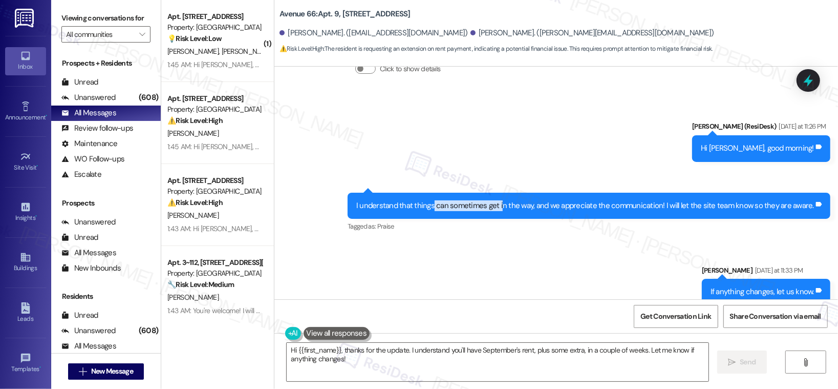
scroll to position [1498, 0]
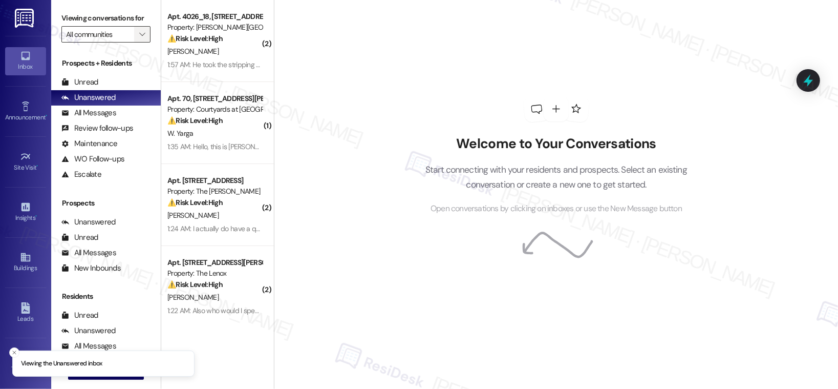
click at [139, 33] on icon "" at bounding box center [142, 34] width 6 height 8
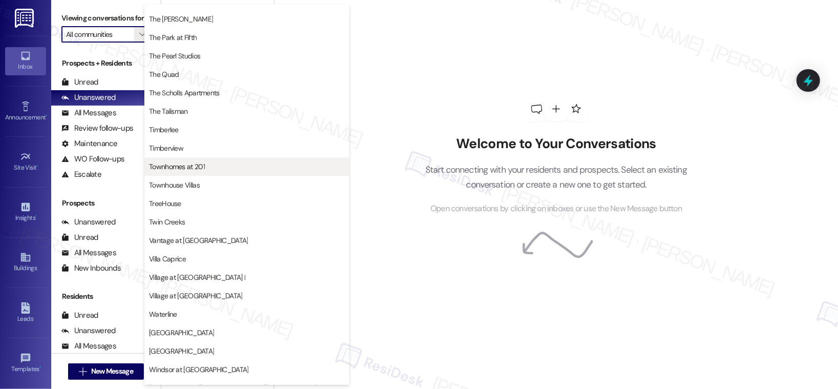
scroll to position [1912, 0]
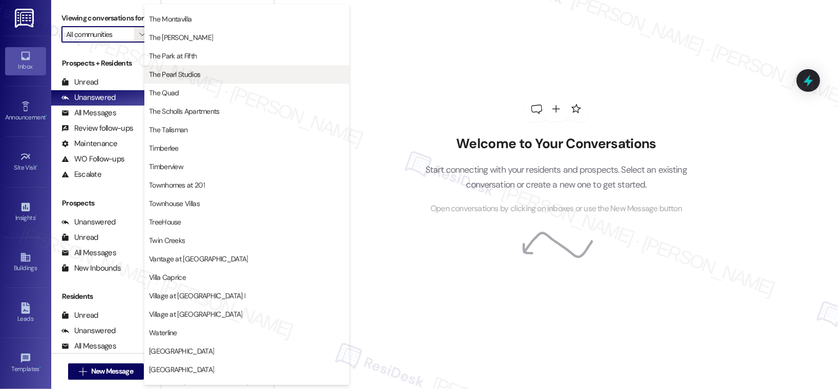
click at [176, 72] on span "The Pearl Studios" at bounding box center [174, 74] width 51 height 10
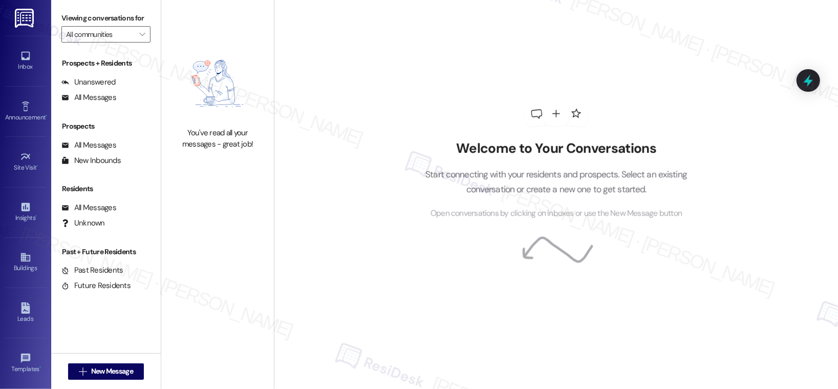
type input "The Pearl Studios"
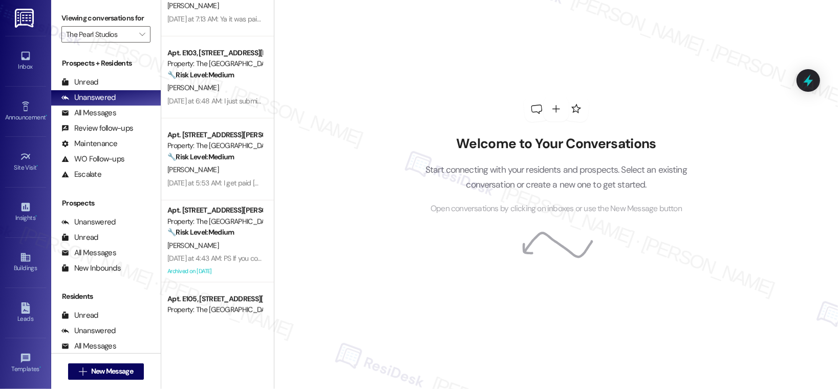
scroll to position [585, 0]
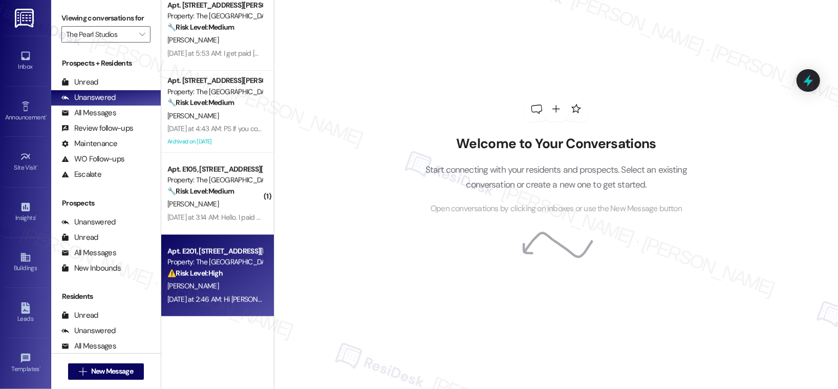
click at [218, 290] on div "[PERSON_NAME]" at bounding box center [214, 286] width 97 height 13
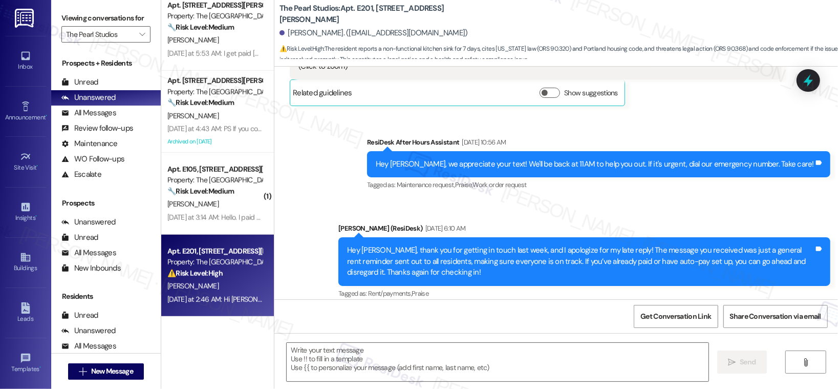
click at [222, 277] on div "⚠️ Risk Level: High The resident reports a non-functional kitchen sink for 7 da…" at bounding box center [214, 273] width 95 height 11
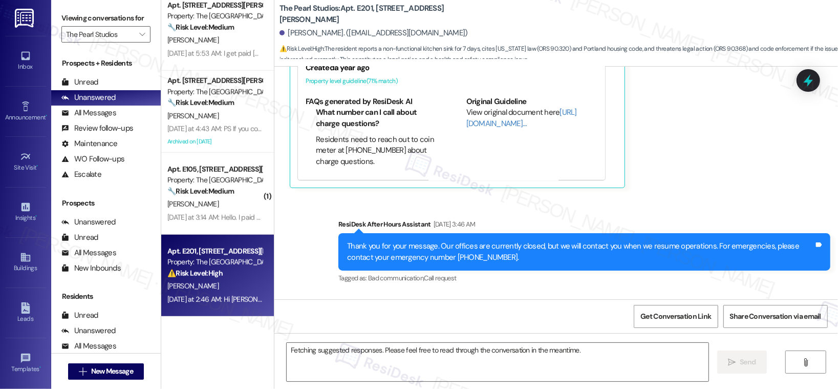
scroll to position [2897, 0]
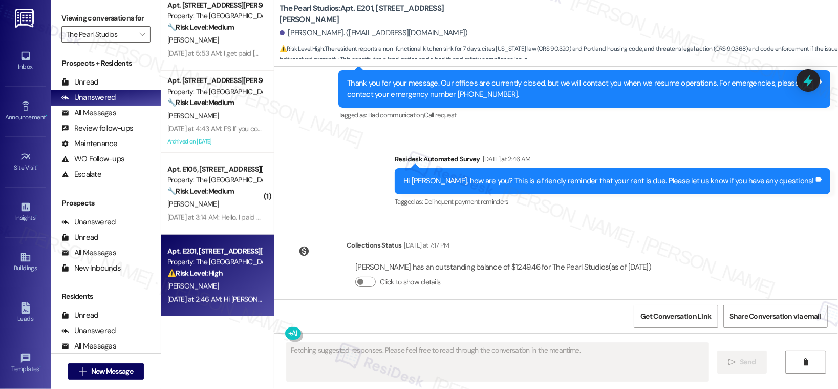
click at [222, 277] on div "⚠️ Risk Level: High The resident reports a non-functional kitchen sink for 7 da…" at bounding box center [214, 273] width 95 height 11
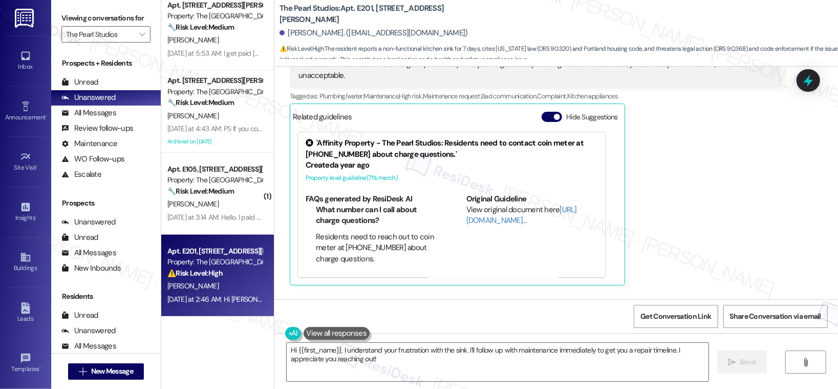
scroll to position [2581, 0]
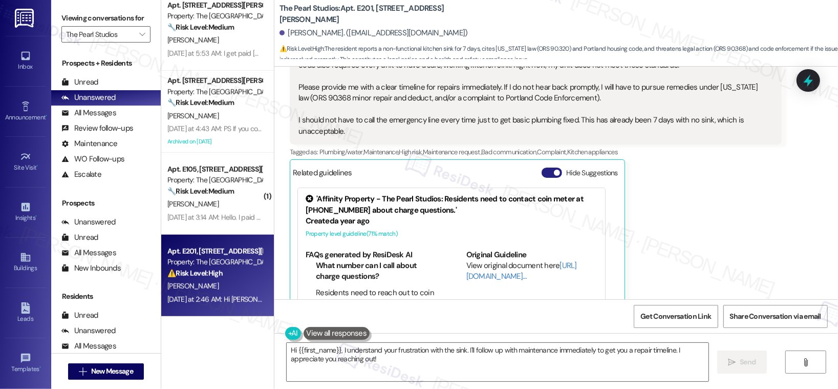
click at [542, 167] on button "Hide Suggestions" at bounding box center [552, 172] width 20 height 10
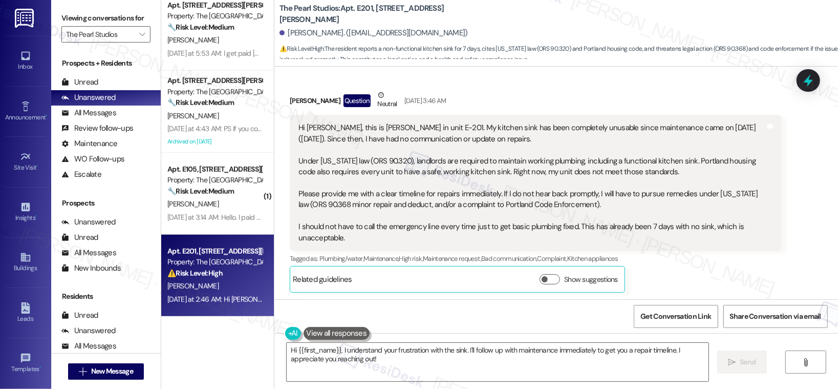
scroll to position [2476, 0]
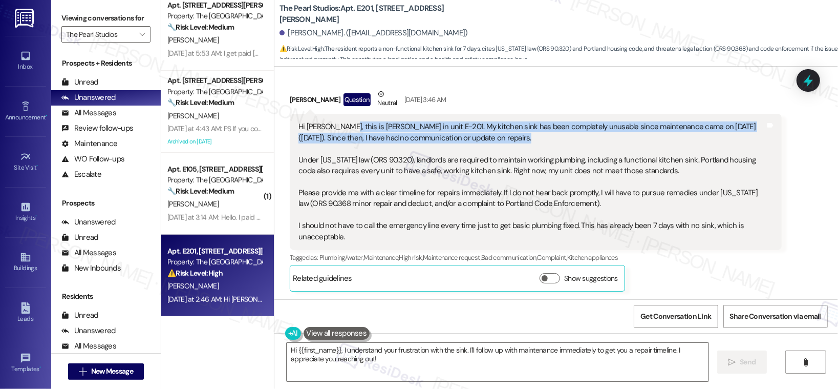
drag, startPoint x: 334, startPoint y: 114, endPoint x: 526, endPoint y: 121, distance: 192.1
click at [526, 121] on div "Hi [PERSON_NAME], this is [PERSON_NAME] in unit E-201. My kitchen sink has been…" at bounding box center [531, 181] width 467 height 121
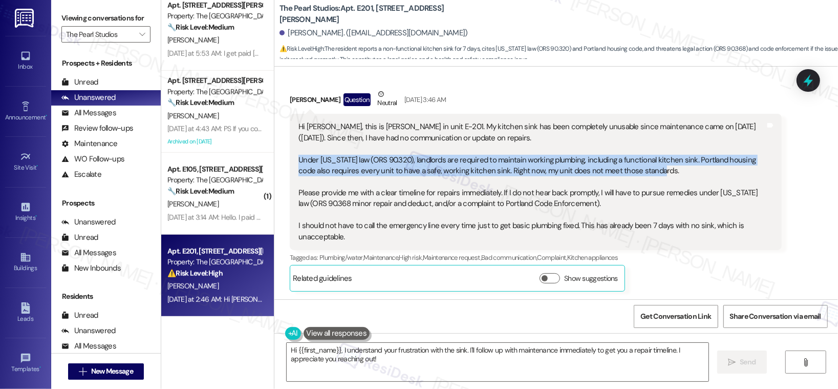
drag, startPoint x: 291, startPoint y: 148, endPoint x: 639, endPoint y: 162, distance: 348.4
click at [639, 162] on div "Hi [PERSON_NAME], this is [PERSON_NAME] in unit E-201. My kitchen sink has been…" at bounding box center [531, 181] width 469 height 121
click at [485, 149] on div "Hi [PERSON_NAME], this is [PERSON_NAME] in unit E-201. My kitchen sink has been…" at bounding box center [531, 181] width 467 height 121
drag, startPoint x: 456, startPoint y: 146, endPoint x: 622, endPoint y: 156, distance: 165.6
click at [622, 156] on div "Hi [PERSON_NAME], this is [PERSON_NAME] in unit E-201. My kitchen sink has been…" at bounding box center [531, 181] width 467 height 121
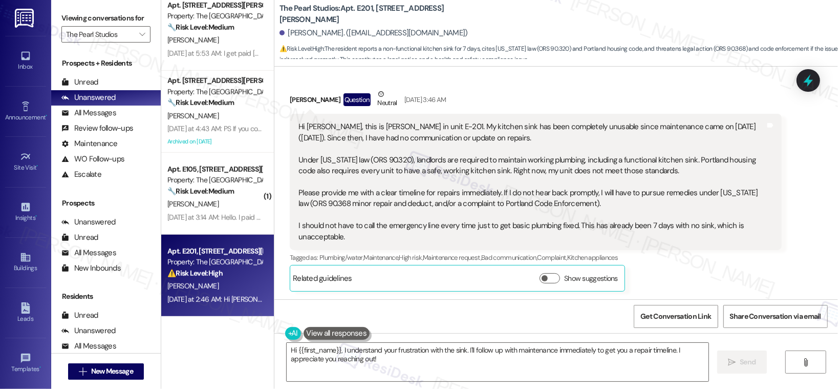
click at [317, 170] on div "Hi Sarah, this is Derek Miller in unit E-201. My kitchen sink has been complete…" at bounding box center [531, 181] width 467 height 121
drag, startPoint x: 298, startPoint y: 158, endPoint x: 424, endPoint y: 160, distance: 126.0
click at [424, 160] on div "Hi Sarah, this is Derek Miller in unit E-201. My kitchen sink has been complete…" at bounding box center [531, 181] width 467 height 121
drag, startPoint x: 292, startPoint y: 159, endPoint x: 464, endPoint y: 160, distance: 171.5
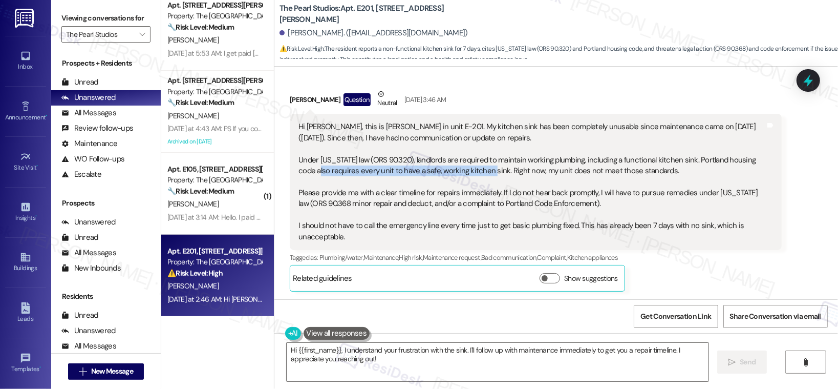
click at [464, 160] on div "Hi Sarah, this is Derek Miller in unit E-201. My kitchen sink has been complete…" at bounding box center [531, 181] width 467 height 121
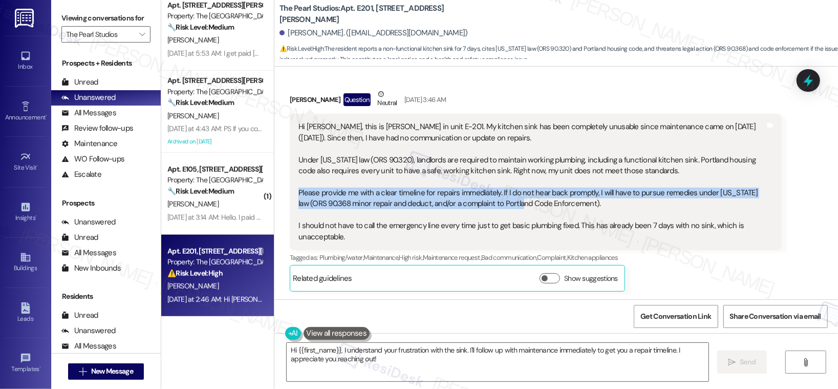
drag, startPoint x: 293, startPoint y: 182, endPoint x: 502, endPoint y: 187, distance: 208.9
click at [502, 187] on div "Hi Sarah, this is Derek Miller in unit E-201. My kitchen sink has been complete…" at bounding box center [531, 181] width 467 height 121
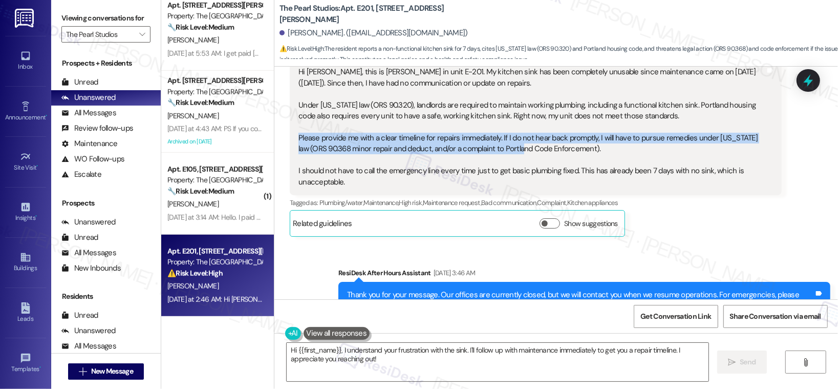
scroll to position [2553, 0]
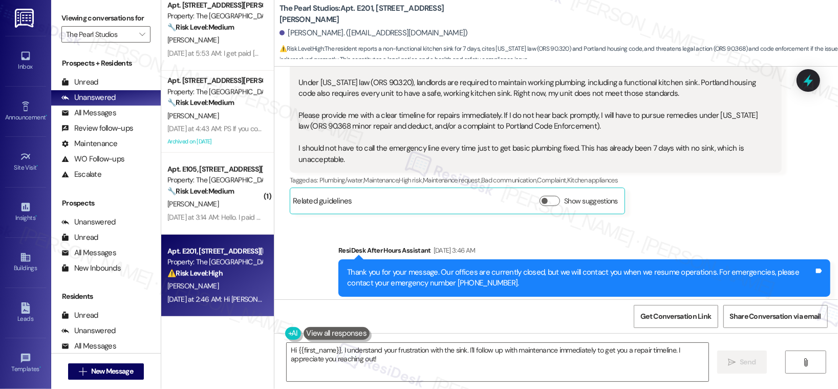
click at [329, 140] on div "Hi Sarah, this is Derek Miller in unit E-201. My kitchen sink has been complete…" at bounding box center [531, 104] width 467 height 121
drag, startPoint x: 301, startPoint y: 135, endPoint x: 442, endPoint y: 139, distance: 141.9
click at [442, 139] on div "Hi Sarah, this is Derek Miller in unit E-201. My kitchen sink has been complete…" at bounding box center [531, 104] width 467 height 121
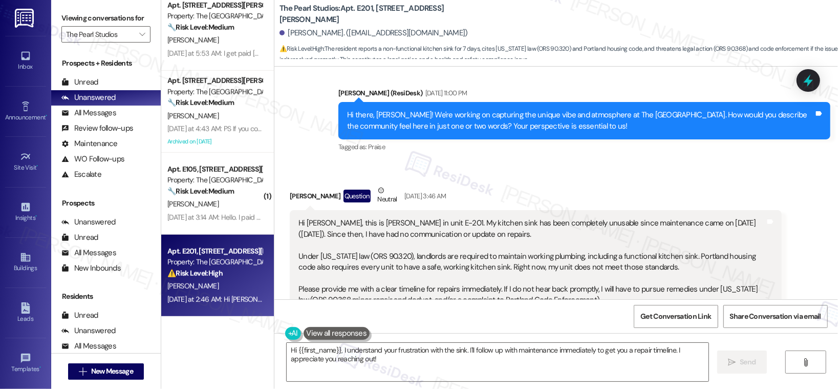
scroll to position [2379, 0]
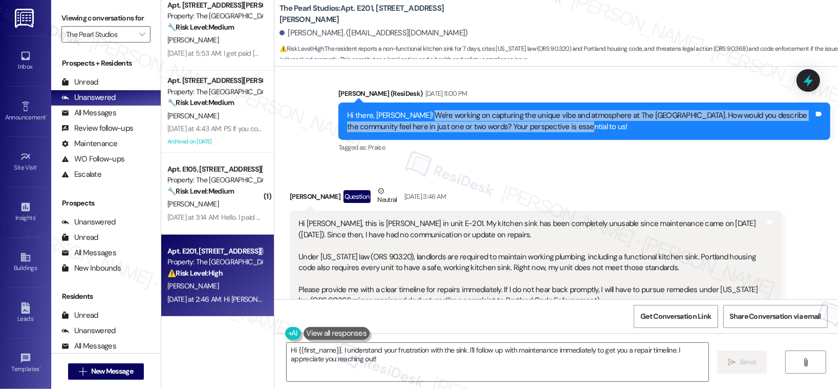
drag, startPoint x: 418, startPoint y: 103, endPoint x: 537, endPoint y: 112, distance: 118.6
click at [537, 112] on div "Hi there, Derek! We're working on capturing the unique vibe and atmosphere at T…" at bounding box center [580, 121] width 467 height 22
click at [360, 15] on b "The Pearl Studios: Apt. E201, 1430 NW Pettygrove St" at bounding box center [382, 14] width 205 height 22
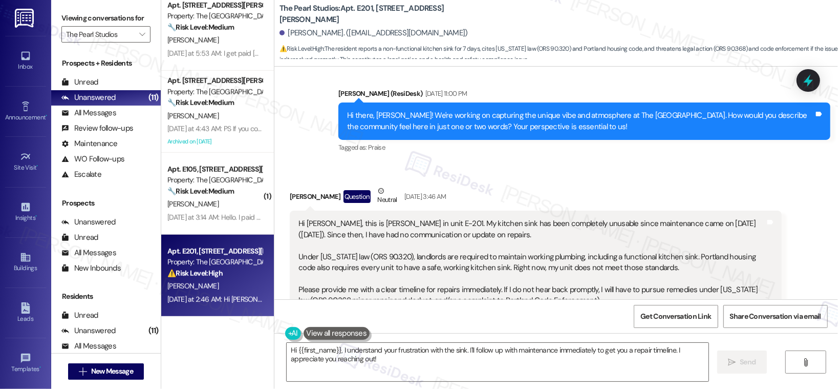
click at [360, 15] on b "The Pearl Studios: Apt. E201, 1430 NW Pettygrove St" at bounding box center [382, 14] width 205 height 22
copy b "E201"
click at [442, 218] on div "Hi Sarah, this is Derek Miller in unit E-201. My kitchen sink has been complete…" at bounding box center [531, 278] width 467 height 121
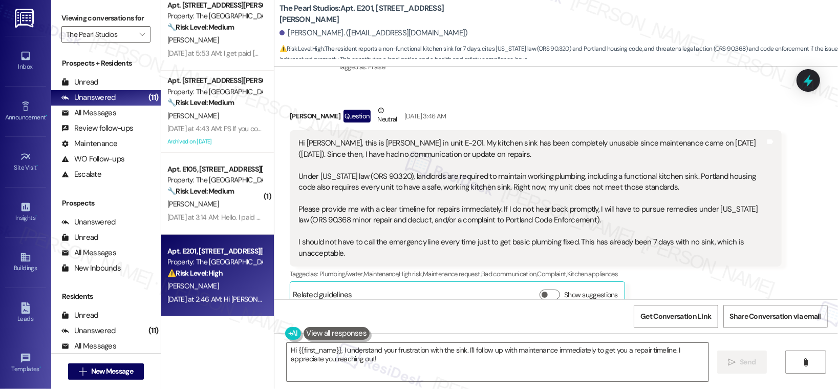
scroll to position [2460, 0]
click at [465, 368] on textarea "Hi {{first_name}}, I understand your frustration with the sink. I'll follow up …" at bounding box center [498, 362] width 422 height 38
drag, startPoint x: 314, startPoint y: 194, endPoint x: 393, endPoint y: 195, distance: 78.8
click at [393, 195] on div "Hi Sarah, this is Derek Miller in unit E-201. My kitchen sink has been complete…" at bounding box center [531, 197] width 467 height 121
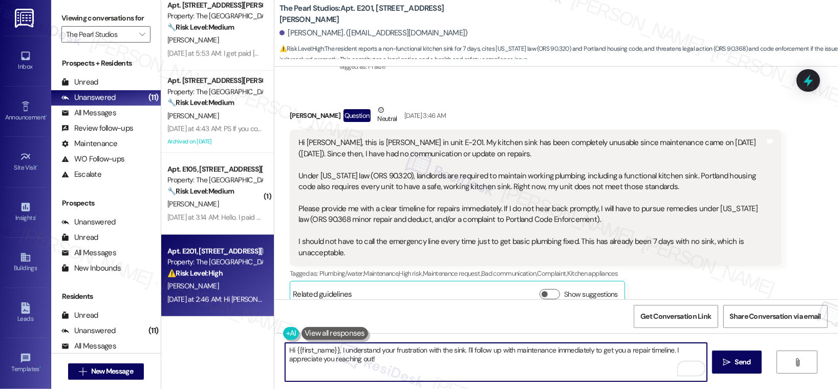
click at [432, 355] on textarea "Hi {{first_name}}, I understand your frustration with the sink. I'll follow up …" at bounding box center [496, 362] width 422 height 38
drag, startPoint x: 589, startPoint y: 350, endPoint x: 599, endPoint y: 365, distance: 17.7
click at [599, 365] on textarea "Hi {{first_name}}, I understand your frustration with the sink. I'll follow up …" at bounding box center [496, 362] width 422 height 38
drag, startPoint x: 590, startPoint y: 350, endPoint x: 670, endPoint y: 347, distance: 79.9
click at [670, 347] on textarea "Hi {{first_name}}, I understand your frustration with the sink. I'll follow up …" at bounding box center [496, 362] width 422 height 38
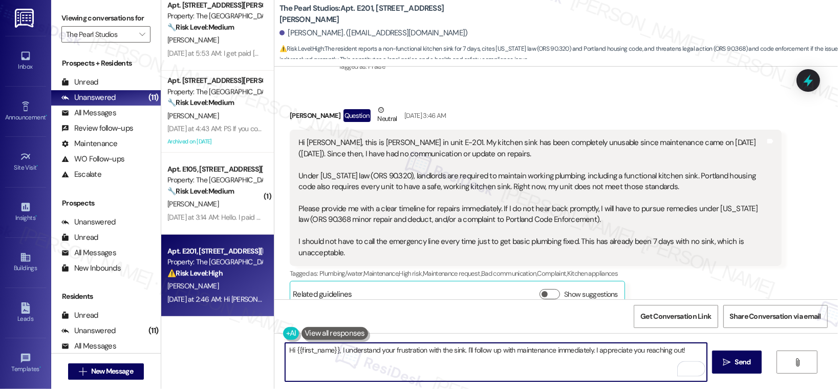
click at [691, 351] on textarea "Hi {{first_name}}, I understand your frustration with the sink. I'll follow up …" at bounding box center [496, 362] width 422 height 38
type textarea "Hi {{first_name}}, I understand your frustration with the sink. I'll follow up …"
click at [729, 359] on icon "" at bounding box center [727, 362] width 8 height 8
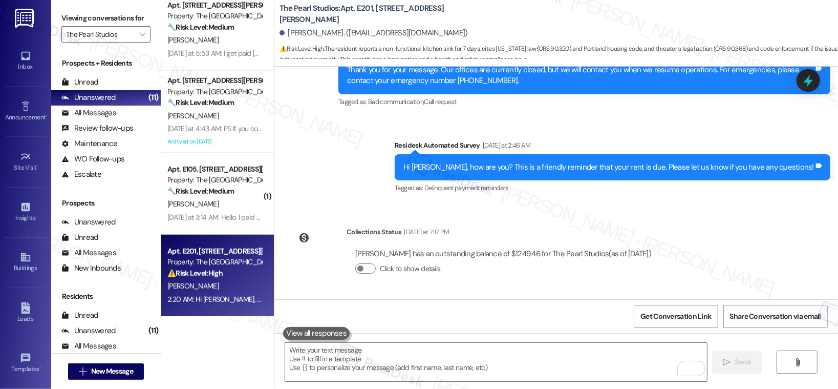
scroll to position [2813, 0]
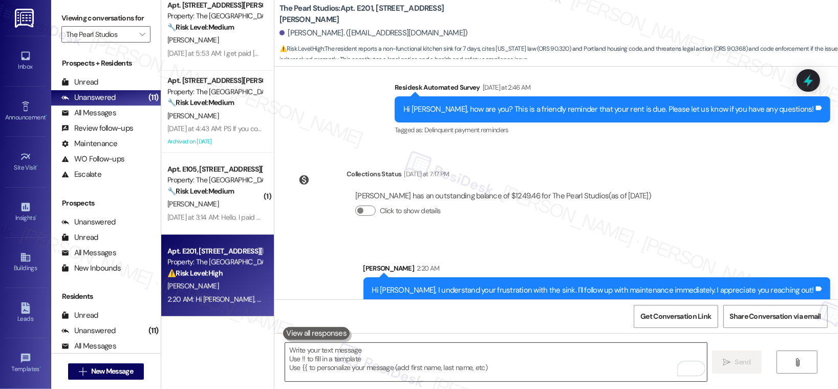
click at [461, 372] on textarea "To enrich screen reader interactions, please activate Accessibility in Grammarl…" at bounding box center [496, 362] width 422 height 38
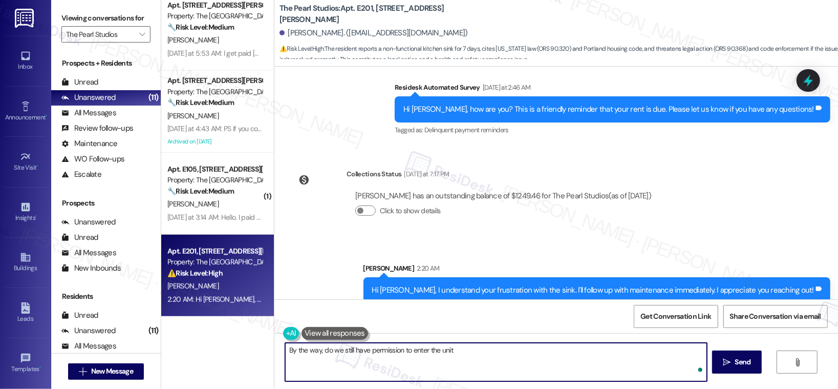
type textarea "By the way, do we still have permission to enter the unit?"
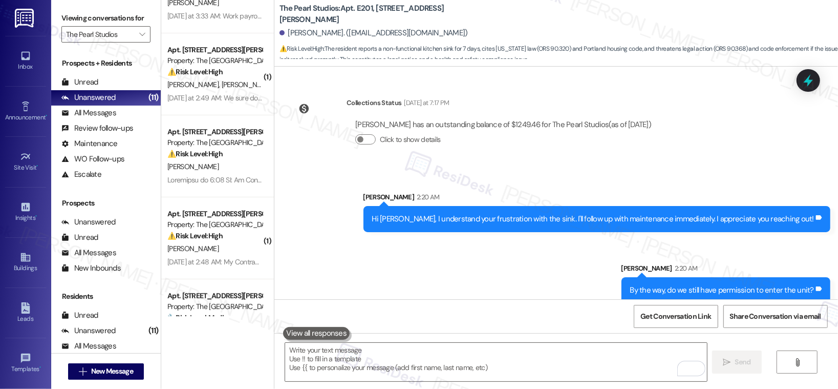
scroll to position [132, 0]
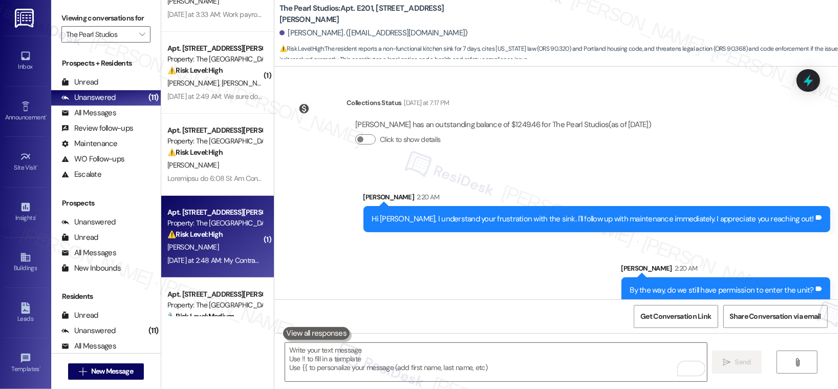
click at [227, 249] on div "S. Morris" at bounding box center [214, 247] width 97 height 13
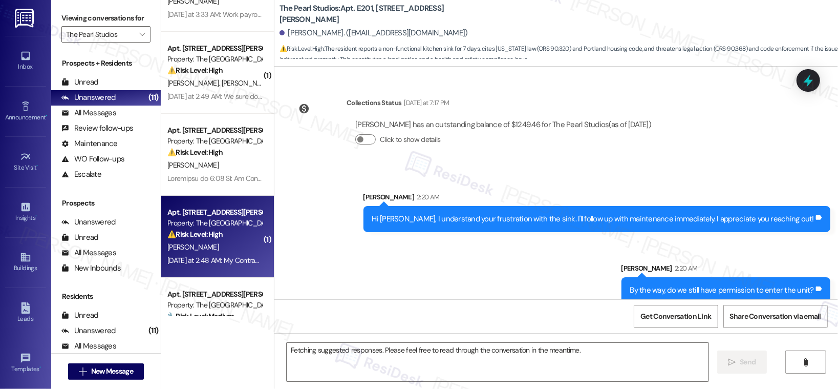
scroll to position [20, 0]
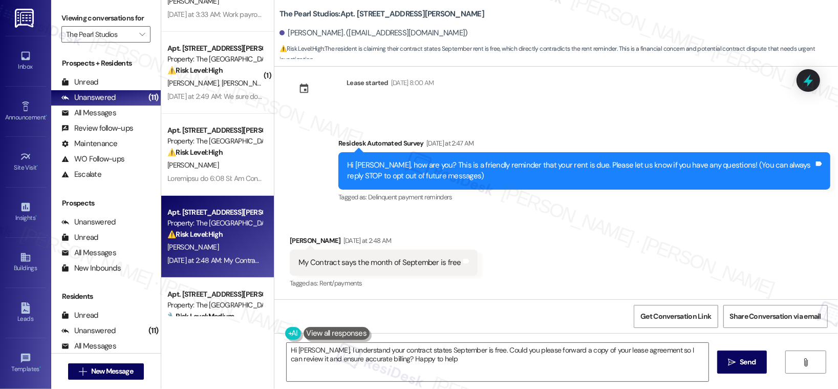
type textarea "Hi Steven, I understand your contract states September is free. Could you pleas…"
drag, startPoint x: 328, startPoint y: 264, endPoint x: 404, endPoint y: 264, distance: 76.8
click at [404, 264] on div "My Contract says the month of September is free" at bounding box center [379, 262] width 163 height 11
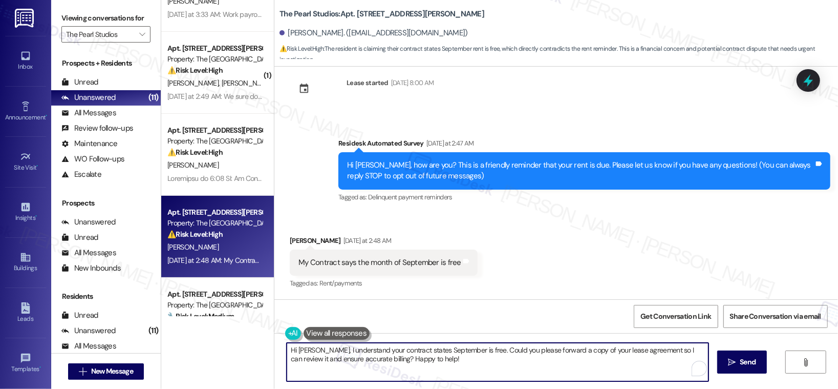
click at [455, 364] on textarea "Hi Steven, I understand your contract states September is free. Could you pleas…" at bounding box center [498, 362] width 422 height 38
click at [752, 361] on span "Send" at bounding box center [743, 361] width 20 height 11
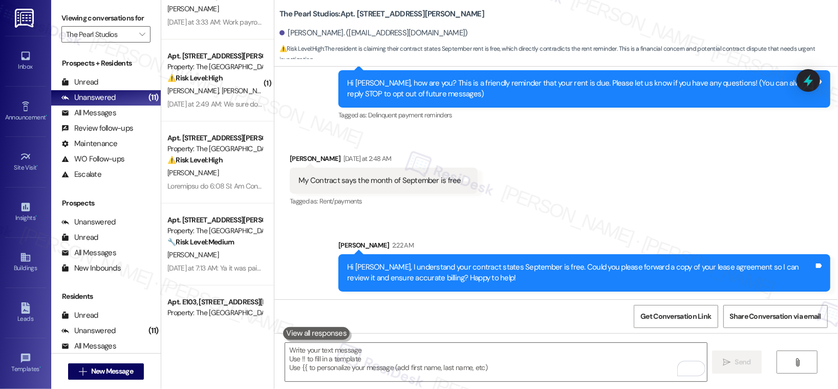
scroll to position [115, 0]
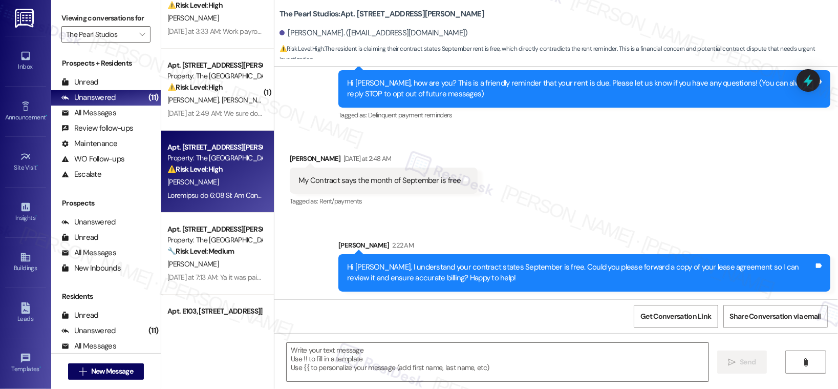
type textarea "Fetching suggested responses. Please feel free to read through the conversation…"
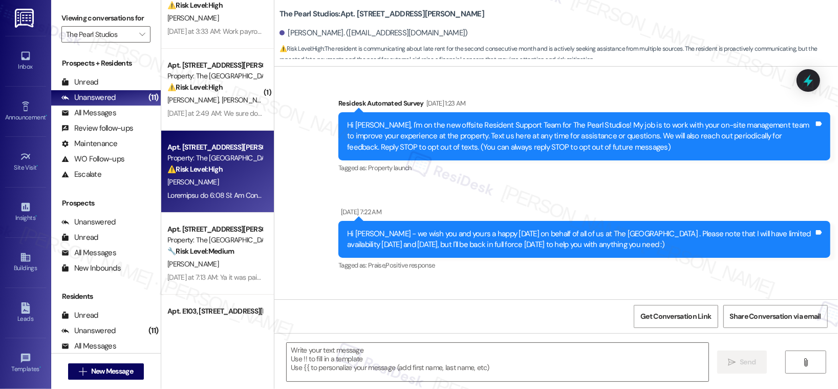
click at [230, 185] on div "S. Abraham" at bounding box center [214, 182] width 97 height 13
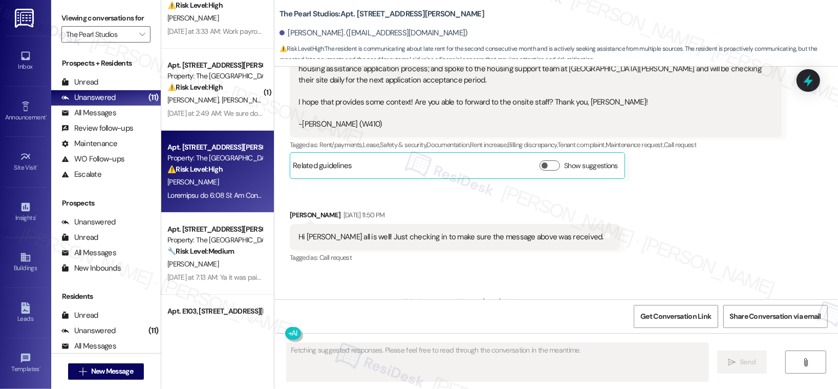
scroll to position [23395, 0]
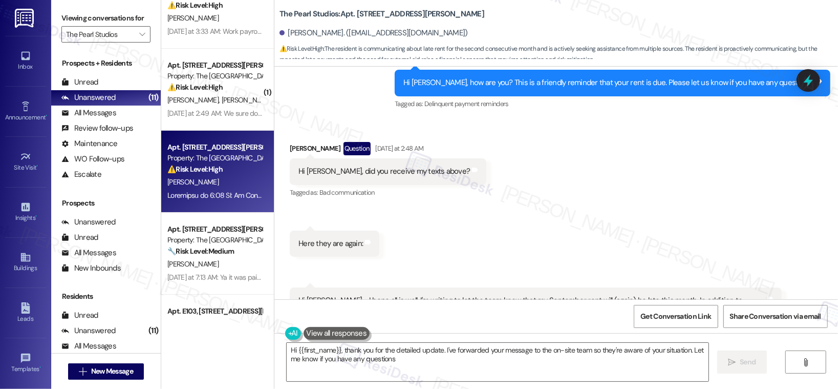
type textarea "Hi {{first_name}}, thank you for the detailed update. I've forwarded your messa…"
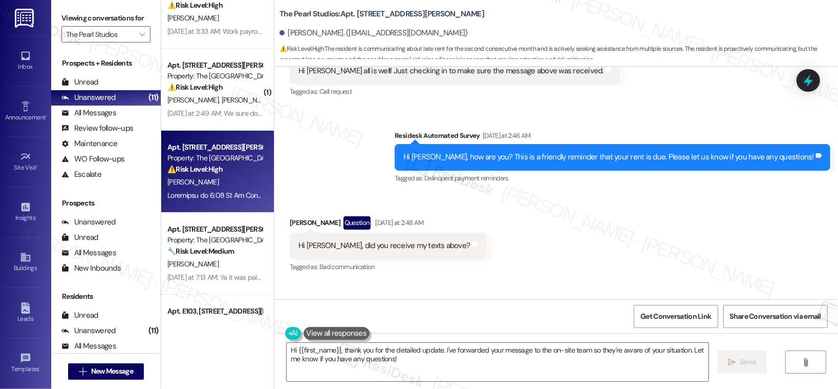
scroll to position [23097, 0]
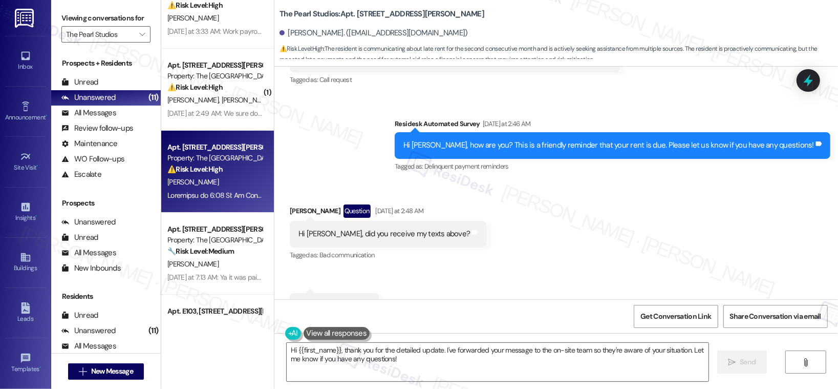
drag, startPoint x: 395, startPoint y: 236, endPoint x: 466, endPoint y: 231, distance: 70.8
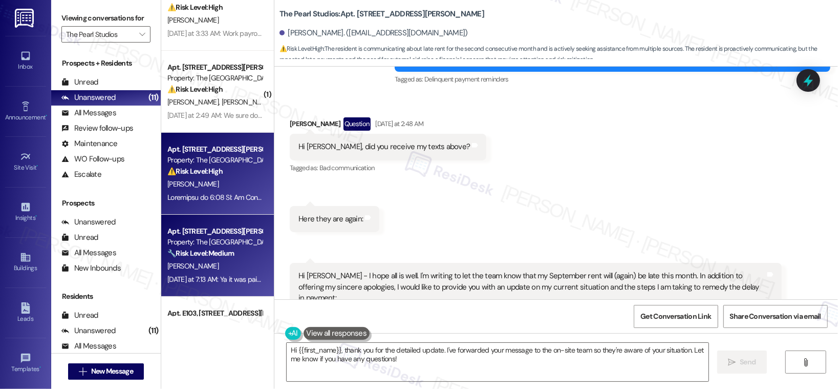
scroll to position [200, 0]
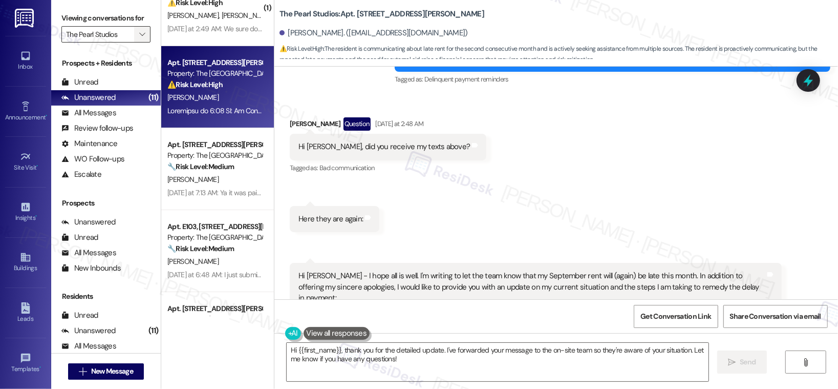
click at [139, 38] on icon "" at bounding box center [142, 34] width 6 height 8
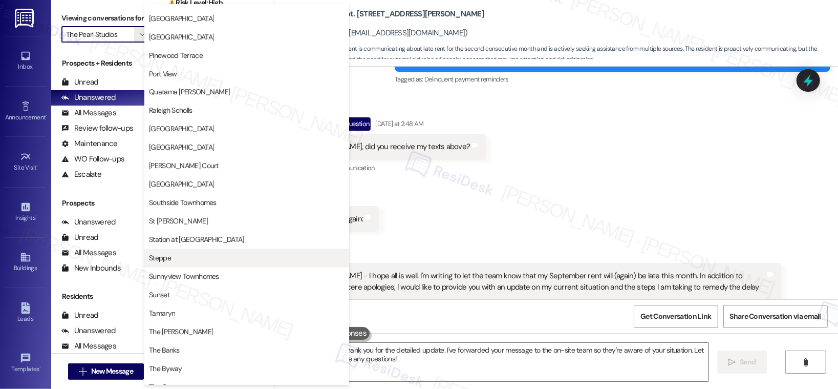
scroll to position [1452, 0]
click at [185, 252] on span "Steppe" at bounding box center [247, 257] width 196 height 10
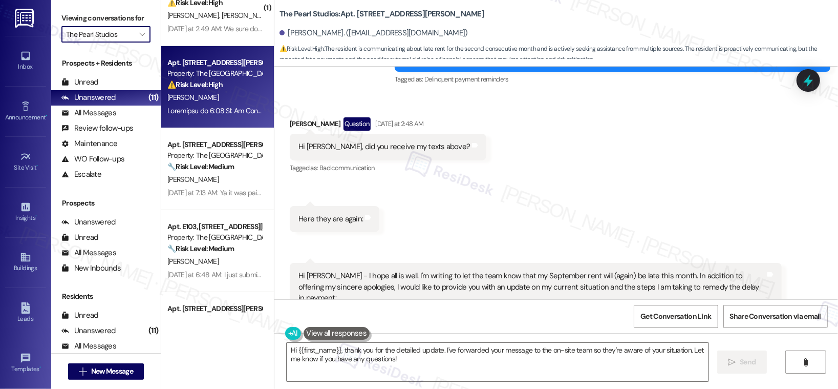
type input "Steppe"
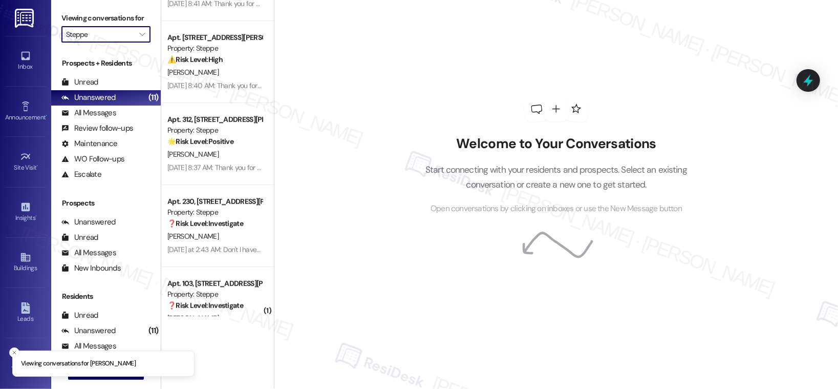
scroll to position [585, 0]
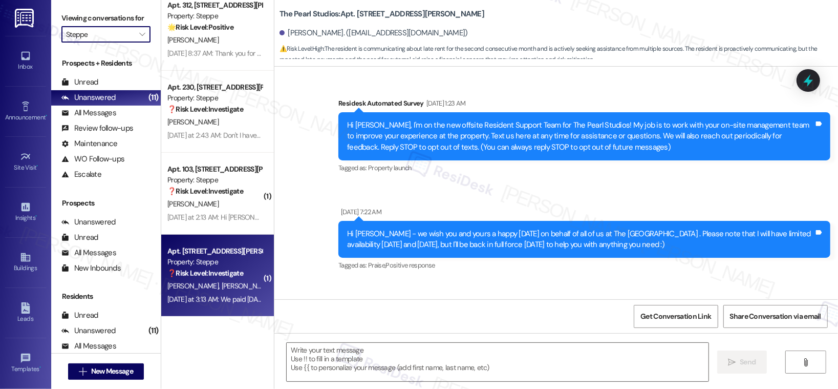
type textarea "Fetching suggested responses. Please feel free to read through the conversation…"
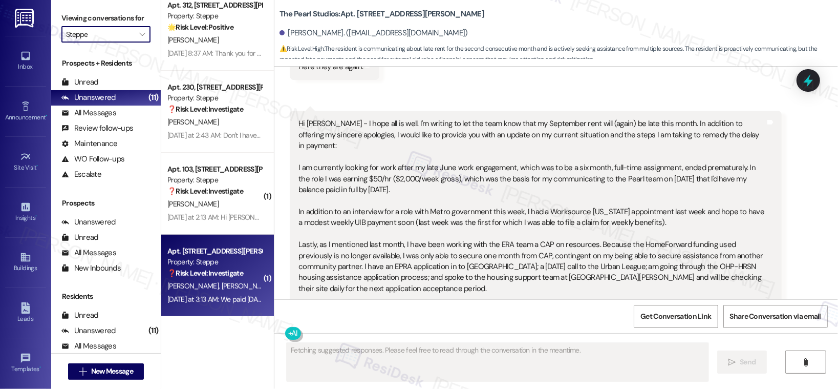
scroll to position [23355, 0]
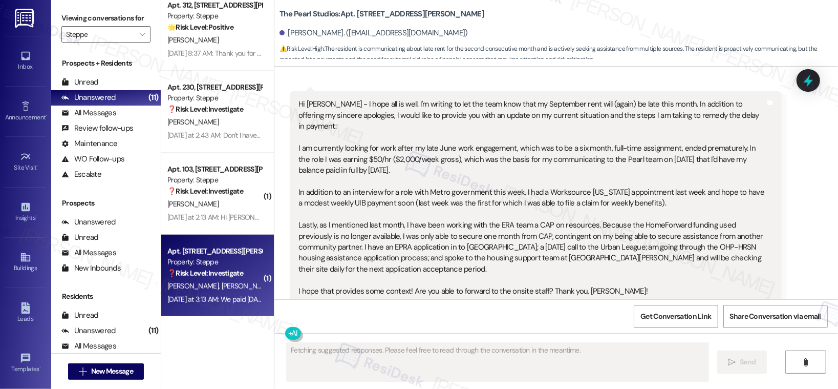
click at [208, 273] on strong "❓ Risk Level: Investigate" at bounding box center [205, 272] width 76 height 9
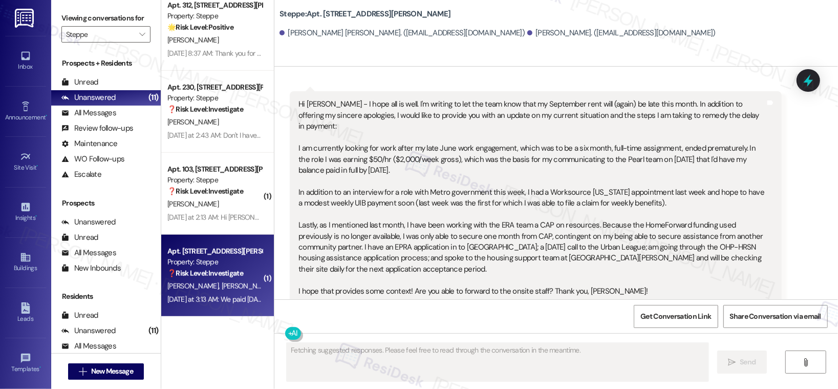
scroll to position [493, 0]
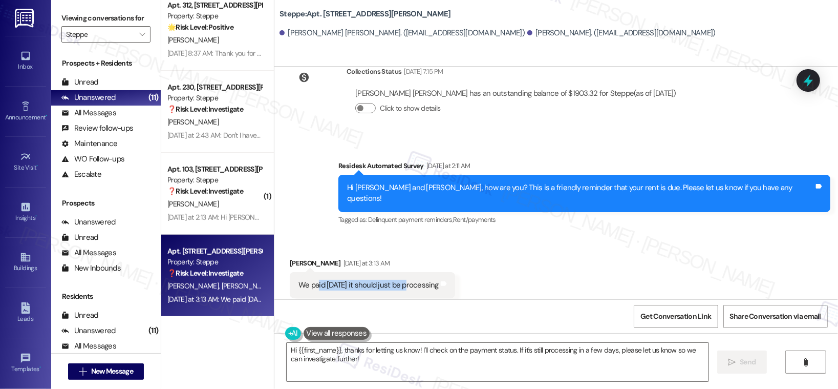
drag, startPoint x: 312, startPoint y: 262, endPoint x: 398, endPoint y: 263, distance: 86.0
click at [398, 280] on div "We paid yesterday it should just be processing" at bounding box center [368, 285] width 140 height 11
click at [310, 356] on textarea "Hi {{first_name}}, thanks for letting us know! I'll check on the payment status…" at bounding box center [498, 362] width 422 height 38
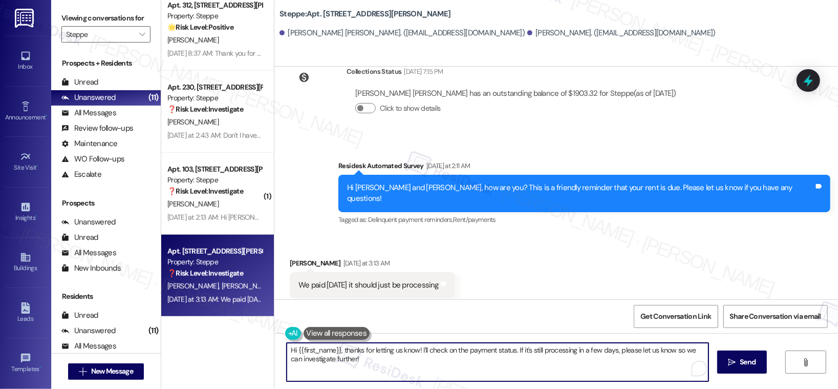
click at [310, 356] on textarea "Hi {{first_name}}, thanks for letting us know! I'll check on the payment status…" at bounding box center [498, 362] width 422 height 38
paste textarea "Thank you, {{first_name}}, for your payment! If there's anything we can help yo…"
type textarea "Thank you, {{first_name}}, for your payment! If there's anything we can help yo…"
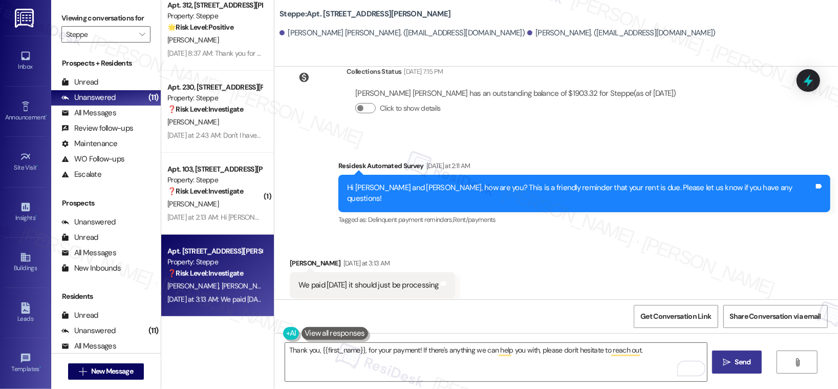
click at [740, 361] on span "Send" at bounding box center [743, 361] width 16 height 11
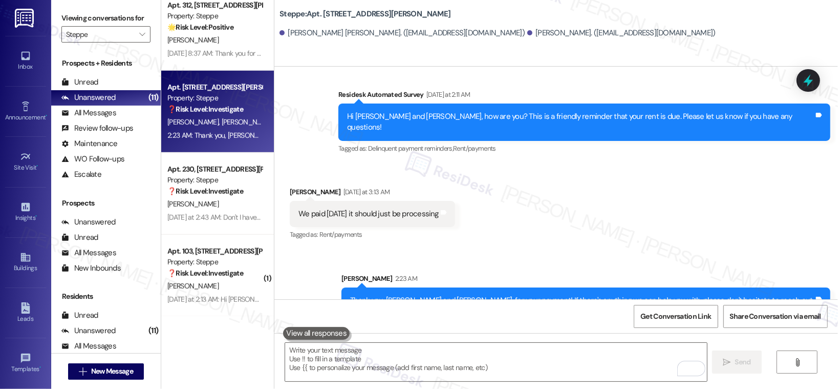
scroll to position [564, 0]
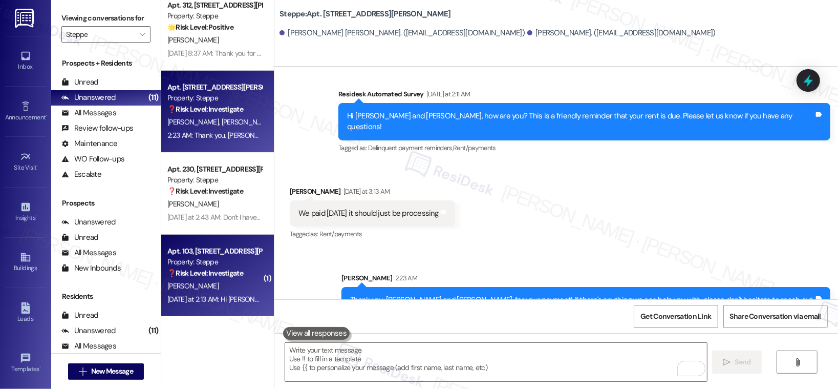
click at [194, 284] on span "A. Stenhjem" at bounding box center [192, 285] width 51 height 9
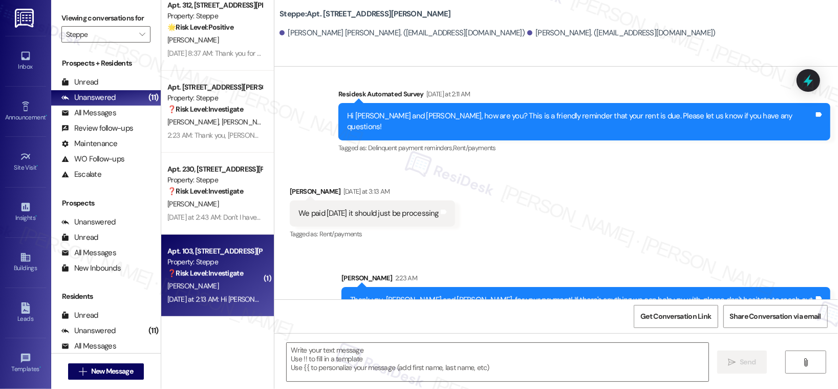
type textarea "Fetching suggested responses. Please feel free to read through the conversation…"
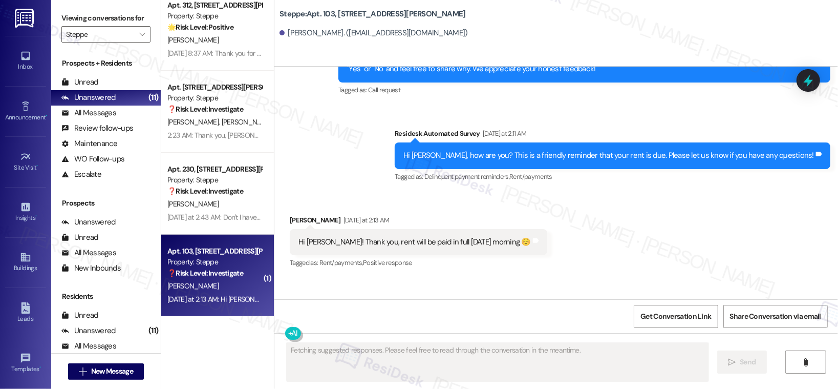
scroll to position [203, 0]
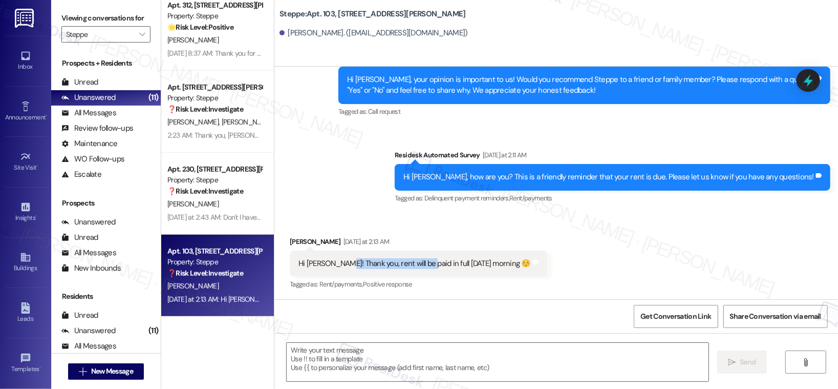
drag, startPoint x: 338, startPoint y: 264, endPoint x: 416, endPoint y: 263, distance: 78.3
click at [416, 263] on div "Hi Sarah! Thank you, rent will be paid in full tomorrow morning ☺️" at bounding box center [414, 263] width 232 height 11
click at [309, 364] on textarea at bounding box center [498, 362] width 422 height 38
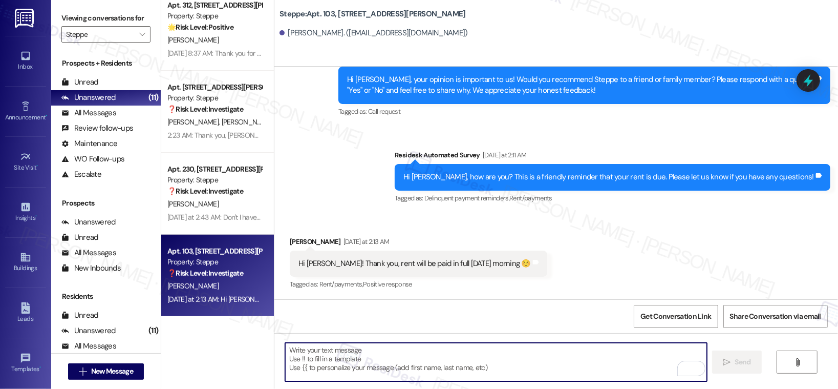
click at [312, 357] on textarea "To enrich screen reader interactions, please activate Accessibility in Grammarl…" at bounding box center [496, 362] width 422 height 38
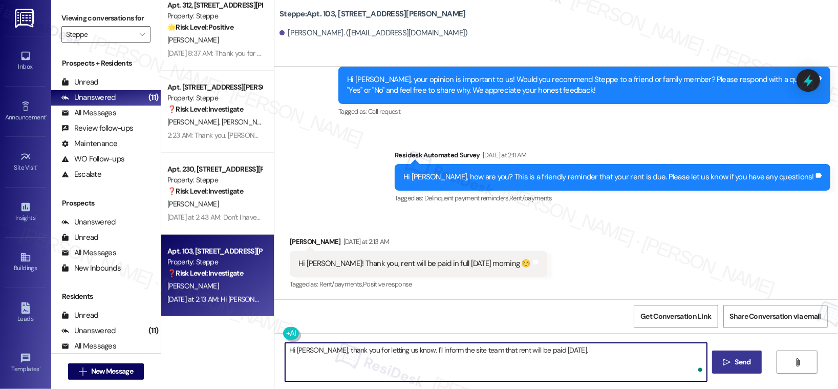
type textarea "Hi Amanda, thank you for letting us know. I'll inform the site team that rent w…"
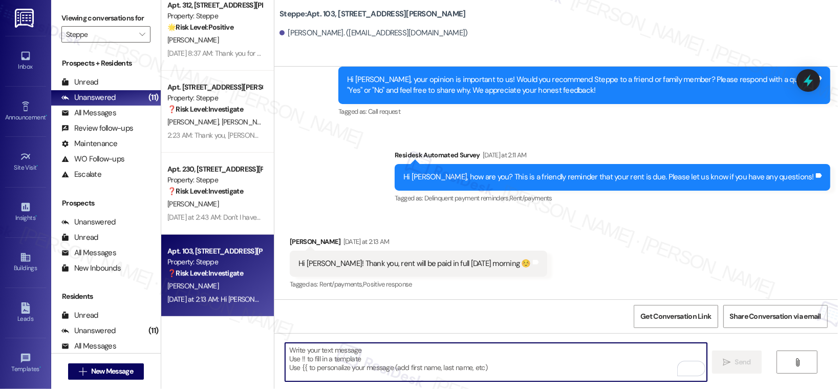
scroll to position [369, 0]
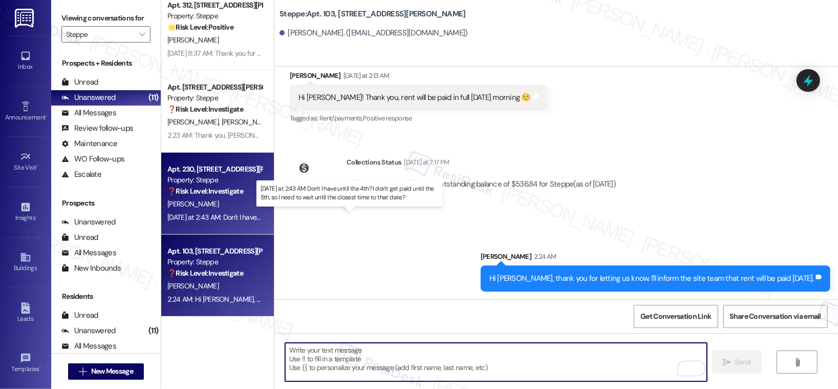
click at [204, 213] on div "Yesterday at 2:43 AM: Don't I have until the 4th? I don't get paid until the 5t…" at bounding box center [350, 216] width 366 height 9
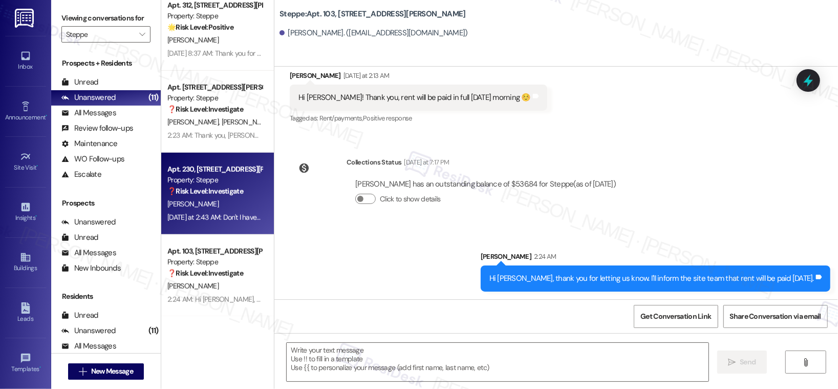
type textarea "Fetching suggested responses. Please feel free to read through the conversation…"
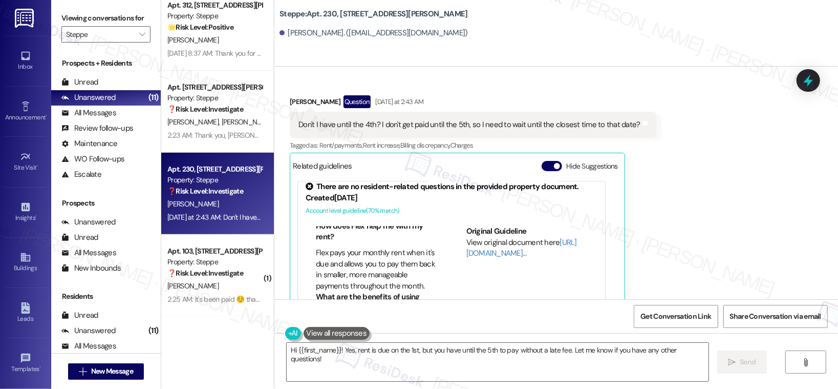
scroll to position [9819, 0]
click at [488, 236] on link "[URL][DOMAIN_NAME]…" at bounding box center [521, 246] width 111 height 21
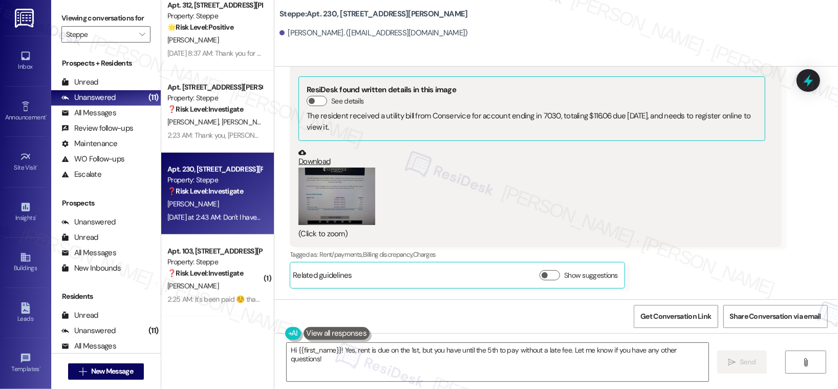
scroll to position [8297, 0]
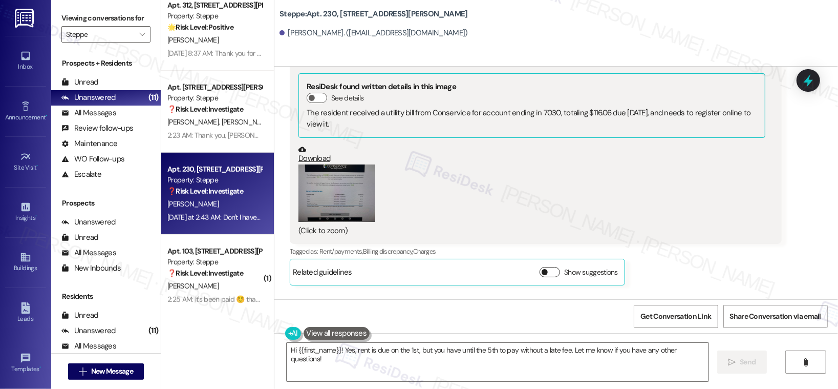
click at [549, 267] on button "Show suggestions" at bounding box center [550, 272] width 20 height 10
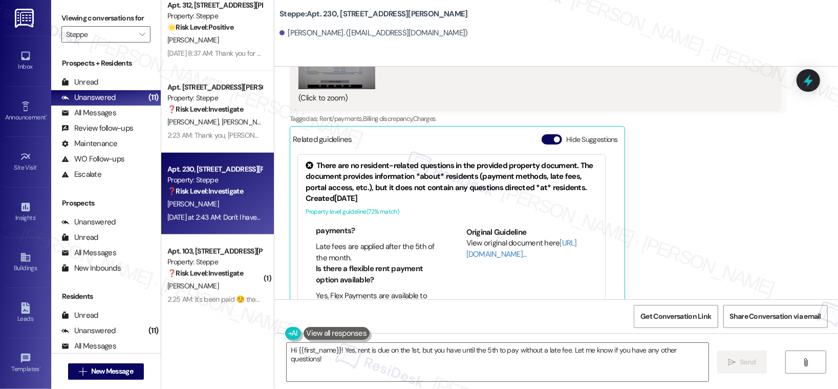
scroll to position [232, 0]
drag, startPoint x: 311, startPoint y: 208, endPoint x: 354, endPoint y: 219, distance: 44.8
click at [354, 240] on li "Late fees are applied after the 5th of the month." at bounding box center [376, 251] width 121 height 22
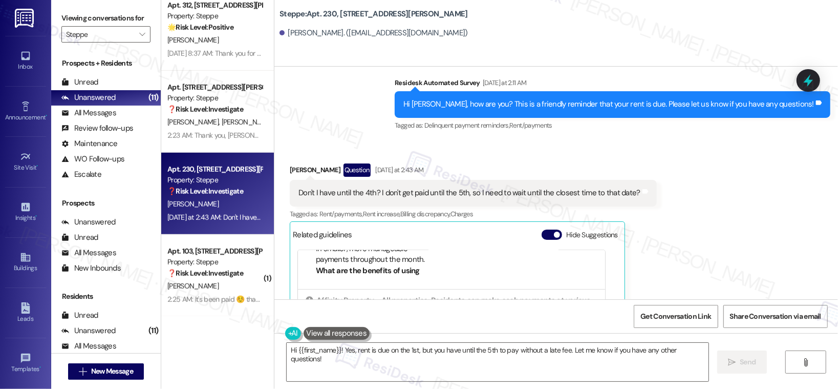
scroll to position [9902, 0]
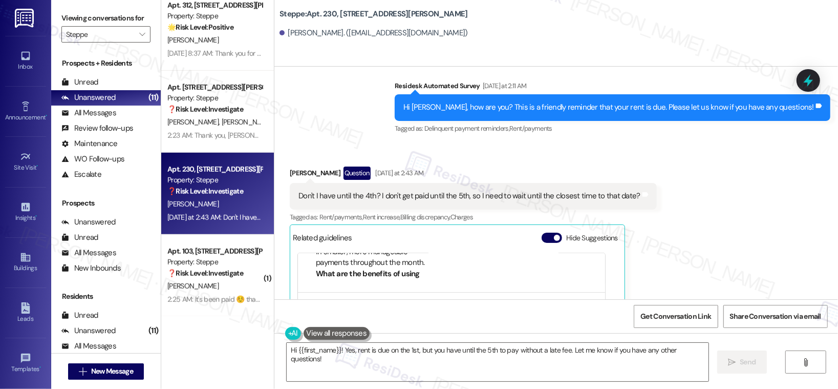
click at [328, 190] on div "Don't I have until the 4th? I don't get paid until the 5th, so I need to wait u…" at bounding box center [469, 195] width 342 height 11
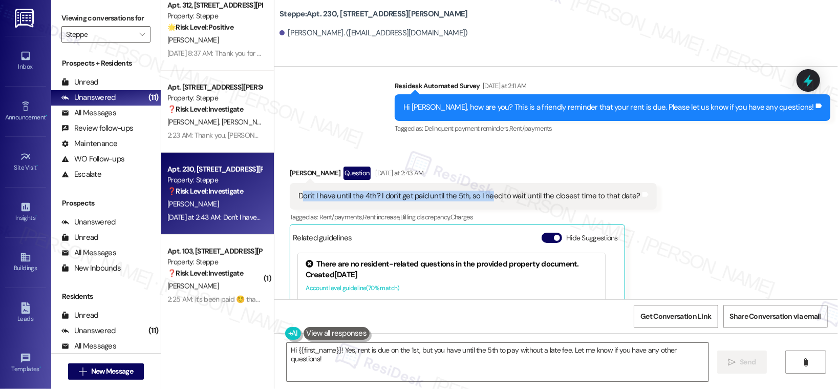
drag, startPoint x: 296, startPoint y: 162, endPoint x: 482, endPoint y: 161, distance: 185.8
click at [482, 190] on div "Don't I have until the 4th? I don't get paid until the 5th, so I need to wait u…" at bounding box center [469, 195] width 342 height 11
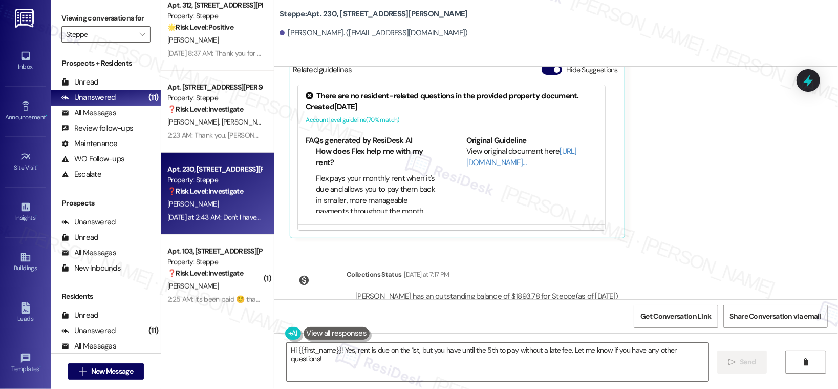
scroll to position [10076, 0]
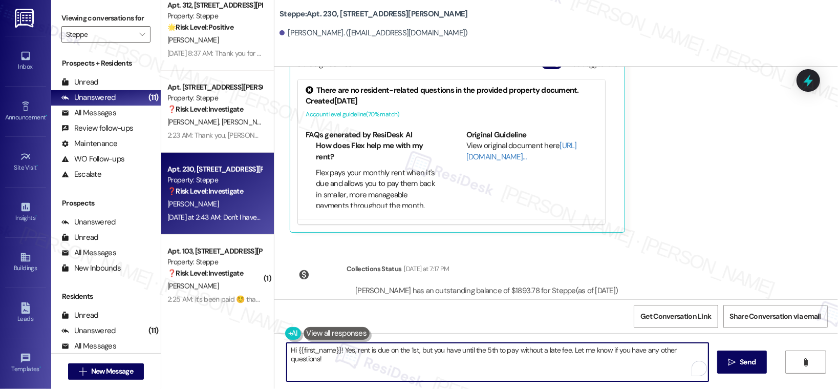
drag, startPoint x: 403, startPoint y: 350, endPoint x: 484, endPoint y: 351, distance: 80.9
click at [484, 351] on textarea "Hi {{first_name}}! Yes, rent is due on the 1st, but you have until the 5th to p…" at bounding box center [498, 362] width 422 height 38
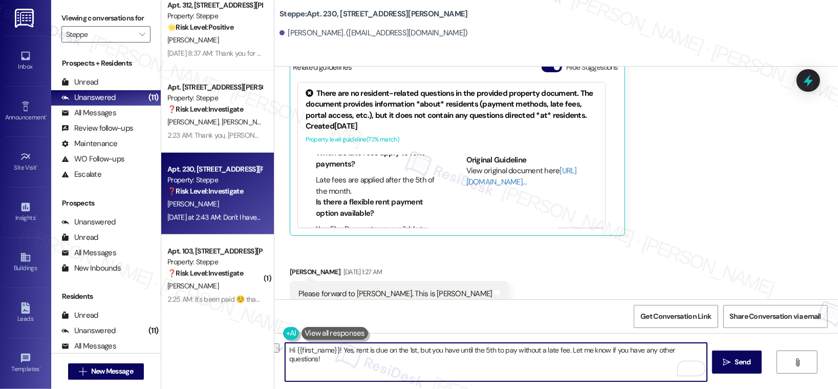
scroll to position [227, 0]
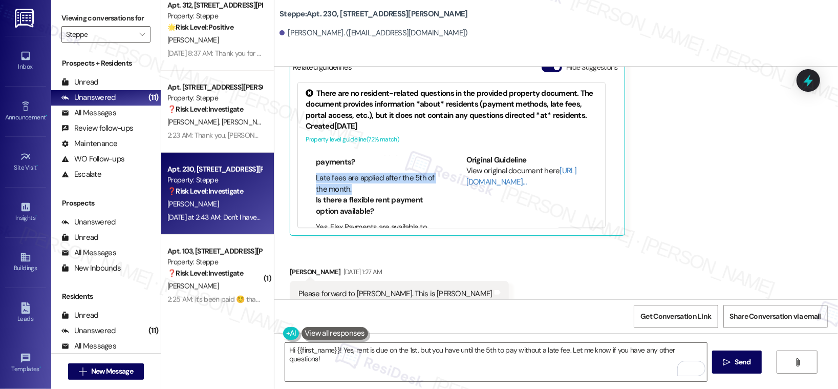
drag, startPoint x: 309, startPoint y: 143, endPoint x: 361, endPoint y: 151, distance: 52.9
click at [361, 173] on li "Late fees are applied after the 5th of the month." at bounding box center [376, 184] width 121 height 22
copy li "Late fees are applied after the 5th of the month."
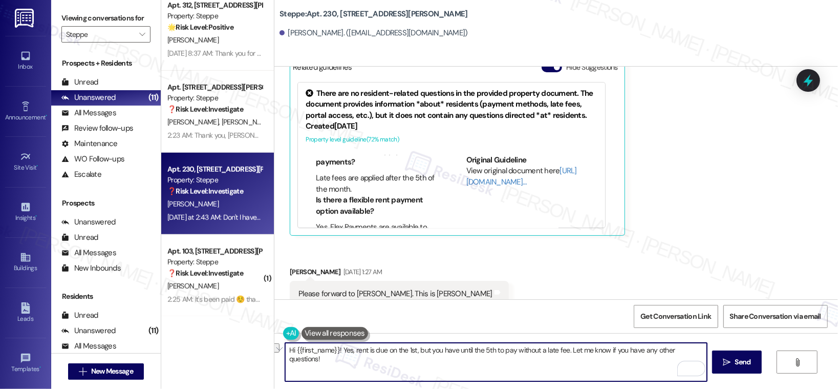
drag, startPoint x: 414, startPoint y: 351, endPoint x: 565, endPoint y: 350, distance: 150.5
click at [565, 350] on textarea "Hi {{first_name}}! Yes, rent is due on the 1st, but you have until the 5th to p…" at bounding box center [496, 362] width 422 height 38
paste textarea "Late fees are applied after the 5th of the month."
click at [417, 352] on textarea "Hi {{first_name}}! Yes, rent is due on the 1st, Late fees are applied after the…" at bounding box center [496, 362] width 422 height 38
drag, startPoint x: 441, startPoint y: 349, endPoint x: 550, endPoint y: 349, distance: 109.0
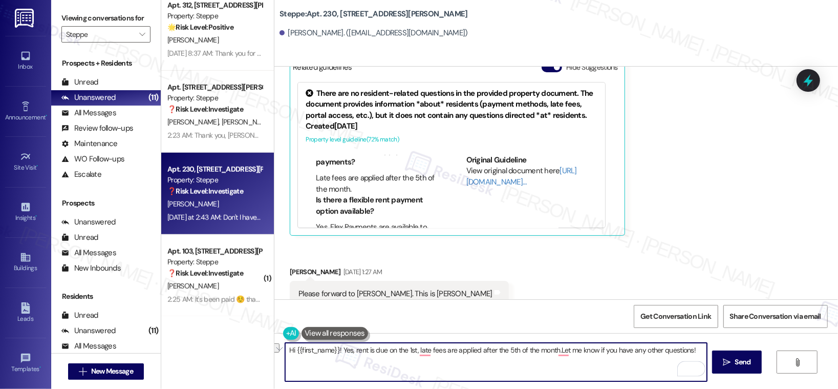
click at [550, 349] on textarea "Hi {{first_name}}! Yes, rent is due on the 1st, late fees are applied after the…" at bounding box center [496, 362] width 422 height 38
click at [553, 350] on textarea "Hi {{first_name}}! Yes, rent is due on the 1st, late fees are applied after the…" at bounding box center [496, 362] width 422 height 38
drag, startPoint x: 580, startPoint y: 350, endPoint x: 694, endPoint y: 350, distance: 114.2
click at [694, 350] on textarea "Hi {{first_name}}! Yes, rent is due on the 1st, late fees are applied after the…" at bounding box center [496, 362] width 422 height 38
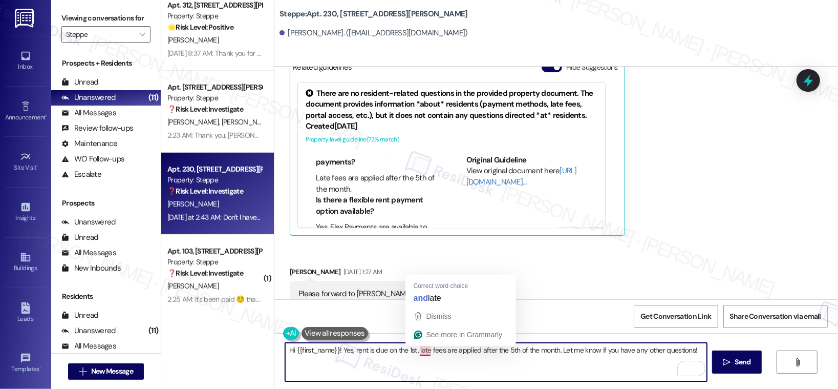
click at [422, 352] on textarea "Hi {{first_name}}! Yes, rent is due on the 1st, late fees are applied after the…" at bounding box center [496, 362] width 422 height 38
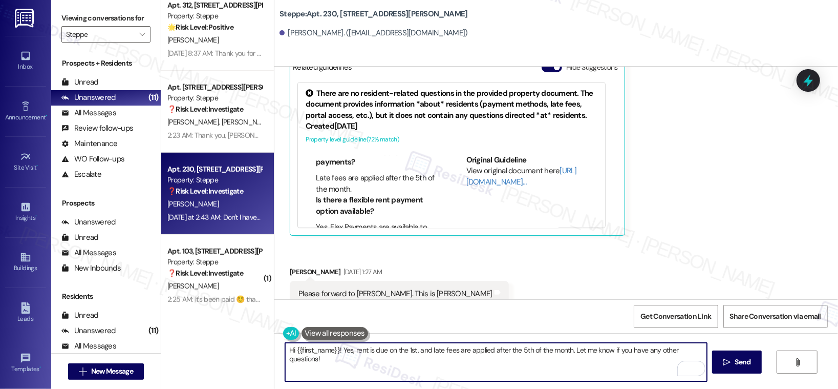
click at [467, 374] on textarea "Hi {{first_name}}! Yes, rent is due on the 1st, and late fees are applied after…" at bounding box center [496, 362] width 422 height 38
type textarea "Hi {{first_name}}! Yes, rent is due on the 1st, and late fees are applied after…"
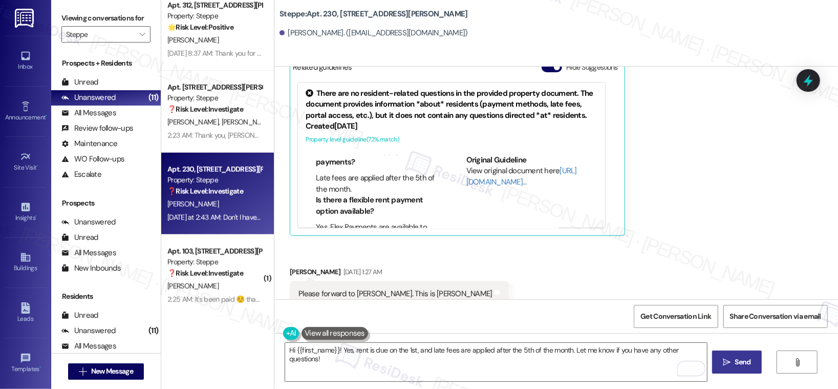
click at [745, 366] on span "Send" at bounding box center [743, 361] width 16 height 11
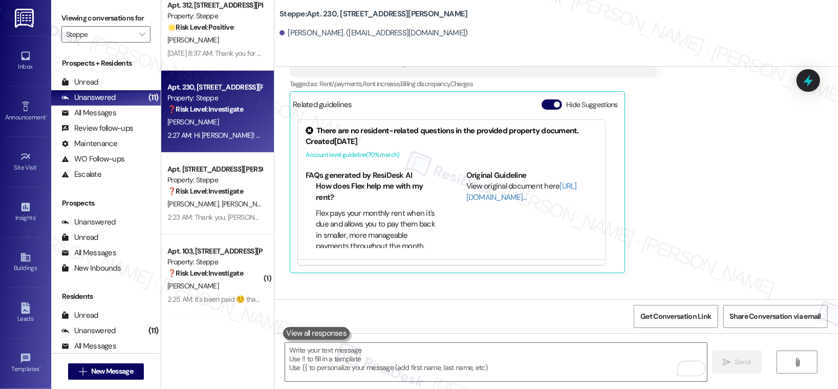
scroll to position [10147, 0]
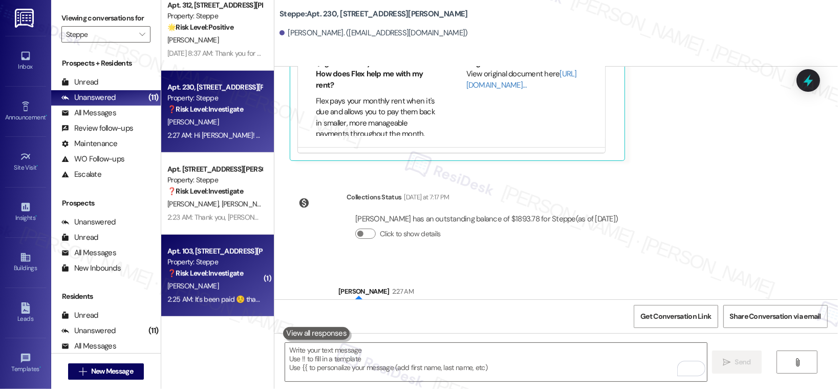
click at [227, 274] on strong "❓ Risk Level: Investigate" at bounding box center [205, 272] width 76 height 9
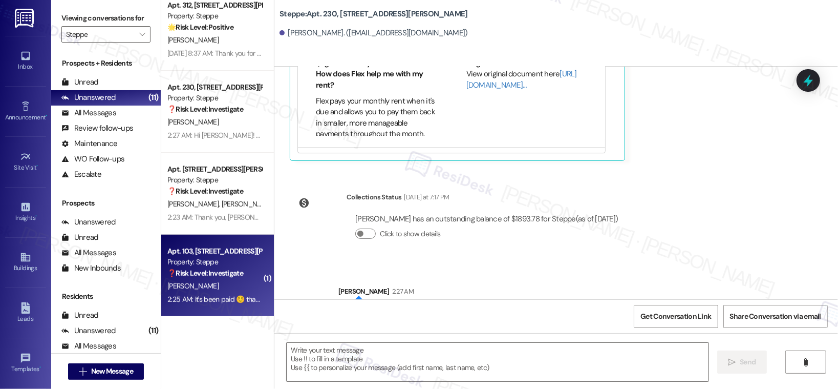
type textarea "Fetching suggested responses. Please feel free to read through the conversation…"
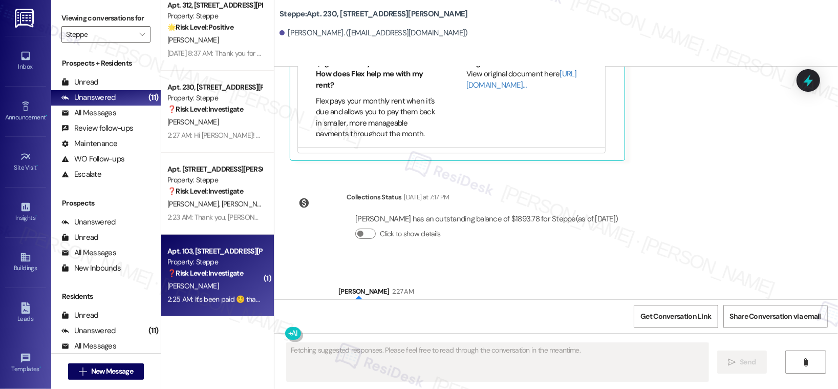
scroll to position [471, 0]
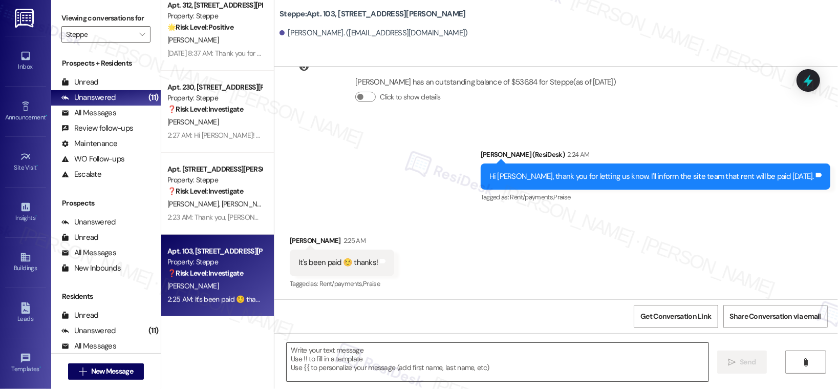
click at [298, 353] on textarea at bounding box center [498, 362] width 422 height 38
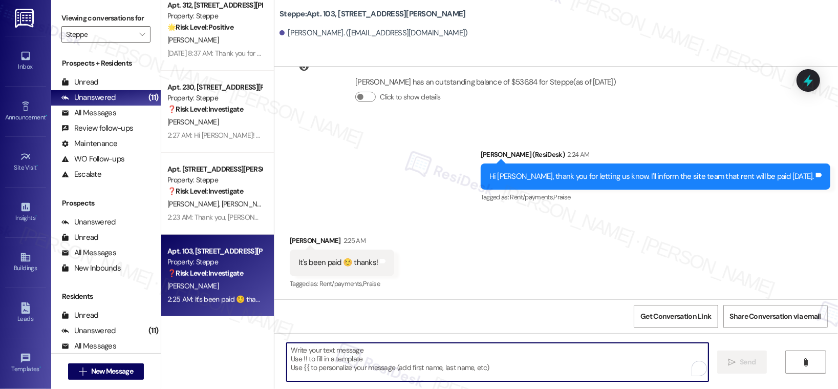
click at [298, 353] on textarea "To enrich screen reader interactions, please activate Accessibility in Grammarl…" at bounding box center [498, 362] width 422 height 38
paste textarea "Thank you, {{first_name}}, for your payment! If there's anything we can help yo…"
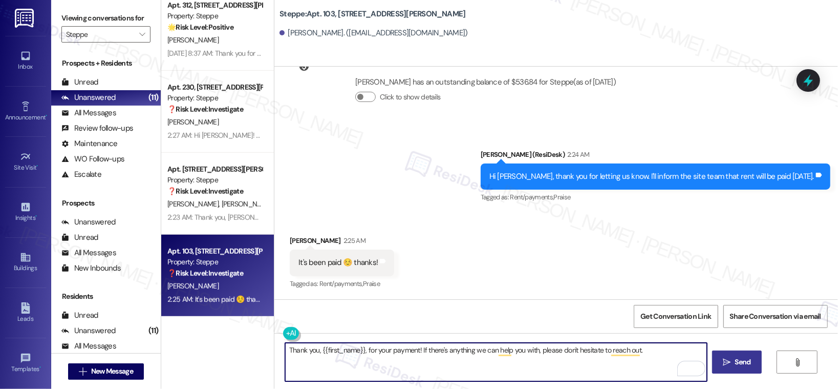
click at [376, 349] on textarea "Thank you, {{first_name}}, for your payment! If there's anything we can help yo…" at bounding box center [496, 362] width 422 height 38
click at [474, 351] on textarea "Thank you, {{first_name}}, for your payment! If there's anything we can help yo…" at bounding box center [496, 362] width 422 height 38
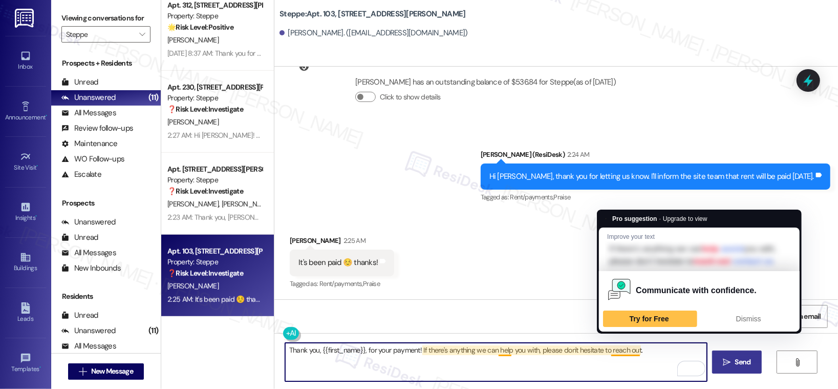
click at [645, 352] on textarea "Thank you, {{first_name}}, for your payment! If there's anything we can help yo…" at bounding box center [496, 362] width 422 height 38
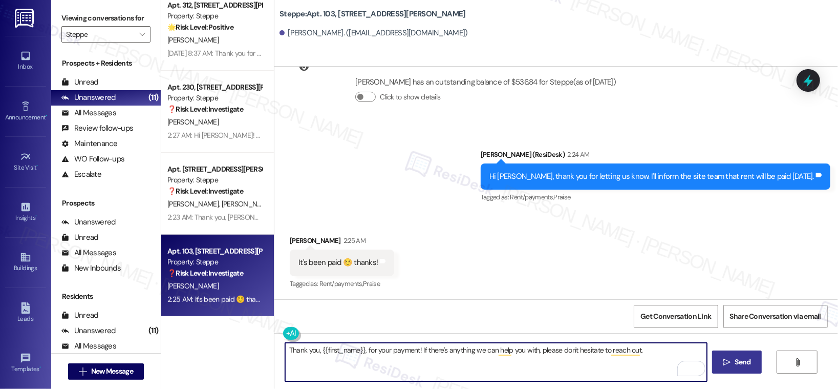
type textarea "Thank you, {{first_name}}, for your payment! If there's anything we can help yo…"
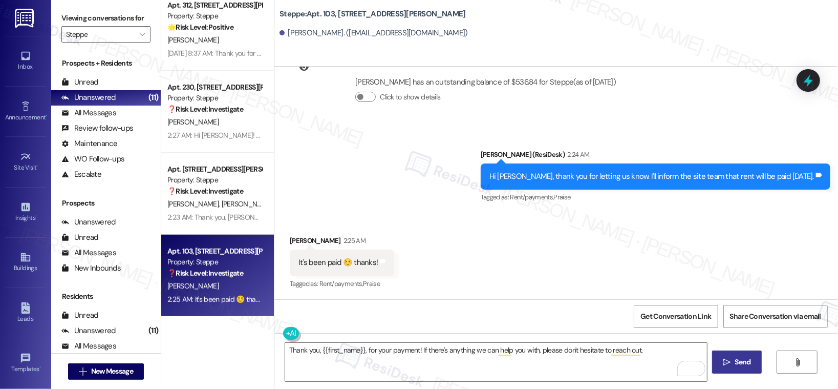
click at [740, 357] on span "Send" at bounding box center [743, 361] width 16 height 11
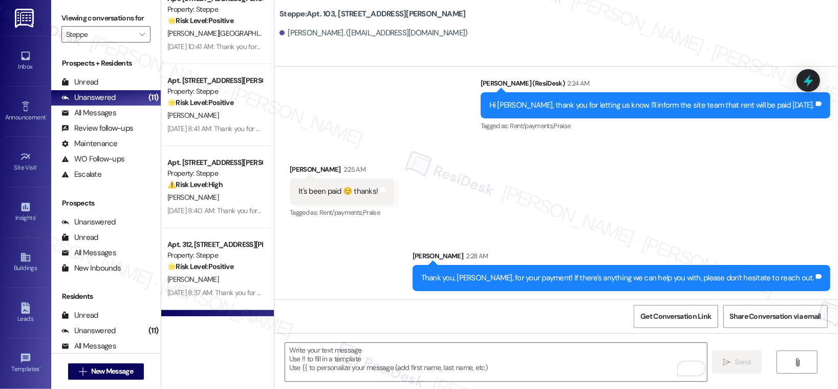
scroll to position [399, 0]
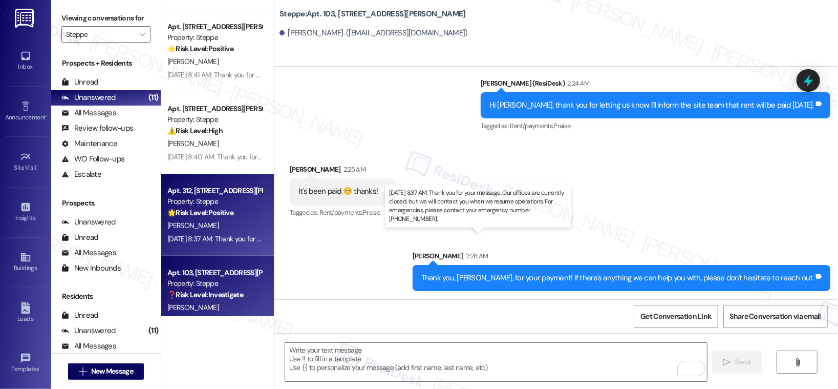
click at [231, 236] on div "Sep 03, 2025 at 8:37 AM: Thank you for your message. Our offices are currently …" at bounding box center [477, 238] width 620 height 9
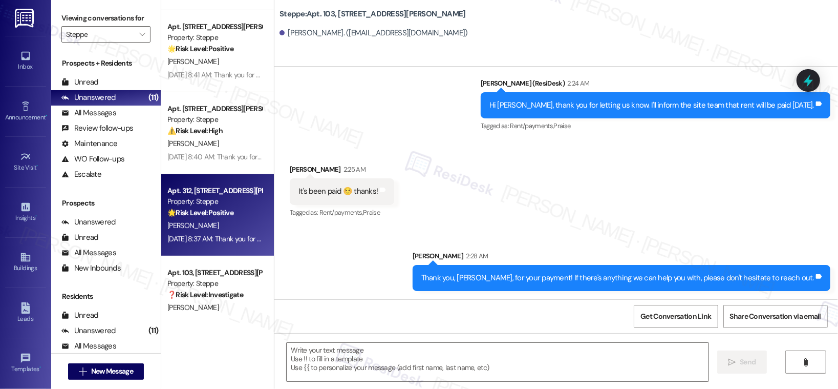
type textarea "Fetching suggested responses. Please feel free to read through the conversation…"
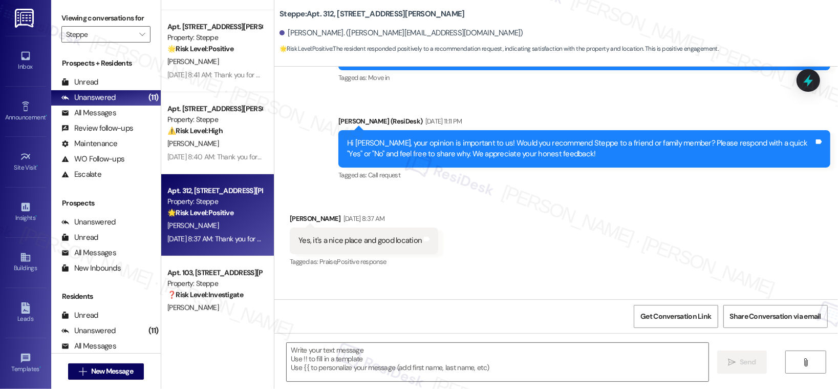
scroll to position [110, 0]
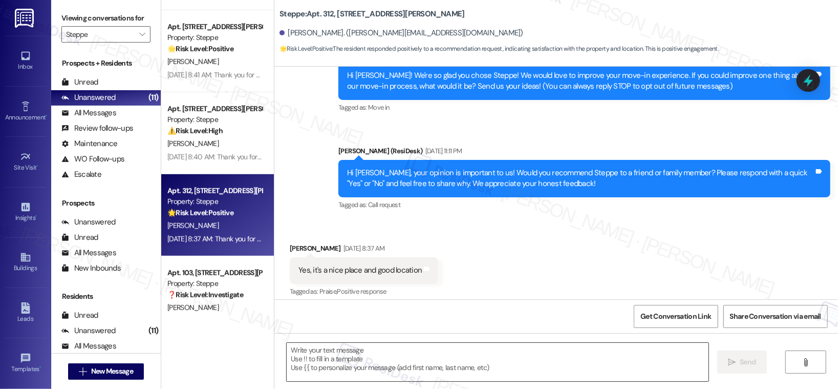
click at [317, 361] on textarea at bounding box center [498, 362] width 422 height 38
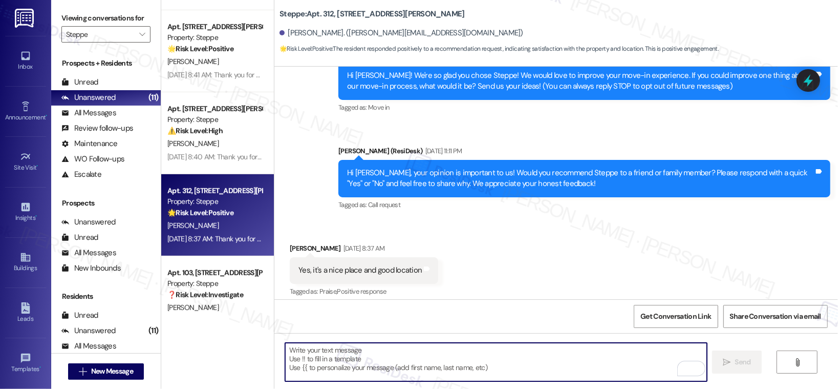
paste textarea "Hi {{first_name}}! Thank you for letting us know! We’re so glad to hear that yo…"
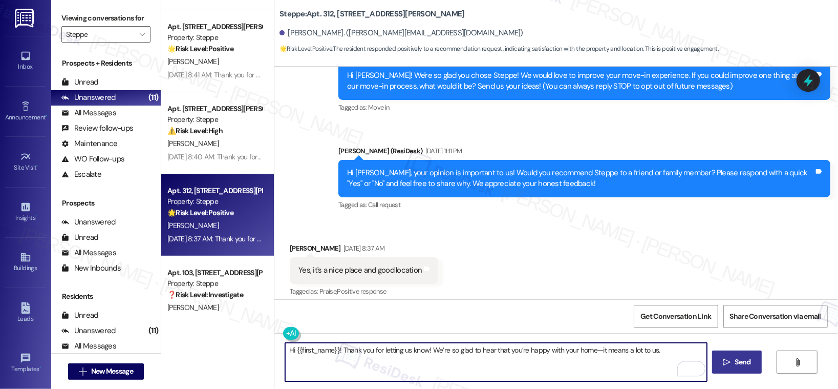
type textarea "Hi {{first_name}}! Thank you for letting us know! We’re so glad to hear that yo…"
click at [739, 370] on button " Send" at bounding box center [737, 361] width 50 height 23
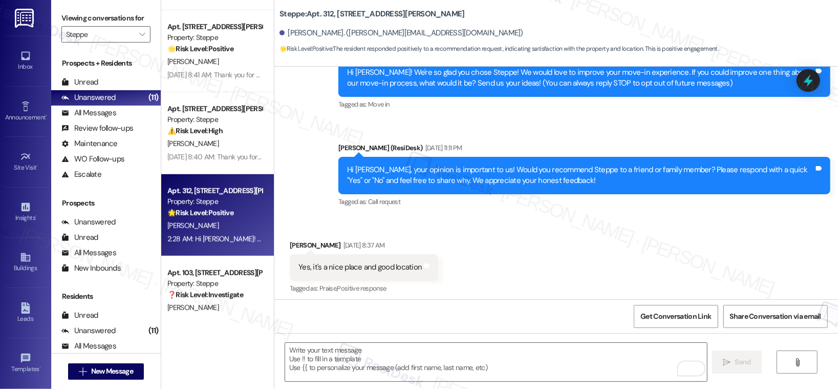
scroll to position [106, 0]
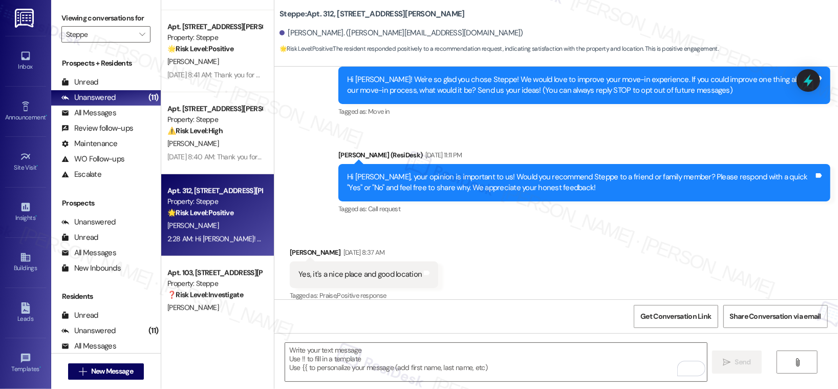
click at [195, 147] on div "D. Niehuser" at bounding box center [214, 143] width 97 height 13
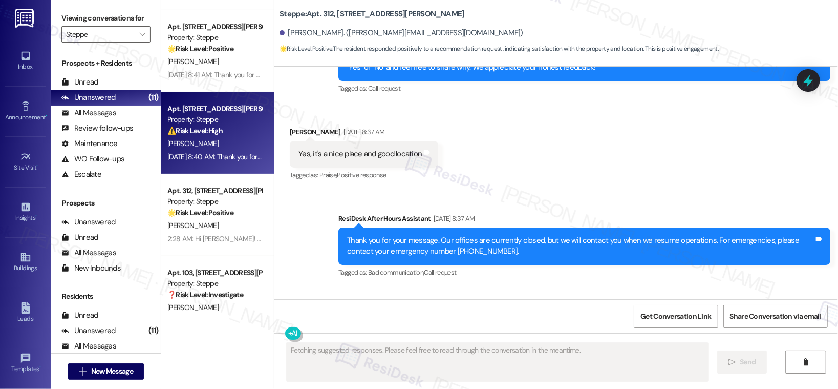
click at [204, 148] on div "D. Niehuser" at bounding box center [214, 143] width 97 height 13
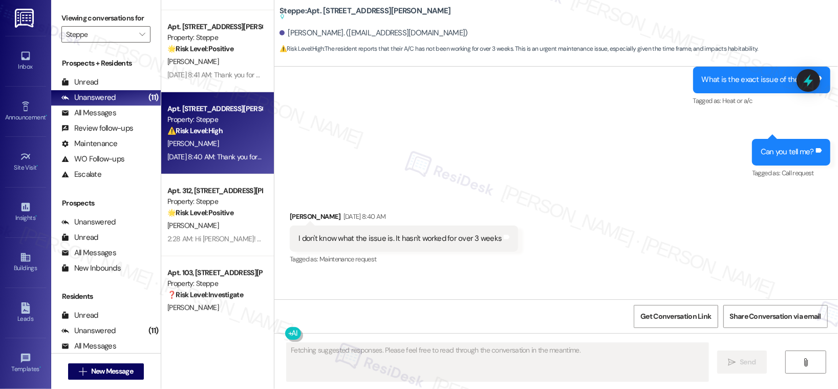
scroll to position [1797, 0]
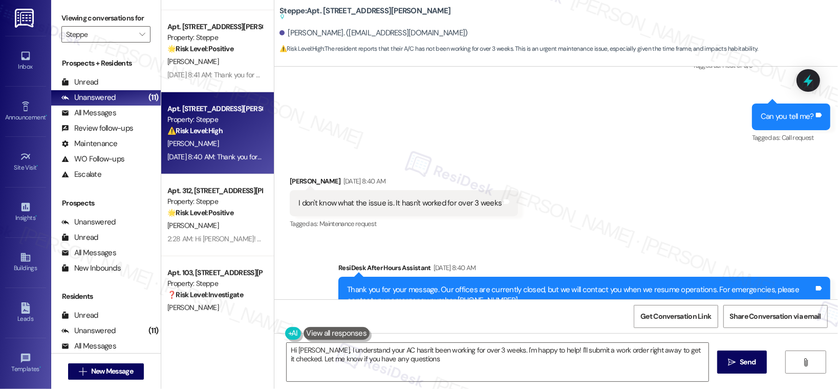
type textarea "Hi Sarah, I understand your AC hasn't been working for over 3 weeks. I'm happy …"
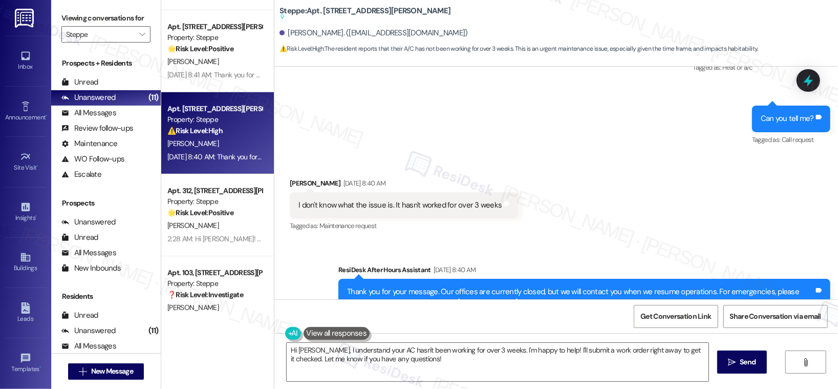
scroll to position [1750, 0]
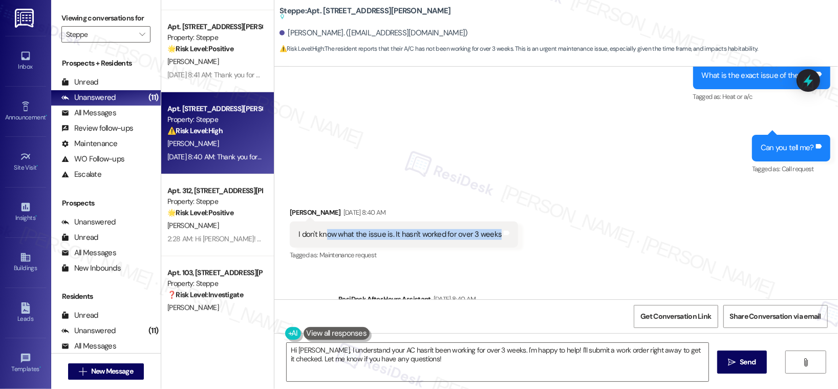
drag, startPoint x: 318, startPoint y: 212, endPoint x: 426, endPoint y: 218, distance: 108.2
click at [426, 221] on div "I don't know what the issue is. It hasn't worked for over 3 weeks Tags and notes" at bounding box center [404, 234] width 228 height 26
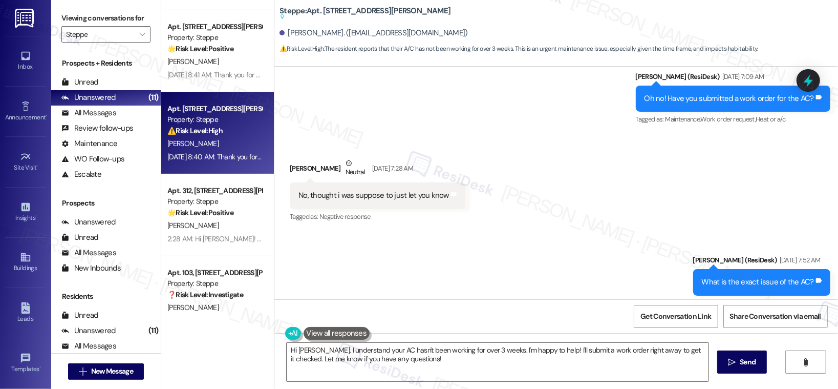
scroll to position [1542, 0]
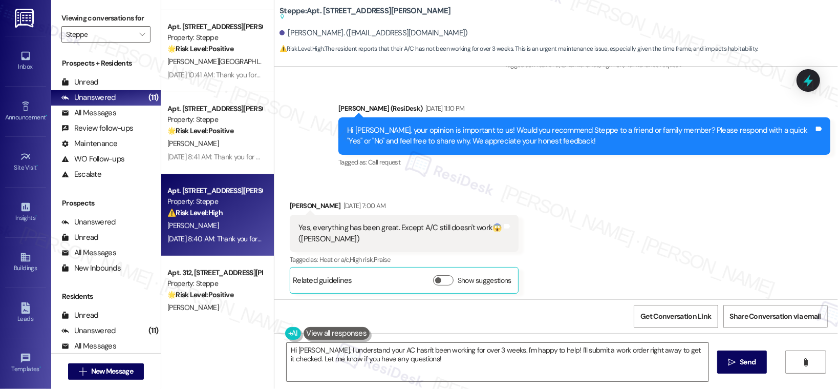
scroll to position [1797, 0]
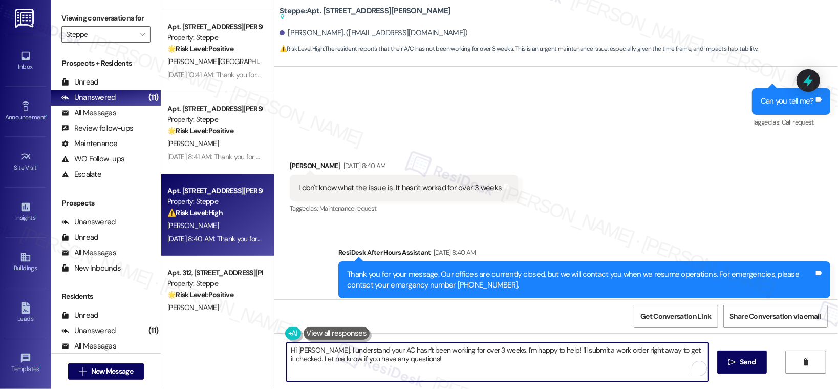
click at [487, 351] on textarea "Hi Sarah, I understand your AC hasn't been working for over 3 weeks. I'm happy …" at bounding box center [498, 362] width 422 height 38
click at [488, 356] on textarea "Hi Sarah, I understand your AC hasn't been working for over 3 weeks. I'm happy …" at bounding box center [496, 362] width 422 height 38
paste textarea "Can you share a bit more about the issue with your AC? For example, is it not t…"
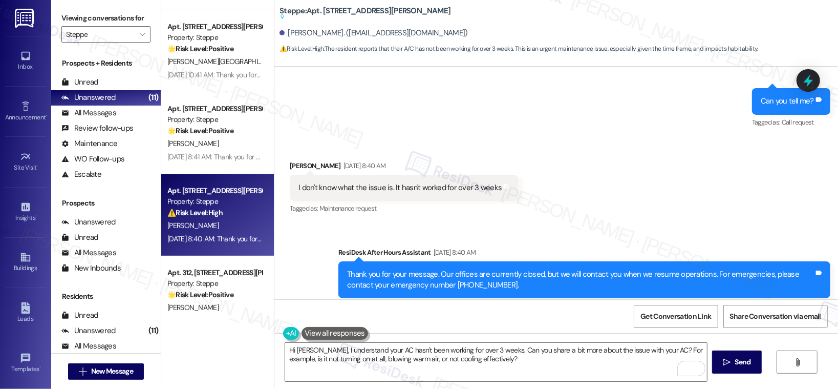
click at [293, 33] on div "Debbie Niehuser. (walberger11@gmail.com)" at bounding box center [374, 33] width 188 height 11
copy div "Debbie"
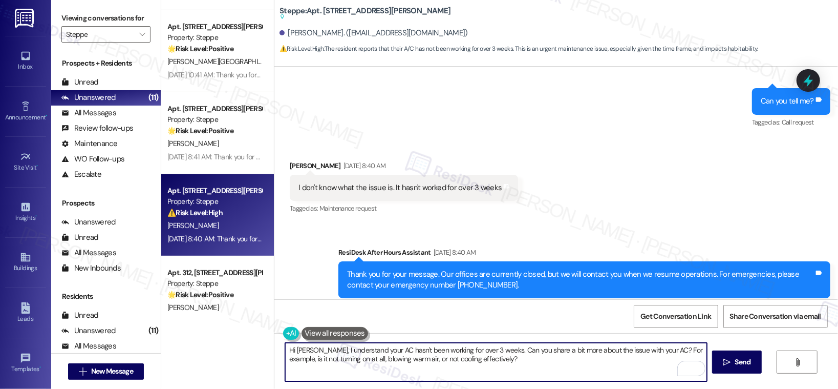
click at [296, 352] on textarea "Hi Sarah, I understand your AC hasn't been working for over 3 weeks. Can you sh…" at bounding box center [496, 362] width 422 height 38
paste textarea "Debbie"
click at [490, 362] on textarea "Hi Debbie, I understand your AC hasn't been working for over 3 weeks. Can you s…" at bounding box center [496, 362] width 422 height 38
type textarea "Hi Debbie, I understand your AC hasn't been working for over 3 weeks. Can you s…"
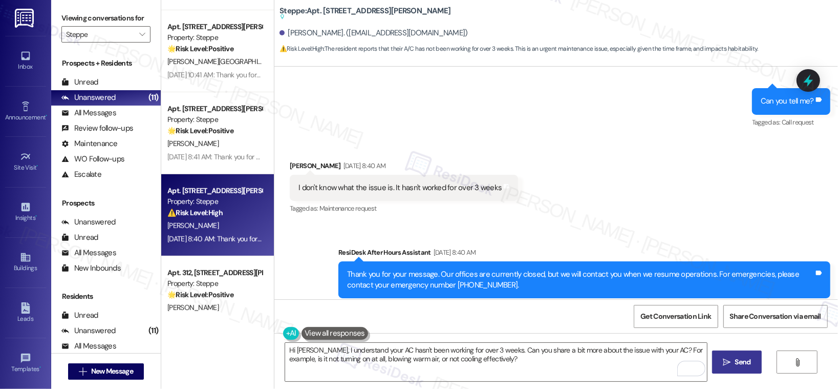
click at [730, 367] on span " Send" at bounding box center [737, 361] width 32 height 11
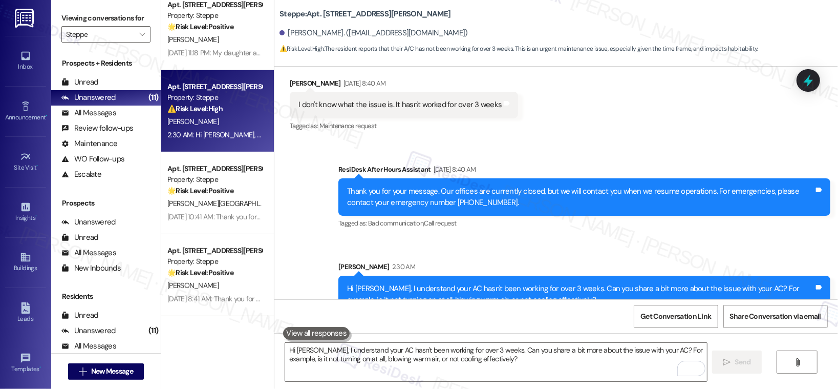
scroll to position [339, 0]
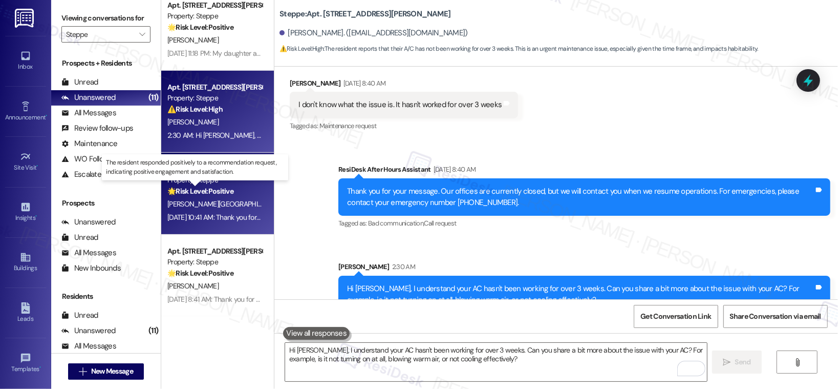
click at [219, 193] on strong "🌟 Risk Level: Positive" at bounding box center [200, 190] width 66 height 9
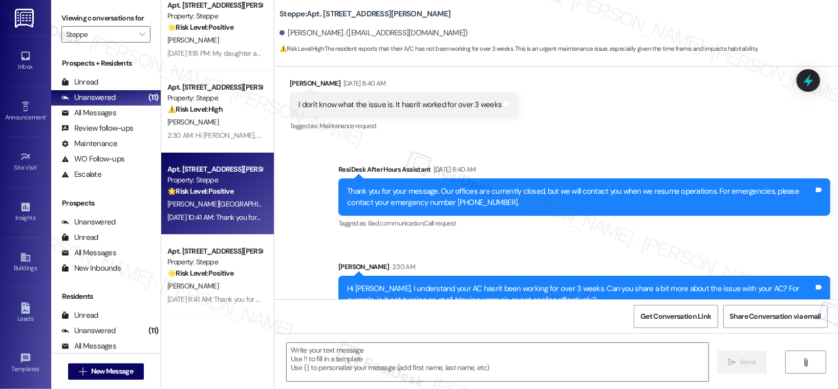
type textarea "Fetching suggested responses. Please feel free to read through the conversation…"
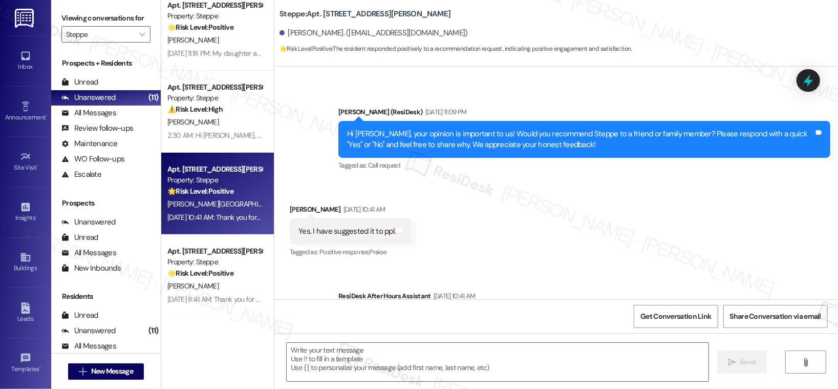
scroll to position [437, 0]
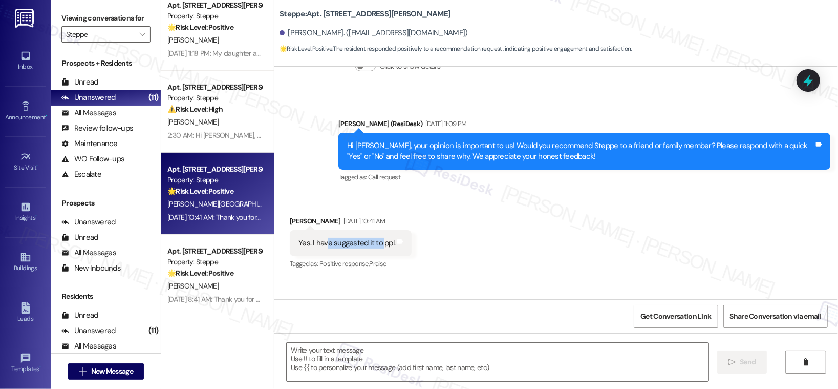
drag, startPoint x: 319, startPoint y: 240, endPoint x: 375, endPoint y: 243, distance: 56.4
click at [375, 243] on div "Yes. I have suggested it to ppl." at bounding box center [346, 243] width 97 height 11
click at [424, 146] on div "Hi Zach, your opinion is important to us! Would you recommend Steppe to a frien…" at bounding box center [580, 151] width 467 height 22
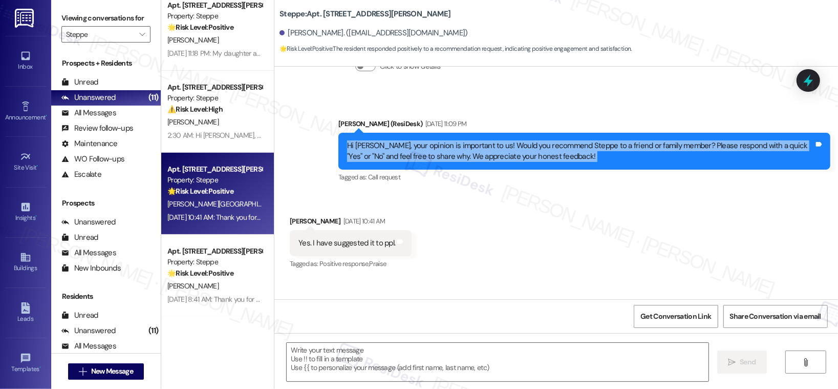
click at [424, 146] on div "Hi Zach, your opinion is important to us! Would you recommend Steppe to a frien…" at bounding box center [580, 151] width 467 height 22
copy div "Hi Zach, your opinion is important to us! Would you recommend Steppe to a frien…"
click at [348, 241] on div "Yes. I have suggested it to ppl." at bounding box center [346, 243] width 97 height 11
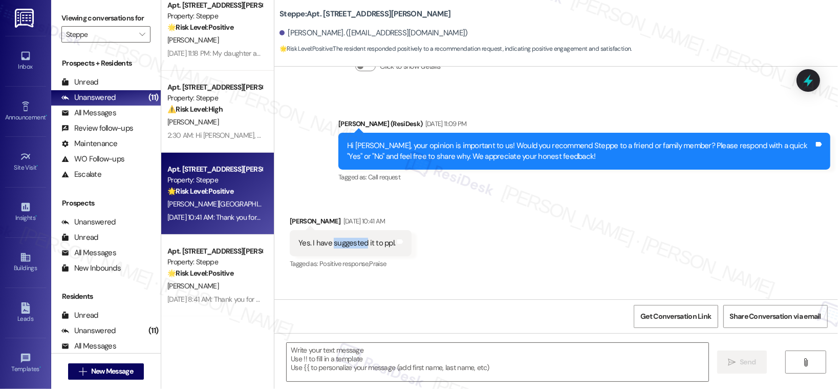
click at [348, 241] on div "Yes. I have suggested it to ppl." at bounding box center [346, 243] width 97 height 11
copy div "Yes. I have suggested it to ppl. Tags and notes"
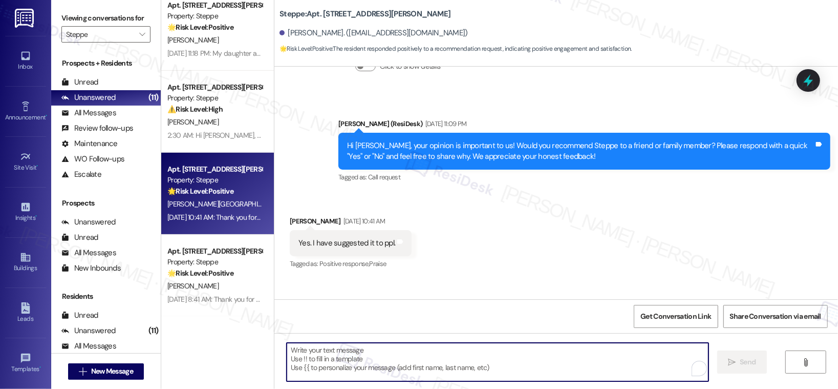
click at [304, 353] on textarea "To enrich screen reader interactions, please activate Accessibility in Grammarl…" at bounding box center [498, 362] width 422 height 38
paste textarea "Hi Zach, thank you so much! We really appreciate your recommendation and are gl…"
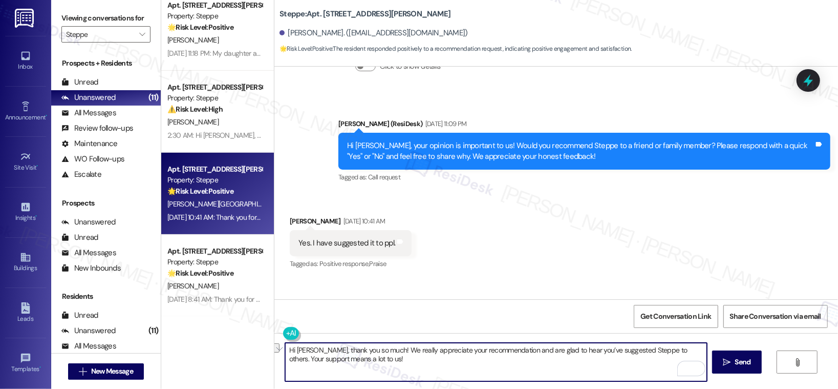
drag, startPoint x: 328, startPoint y: 349, endPoint x: 459, endPoint y: 352, distance: 131.1
click at [459, 352] on textarea "Hi Zach, thank you so much! We really appreciate your recommendation and are gl…" at bounding box center [496, 362] width 422 height 38
click at [502, 351] on textarea "Hi Zach, thank you so much! We really appreciate your recommendation and are gl…" at bounding box center [496, 362] width 422 height 38
drag, startPoint x: 417, startPoint y: 350, endPoint x: 608, endPoint y: 350, distance: 191.0
click at [608, 350] on textarea "Hi Zach, thank you so much! We really appreciate your recommendation and are gl…" at bounding box center [496, 362] width 422 height 38
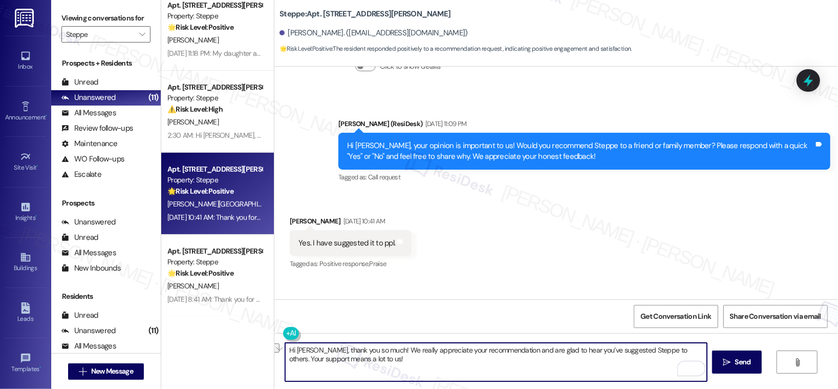
click at [575, 352] on textarea "Hi Zach, thank you so much! We really appreciate your recommendation and are gl…" at bounding box center [496, 362] width 422 height 38
drag, startPoint x: 297, startPoint y: 359, endPoint x: 348, endPoint y: 358, distance: 50.7
click at [348, 358] on textarea "Hi Zach, thank you so much! We really appreciate your recommendation and are gl…" at bounding box center [496, 362] width 422 height 38
click at [394, 359] on textarea "Hi Zach, thank you so much! We really appreciate your recommendation and are gl…" at bounding box center [496, 362] width 422 height 38
type textarea "Hi Zach, thank you so much! We really appreciate your recommendation and are gl…"
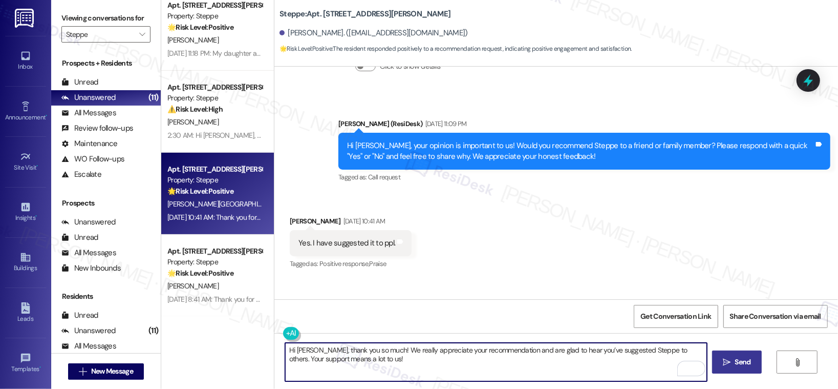
click at [741, 372] on button " Send" at bounding box center [737, 361] width 50 height 23
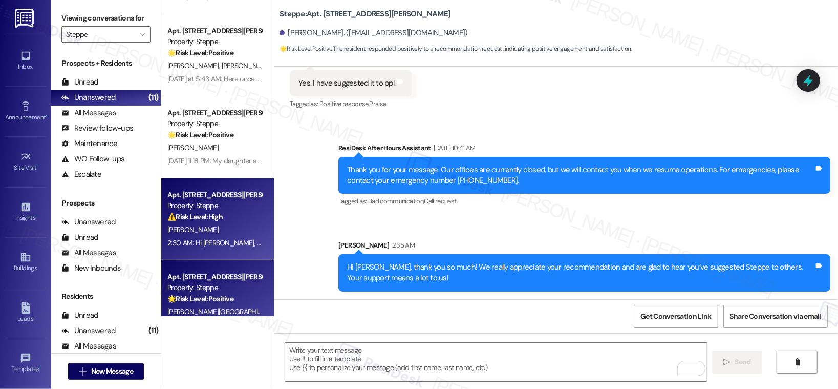
scroll to position [222, 0]
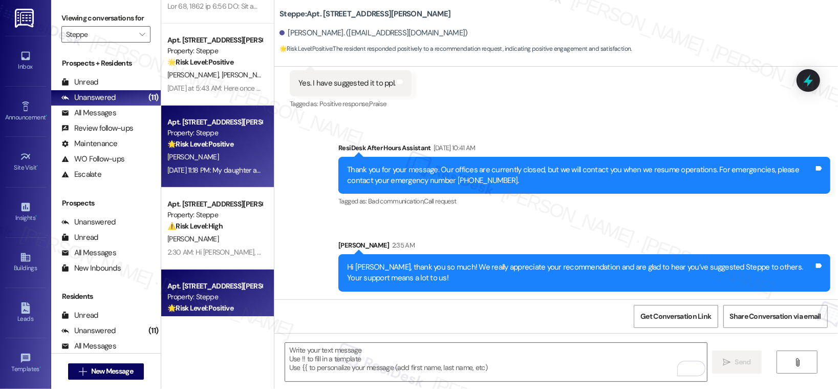
click at [223, 165] on div "Sep 02, 2025 at 11:18 PM: My daughter and I move to Steppe because it a safe ap…" at bounding box center [378, 169] width 422 height 9
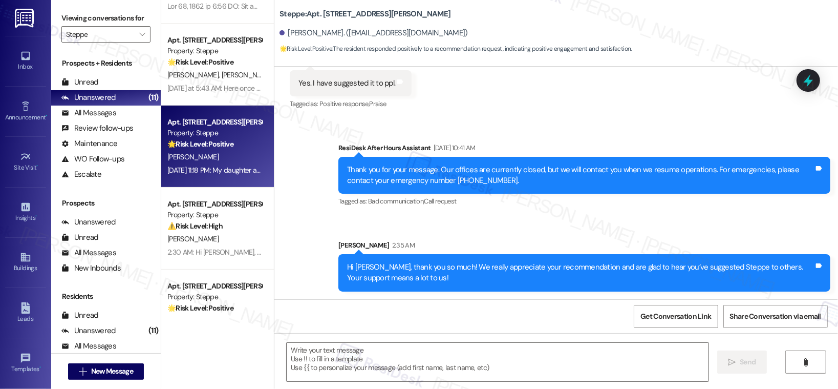
type textarea "Fetching suggested responses. Please feel free to read through the conversation…"
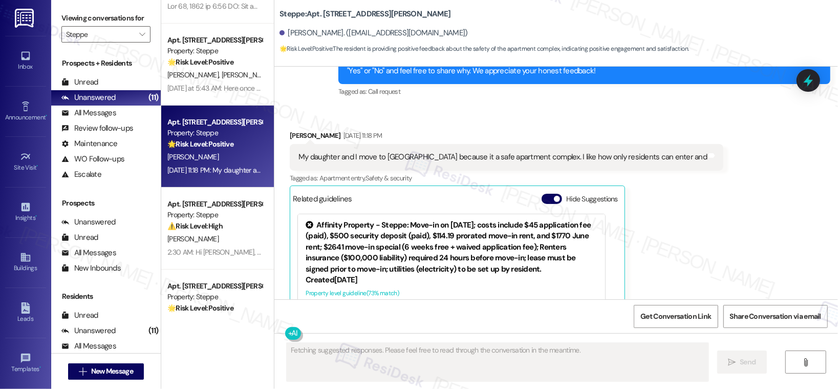
scroll to position [991, 0]
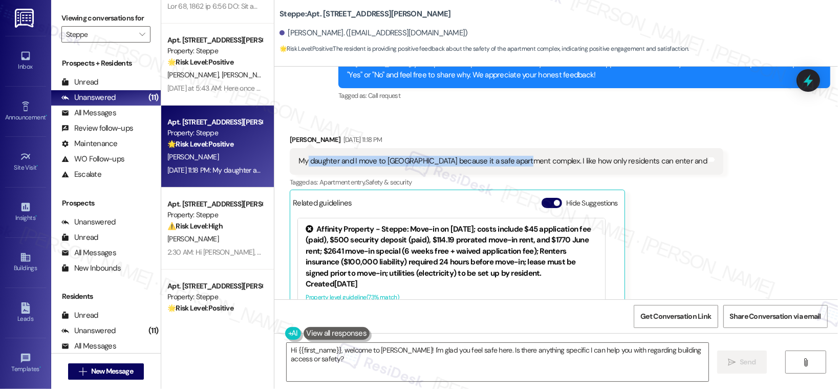
drag, startPoint x: 301, startPoint y: 162, endPoint x: 521, endPoint y: 162, distance: 220.1
click at [521, 162] on div "My daughter and I move to Steppe because it a safe apartment complex. I like ho…" at bounding box center [502, 161] width 409 height 11
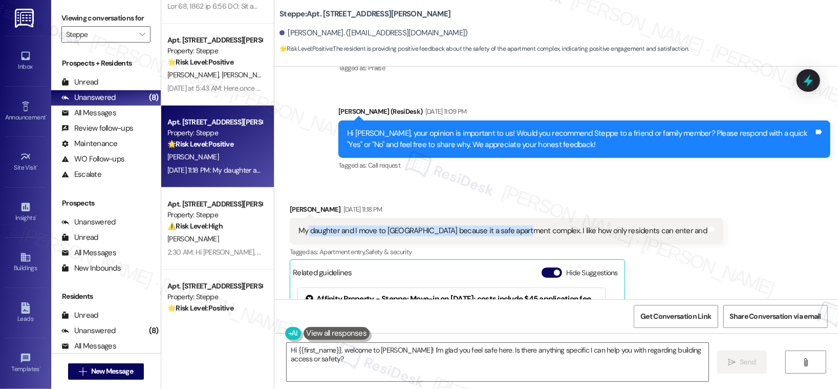
scroll to position [913, 0]
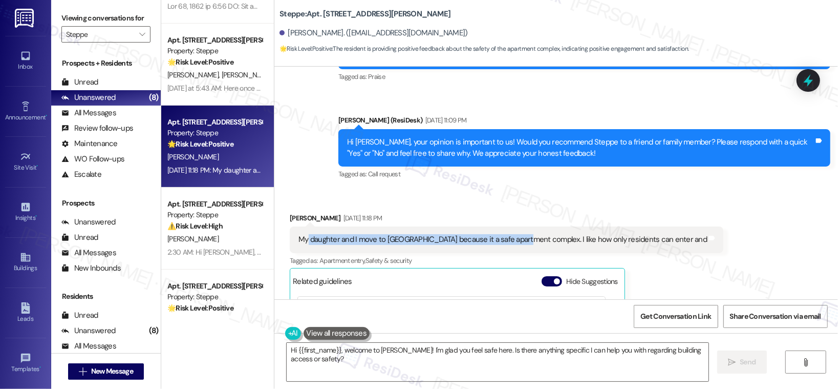
click at [361, 140] on div "Hi Claudia, your opinion is important to us! Would you recommend Steppe to a fr…" at bounding box center [580, 148] width 467 height 22
copy div "Claudia"
click at [495, 237] on div "My daughter and I move to Steppe because it a safe apartment complex. I like ho…" at bounding box center [502, 239] width 409 height 11
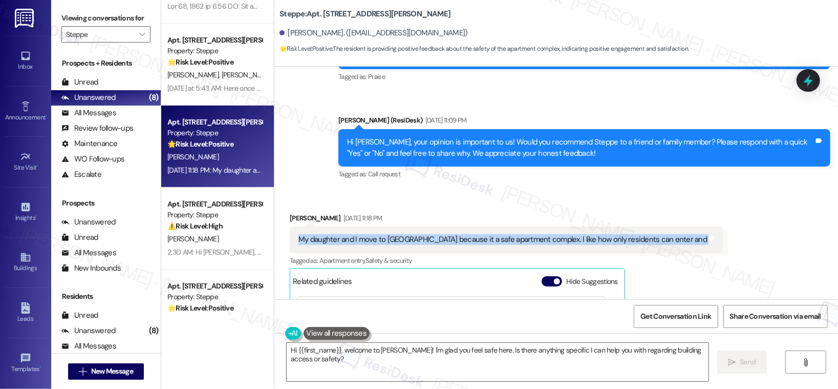
click at [495, 237] on div "My daughter and I move to Steppe because it a safe apartment complex. I like ho…" at bounding box center [502, 239] width 409 height 11
copy div "My daughter and I move to Steppe because it a safe apartment complex. I like ho…"
click at [302, 355] on textarea "Hi {{first_name}}, welcome to Steppe! I'm glad you feel safe here. Is there any…" at bounding box center [498, 362] width 422 height 38
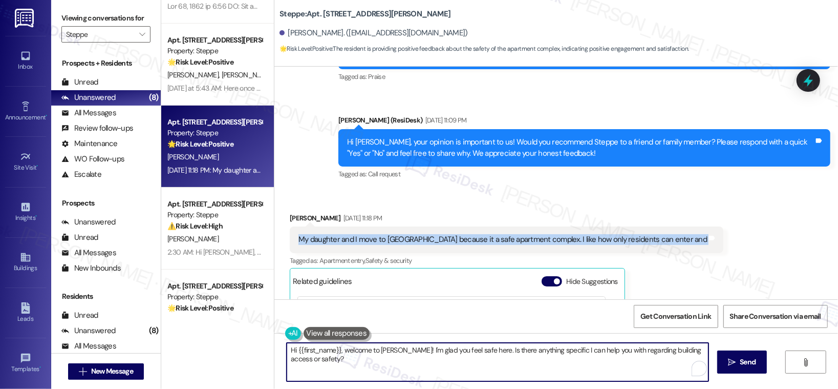
click at [302, 355] on textarea "Hi {{first_name}}, welcome to Steppe! I'm glad you feel safe here. Is there any…" at bounding box center [498, 362] width 422 height 38
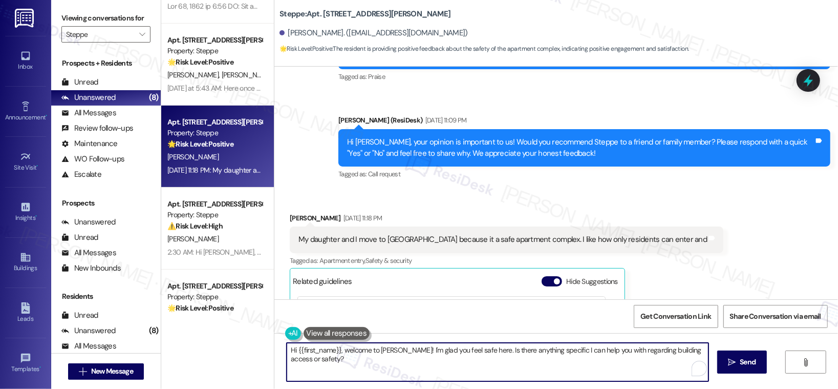
click at [302, 355] on textarea "Hi {{first_name}}, welcome to Steppe! I'm glad you feel safe here. Is there any…" at bounding box center [498, 362] width 422 height 38
paste textarea "Claudia, thank you for sharing that! We’re so glad to hear that you and your da…"
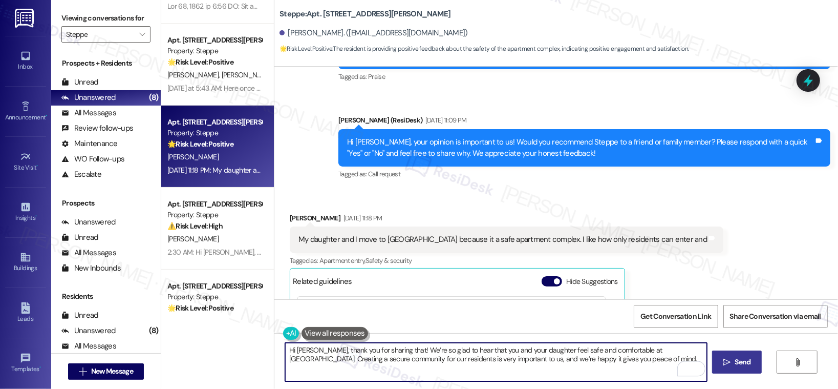
type textarea "Hi Claudia, thank you for sharing that! We’re so glad to hear that you and your…"
click at [739, 368] on button " Send" at bounding box center [737, 361] width 50 height 23
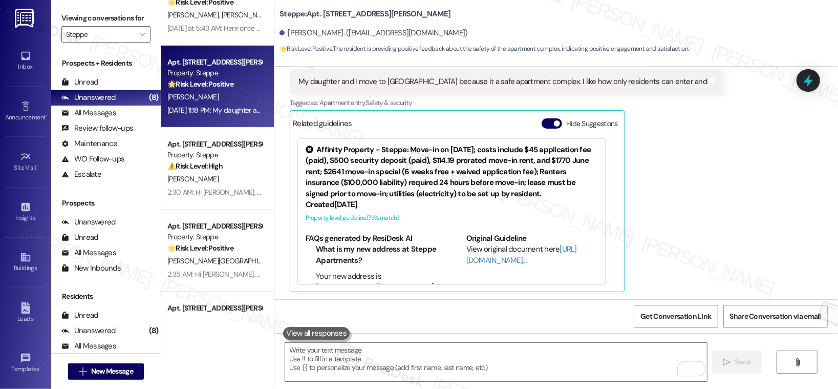
scroll to position [175, 0]
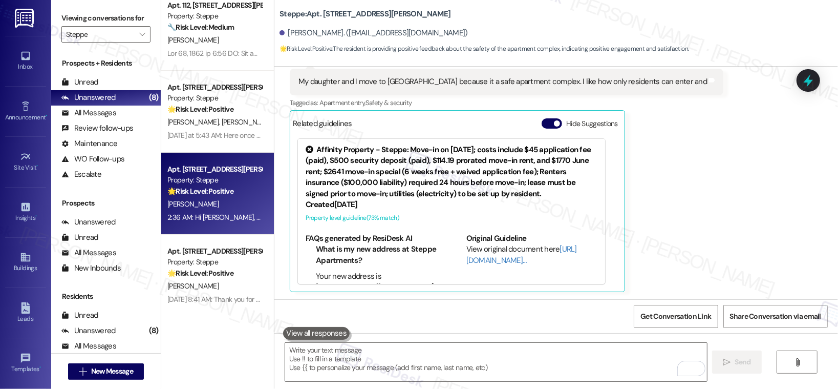
click at [207, 250] on div "Apt. 229, 2365 NE Conners Ave" at bounding box center [214, 251] width 95 height 11
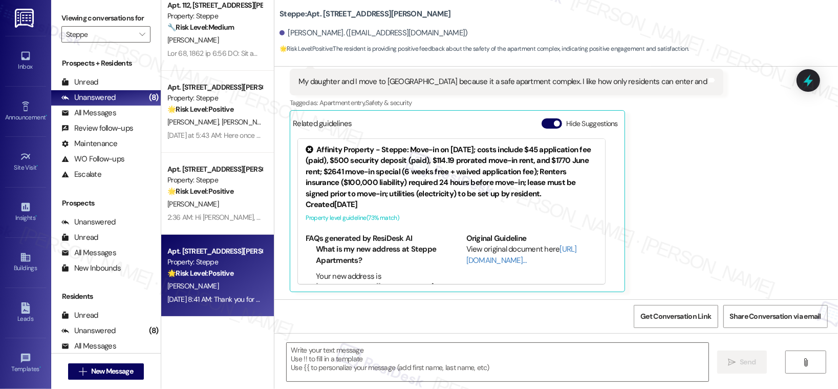
type textarea "Fetching suggested responses. Please feel free to read through the conversation…"
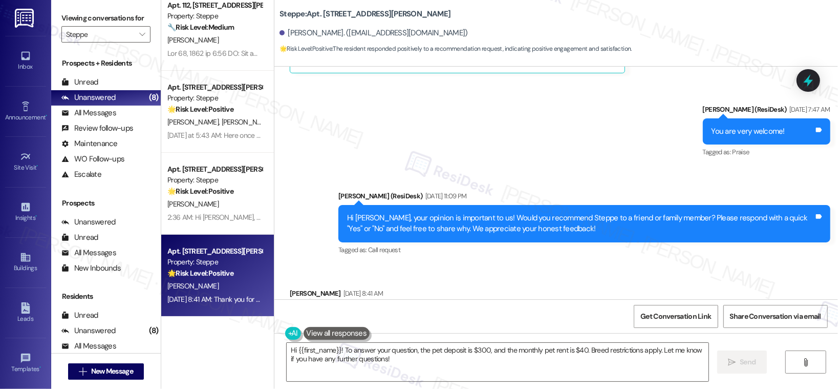
scroll to position [10974, 0]
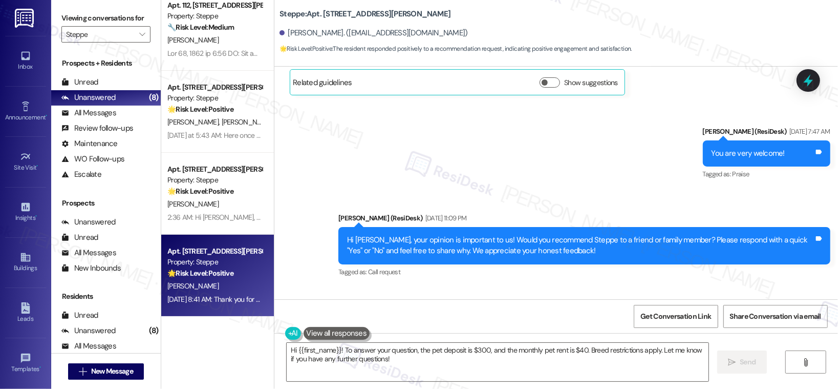
click at [362, 235] on div "Hi Zachary, your opinion is important to us! Would you recommend Steppe to a fr…" at bounding box center [580, 245] width 467 height 22
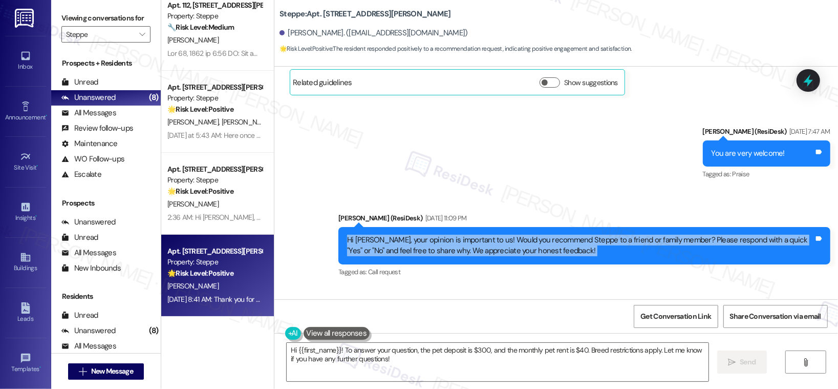
click at [362, 235] on div "Hi Zachary, your opinion is important to us! Would you recommend Steppe to a fr…" at bounding box center [580, 245] width 467 height 22
copy div "Hi Zachary, your opinion is important to us! Would you recommend Steppe to a fr…"
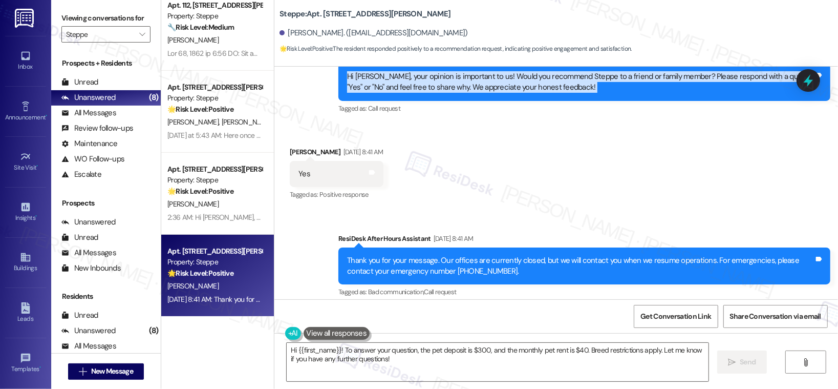
scroll to position [11143, 0]
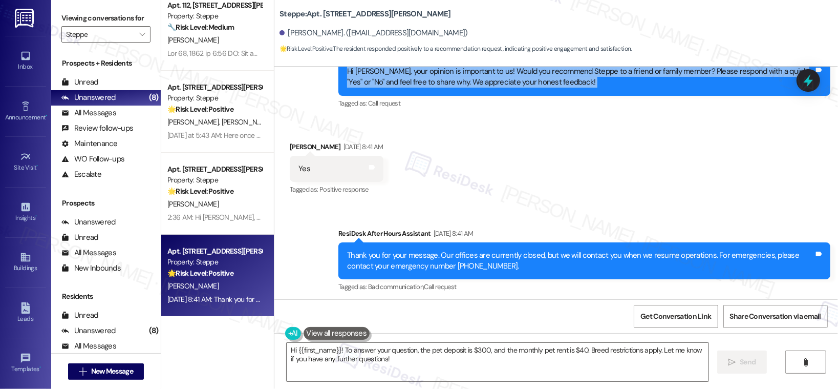
click at [298, 165] on div "Yes" at bounding box center [304, 168] width 12 height 11
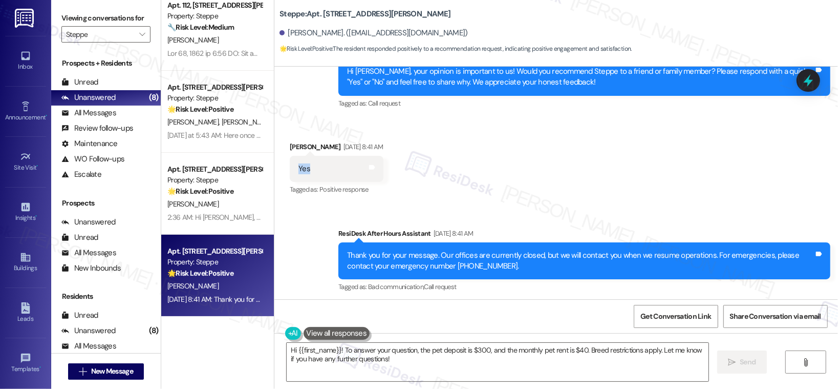
click at [298, 165] on div "Yes" at bounding box center [304, 168] width 12 height 11
copy div "Yes"
click at [344, 355] on textarea "Hi {{first_name}}! To answer your question, the pet deposit is $300, and the mo…" at bounding box center [498, 362] width 422 height 38
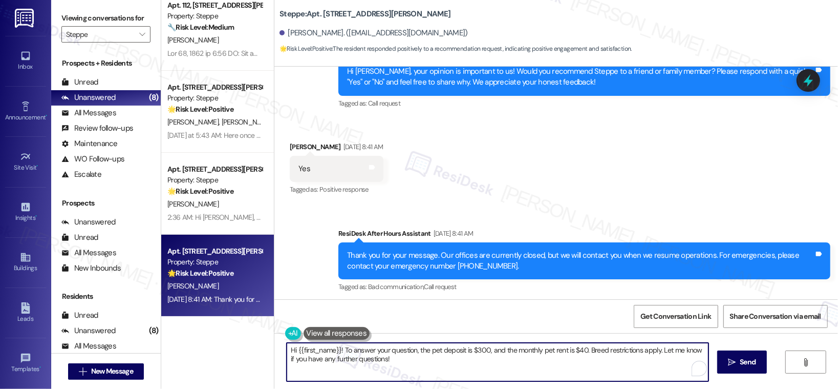
click at [344, 355] on textarea "Hi {{first_name}}! To answer your question, the pet deposit is $300, and the mo…" at bounding box center [498, 362] width 422 height 38
paste textarea "Zachary, thank you for your feedback! We really appreciate your recommendation …"
type textarea "Hi Zachary, thank you for your feedback! We really appreciate your recommendati…"
click at [735, 364] on span "Send" at bounding box center [743, 361] width 16 height 11
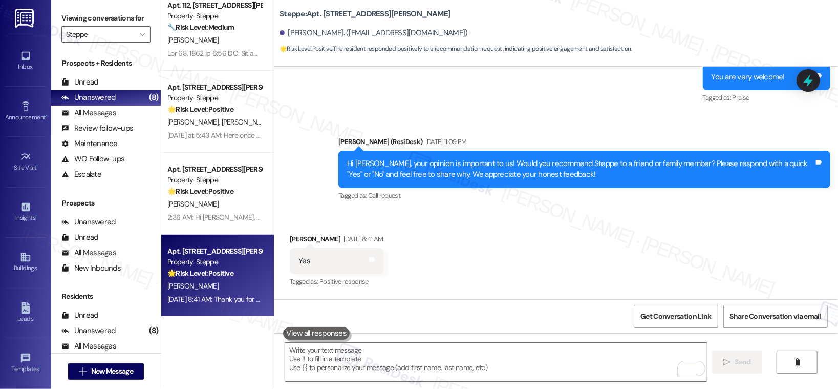
scroll to position [11044, 0]
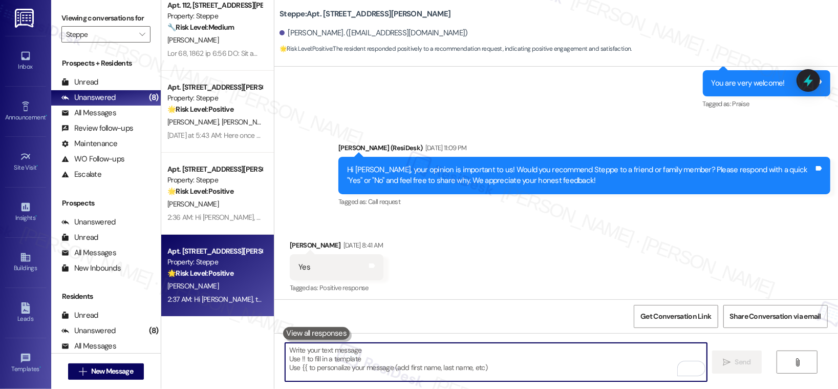
click at [338, 366] on textarea "To enrich screen reader interactions, please activate Accessibility in Grammarl…" at bounding box center [496, 362] width 422 height 38
paste textarea "Can I ask a quick favor? If you have a moment, would you mind leaving us a Goog…"
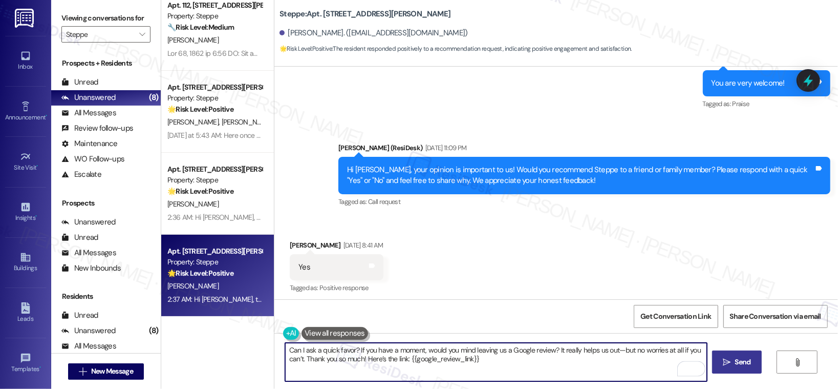
type textarea "Can I ask a quick favor? If you have a moment, would you mind leaving us a Goog…"
click at [730, 360] on span " Send" at bounding box center [737, 361] width 32 height 11
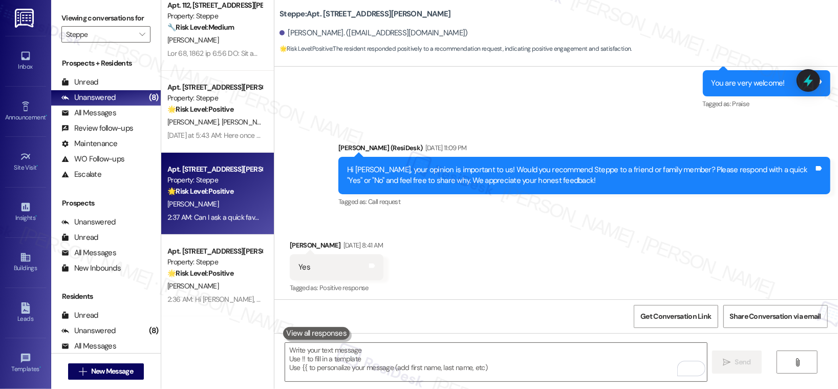
scroll to position [11296, 0]
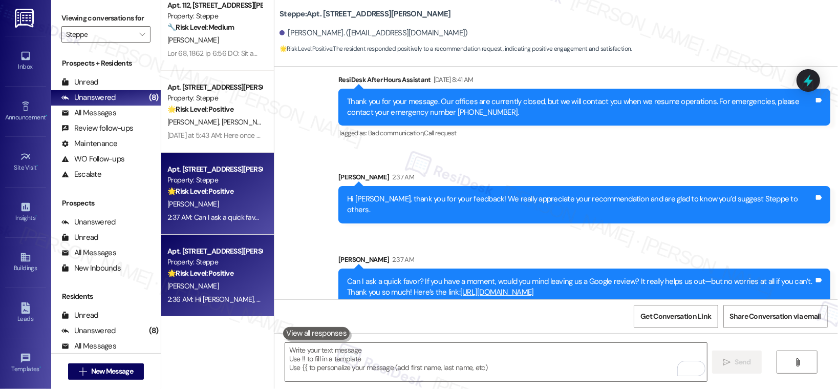
click at [226, 280] on div "C. Lopez" at bounding box center [214, 286] width 97 height 13
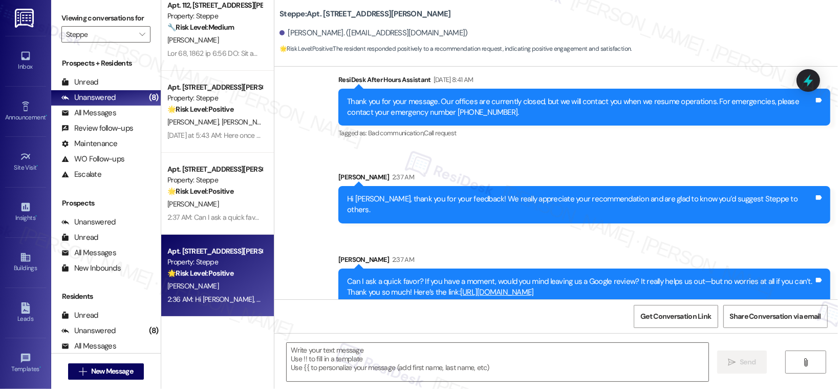
type textarea "Fetching suggested responses. Please feel free to read through the conversation…"
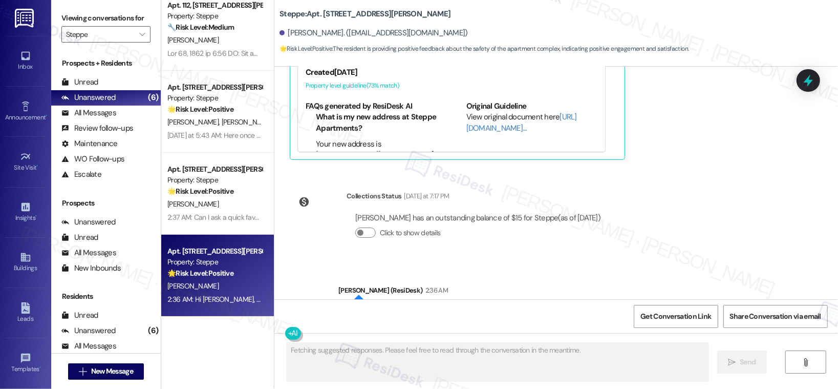
scroll to position [1263, 0]
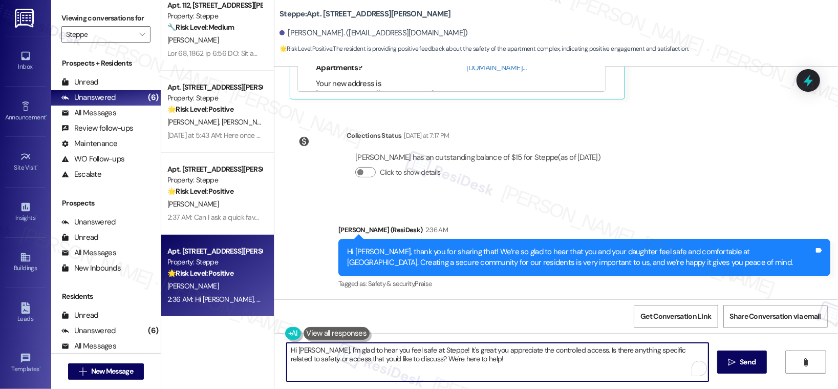
click at [356, 348] on textarea "Hi Claudia, I'm glad to hear you feel safe at Steppe! It's great you appreciate…" at bounding box center [498, 362] width 422 height 38
paste textarea "Can I ask a quick favor? If you have a moment, would you mind leaving us a Goog…"
type textarea "Can I ask a quick favor? If you have a moment, would you mind leaving us a Goog…"
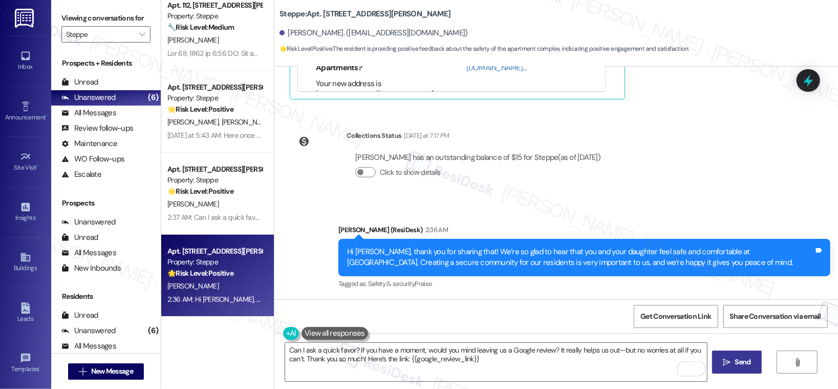
click at [741, 363] on span "Send" at bounding box center [743, 361] width 16 height 11
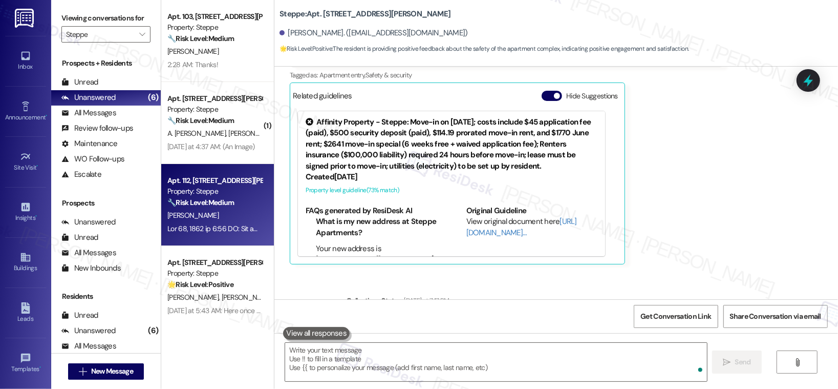
scroll to position [1071, 0]
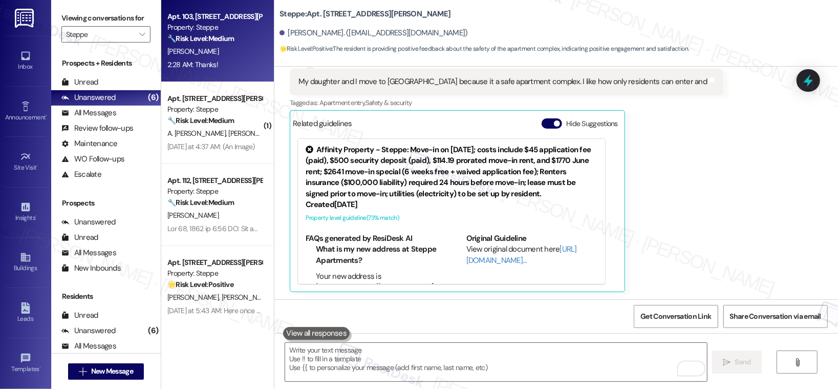
click at [216, 54] on div "A. Stenhjem" at bounding box center [214, 51] width 97 height 13
type textarea "Fetching suggested responses. Please feel free to read through the conversation…"
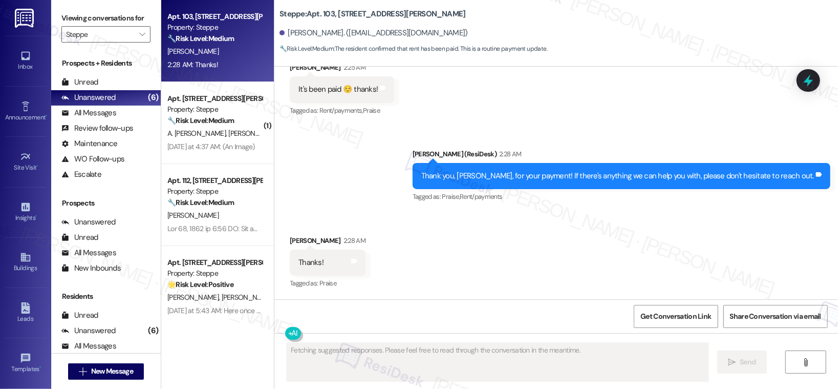
scroll to position [643, 0]
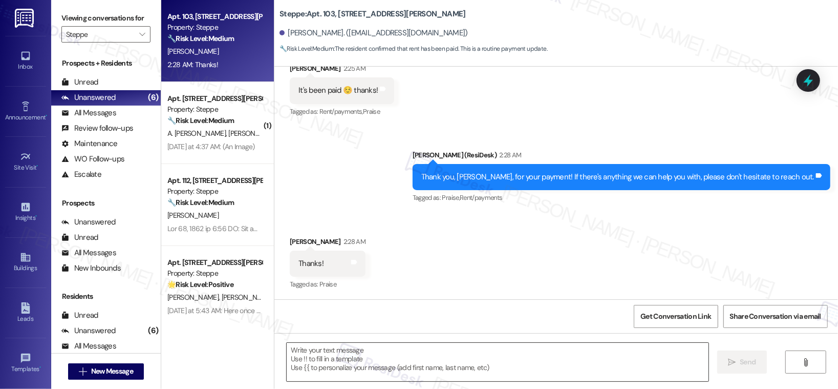
click at [309, 362] on textarea at bounding box center [498, 362] width 422 height 38
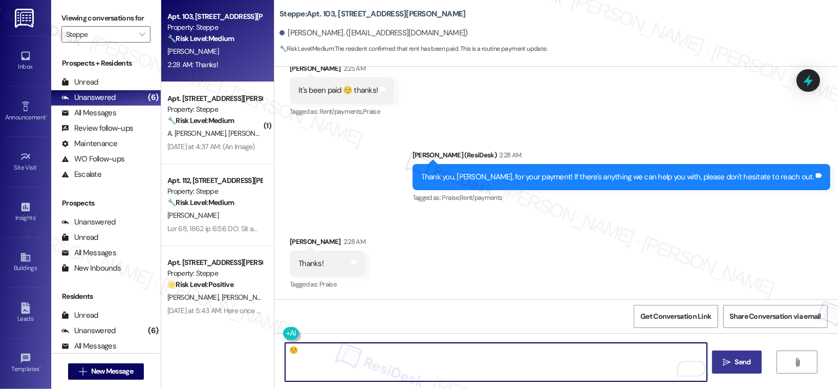
type textarea "☺️"
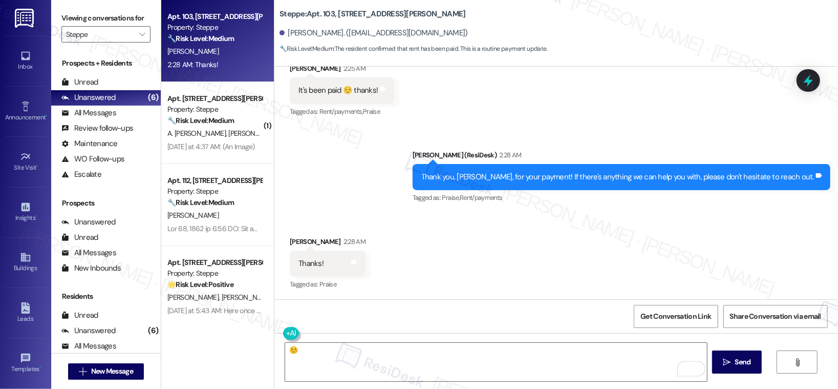
drag, startPoint x: 738, startPoint y: 366, endPoint x: 695, endPoint y: 341, distance: 49.8
click at [737, 365] on span "Send" at bounding box center [743, 361] width 16 height 11
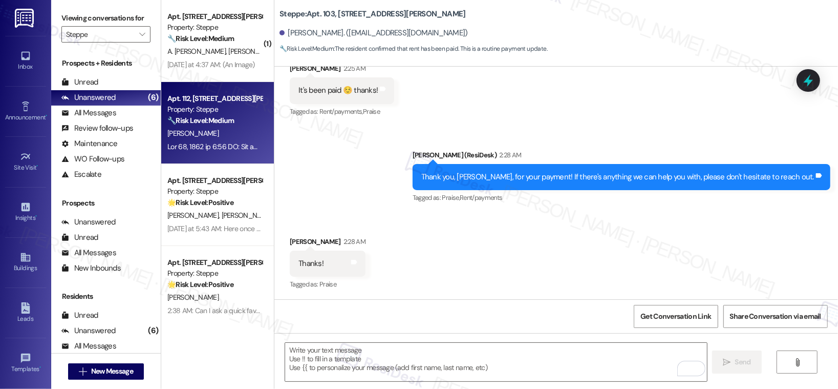
type textarea "Fetching suggested responses. Please feel free to read through the conversation…"
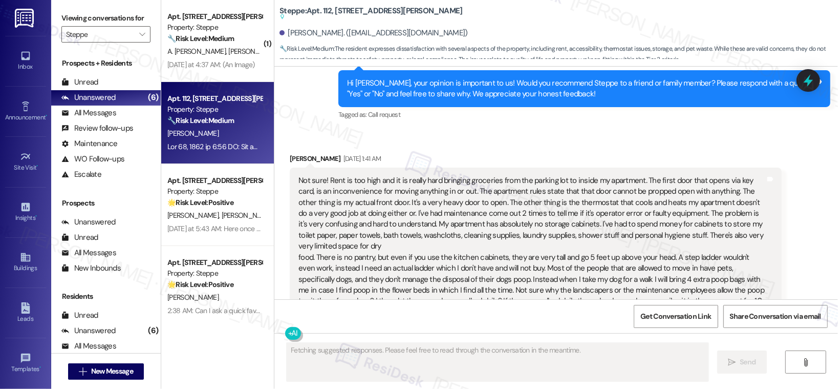
scroll to position [6837, 0]
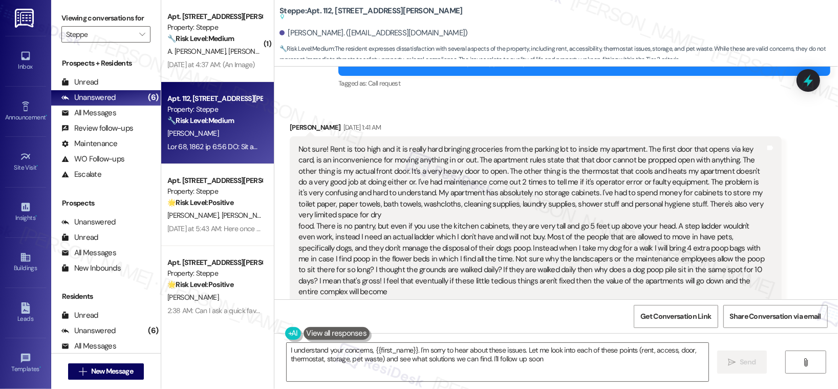
type textarea "I understand your concerns, {{first_name}}. I'm sorry to hear about these issue…"
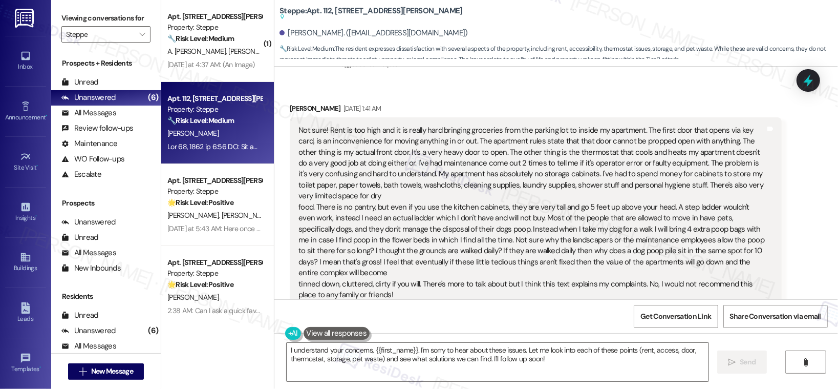
scroll to position [6898, 0]
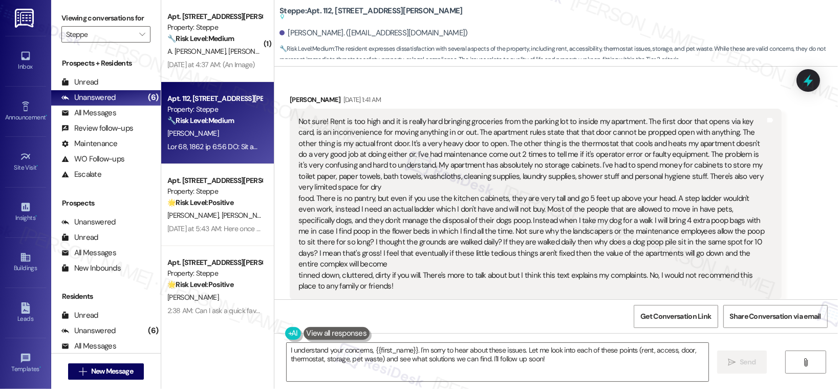
drag, startPoint x: 291, startPoint y: 98, endPoint x: 397, endPoint y: 253, distance: 188.3
click at [397, 253] on div "Not sure! Rent is too high and it is really hard bringing groceries from the pa…" at bounding box center [531, 204] width 469 height 176
copy div "Not sure! Rent is too high and it is really hard bringing groceries from the pa…"
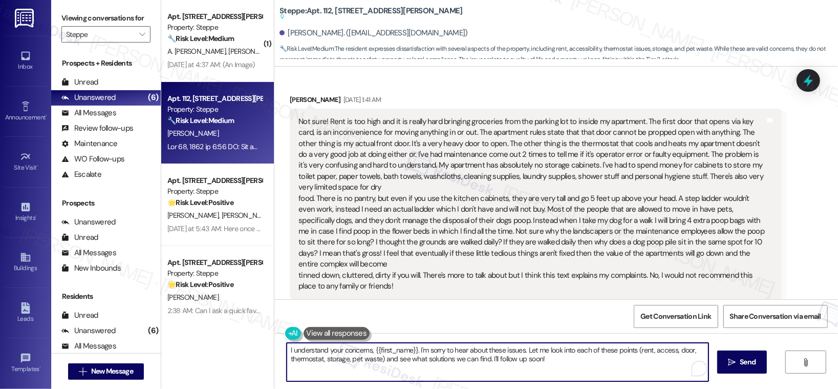
click at [582, 363] on textarea "I understand your concerns, {{first_name}}. I'm sorry to hear about these issue…" at bounding box center [498, 362] width 422 height 38
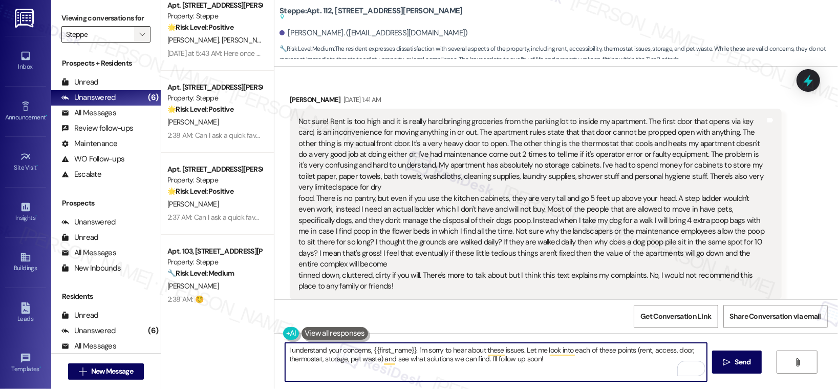
click at [139, 36] on icon "" at bounding box center [142, 34] width 6 height 8
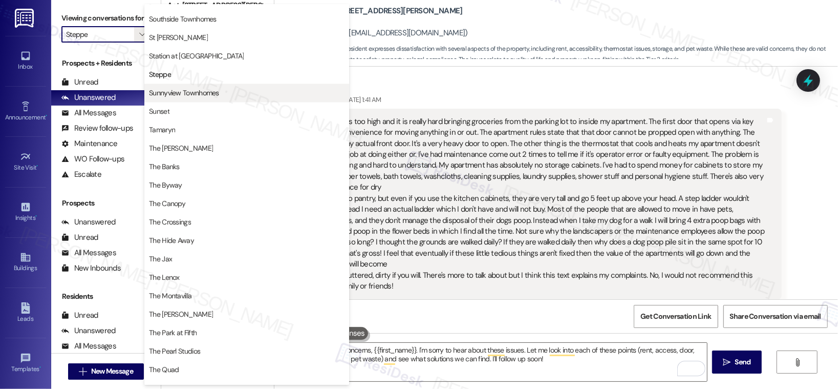
scroll to position [1615, 0]
click at [179, 91] on span "Sunnyview Townhomes" at bounding box center [184, 93] width 70 height 10
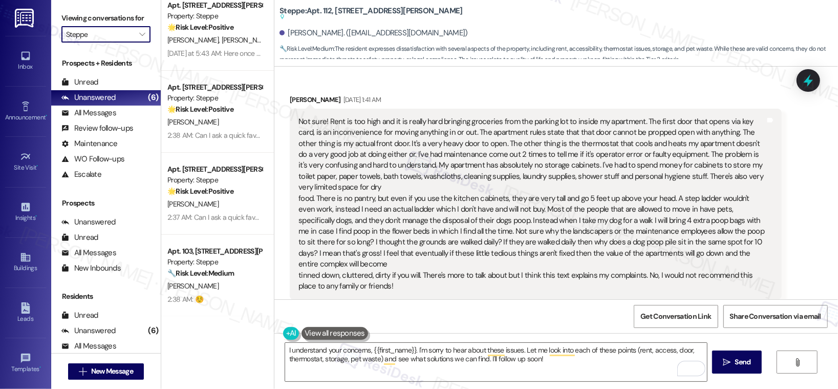
type input "Sunnyview Townhomes"
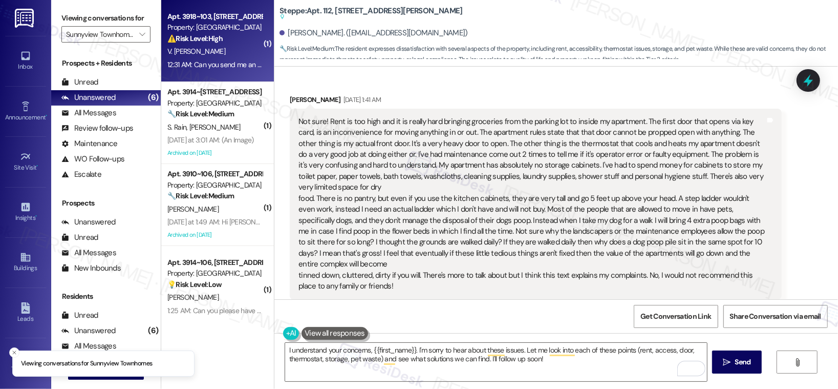
click at [238, 37] on div "⚠️ Risk Level: High The resident is out of state fighting a fire and needs to p…" at bounding box center [214, 38] width 95 height 11
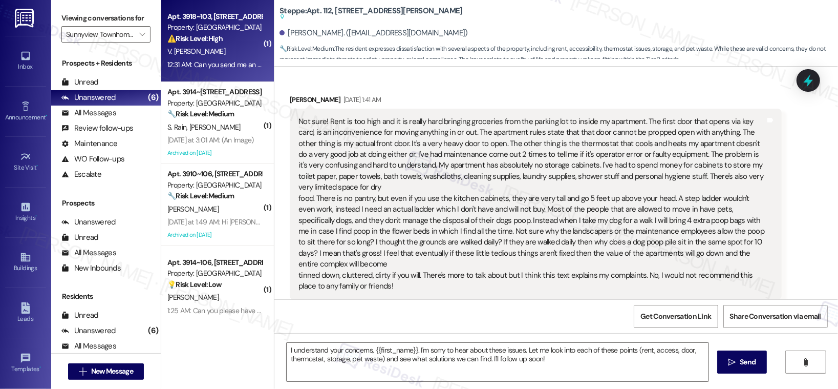
type textarea "Fetching suggested responses. Please feel free to read through the conversation…"
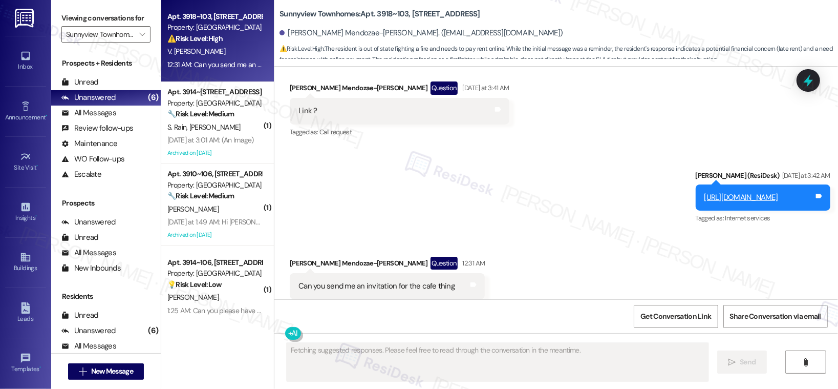
scroll to position [2934, 0]
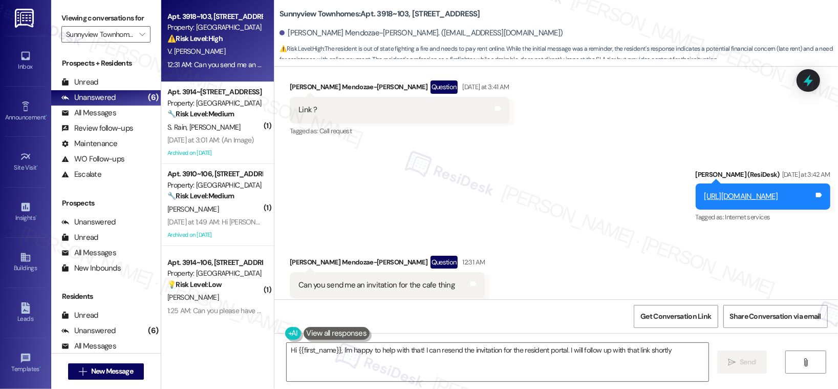
type textarea "Hi {{first_name}}, I'm happy to help with that! I can resend the invitation for…"
click at [390, 280] on div "Can you send me an invitation for the cafe thing" at bounding box center [376, 285] width 156 height 11
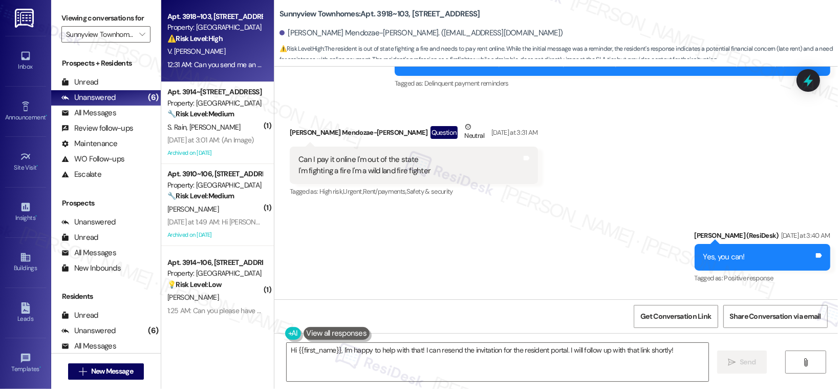
scroll to position [2697, 0]
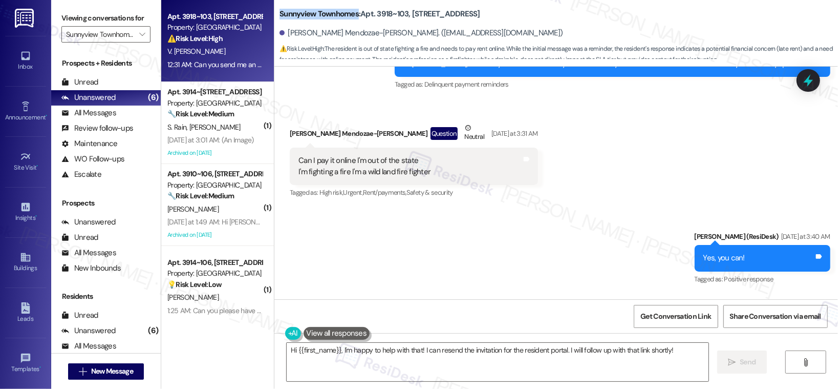
drag, startPoint x: 273, startPoint y: 8, endPoint x: 352, endPoint y: 13, distance: 79.5
click at [352, 13] on b "Sunnyview Townhomes: Apt. 3918~103, 3930 Sunnyview Rd NE" at bounding box center [380, 14] width 201 height 11
copy b "Sunnyview Townhomes"
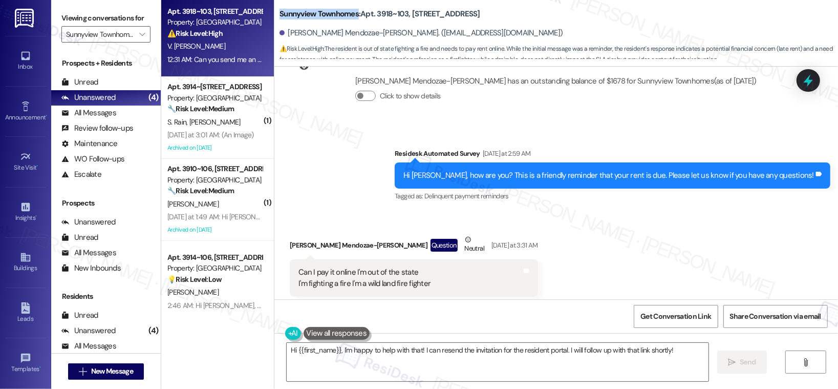
scroll to position [11, 0]
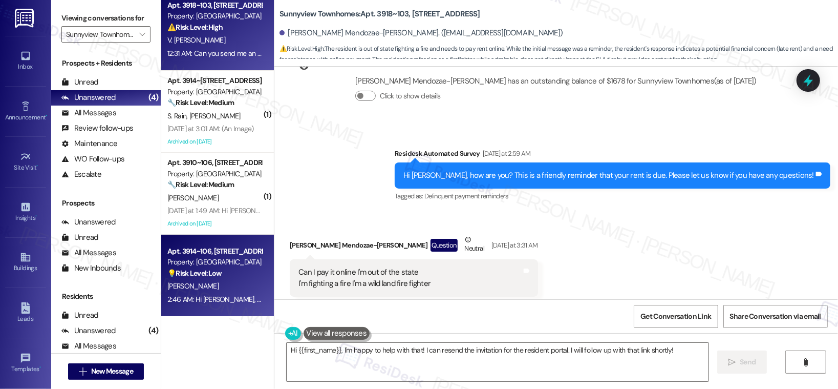
click at [223, 281] on div "S. Richardson" at bounding box center [214, 286] width 97 height 13
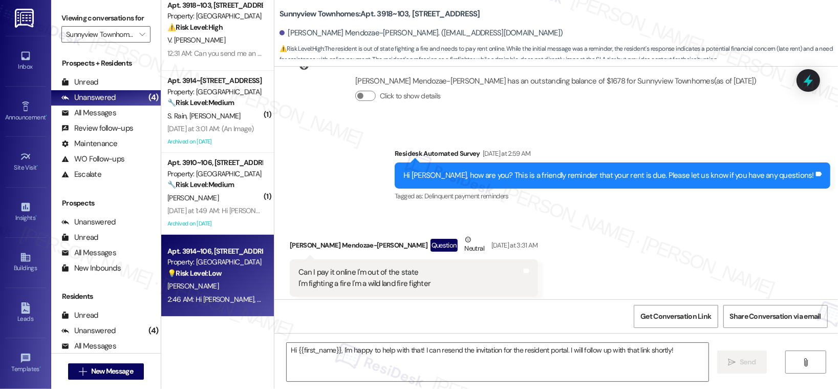
type textarea "Fetching suggested responses. Please feel free to read through the conversation…"
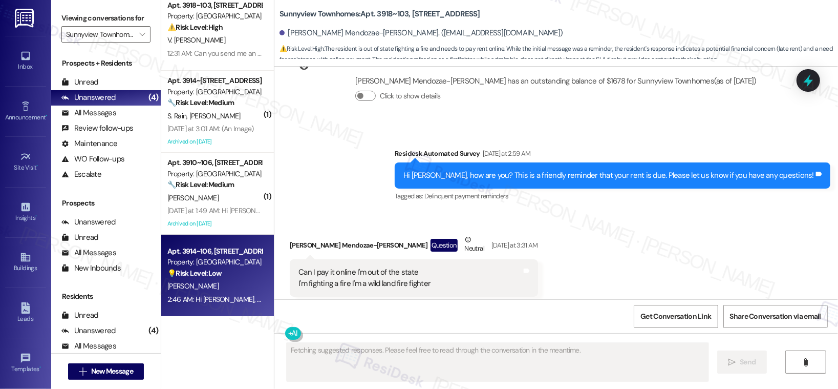
click at [224, 280] on div "S. Richardson" at bounding box center [214, 286] width 97 height 13
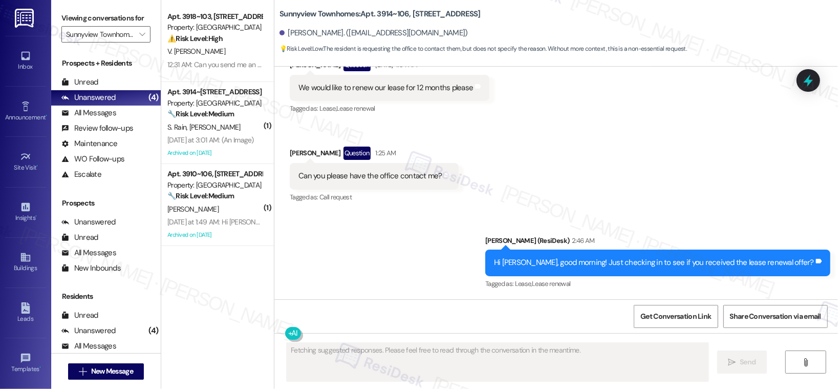
scroll to position [0, 0]
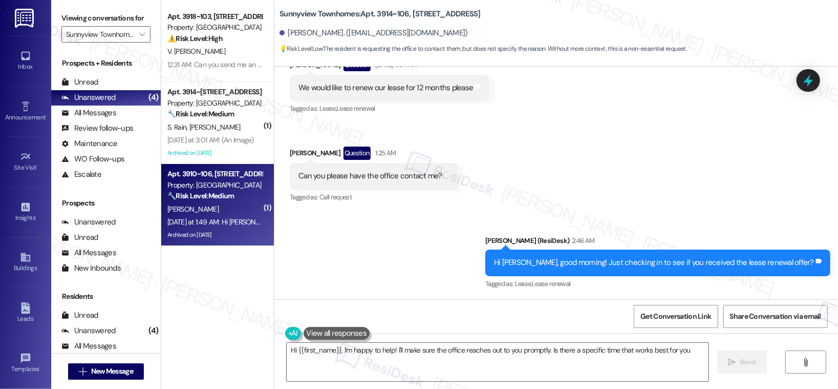
type textarea "Hi {{first_name}}, I'm happy to help! I'll make sure the office reaches out to …"
click at [231, 205] on div "L. Vasquez-Giron" at bounding box center [214, 209] width 97 height 13
type textarea "Fetching suggested responses. Please feel free to read through the conversation…"
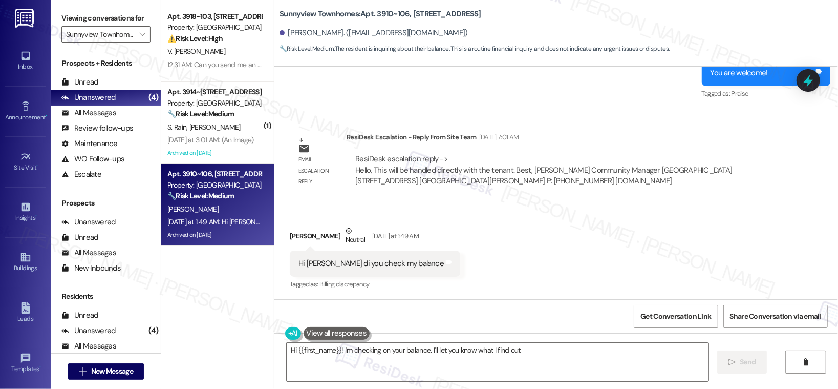
scroll to position [13015, 0]
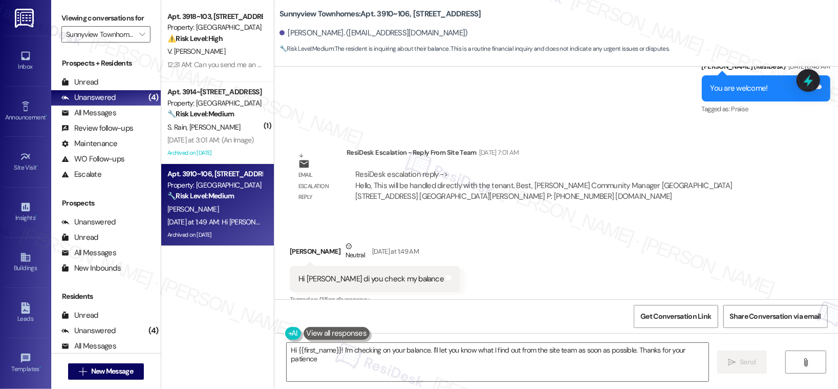
type textarea "Hi {{first_name}}! I'm checking on your balance. I'll let you know what I find …"
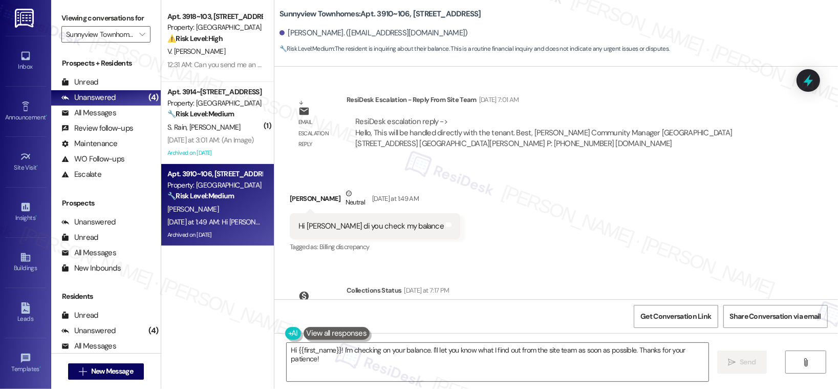
scroll to position [13076, 0]
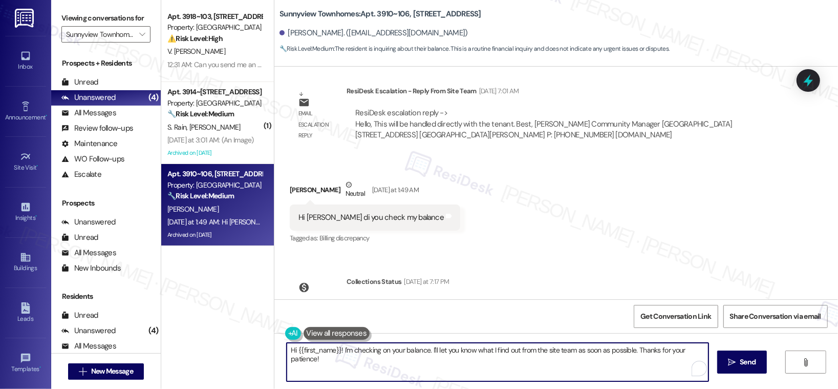
drag, startPoint x: 338, startPoint y: 352, endPoint x: 376, endPoint y: 364, distance: 39.3
click at [349, 359] on textarea "Hi {{first_name}}! I'm checking on your balance. I'll let you know what I find …" at bounding box center [498, 362] width 422 height 38
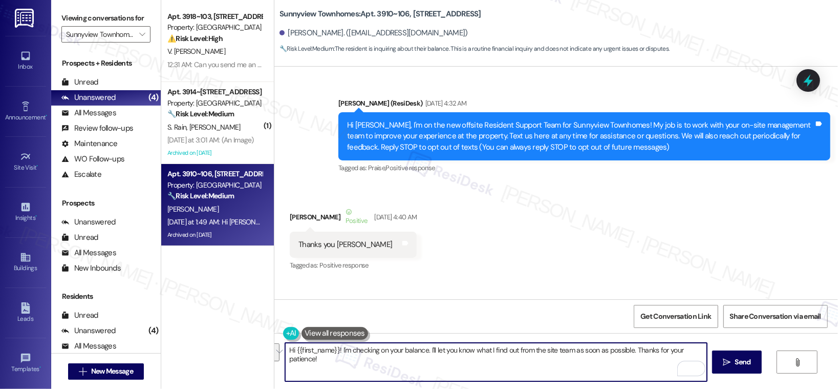
scroll to position [13076, 0]
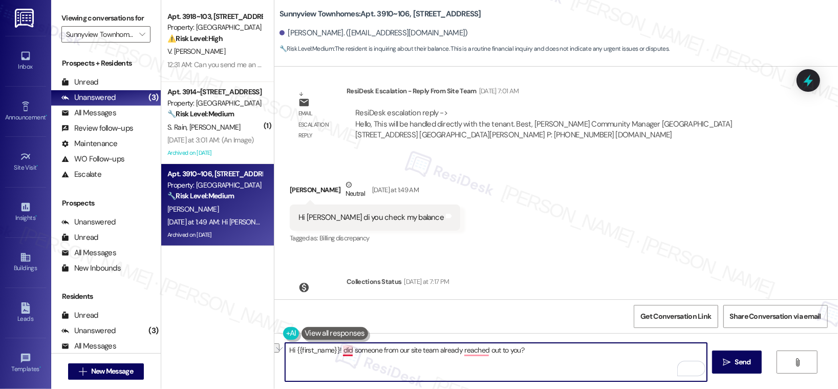
click at [338, 353] on textarea "Hi {{first_name}}! did someone from our site team already reached out to you?" at bounding box center [496, 362] width 422 height 38
click at [338, 351] on textarea "Hi {{first_name}}! did someone from our site team already reached out to you?" at bounding box center [496, 362] width 422 height 38
click at [526, 352] on textarea "Hi {{first_name}}! did someone from our site team already reached out to you?" at bounding box center [496, 362] width 422 height 38
drag, startPoint x: 337, startPoint y: 351, endPoint x: 539, endPoint y: 354, distance: 201.7
click at [539, 354] on textarea "Hi {{first_name}}! did someone from our site team already reached out to you?" at bounding box center [496, 362] width 422 height 38
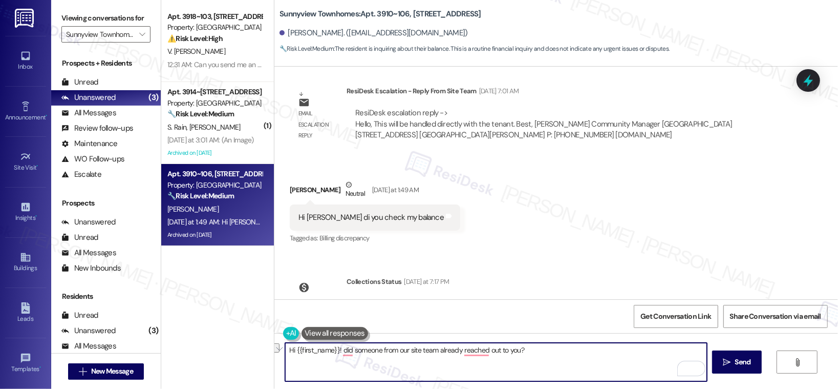
paste textarea "Has"
type textarea "Hi {{first_name}}! Has someone from our site team already reached out to you?"
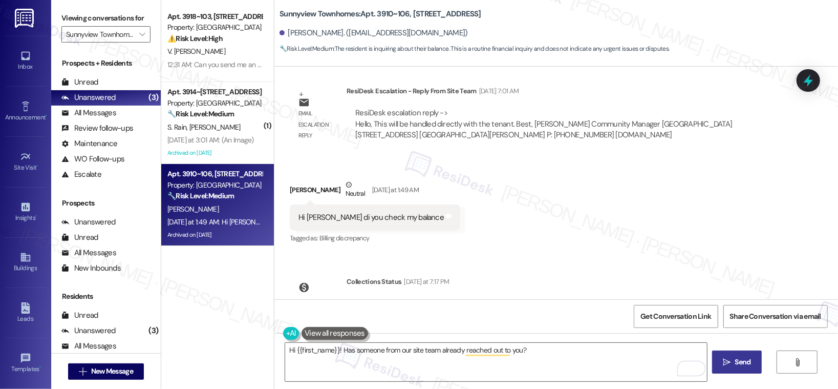
click at [743, 366] on span "Send" at bounding box center [743, 361] width 16 height 11
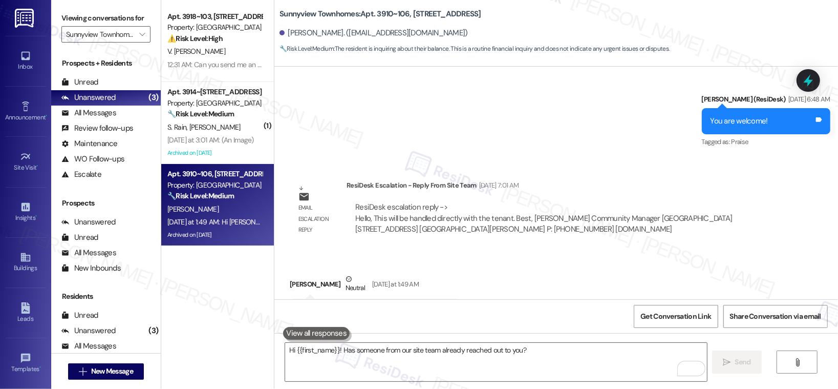
scroll to position [13148, 0]
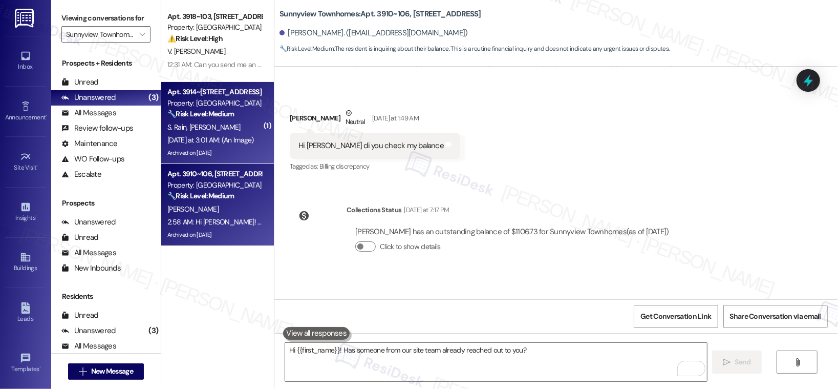
click at [224, 150] on div "Archived on 09/04/2023" at bounding box center [214, 152] width 97 height 13
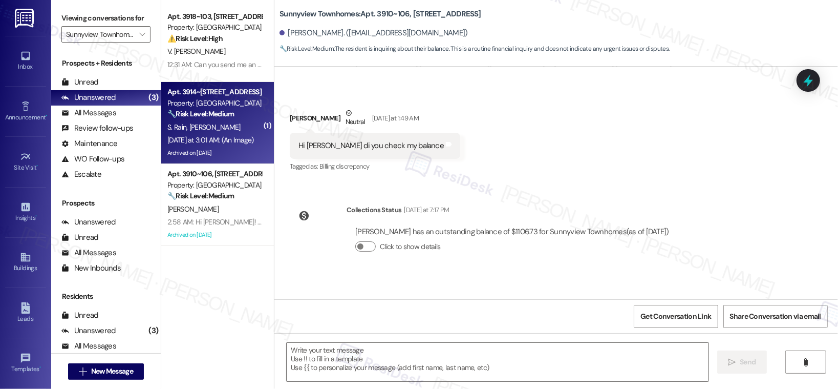
type textarea "Fetching suggested responses. Please feel free to read through the conversation…"
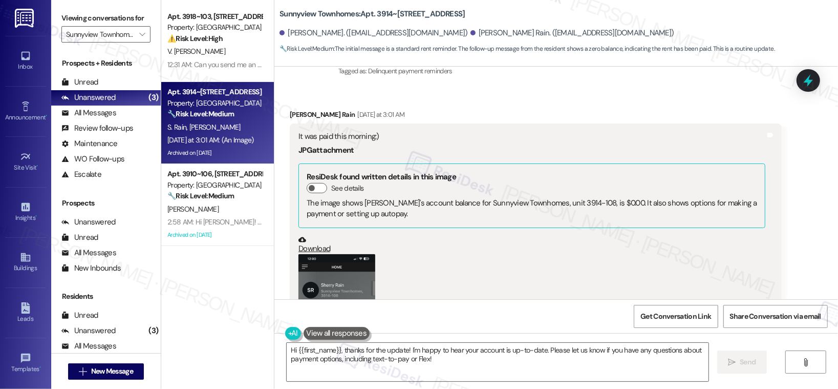
scroll to position [5399, 0]
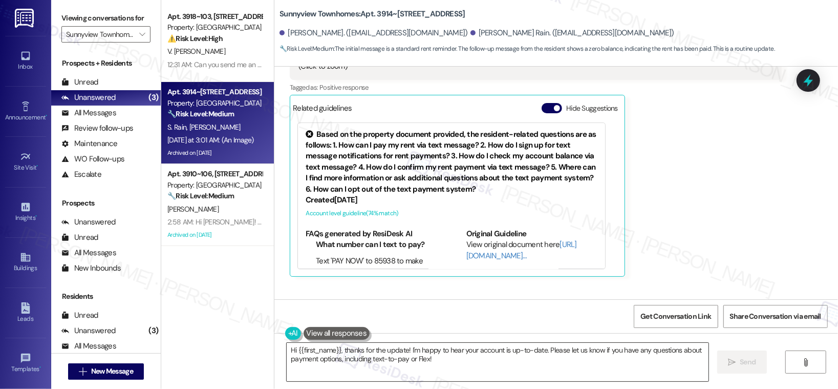
click at [392, 359] on textarea "Hi {{first_name}}, thanks for the update! I'm happy to hear your account is up-…" at bounding box center [498, 362] width 422 height 38
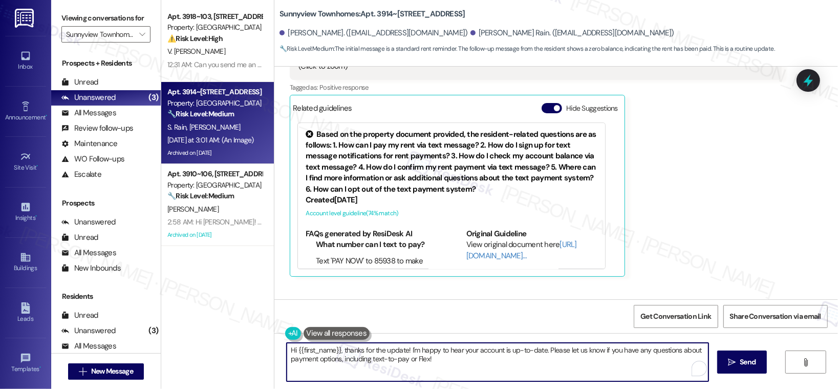
click at [392, 359] on textarea "Hi {{first_name}}, thanks for the update! I'm happy to hear your account is up-…" at bounding box center [498, 362] width 422 height 38
paste textarea "Thank you, {{first_name}}, for your payment! If there's anything we can help yo…"
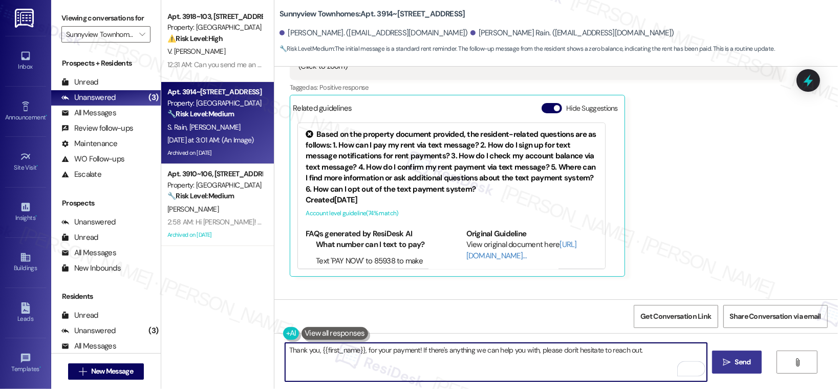
type textarea "Thank you, {{first_name}}, for your payment! If there's anything we can help yo…"
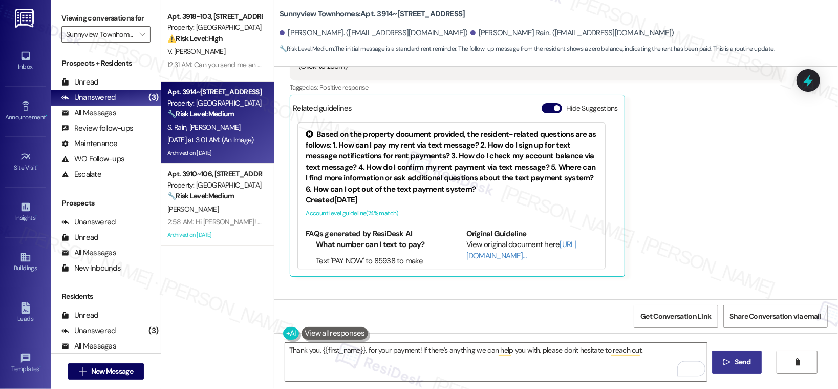
click at [729, 361] on icon "" at bounding box center [727, 362] width 8 height 8
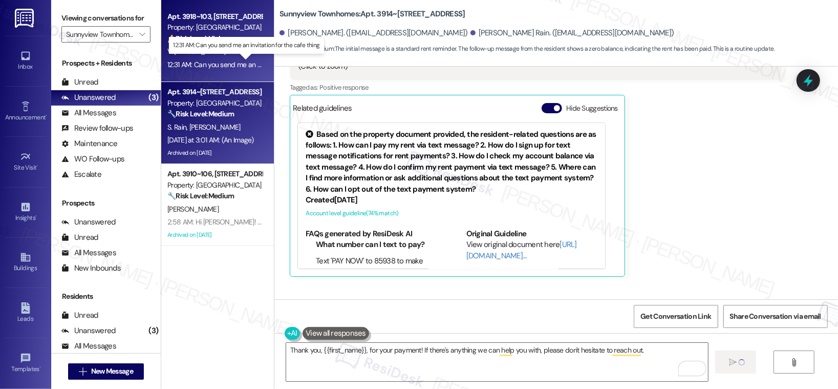
click at [223, 60] on div "12:31 AM: Can you send me an invitation for the cafe thing 12:31 AM: Can you se…" at bounding box center [251, 64] width 168 height 9
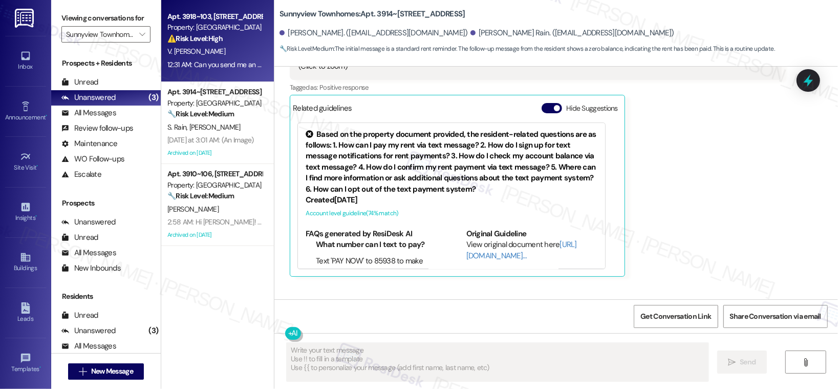
type textarea "Fetching suggested responses. Please feel free to read through the conversation…"
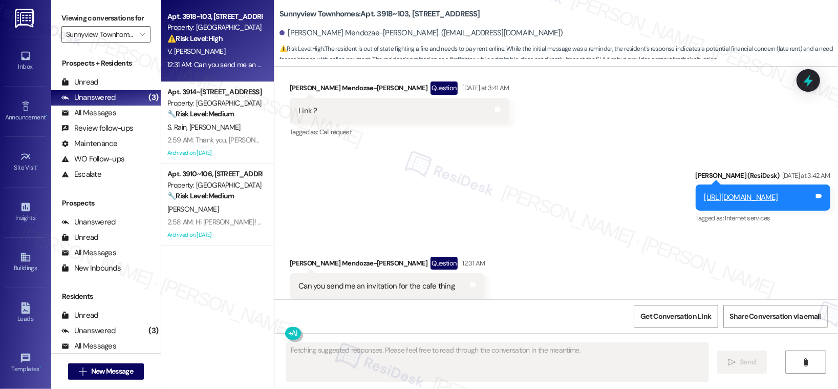
scroll to position [2934, 0]
click at [140, 29] on span "" at bounding box center [142, 34] width 10 height 16
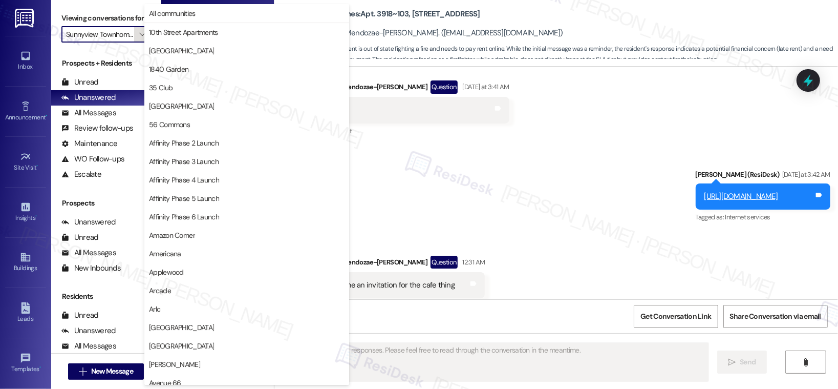
scroll to position [0, 8]
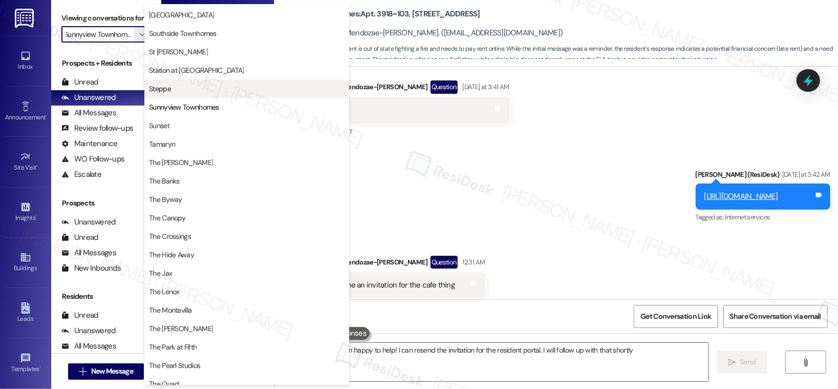
type textarea "Hi {{first_name}}, I'm happy to help! I can resend the invitation for the resid…"
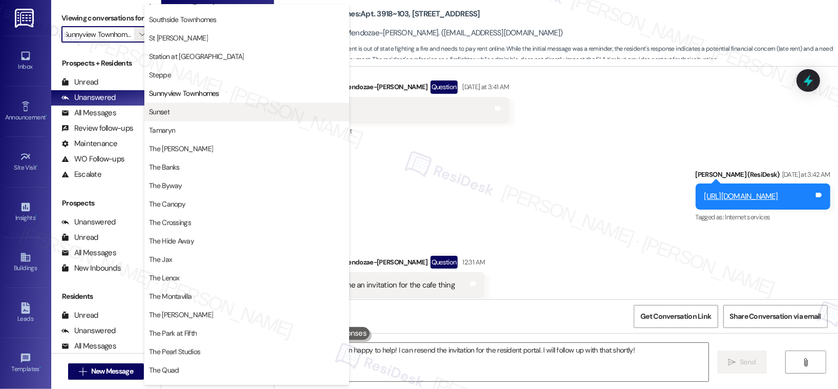
scroll to position [1611, 0]
click at [172, 116] on button "Sunset" at bounding box center [246, 111] width 205 height 18
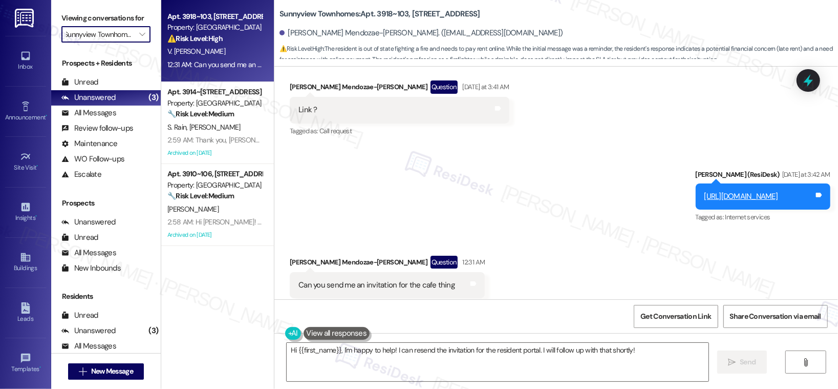
type input "Sunset"
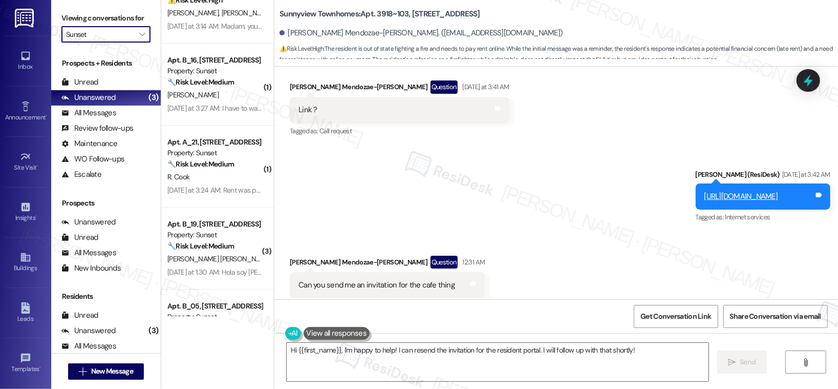
scroll to position [93, 0]
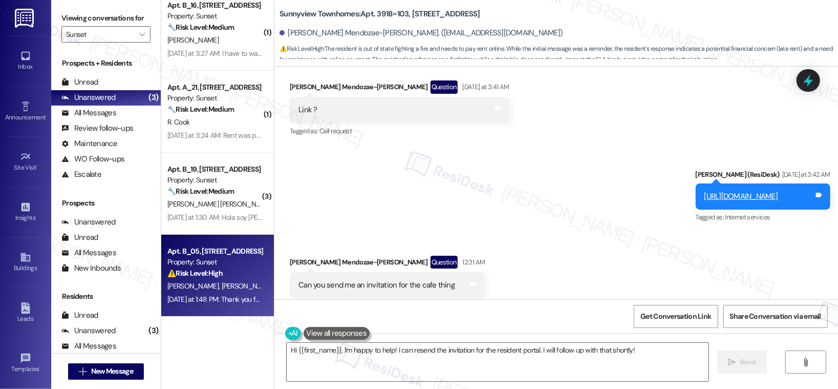
click at [233, 276] on div "⚠️ Risk Level: High The resident is questioning the rent due date, which could …" at bounding box center [214, 273] width 95 height 11
type textarea "Fetching suggested responses. Please feel free to read through the conversation…"
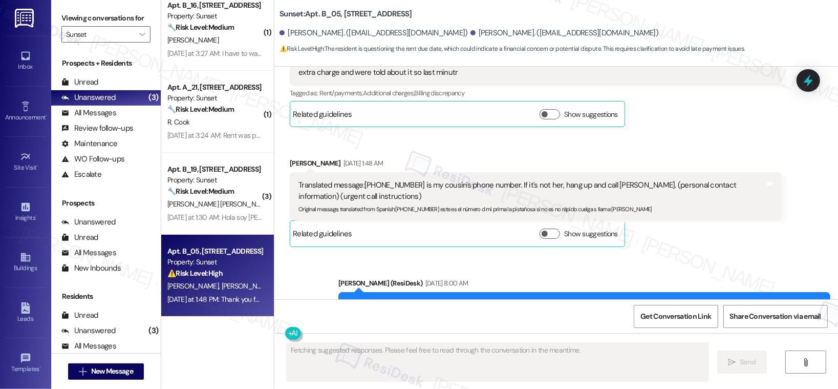
scroll to position [523, 0]
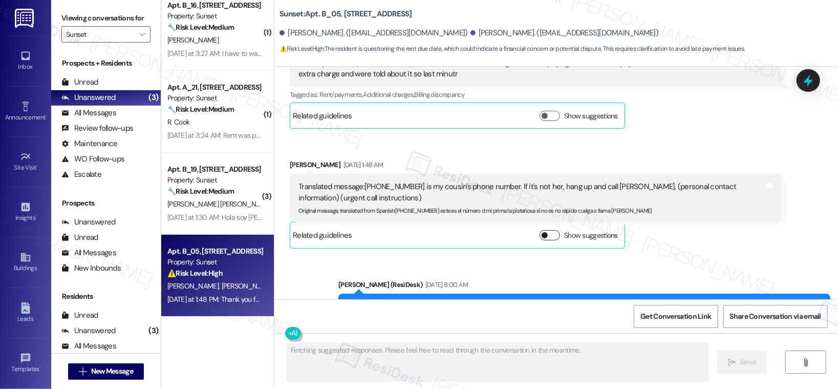
click at [544, 233] on button "Show suggestions" at bounding box center [550, 235] width 20 height 10
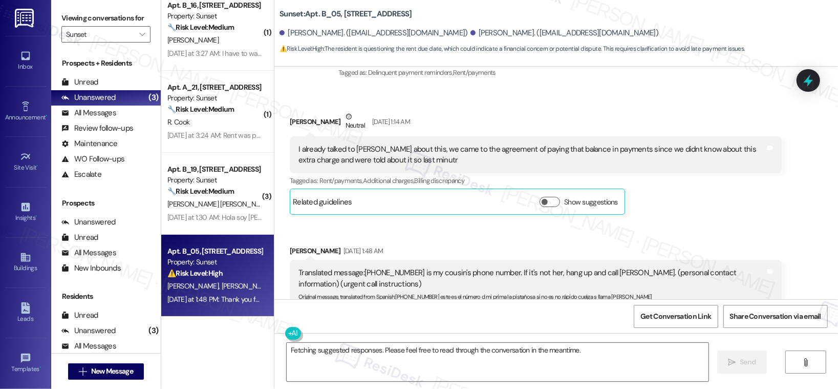
scroll to position [454, 0]
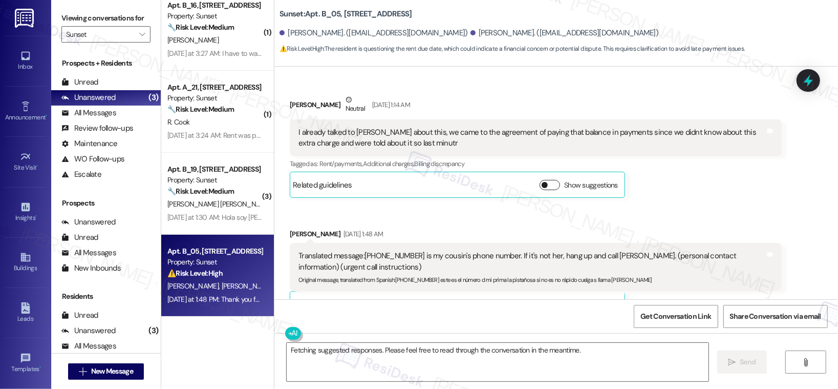
click at [551, 182] on button "Show suggestions" at bounding box center [550, 185] width 20 height 10
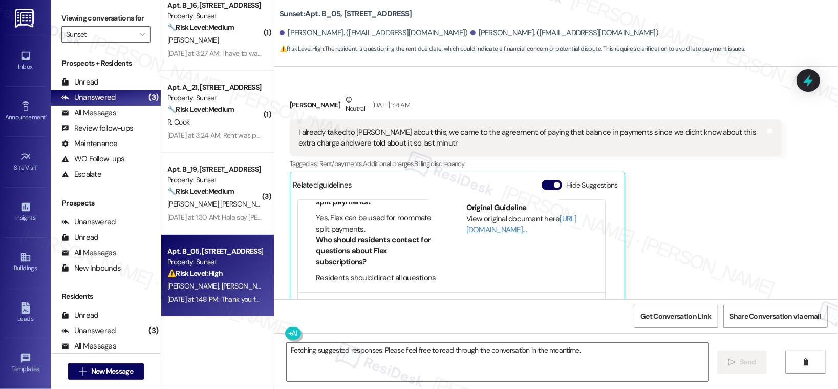
scroll to position [403, 0]
drag, startPoint x: 355, startPoint y: 219, endPoint x: 378, endPoint y: 220, distance: 23.6
click at [378, 220] on li "Yes, Flex can be used for roommate split payments." at bounding box center [376, 225] width 121 height 22
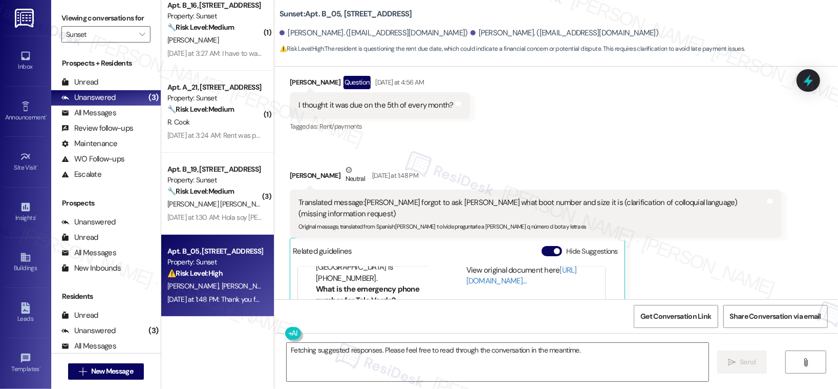
scroll to position [1230, 0]
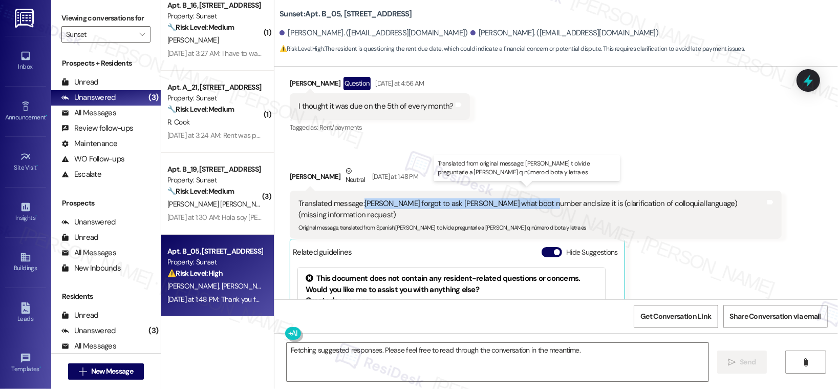
drag, startPoint x: 359, startPoint y: 192, endPoint x: 537, endPoint y: 195, distance: 177.7
click at [537, 198] on div "Translated message: Samy Nona forgot to ask Gina what boot number and size it i…" at bounding box center [531, 209] width 467 height 22
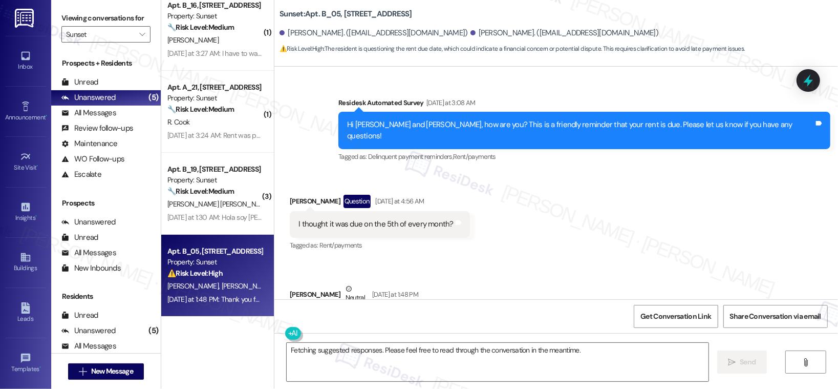
scroll to position [1102, 0]
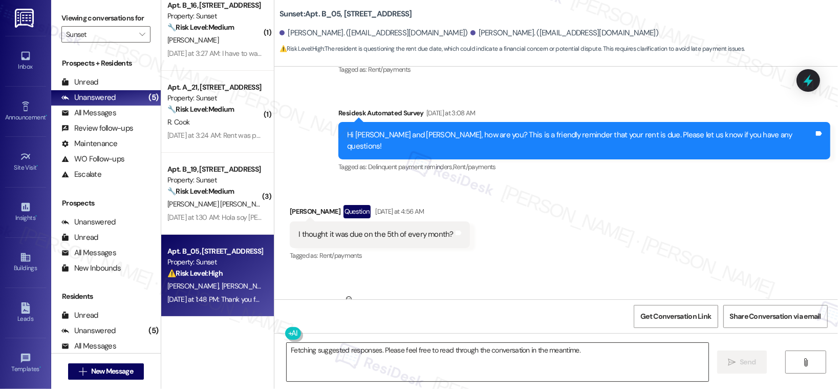
click at [347, 347] on textarea "Fetching suggested responses. Please feel free to read through the conversation…" at bounding box center [498, 362] width 422 height 38
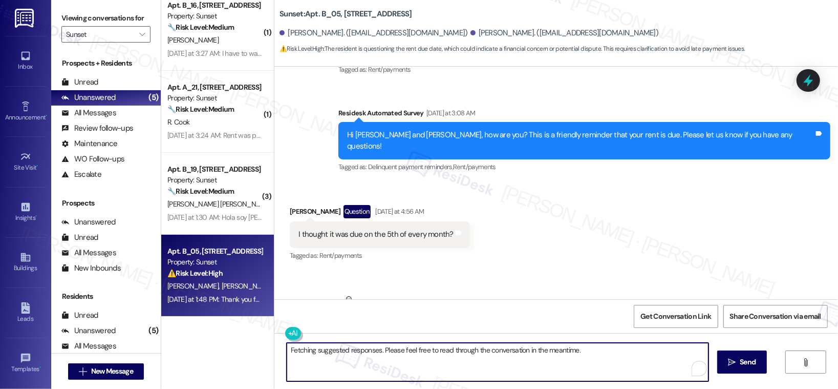
click at [345, 349] on textarea "Fetching suggested responses. Please feel free to read through the conversation…" at bounding box center [498, 362] width 422 height 38
paste textarea "Hi {{first_name}}! Thanks for reaching out. The rent is due every 1st of the mo…"
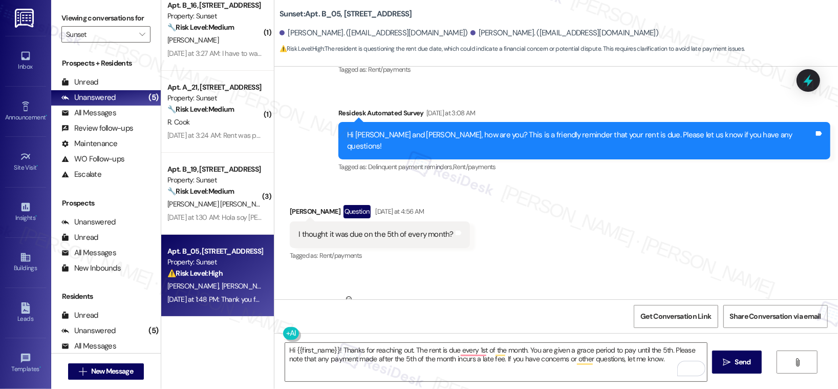
click at [299, 205] on div "Samantha Ramirez-Carino Question Yesterday at 4:56 AM" at bounding box center [380, 213] width 180 height 16
copy div "Samantha"
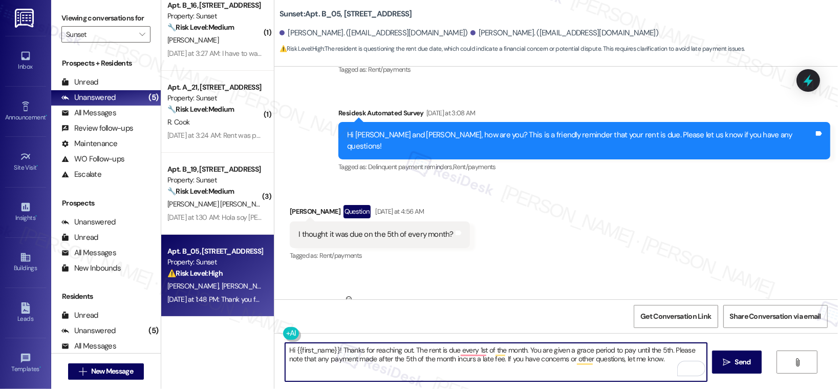
drag, startPoint x: 292, startPoint y: 349, endPoint x: 316, endPoint y: 350, distance: 24.1
click at [316, 350] on textarea "Hi {{first_name}}! Thanks for reaching out. The rent is due every 1st of the mo…" at bounding box center [496, 362] width 422 height 38
drag, startPoint x: 290, startPoint y: 349, endPoint x: 303, endPoint y: 350, distance: 12.8
click at [303, 350] on textarea "Hi {{first_name}}! Thanks for reaching out. The rent is due every 1st of the mo…" at bounding box center [496, 362] width 422 height 38
drag, startPoint x: 291, startPoint y: 349, endPoint x: 334, endPoint y: 351, distance: 43.5
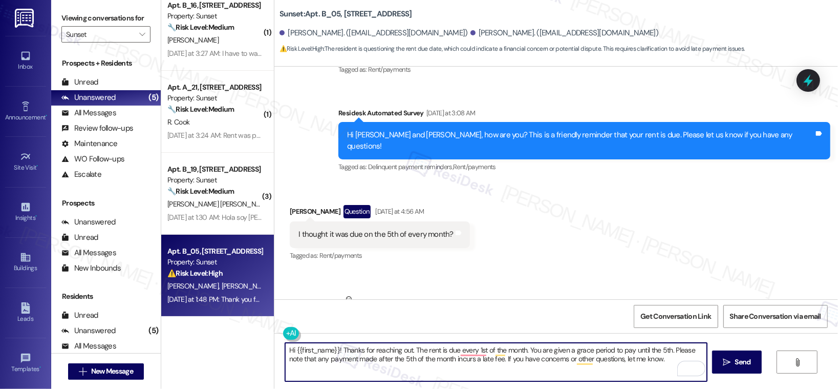
click at [334, 351] on textarea "Hi {{first_name}}! Thanks for reaching out. The rent is due every 1st of the mo…" at bounding box center [496, 362] width 422 height 38
paste textarea "Samantha"
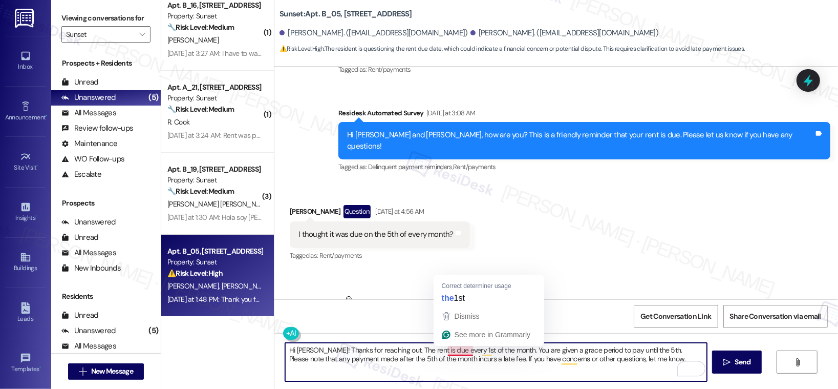
click at [450, 350] on textarea "Hi Samantha! Thanks for reaching out. The rent is due every 1st of the month. Y…" at bounding box center [496, 362] width 422 height 38
click at [470, 365] on textarea "Hi Samantha! Thanks for reaching out. The rent is due every 1st of the month. Y…" at bounding box center [496, 362] width 422 height 38
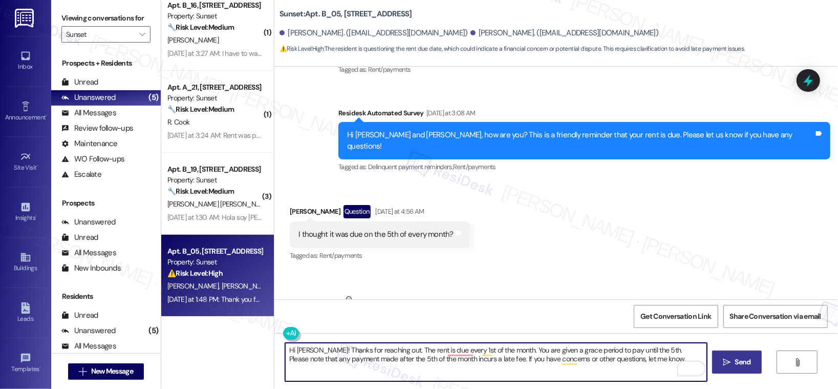
type textarea "Hi Samantha! Thanks for reaching out. The rent is due every 1st of the month. Y…"
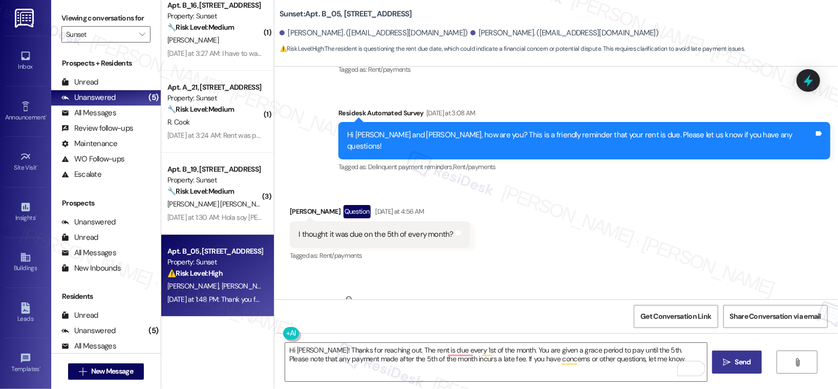
click at [724, 361] on icon "" at bounding box center [727, 362] width 8 height 8
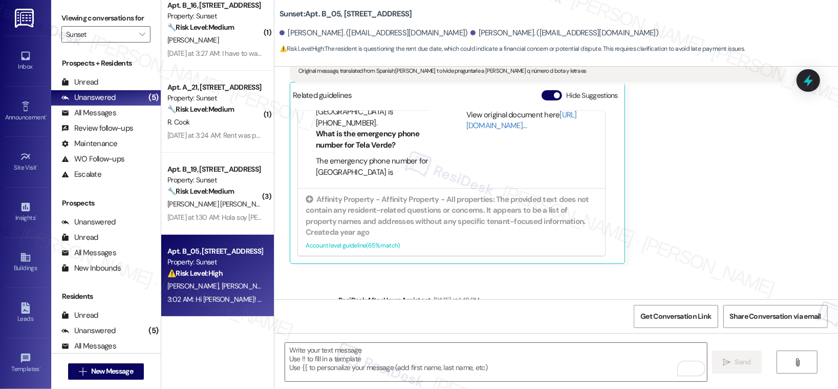
scroll to position [74, 0]
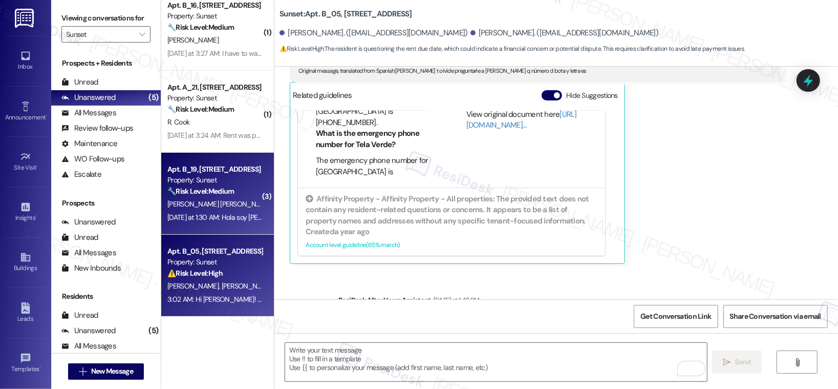
click at [224, 206] on div "M. Gutierrez Alcaraz" at bounding box center [214, 204] width 97 height 13
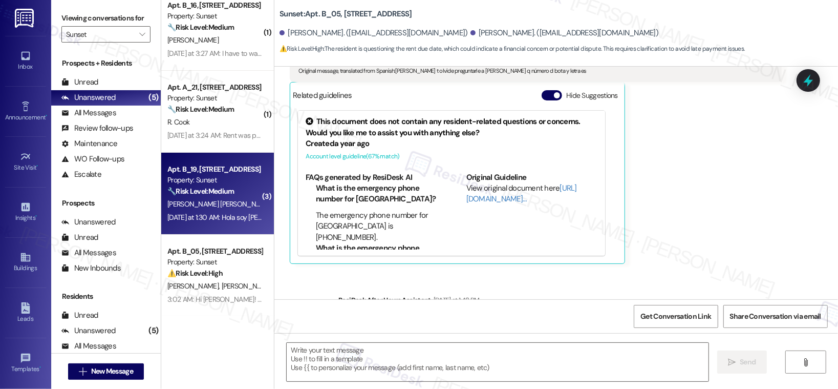
type textarea "Fetching suggested responses. Please feel free to read through the conversation…"
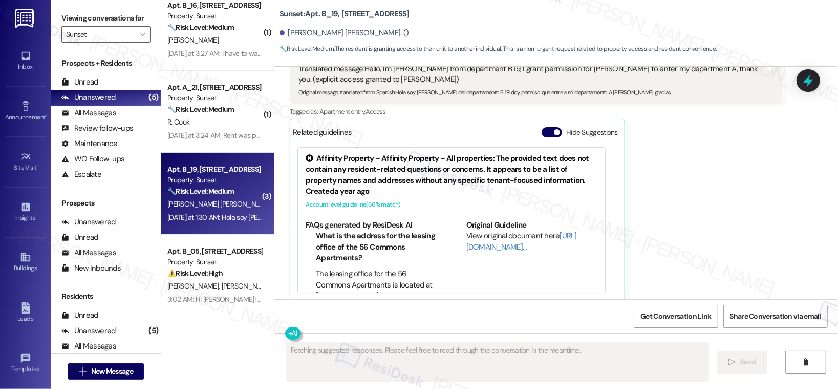
scroll to position [2379, 0]
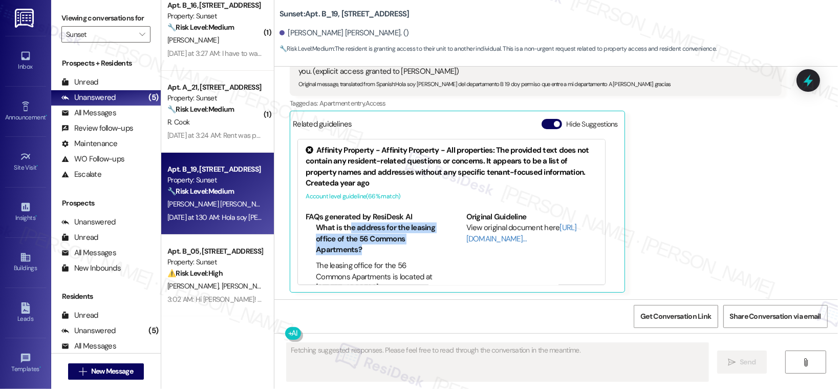
click at [374, 244] on li "What is the address for the leasing office of the 56 Commons Apartments?" at bounding box center [376, 238] width 121 height 33
click at [390, 259] on ul "What is the address for the leasing office of the 56 Commons Apartments? The le…" at bounding box center [372, 257] width 132 height 71
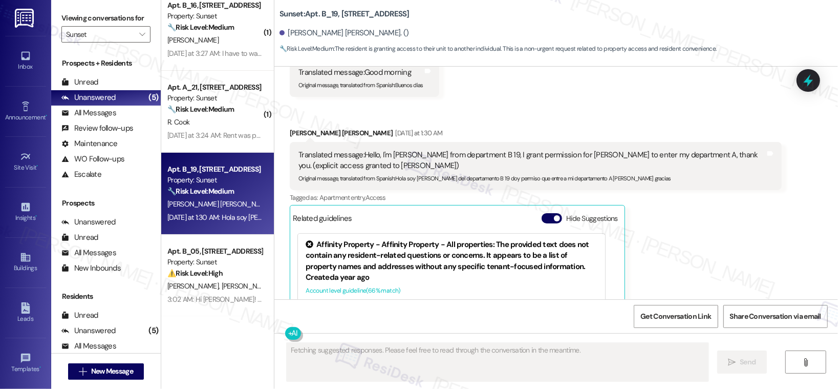
scroll to position [2283, 0]
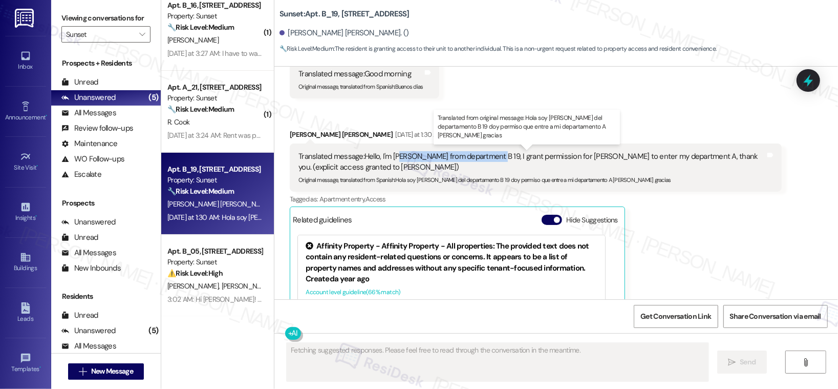
drag, startPoint x: 395, startPoint y: 155, endPoint x: 489, endPoint y: 158, distance: 93.7
click at [489, 158] on div "Translated message: Hello, I'm Miguel Gutiérrez from department B 19, I grant p…" at bounding box center [531, 162] width 467 height 22
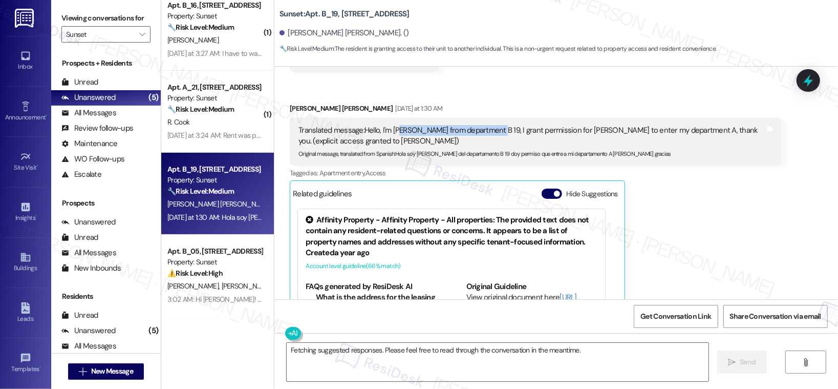
scroll to position [2308, 0]
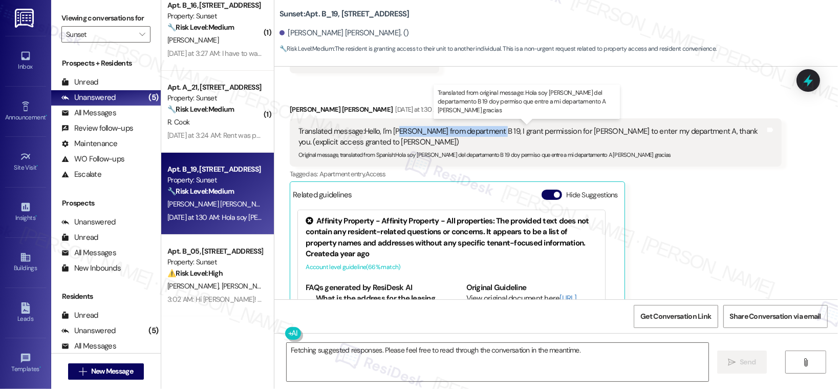
click at [427, 132] on div "Translated message: Hello, I'm Miguel Gutiérrez from department B 19, I grant p…" at bounding box center [531, 137] width 467 height 22
drag, startPoint x: 583, startPoint y: 130, endPoint x: 612, endPoint y: 130, distance: 29.7
click at [612, 130] on div "Translated message: Hello, I'm Miguel Gutiérrez from department B 19, I grant p…" at bounding box center [531, 137] width 467 height 22
copy div "Luis Ortiz"
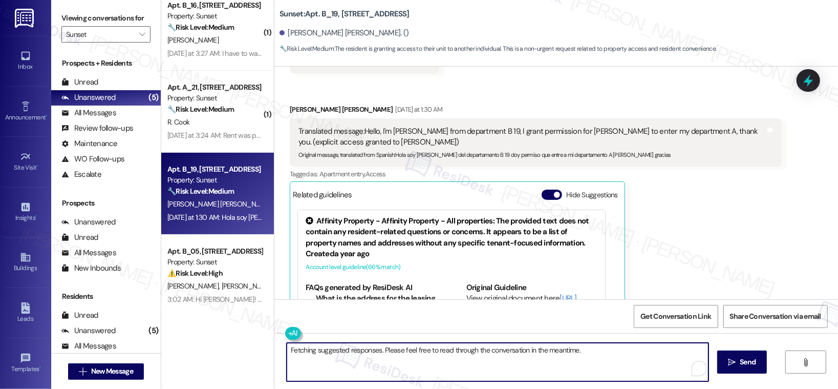
click at [461, 349] on textarea "Fetching suggested responses. Please feel free to read through the conversation…" at bounding box center [498, 362] width 422 height 38
paste textarea "Luis Ortiz"
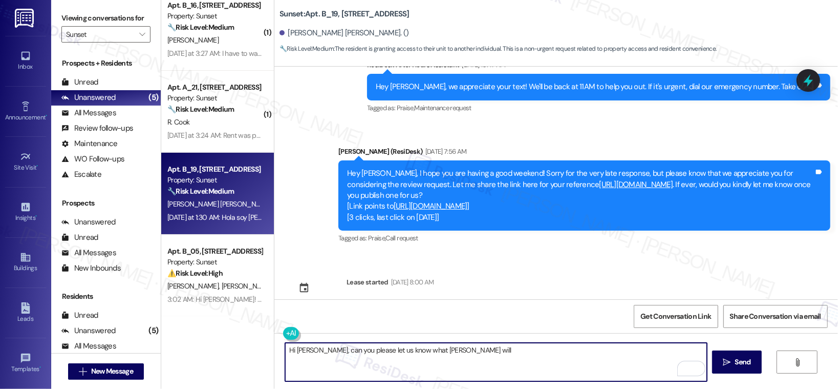
scroll to position [1045, 0]
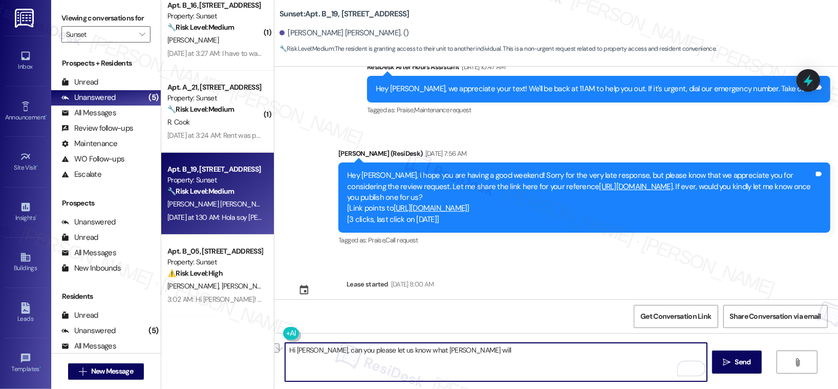
drag, startPoint x: 313, startPoint y: 351, endPoint x: 428, endPoint y: 355, distance: 114.8
click at [428, 355] on textarea "Hi Miguel, can you please let us know what Luis Ortiz will" at bounding box center [496, 362] width 422 height 38
paste textarea "Luis Ortiz"
type textarea "Hi Miguel, is Luis Ortiz your guest? Can you provide more details please"
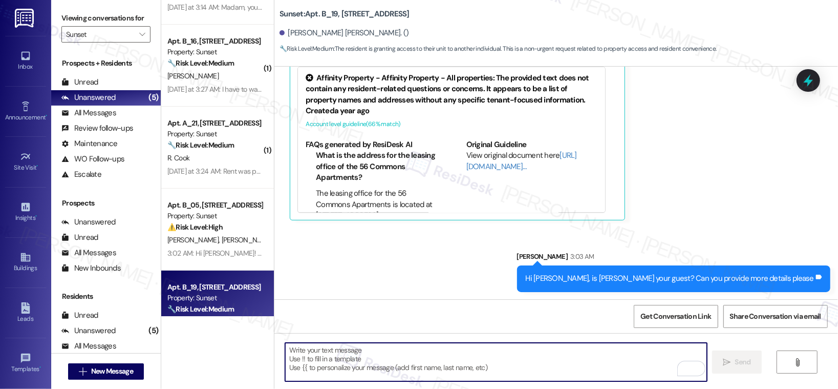
scroll to position [0, 0]
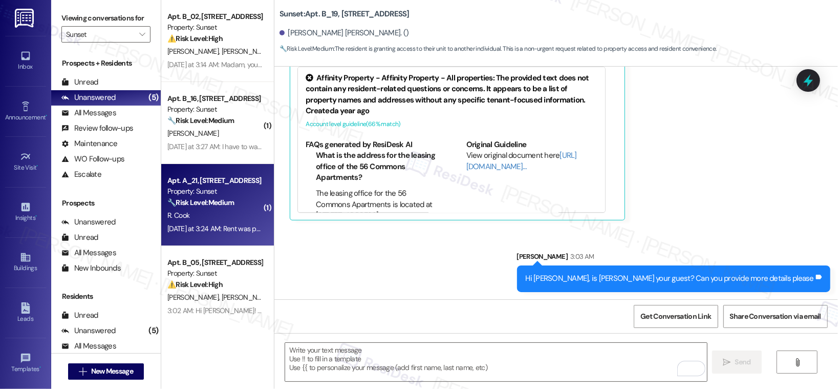
click at [217, 218] on div "R. Cook" at bounding box center [214, 215] width 97 height 13
type textarea "Fetching suggested responses. Please feel free to read through the conversation…"
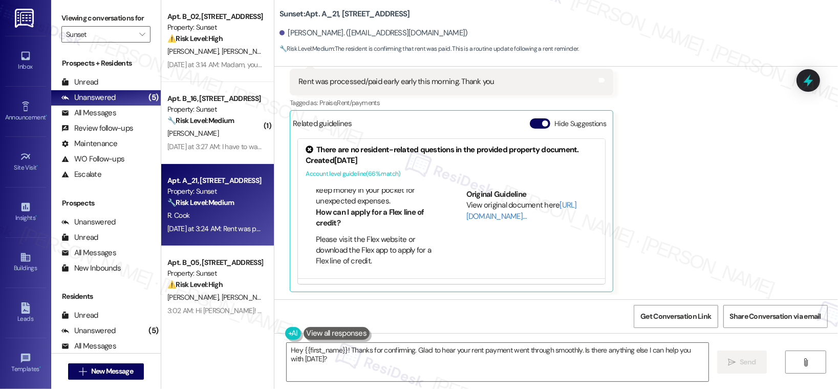
scroll to position [570, 0]
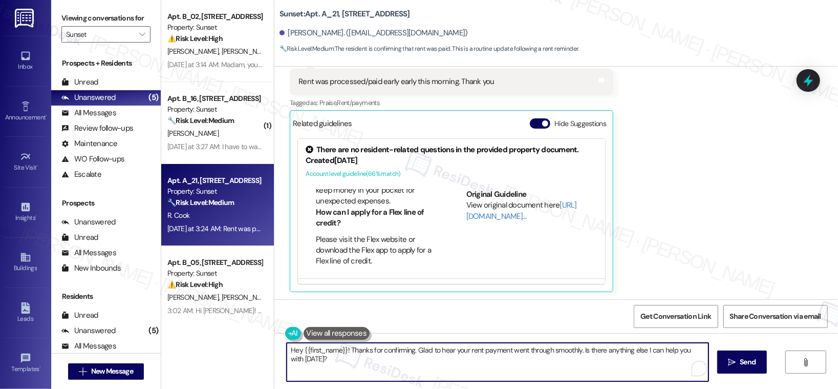
click at [546, 374] on textarea "Hey {{first_name}}! Thanks for confirming. Glad to hear your rent payment went …" at bounding box center [498, 362] width 422 height 38
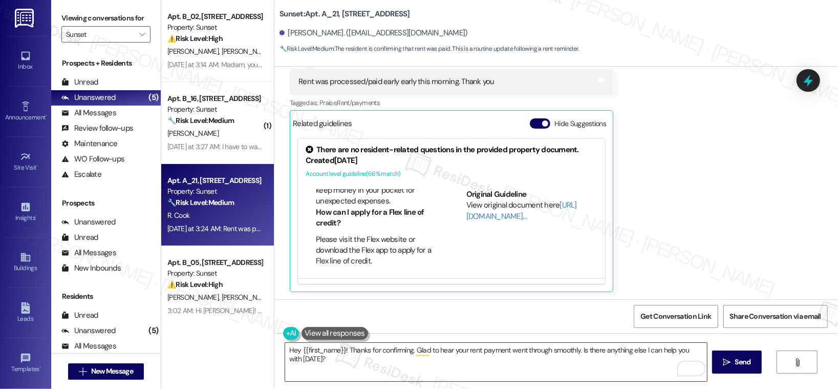
click at [297, 347] on textarea "Hey {{first_name}}! Thanks for confirming. Glad to hear your rent payment went …" at bounding box center [496, 362] width 422 height 38
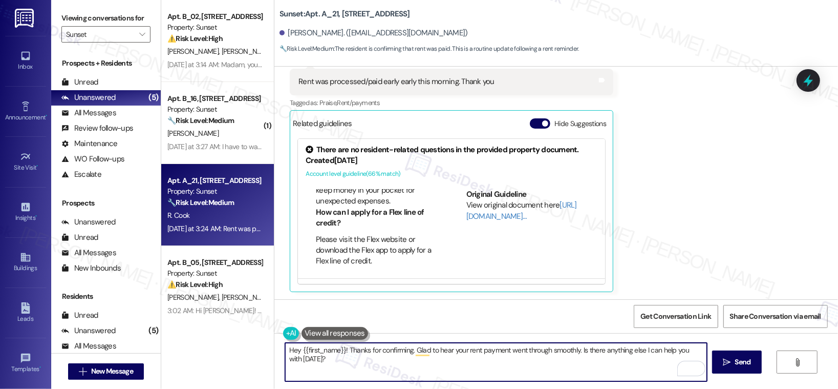
click at [297, 347] on textarea "Hey {{first_name}}! Thanks for confirming. Glad to hear your rent payment went …" at bounding box center [496, 362] width 422 height 38
paste textarea "Thank you, {{first_name}}, for your payment! If there's anything we can help yo…"
type textarea "Thank you, {{first_name}}, for your payment! If there's anything we can help yo…"
click at [725, 365] on icon "" at bounding box center [727, 362] width 8 height 8
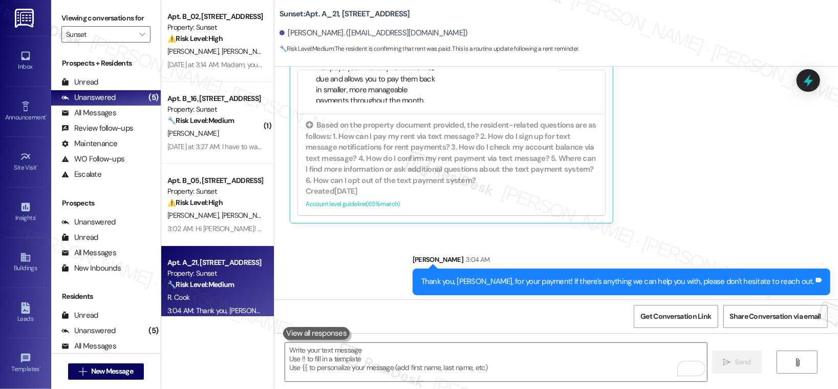
scroll to position [675, 0]
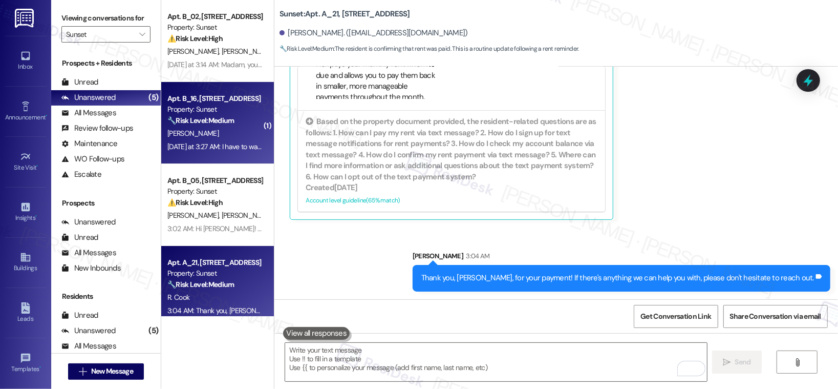
click at [216, 141] on div "Yesterday at 3:27 AM: I have to wait on that check each month, it comes on the …" at bounding box center [214, 146] width 97 height 13
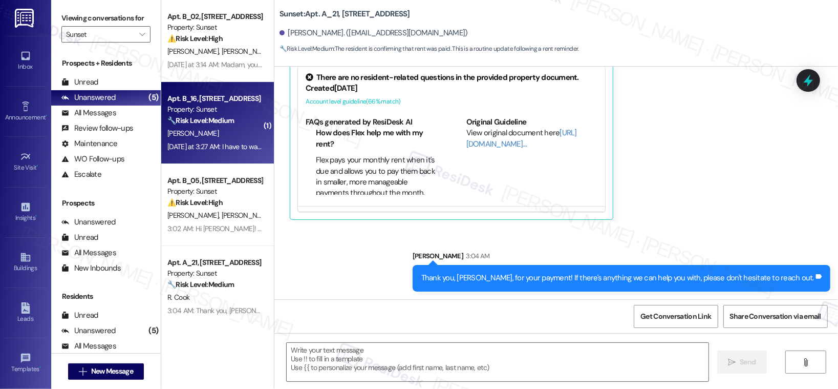
type textarea "Fetching suggested responses. Please feel free to read through the conversation…"
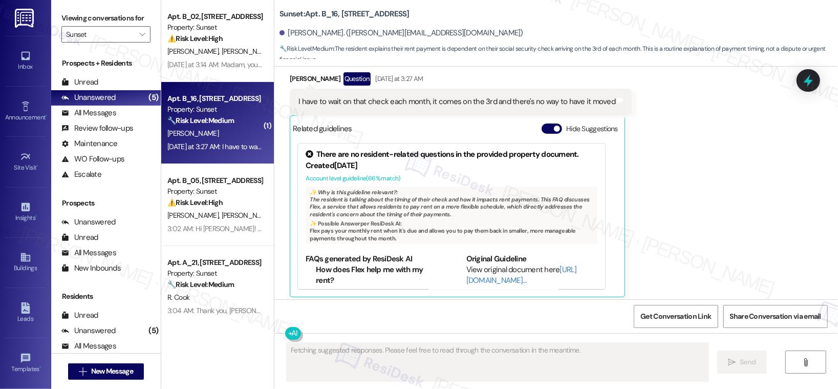
scroll to position [2484, 0]
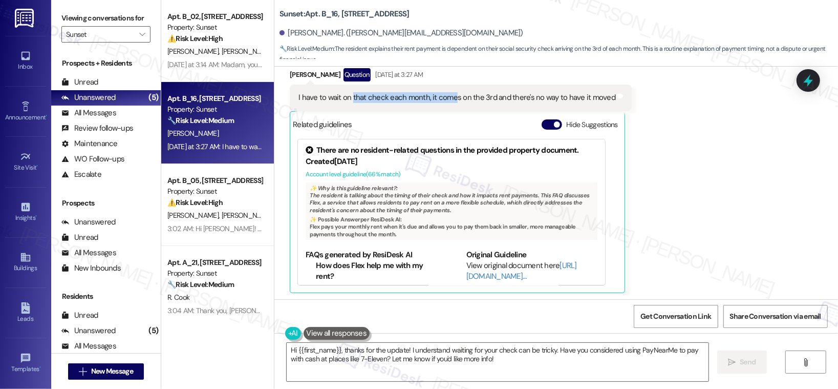
drag, startPoint x: 346, startPoint y: 98, endPoint x: 445, endPoint y: 100, distance: 99.3
click at [445, 100] on div "I have to wait on that check each month, it comes on the 3rd and there's no way…" at bounding box center [456, 97] width 317 height 11
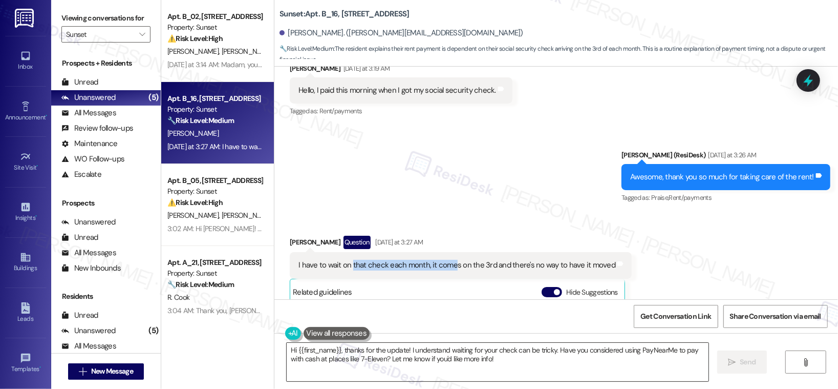
scroll to position [2317, 0]
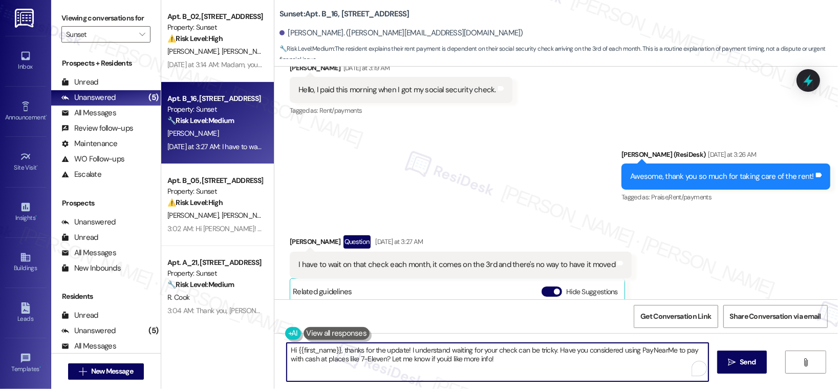
drag, startPoint x: 405, startPoint y: 350, endPoint x: 498, endPoint y: 371, distance: 95.0
click at [498, 371] on textarea "Hi {{first_name}}, thanks for the update! I understand waiting for your check c…" at bounding box center [498, 362] width 422 height 38
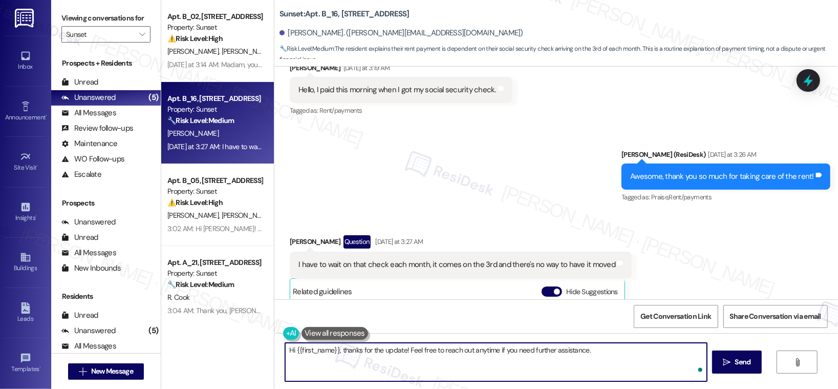
type textarea "Hi {{first_name}}, thanks for the update! Feel free to reach out anytime if you…"
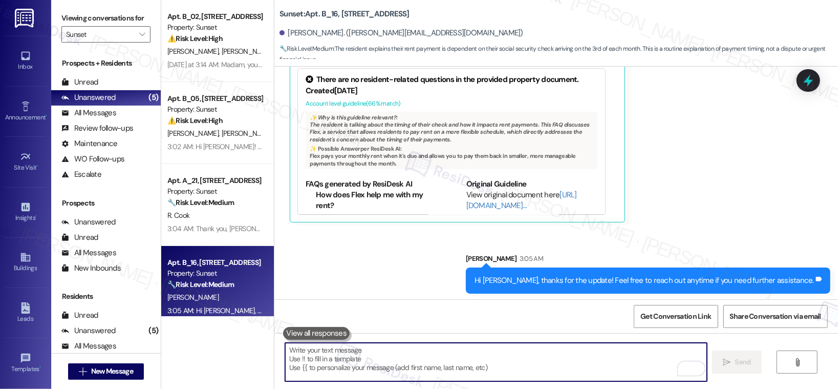
scroll to position [2556, 0]
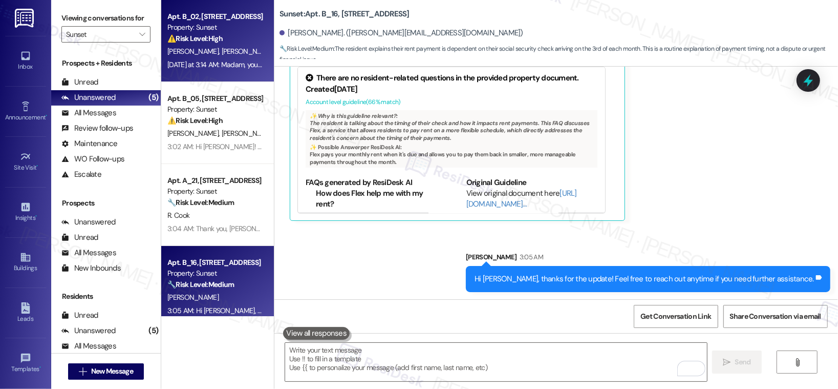
click at [231, 68] on div "Yesterday at 3:14 AM: Madam, you have the wrong person. I am not the individual…" at bounding box center [430, 64] width 526 height 9
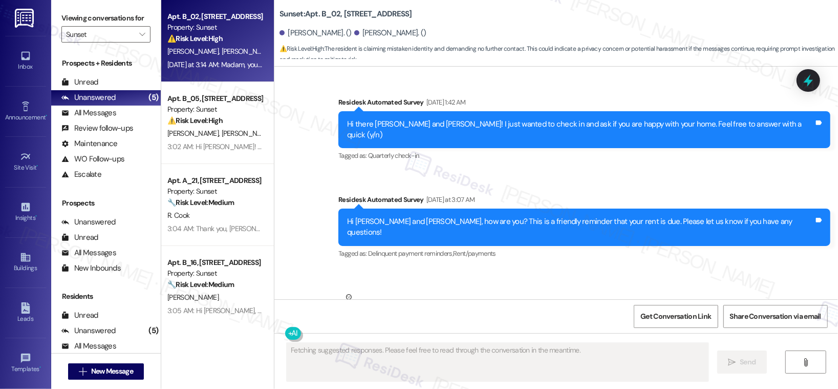
scroll to position [1019, 0]
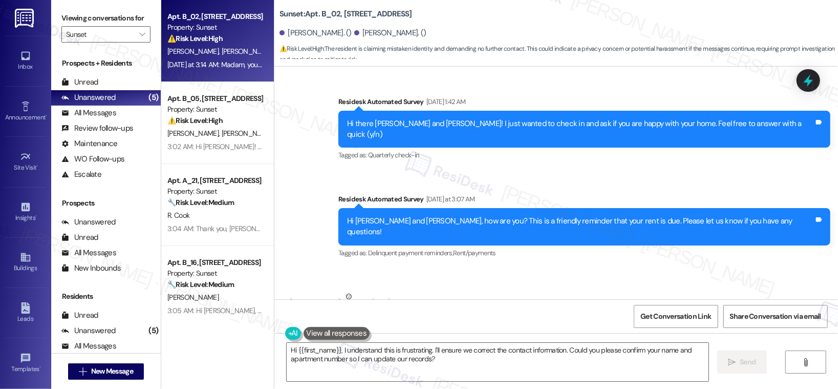
drag, startPoint x: 314, startPoint y: 253, endPoint x: 489, endPoint y: 255, distance: 175.1
click at [489, 324] on div "Madam, you have the wrong person. I am not the individual you are referring to,…" at bounding box center [531, 335] width 467 height 22
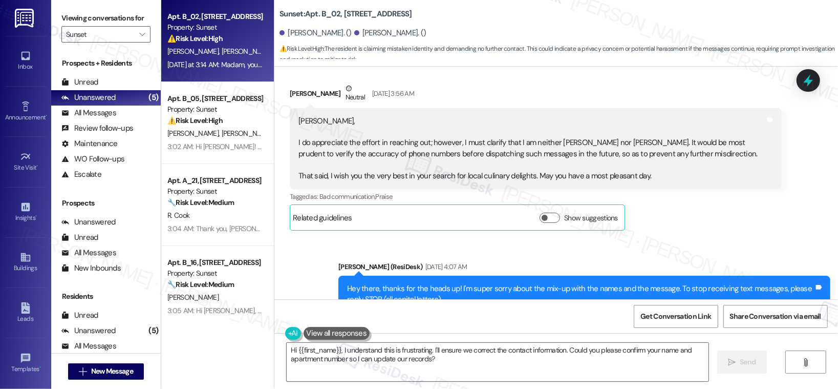
scroll to position [337, 0]
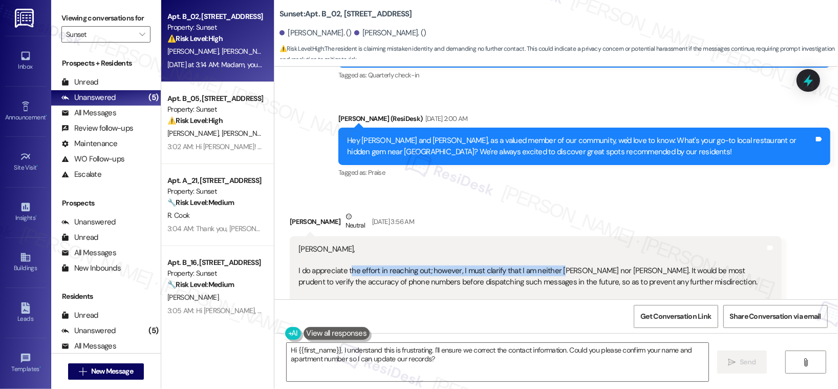
drag, startPoint x: 344, startPoint y: 247, endPoint x: 553, endPoint y: 252, distance: 209.5
click at [553, 252] on div "Sarah, I do appreciate the effort in reaching out; however, I must clarify that…" at bounding box center [531, 277] width 467 height 66
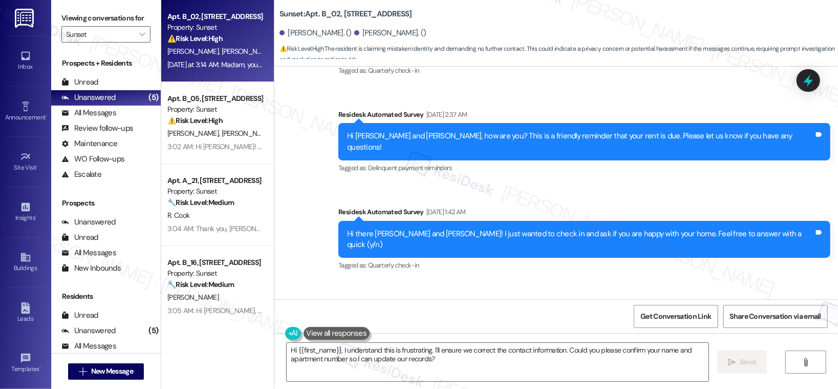
scroll to position [870, 0]
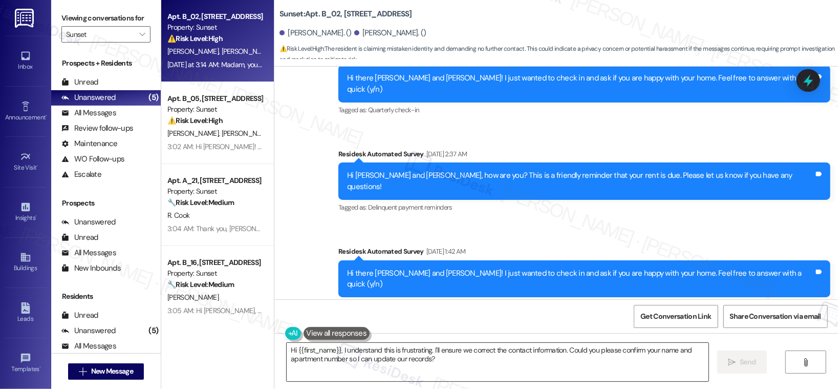
click at [355, 359] on textarea "Hi {{first_name}}, I understand this is frustrating. I'll ensure we correct the…" at bounding box center [498, 362] width 422 height 38
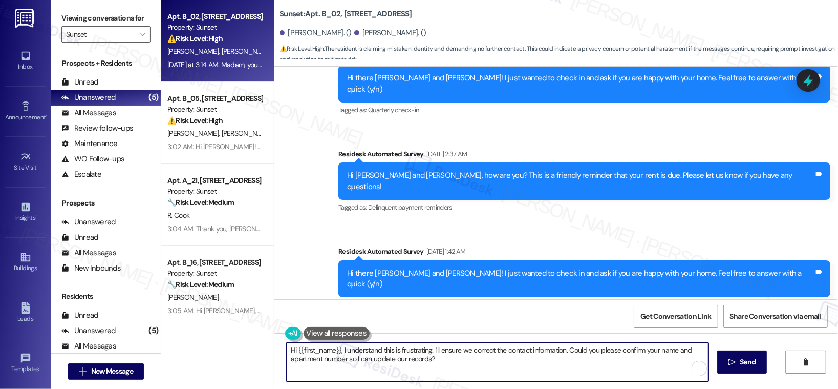
click at [355, 359] on textarea "Hi {{first_name}}, I understand this is frustrating. I'll ensure we correct the…" at bounding box center [498, 362] width 422 height 38
paste textarea "If you no longer want to receive these messages, please reply STOP (all in capi…"
drag, startPoint x: 425, startPoint y: 352, endPoint x: 282, endPoint y: 352, distance: 143.9
click at [282, 352] on div "If you no longer want to receive these messages, please reply STOP (all in capi…" at bounding box center [556, 371] width 564 height 77
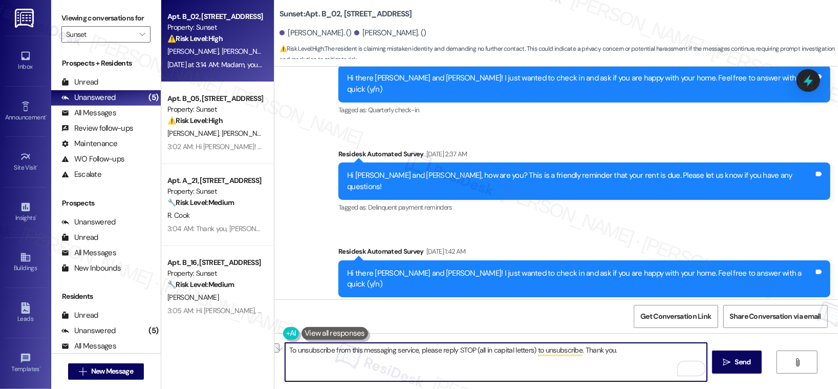
drag, startPoint x: 419, startPoint y: 351, endPoint x: 243, endPoint y: 344, distance: 176.8
click at [243, 344] on div "Apt. B_02, 2200 W Shoshone Street Property: Sunset ⚠️ Risk Level: High The resi…" at bounding box center [499, 194] width 677 height 389
click at [531, 359] on textarea "Please reply STOP (all in capital letters) to unsubscribe. Thank you." at bounding box center [496, 362] width 422 height 38
type textarea "Please reply STOP (all in capital letters) to unsubscribe. Thank you."
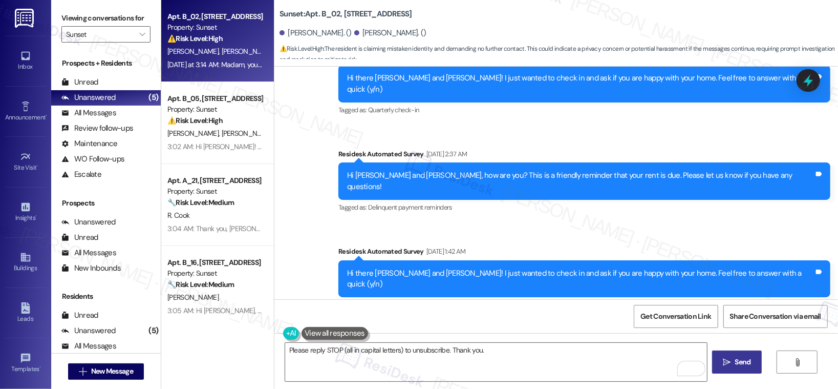
click at [733, 361] on span "Send" at bounding box center [743, 361] width 20 height 11
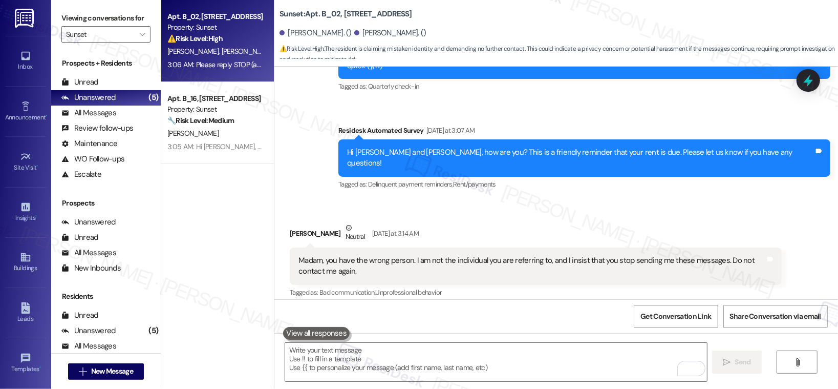
scroll to position [1091, 0]
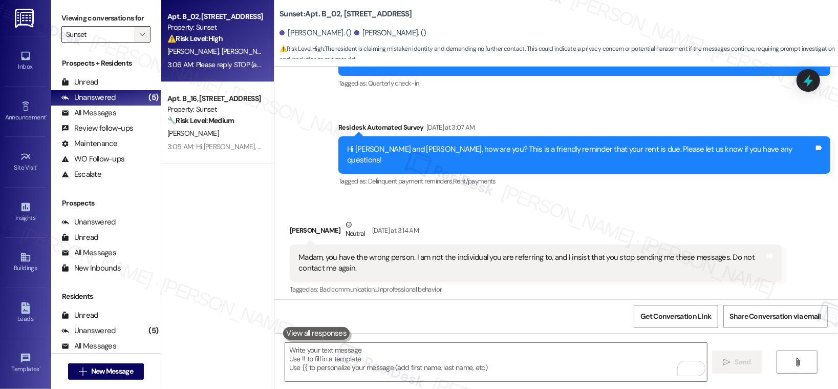
click at [139, 35] on icon "" at bounding box center [142, 34] width 6 height 8
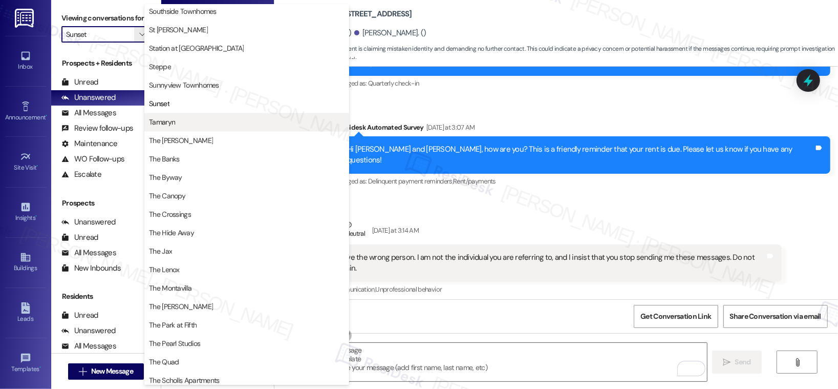
scroll to position [1615, 0]
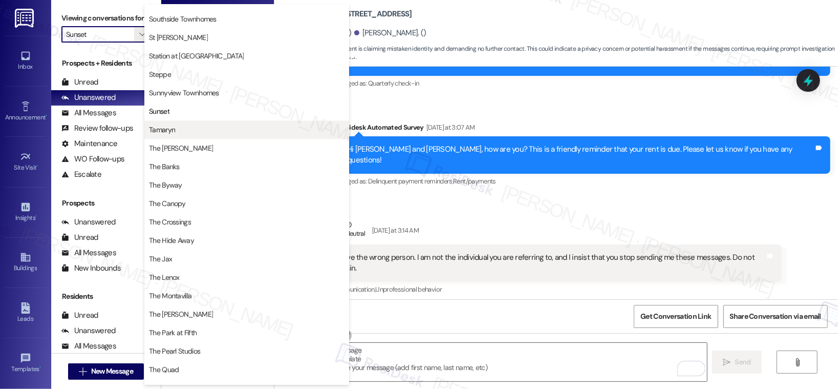
click at [175, 126] on span "Tamaryn" at bounding box center [247, 129] width 196 height 10
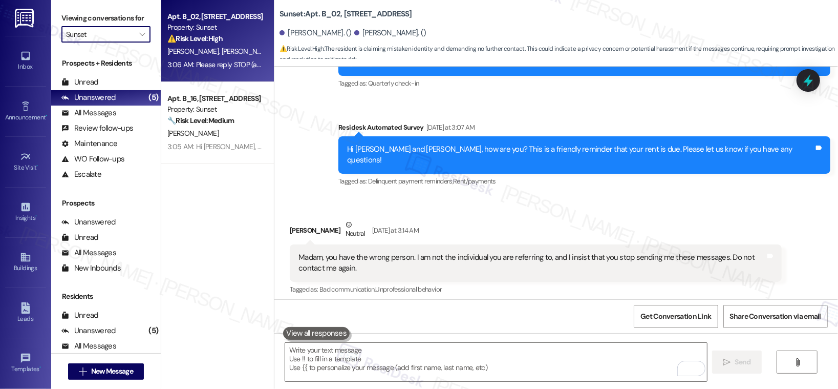
type input "Tamaryn"
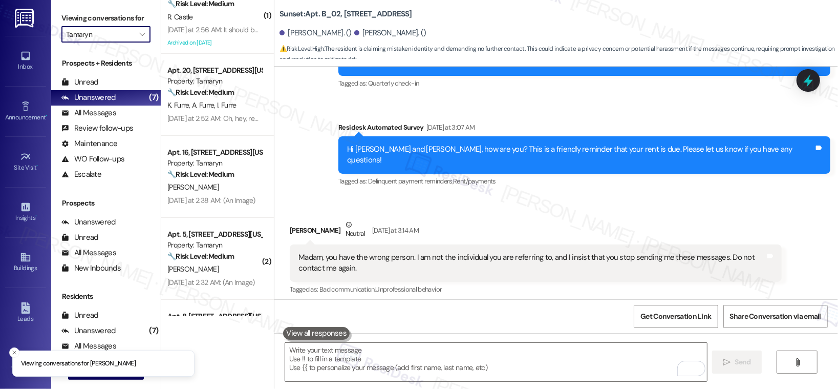
scroll to position [257, 0]
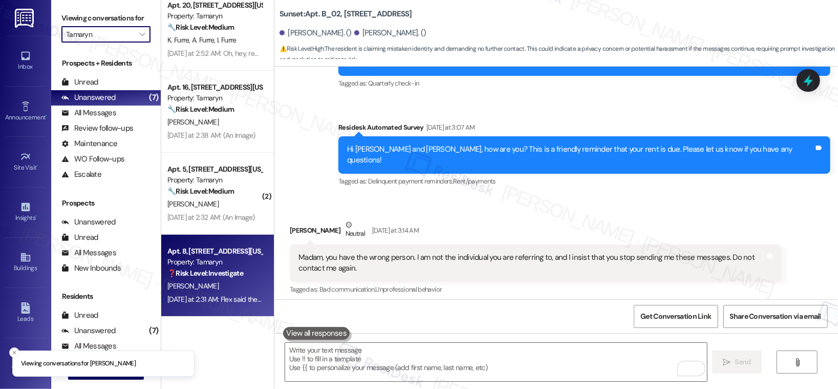
click at [244, 281] on div "M. Lehman" at bounding box center [214, 286] width 97 height 13
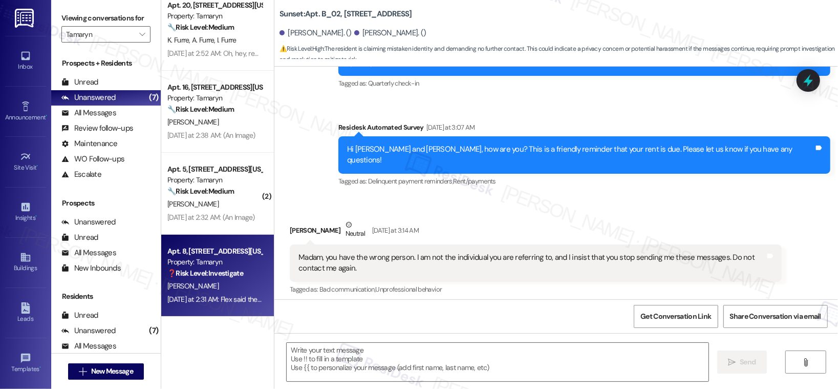
type textarea "Fetching suggested responses. Please feel free to read through the conversation…"
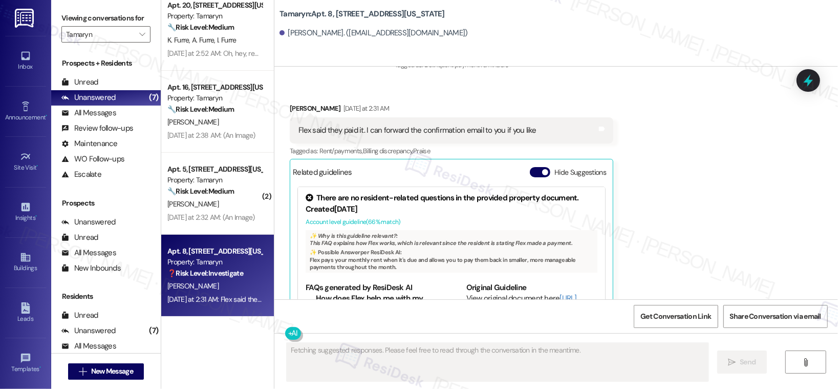
scroll to position [1146, 0]
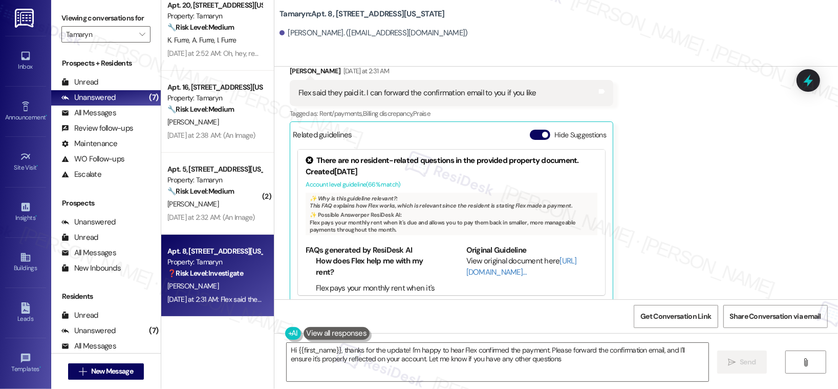
type textarea "Hi {{first_name}}, thanks for the update! I'm happy to hear Flex confirmed the …"
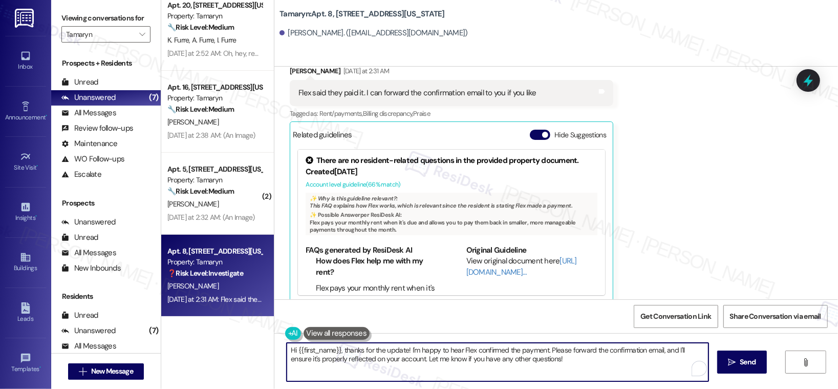
drag, startPoint x: 408, startPoint y: 351, endPoint x: 537, endPoint y: 359, distance: 129.8
click at [537, 359] on textarea "Hi {{first_name}}, thanks for the update! I'm happy to hear Flex confirmed the …" at bounding box center [498, 362] width 422 height 38
click at [547, 360] on textarea "Hi {{first_name}}, thanks for the update! I'm happy to hear Flex confirmed the …" at bounding box center [496, 362] width 422 height 38
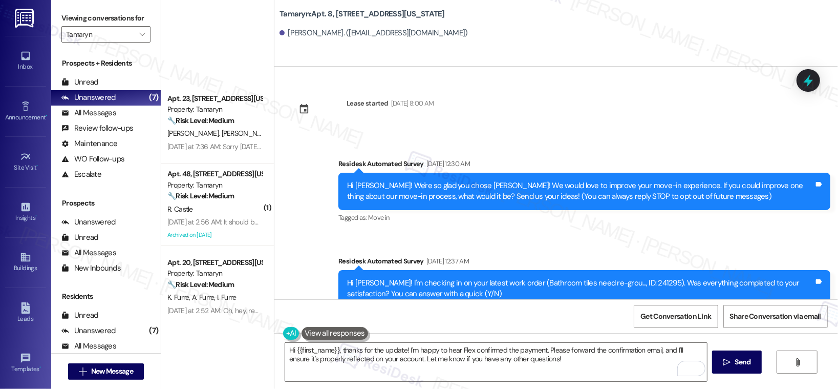
scroll to position [1146, 0]
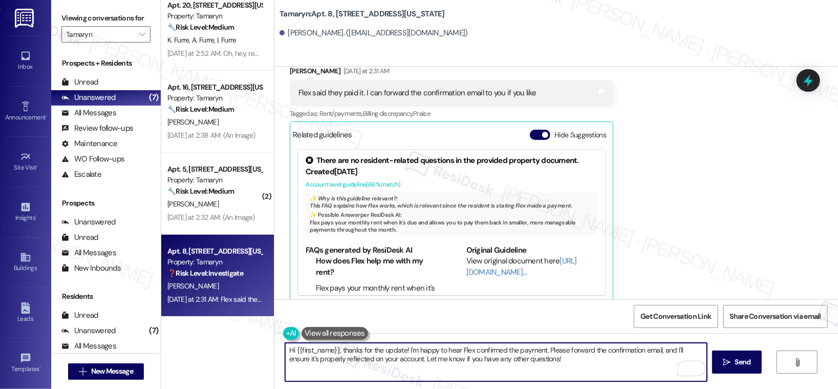
click at [338, 356] on textarea "Hi {{first_name}}, thanks for the update! I'm happy to hear Flex confirmed the …" at bounding box center [496, 362] width 422 height 38
paste textarea "Thank you, {{first_name}}, for your payment! If there's anything we can help yo…"
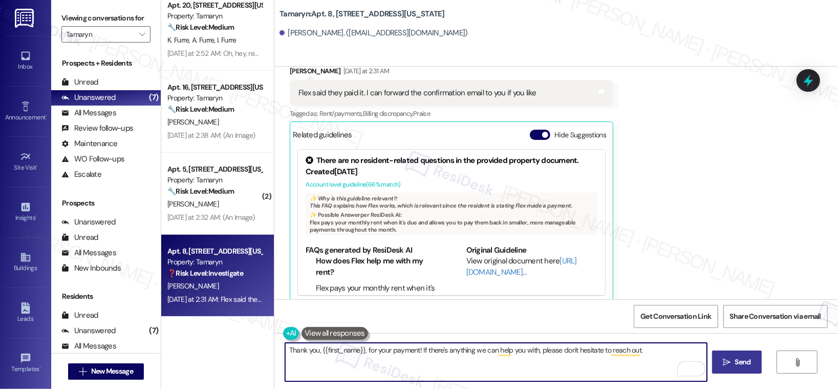
type textarea "Thank you, {{first_name}}, for your payment! If there's anything we can help yo…"
click at [730, 359] on span " Send" at bounding box center [737, 361] width 32 height 11
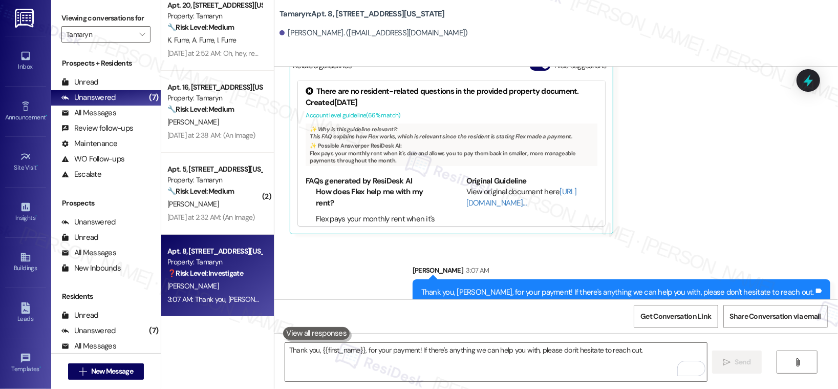
scroll to position [1218, 0]
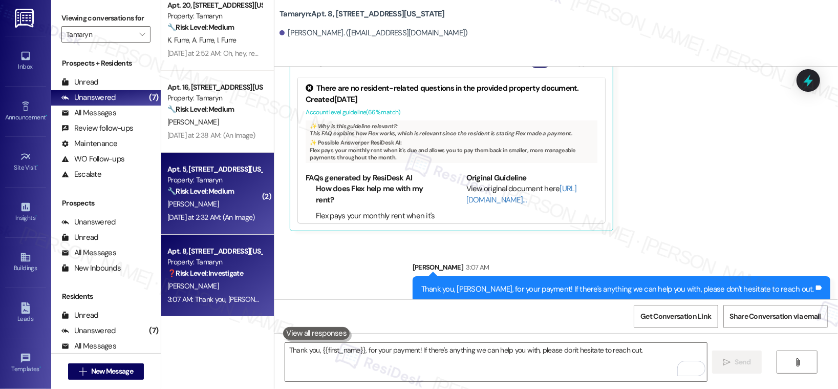
click at [226, 211] on div "[DATE] at 2:32 AM: (An Image) [DATE] at 2:32 AM: (An Image)" at bounding box center [214, 217] width 97 height 13
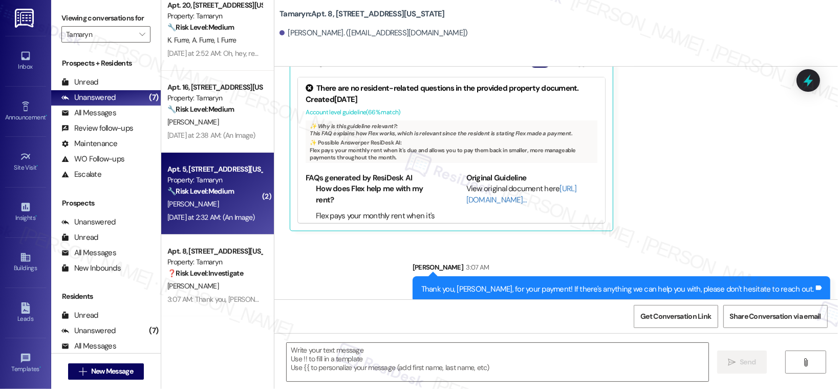
type textarea "Fetching suggested responses. Please feel free to read through the conversation…"
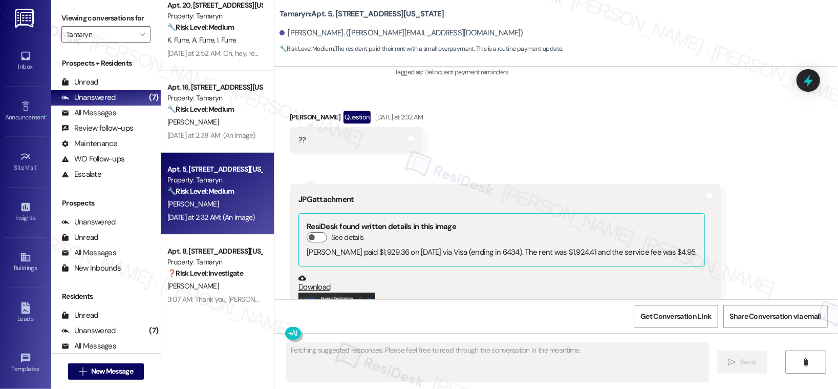
scroll to position [1883, 0]
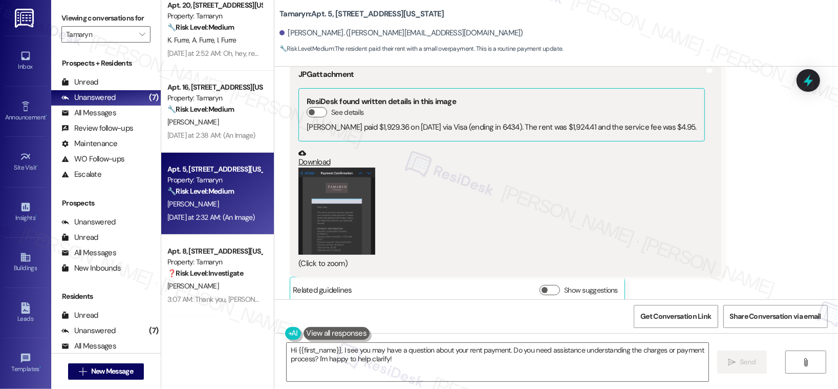
click at [343, 204] on button "Zoom image" at bounding box center [336, 210] width 77 height 87
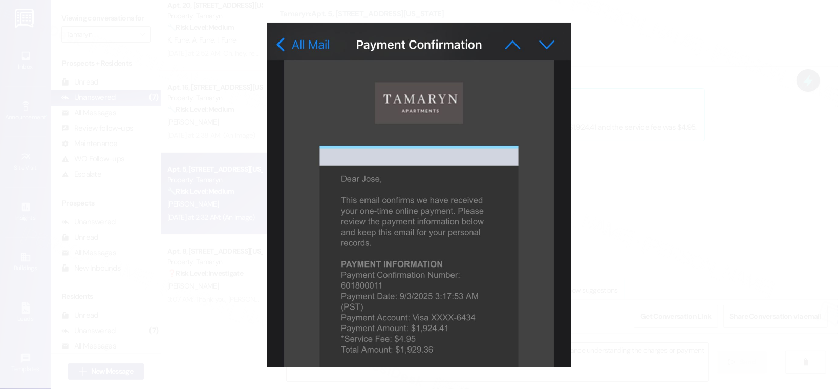
click at [632, 224] on button "Unzoom image" at bounding box center [419, 194] width 838 height 389
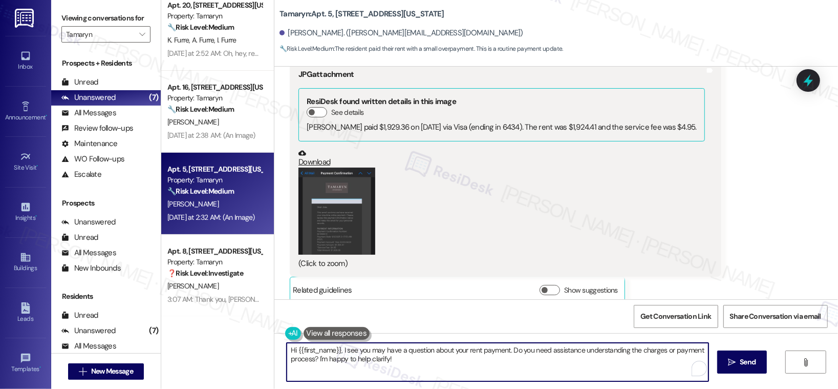
click at [334, 354] on textarea "Hi {{first_name}}, I see you may have a question about your rent payment. Do yo…" at bounding box center [498, 362] width 422 height 38
paste textarea "Thank you, {{first_name}}, for your payment! If there's anything we can help yo…"
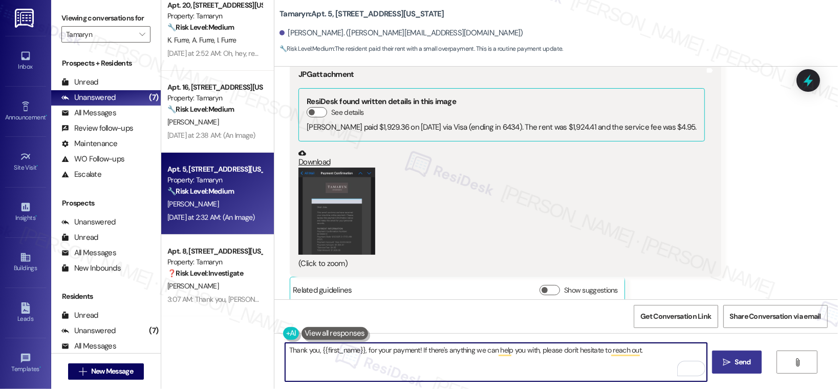
type textarea "Thank you, {{first_name}}, for your payment! If there's anything we can help yo…"
click at [740, 362] on span "Send" at bounding box center [743, 361] width 16 height 11
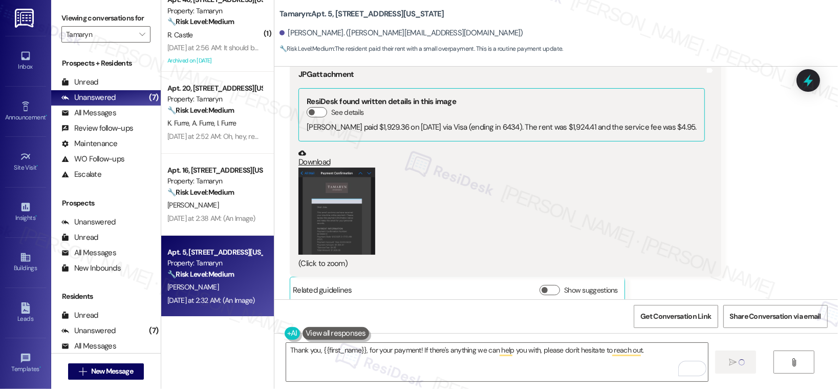
scroll to position [172, 0]
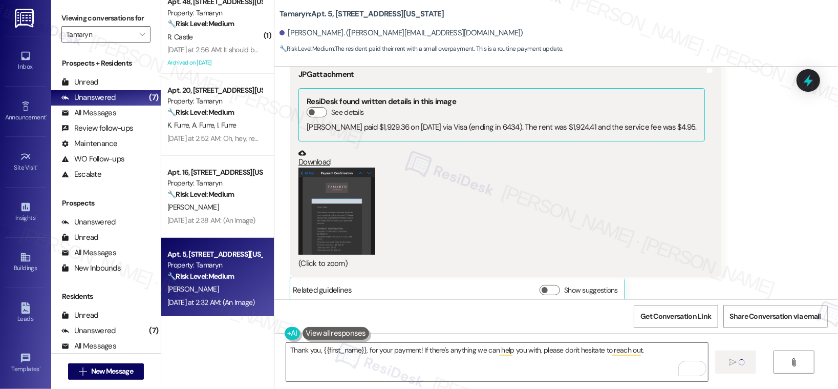
click at [232, 201] on div "[PERSON_NAME]" at bounding box center [214, 207] width 97 height 13
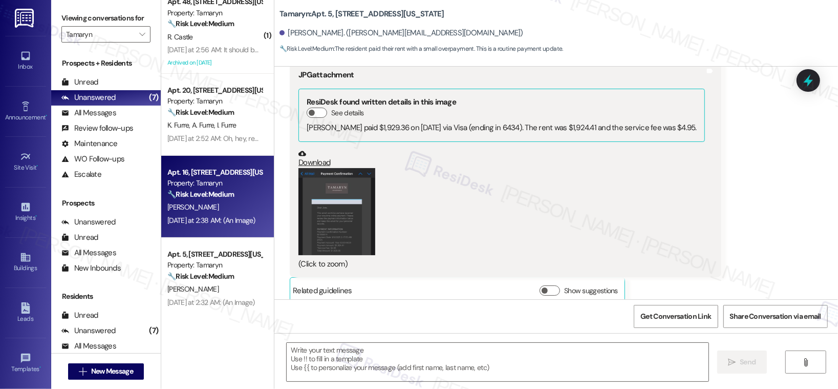
type textarea "Fetching suggested responses. Please feel free to read through the conversation…"
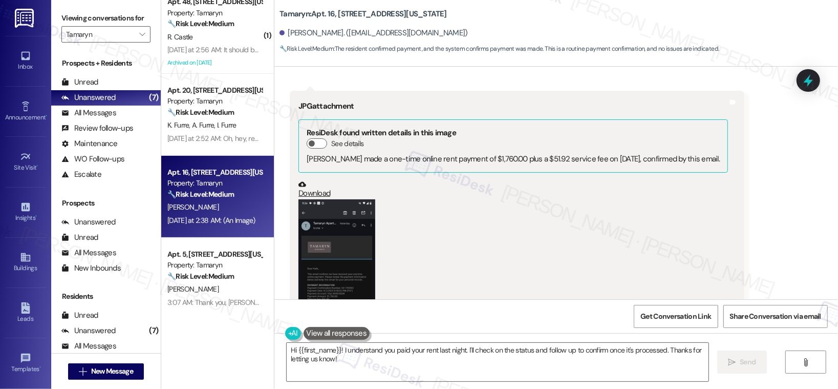
scroll to position [732, 0]
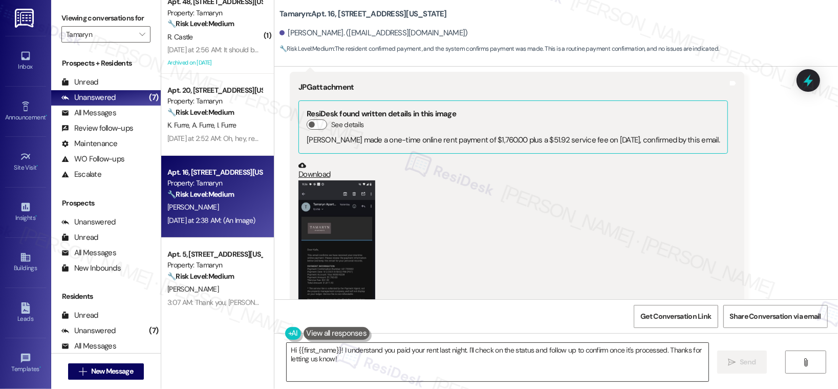
click at [353, 352] on textarea "Hi {{first_name}}! I understand you paid your rent last night. I'll check on th…" at bounding box center [498, 362] width 422 height 38
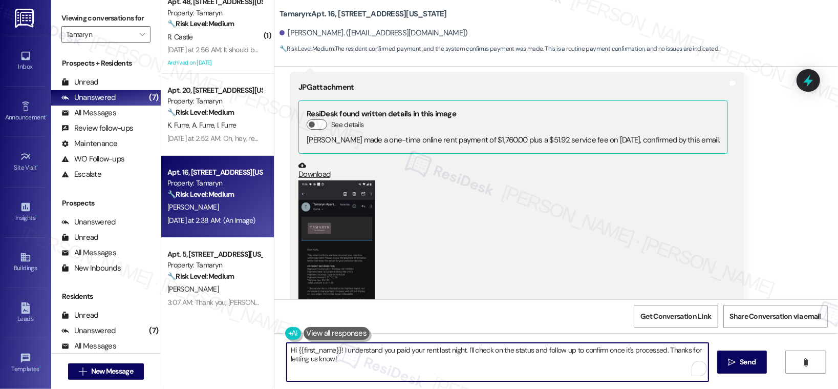
click at [353, 352] on textarea "Hi {{first_name}}! I understand you paid your rent last night. I'll check on th…" at bounding box center [498, 362] width 422 height 38
paste textarea "Thank you, {{first_name}}, for your payment! If there's anything we can help yo…"
click at [388, 348] on textarea "Thank you, {{first_name}}, for your payment! If there's anything we can help yo…" at bounding box center [496, 362] width 422 height 38
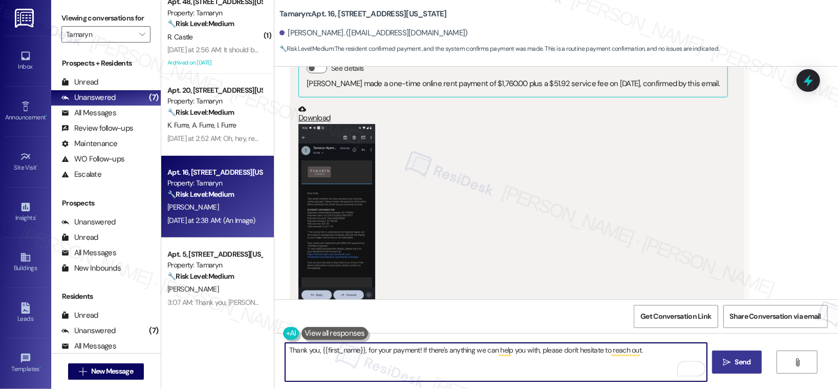
scroll to position [857, 0]
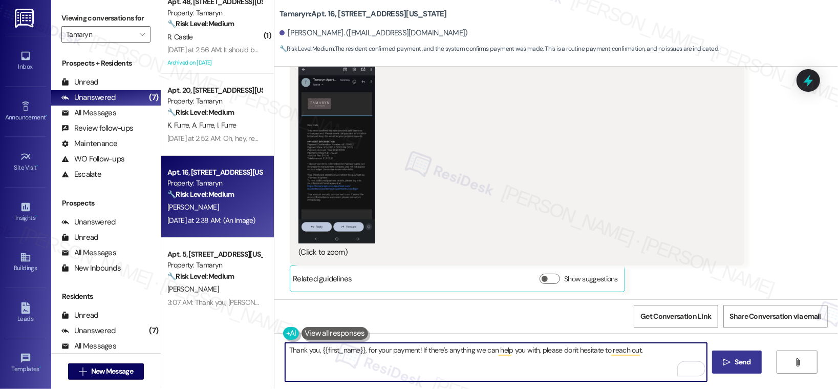
type textarea "Thank you, {{first_name}}, for your payment! If there's anything we can help yo…"
click at [733, 361] on span "Send" at bounding box center [743, 361] width 20 height 11
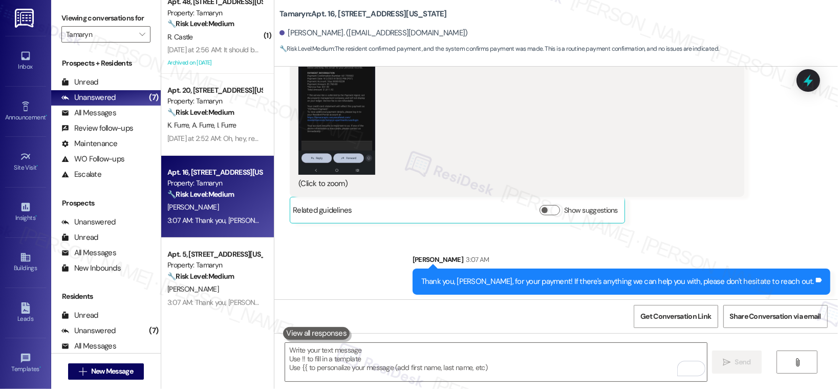
scroll to position [928, 0]
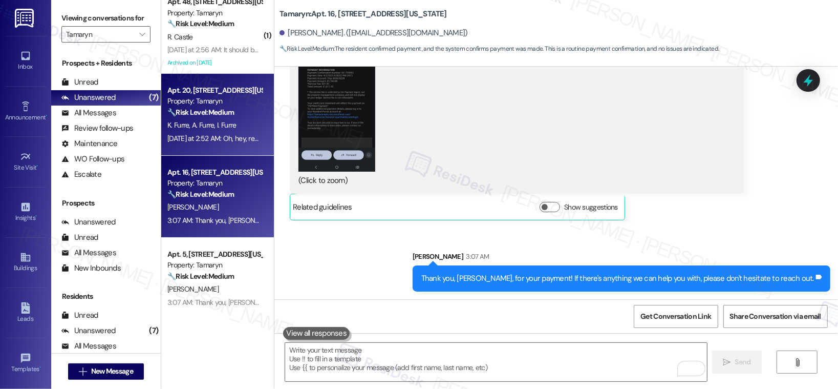
click at [221, 127] on span "I. Furre" at bounding box center [226, 124] width 19 height 9
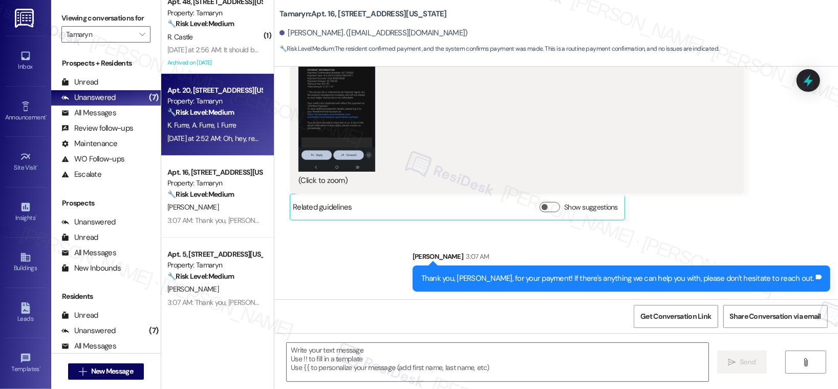
type textarea "Fetching suggested responses. Please feel free to read through the conversation…"
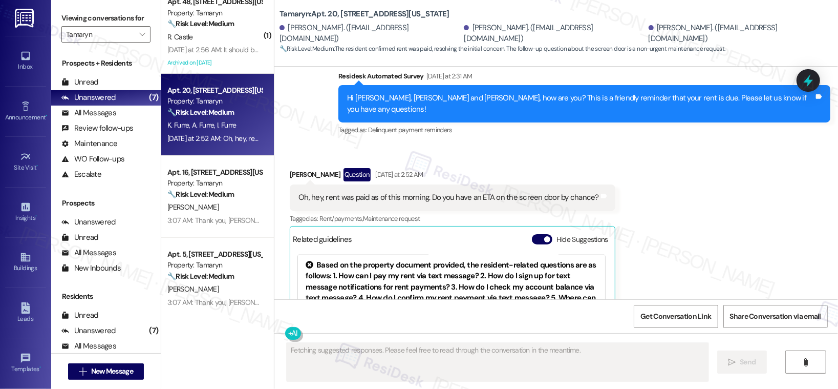
scroll to position [1597, 0]
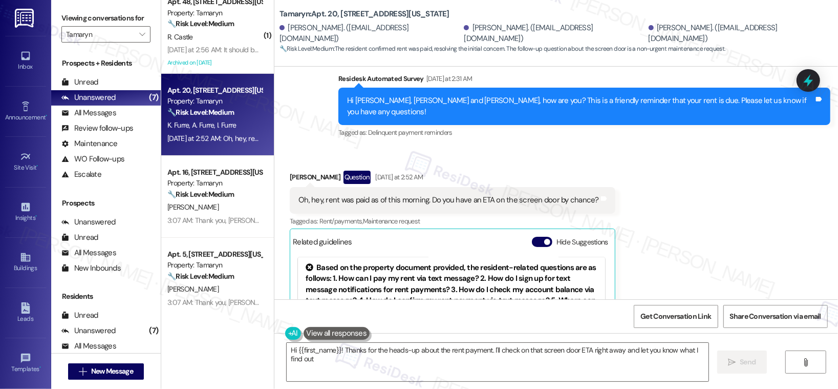
type textarea "Hi {{first_name}}! Thanks for the heads-up about the rent payment. I'll check o…"
drag, startPoint x: 302, startPoint y: 163, endPoint x: 345, endPoint y: 165, distance: 43.1
click at [345, 195] on div "Oh, hey, rent was paid as of this morning. Do you have an ETA on the screen doo…" at bounding box center [448, 200] width 301 height 11
drag, startPoint x: 312, startPoint y: 168, endPoint x: 431, endPoint y: 169, distance: 118.8
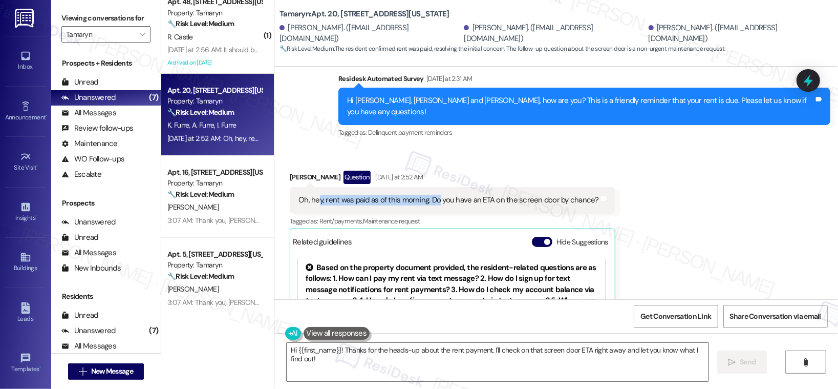
click at [431, 195] on div "Oh, hey, rent was paid as of this morning. Do you have an ETA on the screen doo…" at bounding box center [448, 200] width 301 height 11
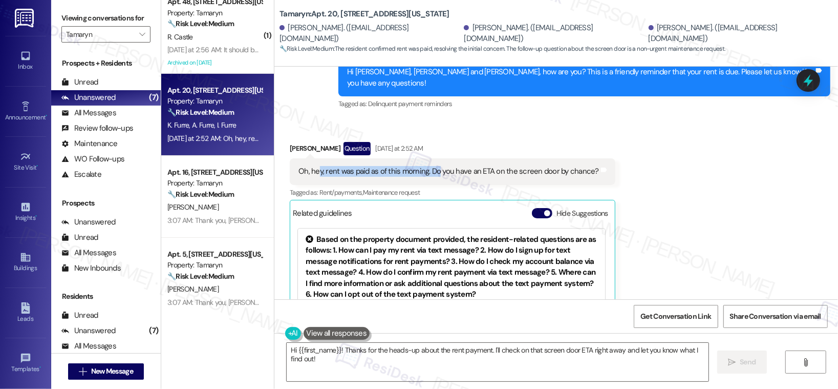
scroll to position [1683, 0]
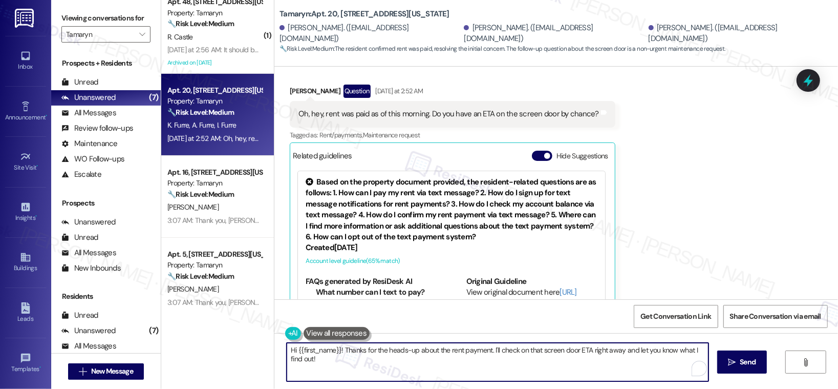
click at [511, 360] on textarea "Hi {{first_name}}! Thanks for the heads-up about the rent payment. I'll check o…" at bounding box center [498, 362] width 422 height 38
drag, startPoint x: 350, startPoint y: 352, endPoint x: 563, endPoint y: 351, distance: 213.0
click at [563, 351] on textarea "Hi {{first_name}}! Thanks for the heads-up about the rent payment. I'll check o…" at bounding box center [496, 362] width 422 height 38
click at [560, 363] on textarea "Hi {{first_name}}! Thanks for the heads-up about the rent payment. I'll check o…" at bounding box center [496, 362] width 422 height 38
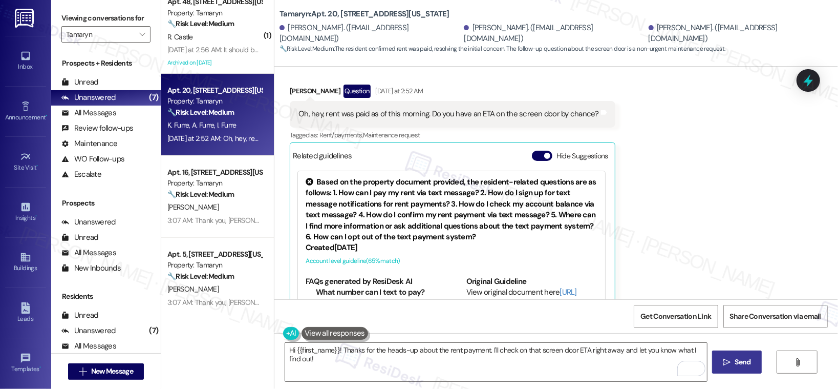
click at [727, 362] on icon "" at bounding box center [727, 362] width 8 height 8
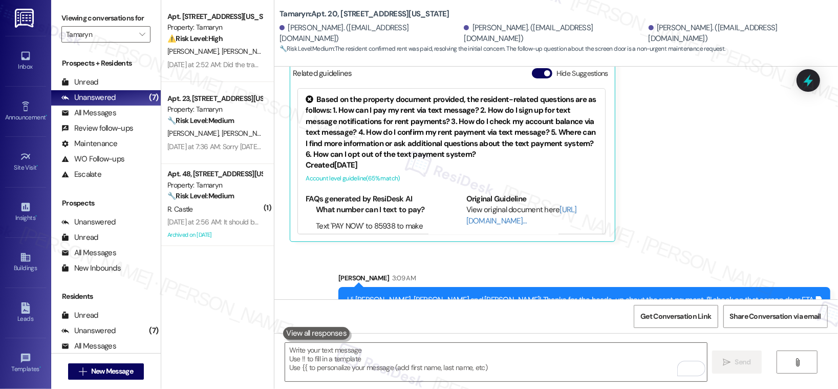
scroll to position [0, 0]
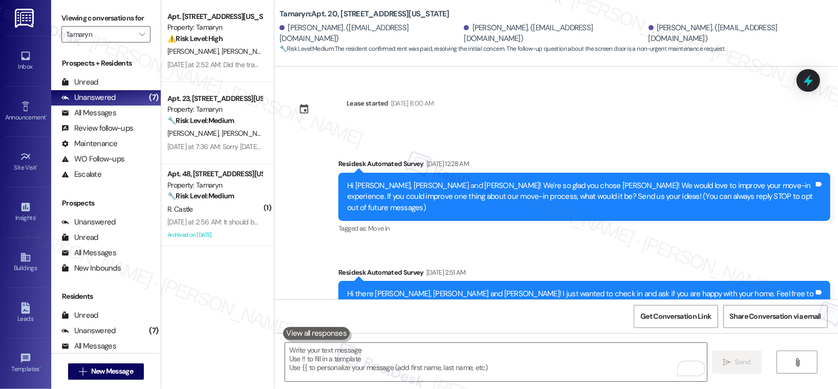
scroll to position [1766, 0]
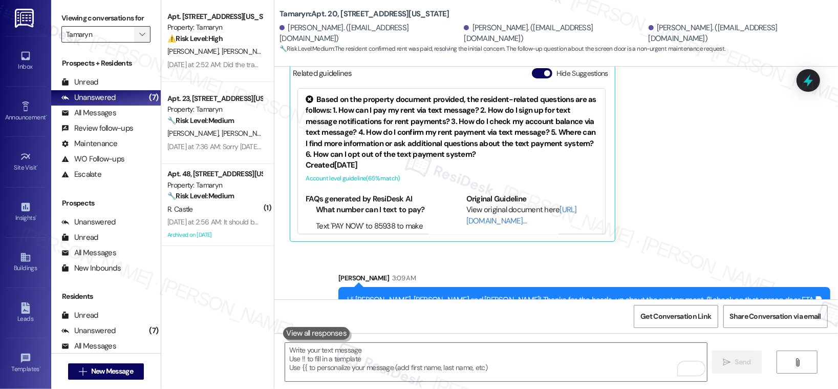
click at [139, 35] on icon "" at bounding box center [142, 34] width 6 height 8
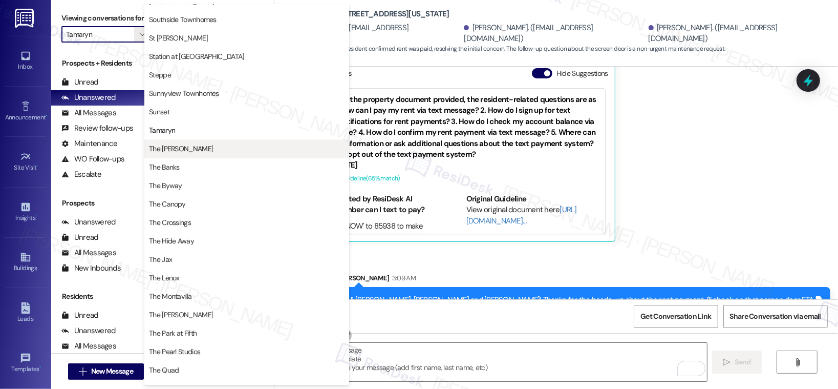
scroll to position [1624, 0]
click at [191, 150] on span "The [PERSON_NAME]" at bounding box center [247, 149] width 196 height 10
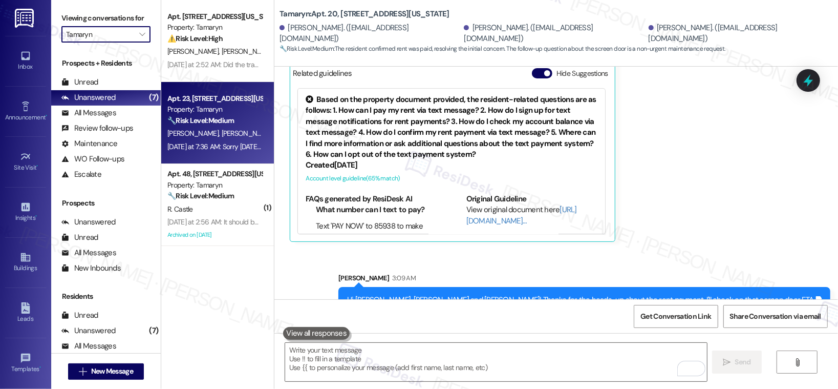
type input "The [PERSON_NAME]"
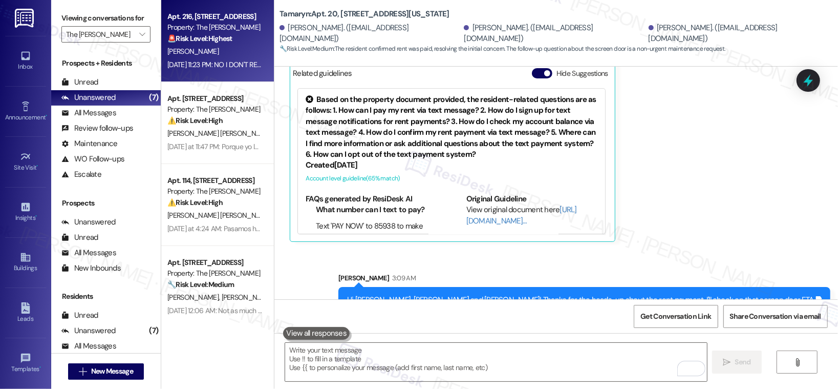
click at [216, 54] on div "[PERSON_NAME]" at bounding box center [214, 51] width 97 height 13
type textarea "Fetching suggested responses. Please feel free to read through the conversation…"
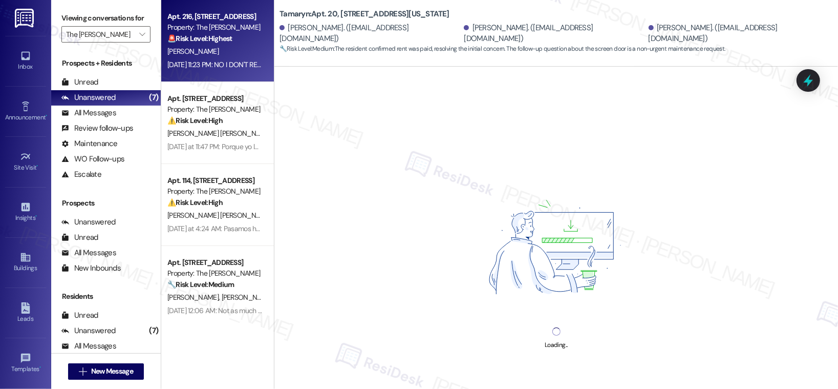
click at [216, 54] on div "[PERSON_NAME]" at bounding box center [214, 51] width 97 height 13
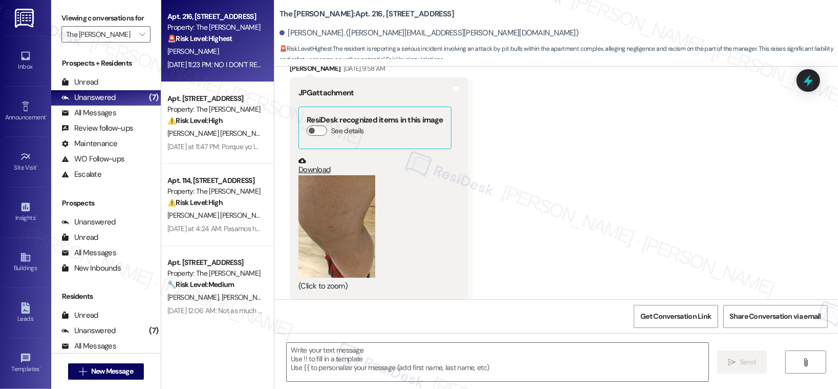
type textarea "Fetching suggested responses. Please feel free to read through the conversation…"
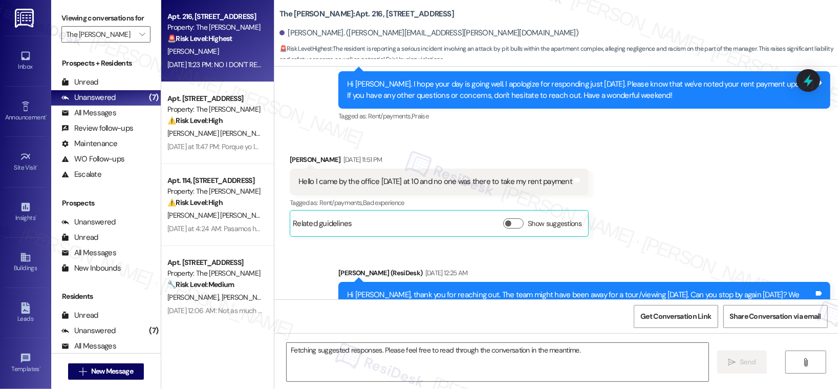
scroll to position [12854, 0]
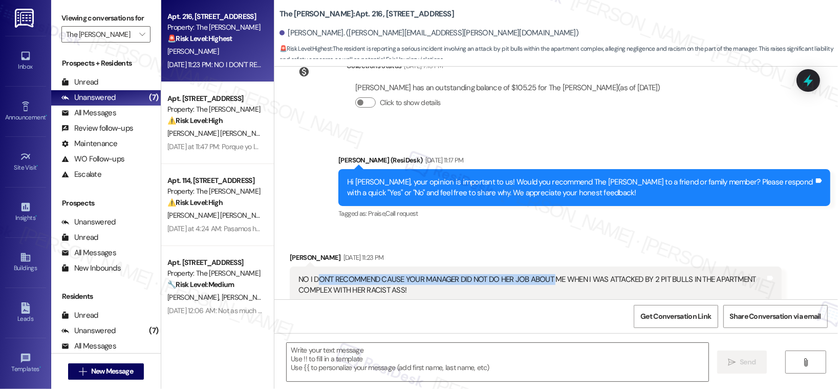
drag, startPoint x: 310, startPoint y: 249, endPoint x: 552, endPoint y: 255, distance: 241.7
click at [552, 274] on div "NO I DON'T RECOMMEND CAUSE YOUR MANAGER DID NOT DO HER JOB ABOUT ME WHEN I WAS …" at bounding box center [531, 285] width 467 height 22
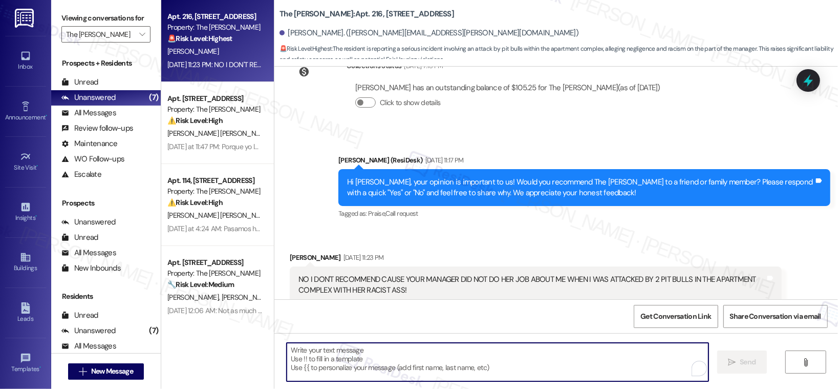
click at [359, 358] on textarea "To enrich screen reader interactions, please activate Accessibility in Grammarl…" at bounding box center [498, 362] width 422 height 38
click at [341, 274] on div "NO I DON'T RECOMMEND CAUSE YOUR MANAGER DID NOT DO HER JOB ABOUT ME WHEN I WAS …" at bounding box center [531, 285] width 467 height 22
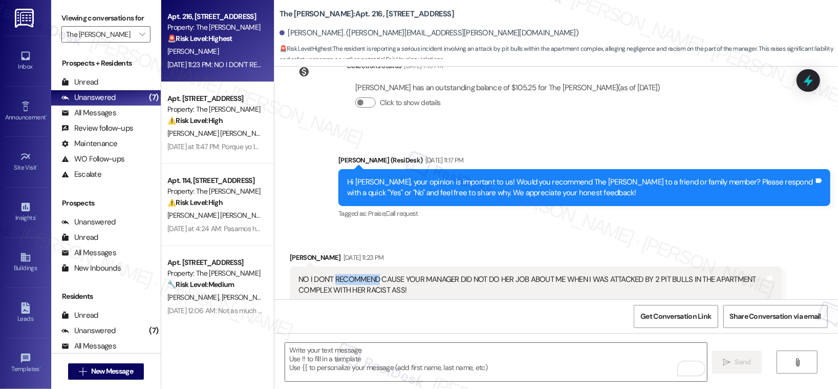
click at [340, 274] on div "NO I DON'T RECOMMEND CAUSE YOUR MANAGER DID NOT DO HER JOB ABOUT ME WHEN I WAS …" at bounding box center [531, 285] width 467 height 22
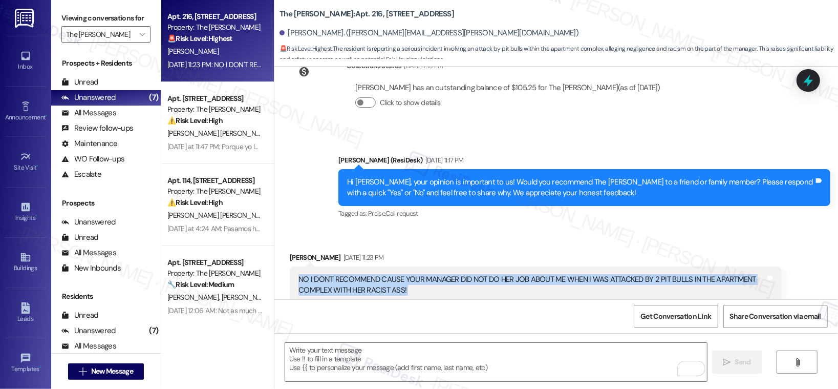
click at [340, 274] on div "NO I DON'T RECOMMEND CAUSE YOUR MANAGER DID NOT DO HER JOB ABOUT ME WHEN I WAS …" at bounding box center [531, 285] width 467 height 22
copy div "NO I DON'T RECOMMEND CAUSE YOUR MANAGER DID NOT DO HER JOB ABOUT ME WHEN I WAS …"
click at [324, 356] on textarea "To enrich screen reader interactions, please activate Accessibility in Grammarl…" at bounding box center [496, 362] width 422 height 38
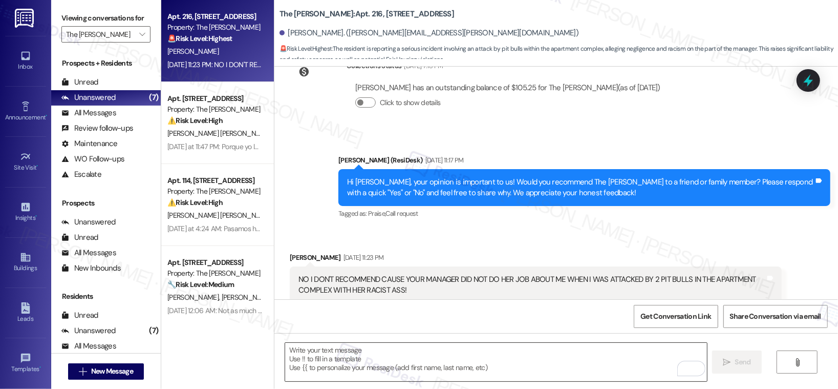
click at [324, 356] on textarea "To enrich screen reader interactions, please activate Accessibility in Grammarl…" at bounding box center [496, 362] width 422 height 38
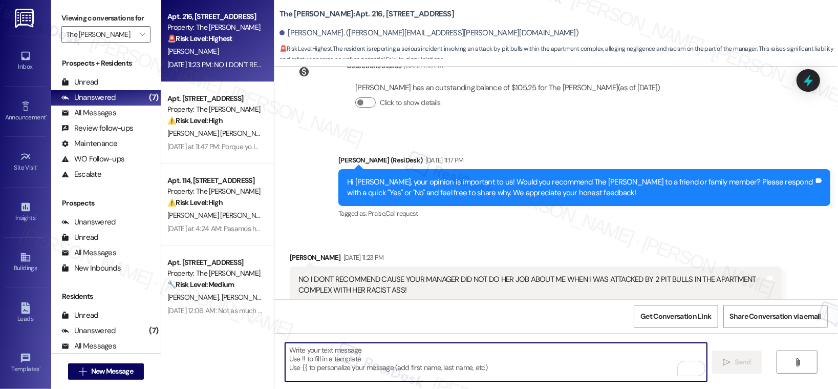
paste textarea "I’m very sorry to hear about your experience. Your feedback is important, and I…"
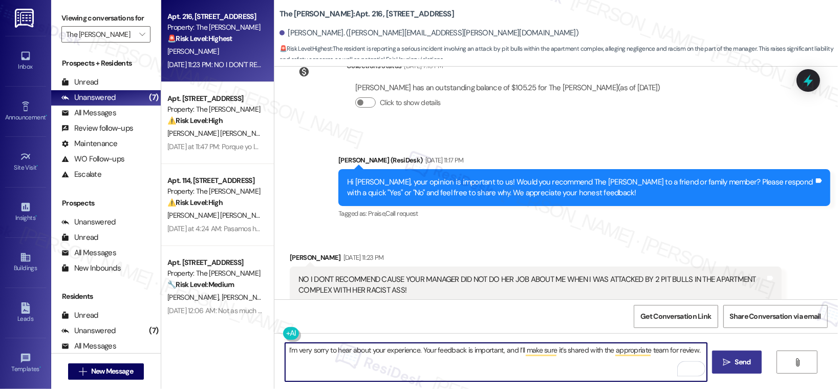
type textarea "I’m very sorry to hear about your experience. Your feedback is important, and I…"
click at [735, 367] on span "Send" at bounding box center [743, 361] width 16 height 11
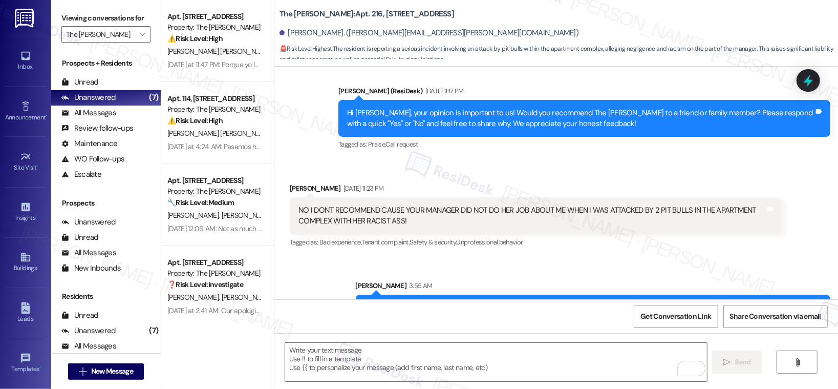
scroll to position [12925, 0]
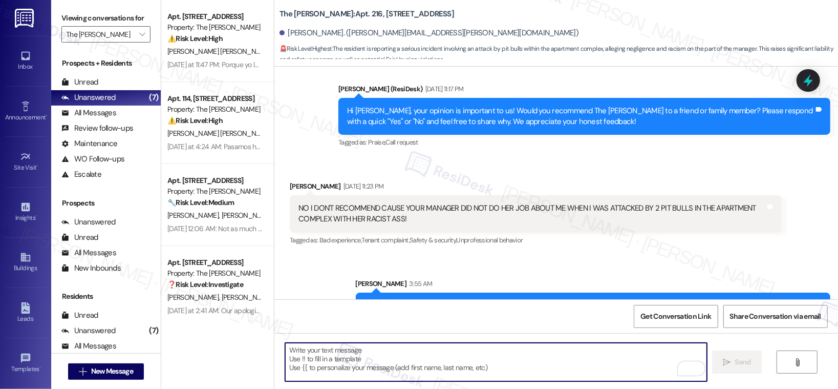
click at [420, 365] on textarea "To enrich screen reader interactions, please activate Accessibility in Grammarl…" at bounding box center [496, 362] width 422 height 38
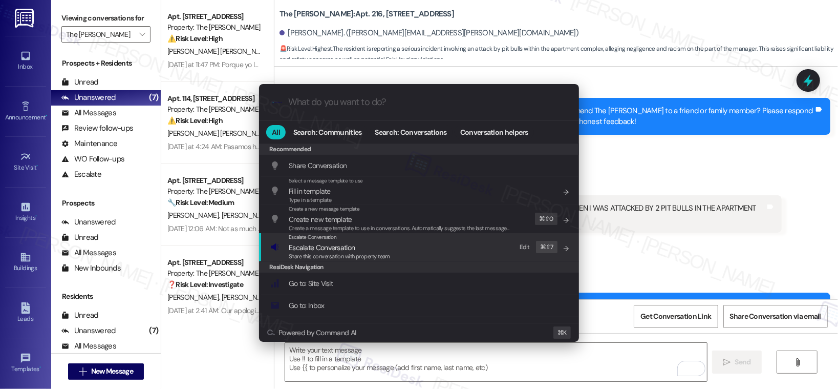
click at [392, 247] on div "Escalate Conversation Escalate Conversation Share this conversation with proper…" at bounding box center [420, 247] width 300 height 28
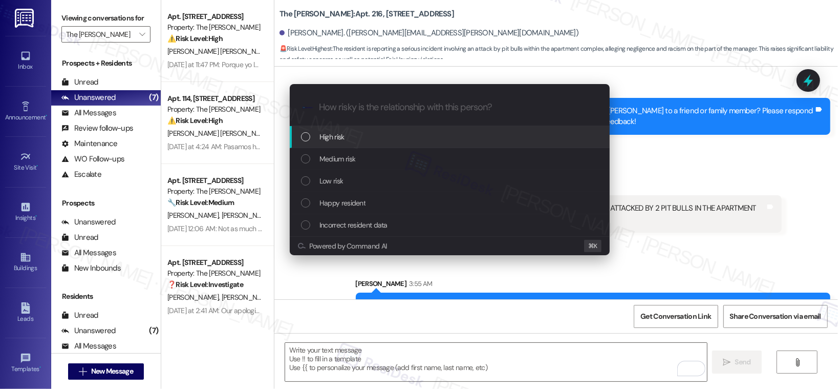
click at [406, 133] on div "High risk" at bounding box center [451, 136] width 300 height 11
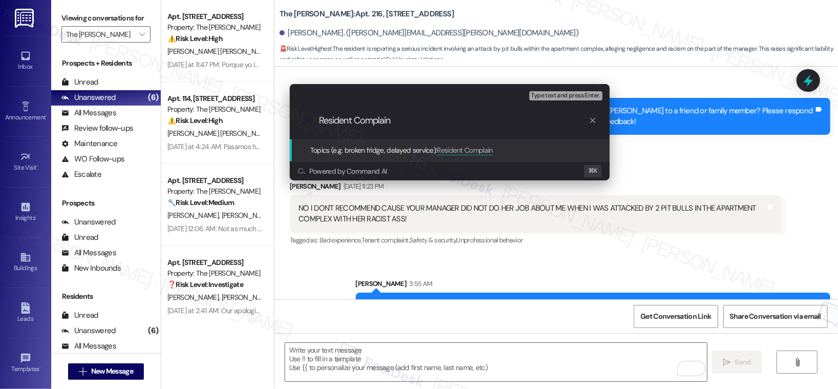
type input "Resident Complaint"
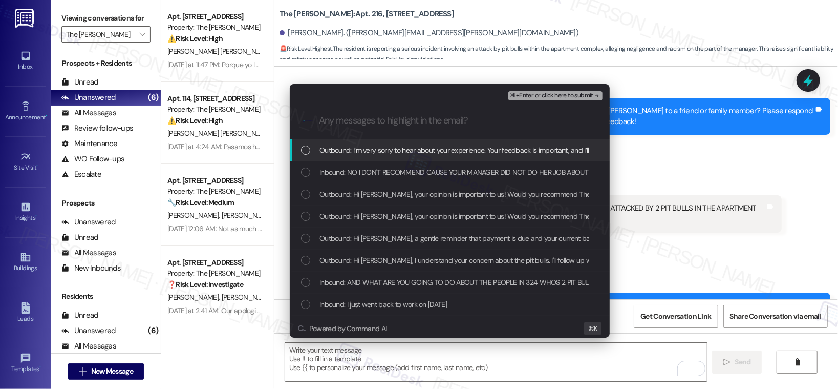
click at [442, 153] on span "Outbound: I’m very sorry to hear about your experience. Your feedback is import…" at bounding box center [541, 149] width 445 height 11
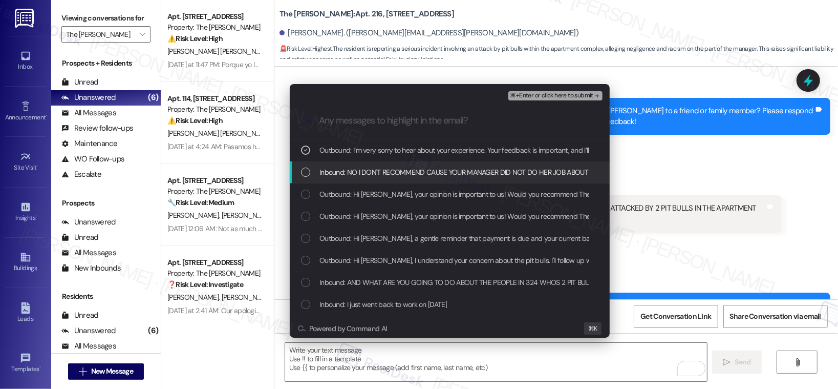
click at [425, 172] on span "Inbound: NO I DON'T RECOMMEND CAUSE YOUR MANAGER DID NOT DO HER JOB ABOUT ME WH…" at bounding box center [599, 171] width 561 height 11
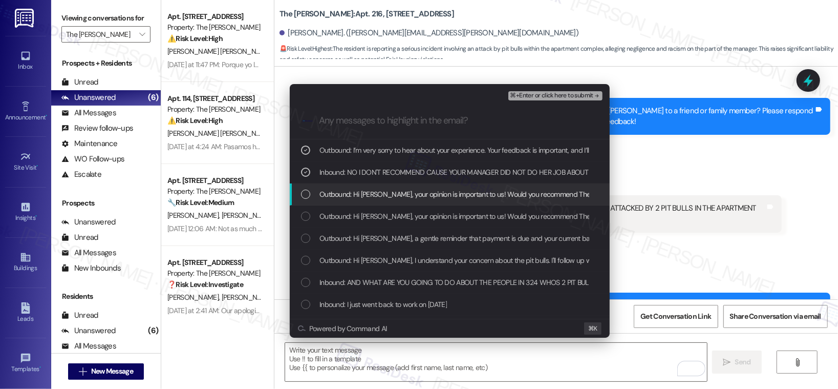
click at [440, 199] on span "Outbound: Hi Coretta, your opinion is important to us! Would you recommend The …" at bounding box center [684, 193] width 730 height 11
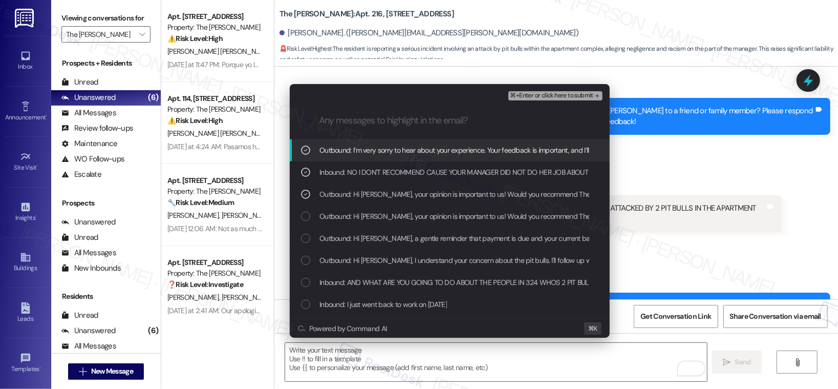
click at [555, 95] on span "⌘+Enter or click here to submit" at bounding box center [551, 95] width 83 height 7
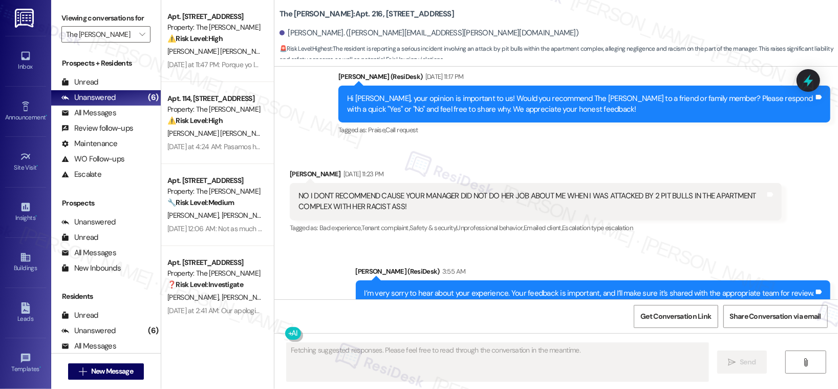
scroll to position [12940, 0]
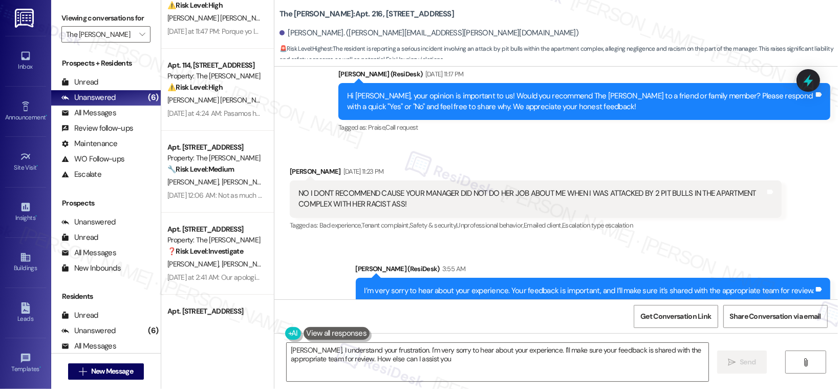
type textarea "Coretta, I understand your frustration. I'm very sorry to hear about your exper…"
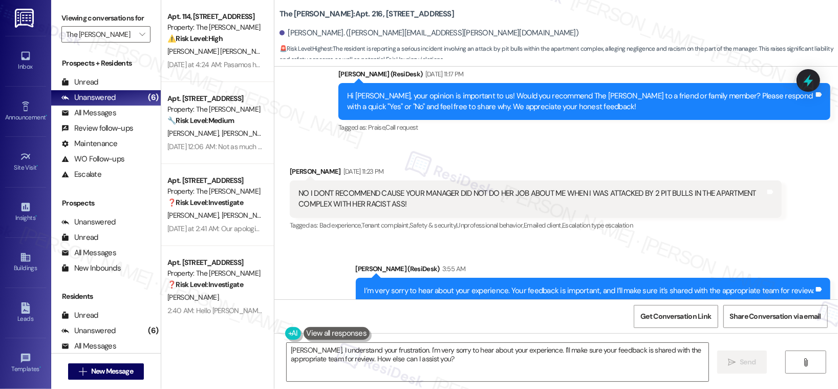
scroll to position [0, 0]
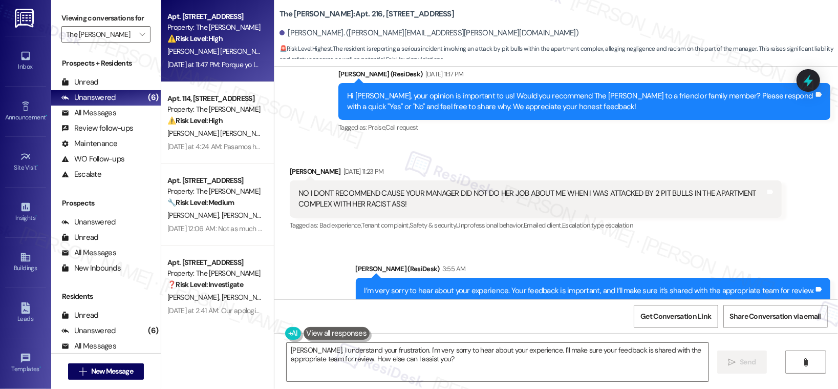
click at [200, 43] on div "⚠️ Risk Level: High The resident is claiming they paid rent with a money order …" at bounding box center [214, 38] width 95 height 11
type textarea "Fetching suggested responses. Please feel free to read through the conversation…"
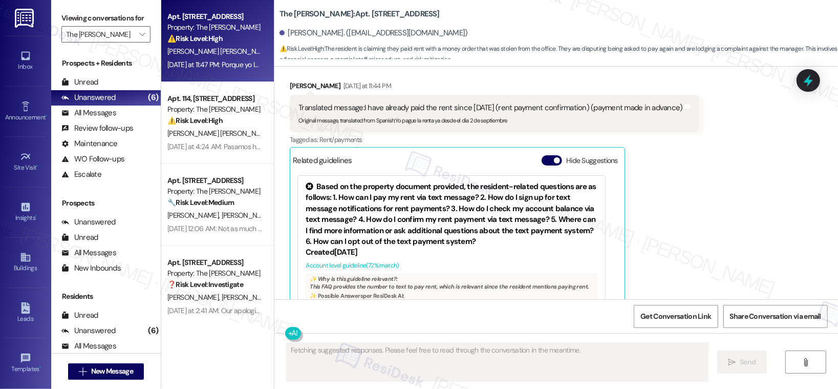
scroll to position [1351, 0]
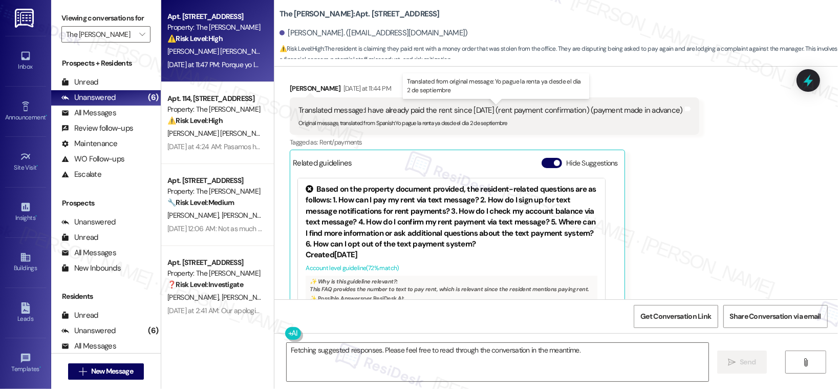
drag, startPoint x: 419, startPoint y: 113, endPoint x: 587, endPoint y: 119, distance: 167.5
click at [587, 119] on div "Translated message: I have already paid the rent since September 2nd (rent paym…" at bounding box center [490, 116] width 384 height 22
click at [357, 352] on textarea "Fetching suggested responses. Please feel free to read through the conversation…" at bounding box center [498, 362] width 422 height 38
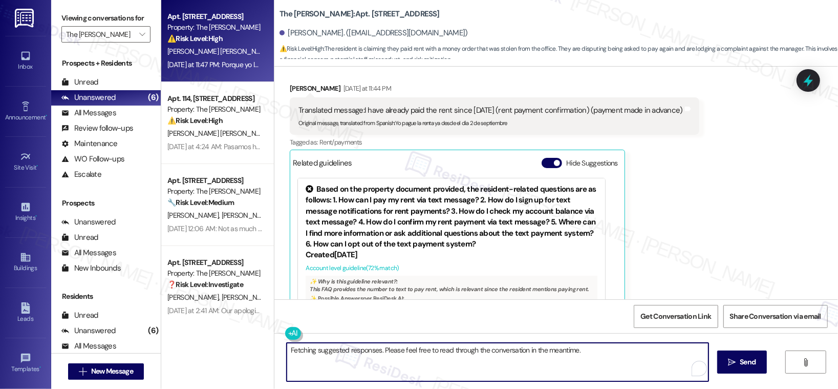
click at [357, 351] on textarea "Fetching suggested responses. Please feel free to read through the conversation…" at bounding box center [498, 362] width 422 height 38
click at [357, 352] on textarea "Fetching suggested responses. Please feel free to read through the conversation…" at bounding box center [498, 362] width 422 height 38
click at [356, 352] on textarea "Fetching suggested responses. Please feel free to read through the conversation…" at bounding box center [498, 362] width 422 height 38
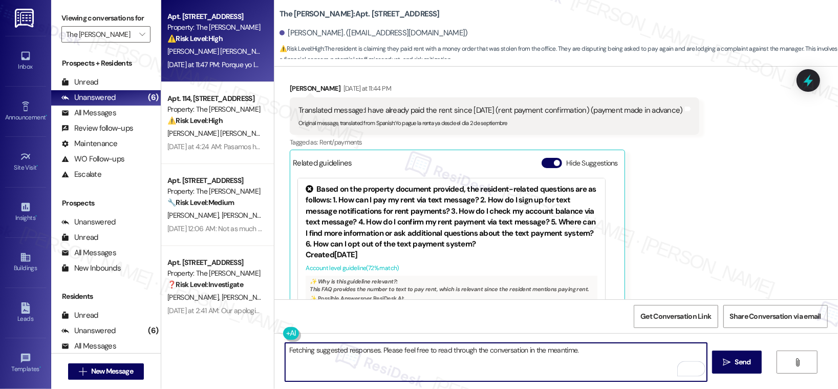
click at [356, 353] on textarea "Fetching suggested responses. Please feel free to read through the conversation…" at bounding box center [496, 362] width 422 height 38
click at [355, 353] on textarea "Fetching suggested responses. Please feel free to read through the conversation…" at bounding box center [496, 362] width 422 height 38
click at [356, 353] on textarea "Fetching suggested responses. Please feel free to read through the conversation…" at bounding box center [496, 362] width 422 height 38
click at [356, 352] on textarea "Fetching suggested responses. Please feel free to read through the conversation…" at bounding box center [496, 362] width 422 height 38
paste textarea "Thank you, {{first_name}}, for your payment! If there's anything we can help yo…"
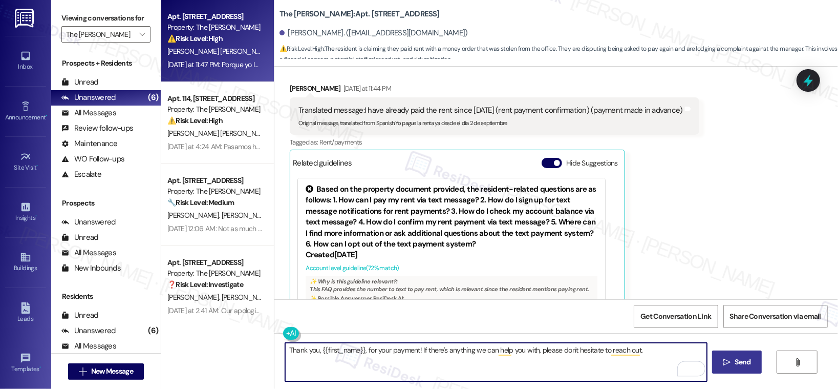
type textarea "Thank you, {{first_name}}, for your payment! If there's anything we can help yo…"
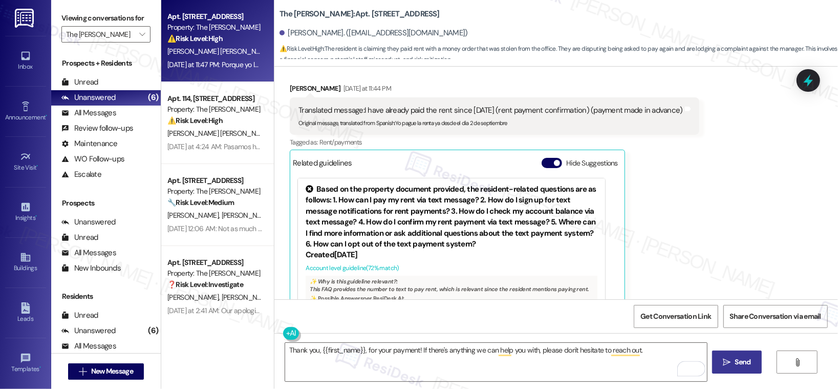
click at [724, 366] on span " Send" at bounding box center [737, 361] width 32 height 11
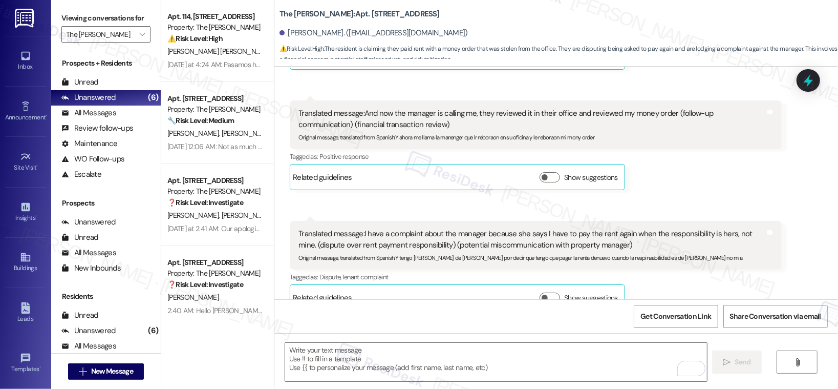
scroll to position [1594, 0]
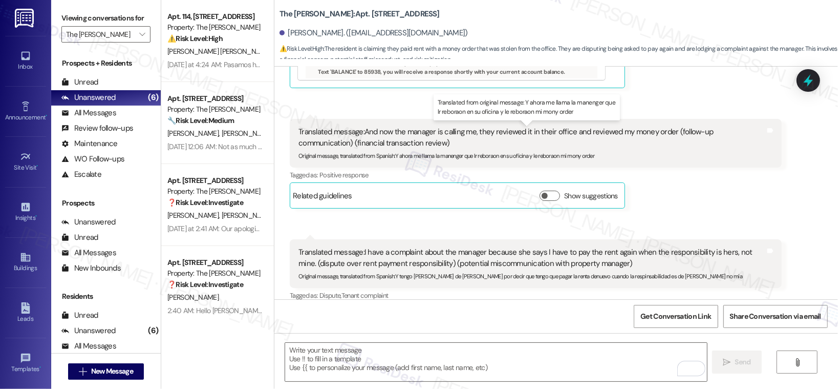
drag, startPoint x: 525, startPoint y: 130, endPoint x: 647, endPoint y: 136, distance: 122.0
click at [647, 136] on div "Translated message: And now the manager is calling me, they reviewed it in thei…" at bounding box center [531, 137] width 467 height 22
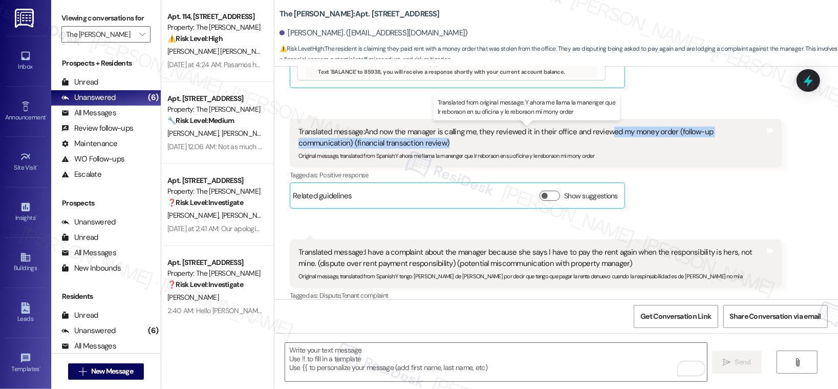
drag, startPoint x: 603, startPoint y: 131, endPoint x: 690, endPoint y: 138, distance: 87.9
click at [690, 138] on div "Translated message: And now the manager is calling me, they reviewed it in thei…" at bounding box center [531, 137] width 467 height 22
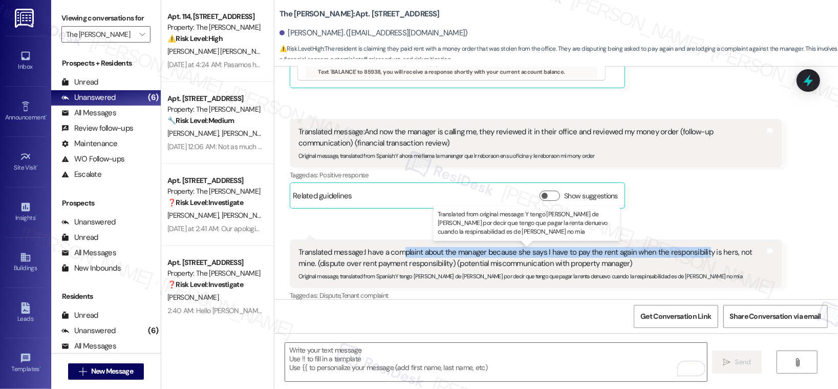
drag, startPoint x: 400, startPoint y: 254, endPoint x: 697, endPoint y: 254, distance: 297.5
click at [697, 254] on div "Translated message: I have a complaint about the manager because she says I hav…" at bounding box center [531, 258] width 467 height 22
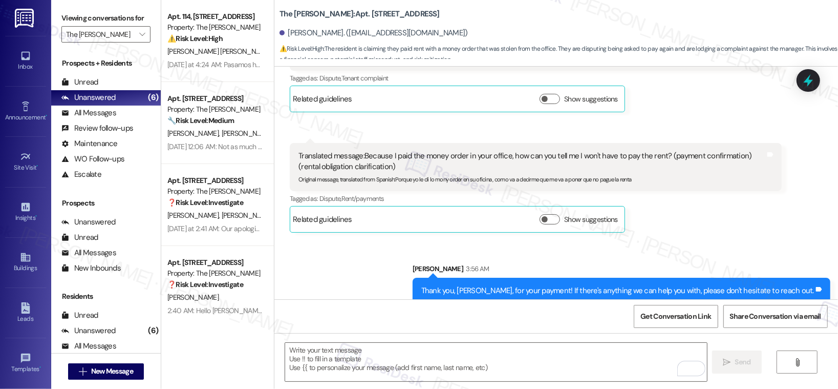
scroll to position [1823, 0]
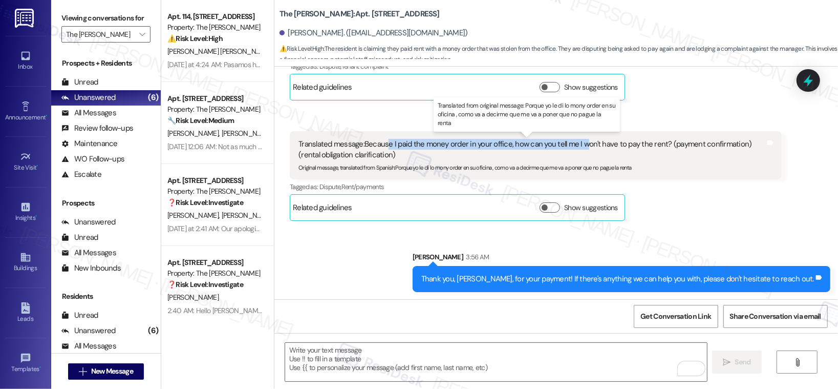
drag, startPoint x: 380, startPoint y: 141, endPoint x: 581, endPoint y: 145, distance: 200.7
click at [581, 145] on div "Translated message: Because I paid the money order in your office, how can you …" at bounding box center [531, 150] width 467 height 22
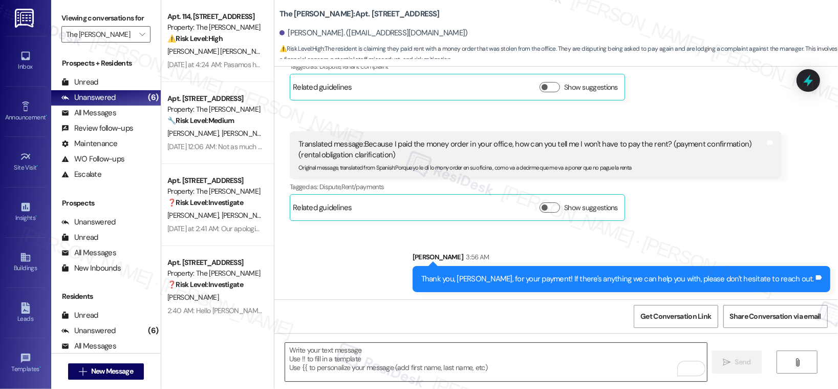
click at [509, 357] on textarea "To enrich screen reader interactions, please activate Accessibility in Grammarl…" at bounding box center [496, 362] width 422 height 38
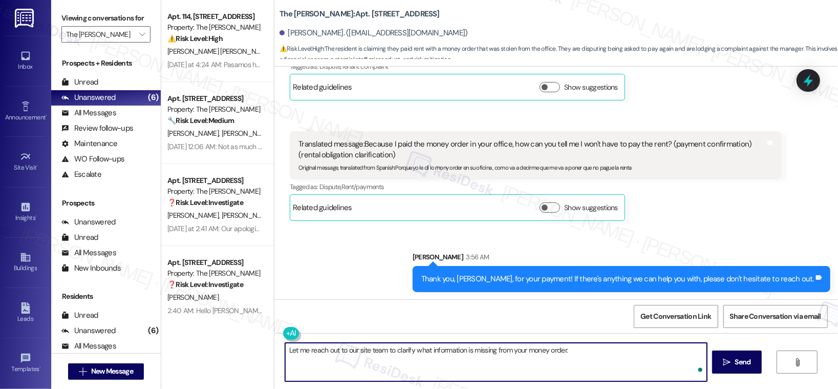
type textarea "Let me reach out to our site team to clarify what information is missing from y…"
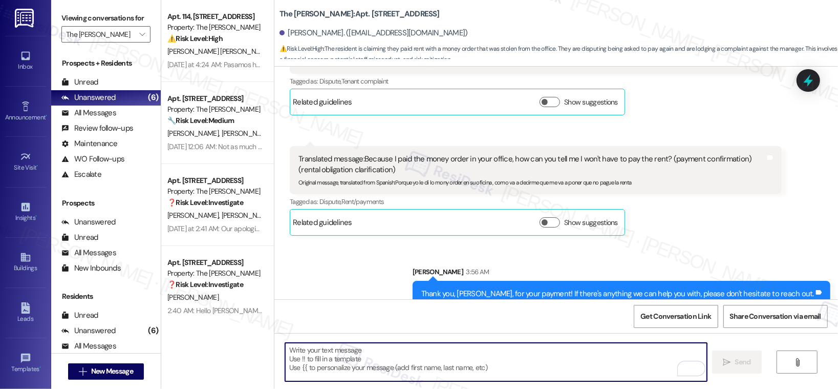
scroll to position [1894, 0]
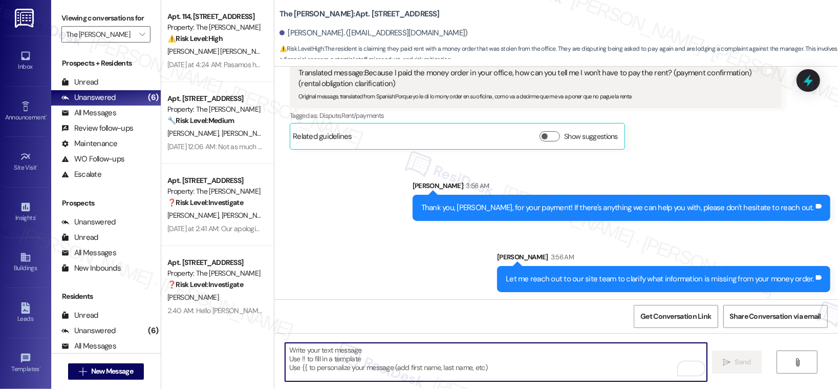
click at [471, 368] on textarea "To enrich screen reader interactions, please activate Accessibility in Grammarl…" at bounding box center [496, 362] width 422 height 38
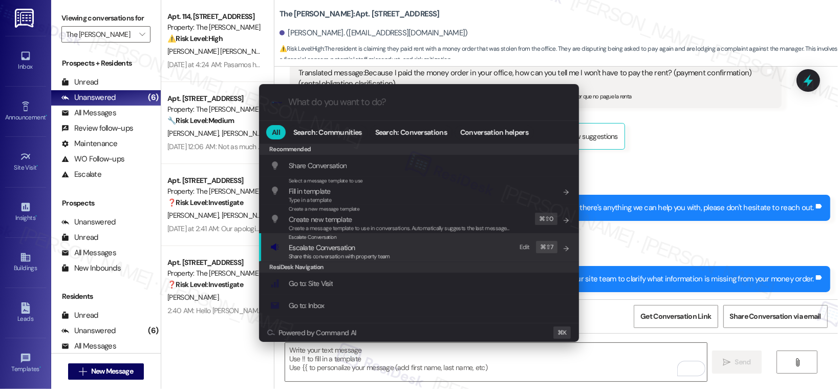
click at [402, 249] on div "Escalate Conversation Escalate Conversation Share this conversation with proper…" at bounding box center [420, 247] width 300 height 28
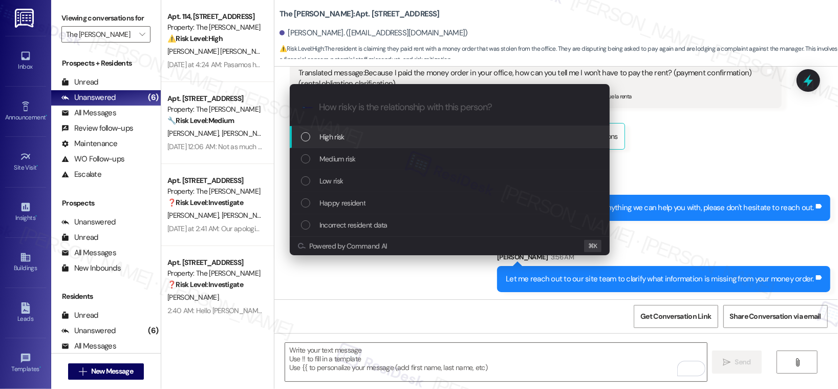
click at [399, 141] on div "High risk" at bounding box center [451, 136] width 300 height 11
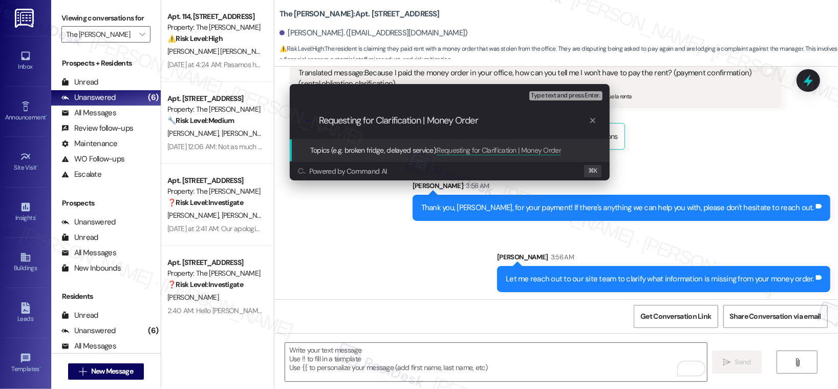
type input "Requesting for Clarification | Money Order"
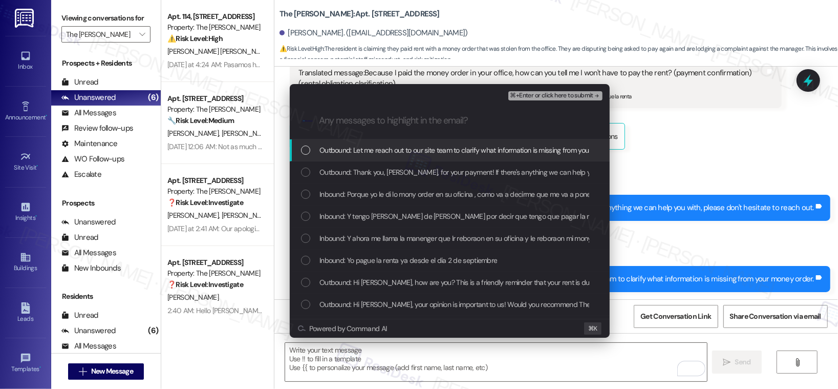
click at [398, 147] on span "Outbound: Let me reach out to our site team to clarify what information is miss…" at bounding box center [475, 149] width 313 height 11
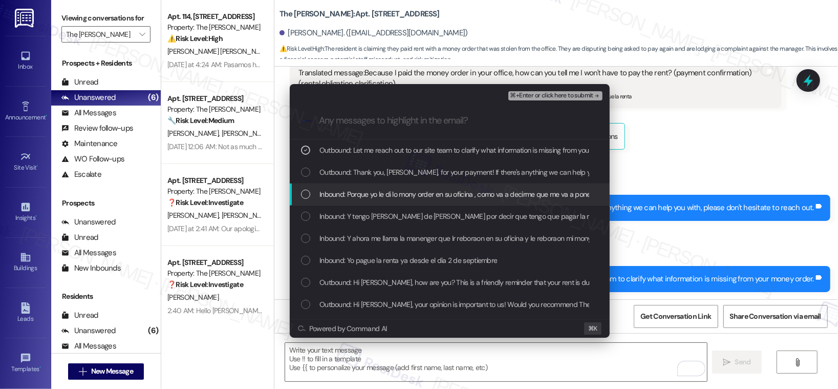
click at [391, 196] on span "Inbound: Porque yo le di lo mony order en su oficina , como va a decirme que me…" at bounding box center [489, 193] width 341 height 11
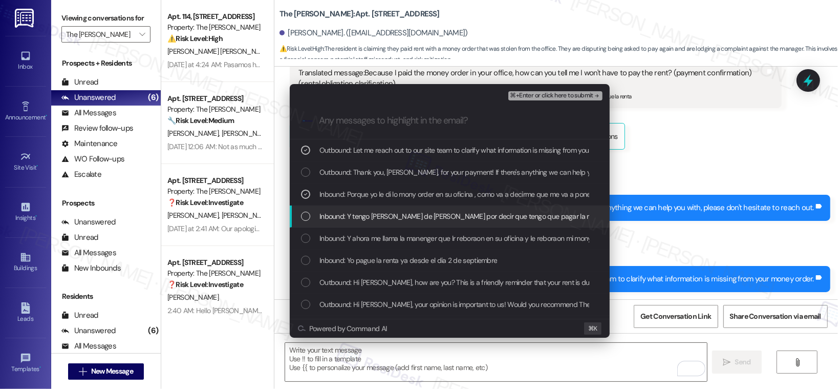
click at [382, 210] on span "Inbound: Y tengo queja de la menger por decir que tengo que pagar la renta denu…" at bounding box center [560, 215] width 482 height 11
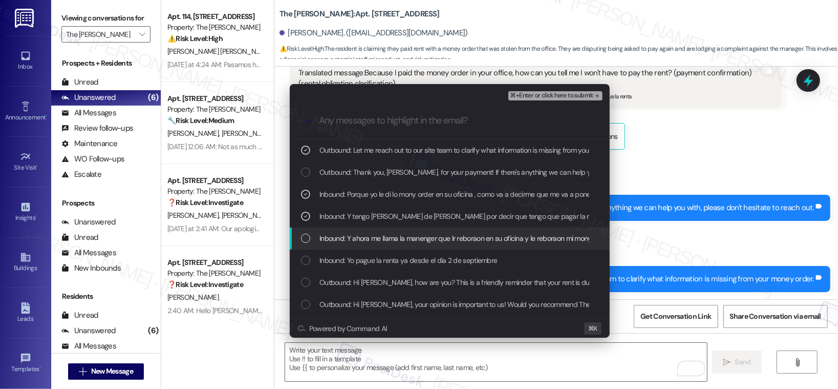
click at [375, 237] on span "Inbound: Y ahora me llama la manenger que lr reboraon en su oficina y le rebora…" at bounding box center [464, 237] width 290 height 11
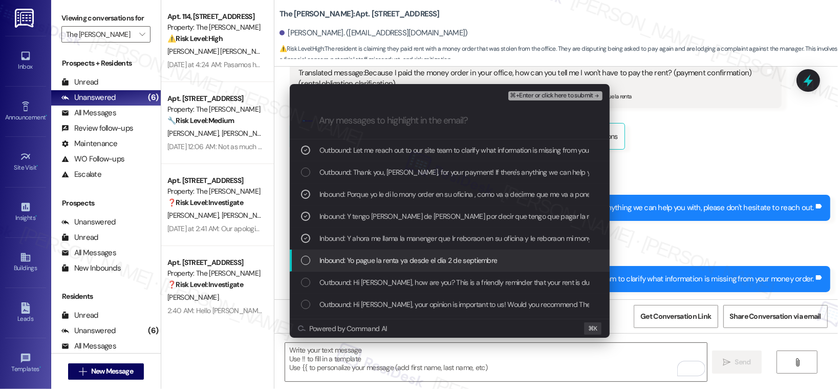
click at [390, 260] on span "Inbound: Yo pague la renta ya desde el dia 2 de septiembre" at bounding box center [408, 259] width 178 height 11
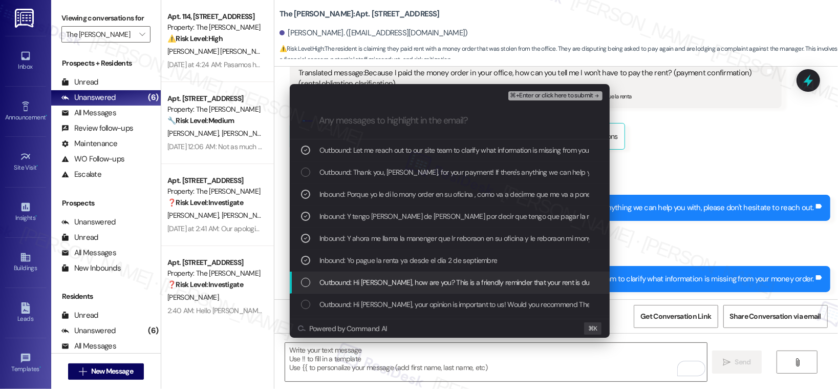
click at [392, 285] on span "Outbound: Hi Julio, how are you? This is a friendly reminder that your rent is …" at bounding box center [524, 281] width 410 height 11
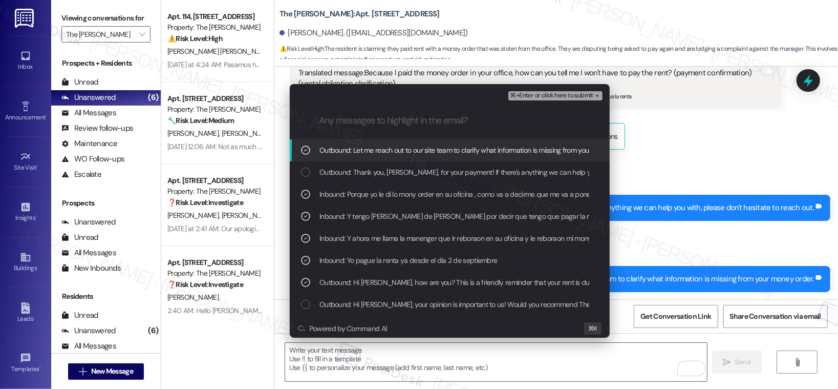
click at [541, 95] on span "⌘+Enter or click here to submit" at bounding box center [551, 95] width 83 height 7
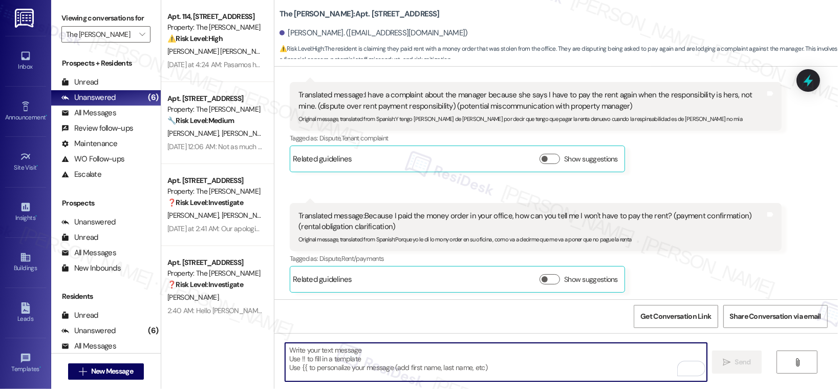
scroll to position [1751, 0]
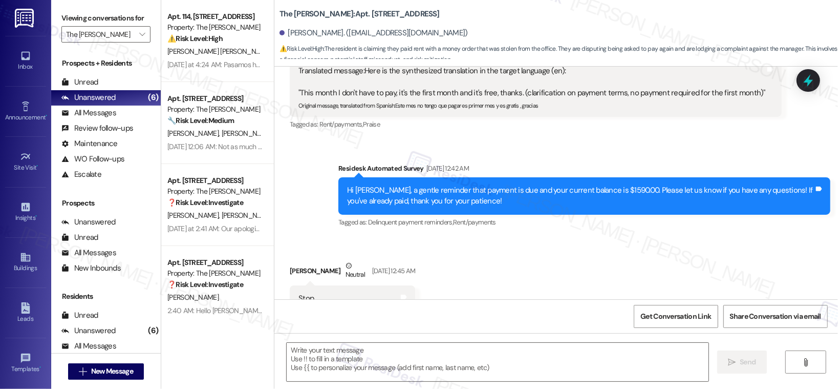
type textarea "Fetching suggested responses. Please feel free to read through the conversation…"
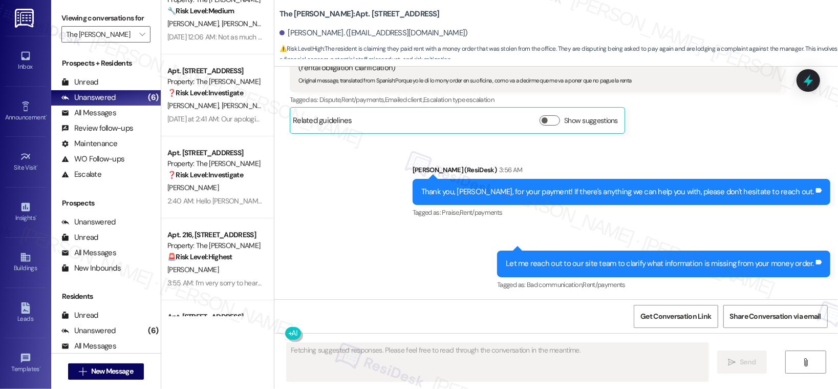
scroll to position [0, 0]
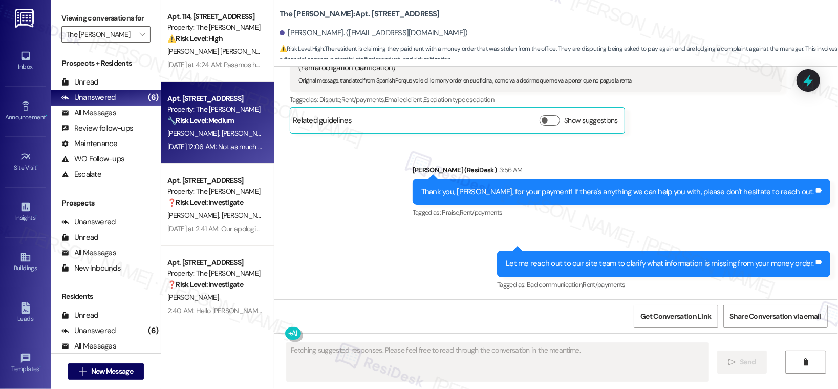
click at [222, 135] on span "M. Dunlop" at bounding box center [249, 133] width 54 height 9
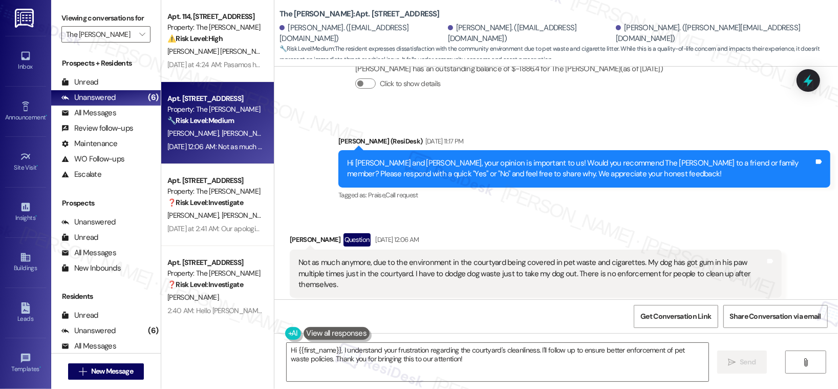
scroll to position [1436, 0]
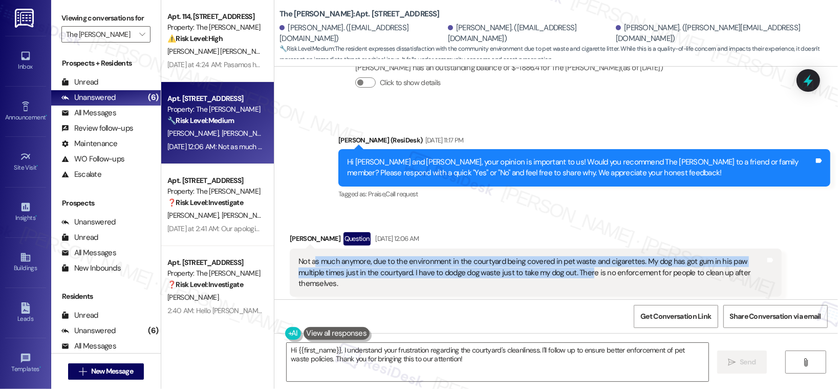
drag, startPoint x: 316, startPoint y: 215, endPoint x: 556, endPoint y: 223, distance: 240.3
click at [556, 256] on div "Not as much anymore, due to the environment in the courtyard being covered in p…" at bounding box center [531, 272] width 467 height 33
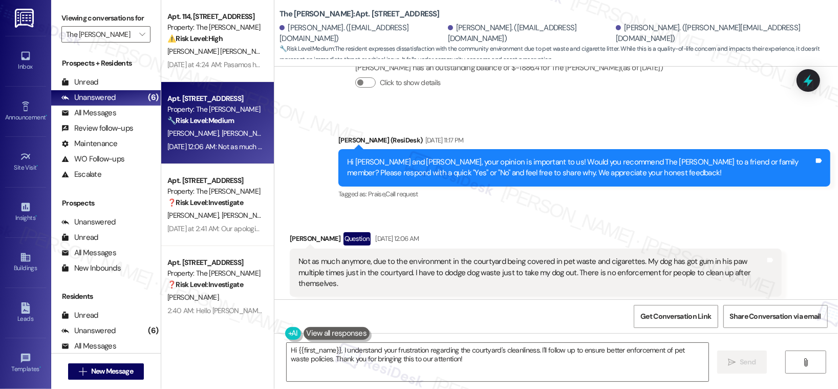
click at [512, 256] on div "Not as much anymore, due to the environment in the courtyard being covered in p…" at bounding box center [531, 272] width 467 height 33
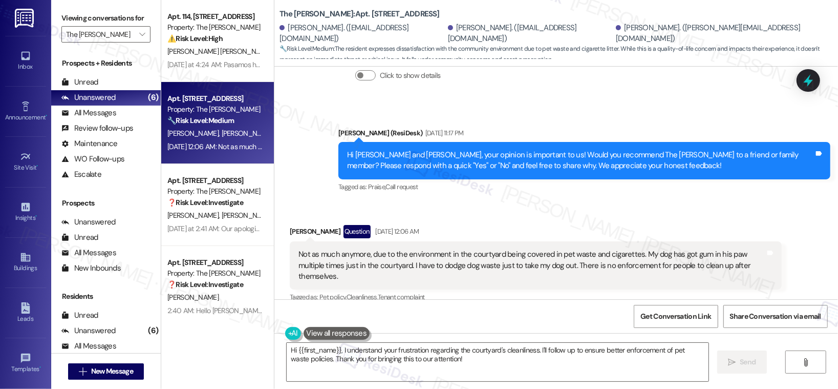
scroll to position [1444, 0]
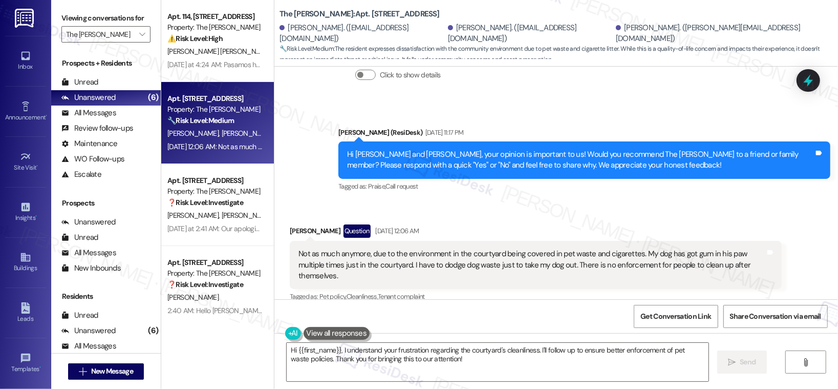
click at [501, 248] on div "Not as much anymore, due to the environment in the courtyard being covered in p…" at bounding box center [531, 264] width 467 height 33
click at [502, 248] on div "Not as much anymore, due to the environment in the courtyard being covered in p…" at bounding box center [531, 264] width 467 height 33
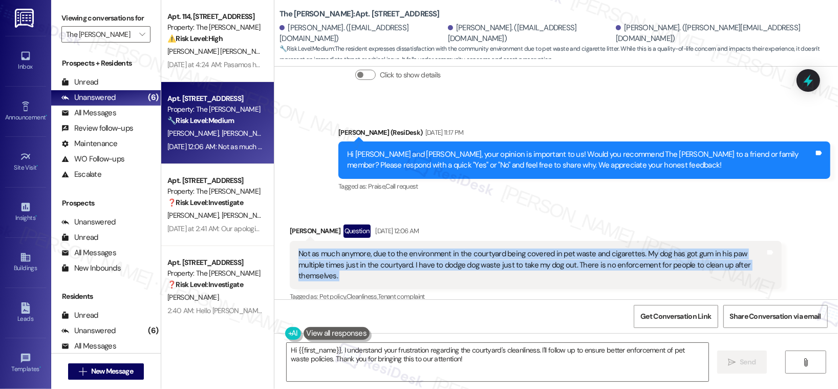
click at [502, 248] on div "Not as much anymore, due to the environment in the courtyard being covered in p…" at bounding box center [531, 264] width 467 height 33
copy div "Not as much anymore, due to the environment in the courtyard being covered in p…"
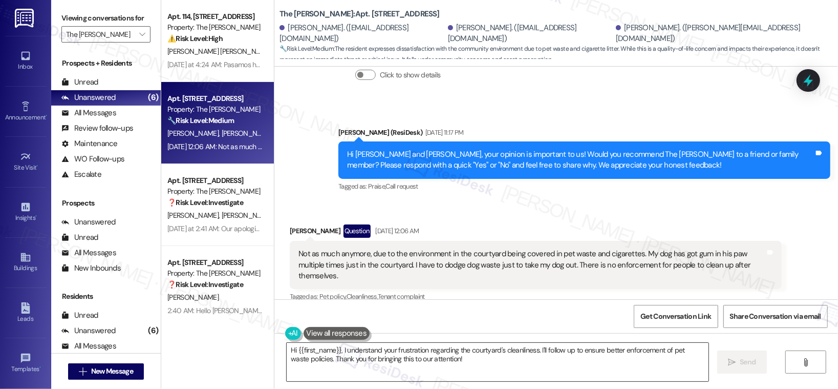
click at [560, 362] on textarea "Hi {{first_name}}, I understand your frustration regarding the courtyard's clea…" at bounding box center [498, 362] width 422 height 38
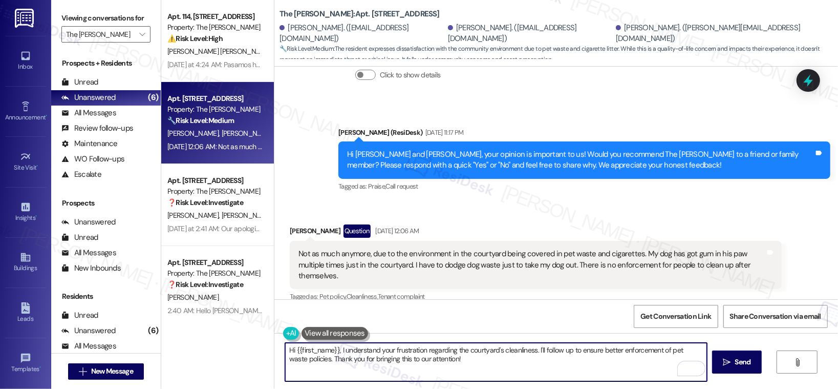
drag, startPoint x: 318, startPoint y: 358, endPoint x: 404, endPoint y: 361, distance: 86.1
click at [391, 361] on textarea "Hi {{first_name}}, I understand your frustration regarding the courtyard's clea…" at bounding box center [496, 362] width 422 height 38
click at [472, 362] on textarea "Hi {{first_name}}, I understand your frustration regarding the courtyard's clea…" at bounding box center [496, 362] width 422 height 38
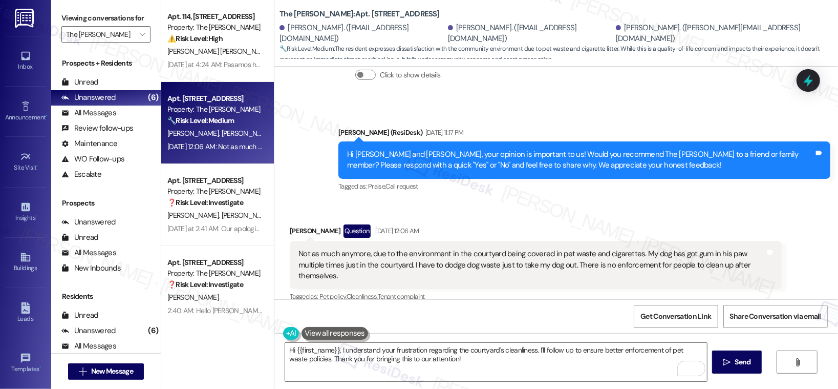
click at [290, 224] on div "Hannah Castro Question Sep 03, 2025 at 12:06 AM" at bounding box center [536, 232] width 492 height 16
copy div "Hannah"
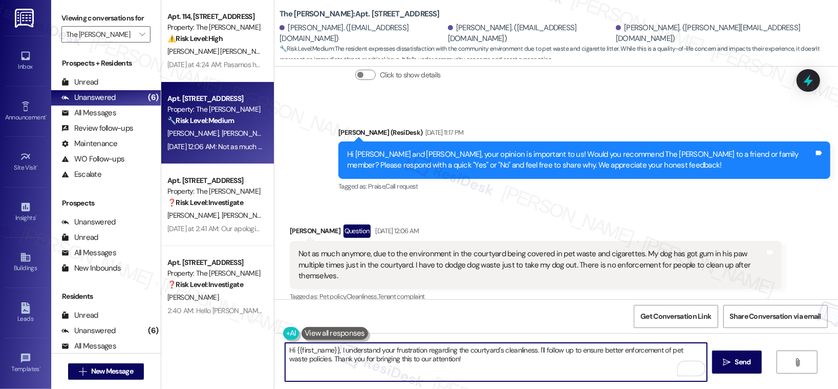
drag, startPoint x: 290, startPoint y: 351, endPoint x: 333, endPoint y: 349, distance: 43.0
click at [333, 349] on textarea "Hi {{first_name}}, I understand your frustration regarding the courtyard's clea…" at bounding box center [496, 362] width 422 height 38
paste textarea "Hannah"
type textarea "Hi Hannah, I understand your frustration regarding the courtyard's cleanliness.…"
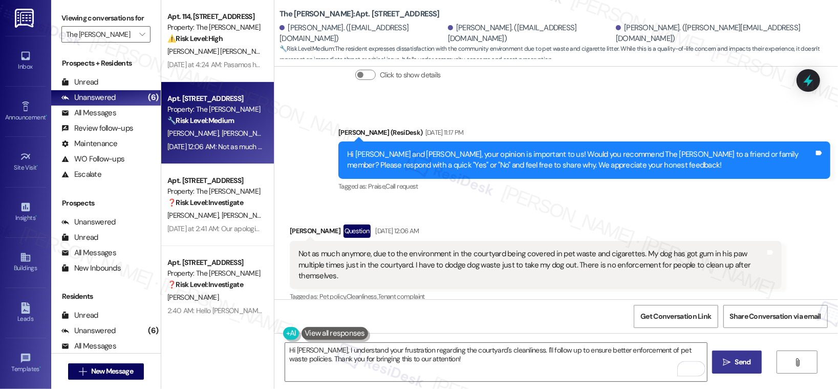
drag, startPoint x: 733, startPoint y: 361, endPoint x: 727, endPoint y: 361, distance: 6.2
click at [733, 361] on span "Send" at bounding box center [743, 361] width 20 height 11
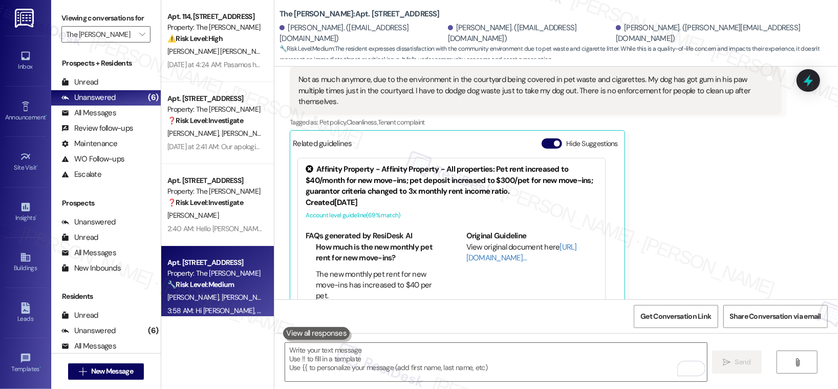
scroll to position [1665, 0]
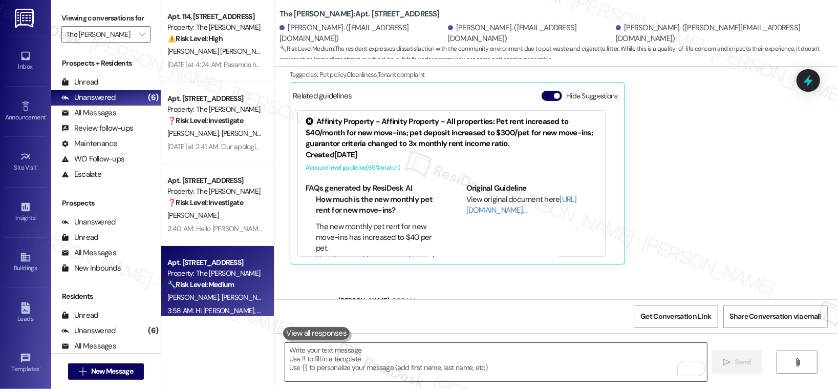
click at [452, 366] on textarea "To enrich screen reader interactions, please activate Accessibility in Grammarl…" at bounding box center [496, 362] width 422 height 38
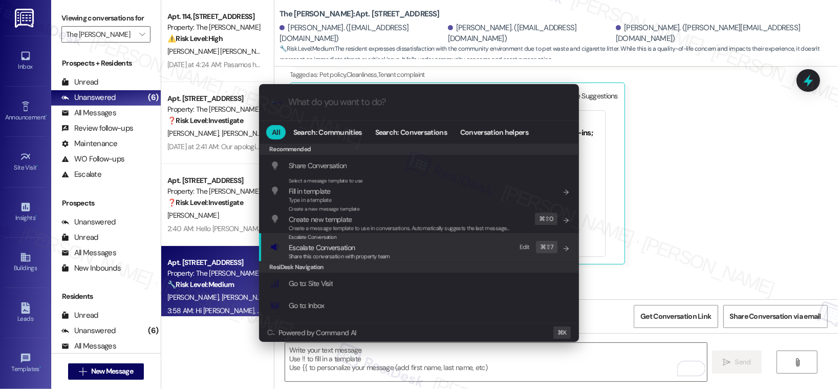
click at [380, 250] on span "Escalate Conversation" at bounding box center [339, 247] width 101 height 11
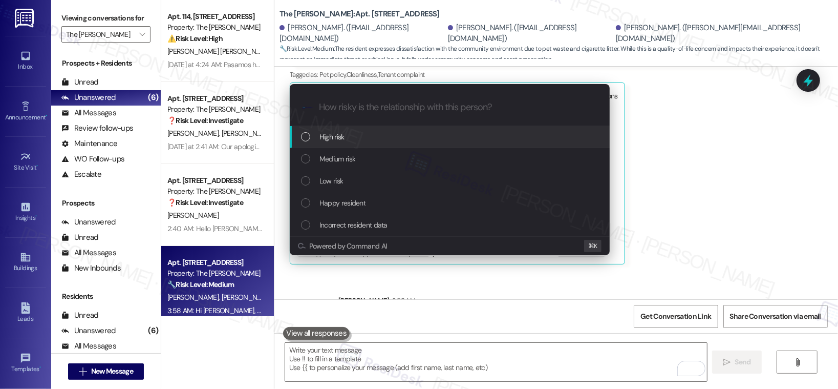
click at [377, 140] on div "High risk" at bounding box center [451, 136] width 300 height 11
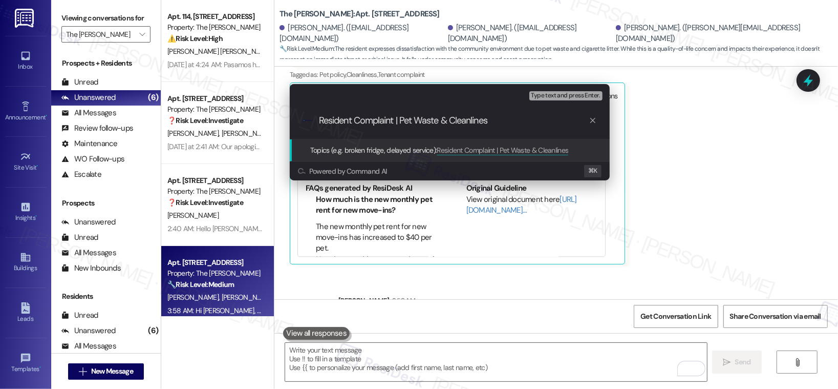
type input "Resident Complaint | Pet Waste & Cleanliness"
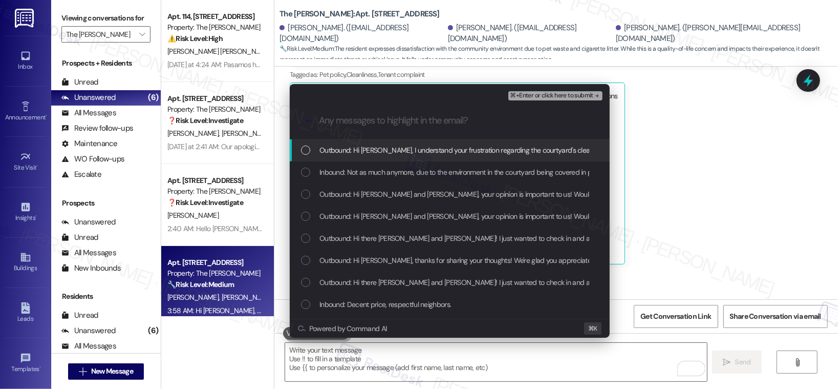
drag, startPoint x: 377, startPoint y: 144, endPoint x: 375, endPoint y: 150, distance: 6.5
click at [377, 144] on span "Outbound: Hi Hannah, I understand your frustration regarding the courtyard's cl…" at bounding box center [623, 149] width 609 height 11
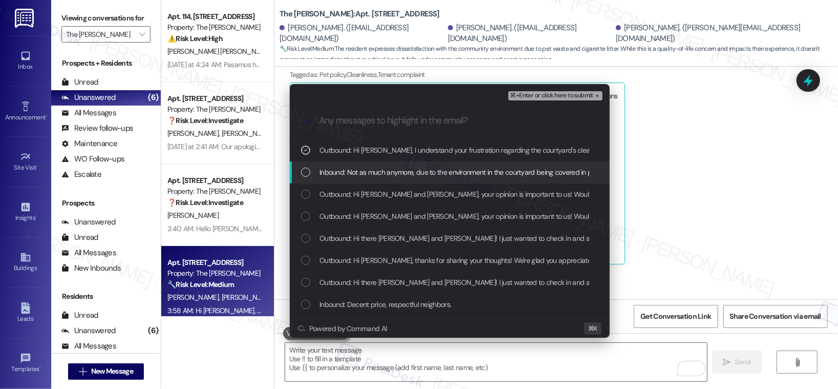
click at [369, 167] on span "Inbound: Not as much anymore, due to the environment in the courtyard being cov…" at bounding box center [764, 171] width 891 height 11
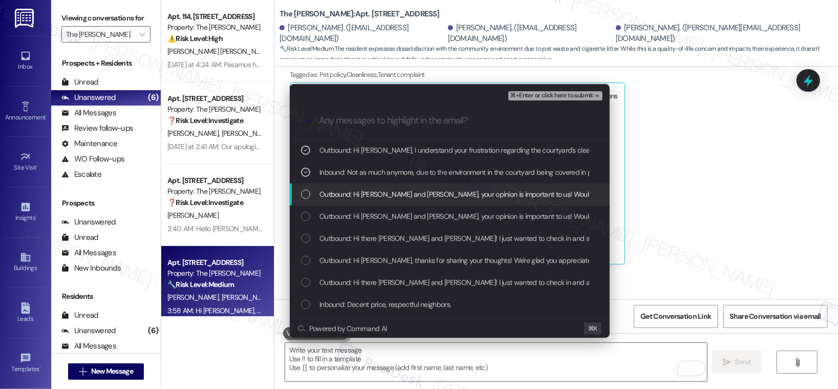
click at [366, 201] on div "Outbound: Hi Kieya, Molly and Hannah, your opinion is important to us! Would yo…" at bounding box center [450, 194] width 320 height 22
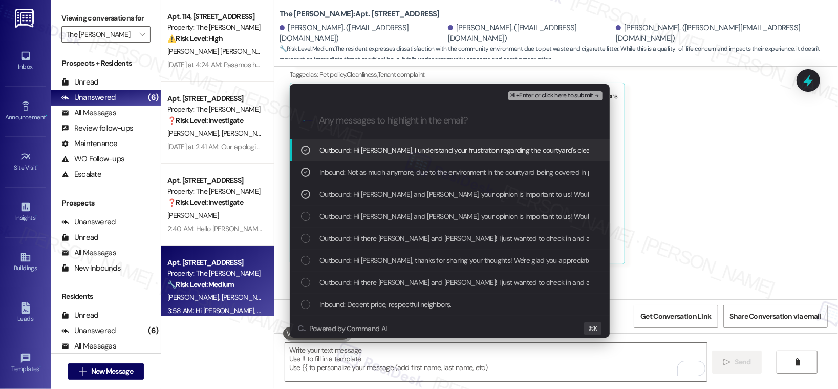
click at [543, 96] on span "⌘+Enter or click here to submit" at bounding box center [551, 95] width 83 height 7
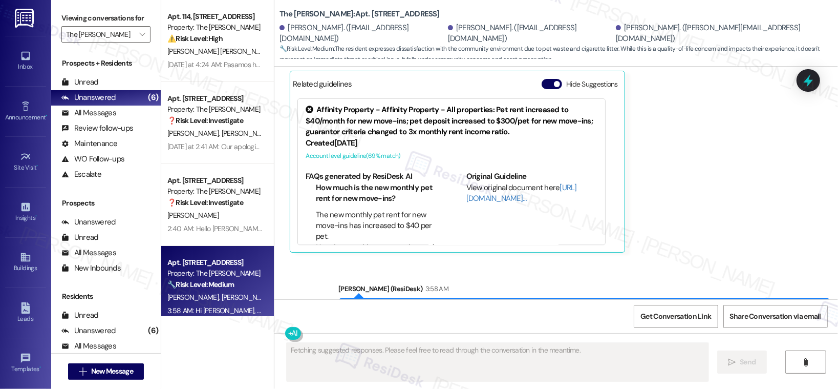
scroll to position [1680, 0]
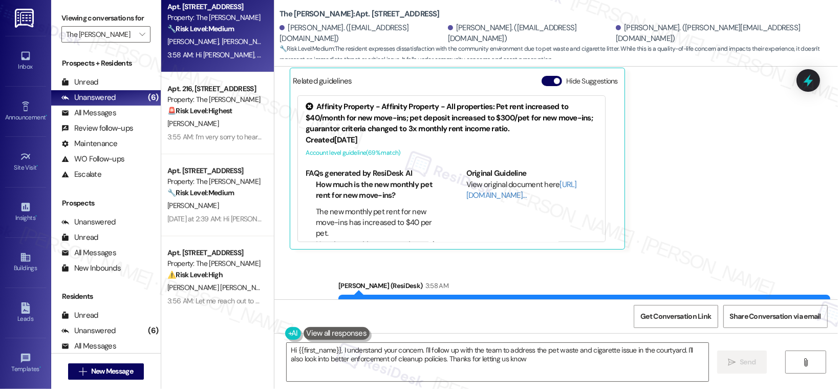
type textarea "Hi {{first_name}}, I understand your concern. I'll follow up with the team to a…"
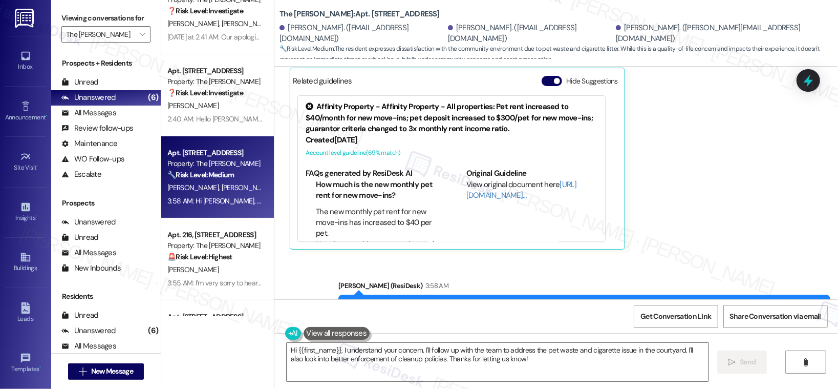
scroll to position [0, 0]
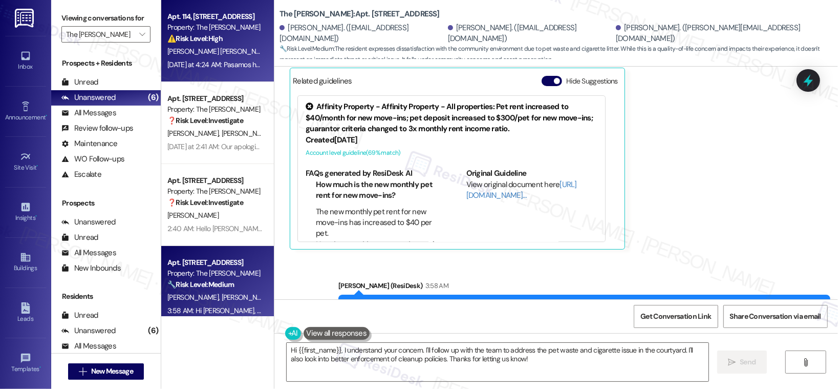
click at [221, 40] on div "⚠️ Risk Level: High The resident attempted to return keys to the office during …" at bounding box center [214, 38] width 95 height 11
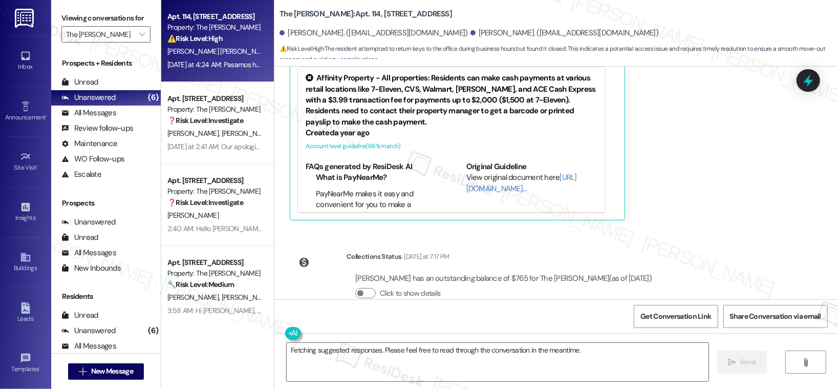
scroll to position [686, 0]
click at [351, 358] on textarea "Fetching suggested responses. Please feel free to read through the conversation…" at bounding box center [498, 362] width 422 height 38
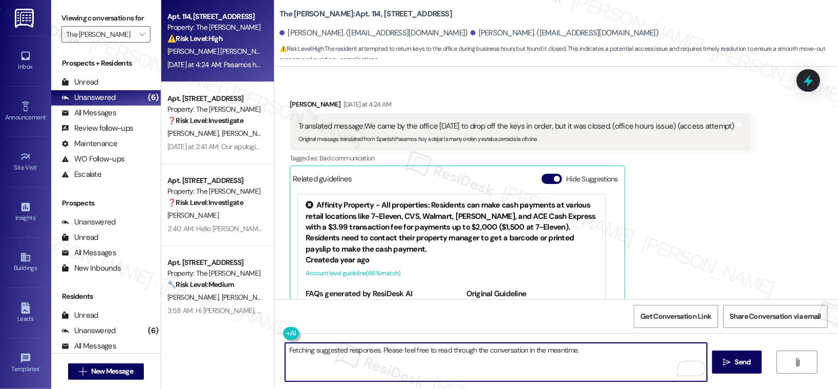
scroll to position [552, 0]
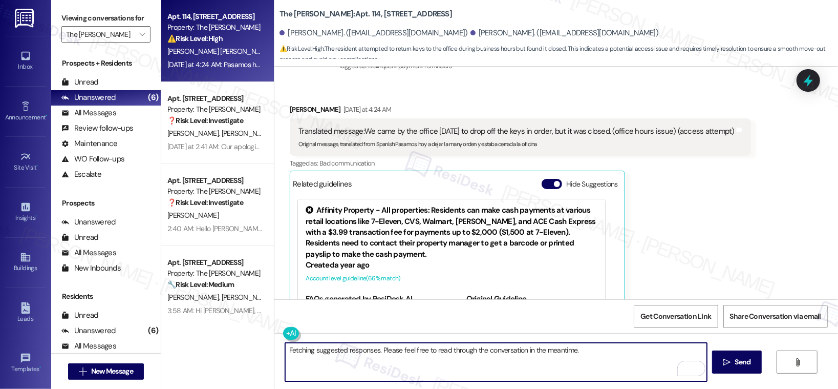
click at [389, 350] on textarea "Fetching suggested responses. Please feel free to read through the conversation…" at bounding box center [496, 362] width 422 height 38
click at [389, 349] on textarea "Fetching suggested responses. Please feel free to read through the conversation…" at bounding box center [496, 362] width 422 height 38
type textarea "I'm sorry ab"
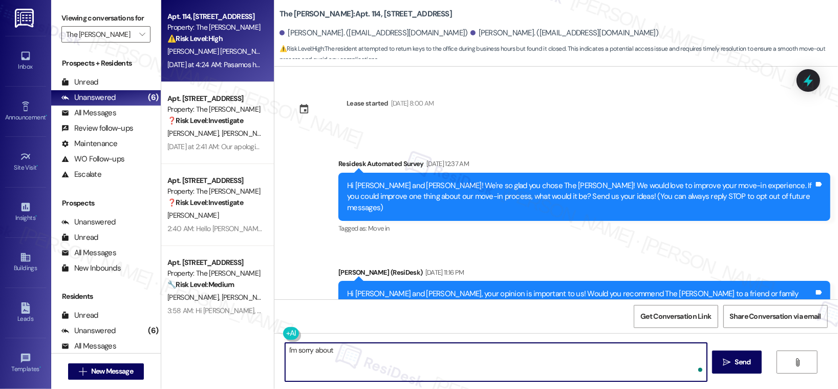
scroll to position [552, 0]
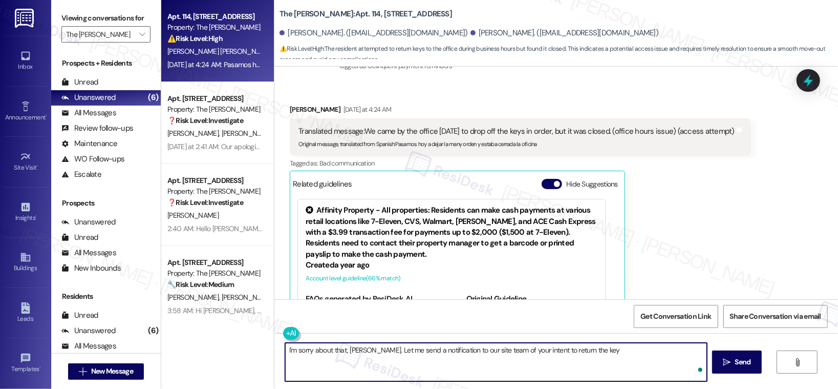
type textarea "I'm sorry about that, [PERSON_NAME]. Let me send a notification to our site tea…"
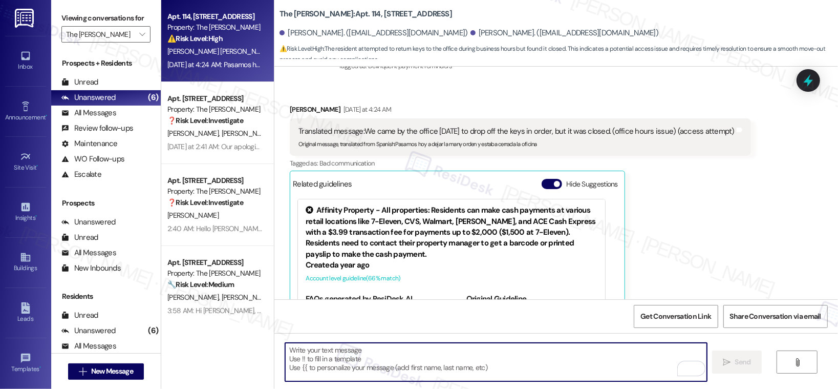
click at [320, 358] on textarea "To enrich screen reader interactions, please activate Accessibility in Grammarl…" at bounding box center [496, 362] width 422 height 38
paste textarea "I’m sorry about that, [PERSON_NAME]. I’ll notify our site team right away about…"
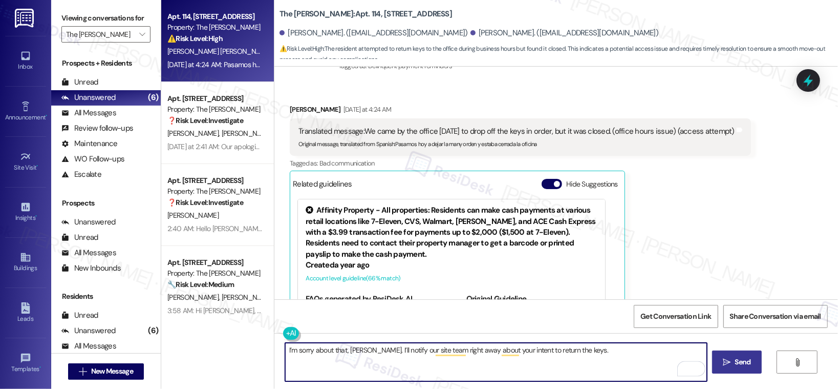
type textarea "I’m sorry about that, [PERSON_NAME]. I’ll notify our site team right away about…"
click at [735, 367] on button " Send" at bounding box center [737, 361] width 50 height 23
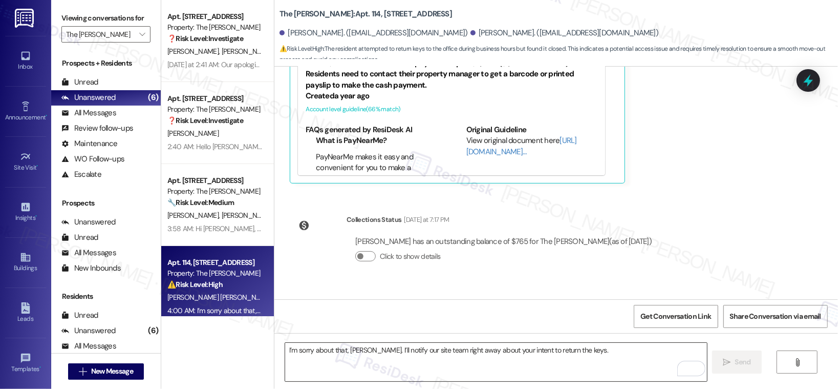
scroll to position [757, 0]
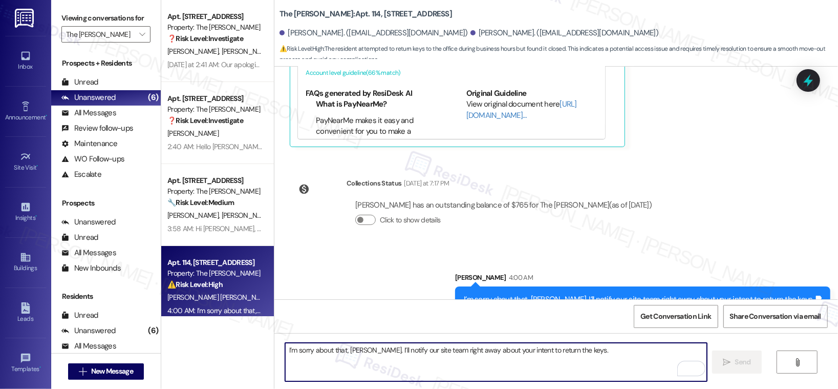
click at [512, 362] on textarea "I’m sorry about that, [PERSON_NAME]. I’ll notify our site team right away about…" at bounding box center [496, 362] width 422 height 38
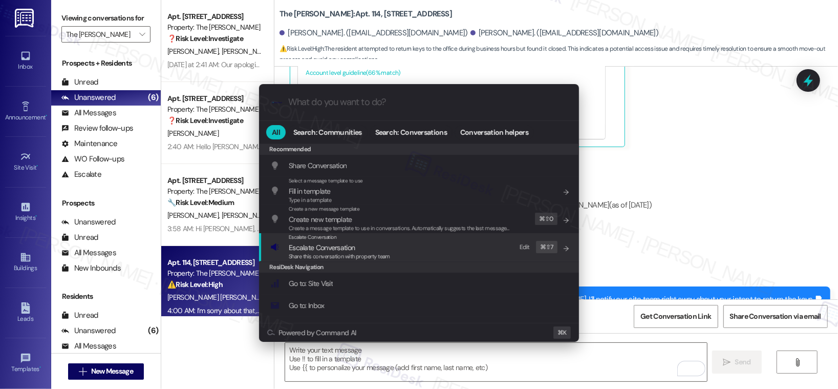
click at [467, 245] on div "Escalate Conversation Escalate Conversation Share this conversation with proper…" at bounding box center [420, 247] width 300 height 28
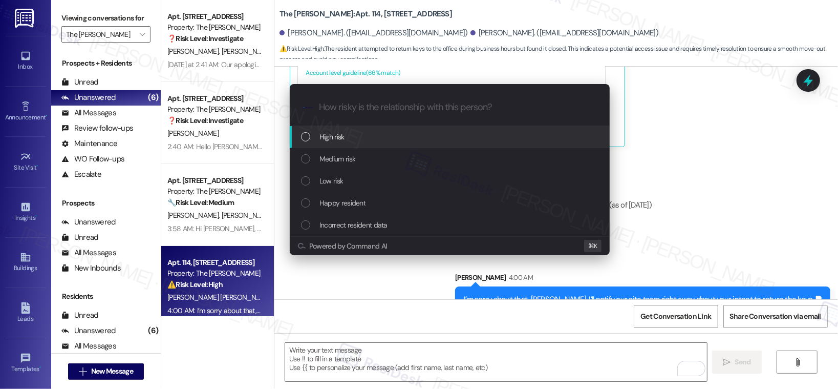
click at [414, 130] on div "High risk" at bounding box center [450, 137] width 320 height 22
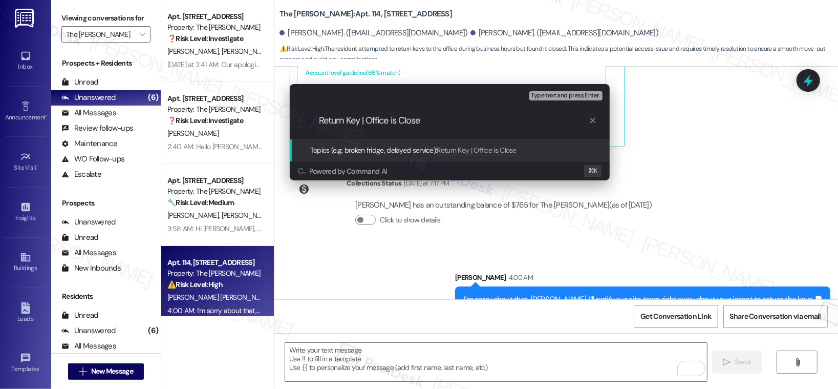
type input "Return Key | Office is Closed"
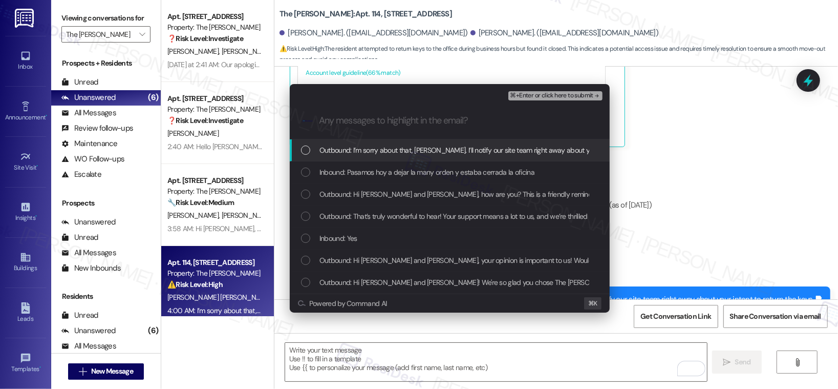
click at [412, 147] on span "Outbound: I’m sorry about that, [PERSON_NAME]. I’ll notify our site team right …" at bounding box center [495, 149] width 353 height 11
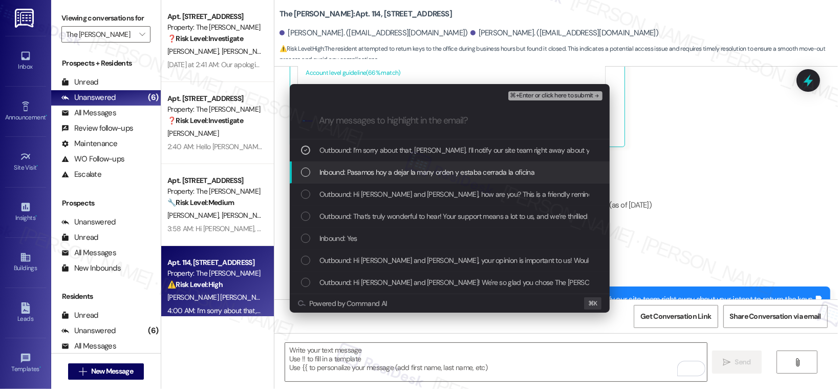
click at [389, 172] on span "Inbound: Pasamos hoy a dejar la many orden y estaba cerrada la oficina" at bounding box center [426, 171] width 215 height 11
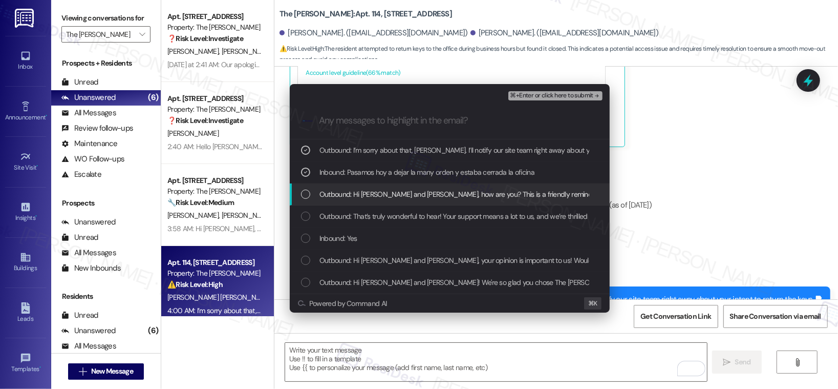
click at [394, 194] on span "Outbound: Hi [PERSON_NAME] and [PERSON_NAME], how are you? This is a friendly r…" at bounding box center [557, 193] width 477 height 11
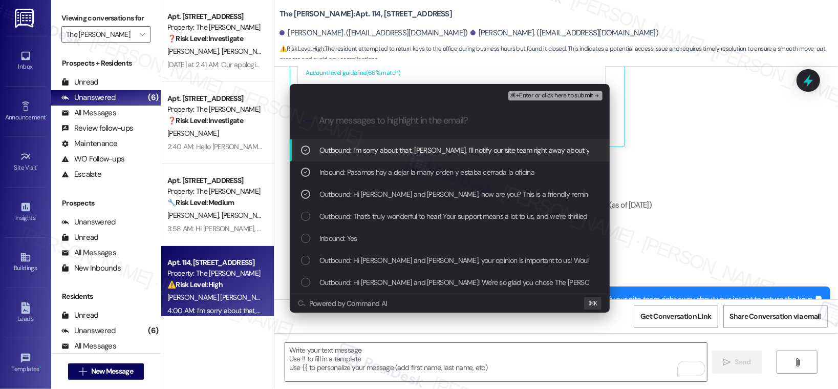
click at [524, 94] on span "⌘+Enter or click here to submit" at bounding box center [551, 95] width 83 height 7
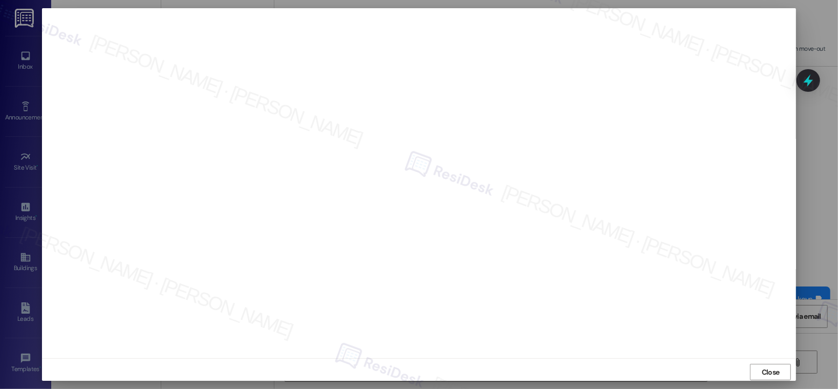
drag, startPoint x: 764, startPoint y: 370, endPoint x: 742, endPoint y: 371, distance: 22.0
click at [764, 370] on span "Close" at bounding box center [771, 372] width 18 height 11
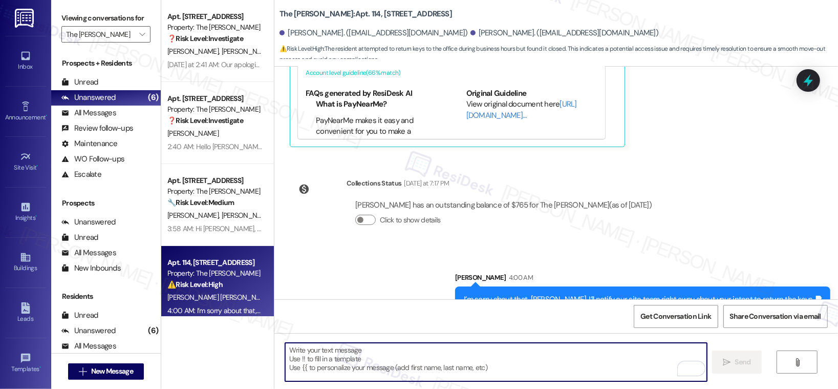
click at [587, 354] on textarea "To enrich screen reader interactions, please activate Accessibility in Grammarl…" at bounding box center [496, 362] width 422 height 38
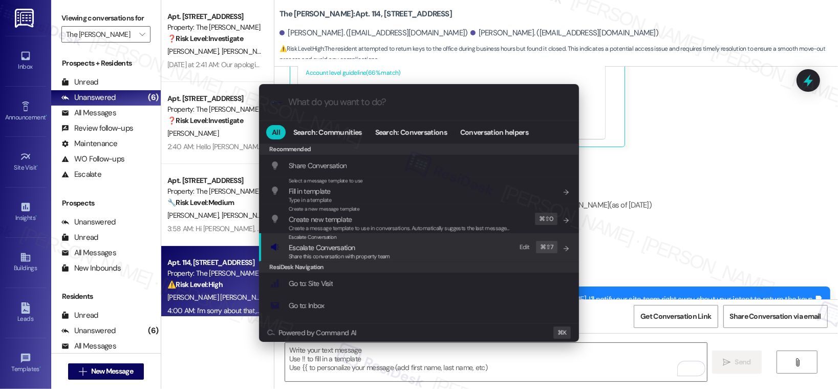
click at [355, 250] on span "Escalate Conversation" at bounding box center [339, 247] width 101 height 11
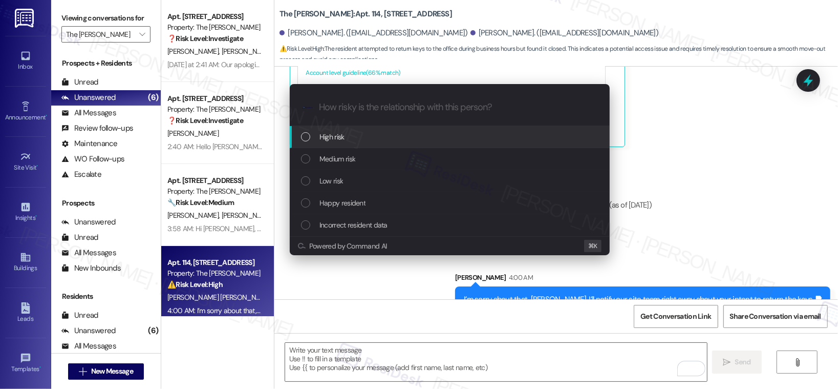
click at [359, 137] on div "High risk" at bounding box center [451, 136] width 300 height 11
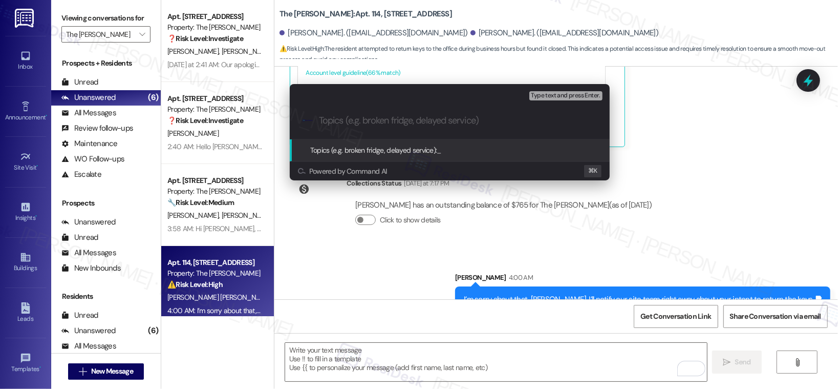
paste input "Return Key | Office is Closed"
type input "Return Key | Office is Closed"
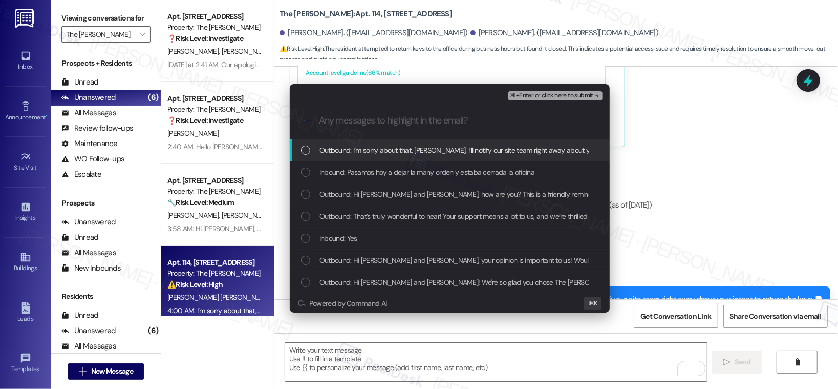
click at [413, 153] on span "Outbound: I’m sorry about that, [PERSON_NAME]. I’ll notify our site team right …" at bounding box center [495, 149] width 353 height 11
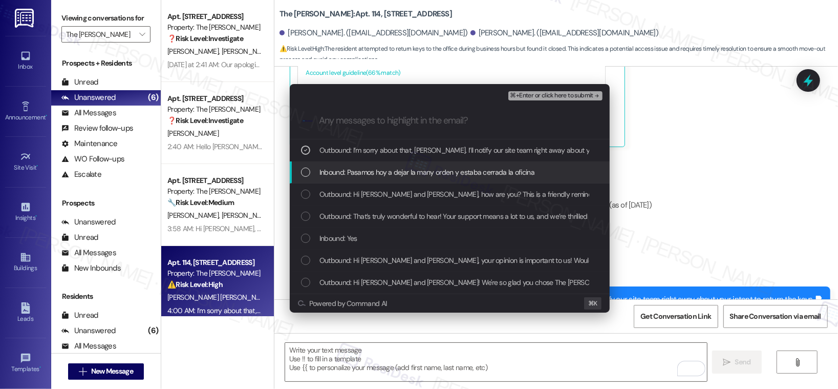
click at [408, 169] on span "Inbound: Pasamos hoy a dejar la many orden y estaba cerrada la oficina" at bounding box center [426, 171] width 215 height 11
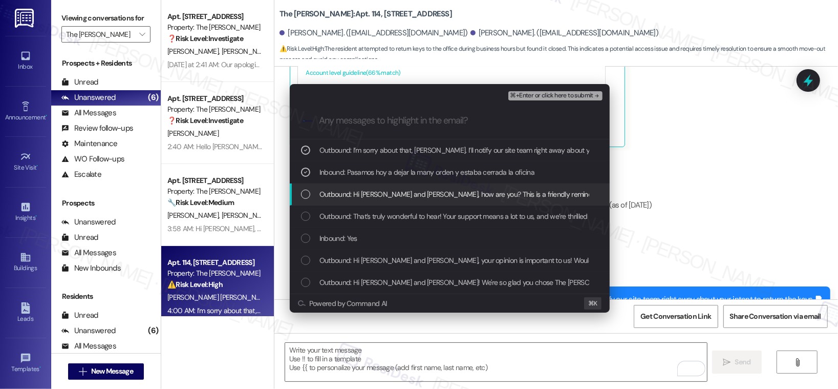
click at [394, 195] on span "Outbound: Hi [PERSON_NAME] and [PERSON_NAME], how are you? This is a friendly r…" at bounding box center [557, 193] width 477 height 11
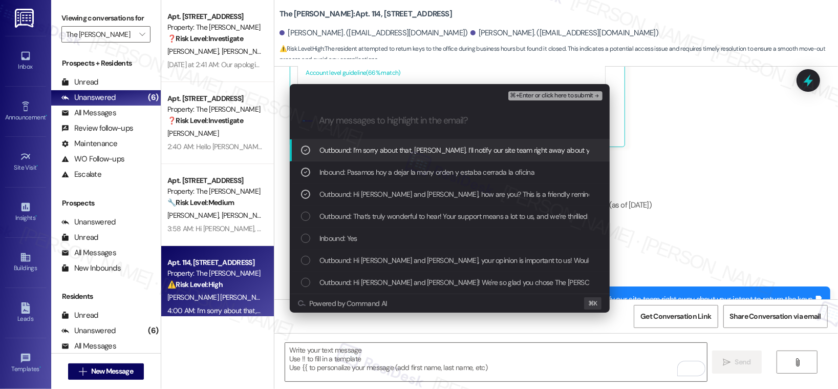
click at [564, 95] on span "⌘+Enter or click here to submit" at bounding box center [551, 95] width 83 height 7
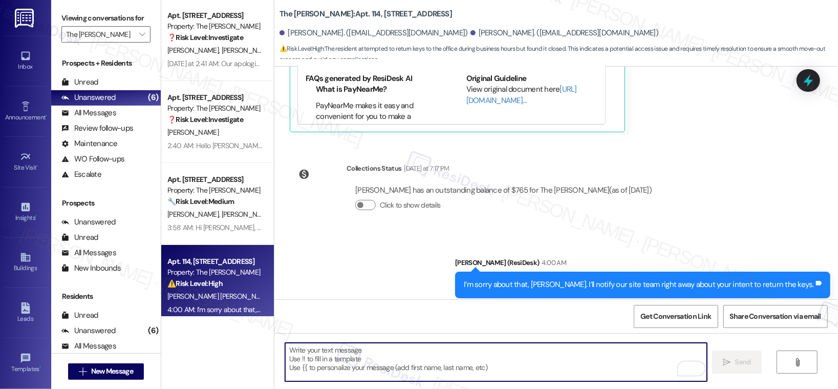
scroll to position [0, 0]
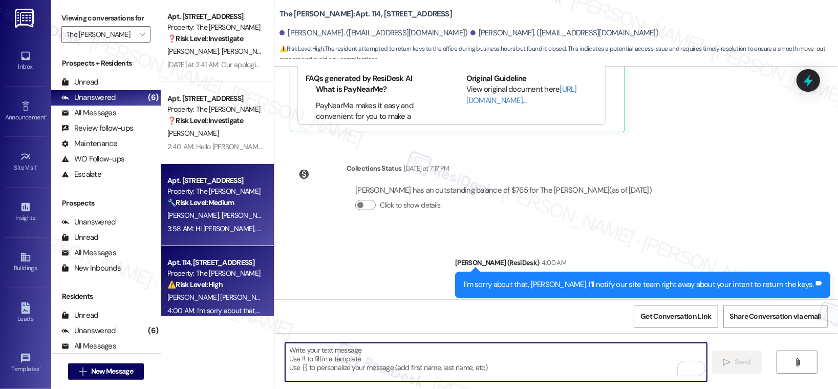
click at [275, 213] on span "[PERSON_NAME]" at bounding box center [300, 214] width 51 height 9
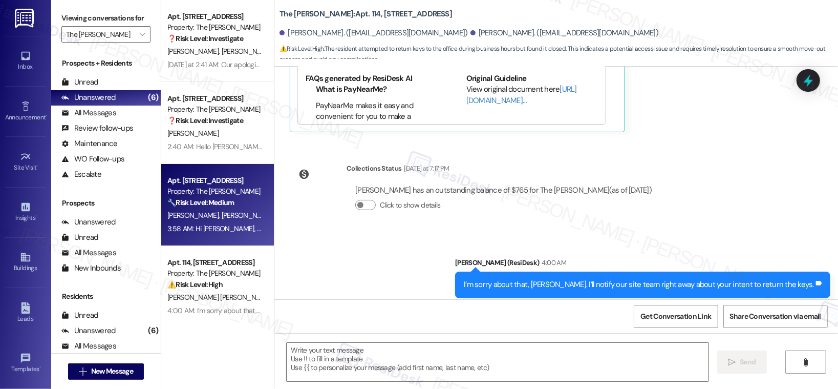
type textarea "Fetching suggested responses. Please feel free to read through the conversation…"
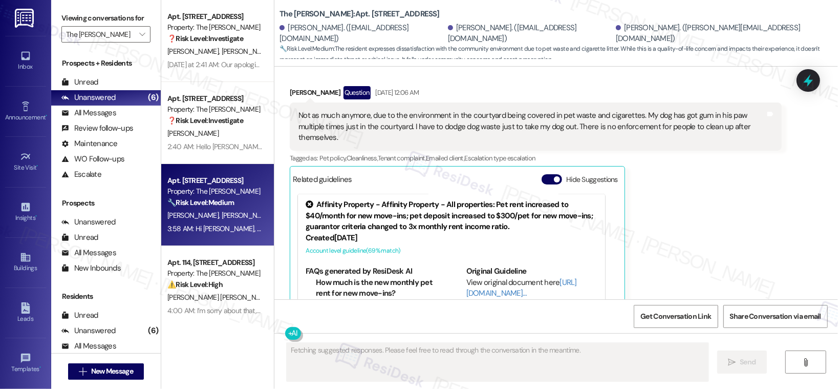
scroll to position [1583, 0]
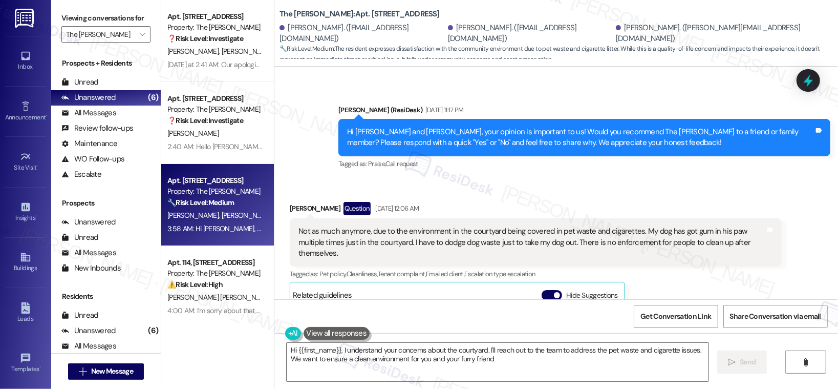
type textarea "Hi {{first_name}}, I understand your concerns about the courtyard. I'll reach o…"
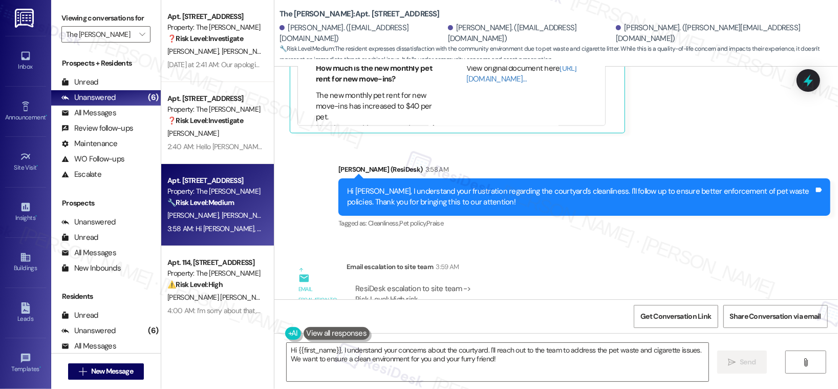
scroll to position [1807, 0]
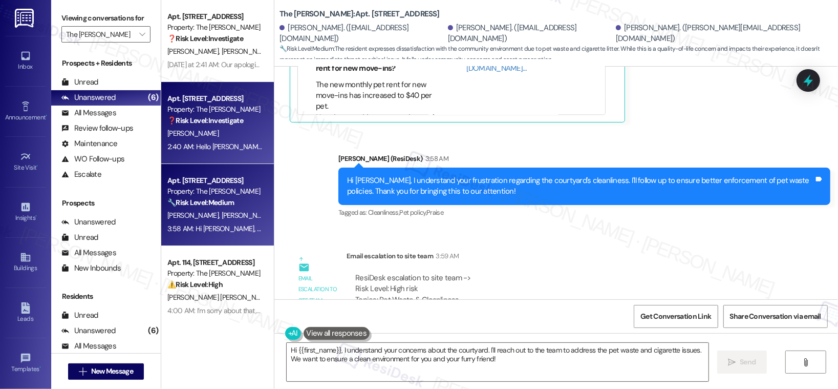
click at [193, 131] on div "[PERSON_NAME]" at bounding box center [214, 133] width 97 height 13
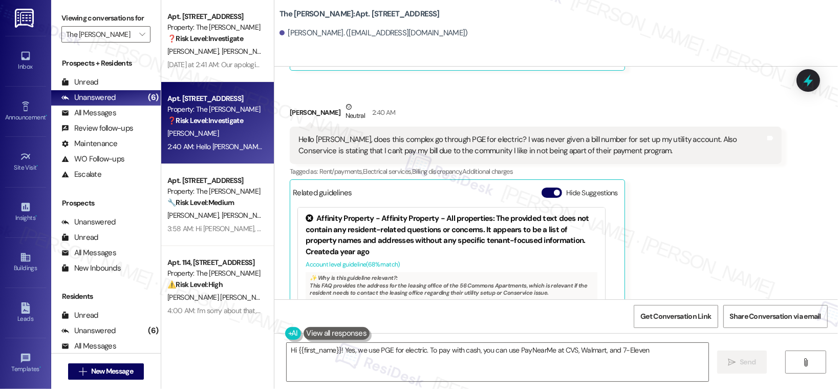
scroll to position [486, 0]
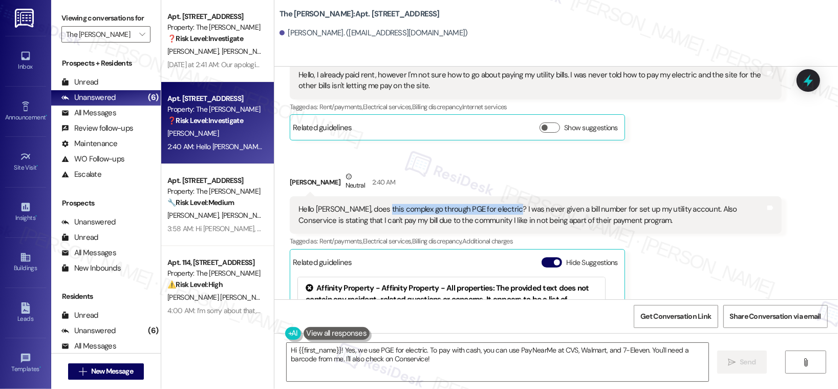
drag, startPoint x: 378, startPoint y: 210, endPoint x: 499, endPoint y: 213, distance: 121.4
click at [499, 213] on div "Hello [PERSON_NAME], does this complex go through PGE for electric? I was never…" at bounding box center [531, 215] width 467 height 22
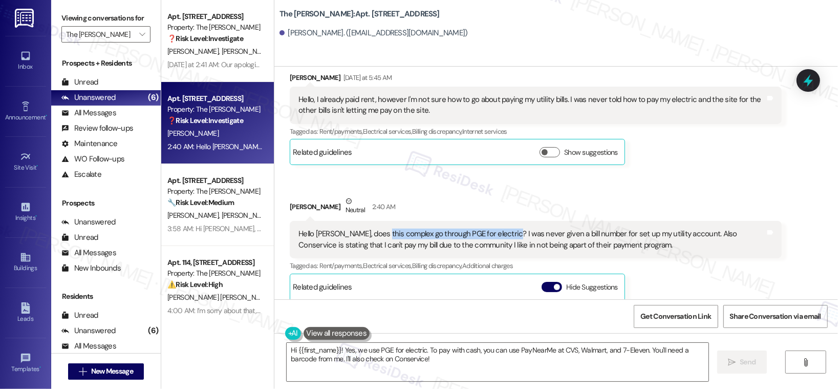
scroll to position [456, 0]
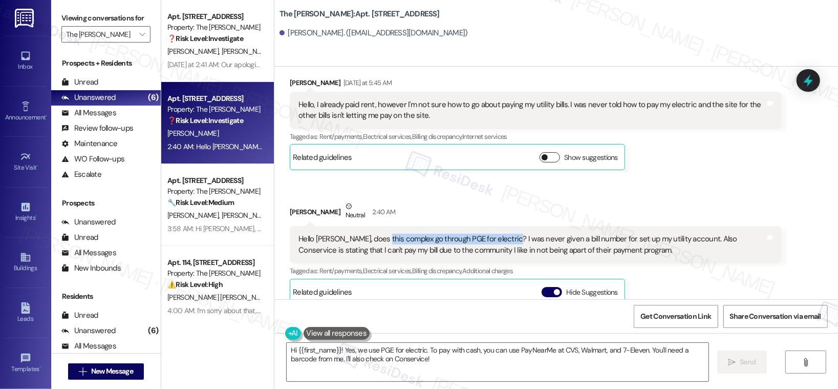
click at [542, 159] on button "Show suggestions" at bounding box center [550, 157] width 20 height 10
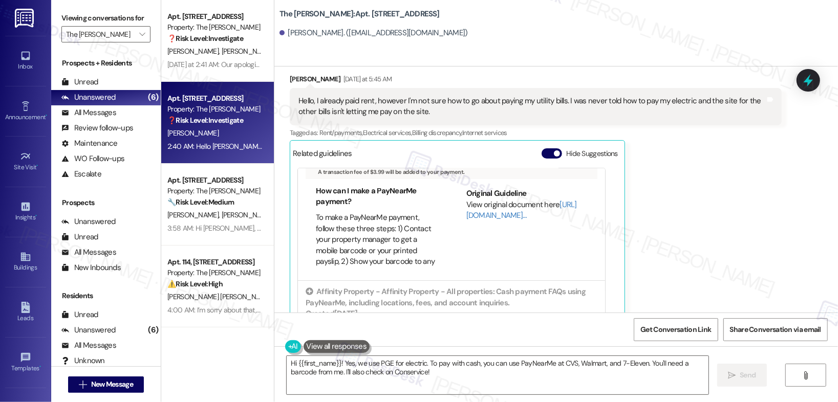
scroll to position [200, 0]
drag, startPoint x: 319, startPoint y: 231, endPoint x: 378, endPoint y: 228, distance: 58.9
click at [378, 228] on li "To make a PayNearMe payment, follow these three steps: 1) Contact your property…" at bounding box center [376, 278] width 121 height 132
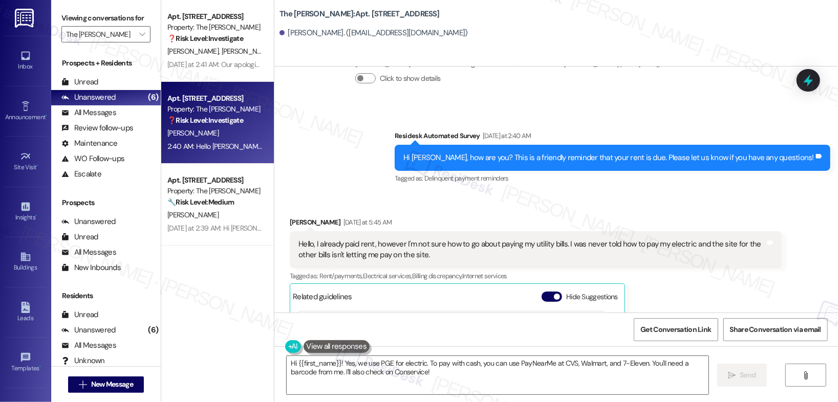
scroll to position [316, 0]
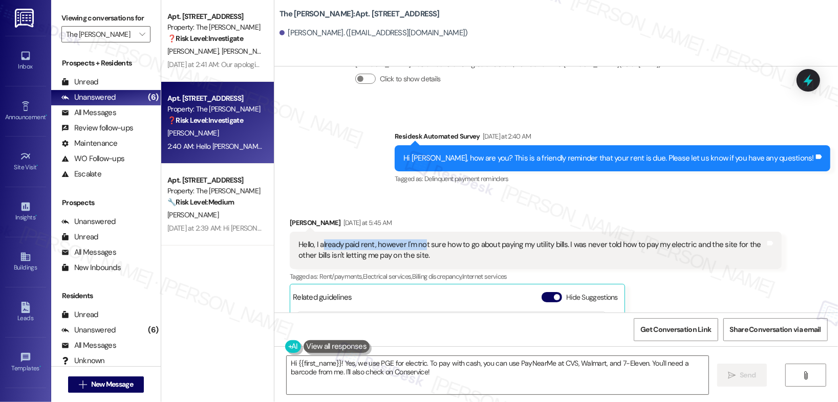
drag, startPoint x: 316, startPoint y: 244, endPoint x: 417, endPoint y: 245, distance: 101.4
click at [417, 245] on div "Hello, I already paid rent, however I'm not sure how to go about paying my util…" at bounding box center [531, 251] width 467 height 22
drag, startPoint x: 402, startPoint y: 245, endPoint x: 516, endPoint y: 246, distance: 114.2
click at [516, 246] on div "Hello, I already paid rent, however I'm not sure how to go about paying my util…" at bounding box center [531, 251] width 467 height 22
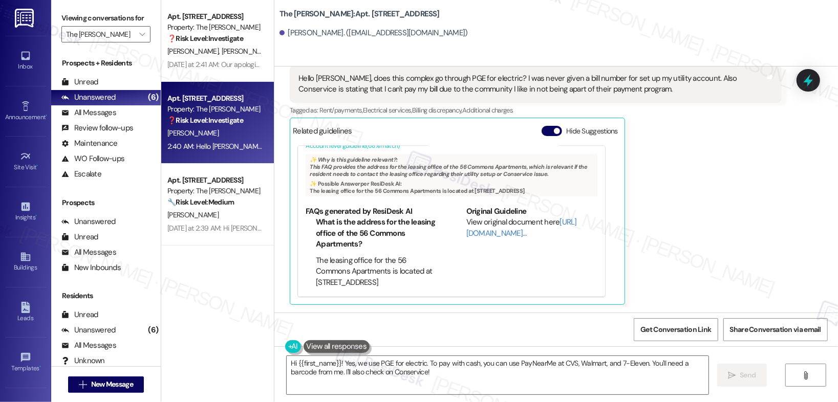
scroll to position [58, 0]
drag, startPoint x: 286, startPoint y: 14, endPoint x: 320, endPoint y: 13, distance: 34.8
click at [320, 13] on div "The Archibald: Apt. 212, 468 SE 202nd Ave Kayli Sexton. (kaylisariah1521@gmail.…" at bounding box center [556, 23] width 564 height 41
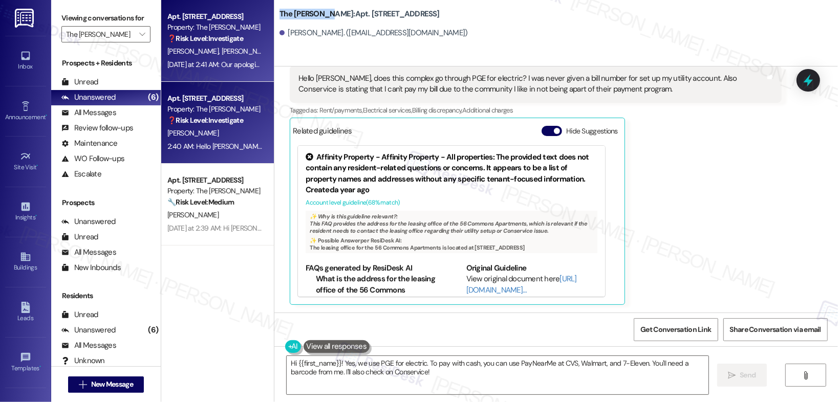
copy b "The [PERSON_NAME]"
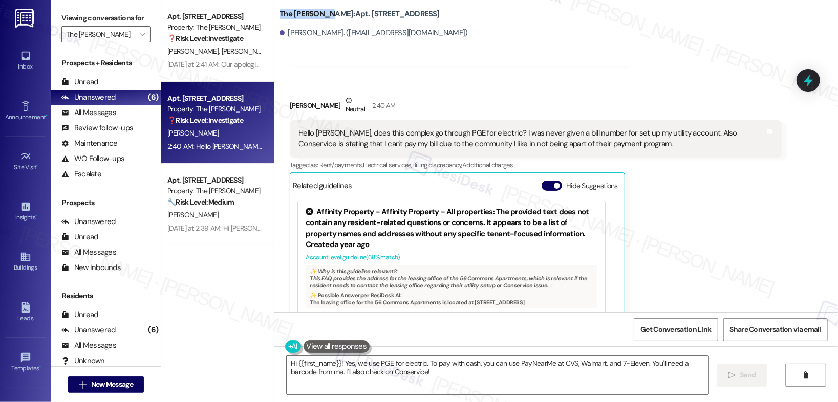
scroll to position [722, 0]
click at [544, 186] on button "Hide Suggestions" at bounding box center [552, 187] width 20 height 10
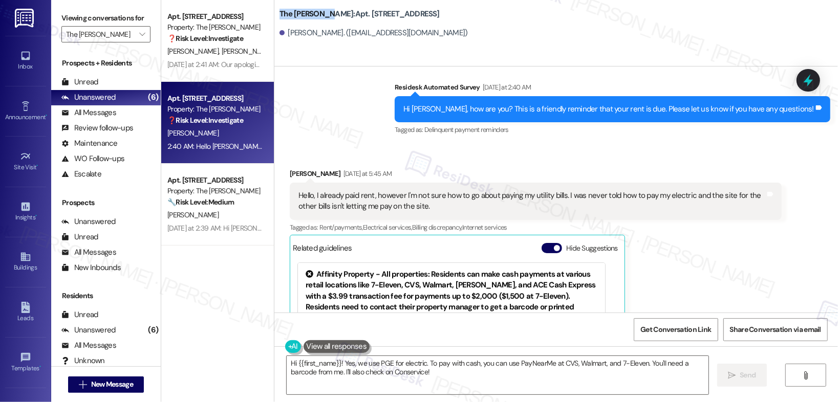
scroll to position [352, 0]
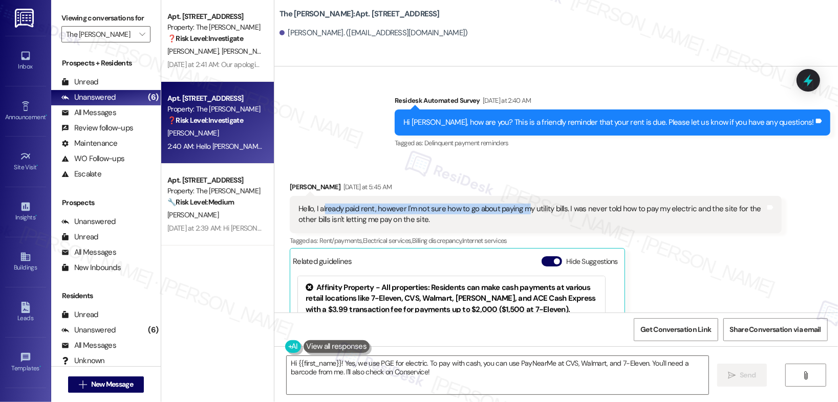
drag, startPoint x: 320, startPoint y: 211, endPoint x: 523, endPoint y: 212, distance: 202.7
click at [523, 212] on div "Hello, I already paid rent, however I'm not sure how to go about paying my util…" at bounding box center [531, 215] width 467 height 22
click at [522, 215] on div "Hello, I already paid rent, however I'm not sure how to go about paying my util…" at bounding box center [531, 215] width 467 height 22
drag, startPoint x: 317, startPoint y: 219, endPoint x: 376, endPoint y: 219, distance: 58.9
click at [376, 219] on div "Hello, I already paid rent, however I'm not sure how to go about paying my util…" at bounding box center [531, 215] width 467 height 22
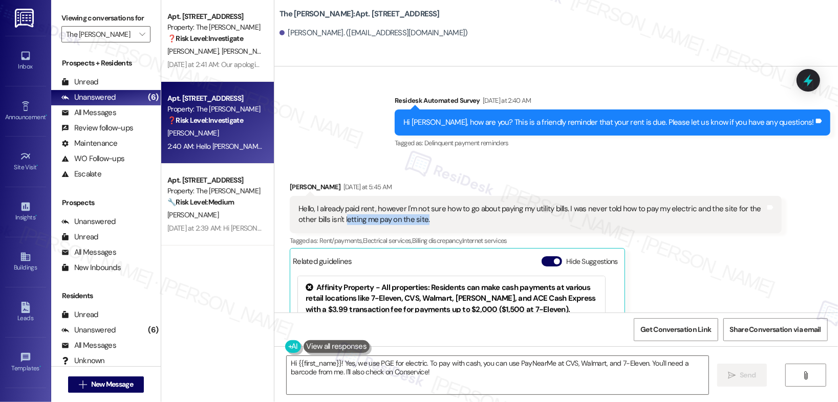
drag, startPoint x: 341, startPoint y: 221, endPoint x: 447, endPoint y: 226, distance: 105.6
click at [447, 226] on div "Hello, I already paid rent, however I'm not sure how to go about paying my util…" at bounding box center [536, 214] width 492 height 37
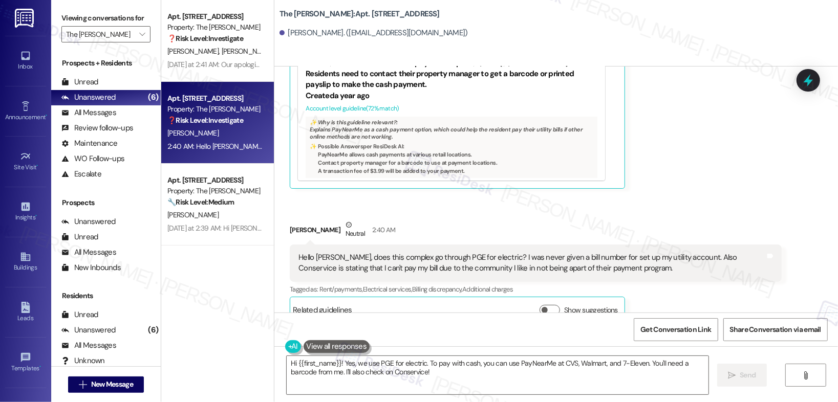
scroll to position [616, 0]
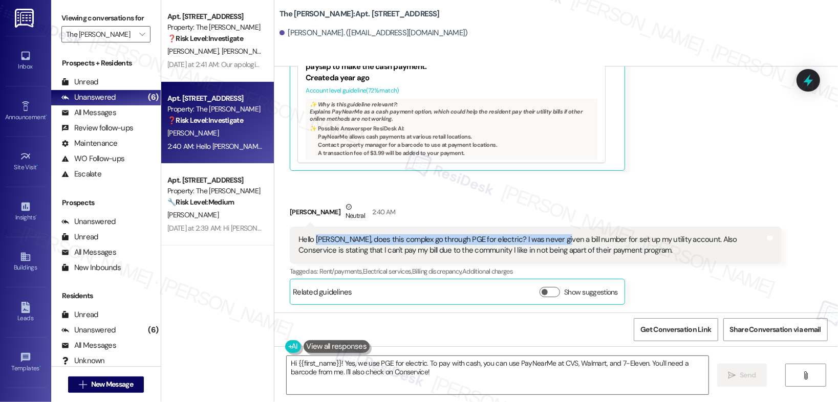
drag, startPoint x: 311, startPoint y: 243, endPoint x: 548, endPoint y: 242, distance: 236.5
click at [548, 242] on div "Hello Sarah, does this complex go through PGE for electric? I was never given a…" at bounding box center [531, 245] width 467 height 22
click at [548, 291] on button "Show suggestions" at bounding box center [550, 292] width 20 height 10
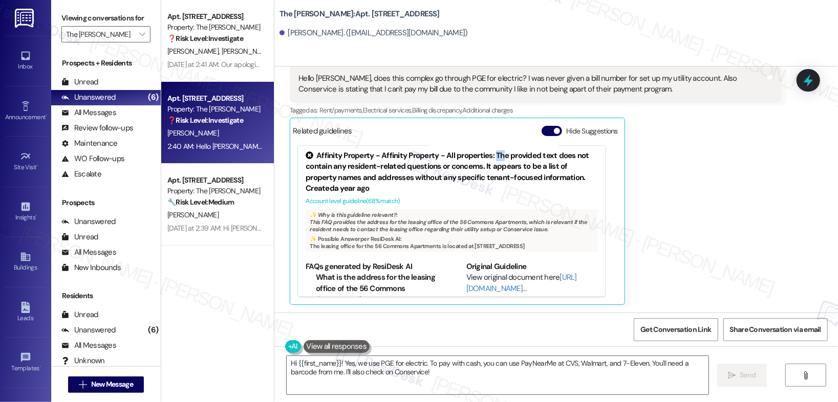
scroll to position [0, 0]
drag, startPoint x: 486, startPoint y: 152, endPoint x: 558, endPoint y: 156, distance: 71.8
click at [558, 156] on div "Affinity Property - Affinity Property - All properties: The provided text does …" at bounding box center [452, 168] width 292 height 33
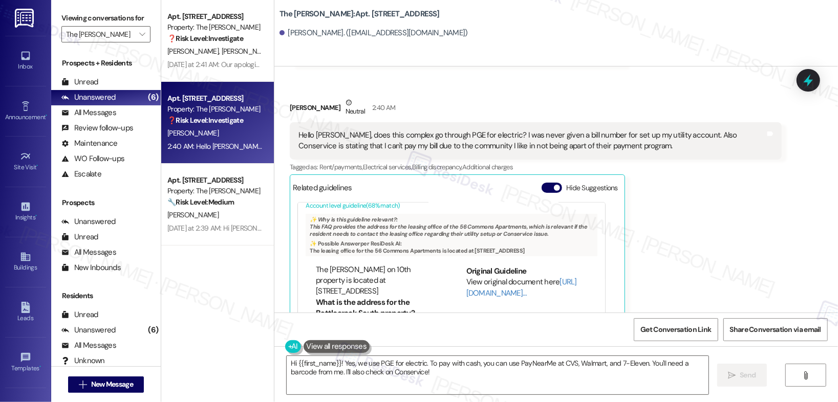
scroll to position [58, 0]
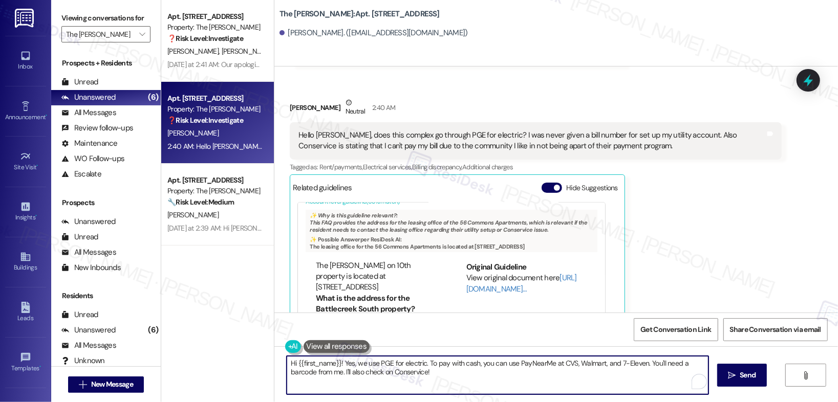
drag, startPoint x: 405, startPoint y: 371, endPoint x: 459, endPoint y: 394, distance: 58.5
click at [244, 361] on div "Apt. 120, 468 SE 202nd Ave Property: The Archibald ❓ Risk Level: Investigate S.…" at bounding box center [499, 201] width 677 height 402
type textarea "Hi Kayli, thank you for reaching out. Let me check your queries with our site t…"
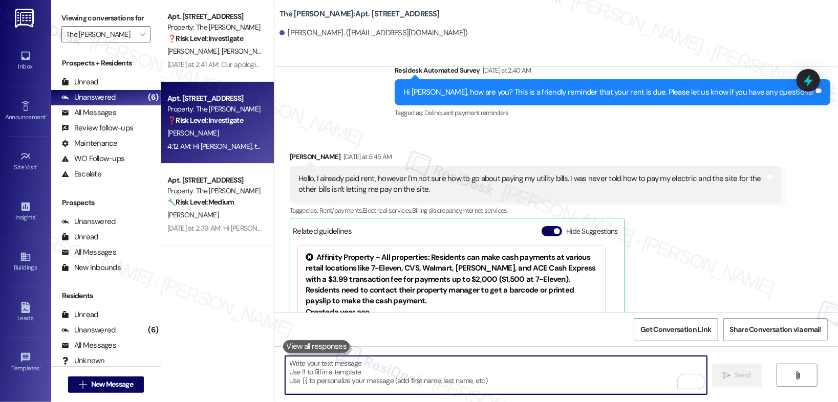
scroll to position [849, 0]
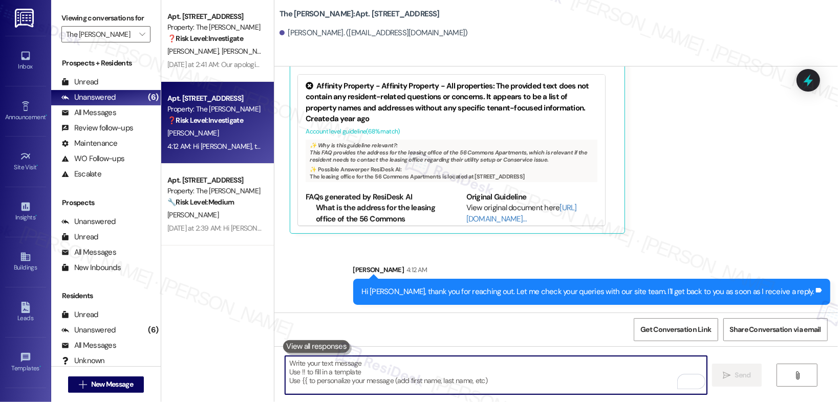
click at [527, 376] on textarea "To enrich screen reader interactions, please activate Accessibility in Grammarl…" at bounding box center [496, 375] width 422 height 38
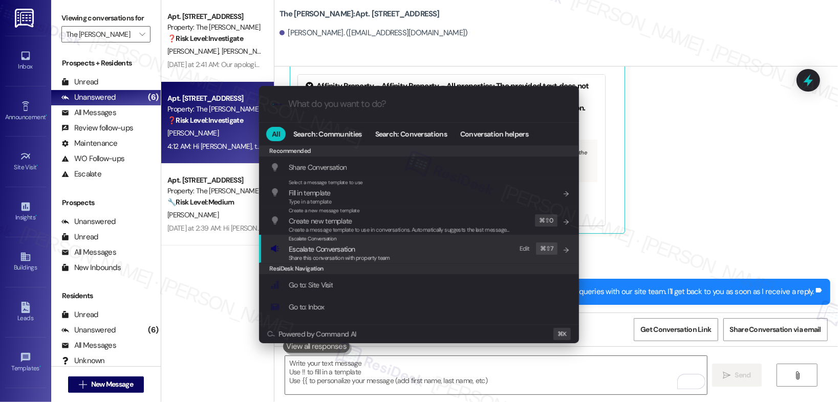
click at [376, 246] on span "Escalate Conversation" at bounding box center [339, 249] width 101 height 11
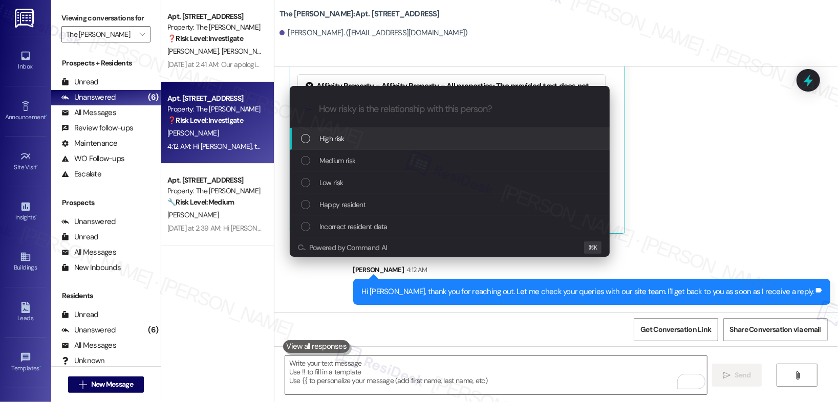
click at [393, 136] on div "High risk" at bounding box center [451, 138] width 300 height 11
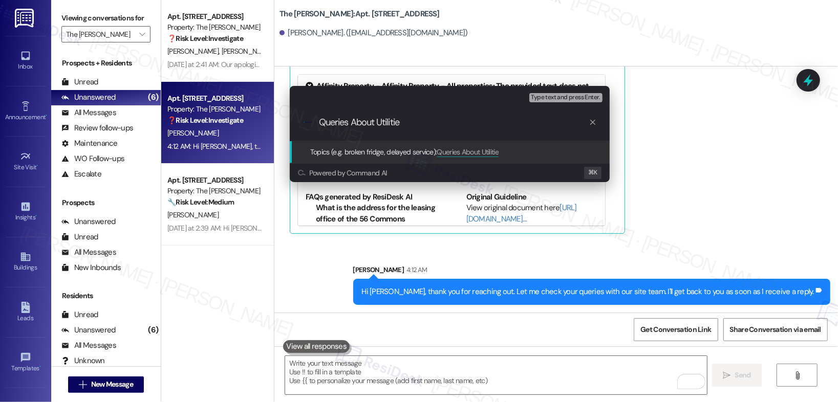
type input "Queries About Utilities"
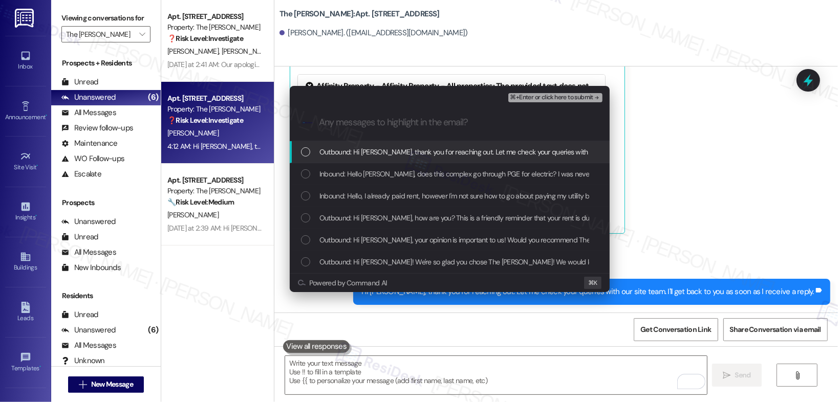
click at [425, 147] on span "Outbound: Hi Kayli, thank you for reaching out. Let me check your queries with …" at bounding box center [542, 151] width 447 height 11
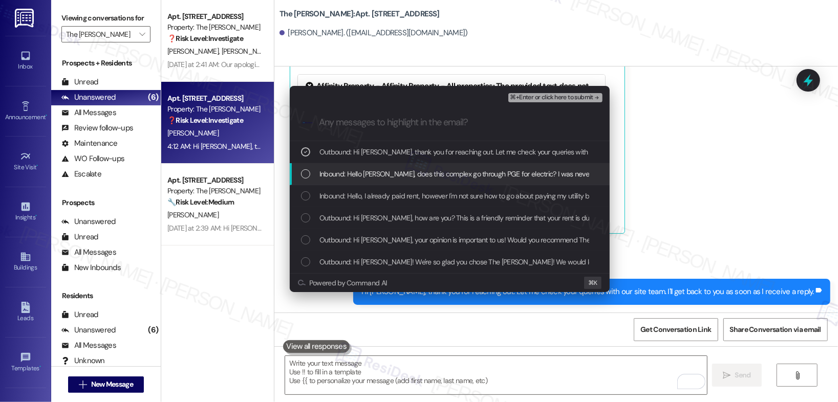
click at [417, 174] on span "Inbound: Hello Sarah, does this complex go through PGE for electric? I was neve…" at bounding box center [705, 173] width 773 height 11
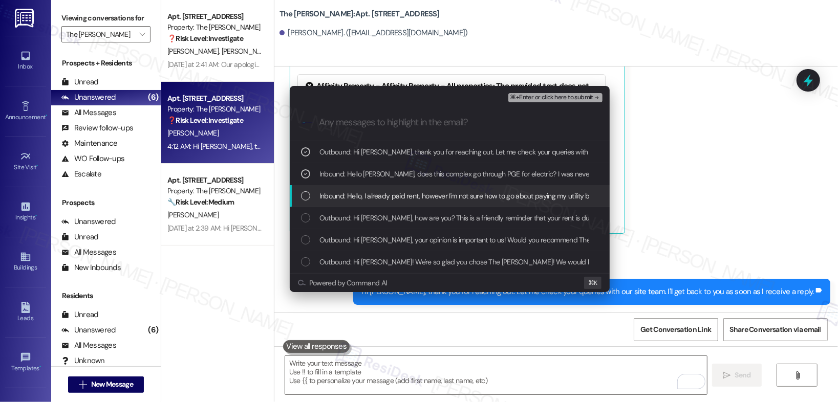
click at [413, 193] on span "Inbound: Hello, I already paid rent, however I'm not sure how to go about payin…" at bounding box center [606, 195] width 575 height 11
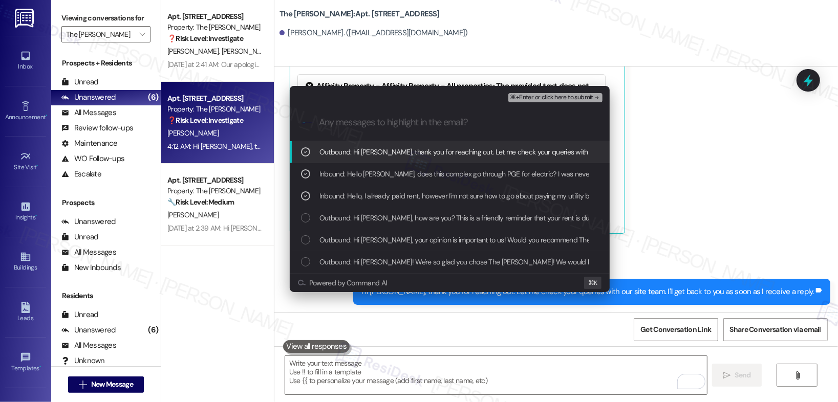
click at [534, 99] on span "⌘+Enter or click here to submit" at bounding box center [551, 97] width 83 height 7
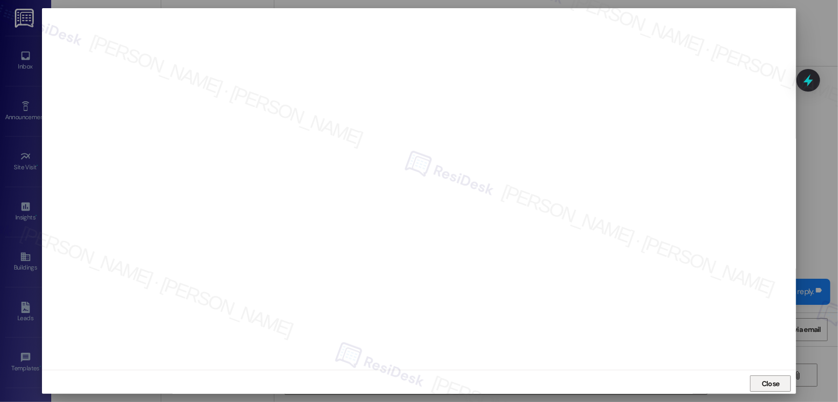
click at [783, 388] on button "Close" at bounding box center [770, 384] width 41 height 16
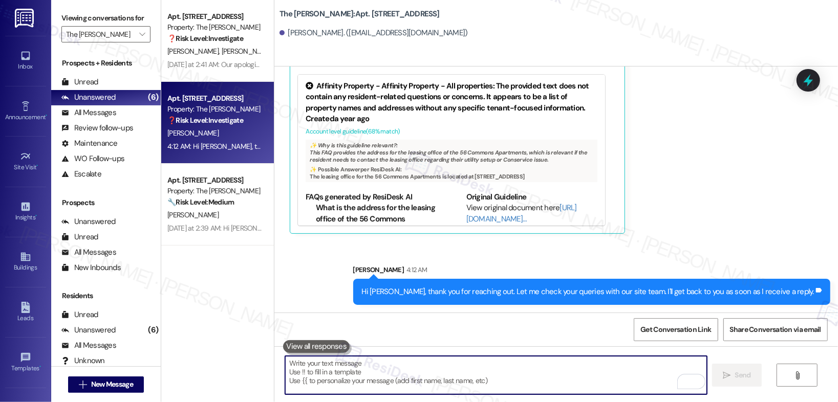
click at [603, 362] on textarea "To enrich screen reader interactions, please activate Accessibility in Grammarl…" at bounding box center [496, 375] width 422 height 38
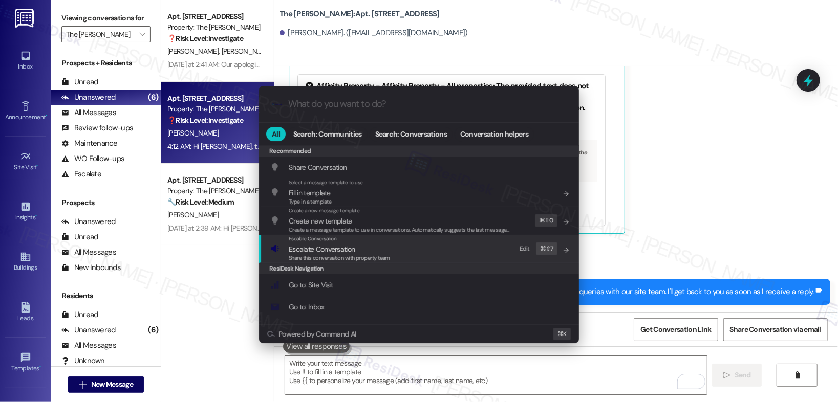
click at [362, 258] on span "Share this conversation with property team" at bounding box center [339, 257] width 101 height 7
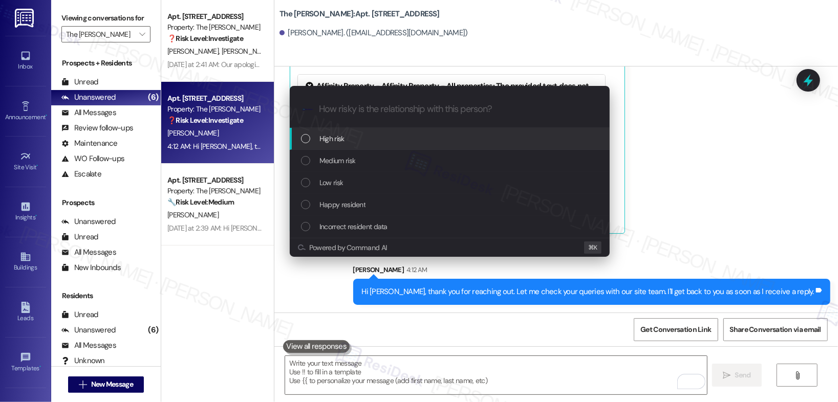
click at [367, 140] on div "High risk" at bounding box center [451, 138] width 300 height 11
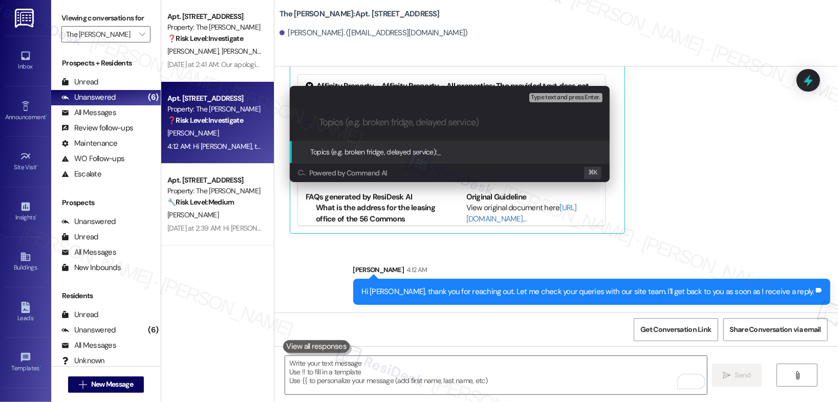
paste input "Queries About Utilities"
type input "Queries About Utilities"
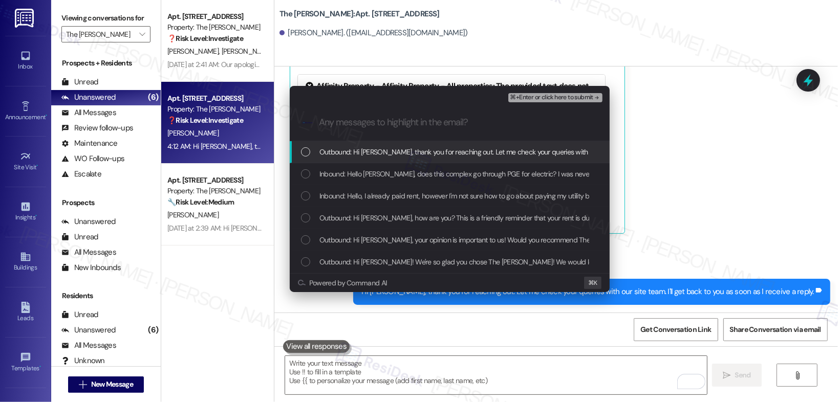
click at [381, 152] on span "Outbound: Hi Kayli, thank you for reaching out. Let me check your queries with …" at bounding box center [542, 151] width 447 height 11
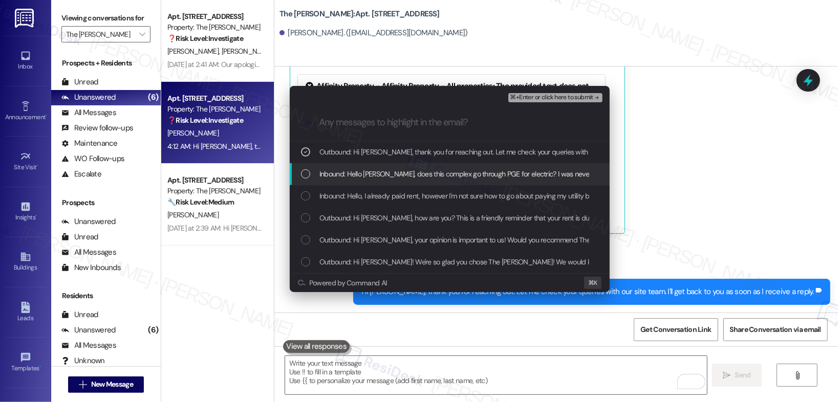
drag, startPoint x: 378, startPoint y: 175, endPoint x: 377, endPoint y: 180, distance: 5.7
click at [378, 177] on span "Inbound: Hello Sarah, does this complex go through PGE for electric? I was neve…" at bounding box center [705, 173] width 773 height 11
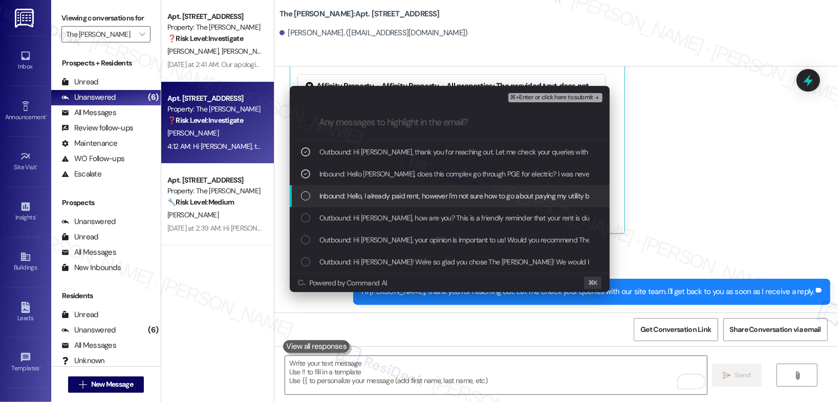
click at [373, 192] on span "Inbound: Hello, I already paid rent, however I'm not sure how to go about payin…" at bounding box center [606, 195] width 575 height 11
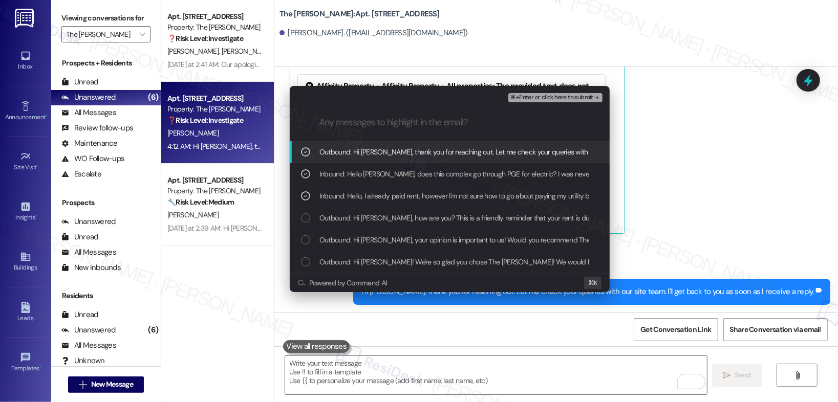
click at [522, 97] on span "⌘+Enter or click here to submit" at bounding box center [551, 97] width 83 height 7
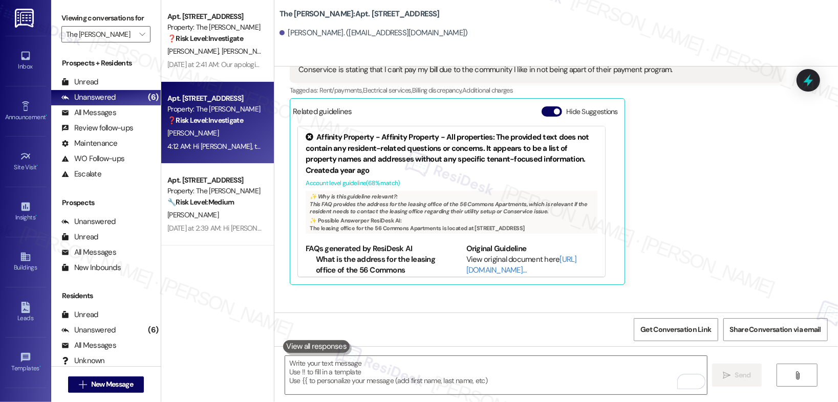
scroll to position [616, 0]
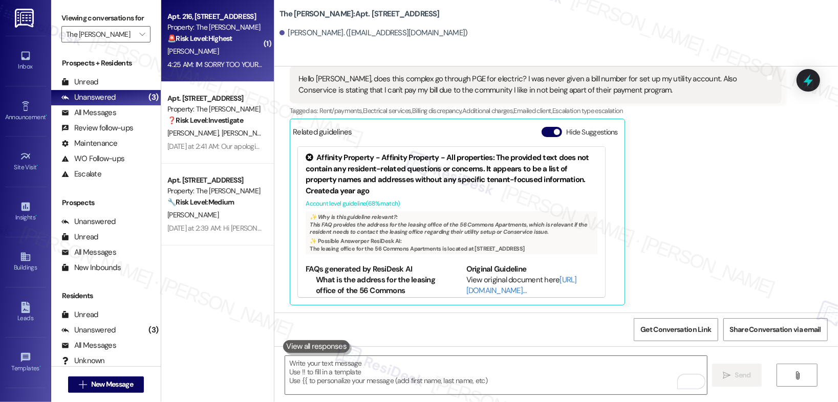
click at [219, 47] on div "C. Butler" at bounding box center [214, 51] width 97 height 13
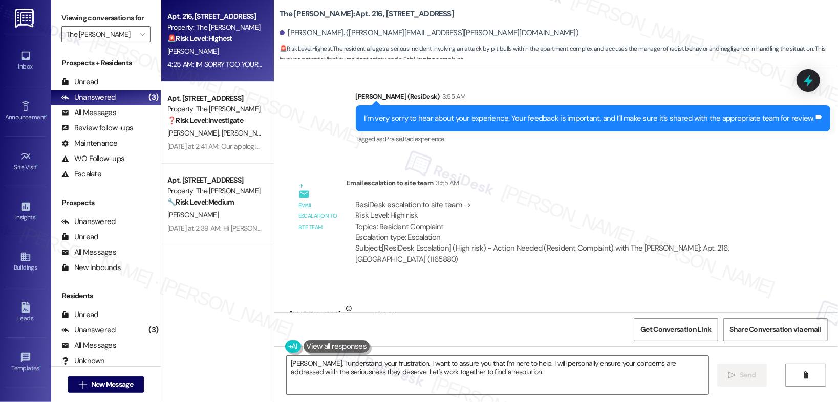
scroll to position [13149, 0]
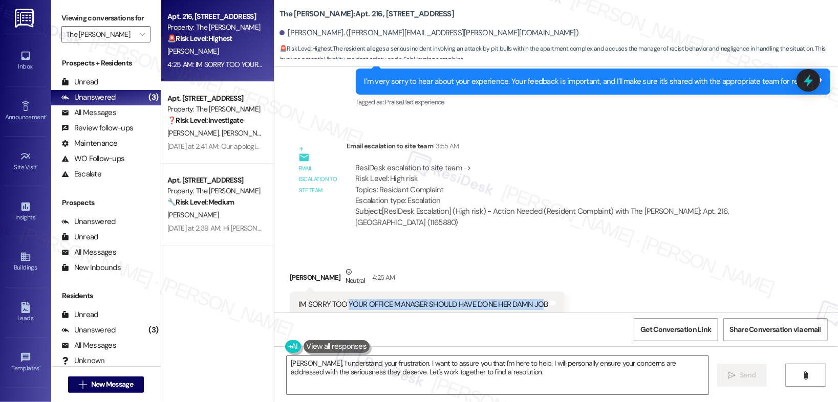
drag, startPoint x: 343, startPoint y: 275, endPoint x: 534, endPoint y: 276, distance: 192.0
click at [534, 300] on div "IM SORRY TOO YOUR OFFICE MANAGER SHOULD HAVE DONE HER DAMN JOB" at bounding box center [423, 305] width 250 height 11
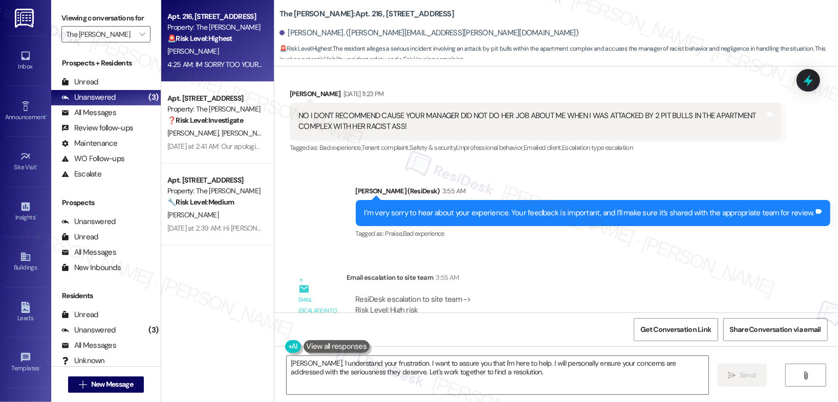
scroll to position [13000, 0]
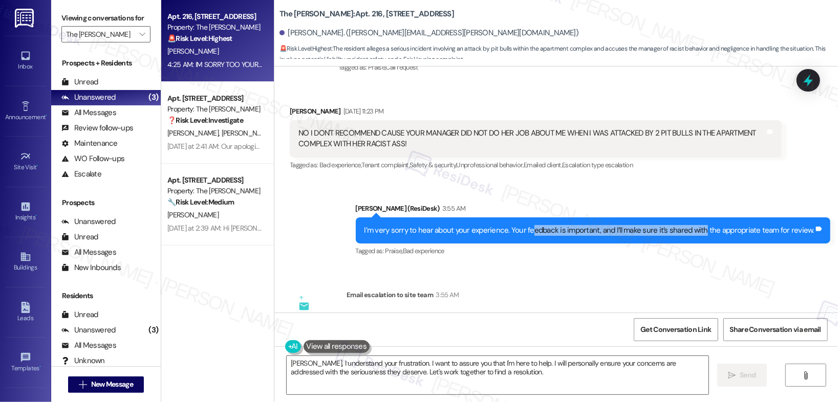
drag, startPoint x: 537, startPoint y: 201, endPoint x: 708, endPoint y: 204, distance: 170.5
click at [708, 225] on div "I’m very sorry to hear about your experience. Your feedback is important, and I…" at bounding box center [590, 230] width 450 height 11
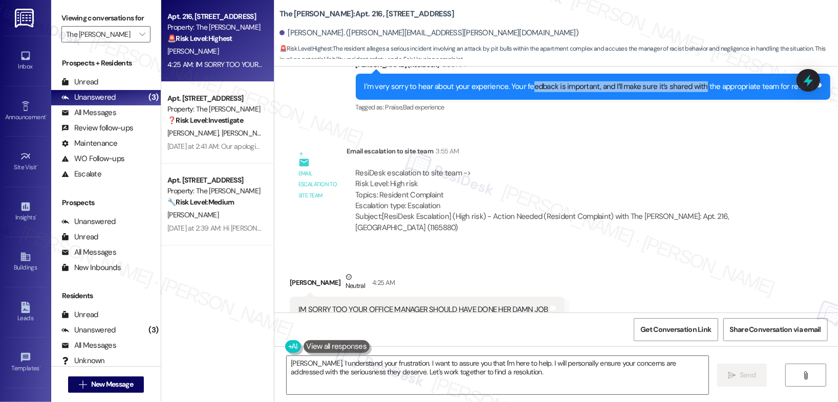
scroll to position [13149, 0]
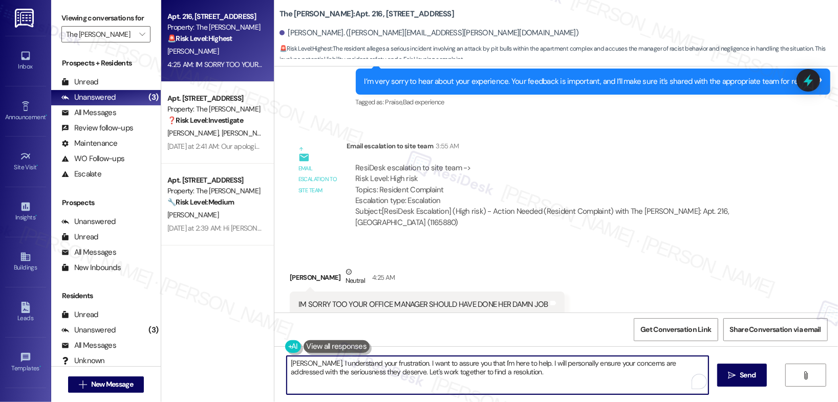
click at [390, 383] on textarea "Coretta, I understand your frustration. I want to assure you that I'm here to h…" at bounding box center [498, 375] width 422 height 38
drag, startPoint x: 504, startPoint y: 375, endPoint x: 284, endPoint y: 363, distance: 220.0
click at [285, 363] on textarea "Coretta, I understand your frustration. I want to assure you that I'm here to h…" at bounding box center [496, 375] width 422 height 38
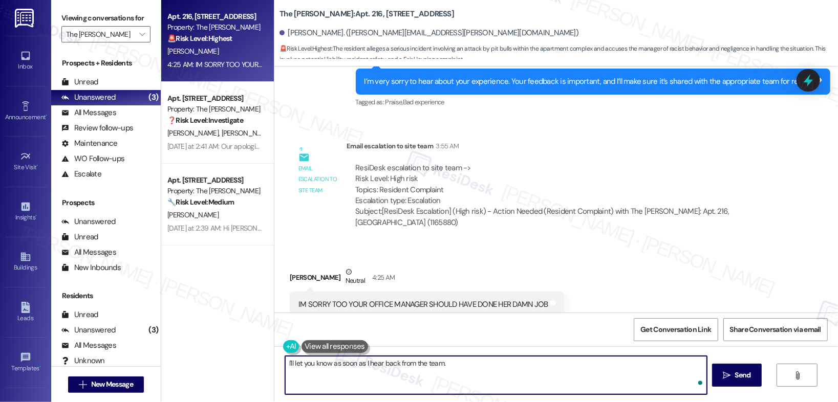
type textarea "I'll let you know as soon as I hear back from the team."
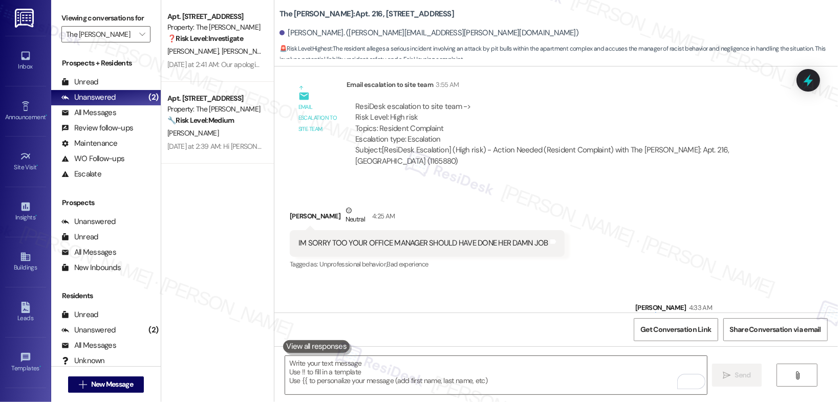
scroll to position [13220, 0]
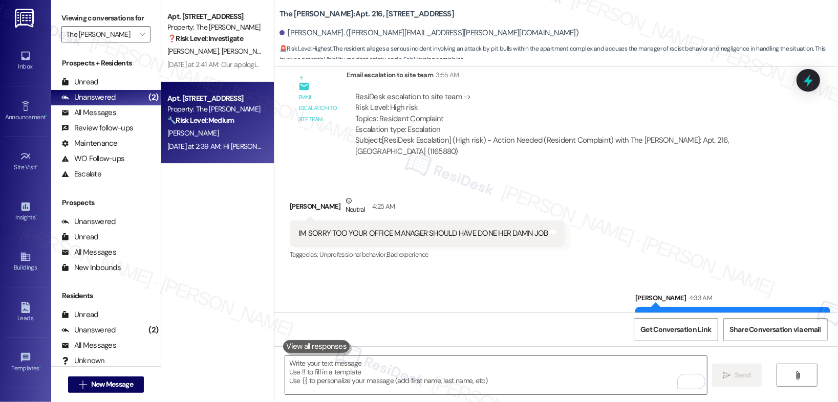
click at [223, 137] on div "J. Hoffman" at bounding box center [214, 133] width 97 height 13
type textarea "Fetching suggested responses. Please feel free to read through the conversation…"
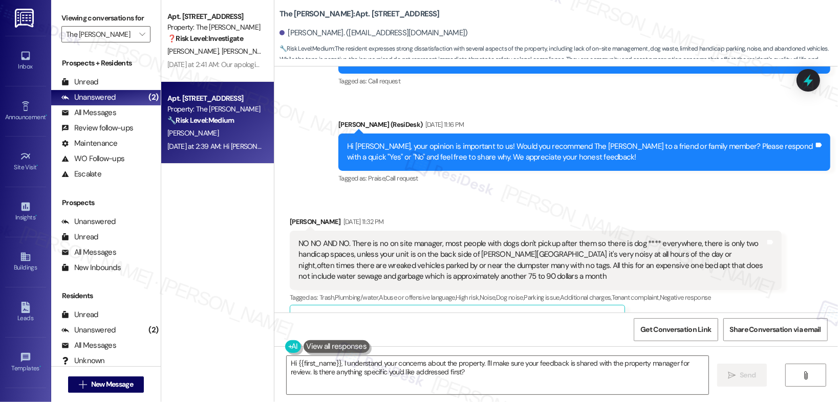
scroll to position [1312, 0]
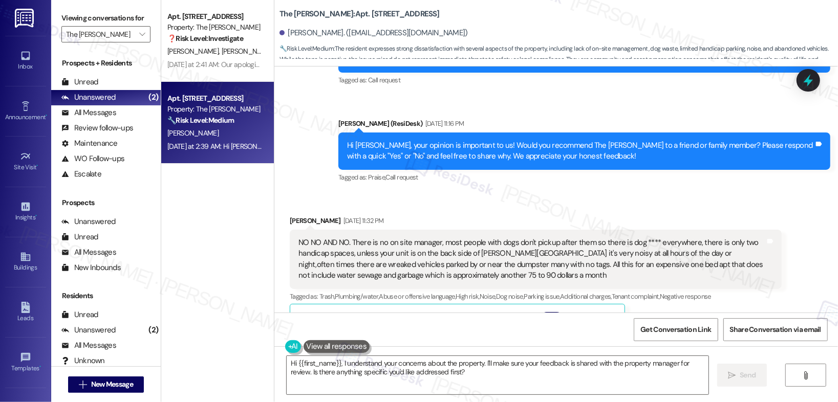
drag, startPoint x: 362, startPoint y: 242, endPoint x: 517, endPoint y: 243, distance: 155.1
click at [517, 243] on div "NO NO AND NO. There is no on site manager, most people with dogs don't pickup a…" at bounding box center [531, 260] width 467 height 44
drag, startPoint x: 446, startPoint y: 245, endPoint x: 532, endPoint y: 245, distance: 86.0
click at [532, 245] on div "NO NO AND NO. There is no on site manager, most people with dogs don't pickup a…" at bounding box center [531, 260] width 467 height 44
click at [528, 254] on div "NO NO AND NO. There is no on site manager, most people with dogs don't pickup a…" at bounding box center [531, 260] width 467 height 44
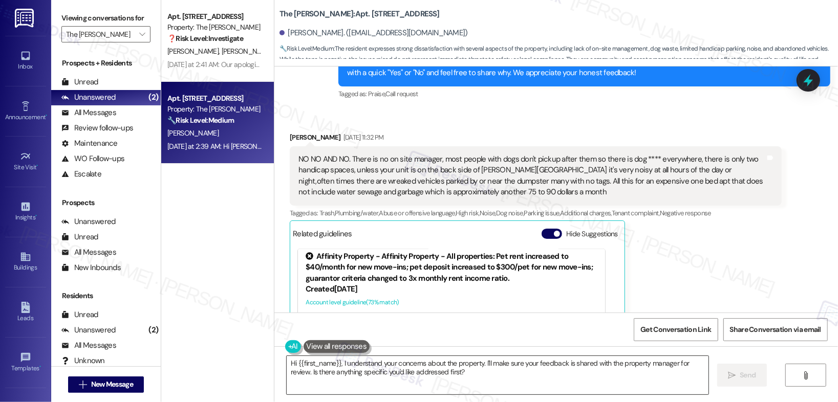
scroll to position [4, 0]
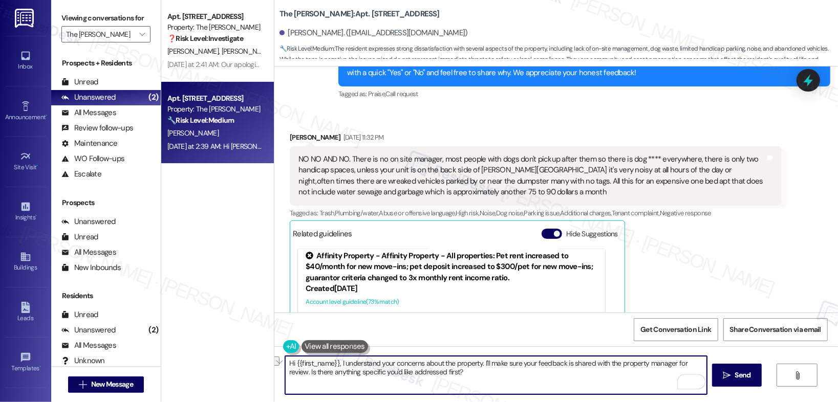
drag, startPoint x: 384, startPoint y: 364, endPoint x: 557, endPoint y: 367, distance: 172.6
click at [557, 367] on textarea "Hi {{first_name}}, I understand your concerns about the property. I'll make sur…" at bounding box center [496, 375] width 422 height 38
click at [552, 372] on textarea "Hi {{first_name}}, I understand your concerns about the property. I'll make sur…" at bounding box center [496, 375] width 422 height 38
click at [317, 375] on textarea "Hi {{first_name}}, I understand your concerns about the property. I'll make sur…" at bounding box center [496, 375] width 422 height 38
drag, startPoint x: 461, startPoint y: 375, endPoint x: 281, endPoint y: 376, distance: 179.7
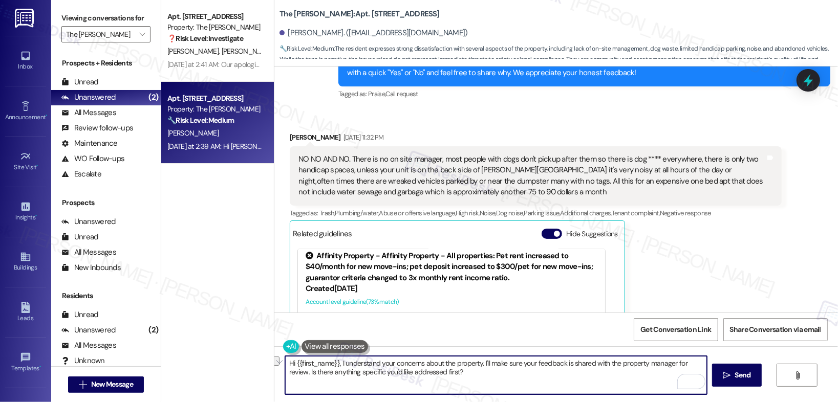
click at [278, 377] on div "Hi {{first_name}}, I understand your concerns about the property. I'll make sur…" at bounding box center [556, 385] width 564 height 77
type textarea "Hi {{first_name}}, I understand your concerns about the property. I'll make sur…"
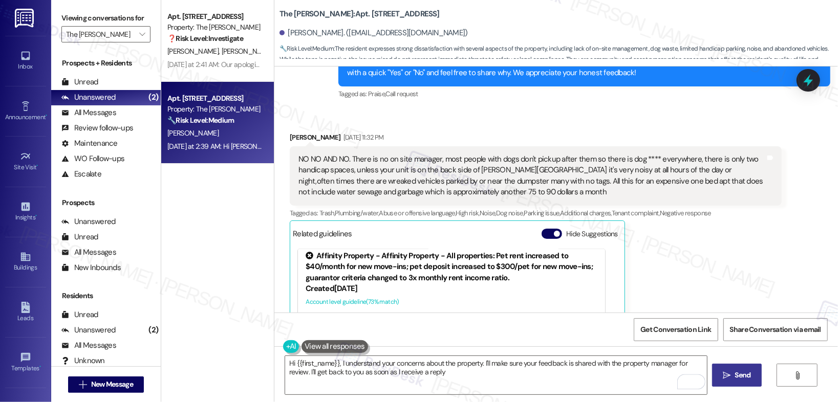
click at [736, 370] on span "Send" at bounding box center [743, 375] width 16 height 11
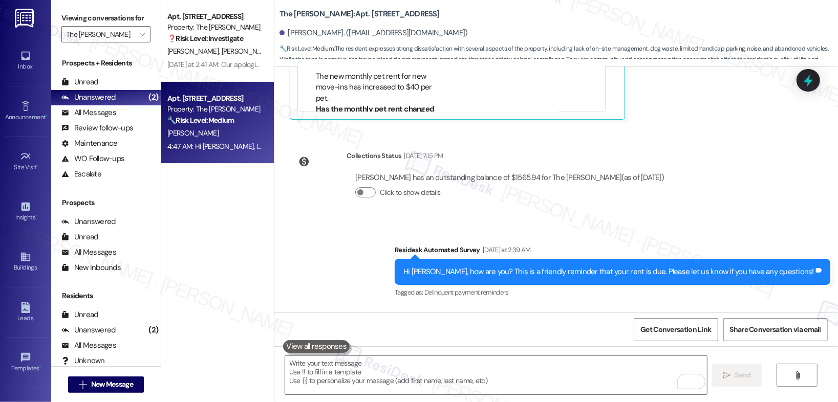
scroll to position [1679, 0]
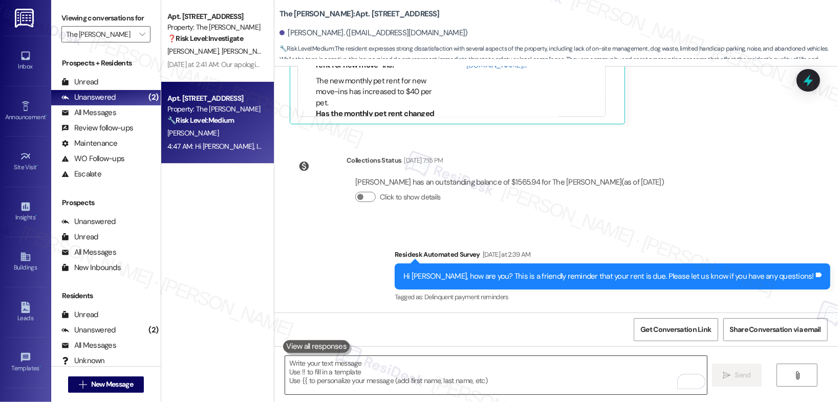
drag, startPoint x: 373, startPoint y: 361, endPoint x: 389, endPoint y: 367, distance: 17.0
click at [373, 362] on textarea "To enrich screen reader interactions, please activate Accessibility in Grammarl…" at bounding box center [496, 375] width 422 height 38
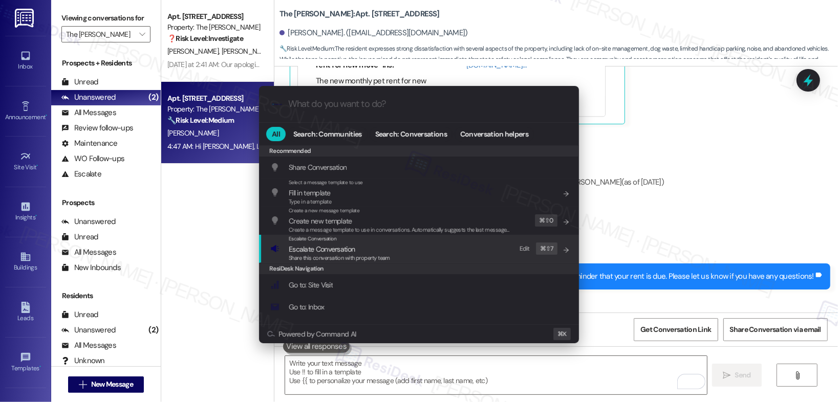
click at [399, 256] on div "Escalate Conversation Escalate Conversation Share this conversation with proper…" at bounding box center [420, 249] width 300 height 28
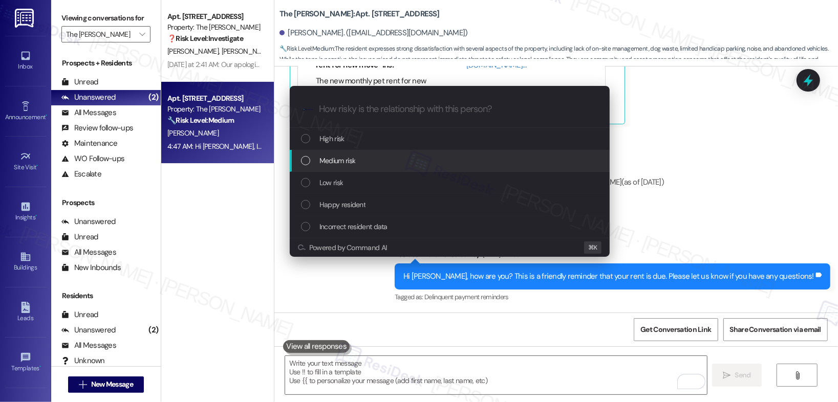
click at [398, 160] on div "Medium risk" at bounding box center [451, 160] width 300 height 11
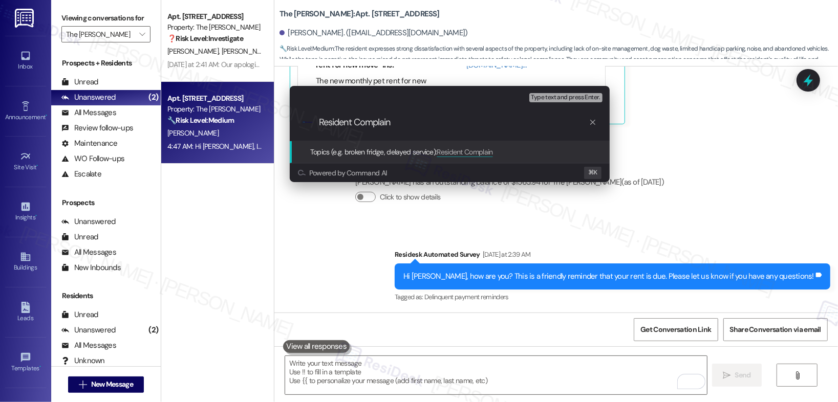
type input "Resident Complaint"
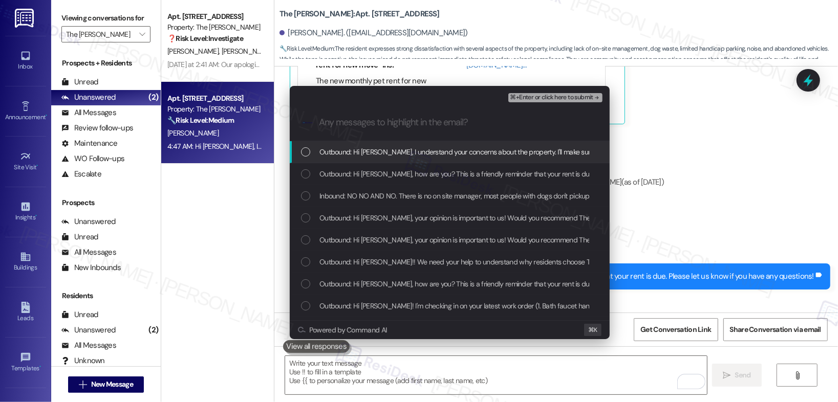
click at [390, 149] on span "Outbound: Hi James, I understand your concerns about the property. I'll make su…" at bounding box center [618, 151] width 598 height 11
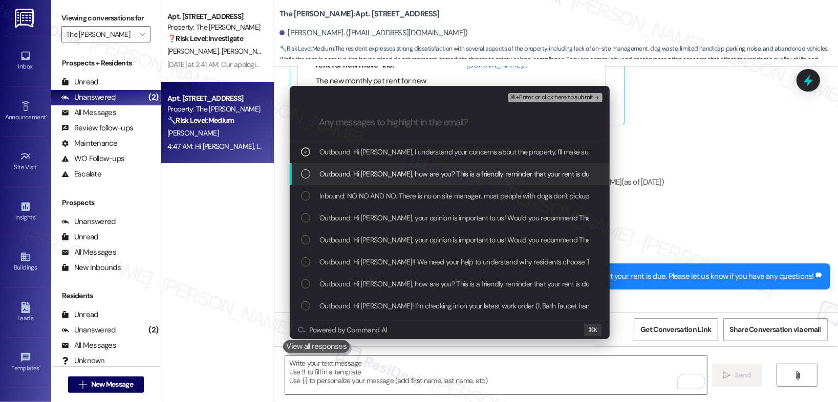
click at [386, 172] on span "Outbound: Hi James, how are you? This is a friendly reminder that your rent is …" at bounding box center [524, 173] width 410 height 11
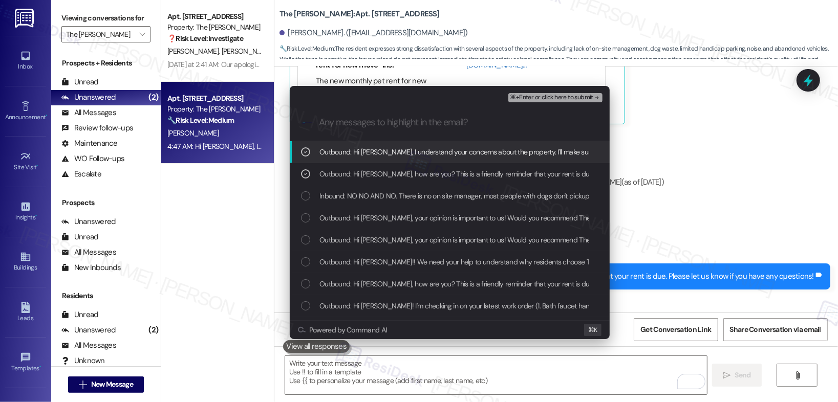
click at [520, 99] on span "⌘+Enter or click here to submit" at bounding box center [551, 97] width 83 height 7
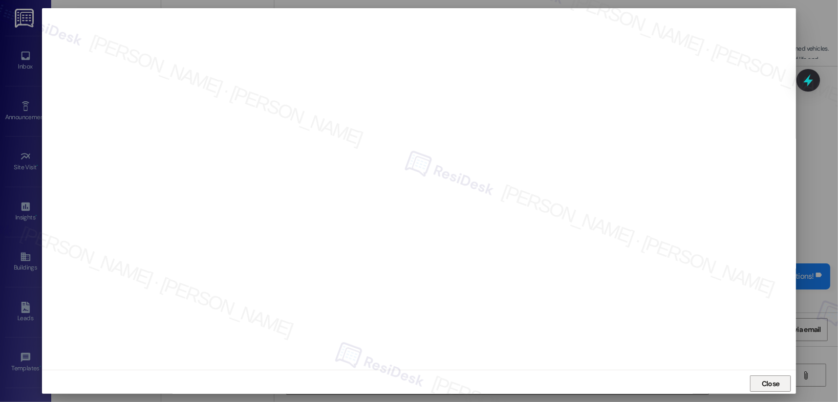
click at [774, 388] on span "Close" at bounding box center [771, 384] width 18 height 11
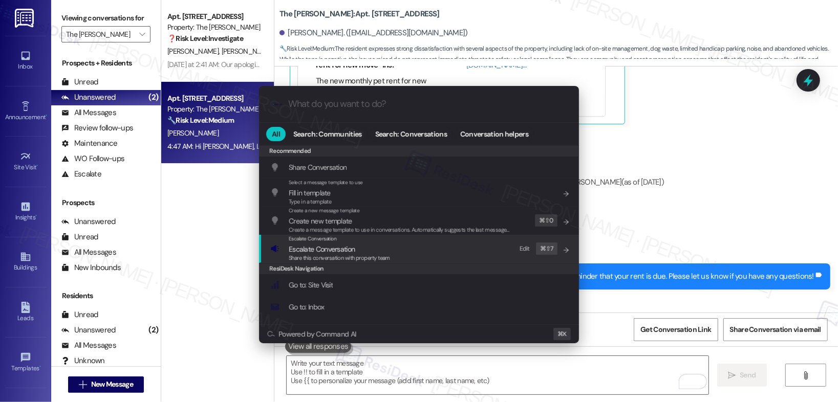
click at [382, 255] on span "Share this conversation with property team" at bounding box center [339, 257] width 101 height 7
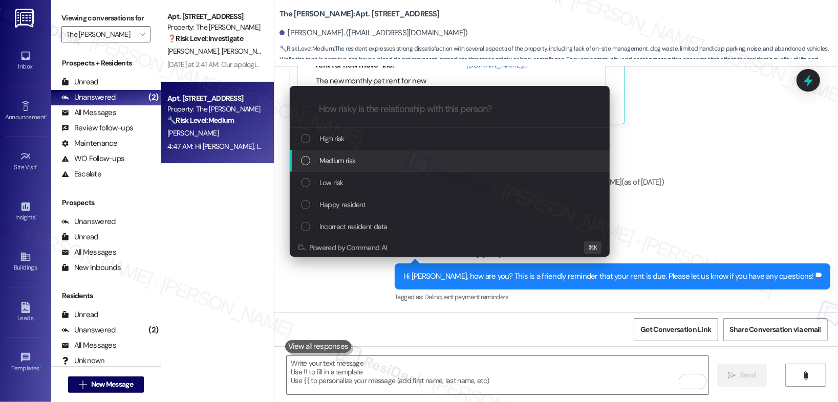
click at [373, 161] on div "Medium risk" at bounding box center [451, 160] width 300 height 11
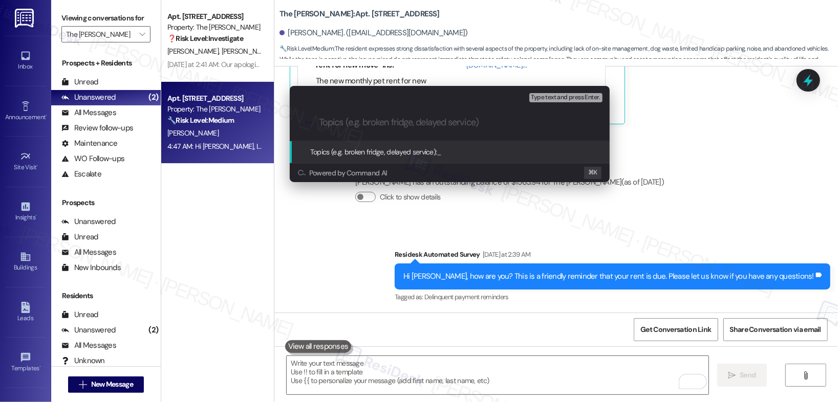
paste input "Resident Complaint"
type input "Resident Complaint"
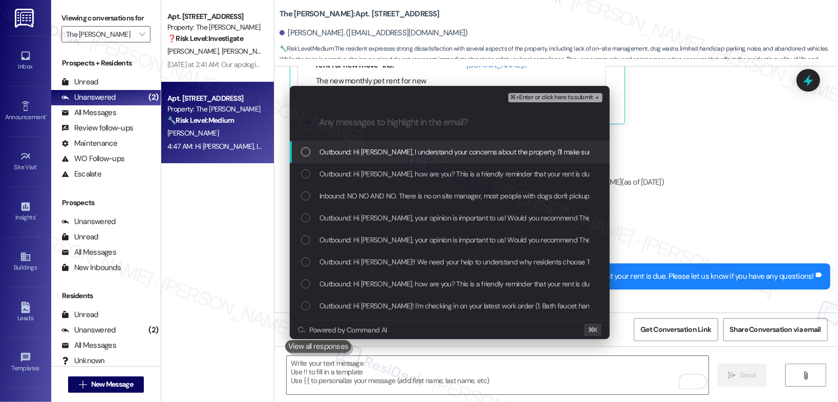
click at [374, 155] on span "Outbound: Hi James, I understand your concerns about the property. I'll make su…" at bounding box center [618, 151] width 598 height 11
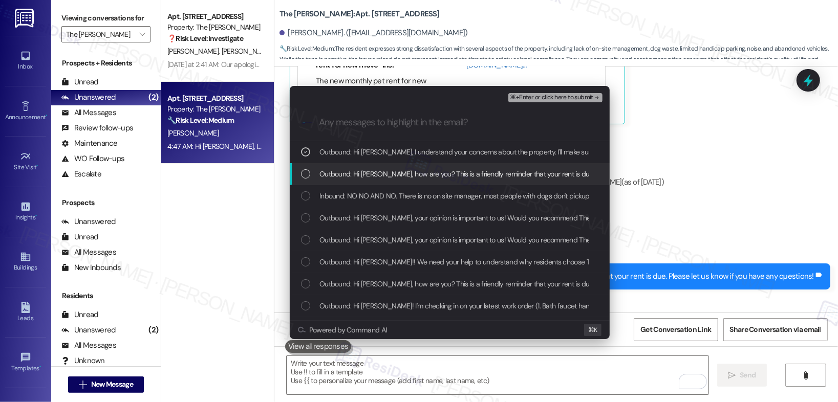
click at [369, 170] on span "Outbound: Hi James, how are you? This is a friendly reminder that your rent is …" at bounding box center [524, 173] width 410 height 11
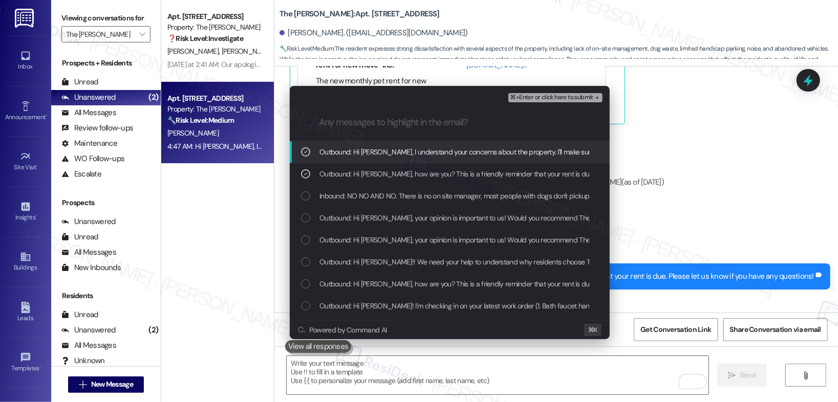
click at [527, 92] on div "⌘+Enter or click here to submit" at bounding box center [556, 97] width 96 height 13
click at [526, 104] on div "Escalate Conversation Medium risk Resident Complaint Outbound: Hi James, I unde…" at bounding box center [450, 113] width 320 height 55
click at [527, 101] on span "⌘+Enter or click here to submit" at bounding box center [551, 97] width 83 height 7
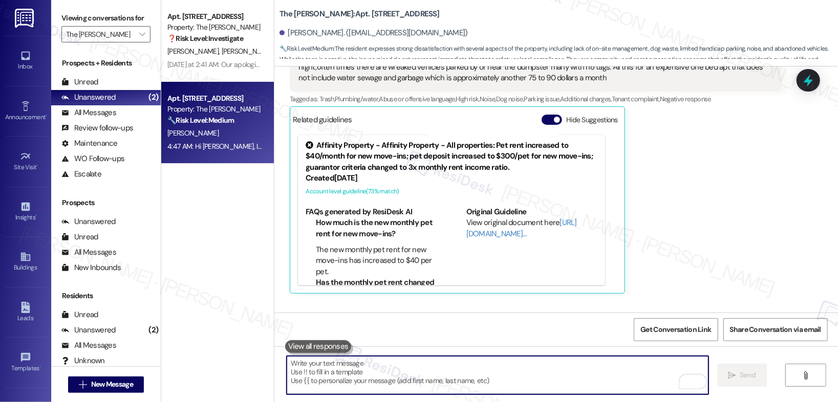
scroll to position [1498, 0]
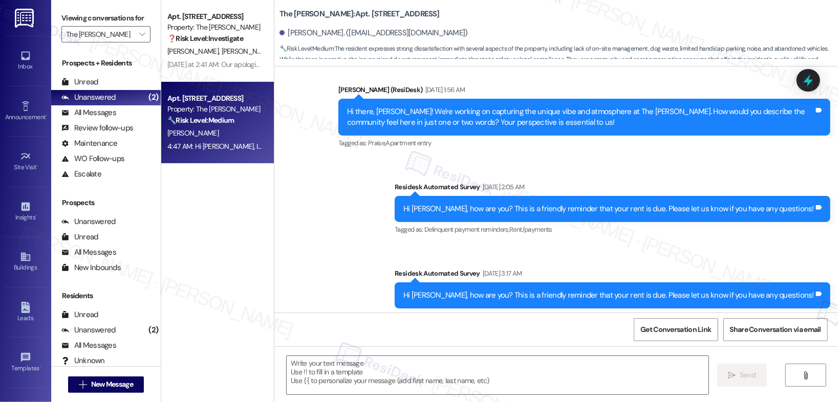
type textarea "Fetching suggested responses. Please feel free to read through the conversation…"
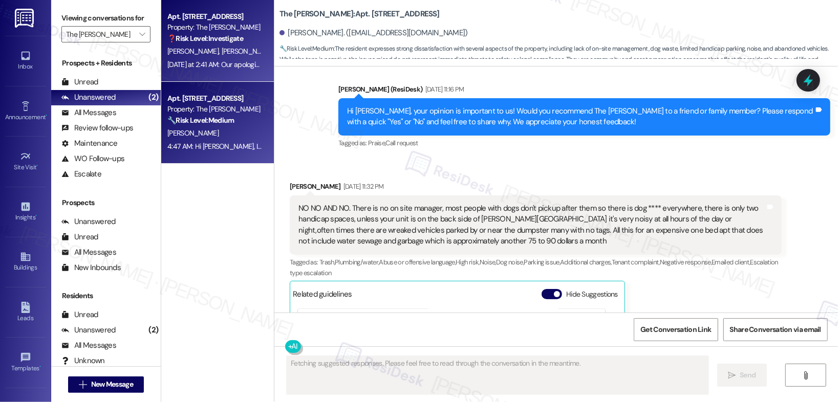
scroll to position [1509, 0]
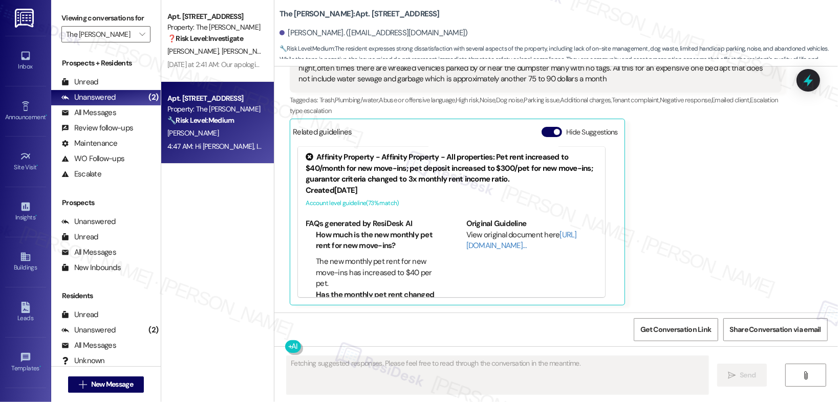
click at [232, 72] on div "Apt. 120, 468 SE 202nd Ave Property: The Archibald ❓ Risk Level: Investigate S.…" at bounding box center [217, 41] width 113 height 82
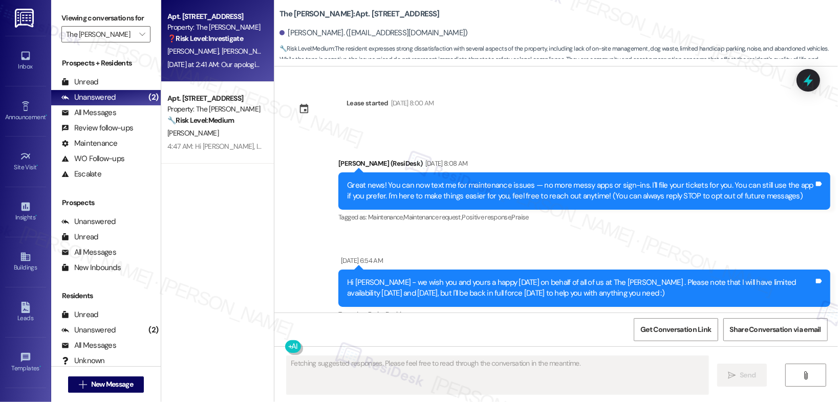
scroll to position [1509, 0]
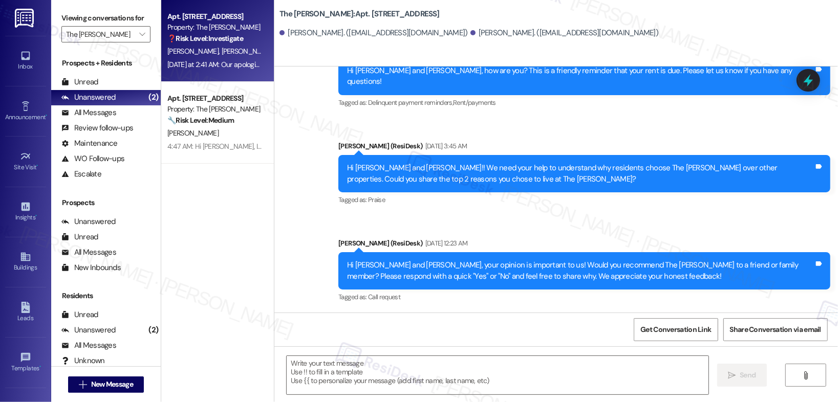
type textarea "Fetching suggested responses. Please feel free to read through the conversation…"
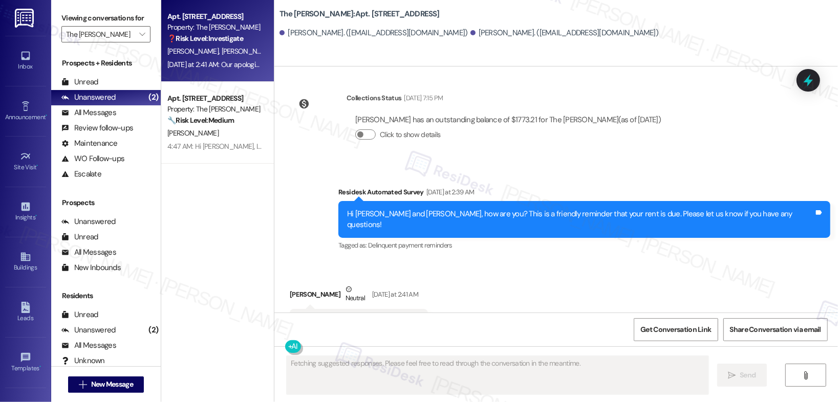
scroll to position [1182, 0]
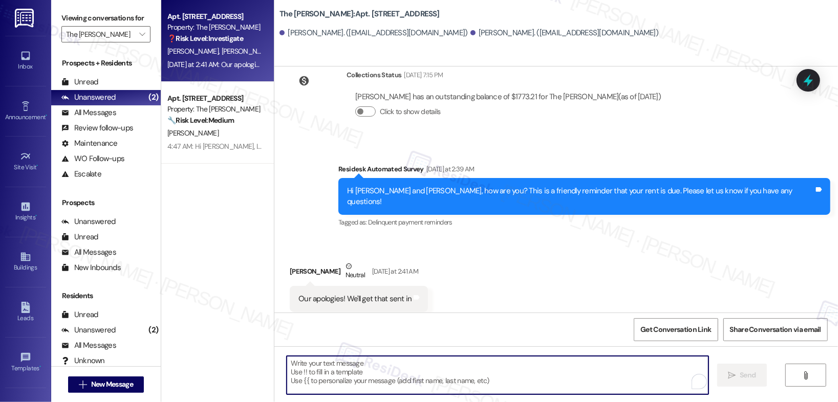
click at [319, 363] on textarea "To enrich screen reader interactions, please activate Accessibility in Grammarl…" at bounding box center [498, 375] width 422 height 38
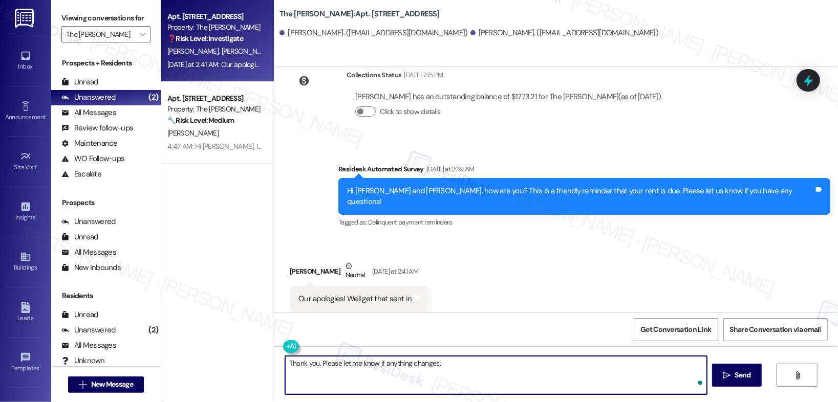
type textarea "Thank you. Please let me know if anything changes."
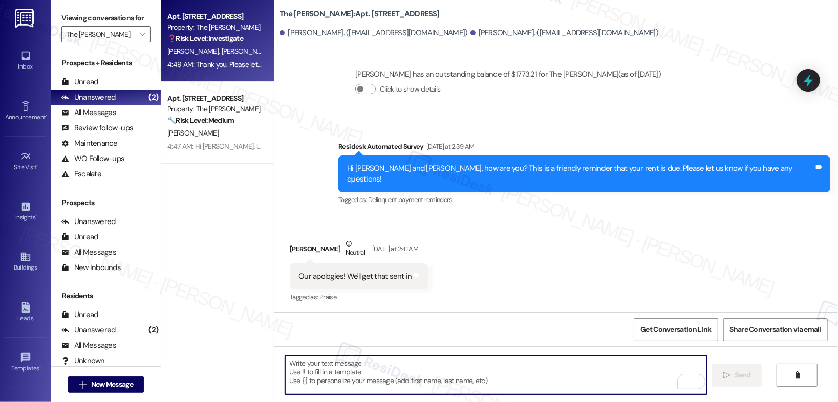
scroll to position [1253, 0]
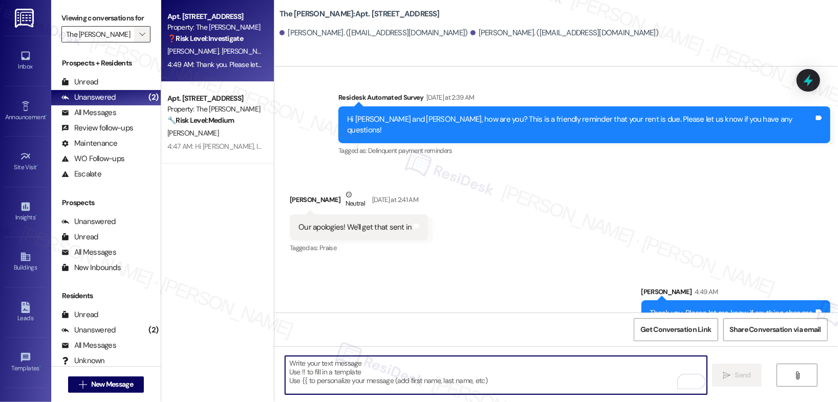
click at [139, 37] on span "" at bounding box center [142, 34] width 10 height 16
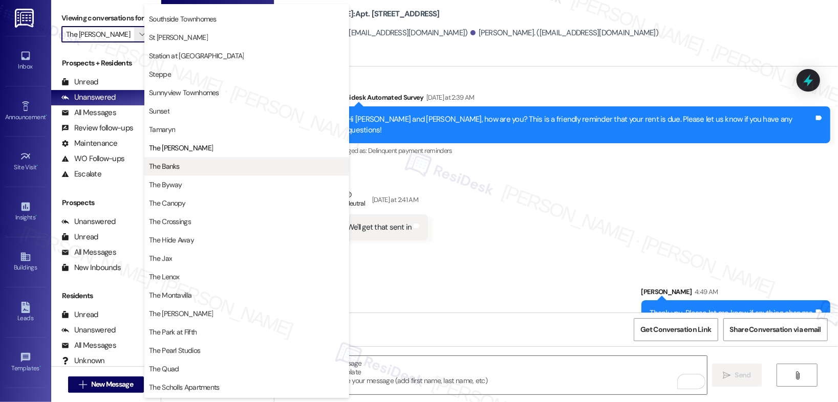
scroll to position [1604, 0]
click at [177, 168] on span "The Banks" at bounding box center [164, 167] width 31 height 10
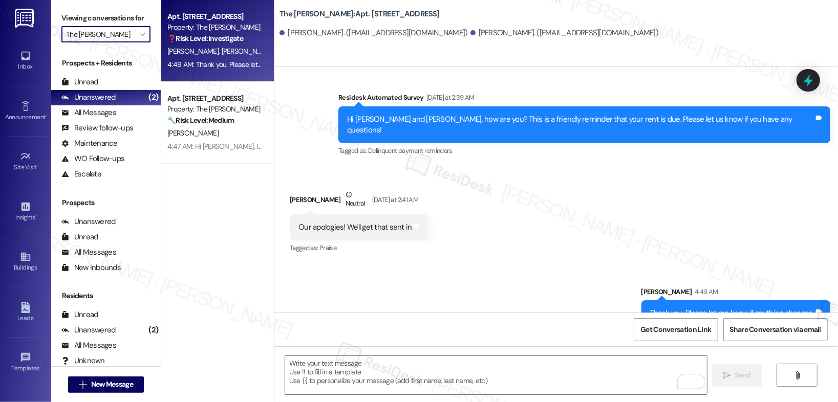
type input "The Banks"
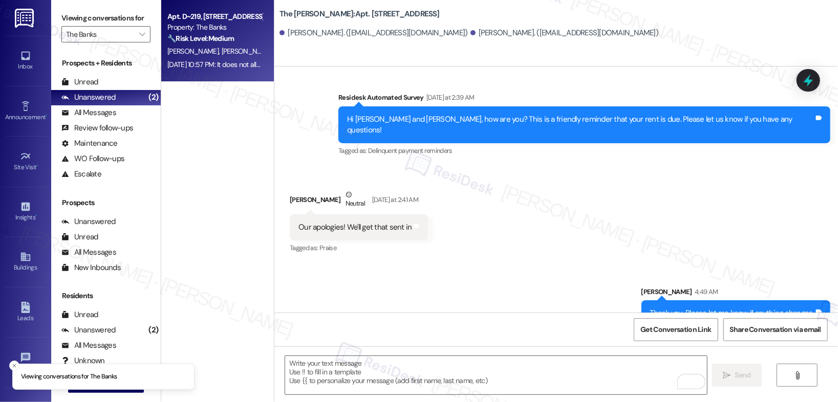
click at [236, 49] on div "[PERSON_NAME] [PERSON_NAME]" at bounding box center [214, 51] width 97 height 13
type textarea "Fetching suggested responses. Please feel free to read through the conversation…"
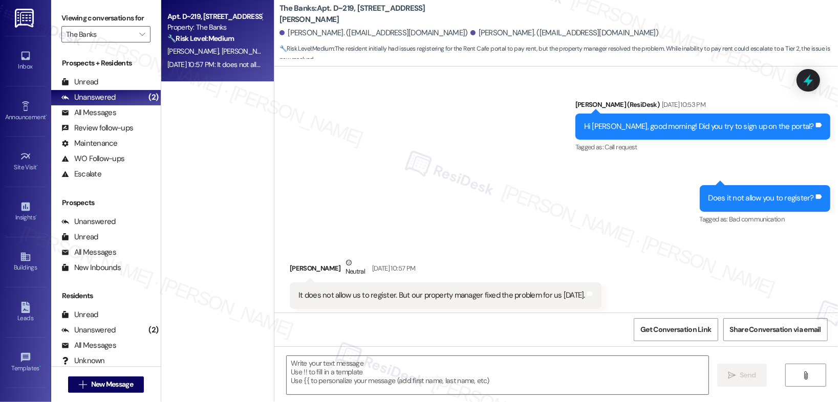
scroll to position [674, 0]
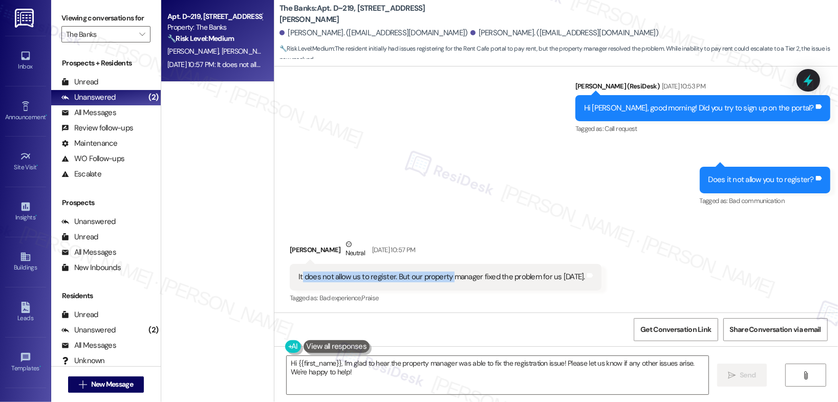
drag, startPoint x: 295, startPoint y: 276, endPoint x: 447, endPoint y: 281, distance: 152.1
click at [447, 281] on div "It does not allow us to register. But our property manager fixed the problem fo…" at bounding box center [441, 277] width 287 height 11
click at [448, 302] on div "Tagged as: Bad experience , Click to highlight conversations about Bad experien…" at bounding box center [446, 298] width 312 height 15
click at [441, 376] on textarea "Hi {{first_name}}, I'm glad to hear the property manager was able to fix the re…" at bounding box center [498, 375] width 422 height 38
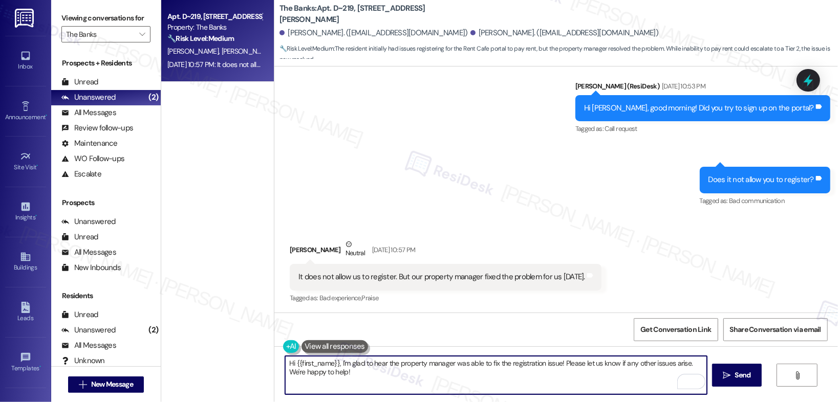
click at [570, 384] on textarea "Hi {{first_name}}, I'm glad to hear the property manager was able to fix the re…" at bounding box center [496, 375] width 422 height 38
click at [494, 381] on textarea "Hi {{first_name}}, I'm glad to hear the property manager was able to fix the re…" at bounding box center [496, 375] width 422 height 38
click at [301, 249] on div "[PERSON_NAME] Neutral [DATE] 10:57 PM" at bounding box center [446, 251] width 312 height 25
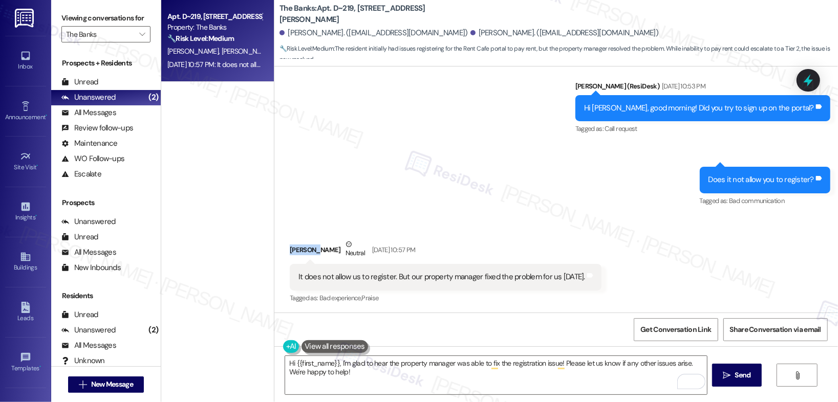
click at [301, 249] on div "[PERSON_NAME] Neutral [DATE] 10:57 PM" at bounding box center [446, 251] width 312 height 25
copy div "[PERSON_NAME]"
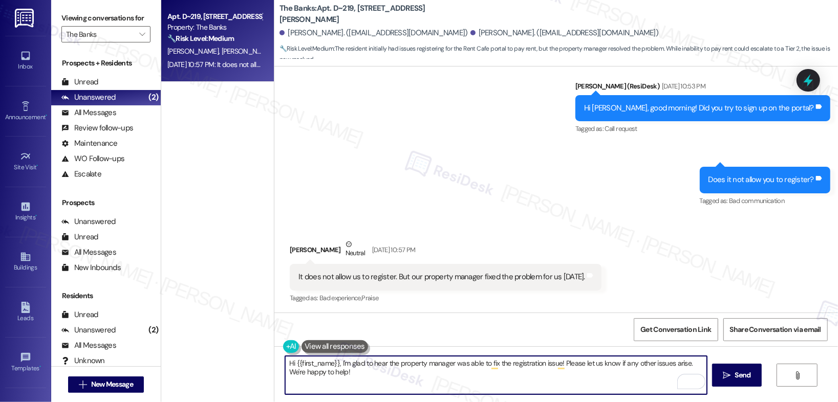
drag, startPoint x: 291, startPoint y: 363, endPoint x: 333, endPoint y: 363, distance: 42.0
click at [333, 363] on textarea "Hi {{first_name}}, I'm glad to hear the property manager was able to fix the re…" at bounding box center [496, 375] width 422 height 38
paste textarea "[PERSON_NAME]"
type textarea "Hi Kimberly, I'm glad to hear the property manager was able to fix the registra…"
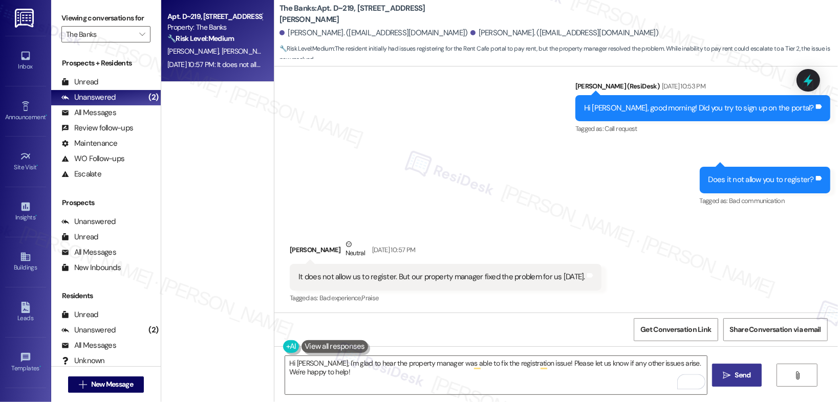
click at [730, 380] on span " Send" at bounding box center [737, 375] width 32 height 11
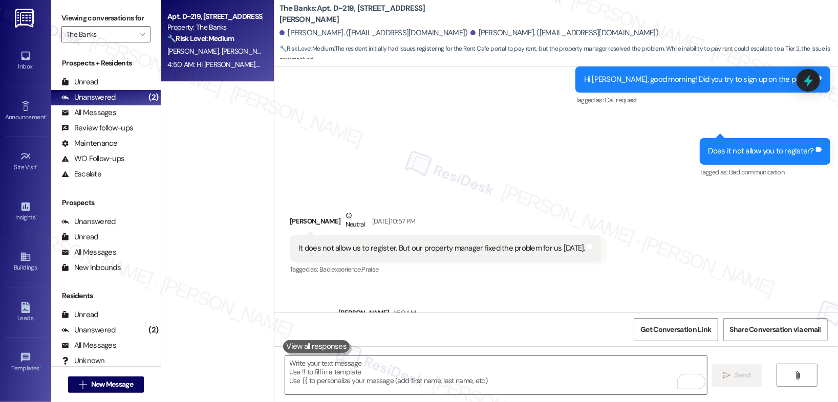
scroll to position [756, 0]
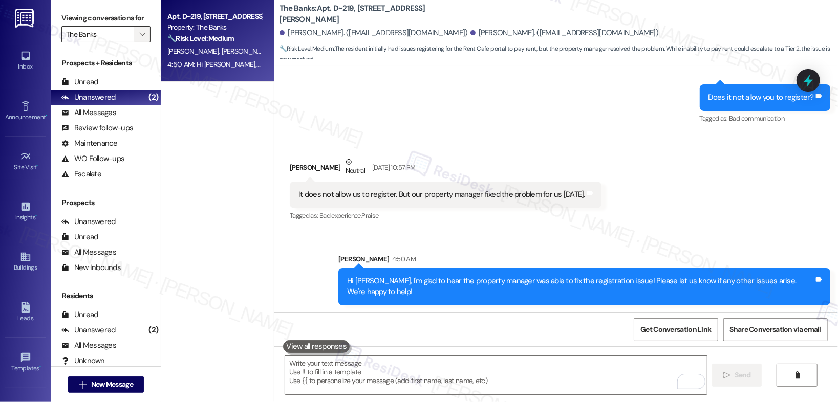
click at [139, 35] on span "" at bounding box center [142, 34] width 10 height 16
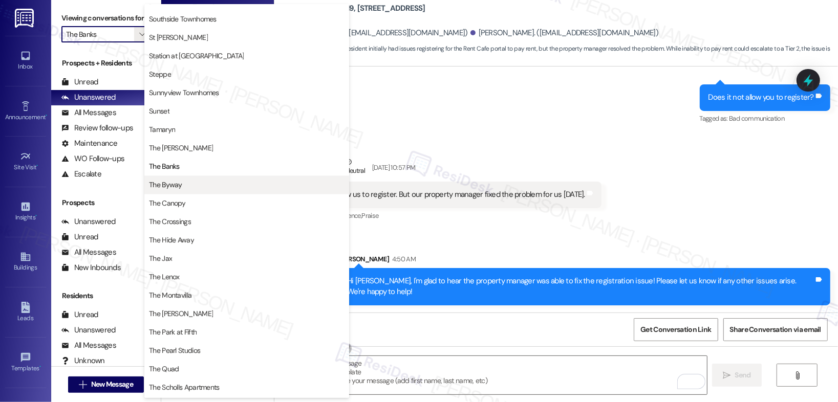
scroll to position [1626, 0]
click at [175, 187] on span "The Byway" at bounding box center [165, 185] width 33 height 10
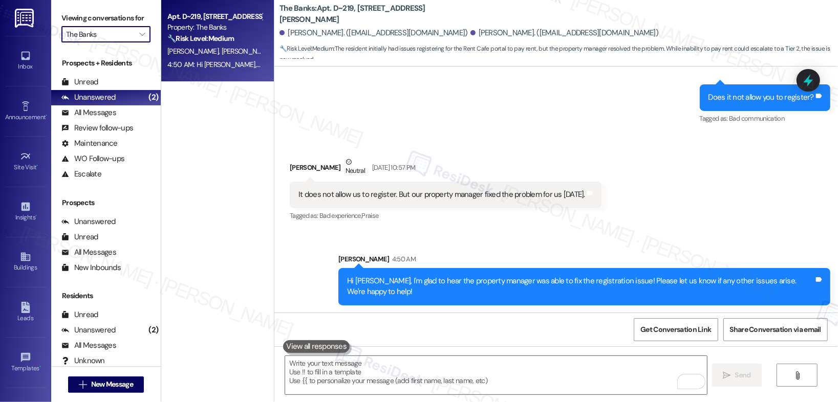
type input "The Byway"
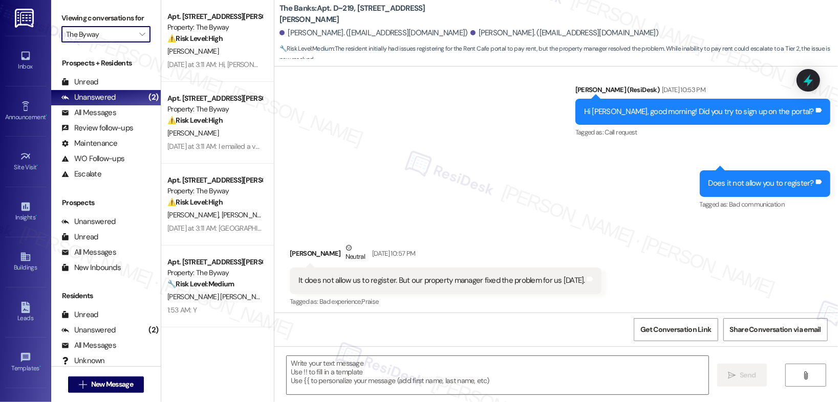
scroll to position [674, 0]
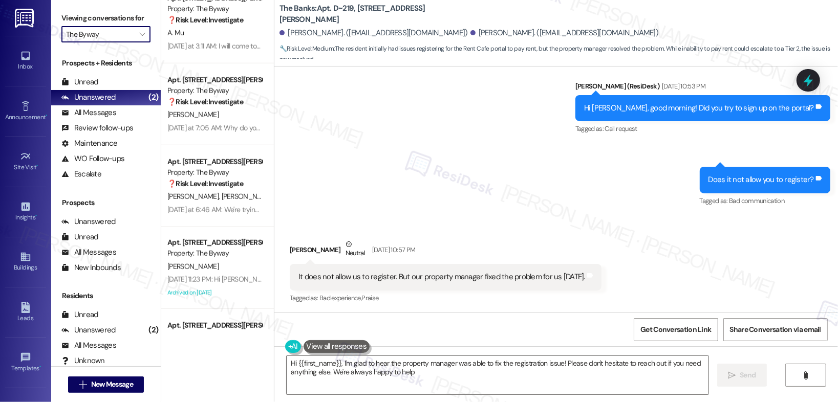
type textarea "Hi {{first_name}}, I'm glad to hear the property manager was able to fix the re…"
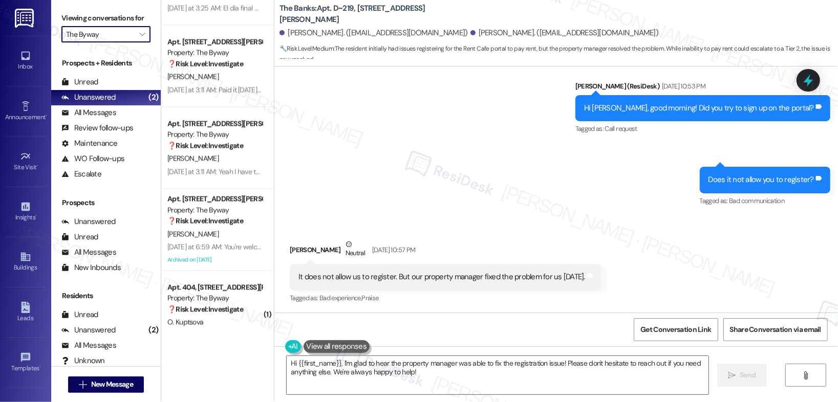
scroll to position [1636, 0]
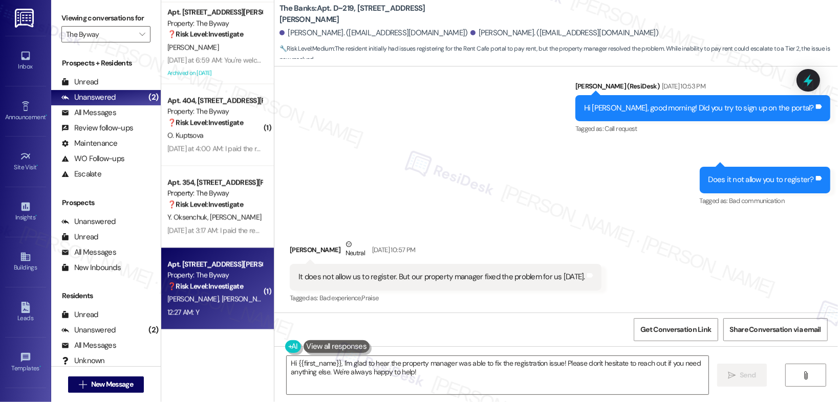
click at [229, 309] on div "12:27 AM: Y 12:27 AM: Y" at bounding box center [214, 312] width 97 height 13
type textarea "Fetching suggested responses. Please feel free to read through the conversation…"
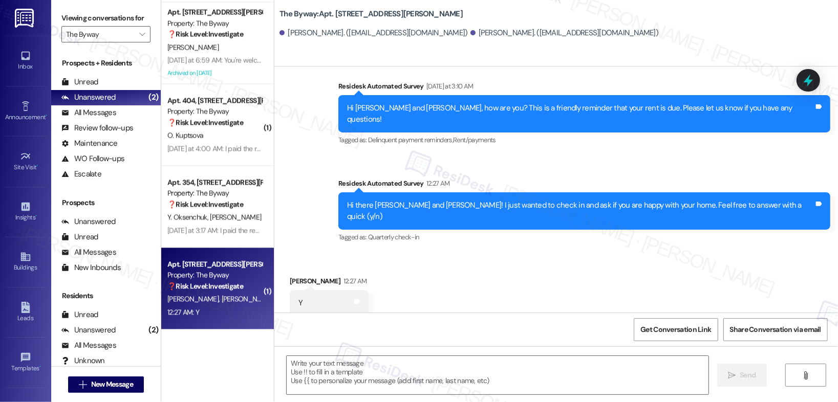
type textarea "Fetching suggested responses. Please feel free to read through the conversation…"
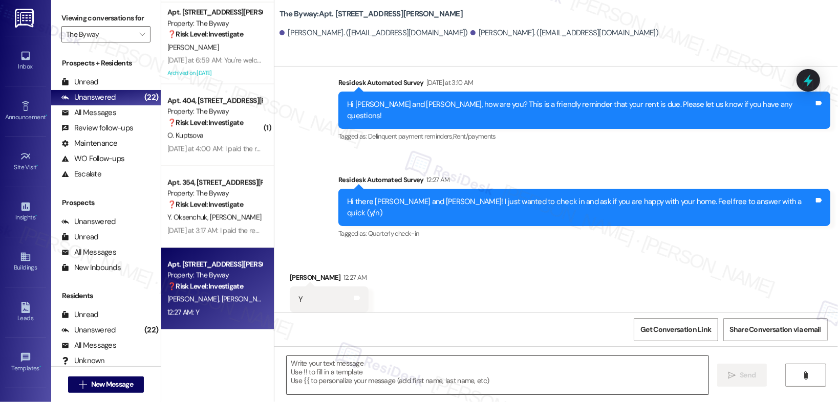
click at [482, 379] on textarea at bounding box center [498, 375] width 422 height 38
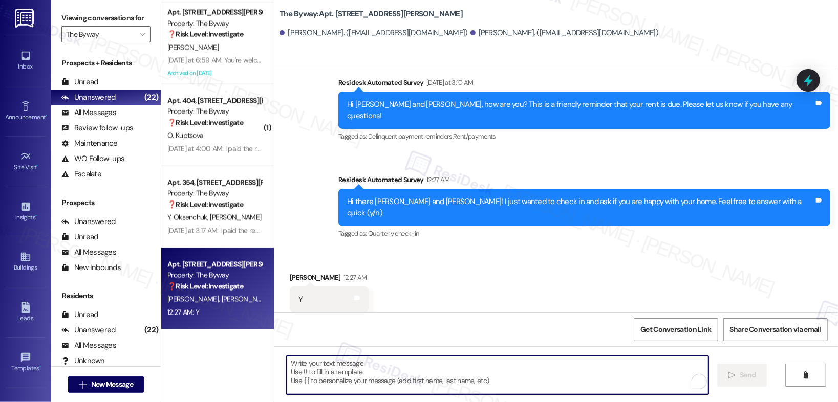
paste textarea "Great to hear you're happy with your home, {{first_name}}! Please do not hesita…"
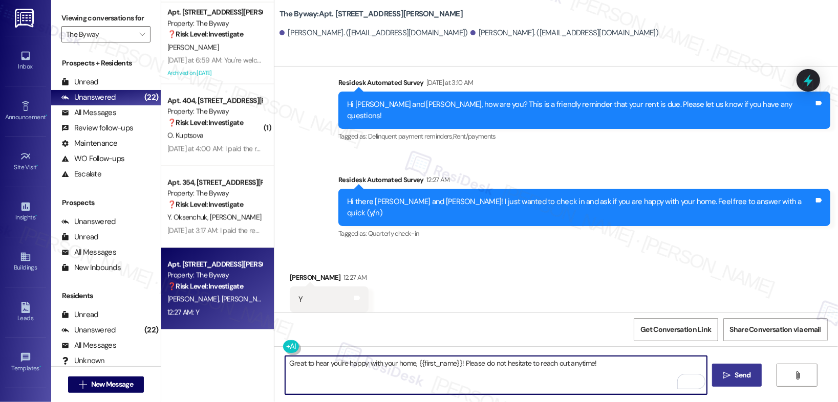
type textarea "Great to hear you're happy with your home, {{first_name}}! Please do not hesita…"
click at [731, 376] on span " Send" at bounding box center [737, 375] width 32 height 11
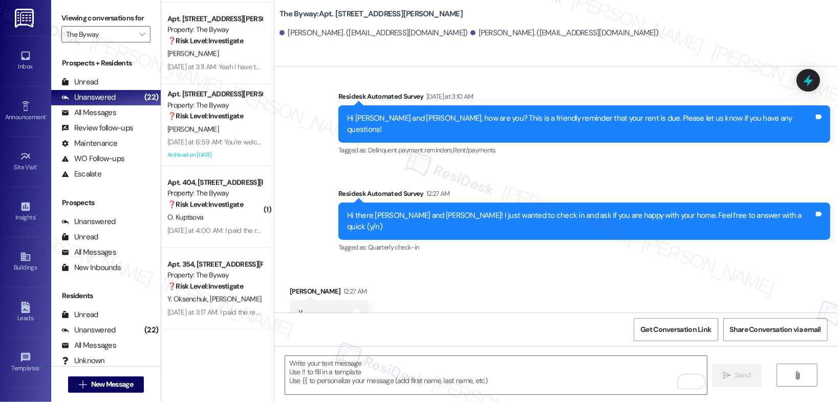
scroll to position [722, 0]
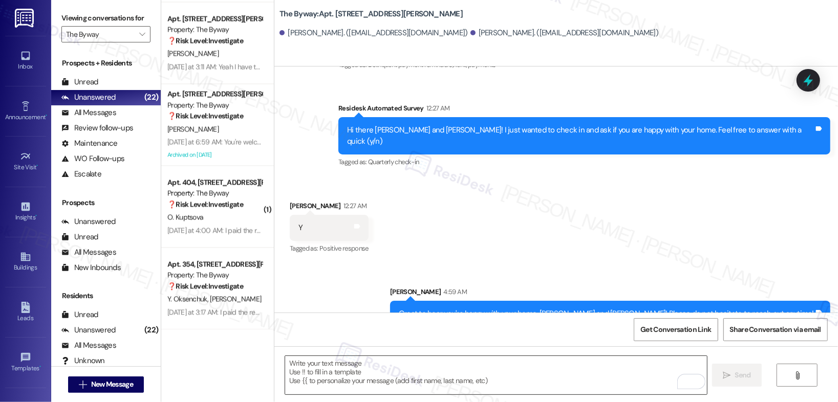
click at [376, 367] on textarea "To enrich screen reader interactions, please activate Accessibility in Grammarl…" at bounding box center [496, 375] width 422 height 38
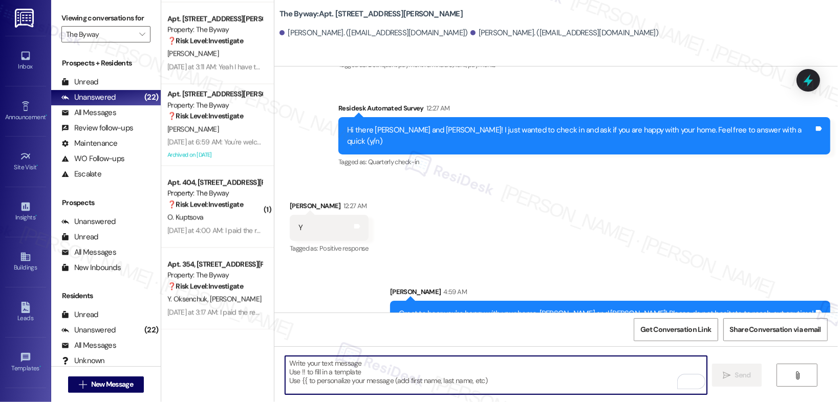
click at [376, 367] on textarea "To enrich screen reader interactions, please activate Accessibility in Grammarl…" at bounding box center [496, 375] width 422 height 38
paste textarea "Can I ask a quick favor? If you have a moment, would you mind leaving us a Goog…"
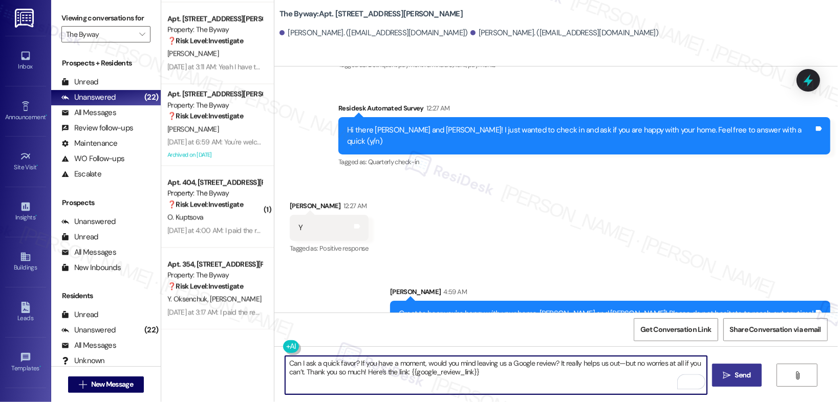
type textarea "Can I ask a quick favor? If you have a moment, would you mind leaving us a Goog…"
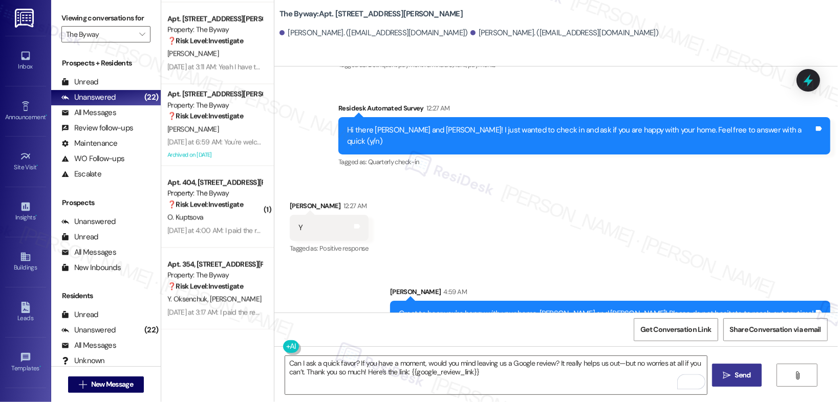
click at [738, 378] on span "Send" at bounding box center [743, 375] width 16 height 11
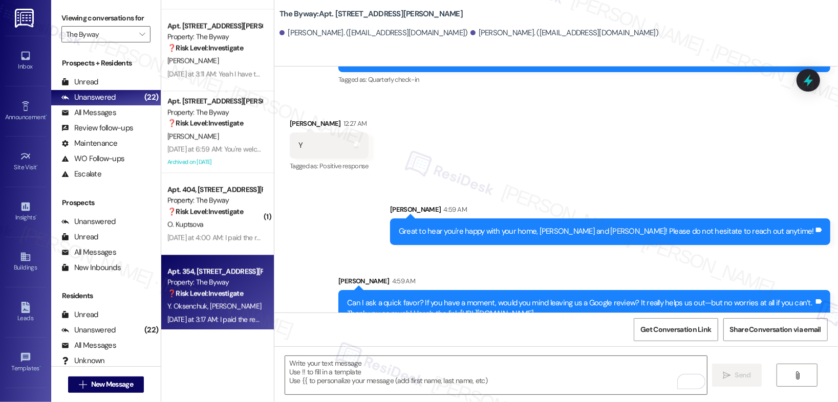
scroll to position [1636, 0]
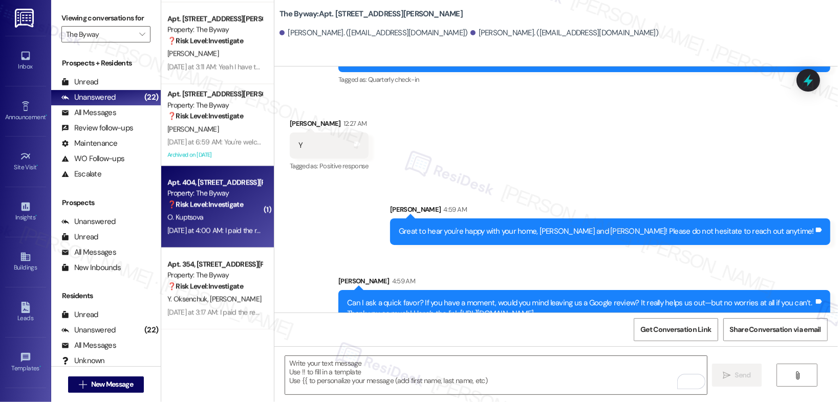
click at [228, 222] on div "O. Kuptsova" at bounding box center [214, 217] width 97 height 13
type textarea "Fetching suggested responses. Please feel free to read through the conversation…"
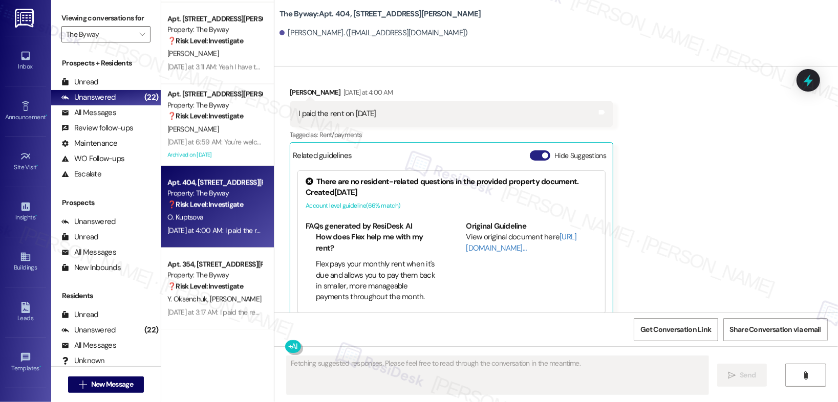
click at [532, 156] on button "Hide Suggestions" at bounding box center [540, 156] width 20 height 10
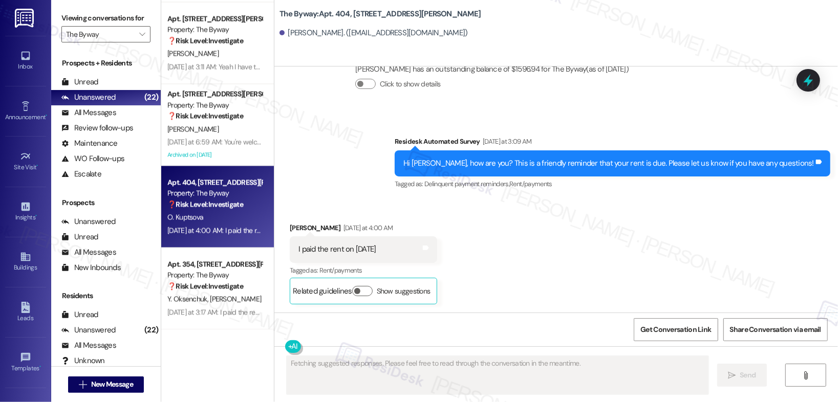
scroll to position [1511, 0]
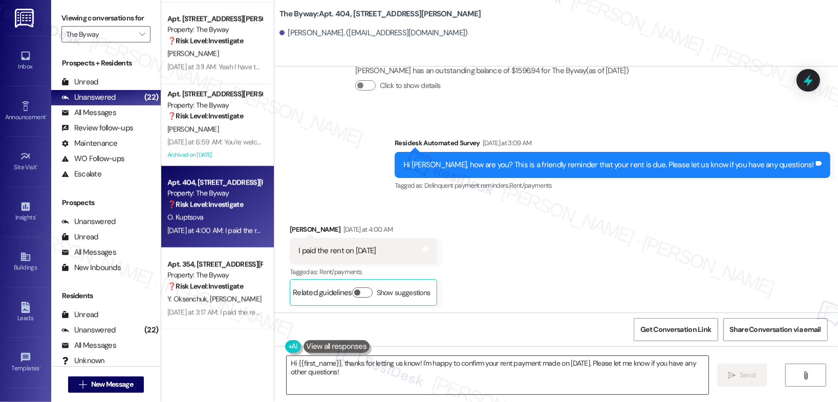
click at [441, 377] on textarea "Hi {{first_name}}, thanks for letting us know! I'm happy to confirm your rent p…" at bounding box center [498, 375] width 422 height 38
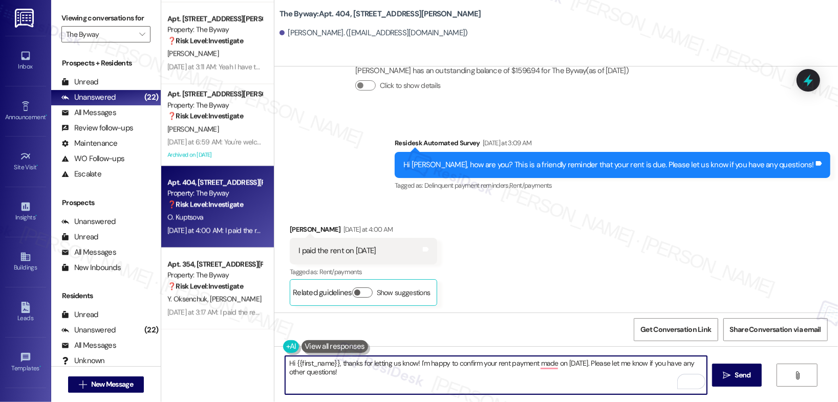
click at [327, 376] on textarea "Hi {{first_name}}, thanks for letting us know! I'm happy to confirm your rent p…" at bounding box center [496, 375] width 422 height 38
paste textarea "Thank you, {{first_name}}, for your payment! If there's anything we can help yo…"
type textarea "Thank you, {{first_name}}, for your payment! If there's anything we can help yo…"
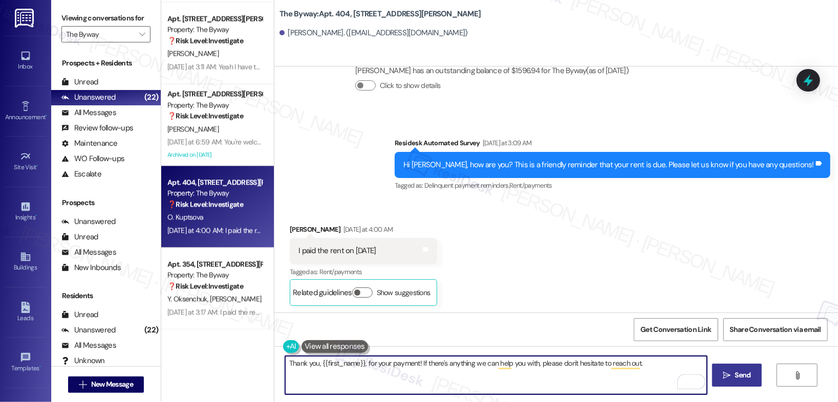
click at [726, 374] on icon "" at bounding box center [727, 376] width 8 height 8
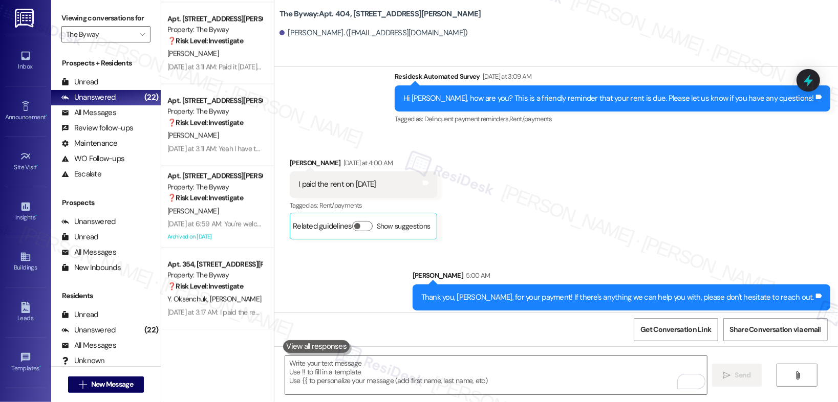
scroll to position [1583, 0]
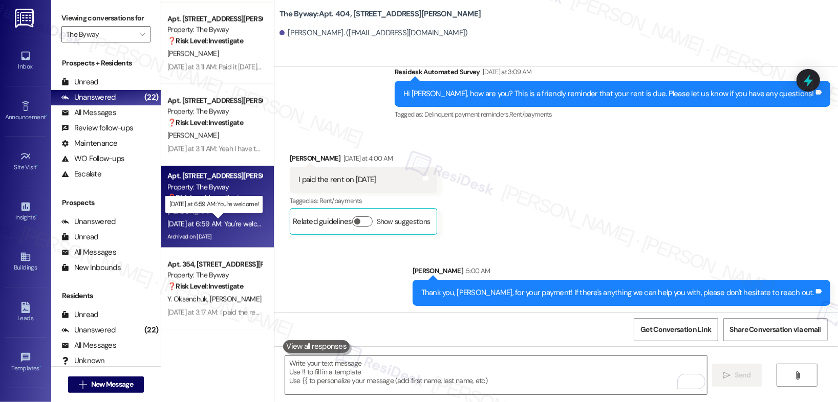
click at [236, 225] on div "Yesterday at 6:59 AM: You're welcome! Yesterday at 6:59 AM: You're welcome!" at bounding box center [219, 223] width 104 height 9
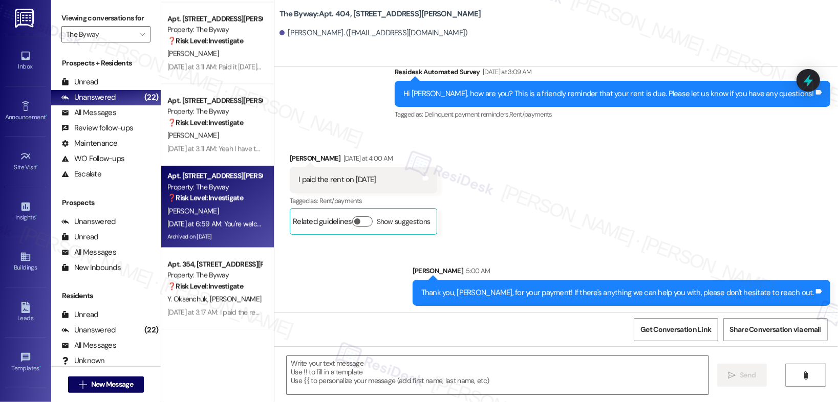
type textarea "Fetching suggested responses. Please feel free to read through the conversation…"
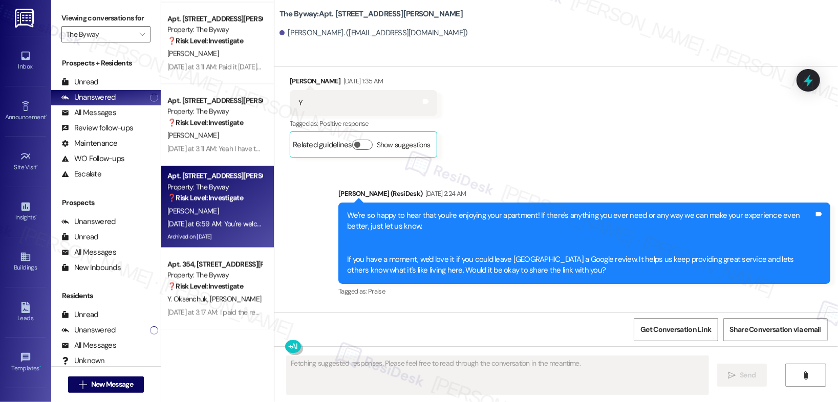
scroll to position [16813, 0]
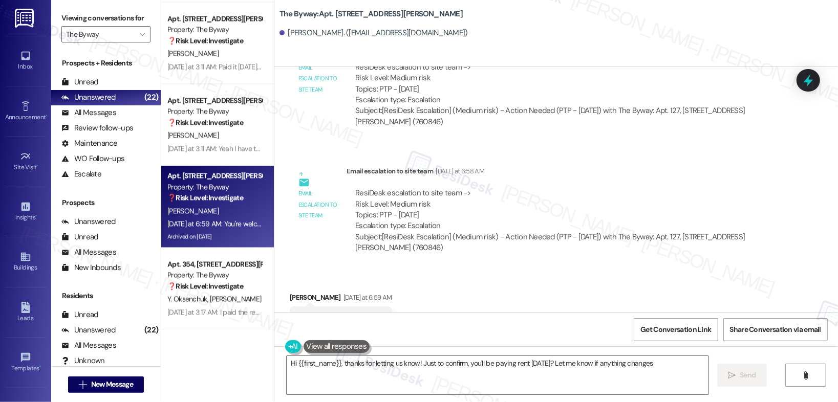
type textarea "Hi {{first_name}}, thanks for letting us know! Just to confirm, you'll be payin…"
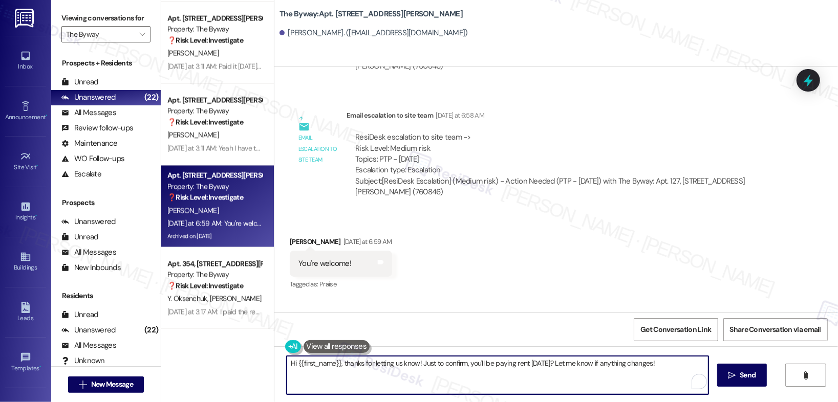
click at [339, 361] on textarea "Hi {{first_name}}, thanks for letting us know! Just to confirm, you'll be payin…" at bounding box center [498, 375] width 422 height 38
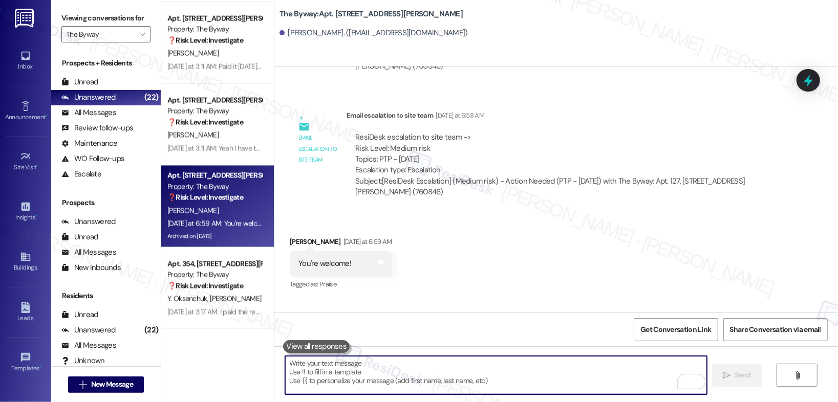
click at [346, 376] on textarea "To enrich screen reader interactions, please activate Accessibility in Grammarl…" at bounding box center [496, 375] width 422 height 38
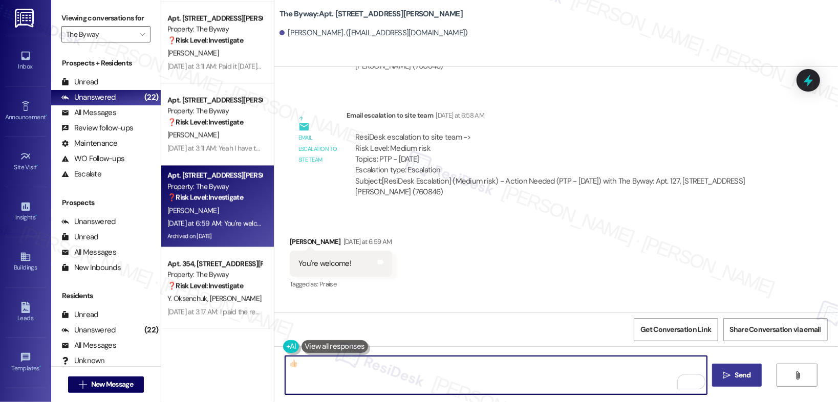
type textarea "👍🏻"
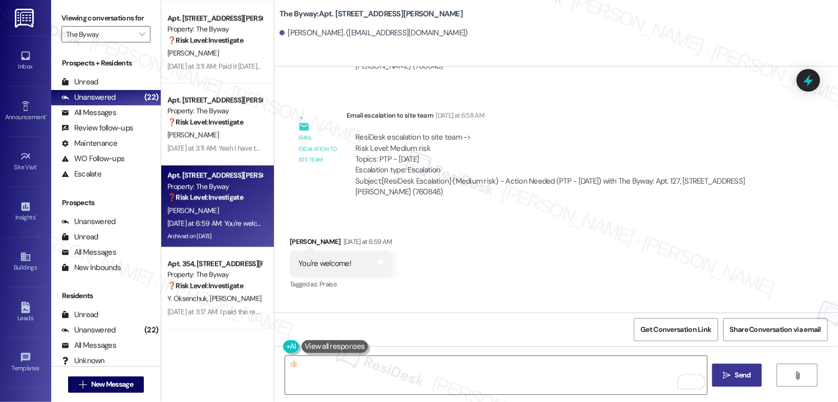
click at [736, 378] on span "Send" at bounding box center [743, 375] width 16 height 11
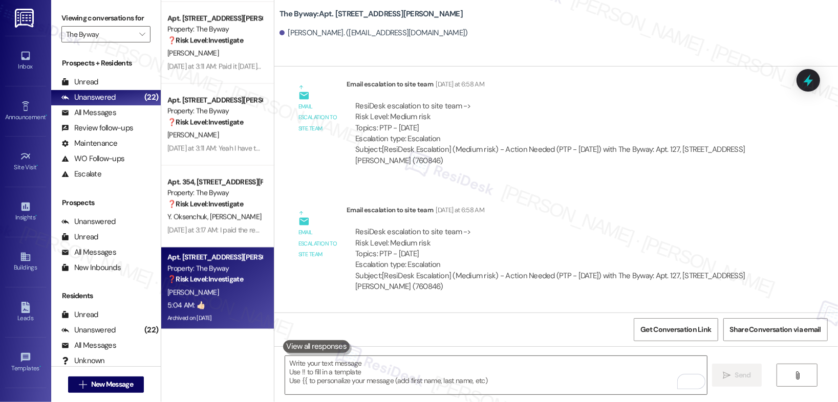
scroll to position [16884, 0]
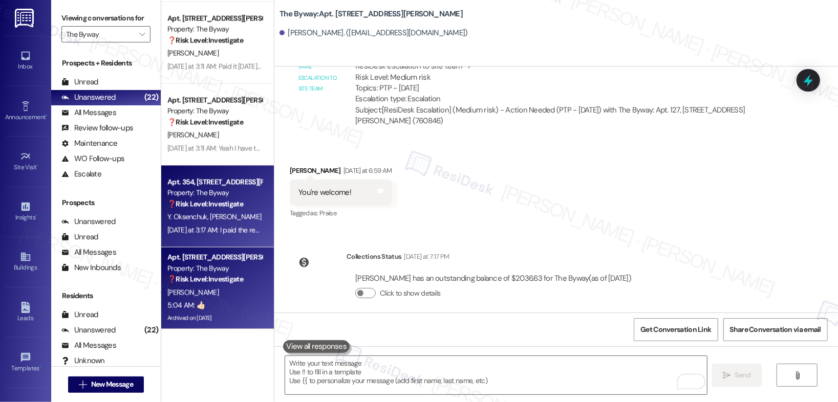
click at [198, 226] on div "Yesterday at 3:17 AM: I paid the rent yesterday night Yesterday at 3:17 AM: I p…" at bounding box center [232, 230] width 131 height 9
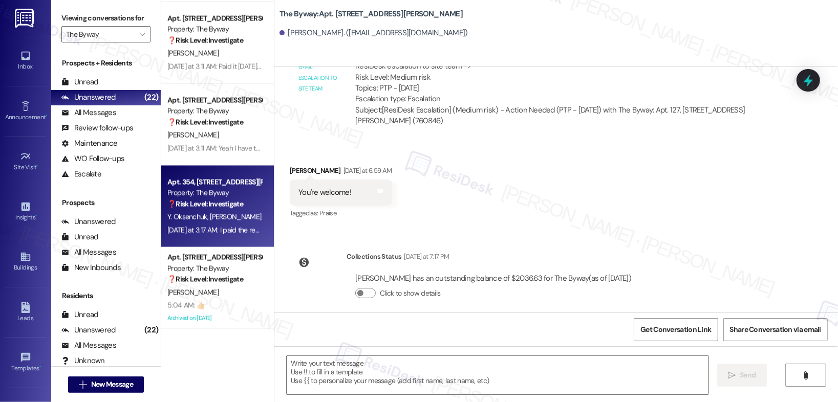
type textarea "Fetching suggested responses. Please feel free to read through the conversation…"
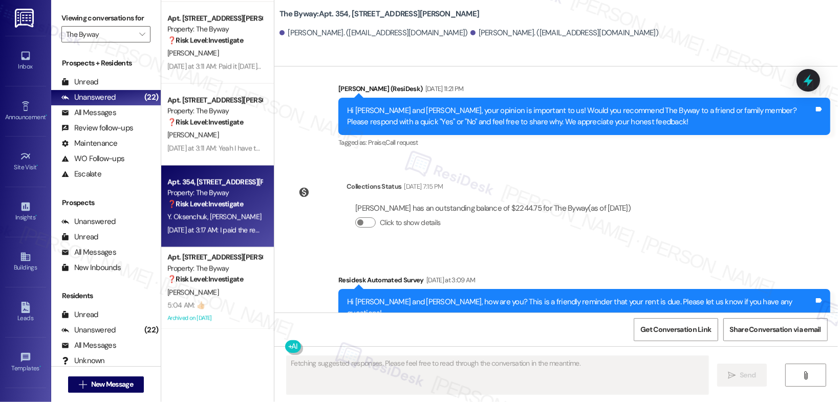
scroll to position [4420, 0]
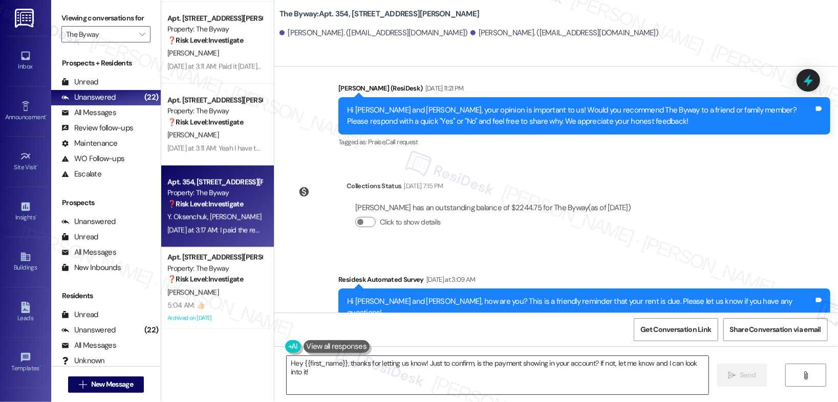
click at [390, 370] on textarea "Hey {{first_name}}, thanks for letting us know! Just to confirm, is the payment…" at bounding box center [498, 375] width 422 height 38
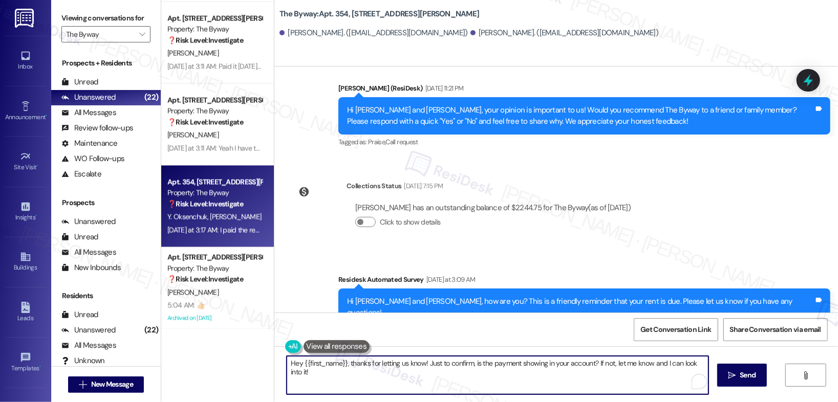
click at [390, 370] on textarea "Hey {{first_name}}, thanks for letting us know! Just to confirm, is the payment…" at bounding box center [498, 375] width 422 height 38
paste textarea "Thank you, {{first_name}}, for your payment! If there's anything we can help yo…"
click at [293, 372] on div "Maxim Koroteyev Yesterday at 3:17 AM" at bounding box center [345, 379] width 111 height 14
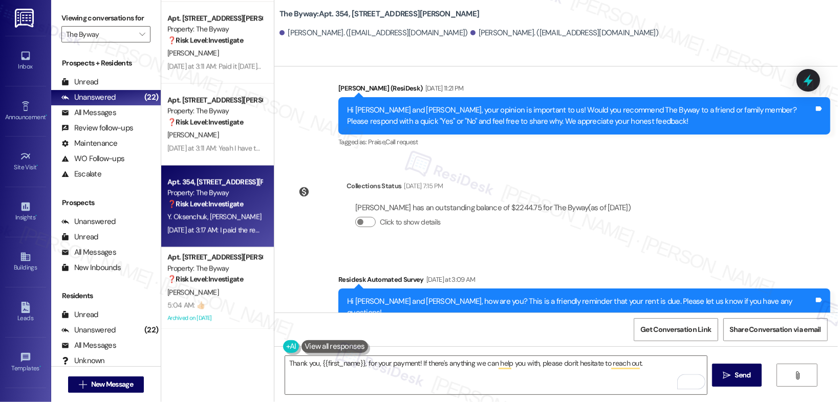
click at [293, 372] on div "Maxim Koroteyev Yesterday at 3:17 AM" at bounding box center [345, 379] width 111 height 14
copy div "Maxim"
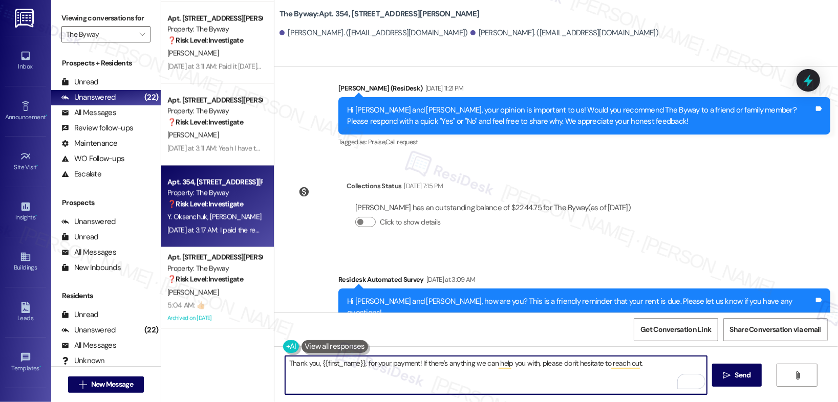
drag, startPoint x: 316, startPoint y: 364, endPoint x: 359, endPoint y: 363, distance: 43.0
click at [359, 363] on textarea "Thank you, {{first_name}}, for your payment! If there's anything we can help yo…" at bounding box center [496, 375] width 422 height 38
paste textarea "Maxim"
type textarea "Thank you, Maxim, for your payment! If there's anything we can help you with, p…"
click at [741, 378] on span "Send" at bounding box center [743, 375] width 16 height 11
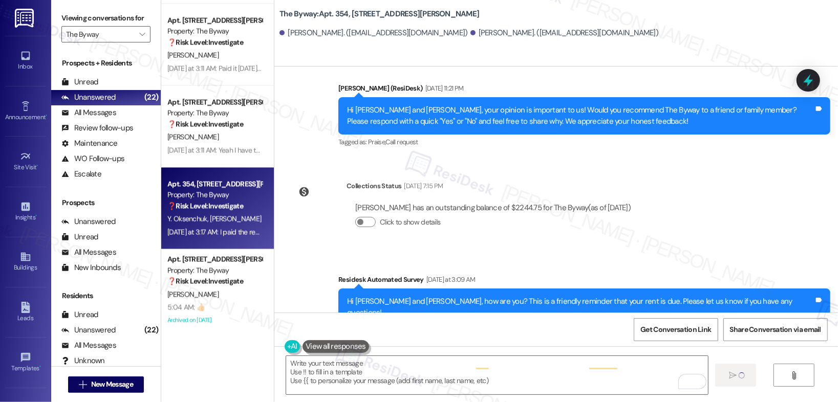
scroll to position [4420, 0]
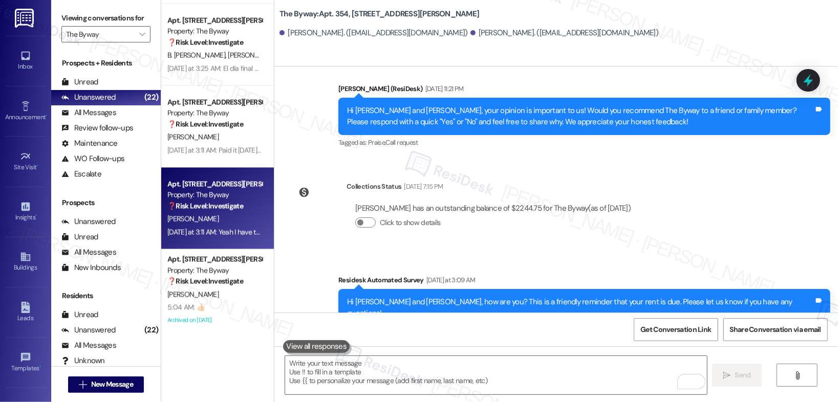
click at [214, 223] on div "[PERSON_NAME]" at bounding box center [214, 219] width 97 height 13
type textarea "Fetching suggested responses. Please feel free to read through the conversation…"
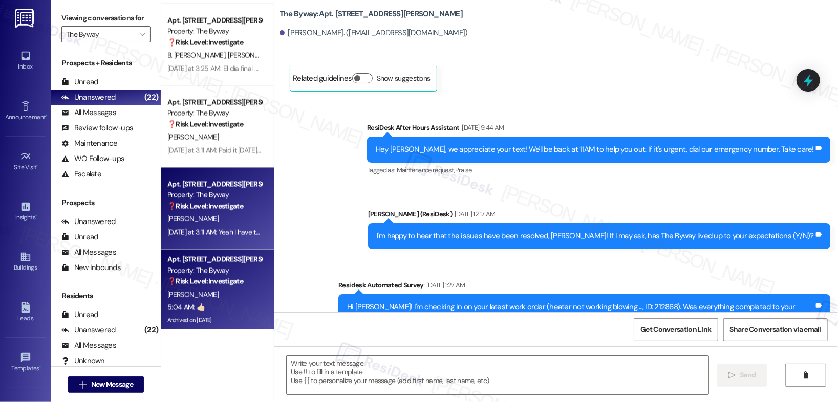
type textarea "Fetching suggested responses. Please feel free to read through the conversation…"
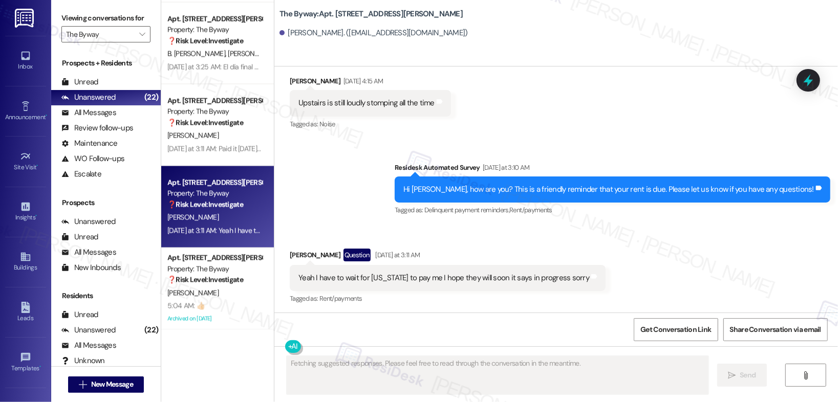
scroll to position [1472, 0]
click at [223, 300] on div "5:04 AM: 👍🏻 5:04 AM: 👍🏻" at bounding box center [214, 306] width 97 height 13
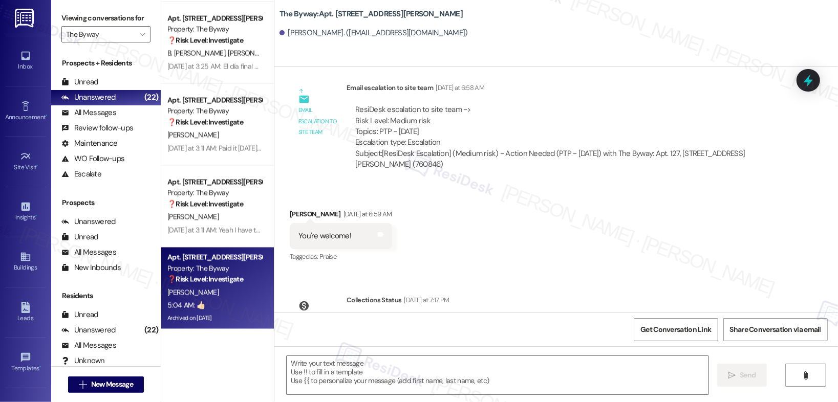
type textarea "Fetching suggested responses. Please feel free to read through the conversation…"
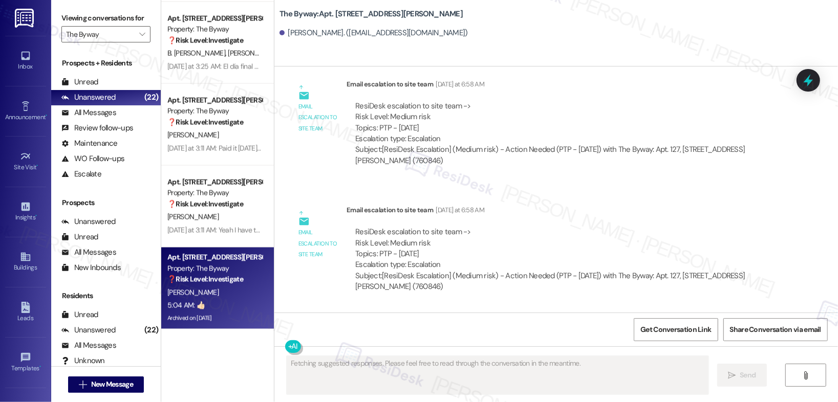
scroll to position [16899, 0]
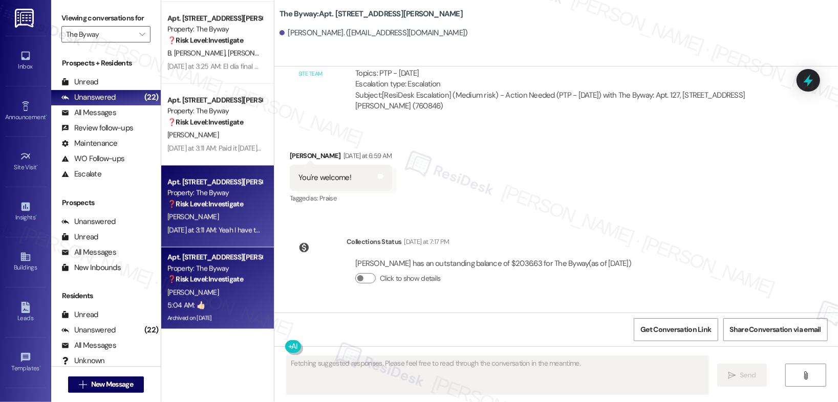
click at [219, 220] on div "[PERSON_NAME]" at bounding box center [214, 217] width 97 height 13
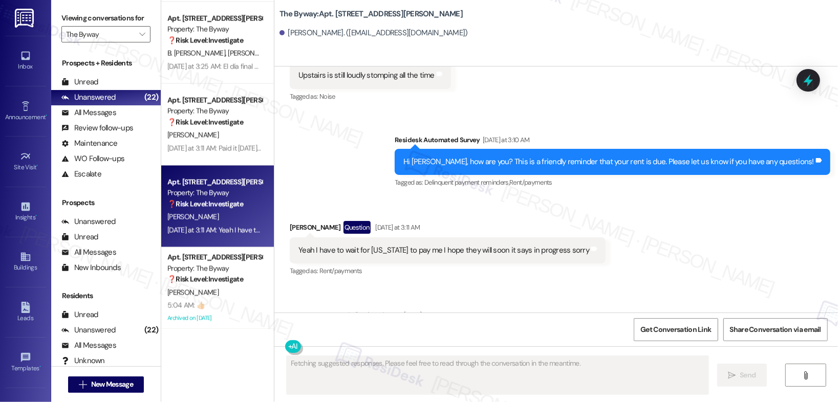
scroll to position [3968, 0]
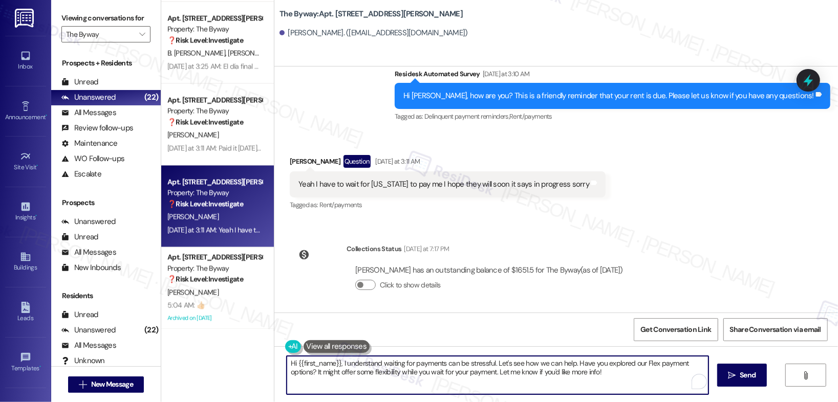
click at [367, 368] on textarea "Hi {{first_name}}, I understand waiting for payments can be stressful. Let's se…" at bounding box center [498, 375] width 422 height 38
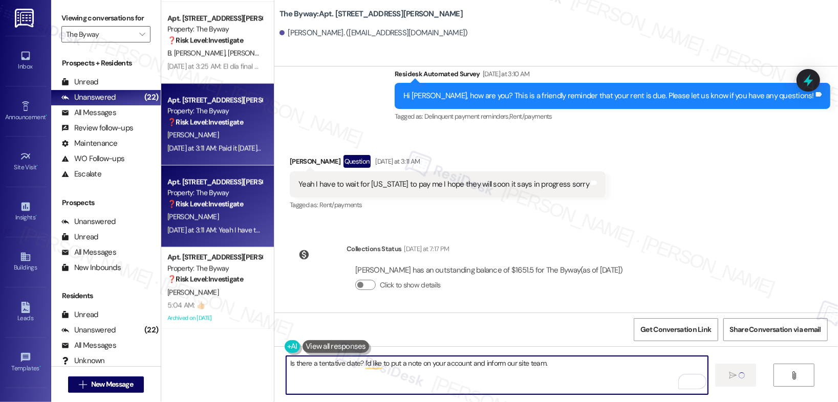
type textarea "Is there a tentative date? I'd like to put a note on your account and inform ou…"
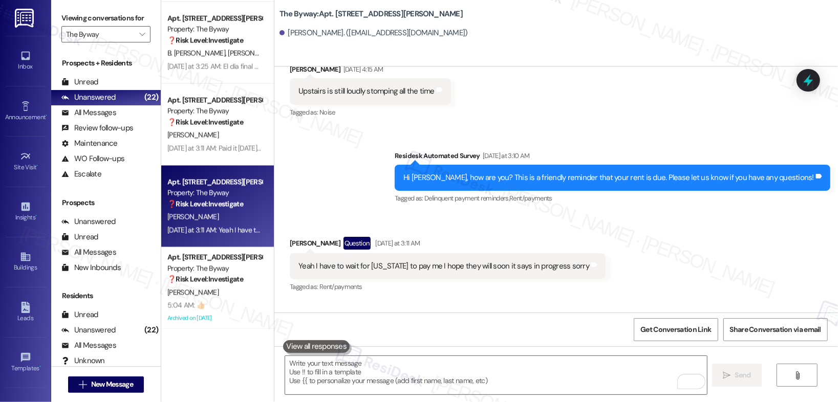
scroll to position [3874, 0]
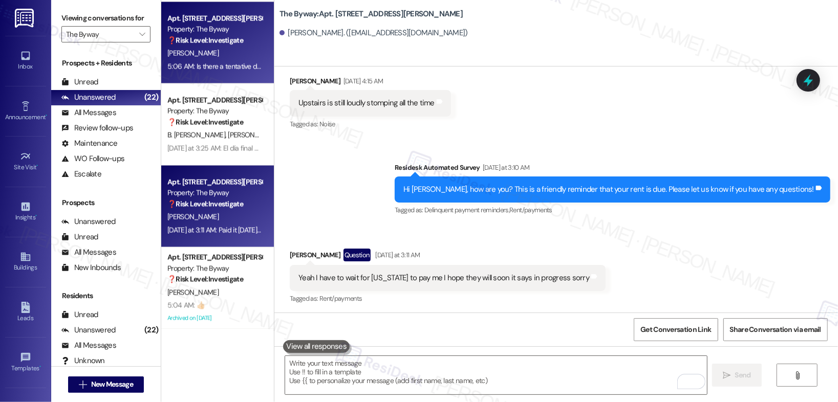
click at [230, 206] on strong "❓ Risk Level: Investigate" at bounding box center [205, 204] width 76 height 9
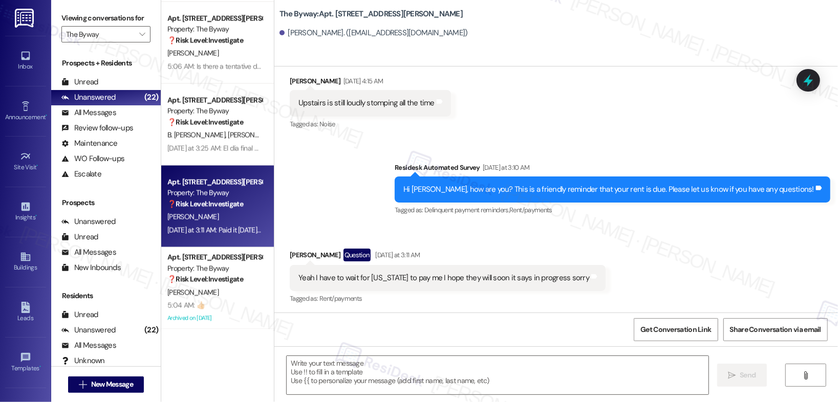
type textarea "Fetching suggested responses. Please feel free to read through the conversation…"
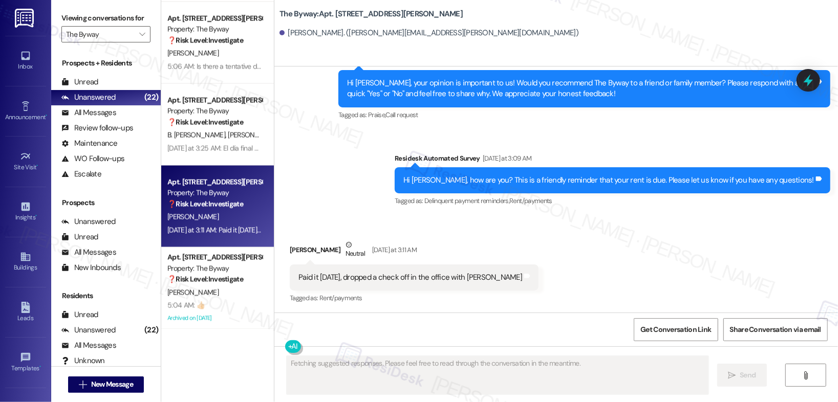
scroll to position [1251, 0]
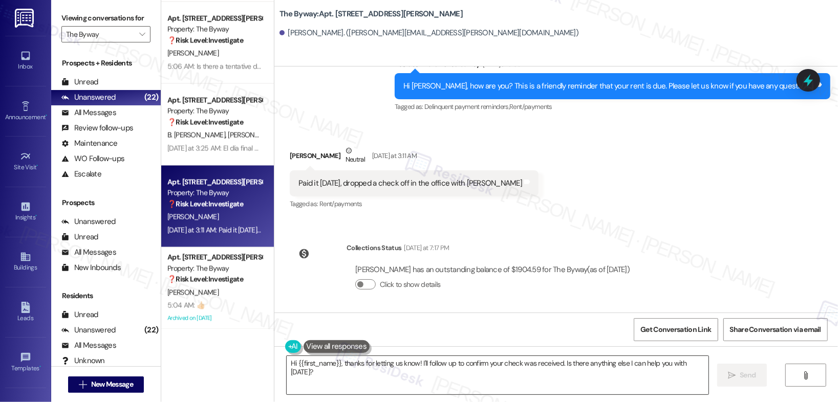
click at [436, 365] on textarea "Hi {{first_name}}, thanks for letting us know! I'll follow up to confirm your c…" at bounding box center [498, 375] width 422 height 38
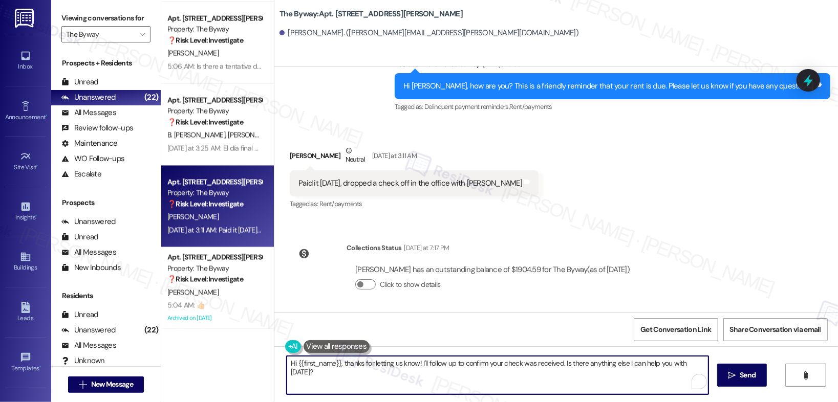
click at [436, 365] on textarea "Hi {{first_name}}, thanks for letting us know! I'll follow up to confirm your c…" at bounding box center [498, 375] width 422 height 38
paste textarea "Thank you, {{first_name}}, for your payment! If there's anything we can help yo…"
type textarea "Thank you, {{first_name}}, for your payment! If there's anything we can help yo…"
click at [728, 375] on icon "" at bounding box center [727, 376] width 8 height 8
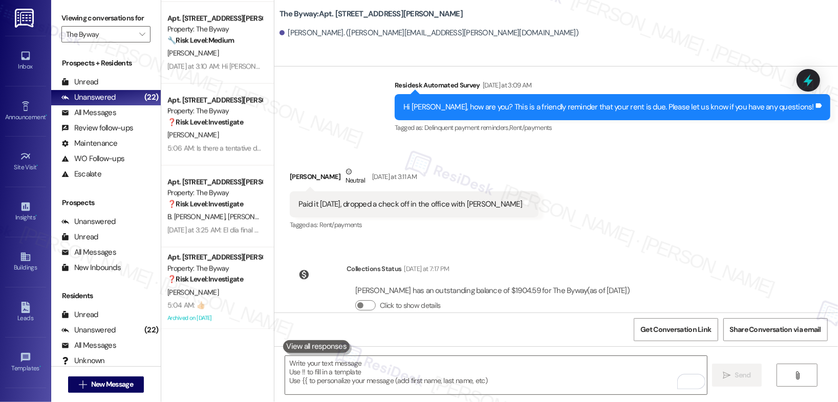
scroll to position [1322, 0]
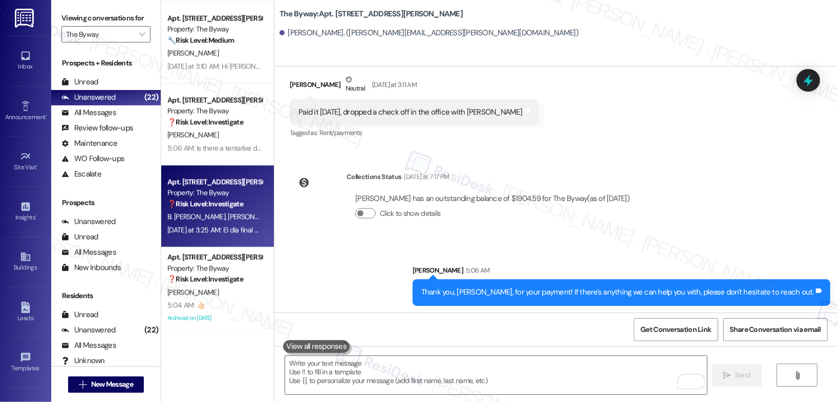
click at [228, 206] on strong "❓ Risk Level: Investigate" at bounding box center [205, 204] width 76 height 9
type textarea "Fetching suggested responses. Please feel free to read through the conversation…"
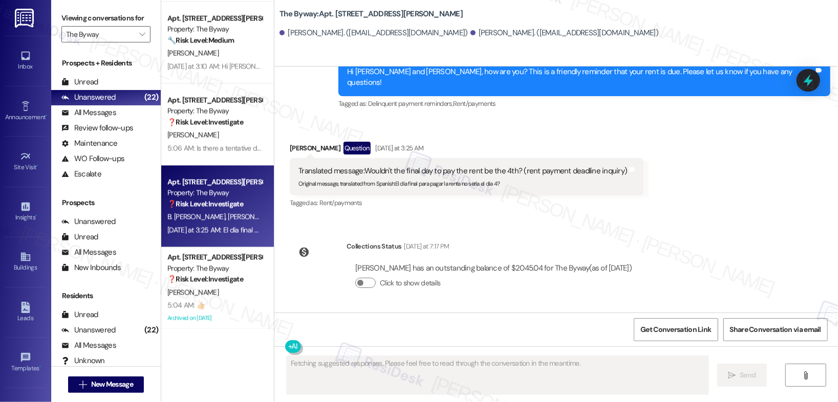
scroll to position [578, 0]
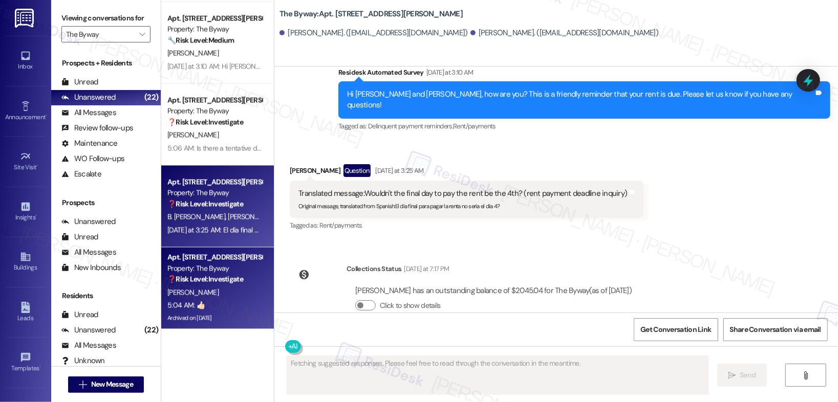
click at [231, 290] on div "F. Ponce" at bounding box center [214, 293] width 97 height 13
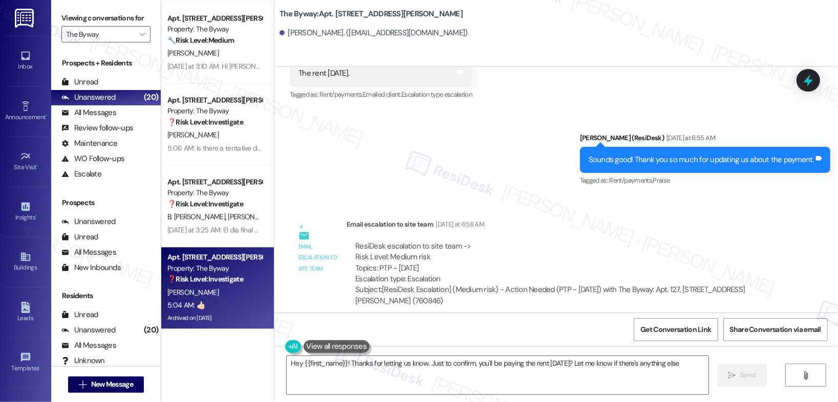
scroll to position [16452, 0]
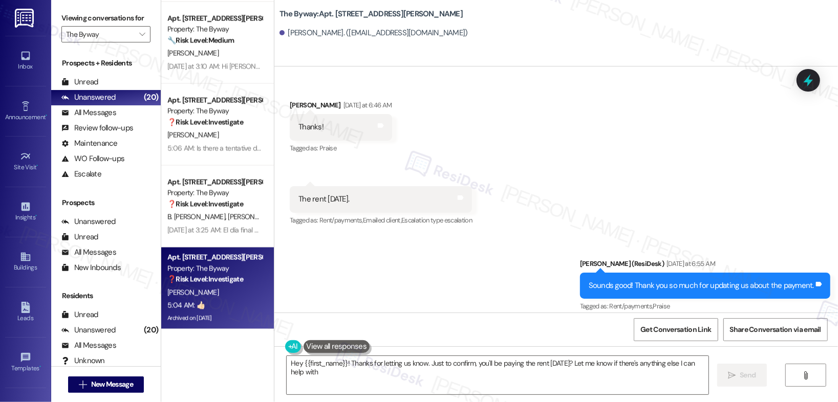
type textarea "Hey {{first_name}}! Thanks for letting us know. Just to confirm, you'll be payi…"
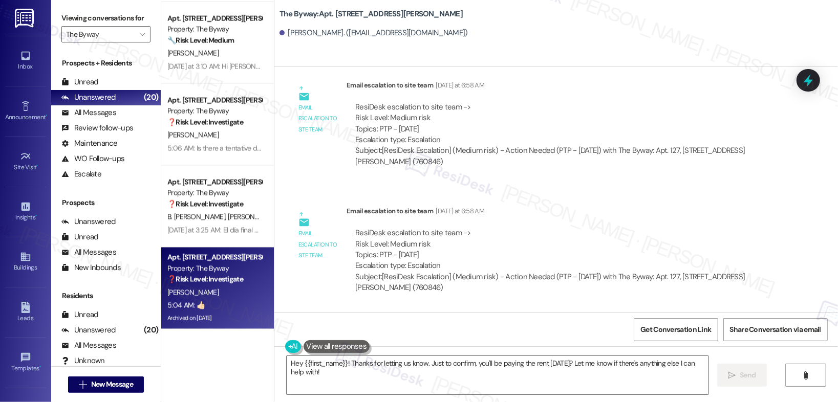
scroll to position [16899, 0]
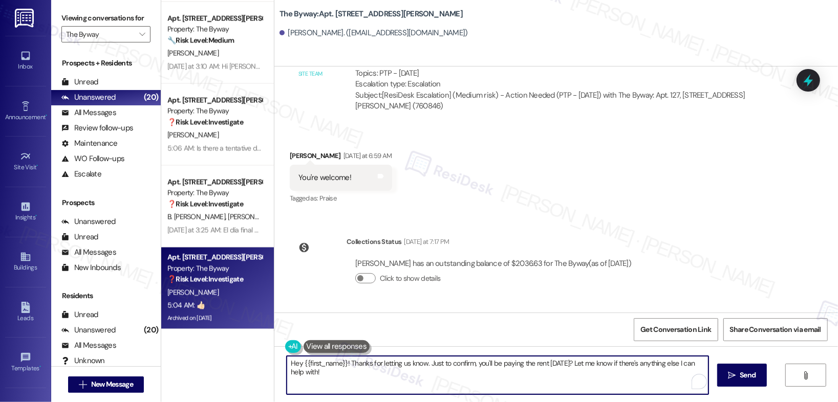
click at [327, 375] on textarea "Hey {{first_name}}! Thanks for letting us know. Just to confirm, you'll be payi…" at bounding box center [498, 375] width 422 height 38
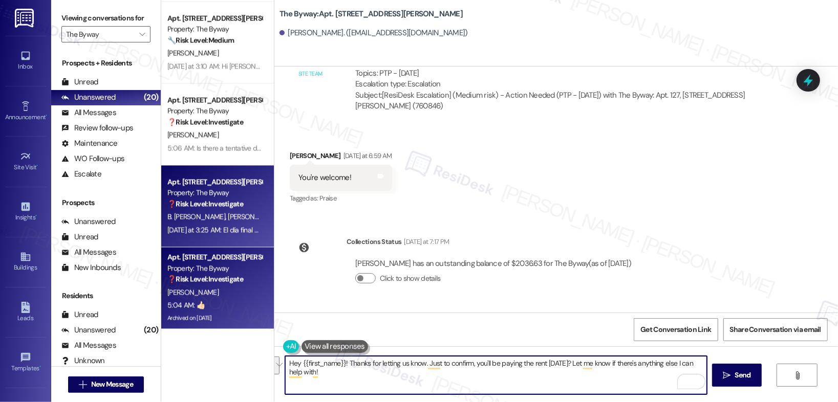
click at [198, 224] on div "Yesterday at 3:25 AM: El día final para pagar la renta no sería el día 4? Yeste…" at bounding box center [214, 230] width 97 height 13
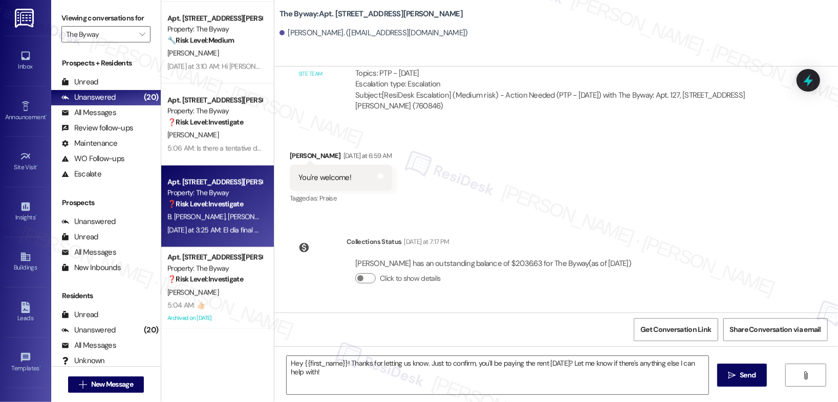
type textarea "Fetching suggested responses. Please feel free to read through the conversation…"
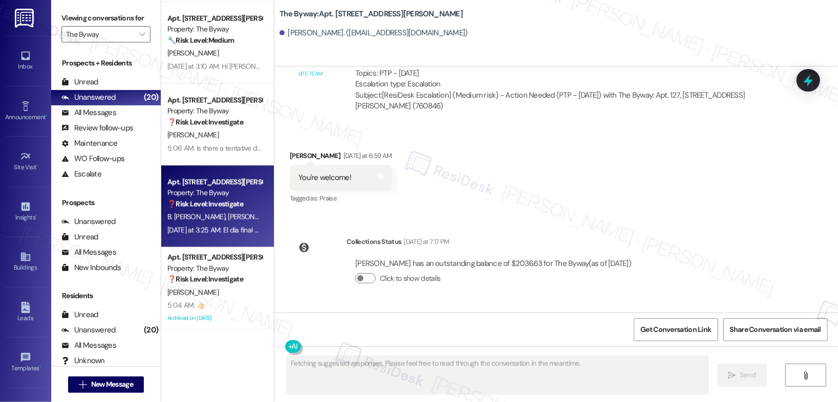
scroll to position [578, 0]
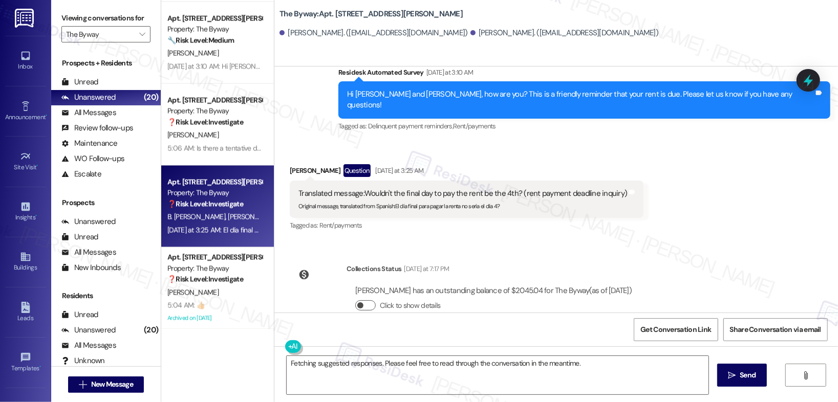
click at [365, 301] on button "Click to show details" at bounding box center [365, 306] width 20 height 10
click at [368, 303] on span "button" at bounding box center [371, 306] width 6 height 6
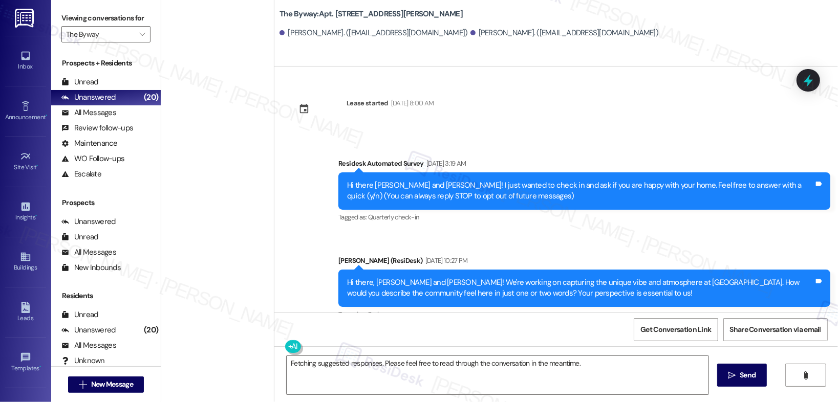
scroll to position [578, 0]
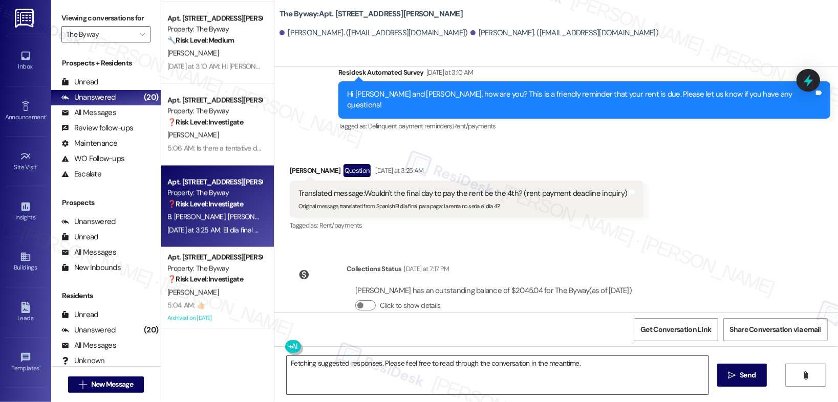
click at [339, 359] on textarea "Fetching suggested responses. Please feel free to read through the conversation…" at bounding box center [498, 375] width 422 height 38
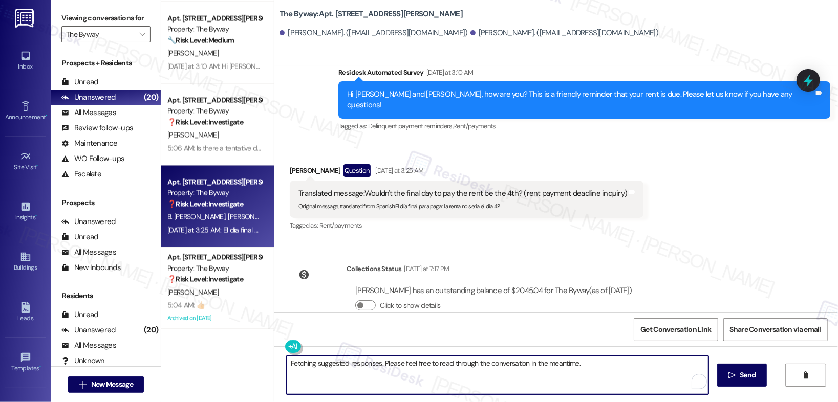
click at [339, 359] on textarea "Fetching suggested responses. Please feel free to read through the conversation…" at bounding box center [498, 375] width 422 height 38
paste textarea "The rent is due every 1st of the month. You are given a grace period to pay unt…"
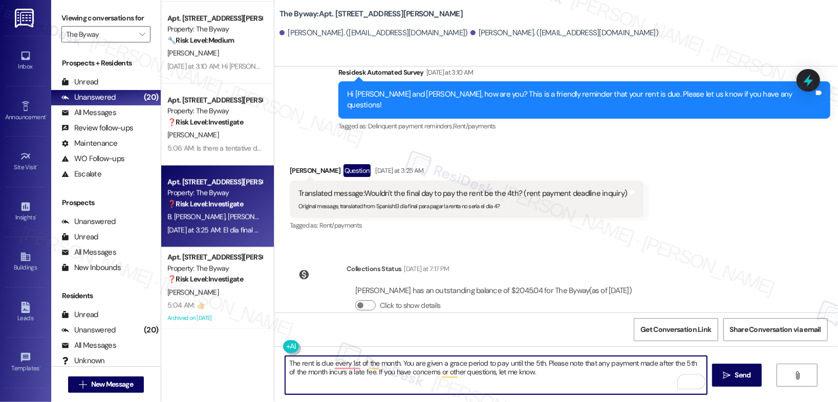
type textarea "The rent is due every 1st of the month. You are given a grace period to pay unt…"
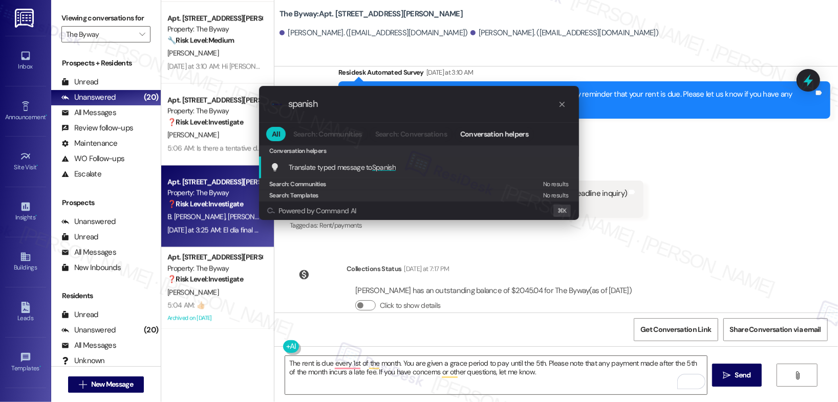
type input "spanish"
click at [350, 165] on span "Translate typed message to Spanish" at bounding box center [342, 167] width 107 height 9
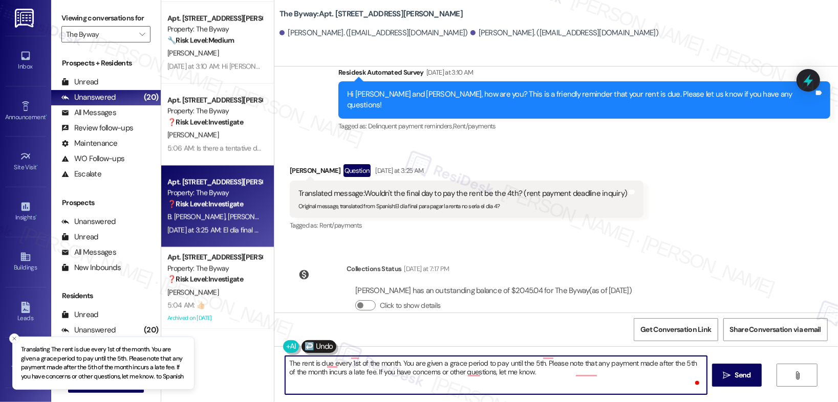
scroll to position [0, 0]
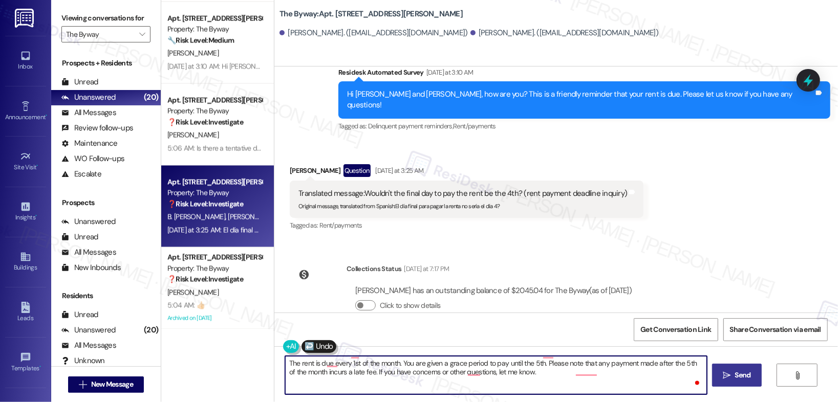
click at [735, 381] on button " Send" at bounding box center [737, 375] width 50 height 23
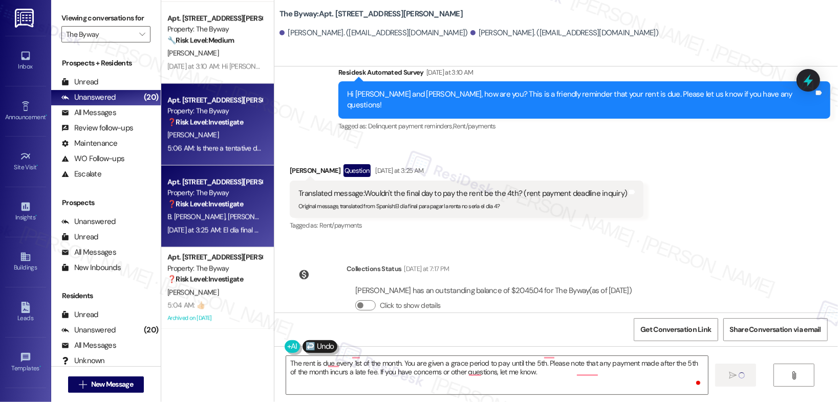
click at [210, 135] on div "[PERSON_NAME]" at bounding box center [214, 135] width 97 height 13
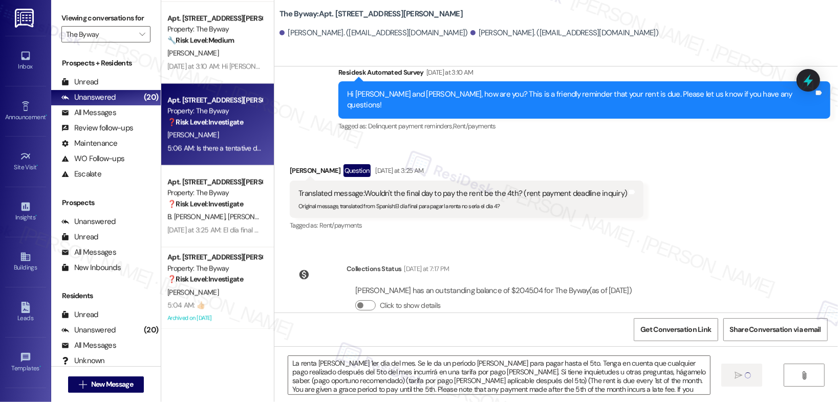
type textarea "Fetching suggested responses. Please feel free to read through the conversation…"
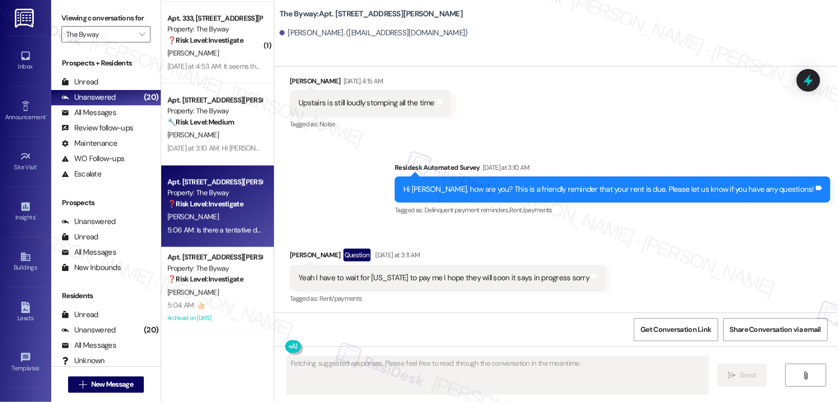
scroll to position [4055, 0]
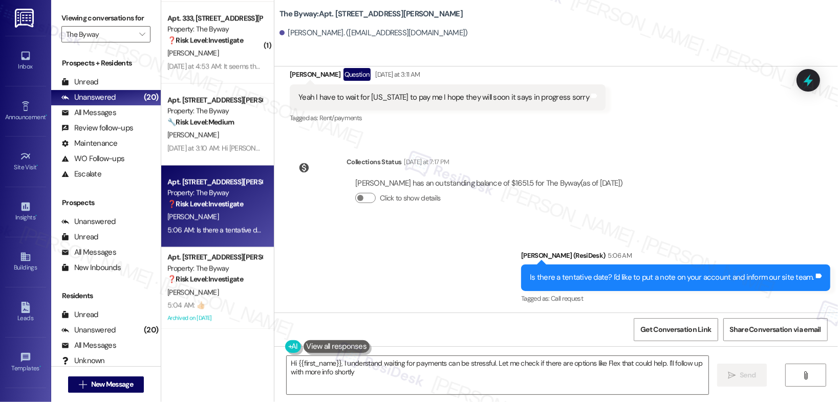
type textarea "Hi {{first_name}}, I understand waiting for payments can be stressful. Let me c…"
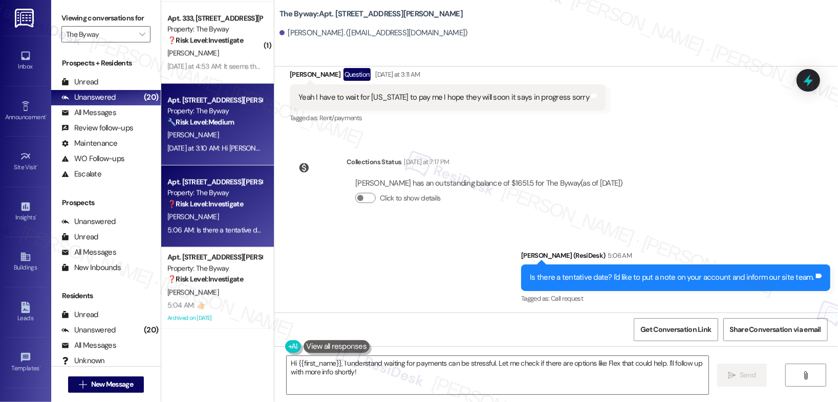
click at [224, 141] on div "[PERSON_NAME]" at bounding box center [214, 135] width 97 height 13
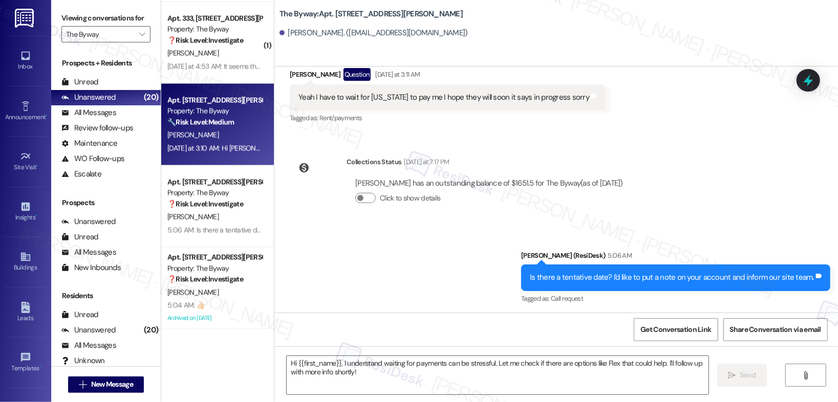
type textarea "Fetching suggested responses. Please feel free to read through the conversation…"
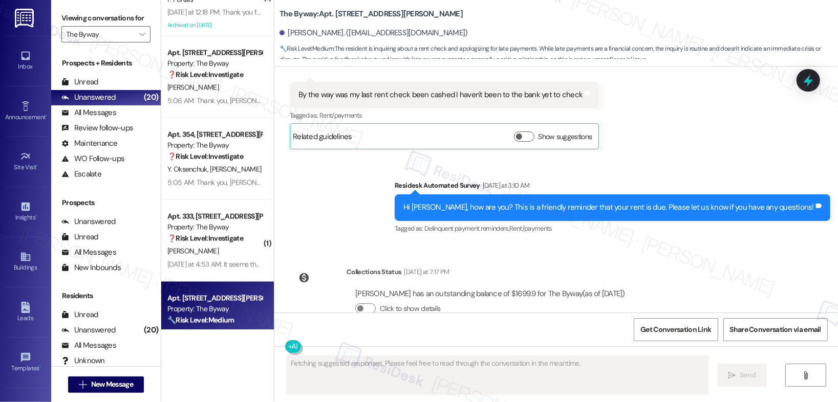
scroll to position [1249, 0]
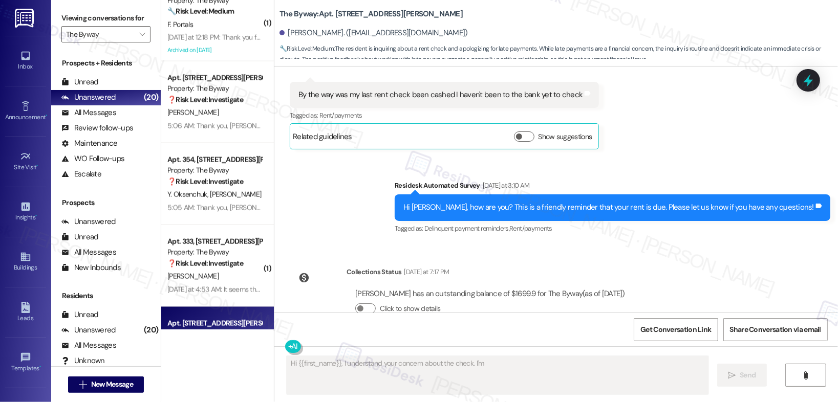
type textarea "Hi {{first_name}}, I understand your concern about the check. I'm"
click at [218, 272] on div "[PERSON_NAME]" at bounding box center [214, 276] width 97 height 13
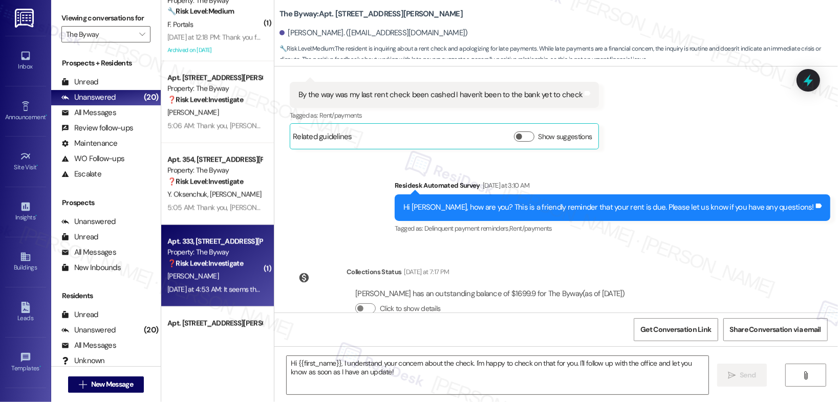
type textarea "Fetching suggested responses. Please feel free to read through the conversation…"
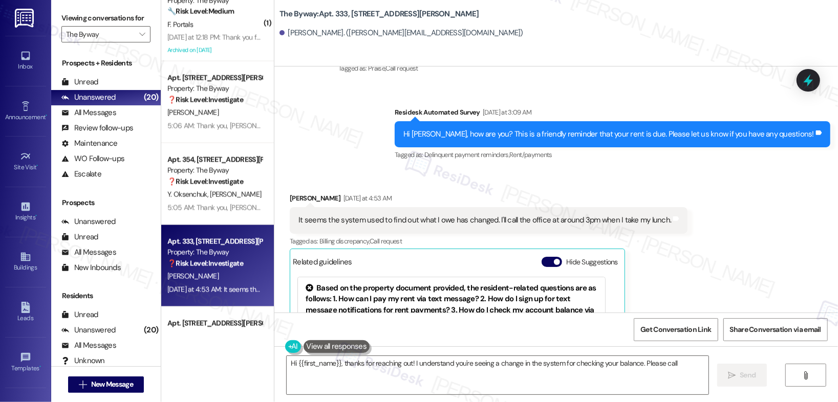
scroll to position [3017, 0]
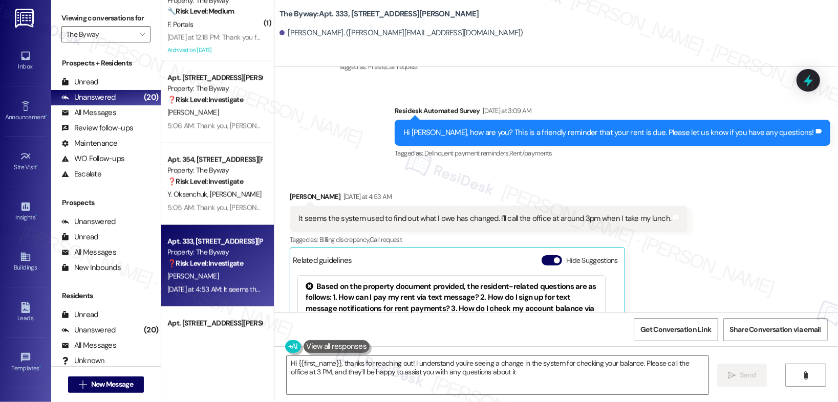
type textarea "Hi {{first_name}}, thanks for reaching out! I understand you're seeing a change…"
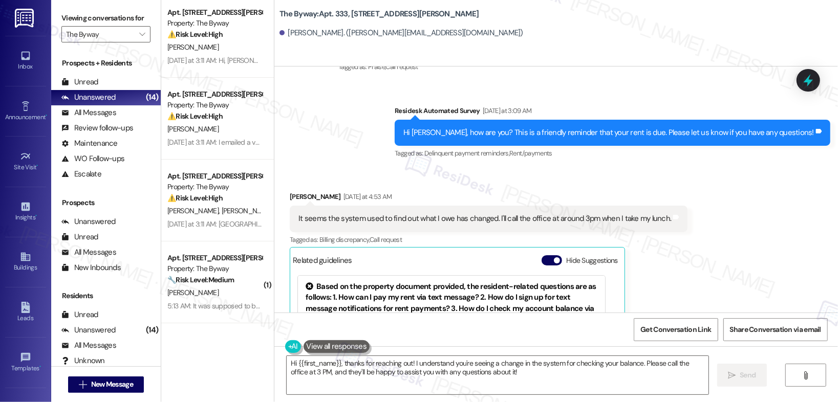
scroll to position [0, 0]
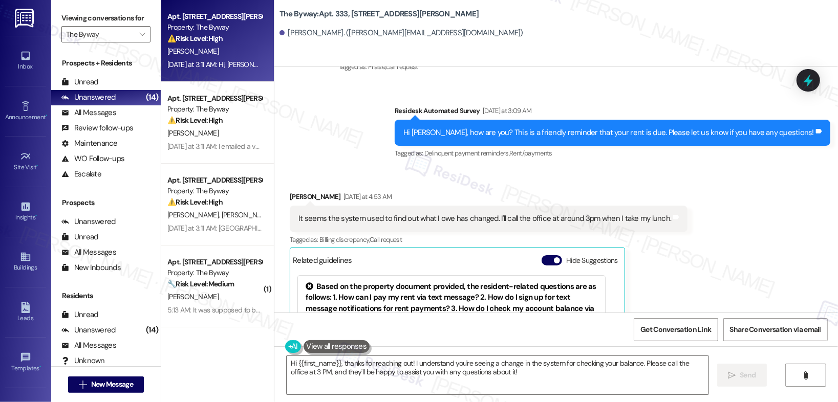
click at [228, 41] on div "⚠️ Risk Level: High The resident is confirming their move-out date and key retu…" at bounding box center [214, 38] width 95 height 11
type textarea "Fetching suggested responses. Please feel free to read through the conversation…"
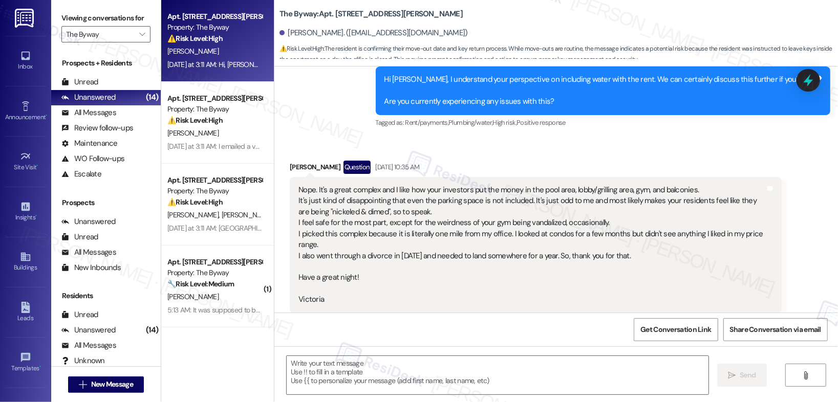
click at [228, 41] on div "⚠️ Risk Level: High The resident is confirming their move-out date and key retu…" at bounding box center [214, 38] width 95 height 11
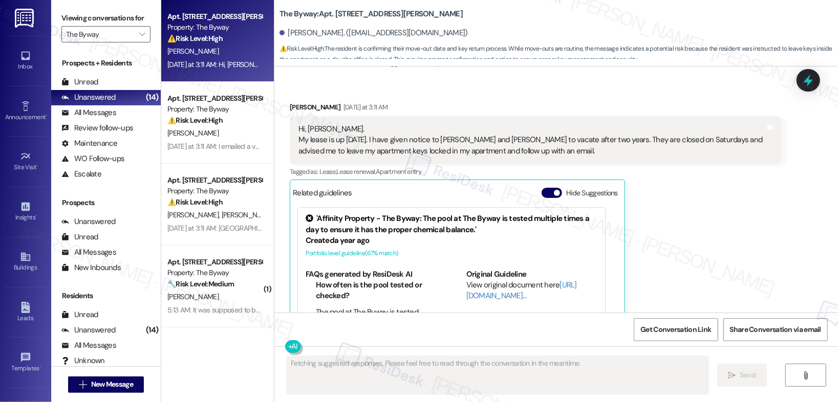
scroll to position [2959, 0]
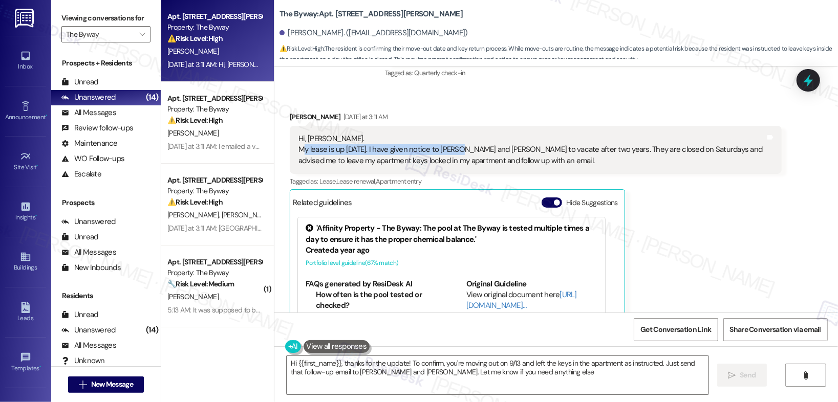
type textarea "Hi {{first_name}}, thanks for the update! To confirm, you're moving out on 9/13…"
drag, startPoint x: 296, startPoint y: 148, endPoint x: 453, endPoint y: 154, distance: 156.8
click at [453, 154] on div "Hi, [PERSON_NAME]. My lease is up [DATE]. I have given notice to [PERSON_NAME] …" at bounding box center [531, 150] width 467 height 33
click at [343, 152] on div "Hi, [PERSON_NAME]. My lease is up [DATE]. I have given notice to [PERSON_NAME] …" at bounding box center [531, 150] width 467 height 33
drag, startPoint x: 394, startPoint y: 151, endPoint x: 472, endPoint y: 151, distance: 77.8
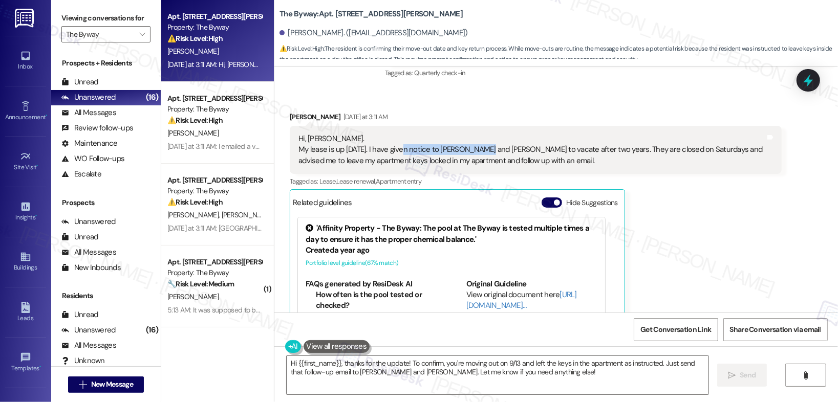
click at [472, 151] on div "Hi, [PERSON_NAME]. My lease is up [DATE]. I have given notice to [PERSON_NAME] …" at bounding box center [531, 150] width 467 height 33
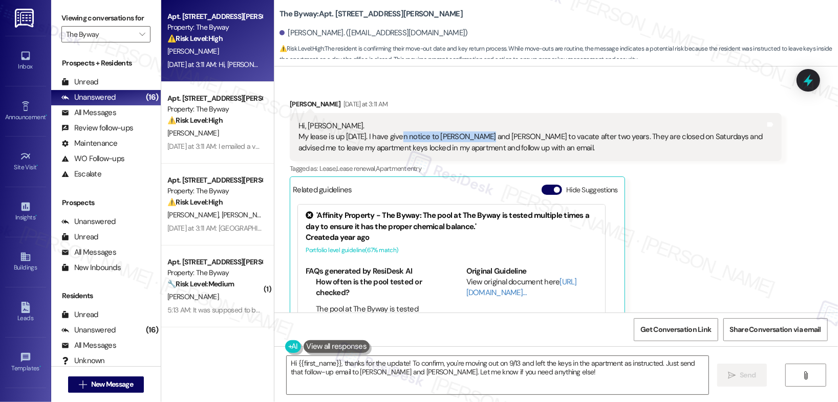
scroll to position [2971, 0]
click at [542, 186] on button "Hide Suggestions" at bounding box center [552, 191] width 20 height 10
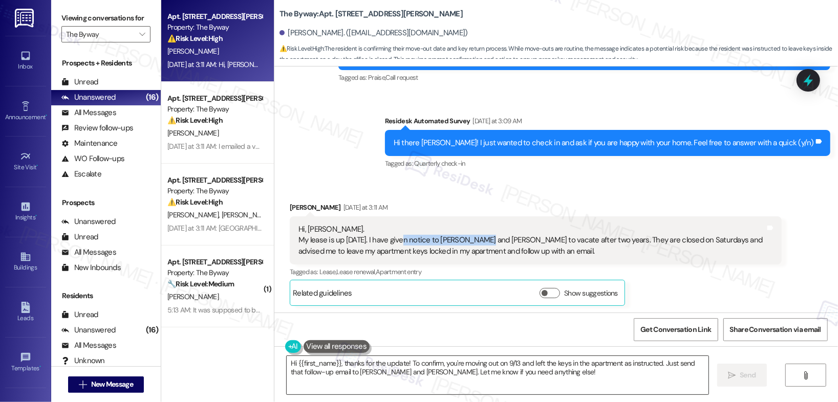
click at [432, 361] on textarea "Hi {{first_name}}, thanks for the update! To confirm, you're moving out on 9/13…" at bounding box center [498, 375] width 422 height 38
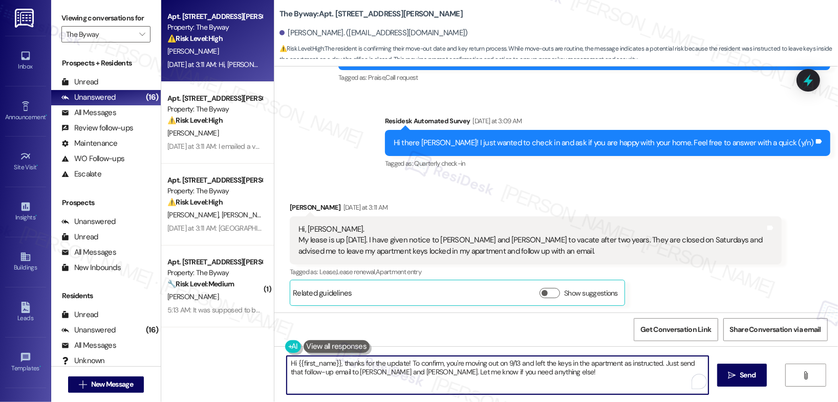
click at [508, 365] on textarea "Hi {{first_name}}, thanks for the update! To confirm, you're moving out on 9/13…" at bounding box center [498, 375] width 422 height 38
click at [512, 374] on textarea "Hi {{first_name}}, thanks for the update! To confirm, you're moving out on 9/13…" at bounding box center [496, 375] width 422 height 38
click at [512, 376] on textarea "Hi {{first_name}}, thanks for the update! To confirm, you're moving out on 9/13…" at bounding box center [496, 375] width 422 height 38
click at [735, 377] on span "Send" at bounding box center [743, 375] width 16 height 11
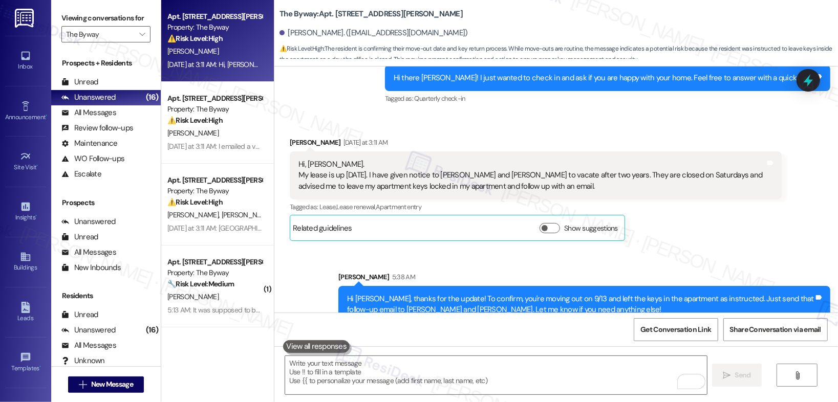
scroll to position [2950, 0]
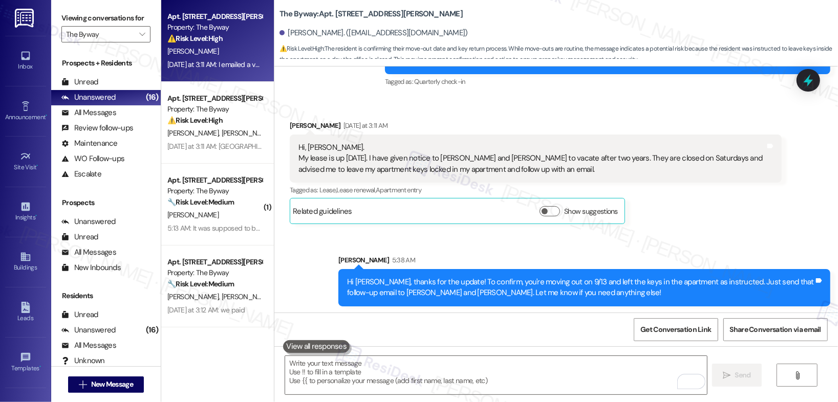
click at [219, 49] on div "[PERSON_NAME]" at bounding box center [214, 51] width 97 height 13
type textarea "Fetching suggested responses. Please feel free to read through the conversation…"
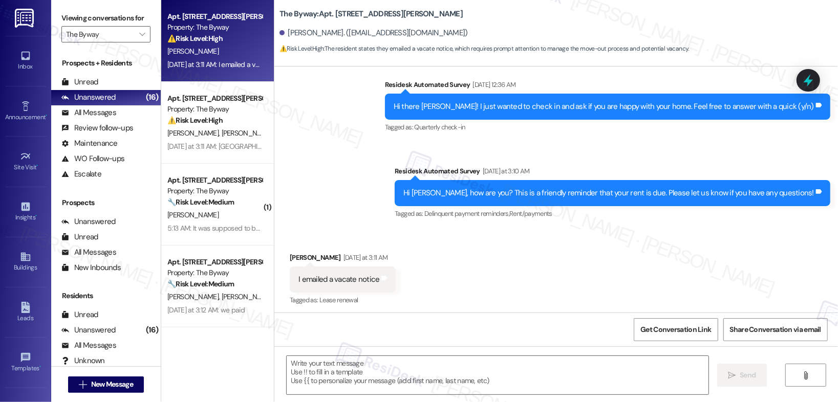
scroll to position [179, 0]
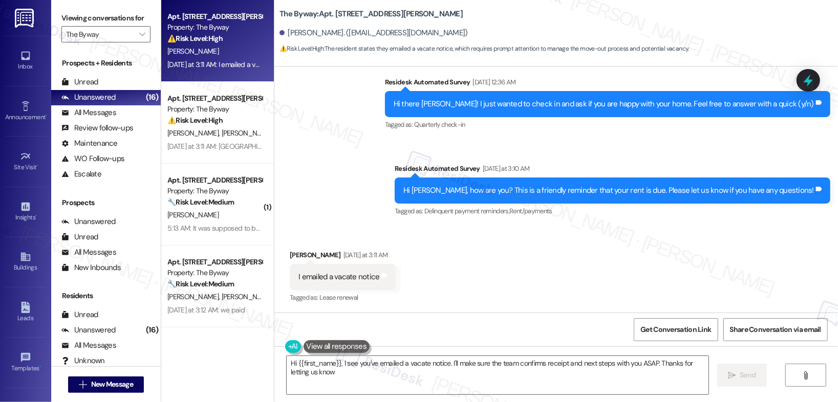
type textarea "Hi {{first_name}}, I see you've emailed a vacate notice. I'll make sure the tea…"
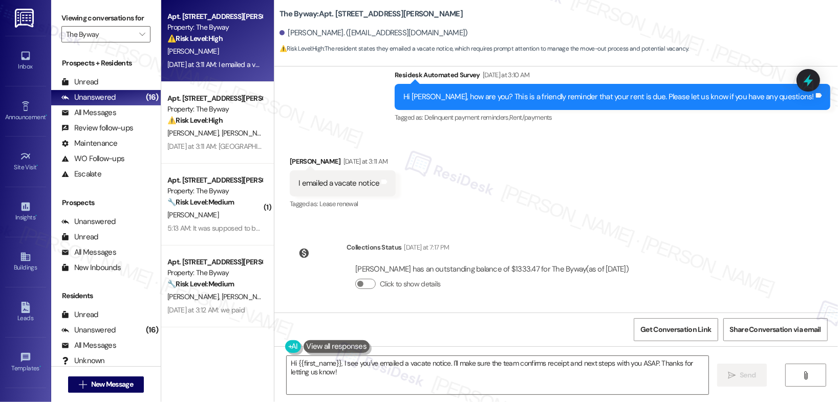
scroll to position [273, 0]
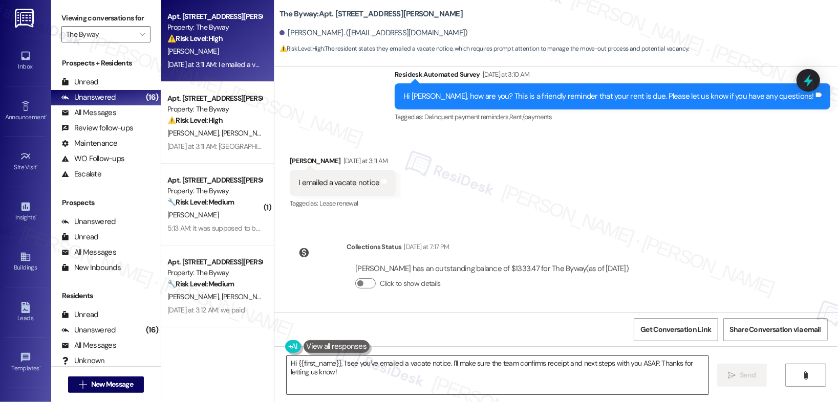
click at [513, 368] on textarea "Hi {{first_name}}, I see you've emailed a vacate notice. I'll make sure the tea…" at bounding box center [498, 375] width 422 height 38
click at [736, 375] on span "Send" at bounding box center [743, 375] width 16 height 11
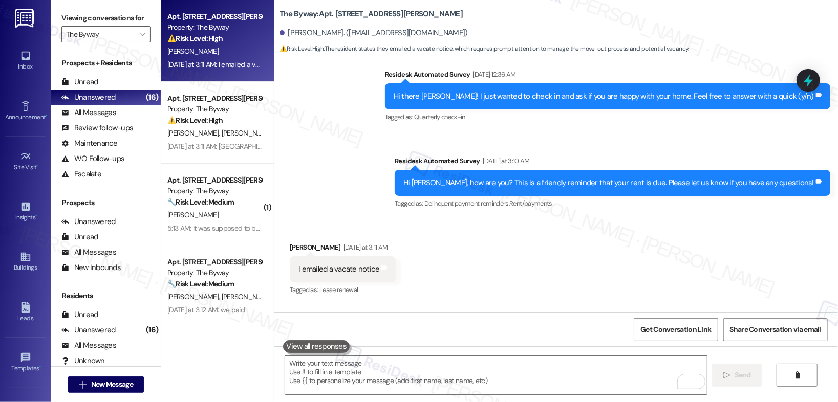
scroll to position [179, 0]
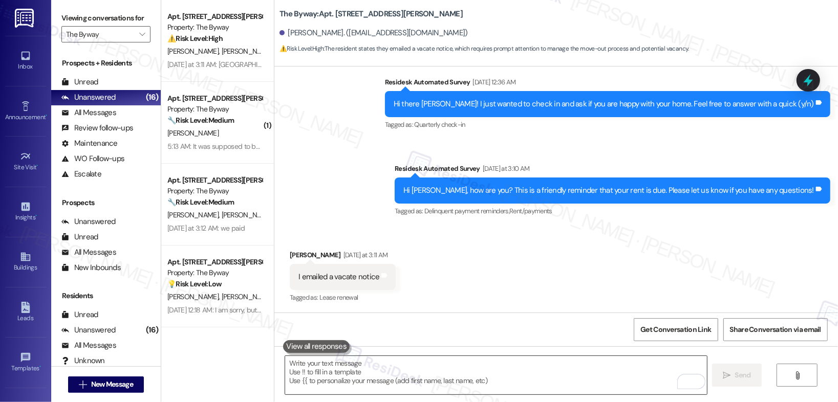
click at [358, 367] on textarea "To enrich screen reader interactions, please activate Accessibility in Grammarl…" at bounding box center [496, 375] width 422 height 38
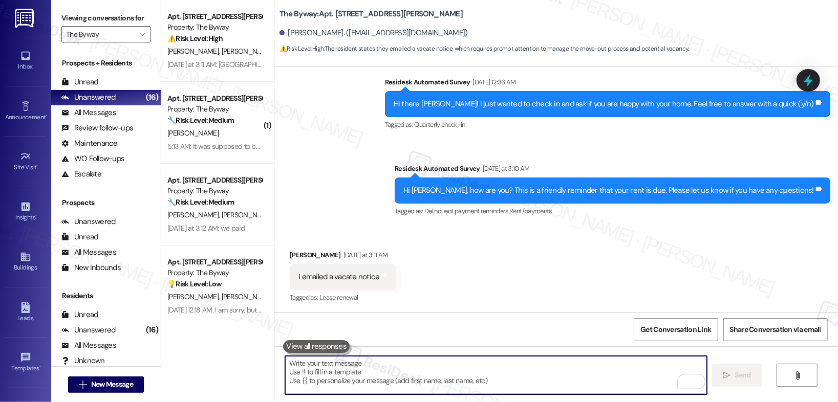
scroll to position [344, 0]
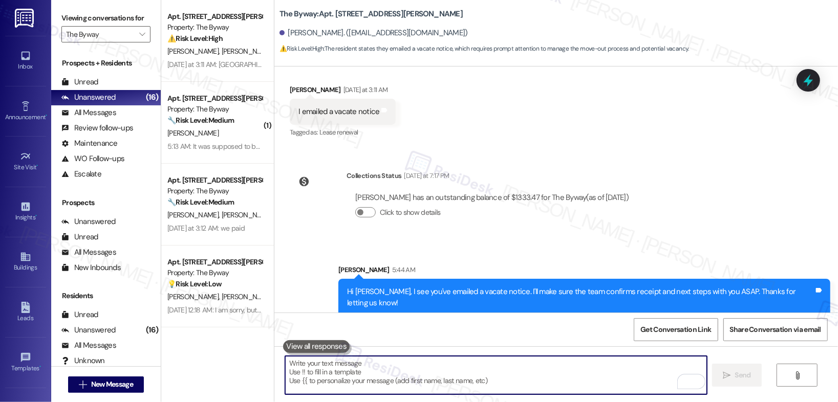
click at [350, 382] on textarea "To enrich screen reader interactions, please activate Accessibility in Grammarl…" at bounding box center [496, 375] width 422 height 38
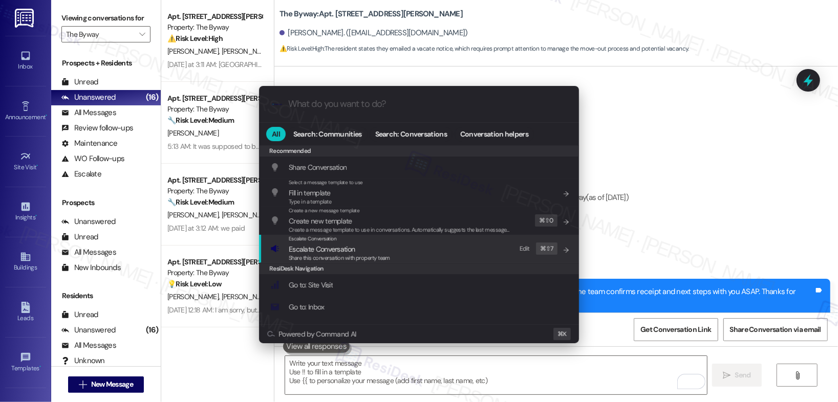
click at [334, 254] on span "Share this conversation with property team" at bounding box center [339, 257] width 101 height 7
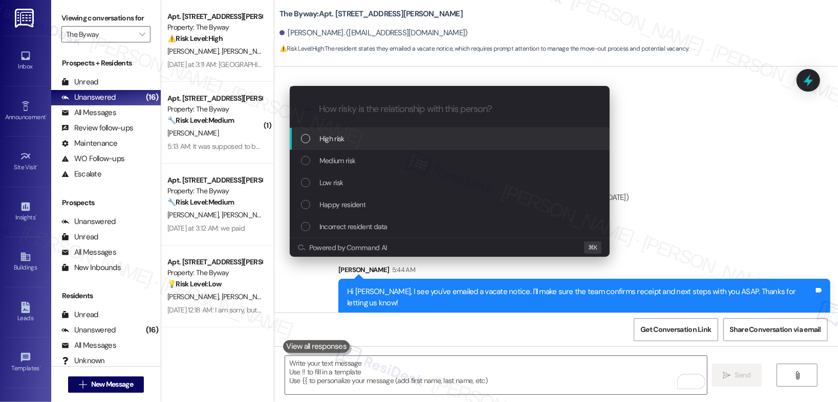
click at [356, 142] on div "High risk" at bounding box center [451, 138] width 300 height 11
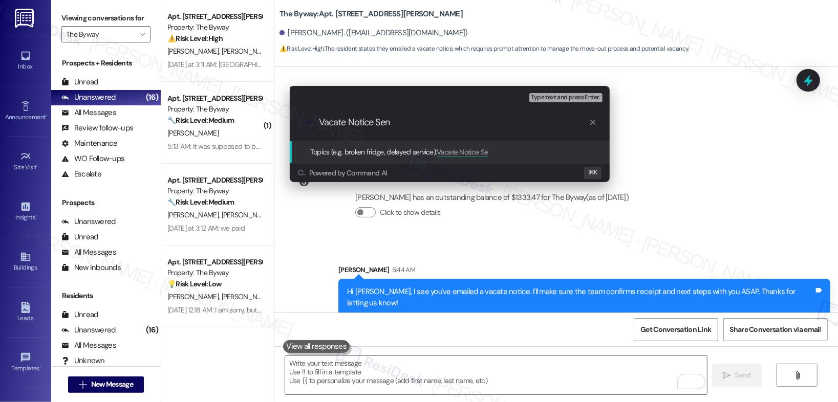
type input "Vacate Notice Sent"
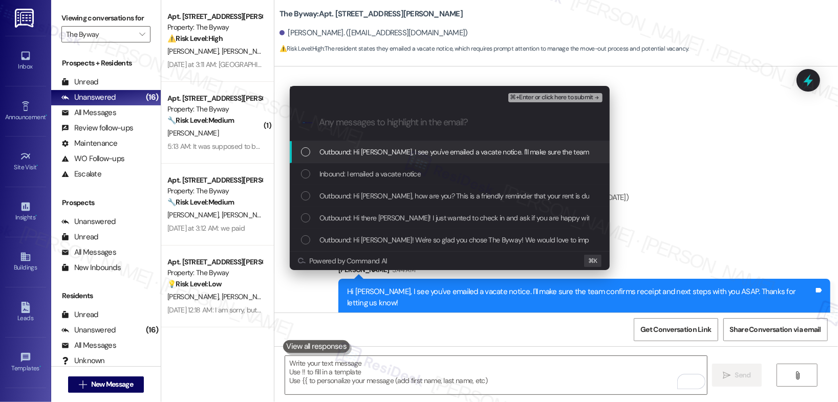
click at [368, 151] on span "Outbound: Hi [PERSON_NAME], I see you've emailed a vacate notice. I'll make sur…" at bounding box center [564, 151] width 491 height 11
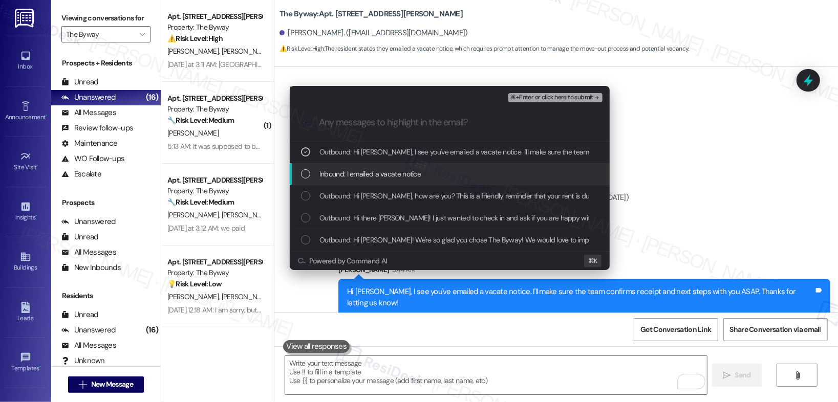
click at [367, 174] on span "Inbound: I emailed a vacate notice" at bounding box center [369, 173] width 101 height 11
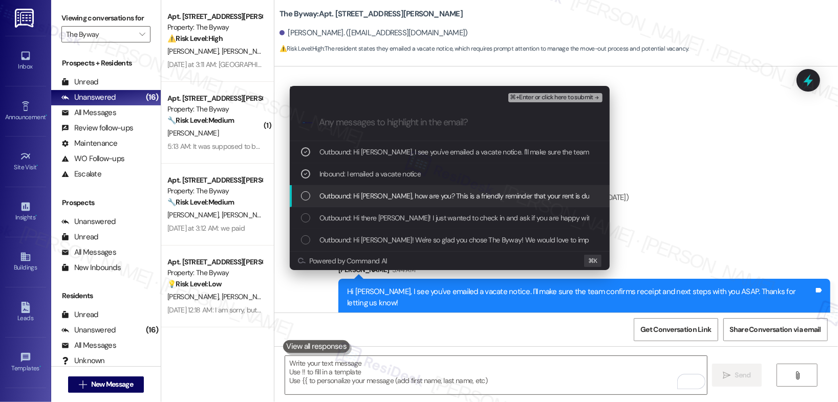
click at [365, 200] on span "Outbound: Hi Aaron, how are you? This is a friendly reminder that your rent is …" at bounding box center [524, 195] width 410 height 11
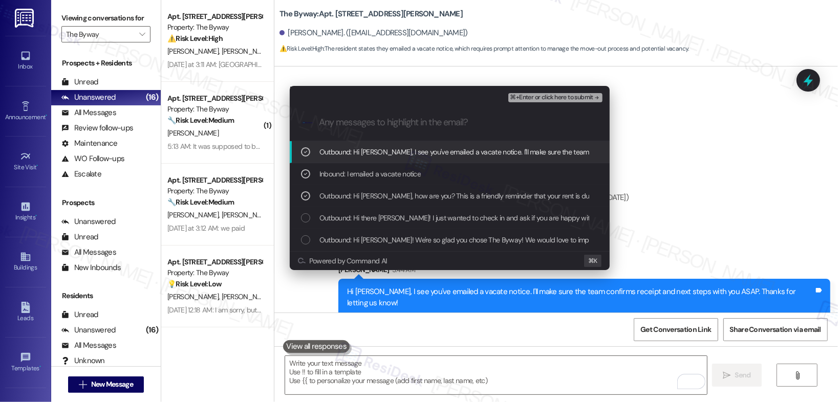
click at [559, 99] on span "⌘+Enter or click here to submit" at bounding box center [551, 97] width 83 height 7
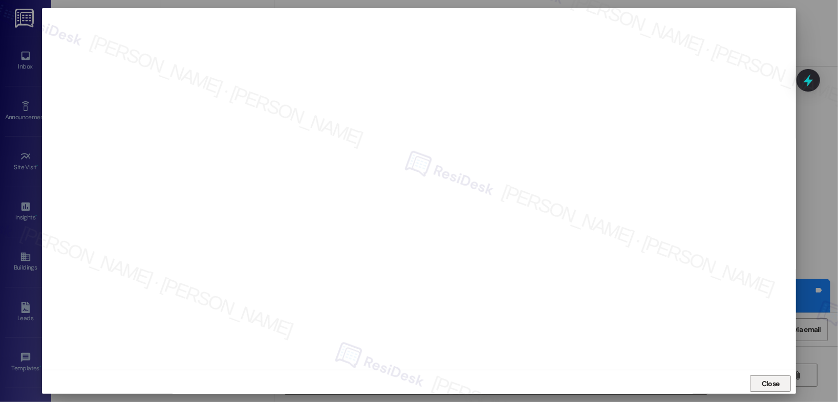
click at [764, 387] on span "Close" at bounding box center [771, 384] width 18 height 11
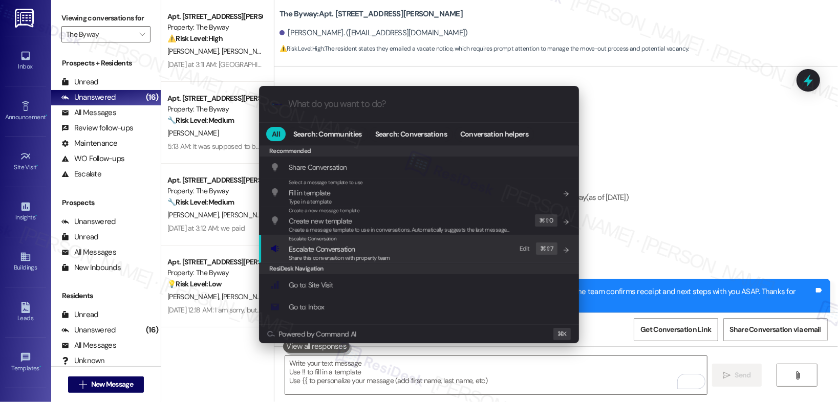
click at [392, 244] on div "Escalate Conversation Escalate Conversation Share this conversation with proper…" at bounding box center [420, 249] width 300 height 28
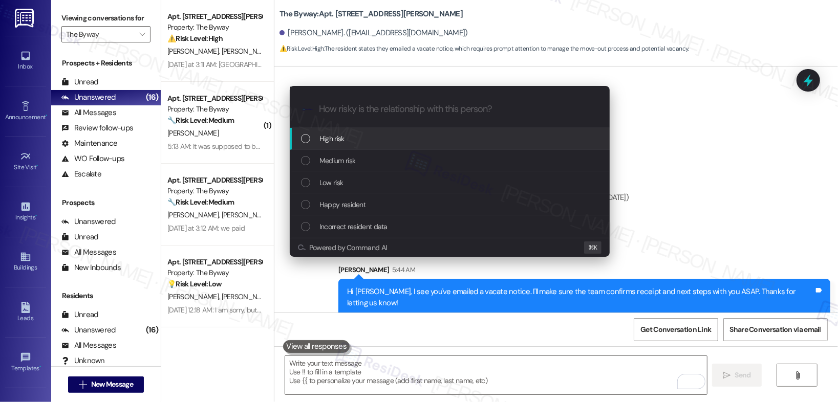
click at [400, 141] on div "High risk" at bounding box center [451, 138] width 300 height 11
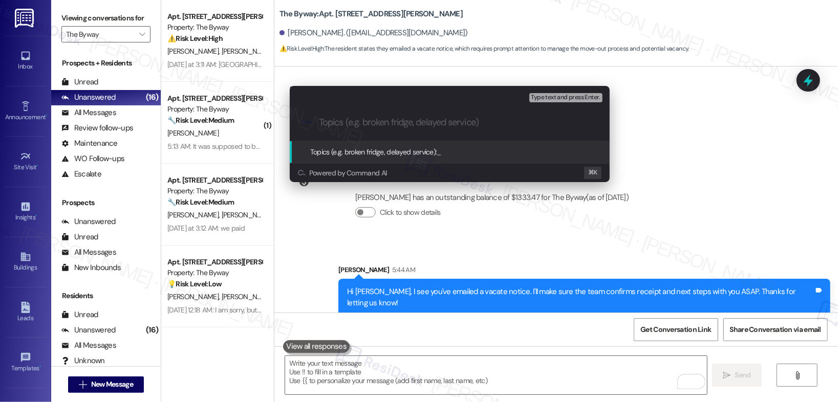
paste input "Vacate Notice Sent"
type input "Vacate Notice Sent"
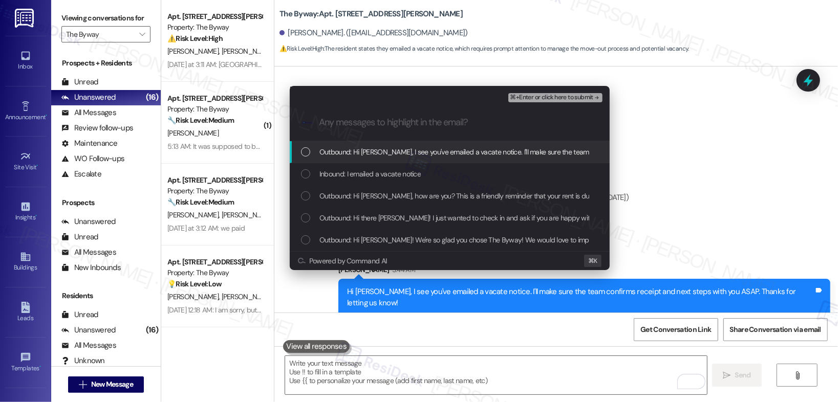
click at [396, 155] on span "Outbound: Hi Aaron, I see you've emailed a vacate notice. I'll make sure the te…" at bounding box center [564, 151] width 491 height 11
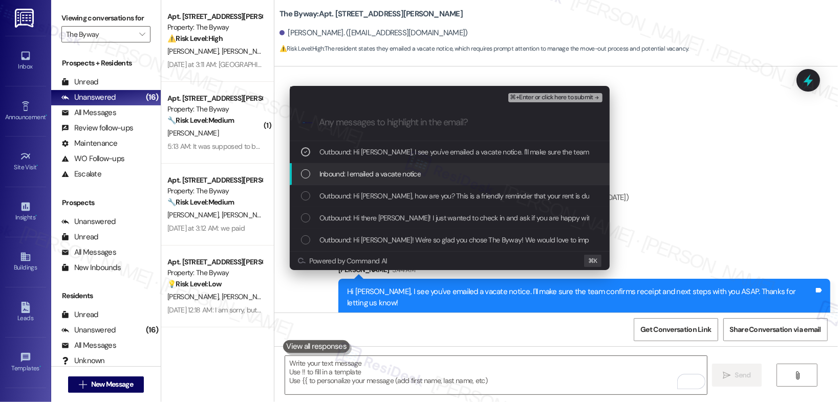
click at [387, 180] on span "Inbound: I emailed a vacate notice" at bounding box center [369, 173] width 101 height 11
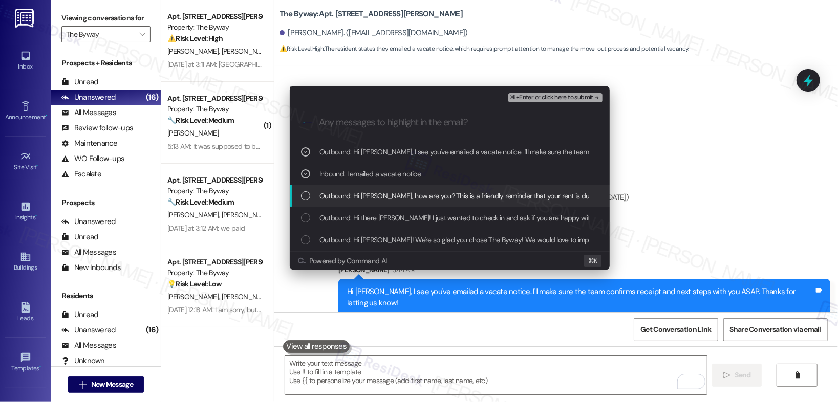
click at [382, 204] on div "Outbound: Hi Aaron, how are you? This is a friendly reminder that your rent is …" at bounding box center [450, 196] width 320 height 22
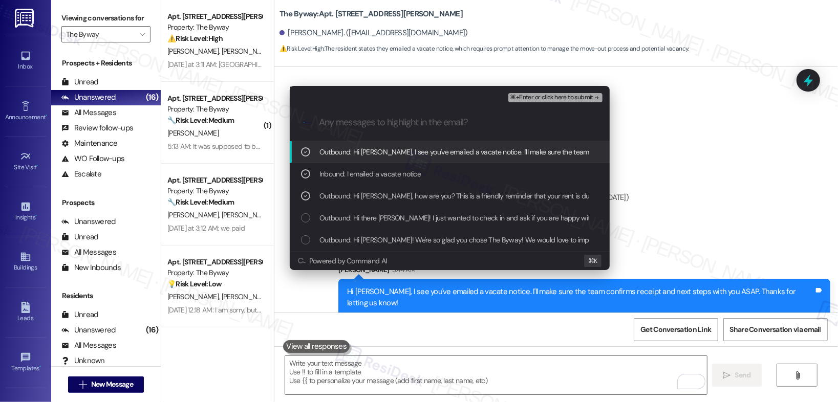
click at [546, 95] on span "⌘+Enter or click here to submit" at bounding box center [551, 97] width 83 height 7
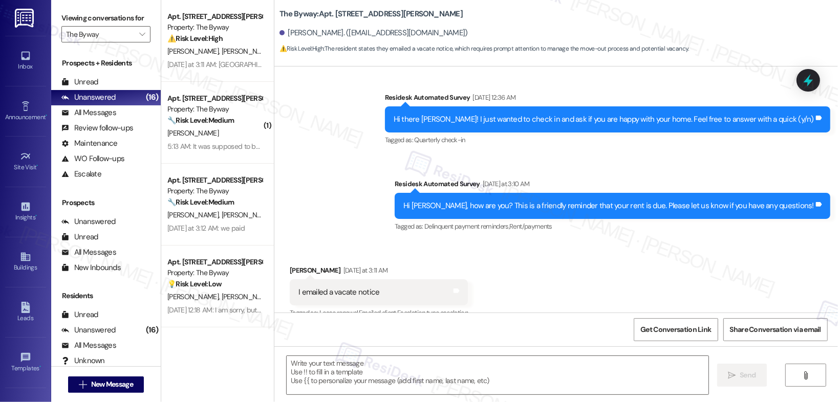
scroll to position [179, 0]
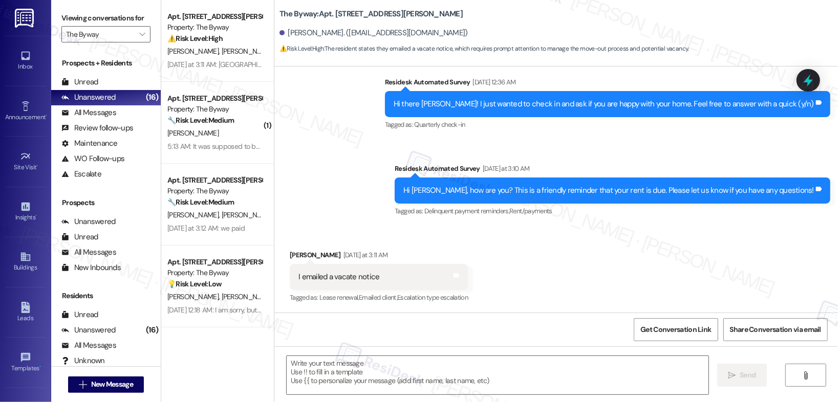
type textarea "Fetching suggested responses. Please feel free to read through the conversation…"
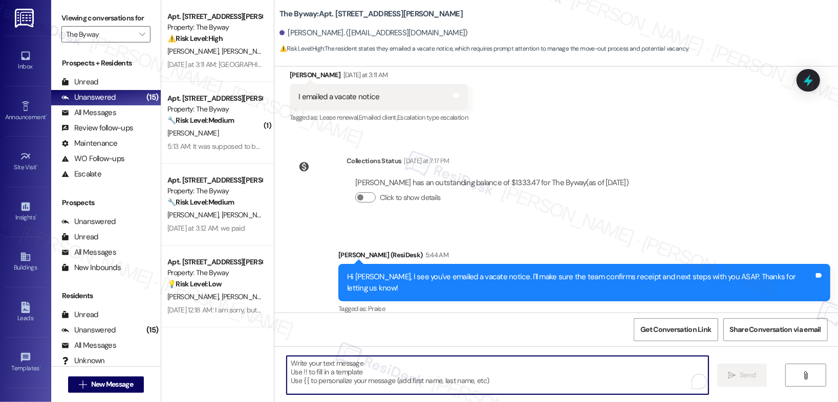
click at [357, 372] on textarea "To enrich screen reader interactions, please activate Accessibility in Grammarl…" at bounding box center [498, 375] width 422 height 38
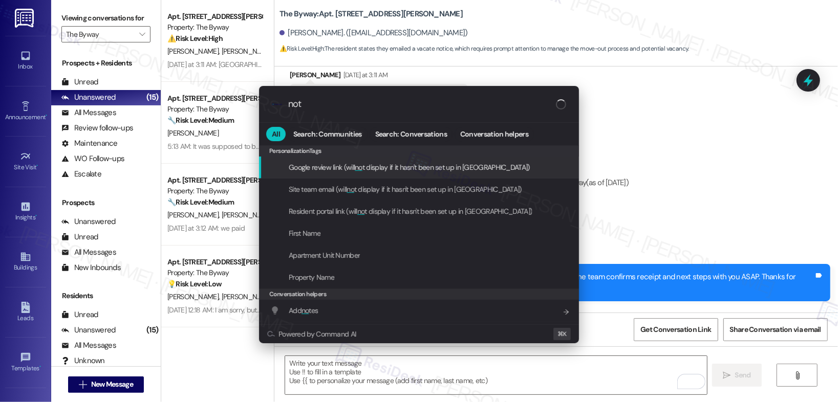
type input "note"
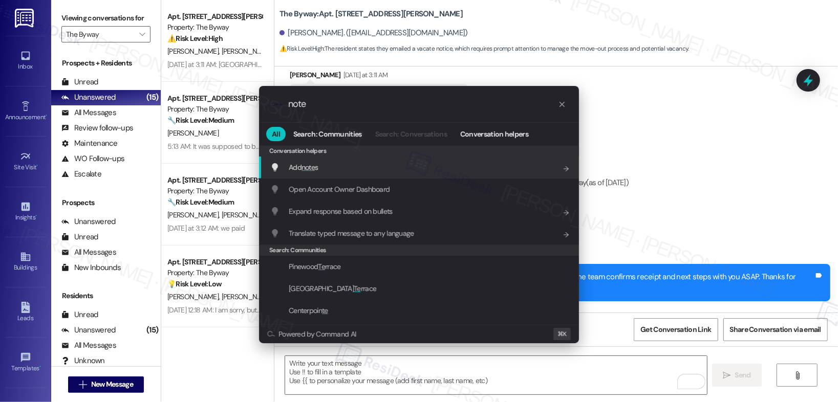
click at [436, 165] on div "Add note s Add shortcut" at bounding box center [420, 167] width 300 height 11
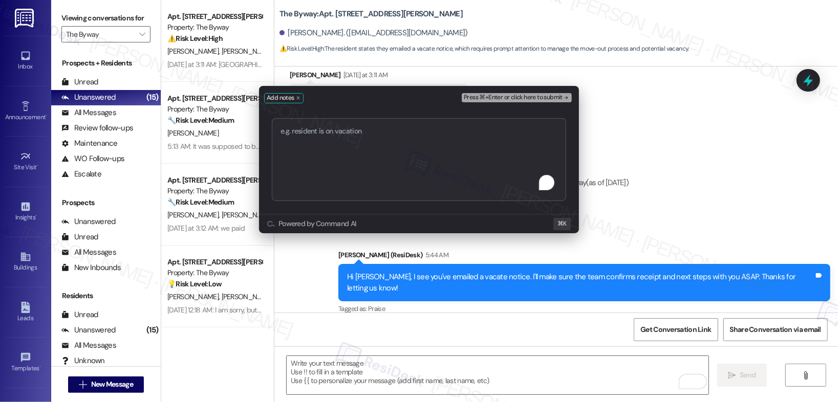
type textarea "Vacate Notice Sent"
click at [505, 98] on span "Press ⌘+Enter or click here to submit" at bounding box center [513, 97] width 99 height 7
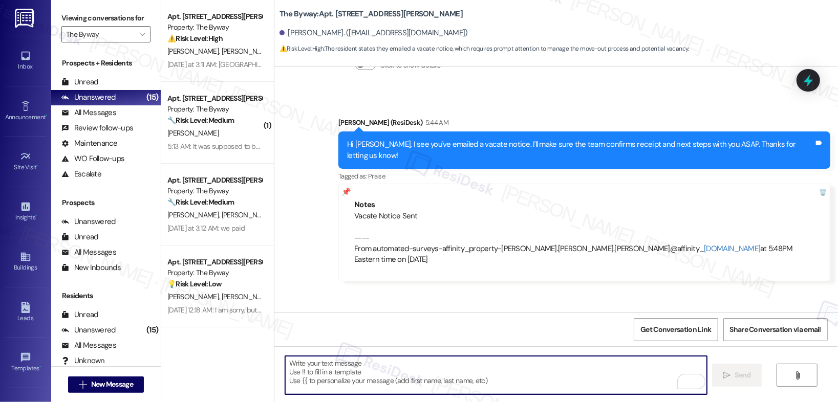
scroll to position [572, 0]
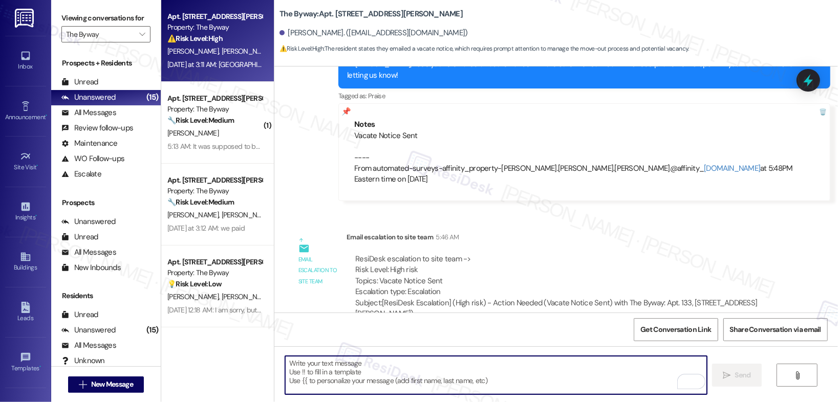
click at [204, 69] on div "Yesterday at 3:11 AM: Yorlanda isn't a resident at the Byway. Please take me of…" at bounding box center [214, 64] width 97 height 13
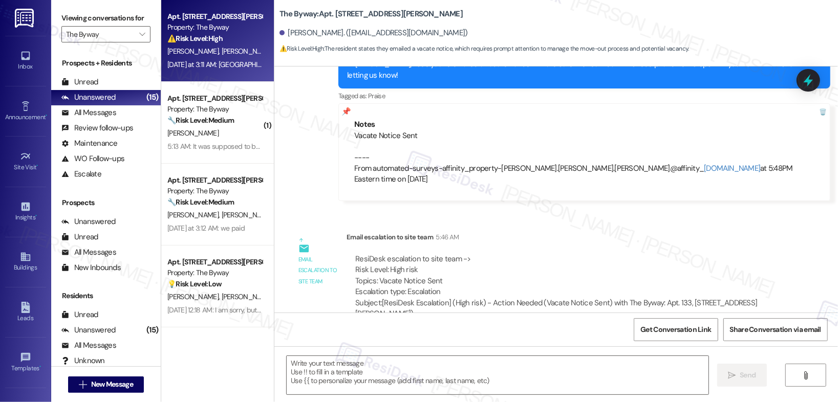
type textarea "Fetching suggested responses. Please feel free to read through the conversation…"
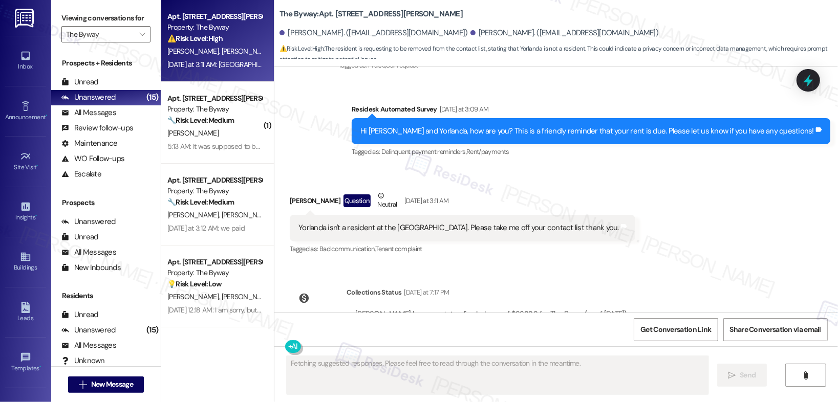
scroll to position [983, 0]
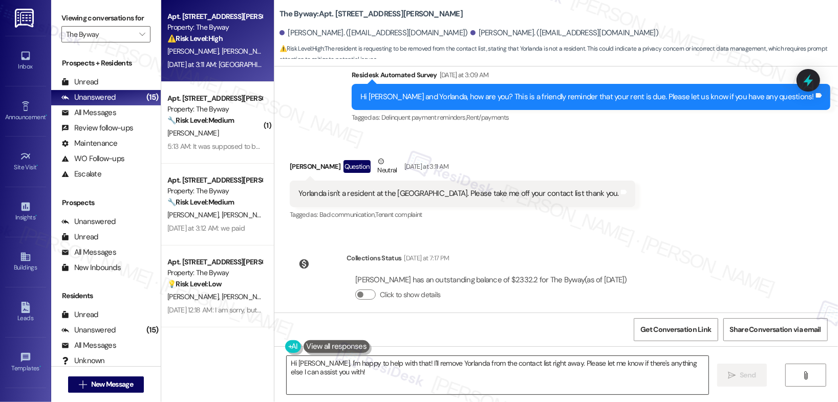
click at [396, 364] on textarea "Hi Charvell, I'm happy to help with that! I'll remove Yorlanda from the contact…" at bounding box center [498, 375] width 422 height 38
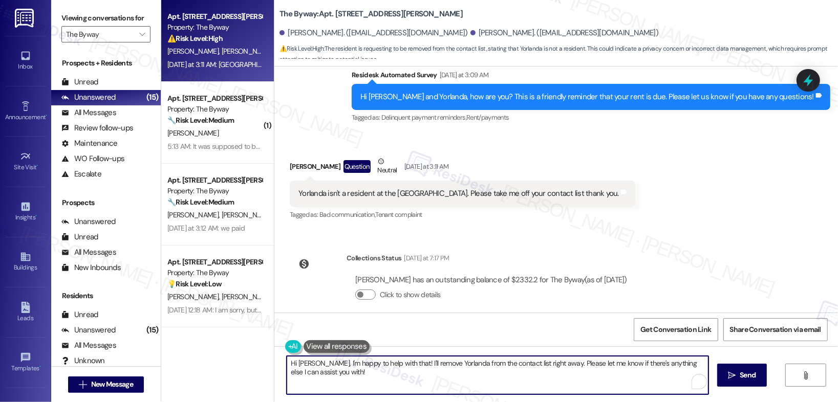
click at [396, 364] on textarea "Hi Charvell, I'm happy to help with that! I'll remove Yorlanda from the contact…" at bounding box center [498, 375] width 422 height 38
type textarea "Thanks for letting me know, [GEOGRAPHIC_DATA]. I'll inform the site team to upd…"
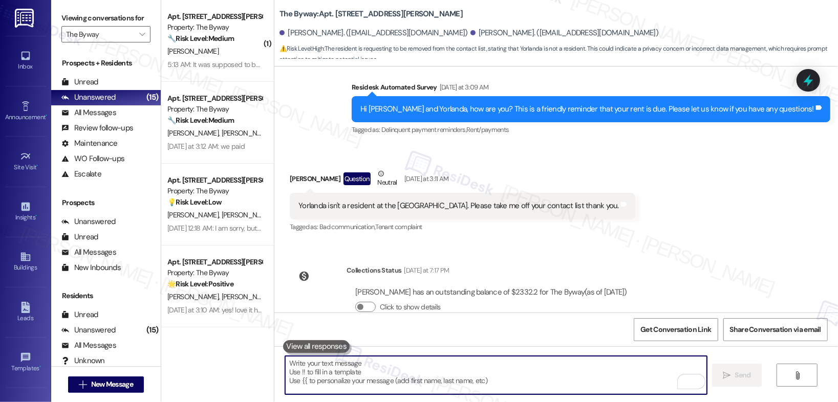
scroll to position [1055, 0]
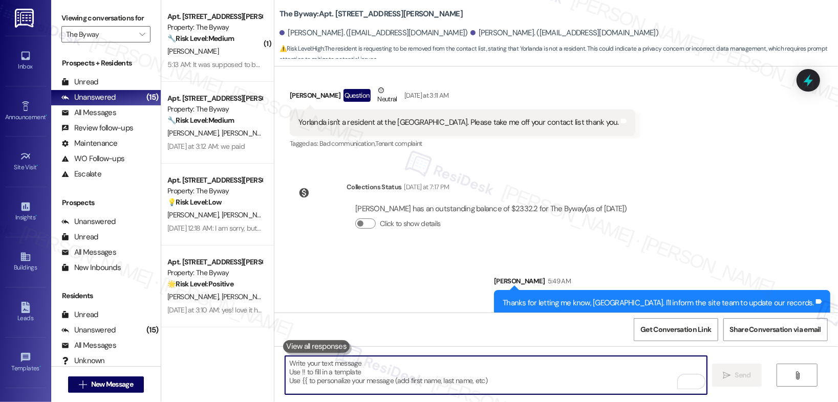
click at [355, 368] on textarea "To enrich screen reader interactions, please activate Accessibility in Grammarl…" at bounding box center [496, 375] width 422 height 38
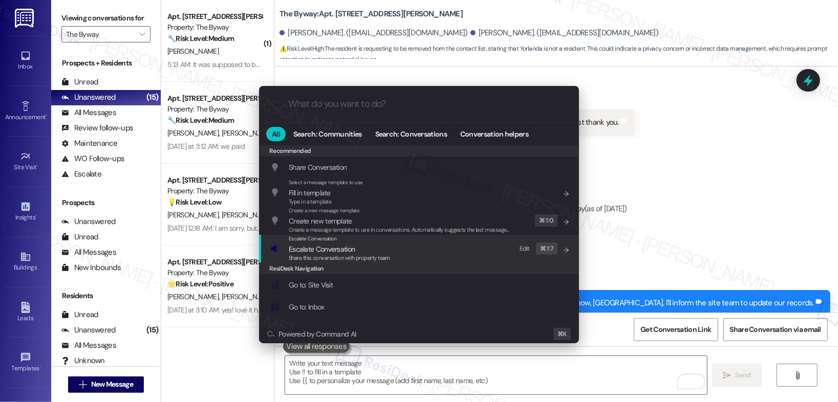
click at [300, 252] on span "Escalate Conversation" at bounding box center [322, 249] width 66 height 9
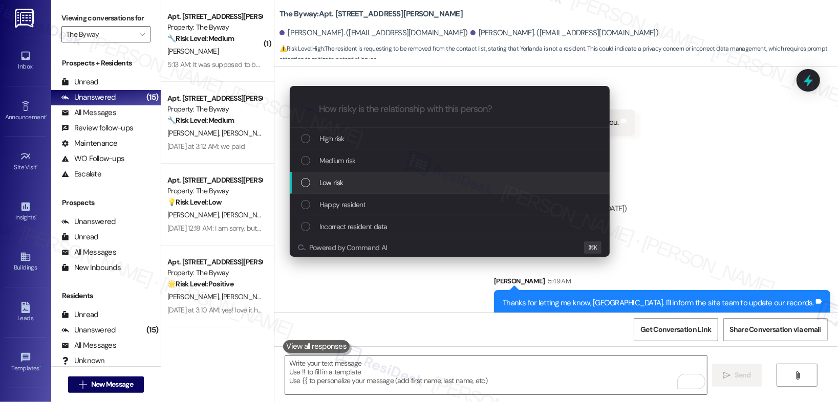
click at [336, 185] on span "Low risk" at bounding box center [331, 182] width 24 height 11
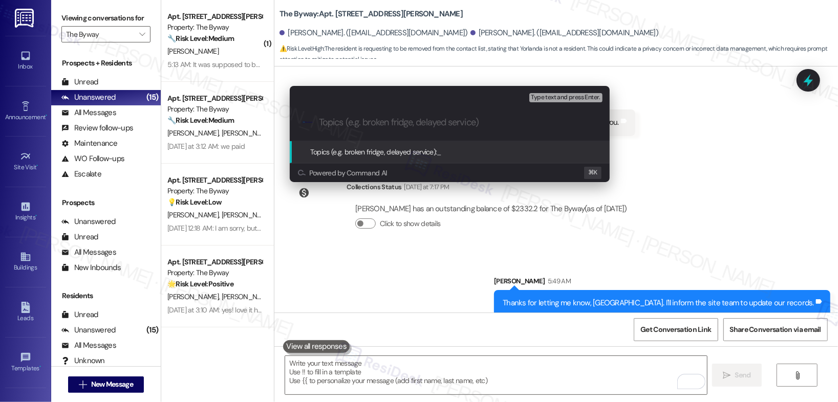
click at [356, 127] on input "Topics (e.g. broken fridge, delayed service)" at bounding box center [458, 122] width 278 height 11
type input "[PERSON_NAME] No Longer a Resident"
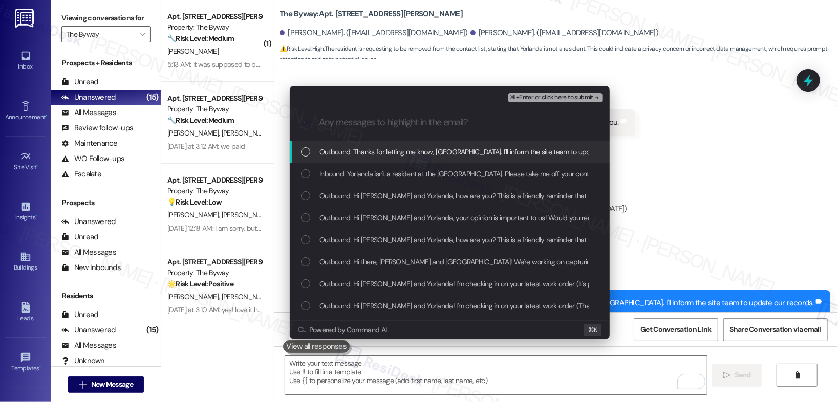
click at [357, 154] on span "Outbound: Thanks for letting me know, Yorlanda. I'll inform the site team to up…" at bounding box center [478, 151] width 318 height 11
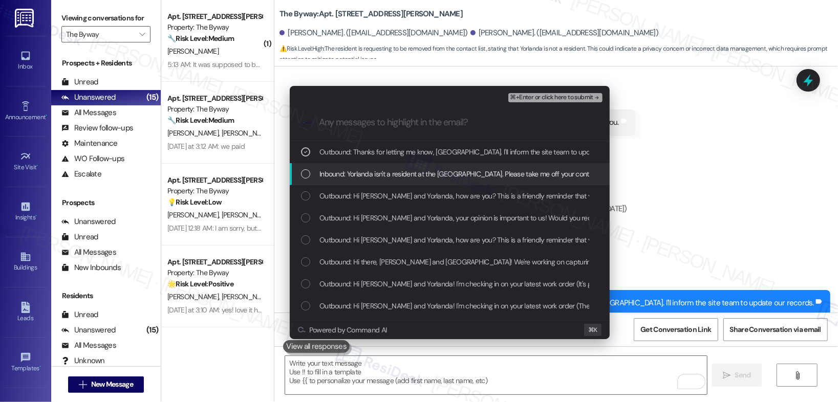
click at [357, 184] on div "Inbound: Yorlanda isn't a resident at the Byway. Please take me off your contac…" at bounding box center [450, 174] width 320 height 22
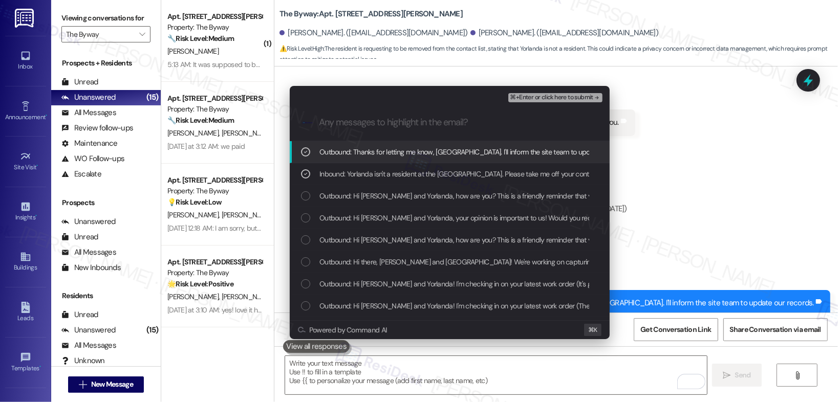
click at [542, 94] on span "⌘+Enter or click here to submit" at bounding box center [551, 97] width 83 height 7
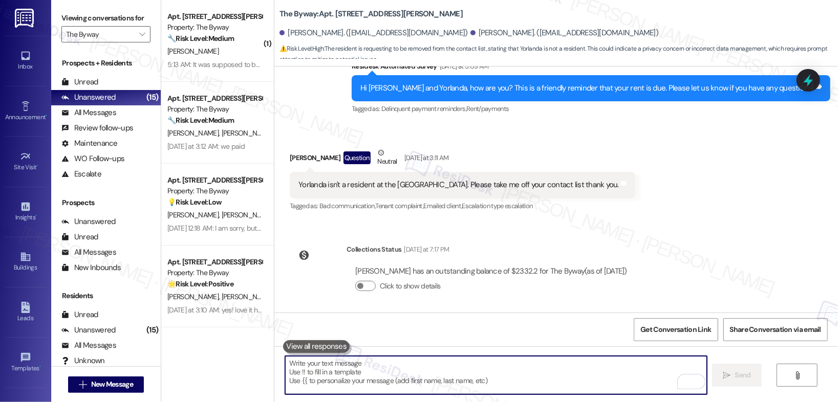
scroll to position [1070, 0]
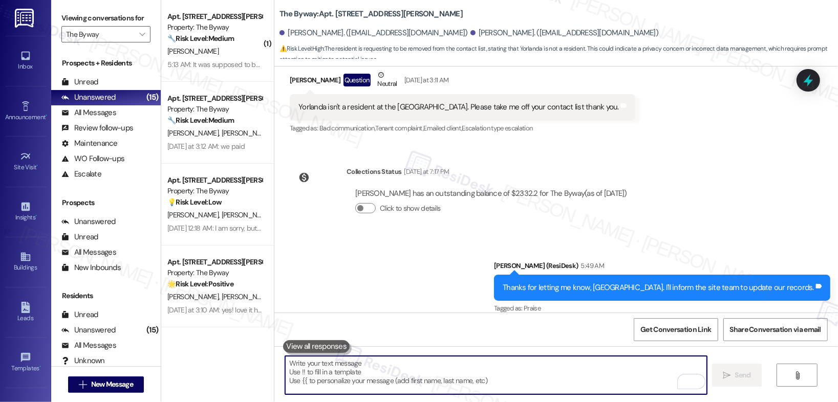
click at [420, 369] on textarea "To enrich screen reader interactions, please activate Accessibility in Grammarl…" at bounding box center [496, 375] width 422 height 38
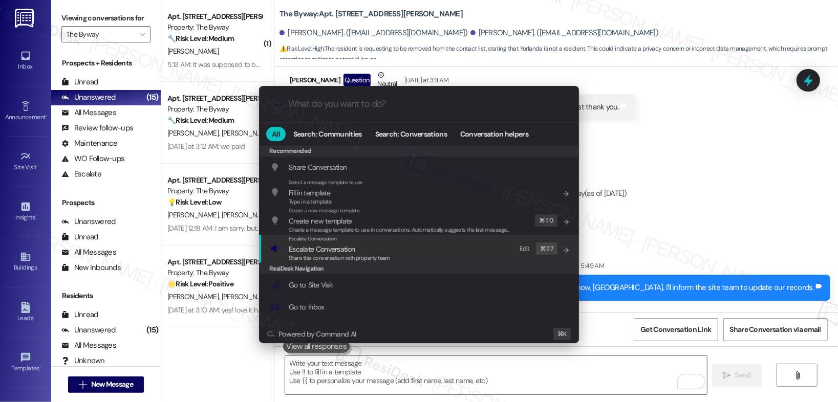
click at [302, 246] on span "Escalate Conversation" at bounding box center [322, 249] width 66 height 9
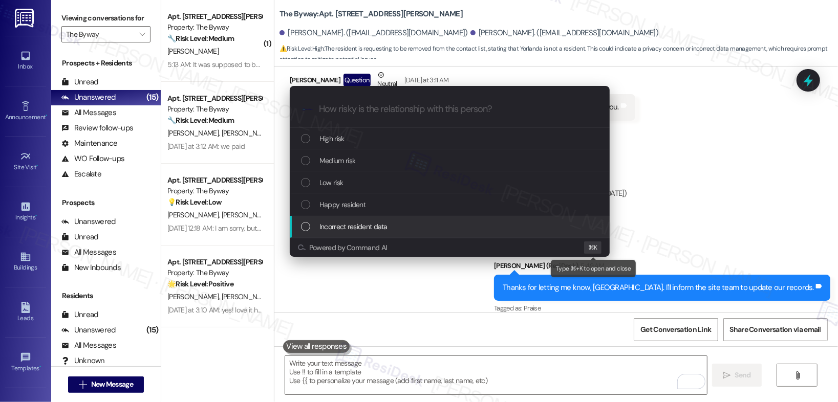
click at [595, 246] on span "K" at bounding box center [595, 248] width 3 height 11
click at [679, 206] on div "Escalate Conversation How risky is the relationship with this person? Topics (e…" at bounding box center [419, 201] width 838 height 402
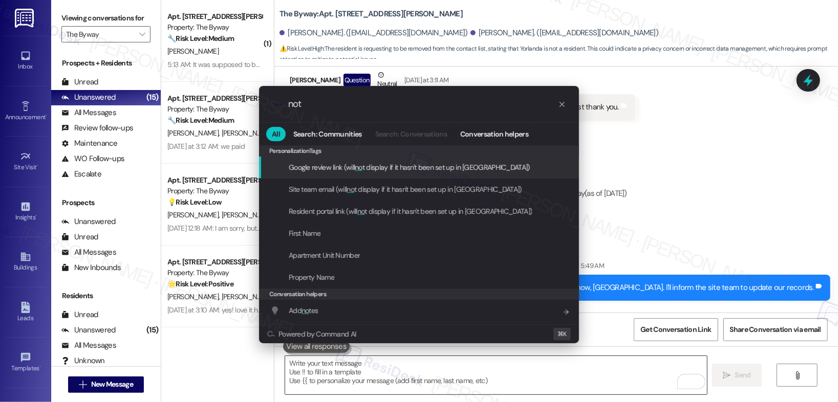
type input "note"
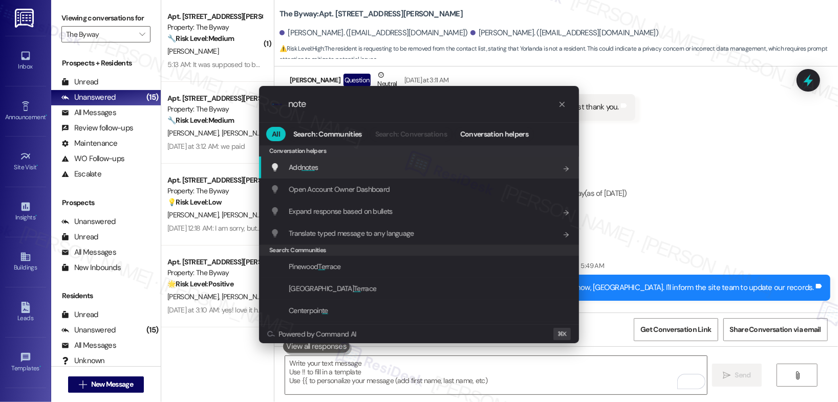
click at [329, 175] on div "Add note s Add shortcut" at bounding box center [419, 168] width 320 height 22
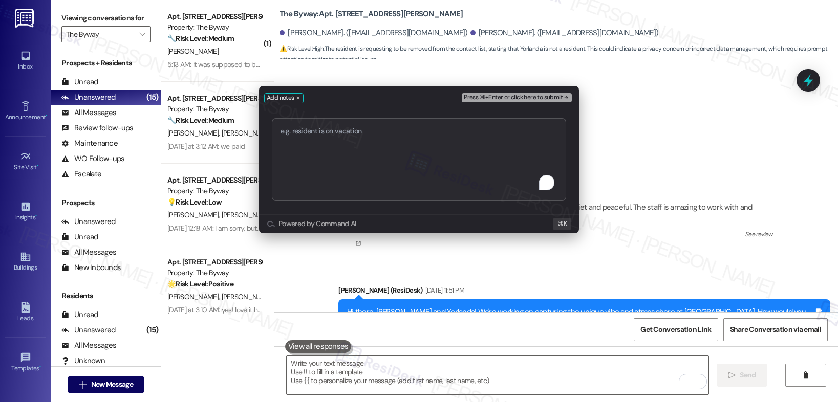
type textarea "[PERSON_NAME] No Longer a Resident"
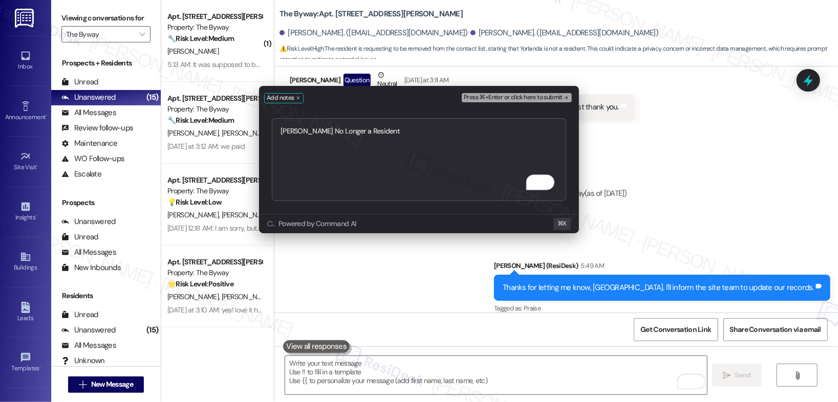
click at [511, 98] on span "Press ⌘+Enter or click here to submit" at bounding box center [513, 97] width 99 height 7
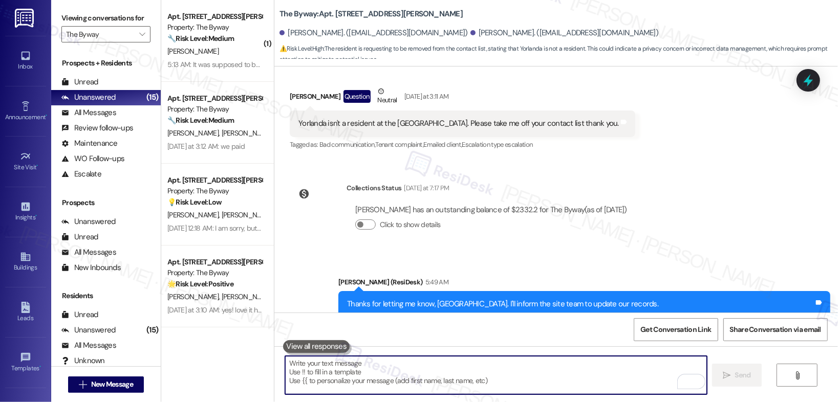
scroll to position [1061, 0]
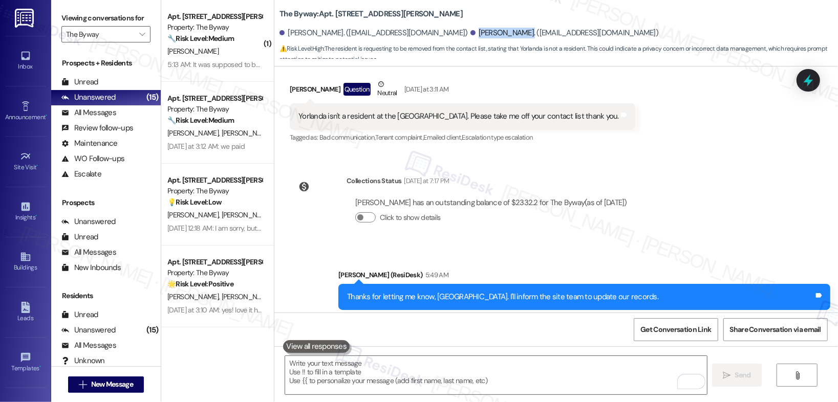
drag, startPoint x: 439, startPoint y: 32, endPoint x: 483, endPoint y: 35, distance: 44.1
click at [483, 35] on div "[PERSON_NAME]. ([EMAIL_ADDRESS][DOMAIN_NAME])" at bounding box center [565, 33] width 188 height 11
copy div "[PERSON_NAME]"
click at [685, 332] on span "Get Conversation Link" at bounding box center [675, 330] width 71 height 11
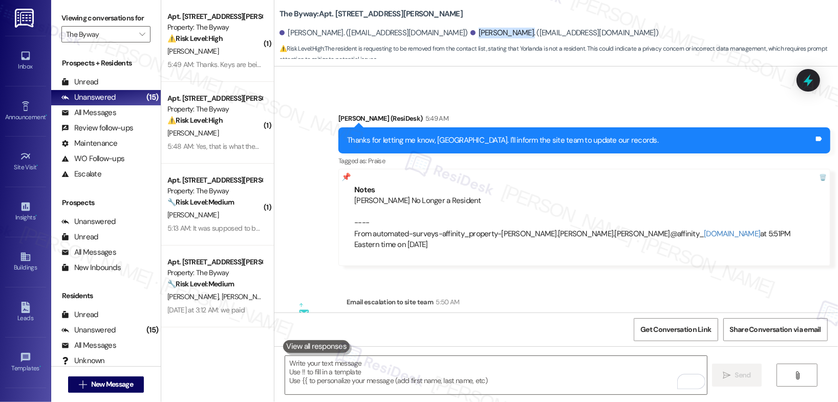
scroll to position [1282, 0]
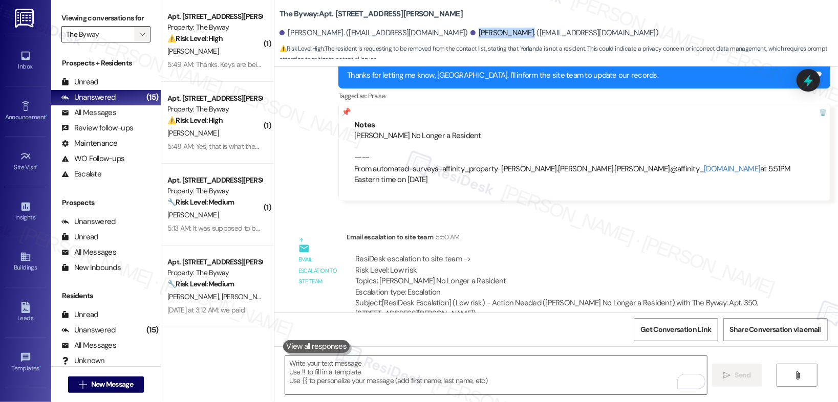
click at [137, 41] on span "" at bounding box center [142, 34] width 10 height 16
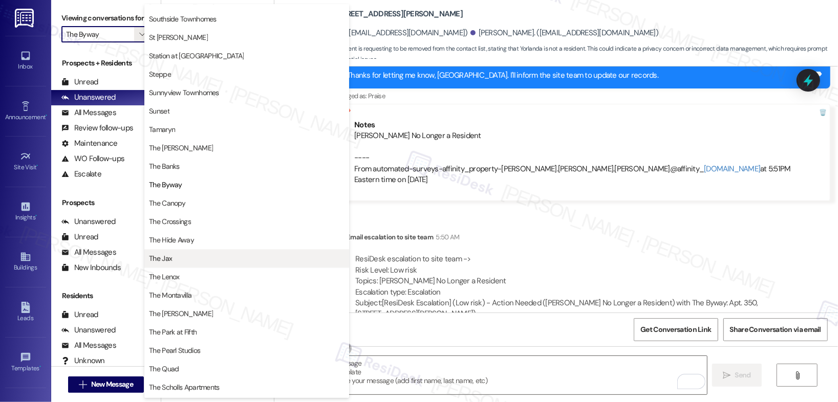
scroll to position [1600, 0]
click at [159, 255] on span "The Jax" at bounding box center [160, 258] width 23 height 10
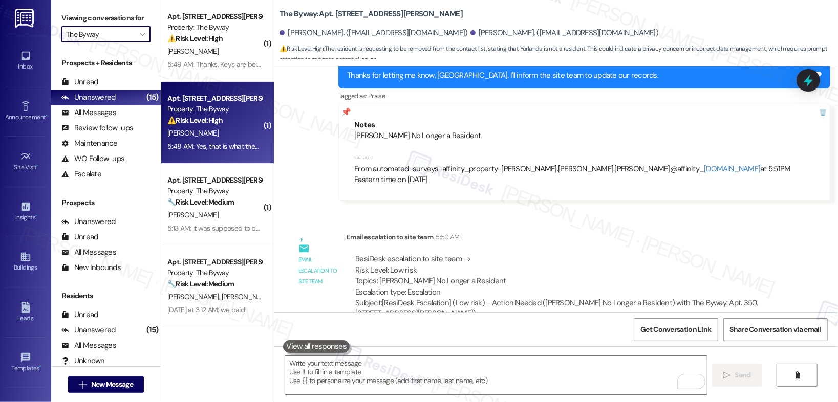
type input "The Jax"
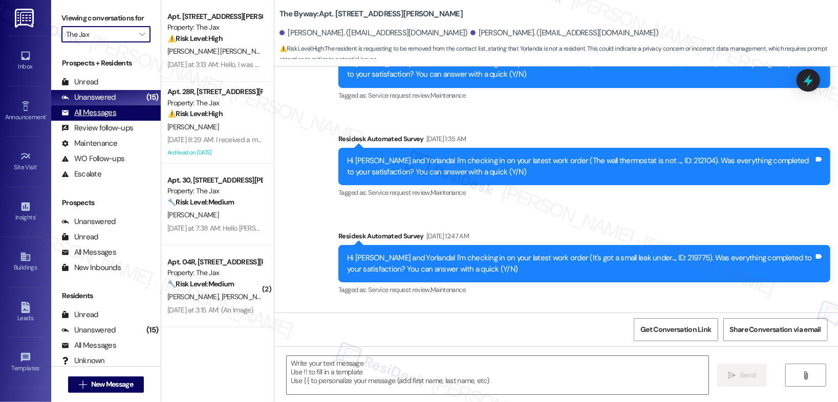
type textarea "Fetching suggested responses. Please feel free to read through the conversation…"
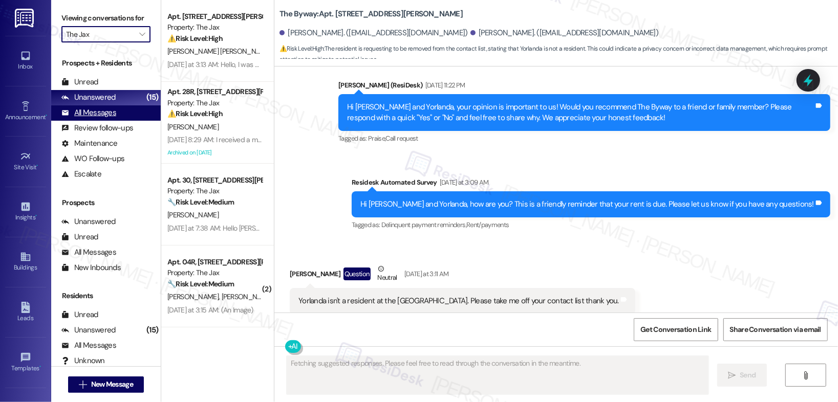
scroll to position [889, 0]
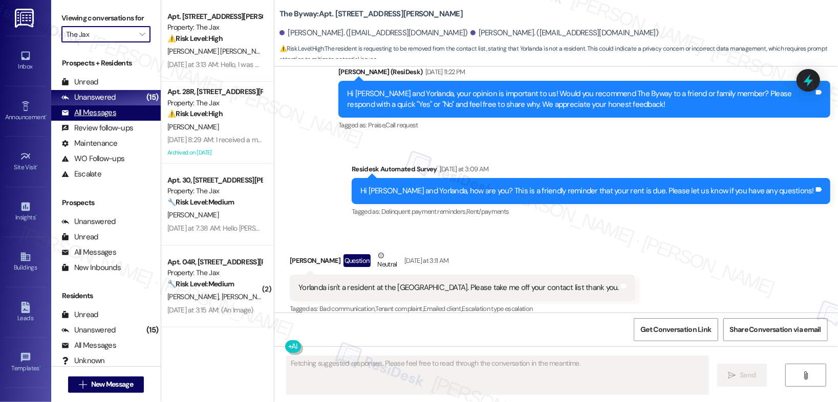
click at [98, 112] on div "All Messages" at bounding box center [88, 113] width 55 height 11
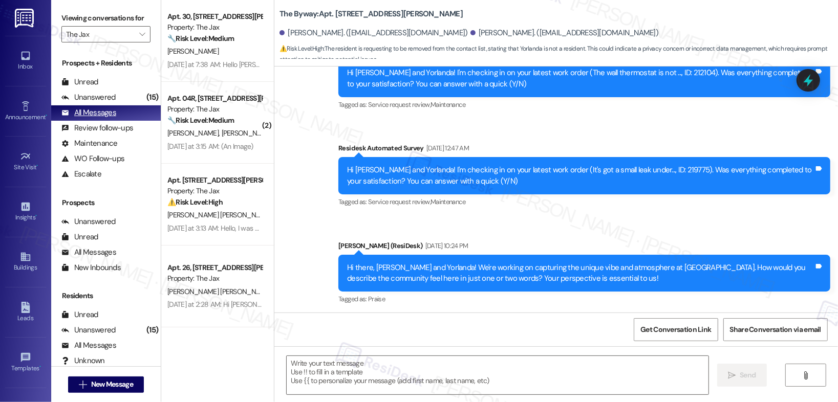
type textarea "Fetching suggested responses. Please feel free to read through the conversation…"
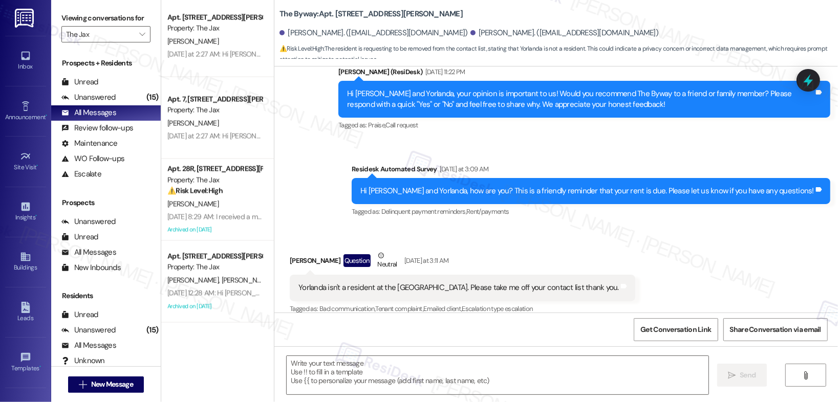
scroll to position [1403, 0]
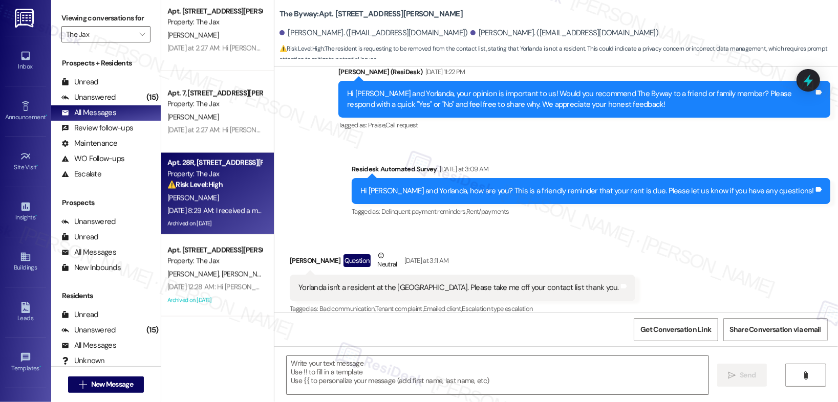
click at [187, 193] on div "[PERSON_NAME]" at bounding box center [214, 198] width 97 height 13
type textarea "Fetching suggested responses. Please feel free to read through the conversation…"
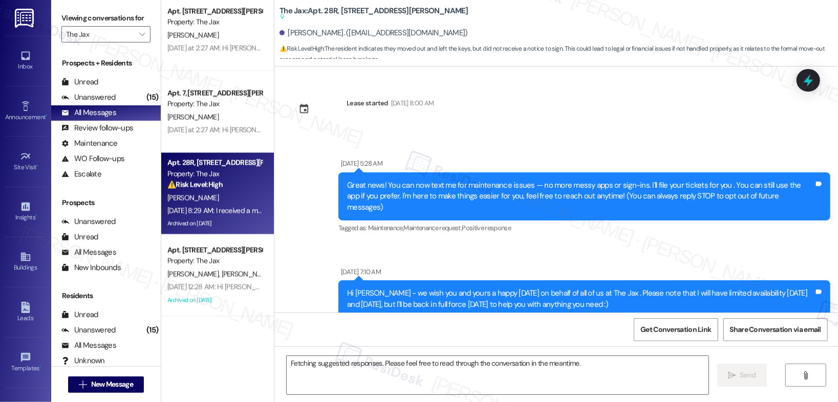
scroll to position [26162, 0]
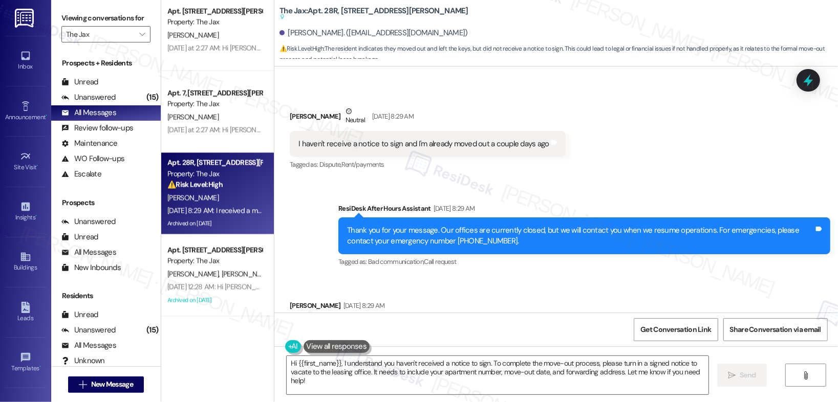
drag, startPoint x: 303, startPoint y: 184, endPoint x: 414, endPoint y: 182, distance: 111.6
click at [414, 323] on div "I received a message that said y'all have the keys" at bounding box center [377, 328] width 158 height 11
click at [360, 370] on textarea "Hi {{first_name}}, I understand you haven't received a notice to sign. To compl…" at bounding box center [498, 375] width 422 height 38
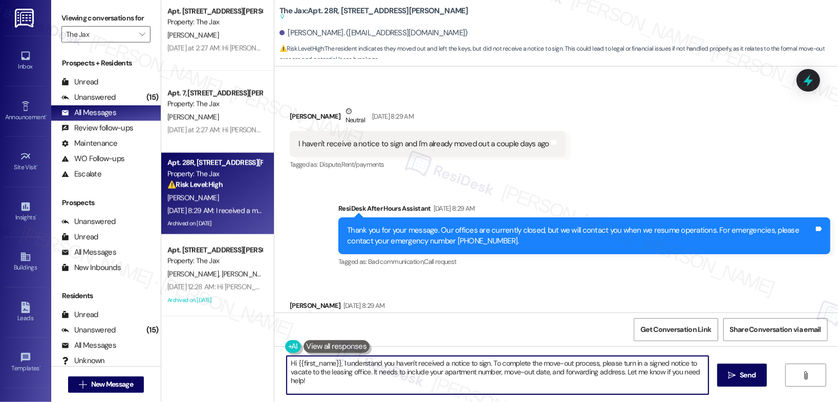
click at [360, 370] on textarea "Hi {{first_name}}, I understand you haven't received a notice to sign. To compl…" at bounding box center [498, 375] width 422 height 38
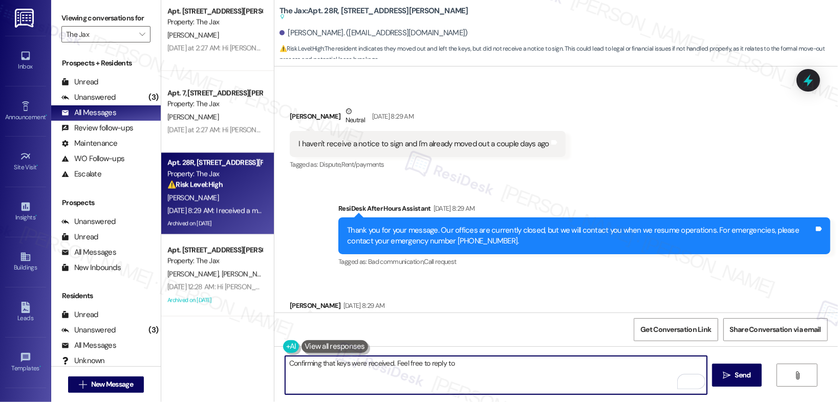
drag, startPoint x: 442, startPoint y: 365, endPoint x: 454, endPoint y: 364, distance: 12.3
click at [454, 364] on textarea "Confirming that keys were received. Feel free to reply to" at bounding box center [496, 375] width 422 height 38
paste textarea "STOP (all in capital letters) to unsubscribe."
type textarea "Confirming that keys were received. Feel free to reply STOP (all in capital let…"
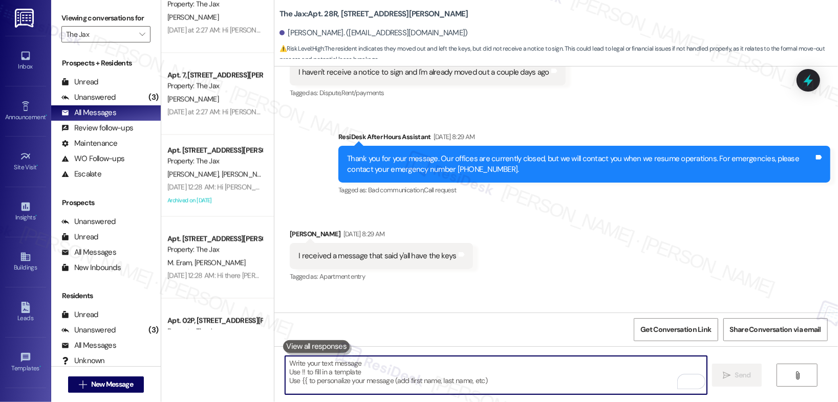
scroll to position [1490, 0]
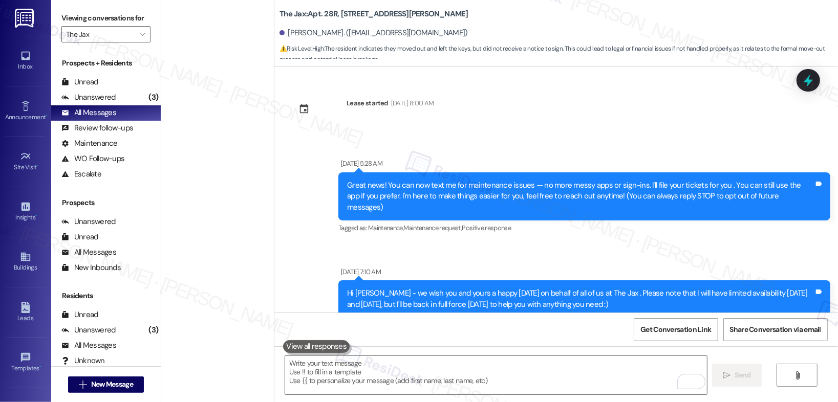
scroll to position [26233, 0]
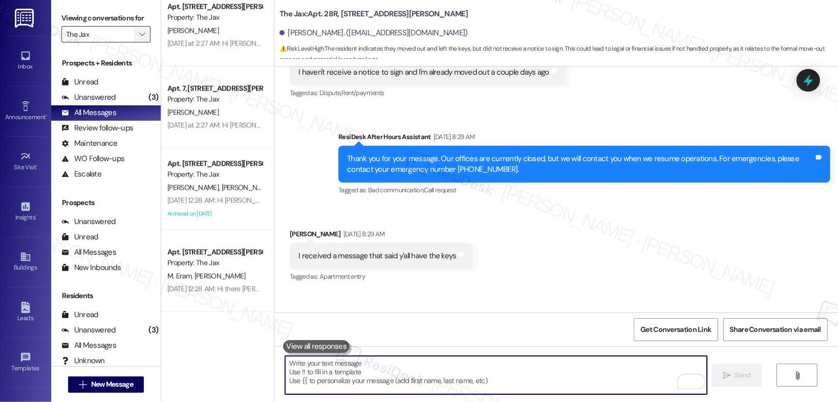
click at [139, 34] on icon "" at bounding box center [142, 34] width 6 height 8
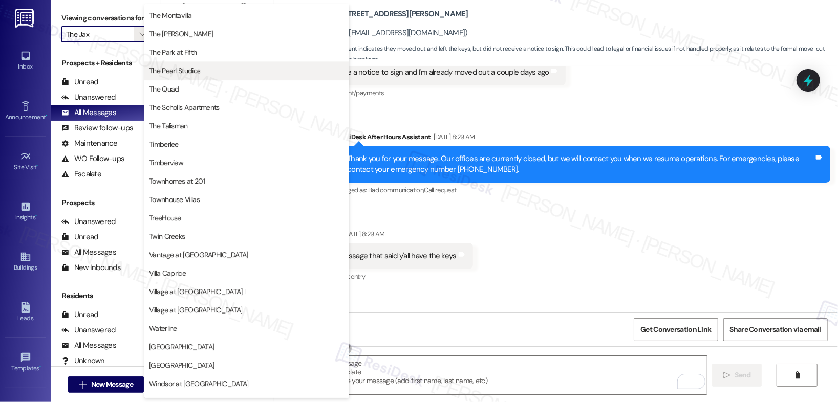
scroll to position [1877, 0]
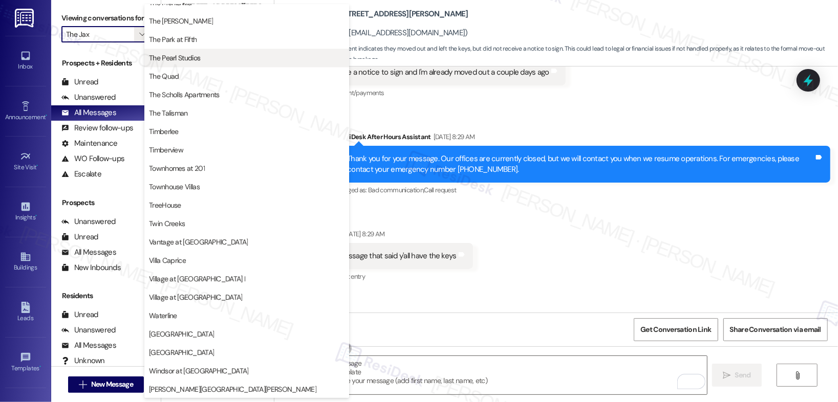
click at [208, 60] on span "The Pearl Studios" at bounding box center [247, 58] width 196 height 10
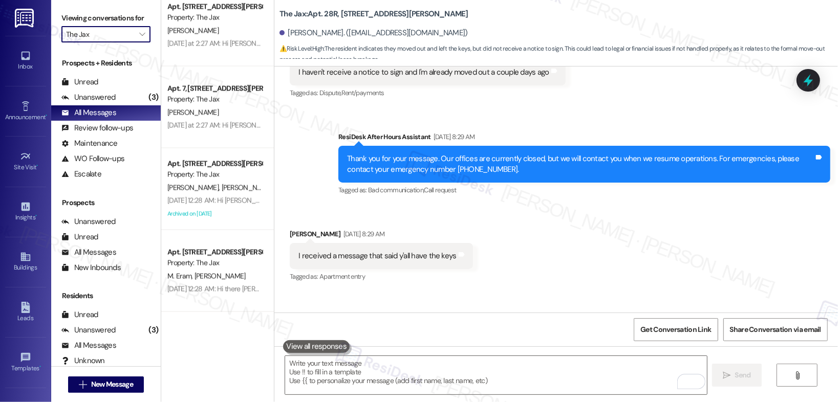
type input "The Pearl Studios"
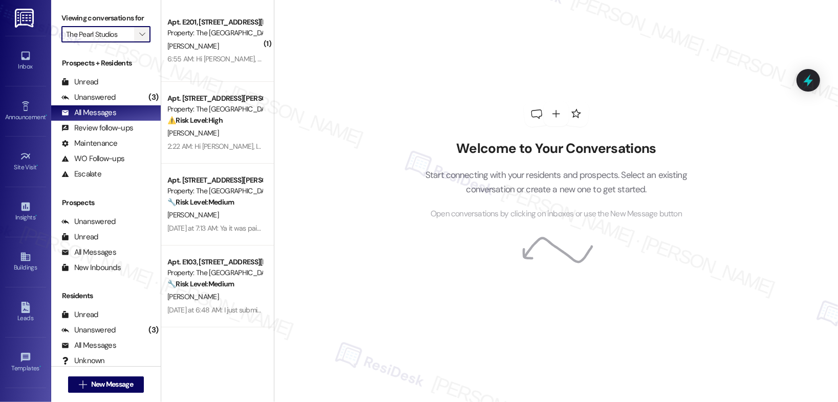
click at [139, 35] on icon "" at bounding box center [142, 34] width 6 height 8
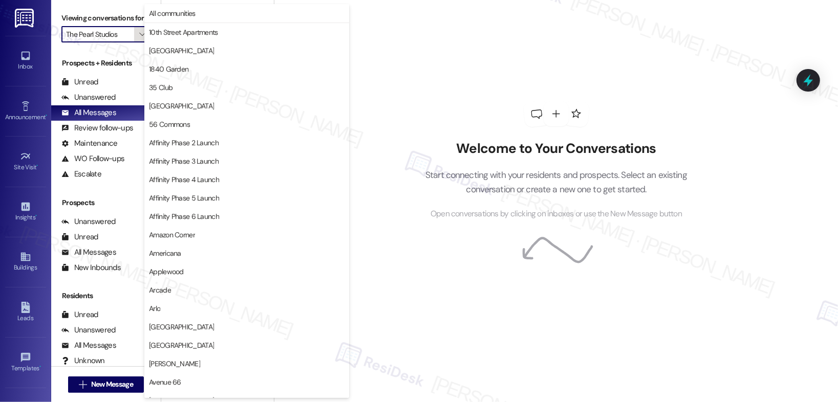
scroll to position [1786, 0]
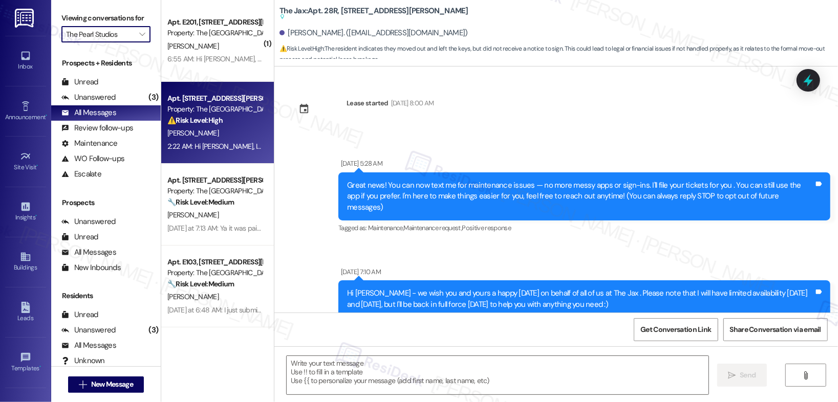
type textarea "Fetching suggested responses. Please feel free to read through the conversation…"
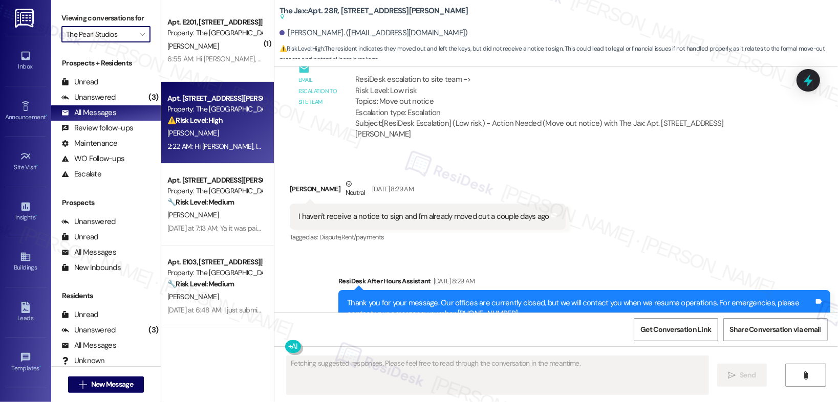
scroll to position [26068, 0]
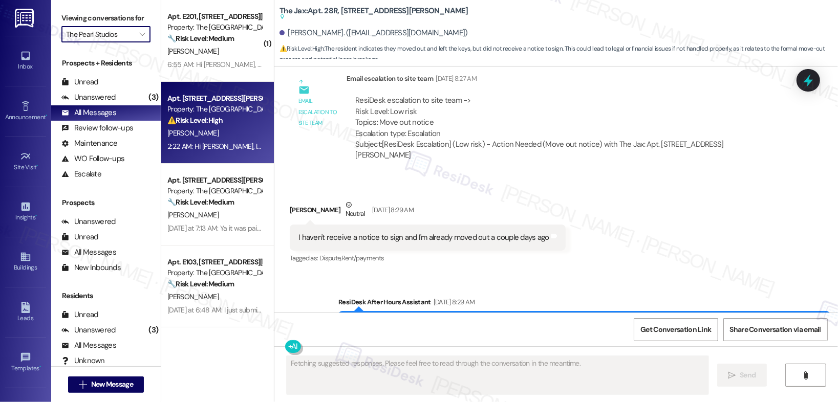
click at [215, 131] on div "S. Morris" at bounding box center [214, 133] width 97 height 13
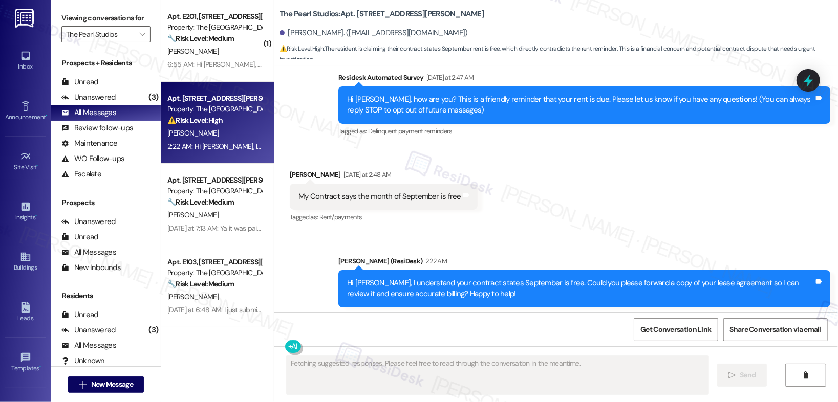
scroll to position [103, 0]
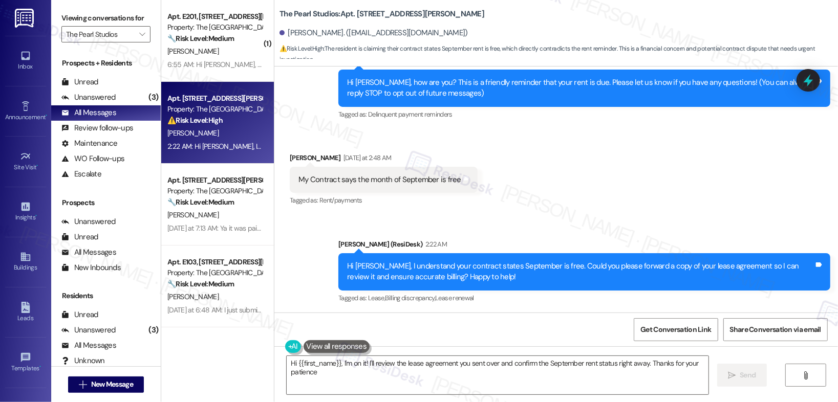
type textarea "Hi {{first_name}}, I'm on it! I'll review the lease agreement you sent over and…"
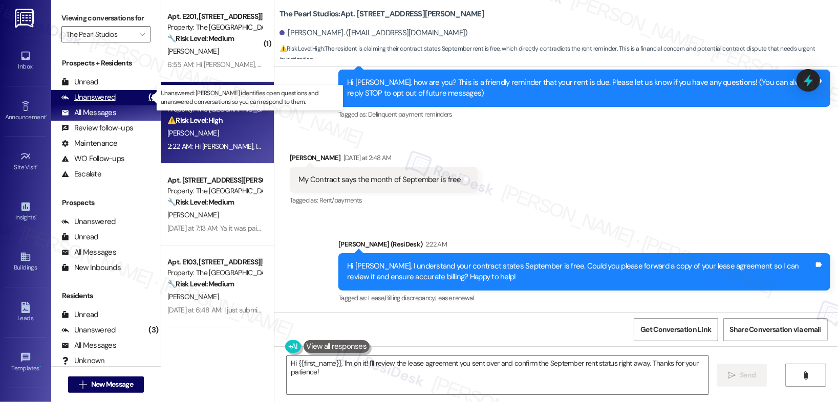
click at [109, 97] on div "Unanswered" at bounding box center [88, 97] width 54 height 11
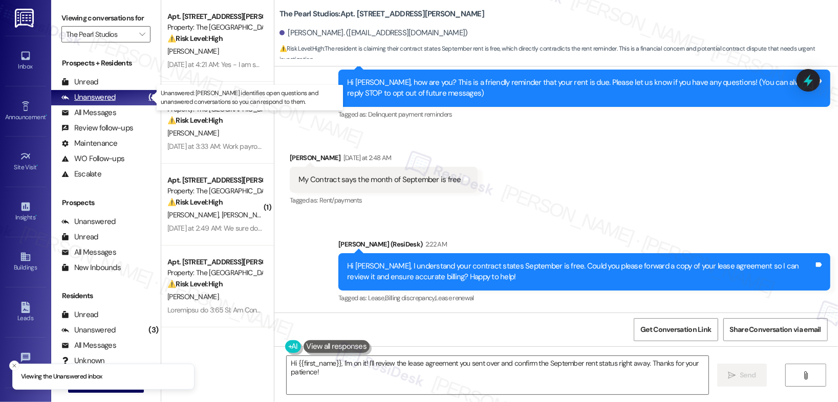
click at [96, 93] on div "Unanswered" at bounding box center [88, 97] width 54 height 11
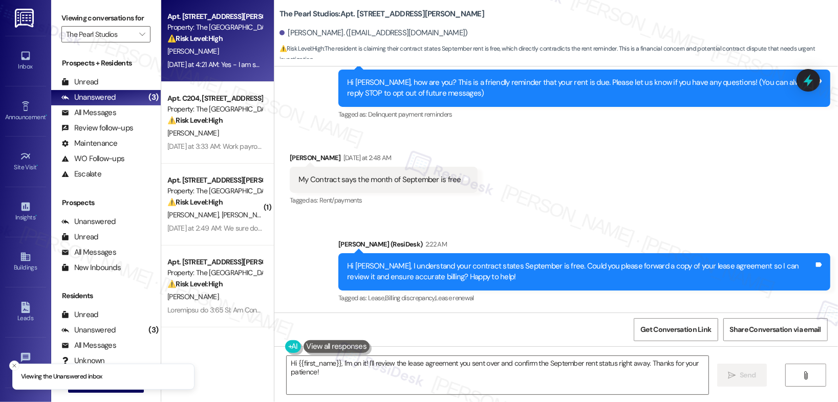
click at [230, 63] on div "Yesterday at 4:21 AM: Yes - I am sorry for the lack of communication. I will be…" at bounding box center [354, 64] width 375 height 9
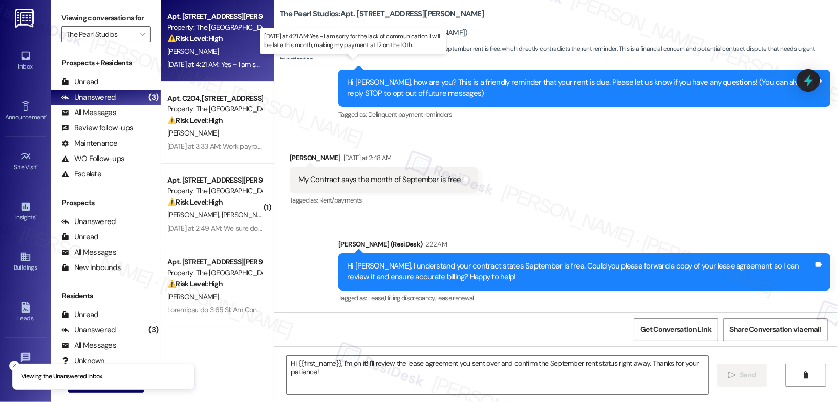
type textarea "Fetching suggested responses. Please feel free to read through the conversation…"
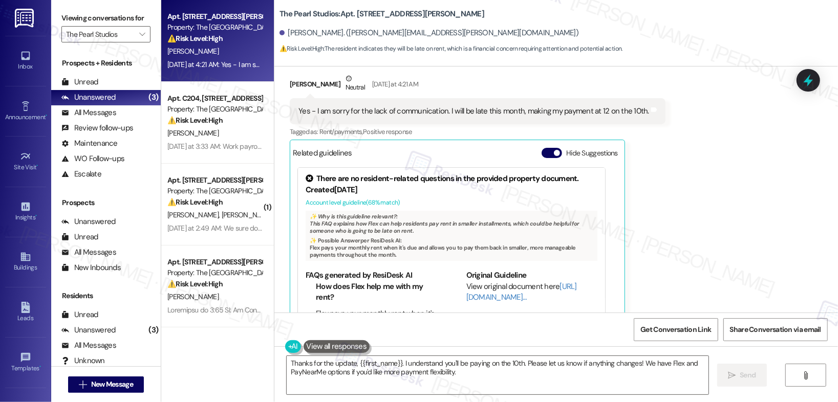
scroll to position [4382, 0]
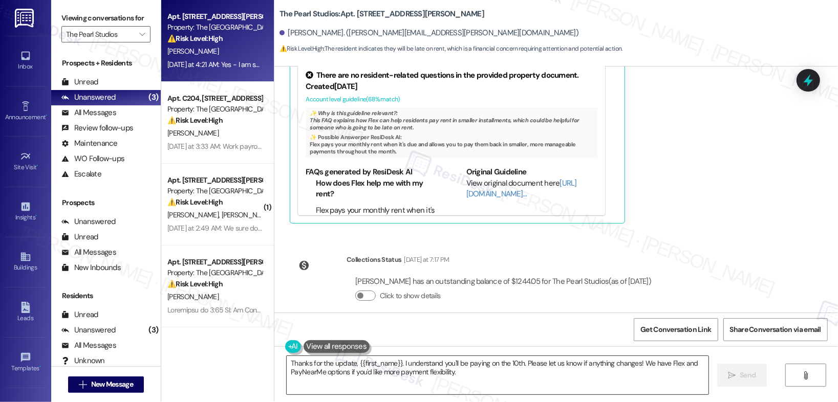
click at [425, 374] on textarea "Thanks for the update, {{first_name}}. I understand you'll be paying on the 10t…" at bounding box center [498, 375] width 422 height 38
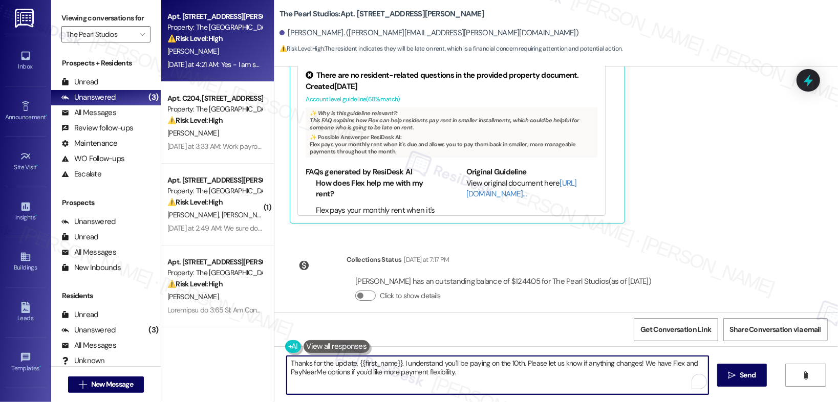
click at [479, 370] on textarea "Thanks for the update, {{first_name}}. I understand you'll be paying on the 10t…" at bounding box center [498, 375] width 422 height 38
click at [515, 364] on textarea "Thanks for the update, {{first_name}}. I understand you'll be paying on the 10t…" at bounding box center [496, 375] width 422 height 38
click at [566, 380] on textarea "Thanks for the update, {{first_name}}. I understand you'll be paying on the 10t…" at bounding box center [496, 375] width 422 height 38
drag, startPoint x: 658, startPoint y: 364, endPoint x: 657, endPoint y: 373, distance: 9.2
click at [657, 373] on textarea "Thanks for the update, {{first_name}}. I understand you'll be paying on the 10t…" at bounding box center [496, 375] width 422 height 38
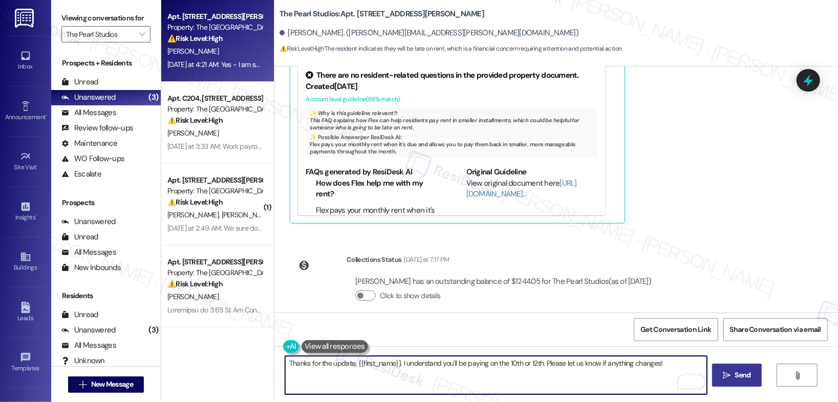
type textarea "Thanks for the update, {{first_name}}. I understand you'll be paying on the 10t…"
click at [744, 375] on span "Send" at bounding box center [743, 375] width 16 height 11
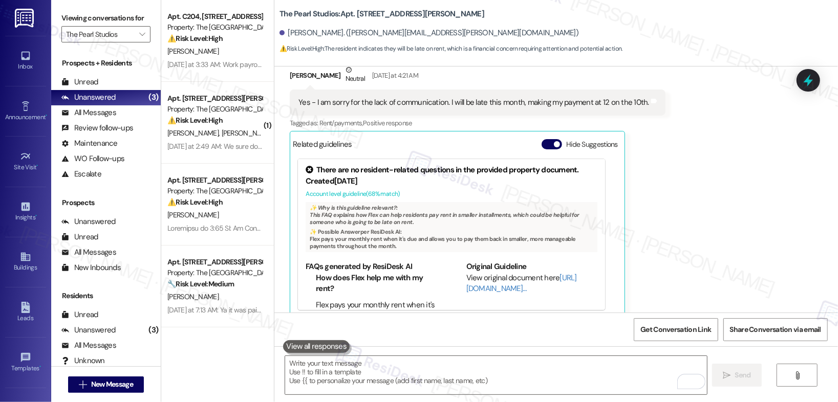
scroll to position [4454, 0]
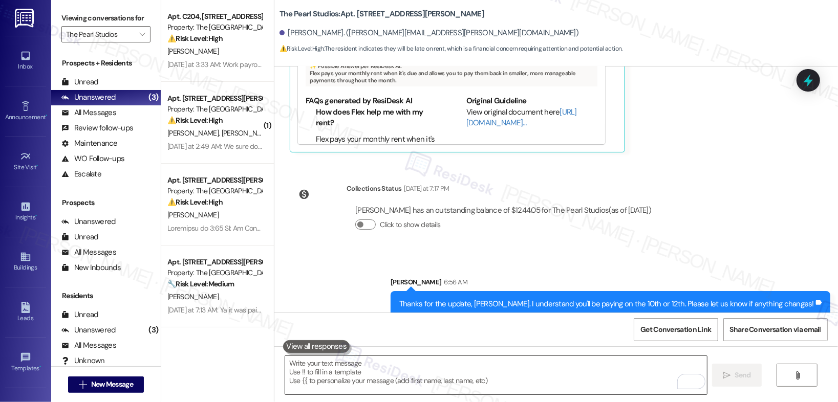
click at [600, 361] on textarea "To enrich screen reader interactions, please activate Accessibility in Grammarl…" at bounding box center [496, 375] width 422 height 38
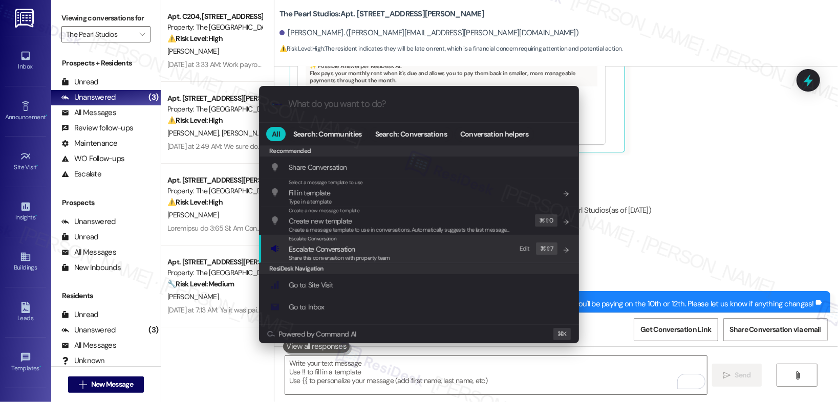
click at [392, 255] on div "Escalate Conversation Escalate Conversation Share this conversation with proper…" at bounding box center [420, 249] width 300 height 28
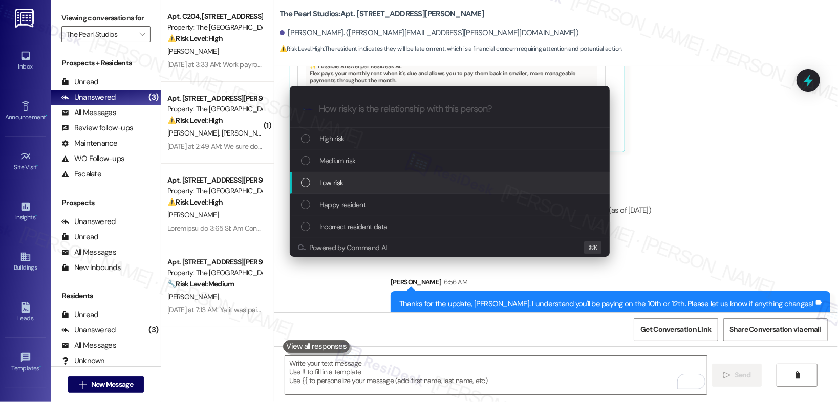
click at [369, 183] on div "Low risk" at bounding box center [451, 182] width 300 height 11
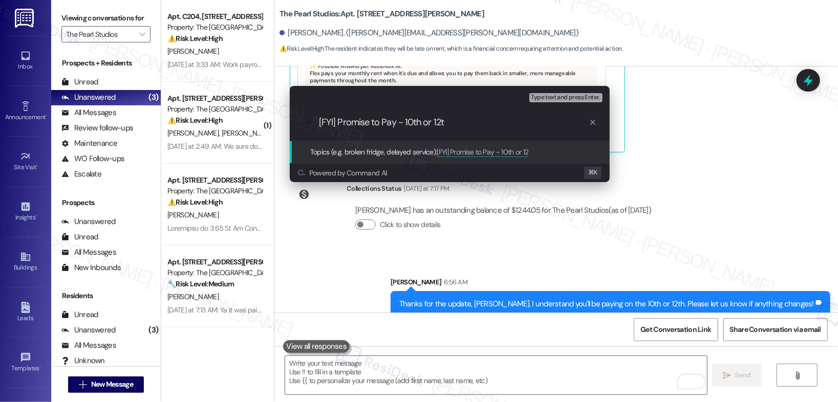
type input "[FYI] Promise to Pay - 10th or 12th"
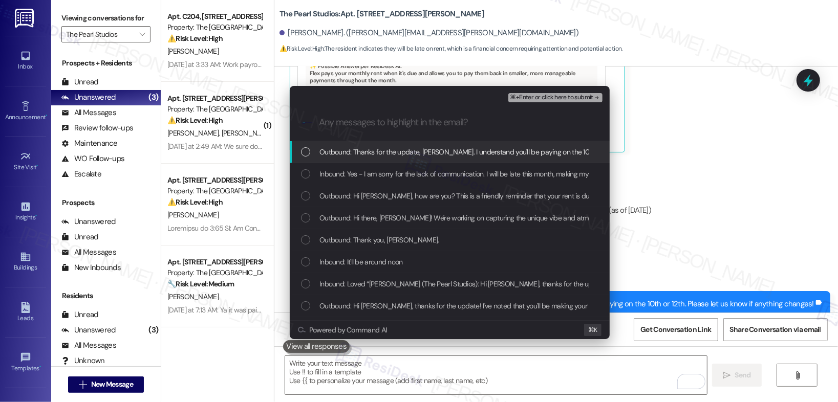
click at [410, 148] on span "Outbound: Thanks for the update, Ashley. I understand you'll be paying on the 1…" at bounding box center [527, 151] width 416 height 11
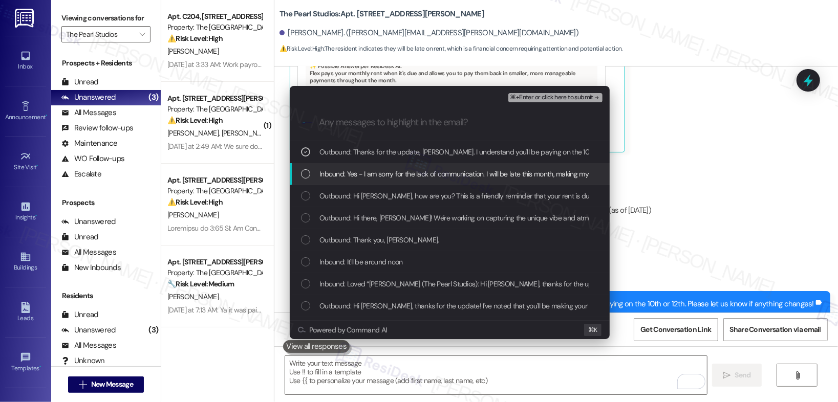
click at [405, 166] on div "Inbound: Yes - I am sorry for the lack of communication. I will be late this mo…" at bounding box center [450, 174] width 320 height 22
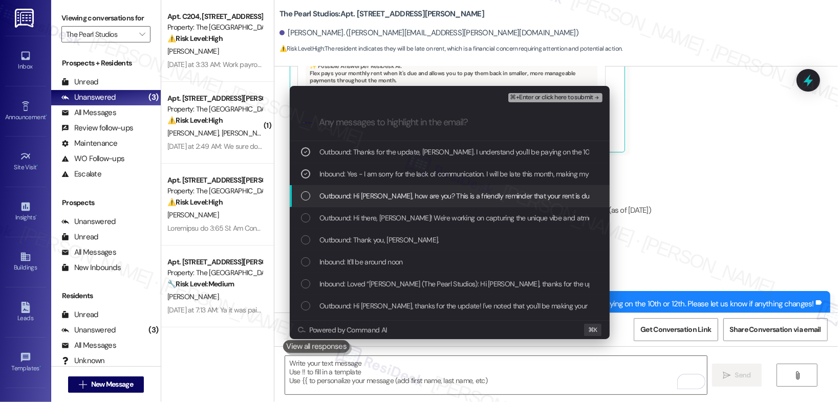
click at [402, 201] on span "Outbound: Hi Ashley, how are you? This is a friendly reminder that your rent is…" at bounding box center [524, 195] width 410 height 11
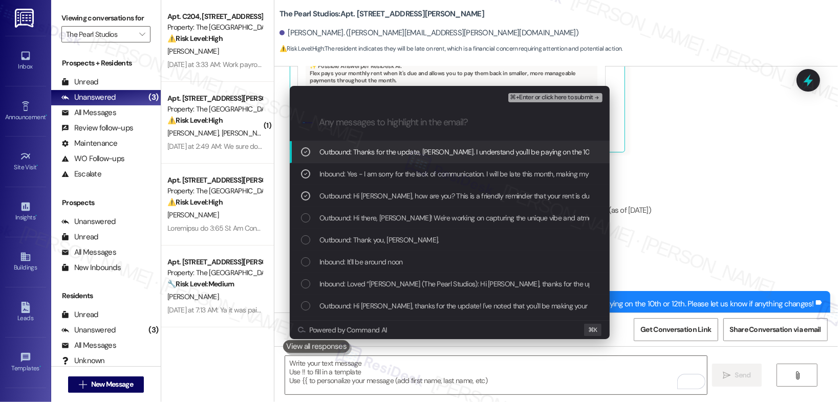
click at [540, 95] on span "⌘+Enter or click here to submit" at bounding box center [551, 97] width 83 height 7
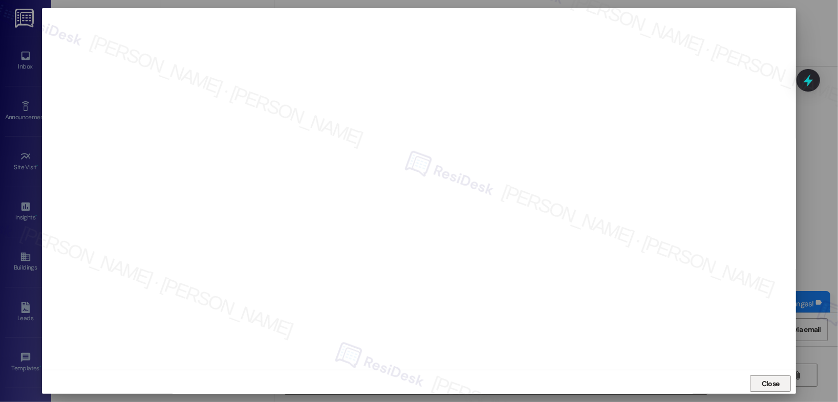
click at [751, 386] on button "Close" at bounding box center [770, 384] width 41 height 16
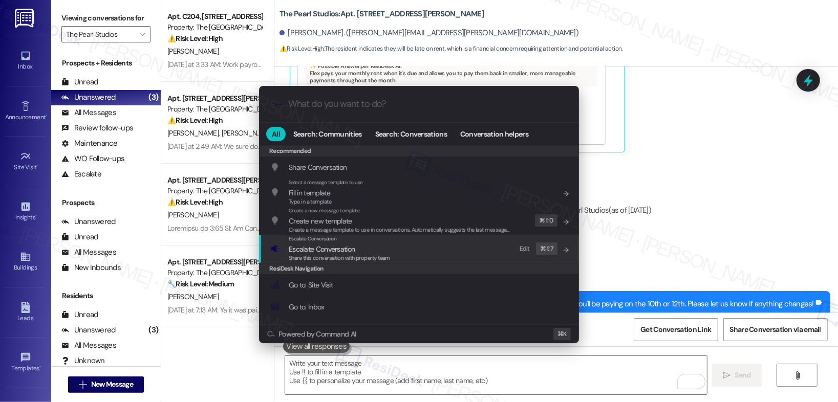
click at [379, 254] on span "Share this conversation with property team" at bounding box center [339, 257] width 101 height 7
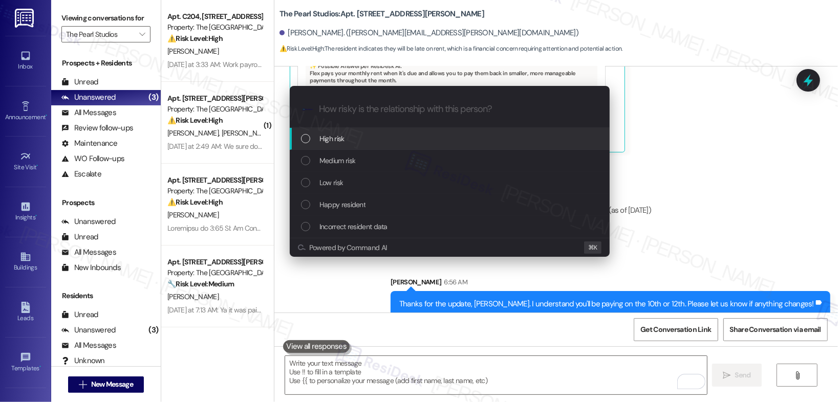
click at [382, 138] on div "High risk" at bounding box center [451, 138] width 300 height 11
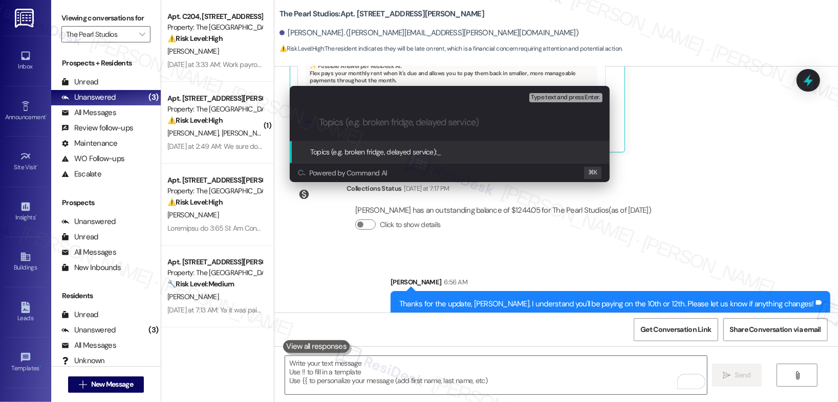
paste input "[FYI] Promise to Pay - 10th or 12th"
type input "[FYI] Promise to Pay - 10th or 12th"
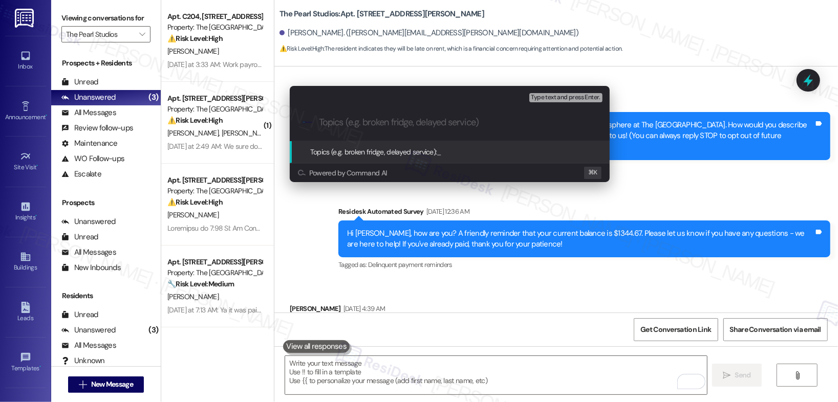
scroll to position [4454, 0]
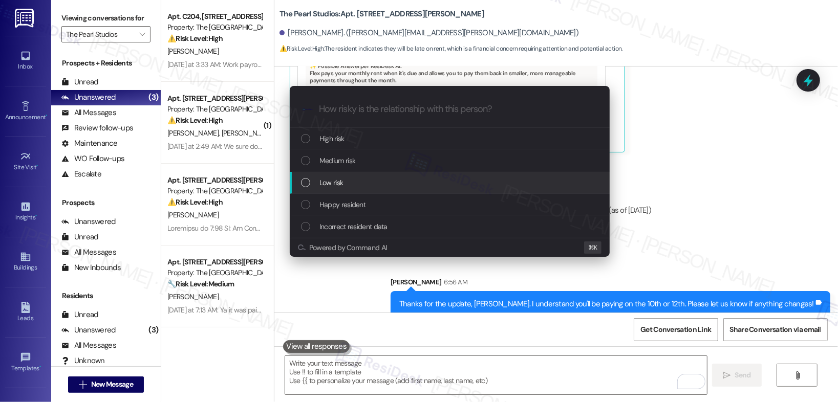
click at [367, 180] on div "Low risk" at bounding box center [451, 182] width 300 height 11
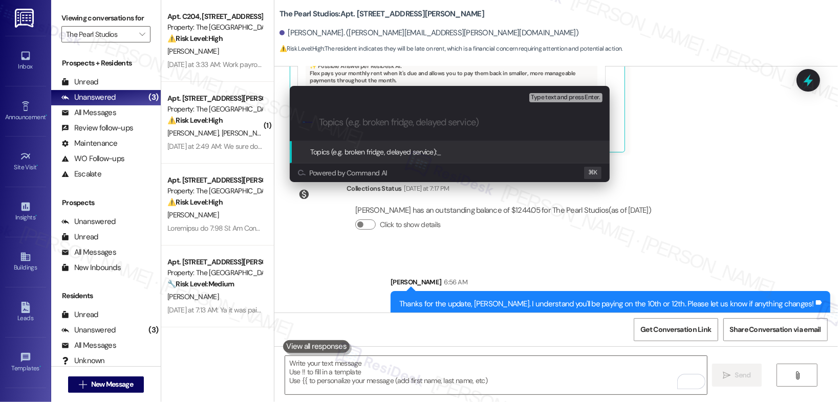
paste input "[FYI] Promise to Pay - 10th or 12th"
type input "[FYI] Promise to Pay - 10th or 12th"
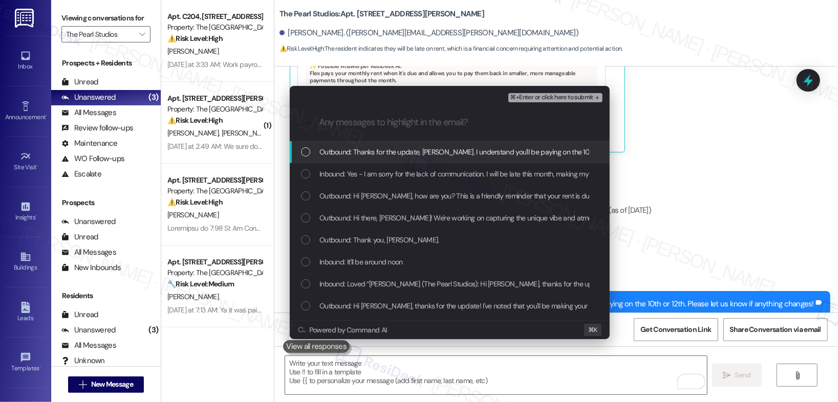
click at [380, 158] on span "Outbound: Thanks for the update, Ashley. I understand you'll be paying on the 1…" at bounding box center [527, 151] width 416 height 11
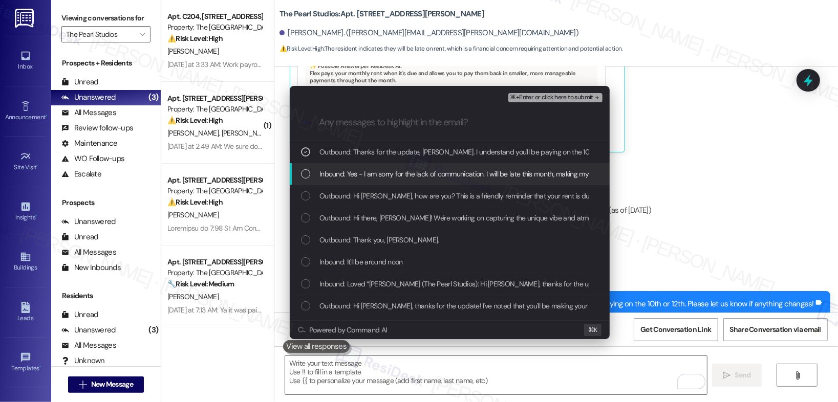
click at [376, 176] on span "Inbound: Yes - I am sorry for the lack of communication. I will be late this mo…" at bounding box center [493, 173] width 349 height 11
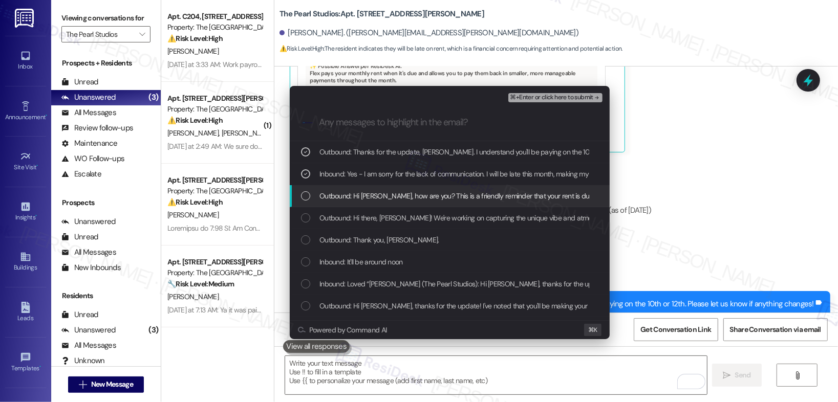
click at [370, 198] on span "Outbound: Hi Ashley, how are you? This is a friendly reminder that your rent is…" at bounding box center [524, 195] width 410 height 11
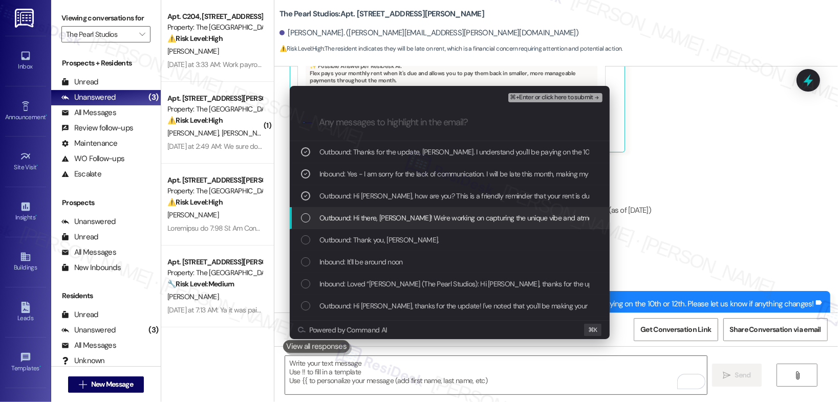
click at [366, 213] on span "Outbound: Hi there, Ashley! We're working on capturing the unique vibe and atmo…" at bounding box center [674, 217] width 711 height 11
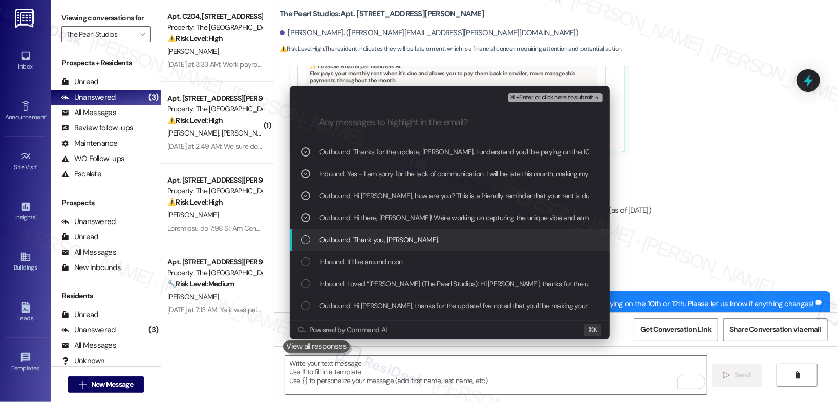
click at [362, 230] on div "Outbound: Thank you, Ashley." at bounding box center [450, 240] width 320 height 22
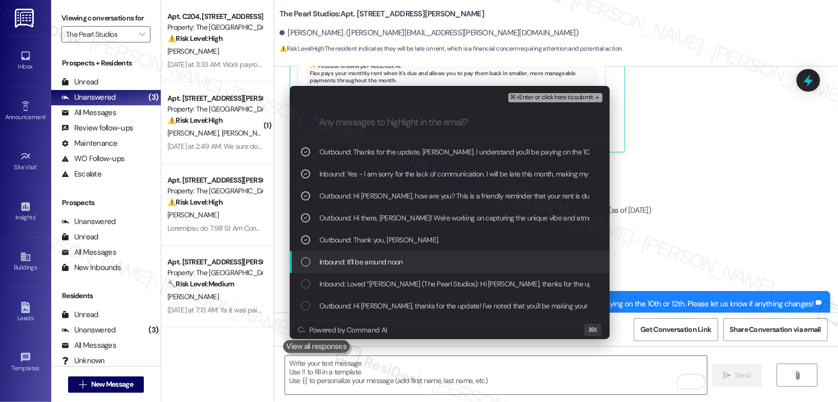
click at [359, 264] on span "Inbound: It'll be around noon" at bounding box center [360, 261] width 83 height 11
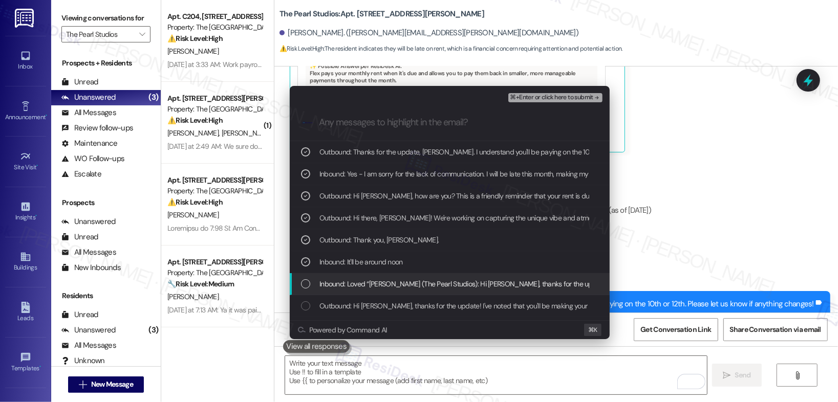
click at [358, 283] on span "Inbound: Loved “Sarah (The Pearl Studios): Hi Ashley, thanks for the update! I'…" at bounding box center [618, 284] width 598 height 11
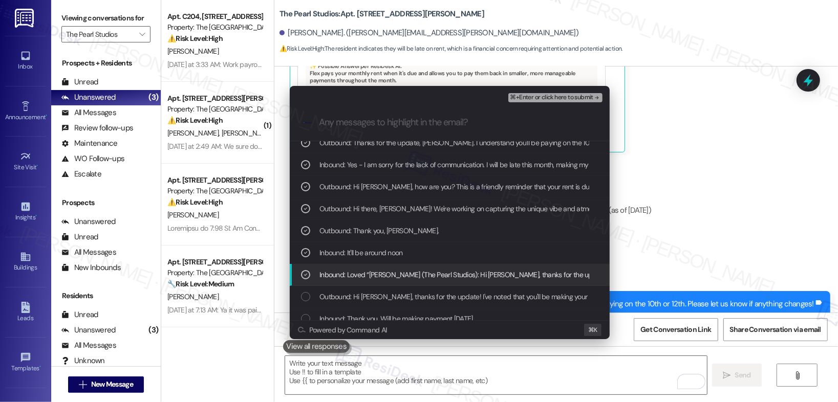
scroll to position [0, 0]
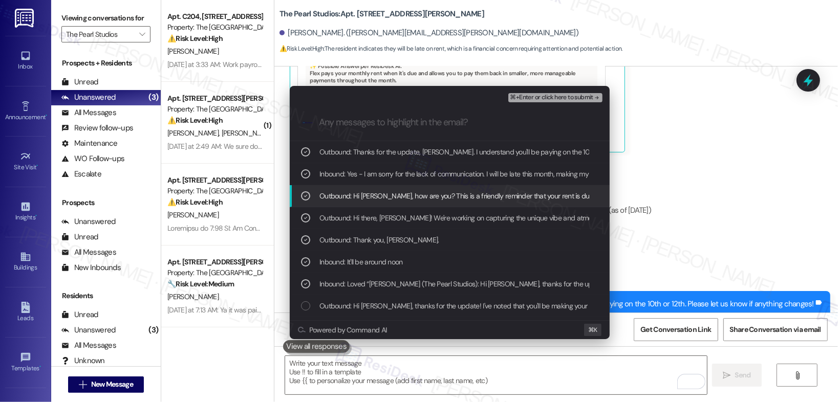
click at [386, 194] on span "Outbound: Hi Ashley, how are you? This is a friendly reminder that your rent is…" at bounding box center [524, 195] width 410 height 11
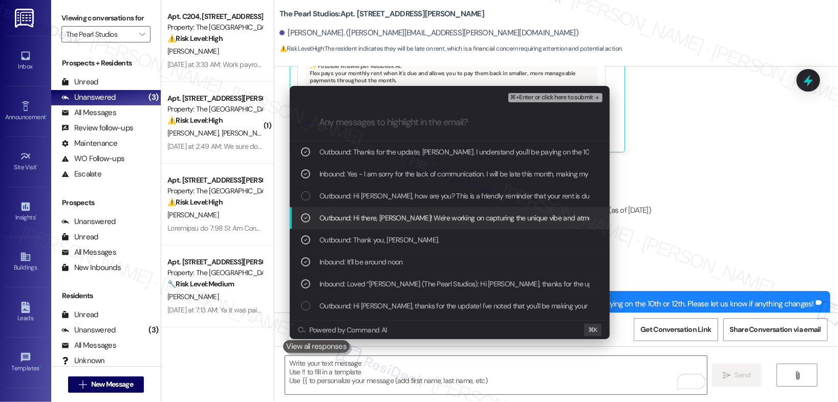
click at [380, 220] on span "Outbound: Hi there, Ashley! We're working on capturing the unique vibe and atmo…" at bounding box center [674, 217] width 711 height 11
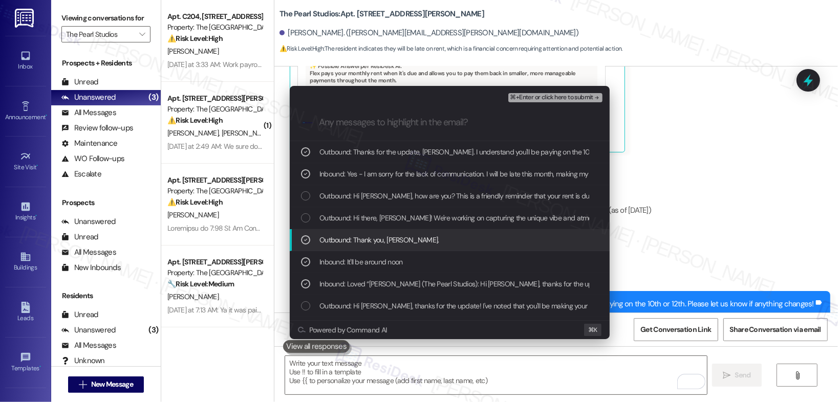
click at [374, 246] on div "Outbound: Thank you, Ashley." at bounding box center [450, 240] width 320 height 22
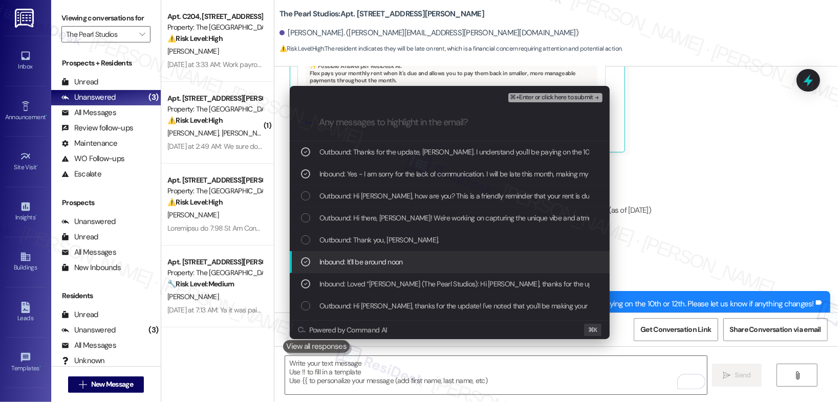
click at [368, 268] on div "Inbound: It'll be around noon" at bounding box center [450, 262] width 320 height 22
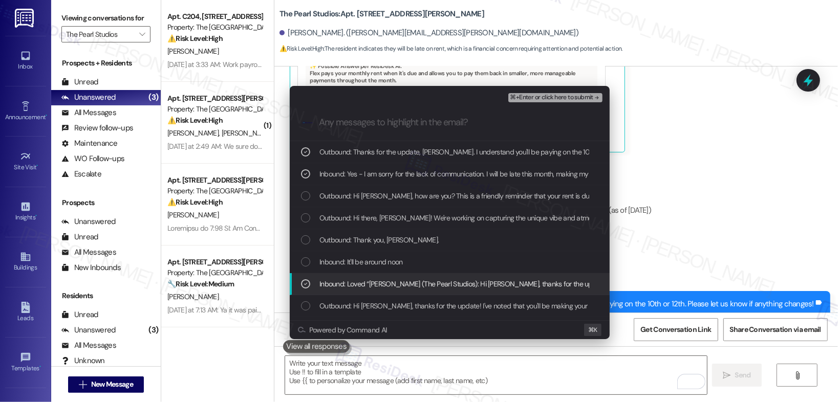
click at [363, 286] on span "Inbound: Loved “Sarah (The Pearl Studios): Hi Ashley, thanks for the update! I'…" at bounding box center [618, 284] width 598 height 11
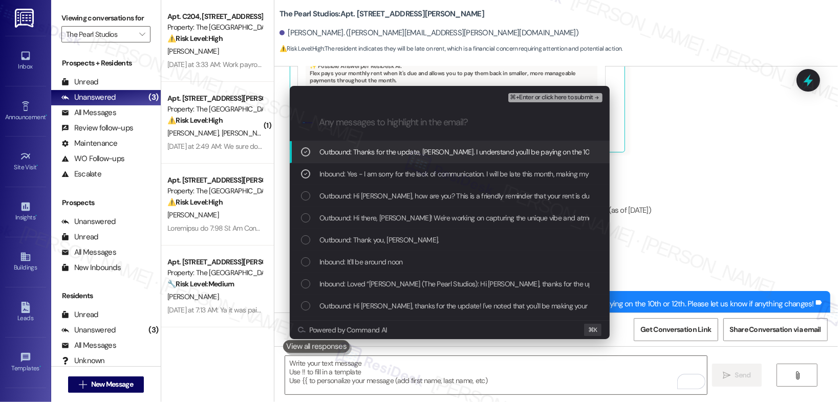
click at [540, 98] on span "⌘+Enter or click here to submit" at bounding box center [551, 97] width 83 height 7
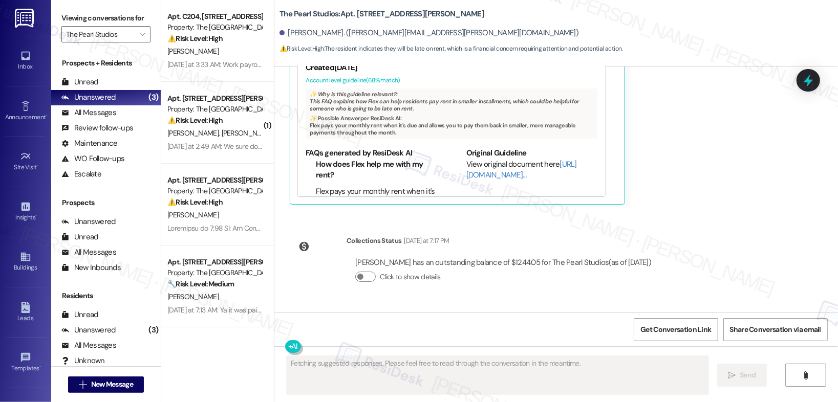
scroll to position [4469, 0]
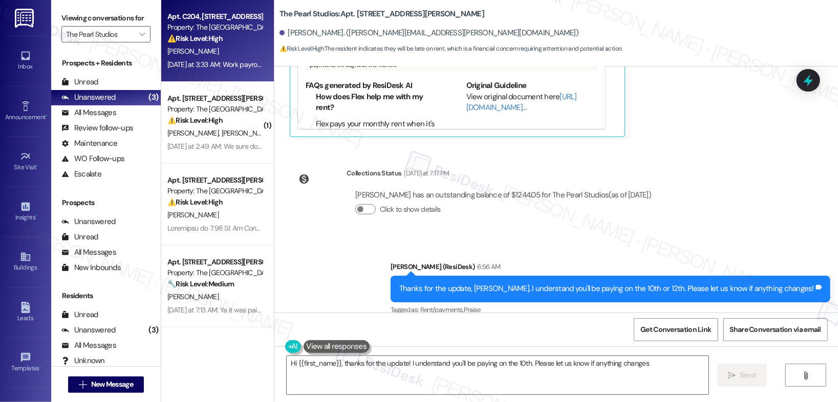
type textarea "Hi {{first_name}}, thanks for the update! I understand you'll be paying on the …"
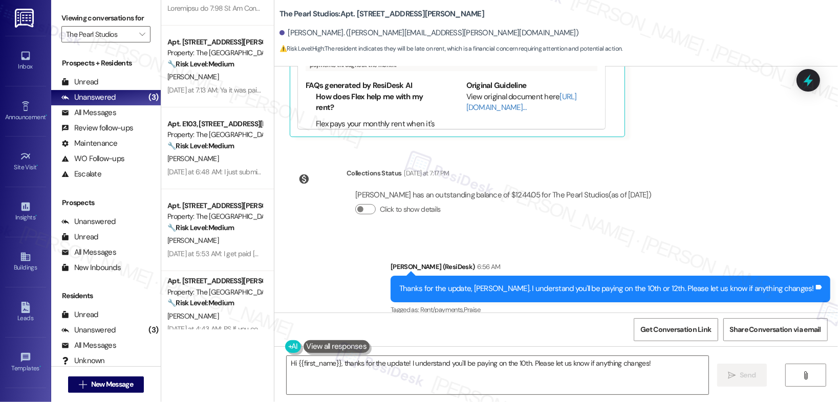
scroll to position [0, 0]
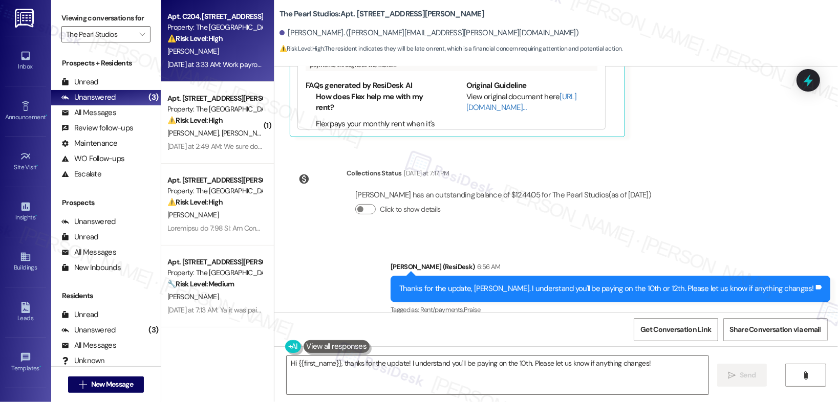
click at [213, 38] on strong "⚠️ Risk Level: High" at bounding box center [194, 38] width 55 height 9
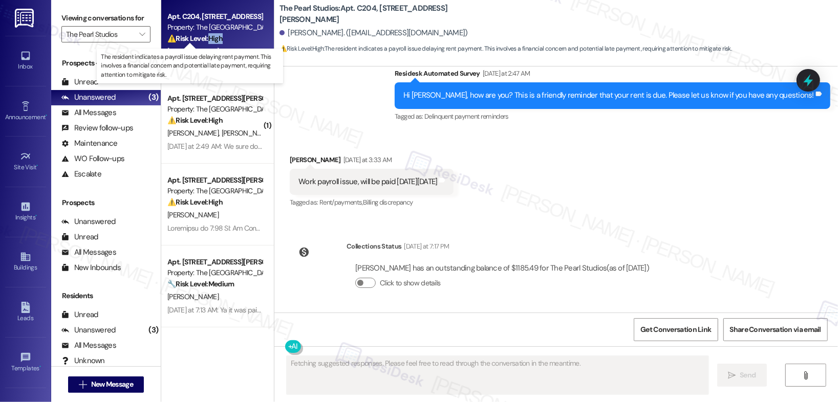
click at [213, 38] on strong "⚠️ Risk Level: High" at bounding box center [194, 38] width 55 height 9
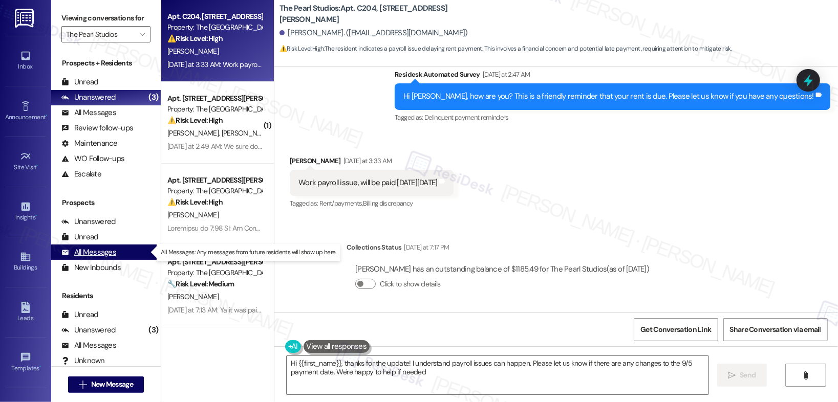
type textarea "Hi {{first_name}}, thanks for the update! I understand payroll issues can happe…"
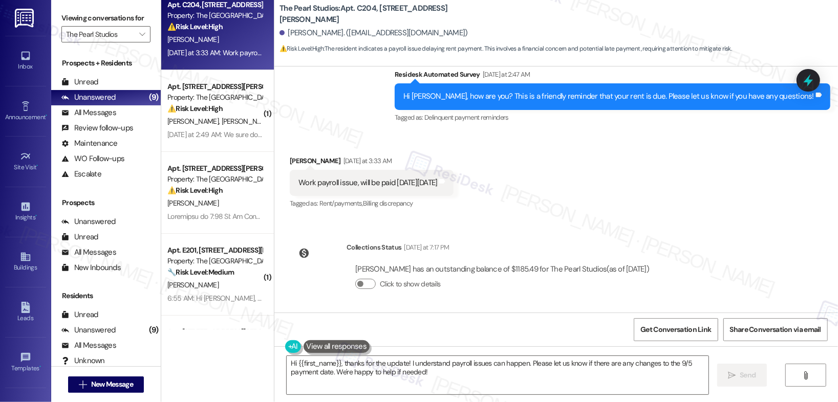
scroll to position [0, 0]
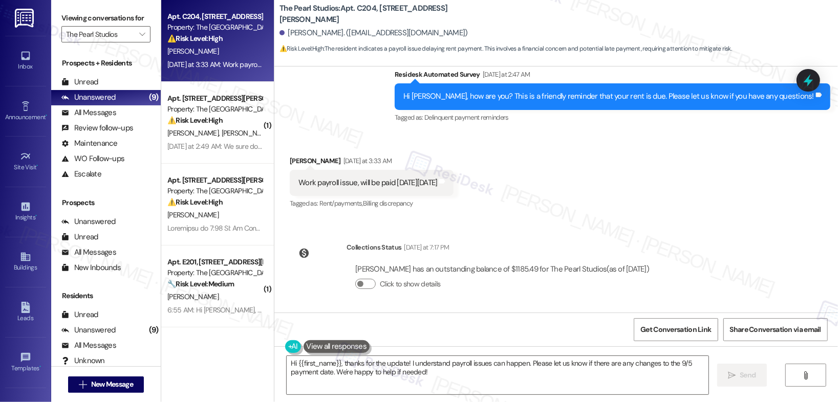
click at [216, 69] on div "Yesterday at 3:33 AM: Work payroll issue, will be paid on Friday 9/5 Yesterday …" at bounding box center [259, 64] width 185 height 9
click at [362, 285] on button "Click to show details" at bounding box center [365, 284] width 20 height 10
click at [356, 280] on button "Click to hide details" at bounding box center [365, 284] width 20 height 10
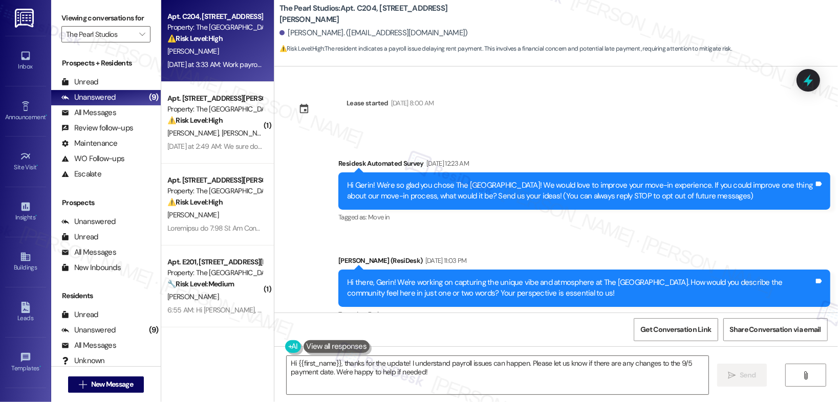
scroll to position [284, 0]
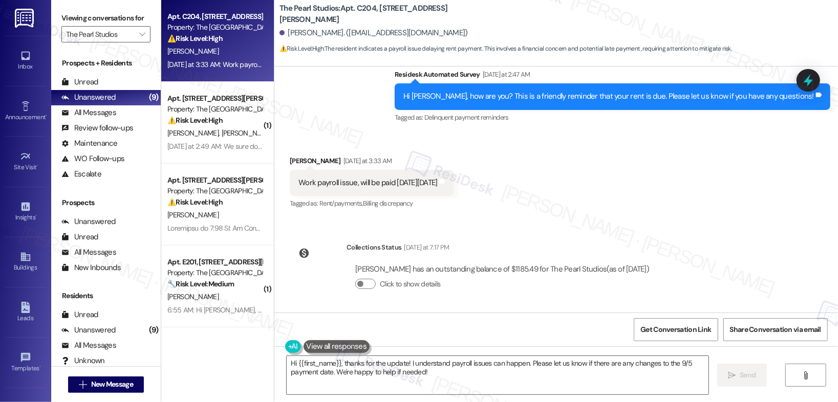
click at [206, 46] on div "[PERSON_NAME]" at bounding box center [214, 51] width 97 height 13
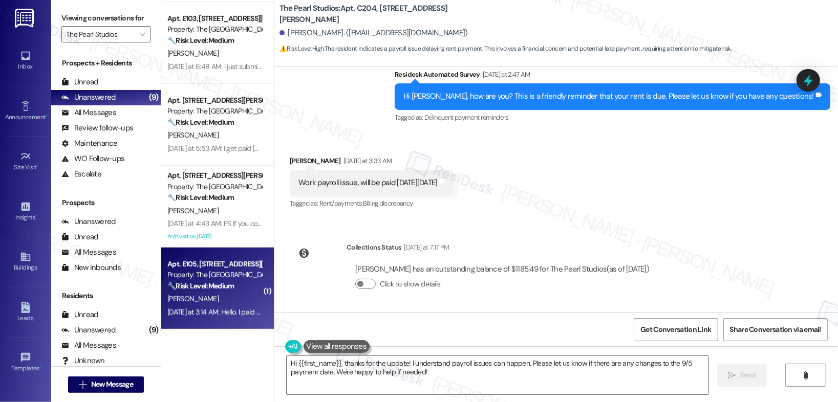
click at [229, 283] on strong "🔧 Risk Level: Medium" at bounding box center [200, 286] width 67 height 9
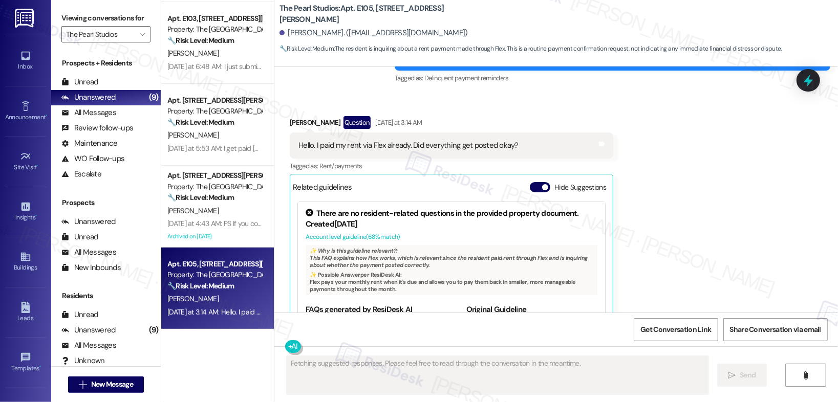
scroll to position [1138, 0]
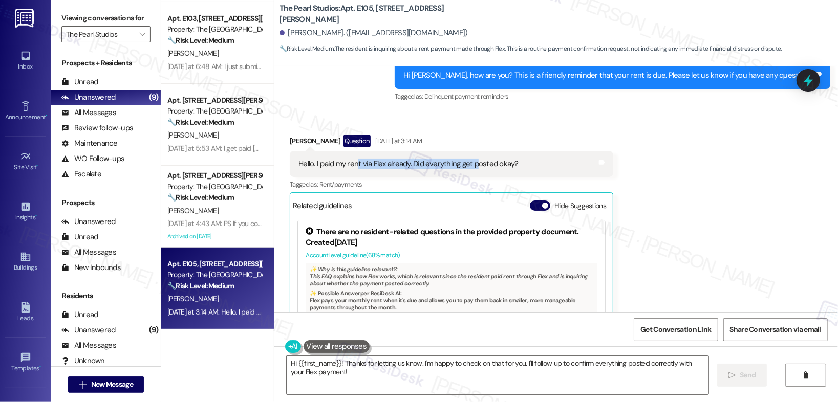
drag, startPoint x: 352, startPoint y: 142, endPoint x: 469, endPoint y: 145, distance: 117.3
click at [469, 159] on div "Hello. I paid my rent via Flex already. Did everything get posted okay?" at bounding box center [408, 164] width 220 height 11
click at [356, 365] on textarea "Hi {{first_name}}! Thanks for letting us know. I'm happy to check on that for y…" at bounding box center [498, 375] width 422 height 38
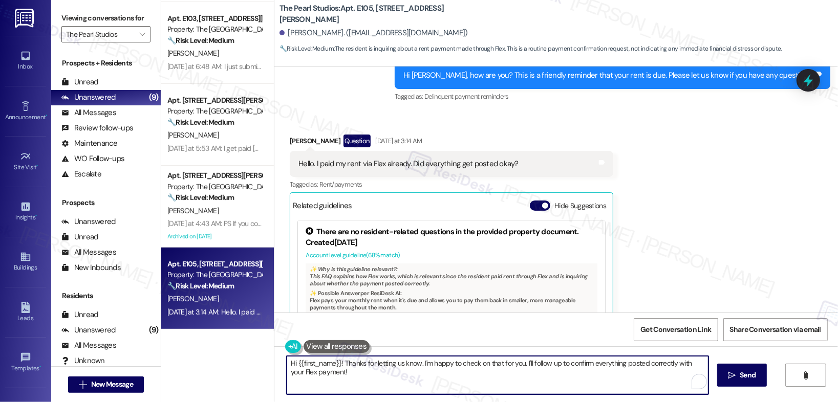
click at [356, 365] on textarea "Hi {{first_name}}! Thanks for letting us know. I'm happy to check on that for y…" at bounding box center [498, 375] width 422 height 38
paste textarea "Thank you, {{first_name}}, for your payment! If there's anything we can help yo…"
type textarea "Thank you, {{first_name}}, for your payment! If there's anything we can help yo…"
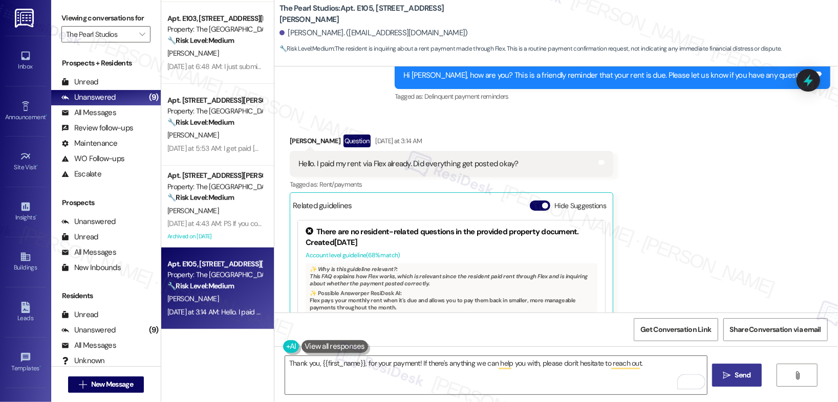
click at [742, 379] on span "Send" at bounding box center [743, 375] width 16 height 11
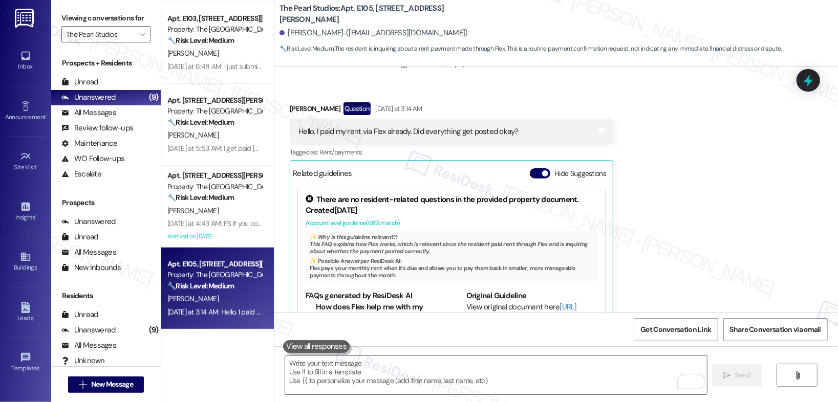
scroll to position [1190, 0]
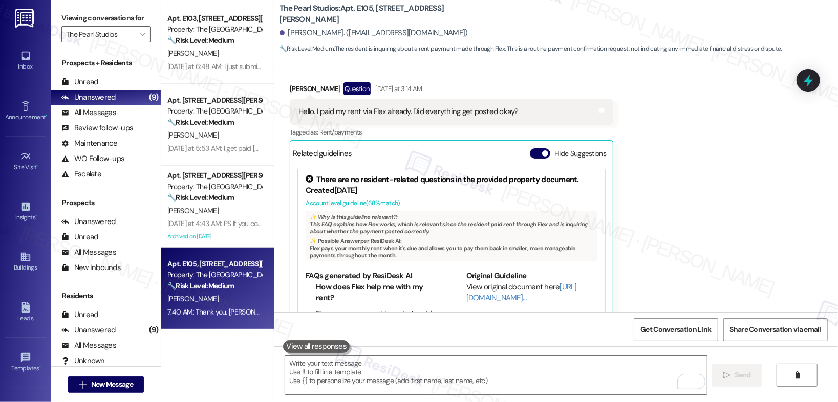
click at [202, 218] on div "Yesterday at 4:43 AM: PS If you could also send this information to me that wou…" at bounding box center [214, 224] width 97 height 13
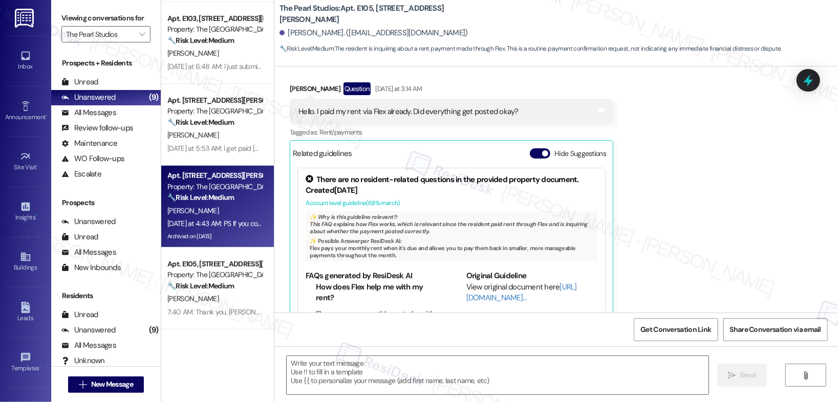
type textarea "Fetching suggested responses. Please feel free to read through the conversation…"
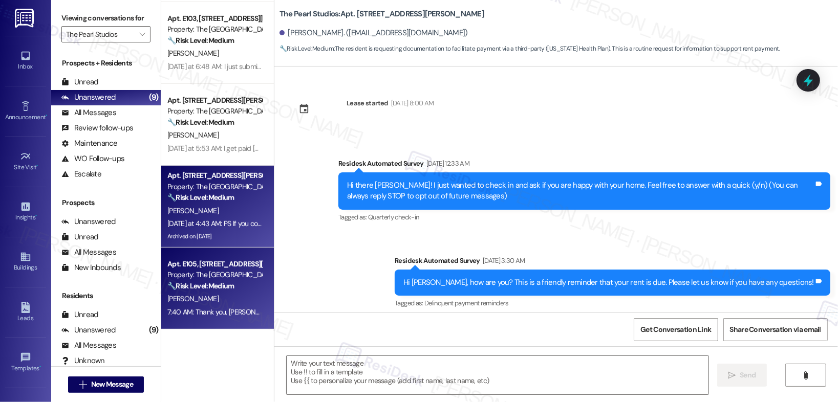
click at [213, 294] on div "S. Desrochers" at bounding box center [214, 299] width 97 height 13
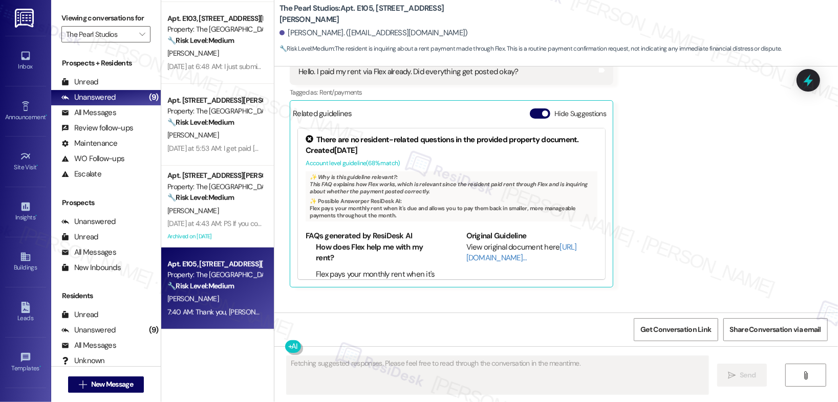
scroll to position [1277, 0]
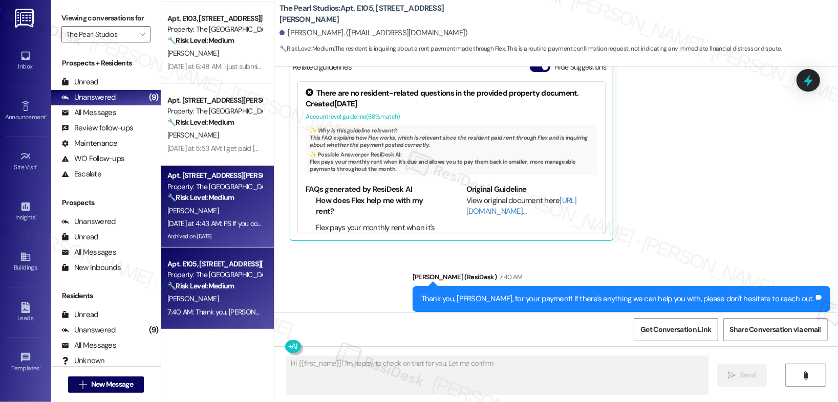
type textarea "Hi {{first_name}}! I'm happy to check on that for you. Let me confirm"
click at [206, 236] on div "Archived on [DATE]" at bounding box center [214, 236] width 97 height 13
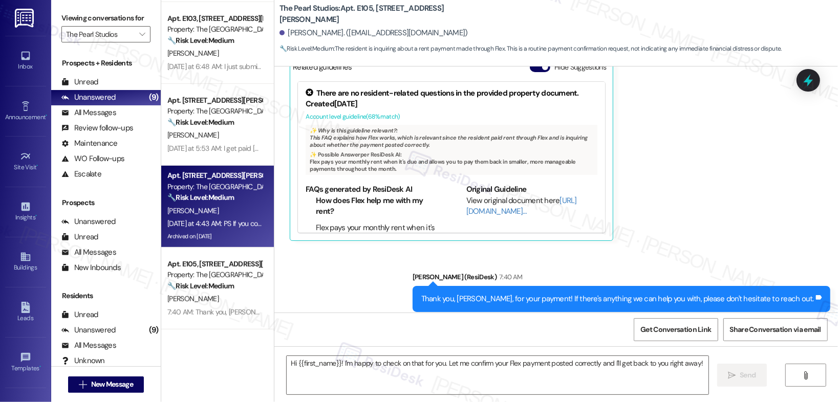
type textarea "Fetching suggested responses. Please feel free to read through the conversation…"
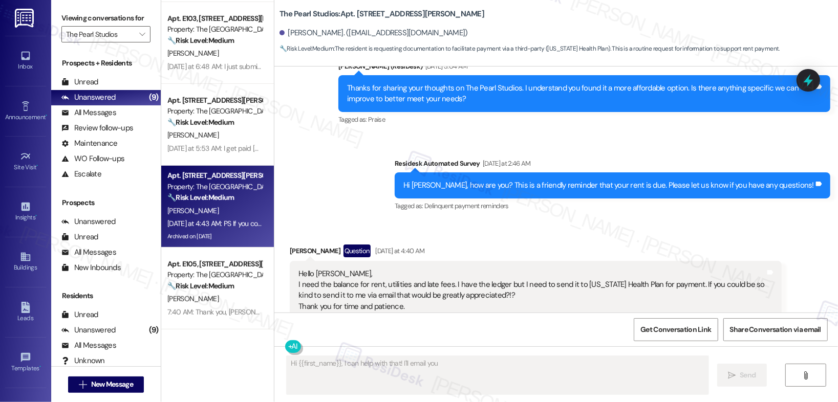
scroll to position [6822, 0]
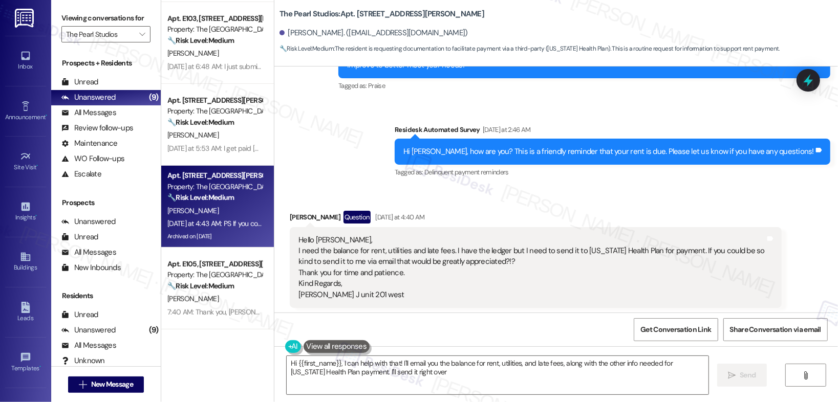
type textarea "Hi {{first_name}}, I can help with that! I'll email you the balance for rent, u…"
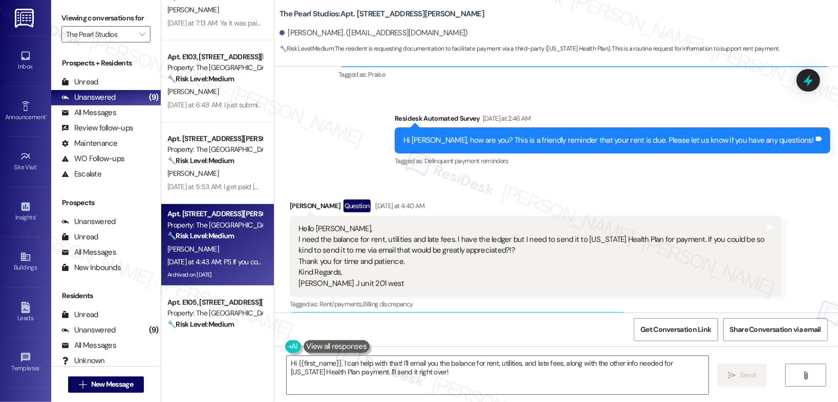
scroll to position [346, 0]
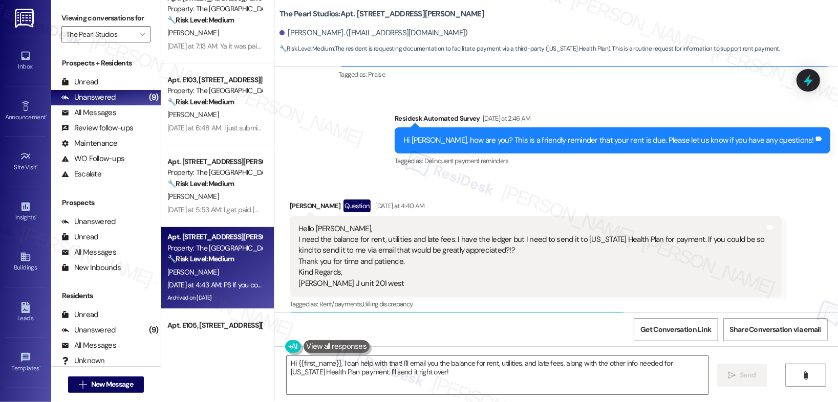
click at [221, 191] on div "A. Roberts" at bounding box center [214, 196] width 97 height 13
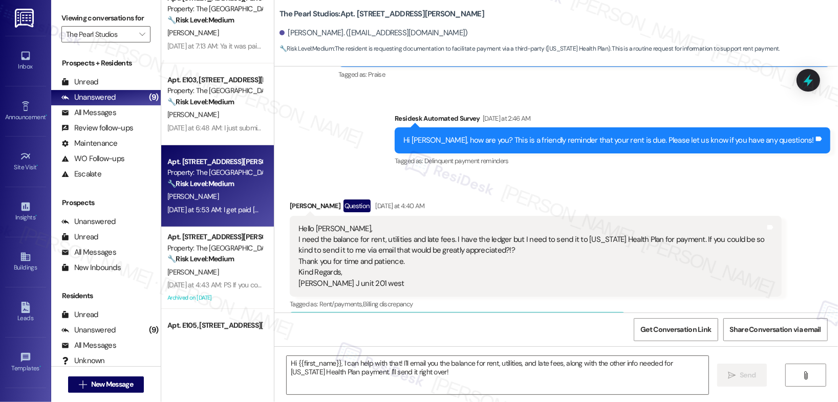
type textarea "Fetching suggested responses. Please feel free to read through the conversation…"
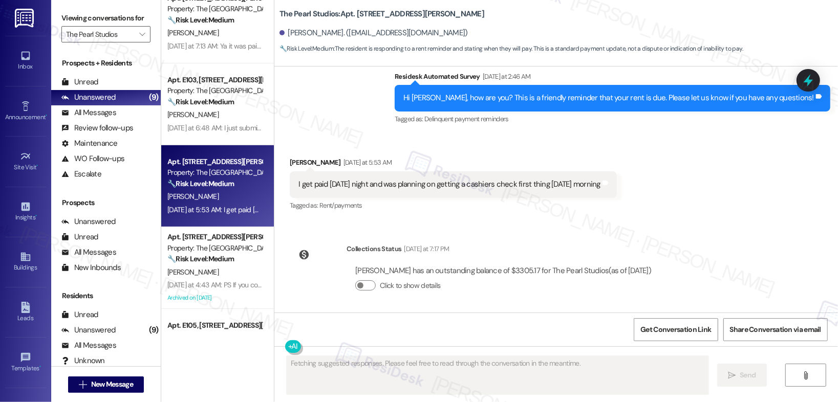
scroll to position [3266, 0]
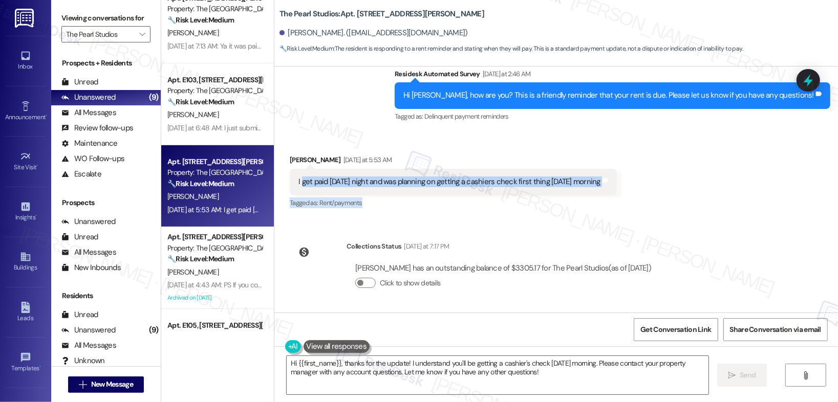
drag, startPoint x: 296, startPoint y: 183, endPoint x: 395, endPoint y: 199, distance: 99.5
click at [395, 199] on div "Andrew Roberts Yesterday at 5:53 AM I get paid tomorrow night and was planning …" at bounding box center [453, 183] width 327 height 56
click at [363, 283] on button "Click to show details" at bounding box center [365, 283] width 20 height 10
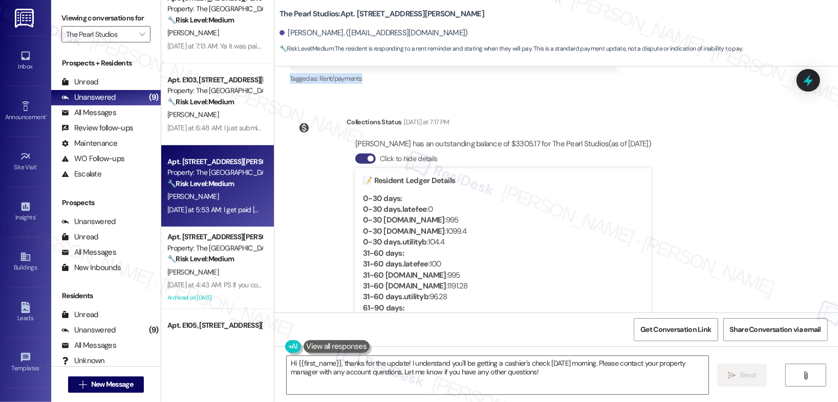
scroll to position [3331, 0]
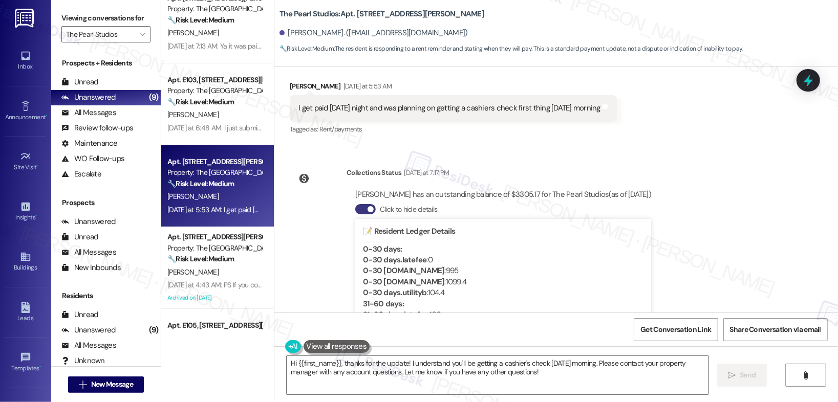
click at [355, 226] on div "Click to hide details 📝 Resident Ledger Details 0-30 days : 0-30 days.latefee :…" at bounding box center [503, 288] width 296 height 176
click at [356, 215] on button "Click to hide details" at bounding box center [365, 209] width 20 height 10
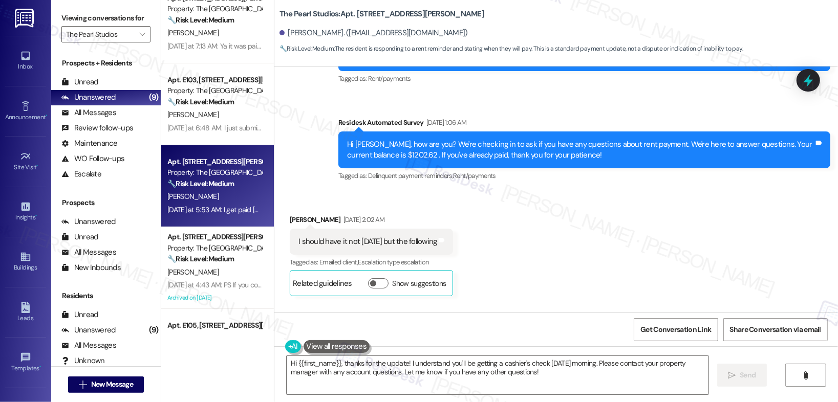
scroll to position [1414, 0]
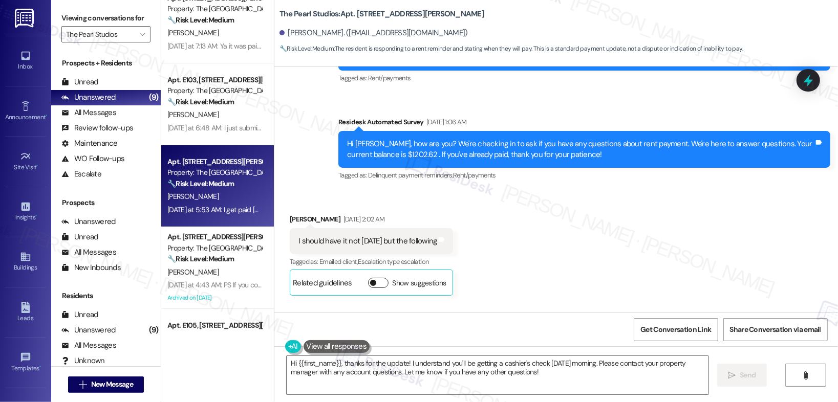
click at [386, 281] on button "Show suggestions" at bounding box center [378, 283] width 20 height 10
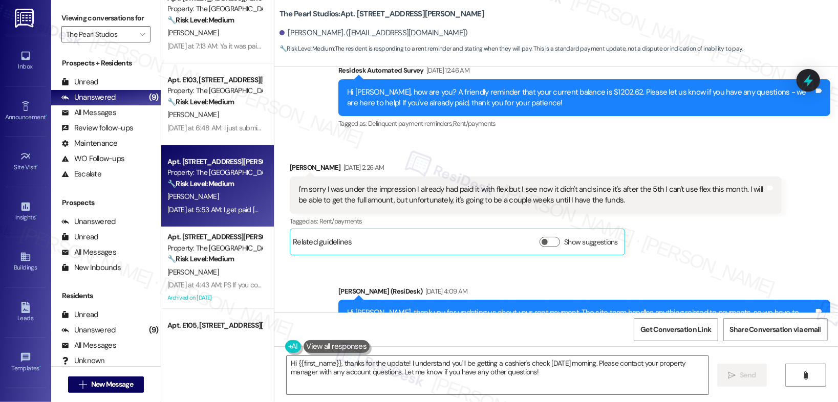
scroll to position [1128, 0]
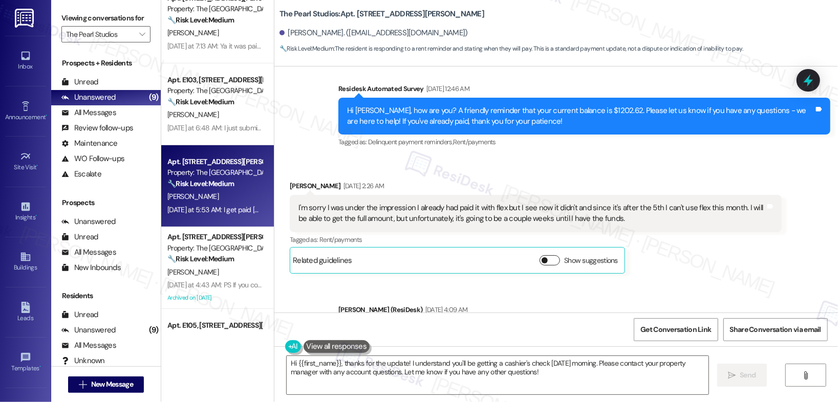
click at [546, 262] on button "Show suggestions" at bounding box center [550, 260] width 20 height 10
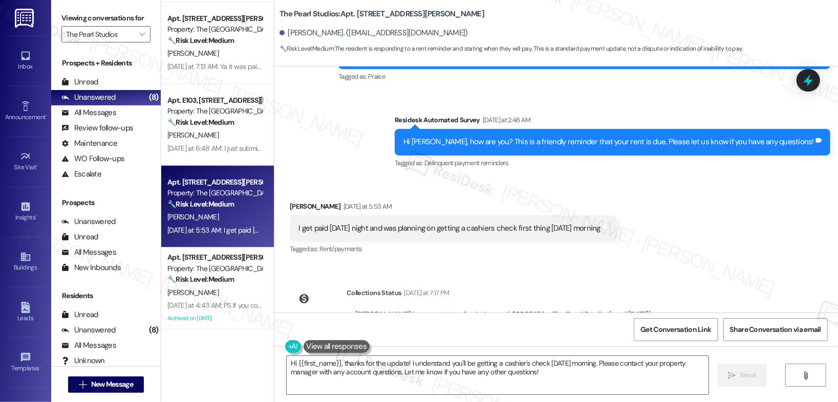
scroll to position [3589, 0]
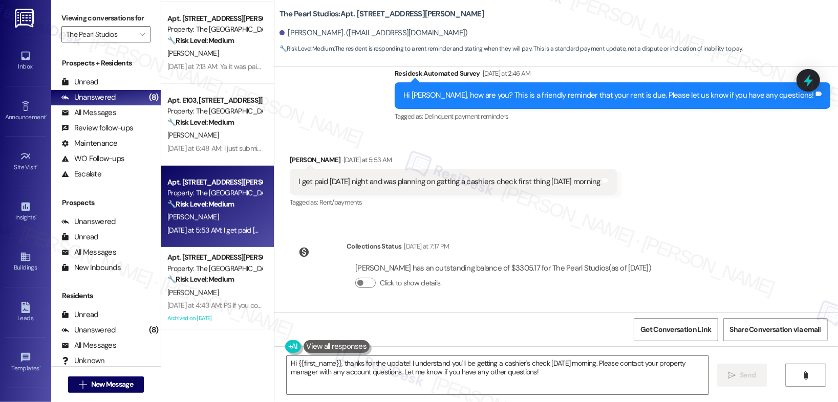
click at [396, 184] on div "I get paid tomorrow night and was planning on getting a cashiers check first th…" at bounding box center [449, 182] width 302 height 11
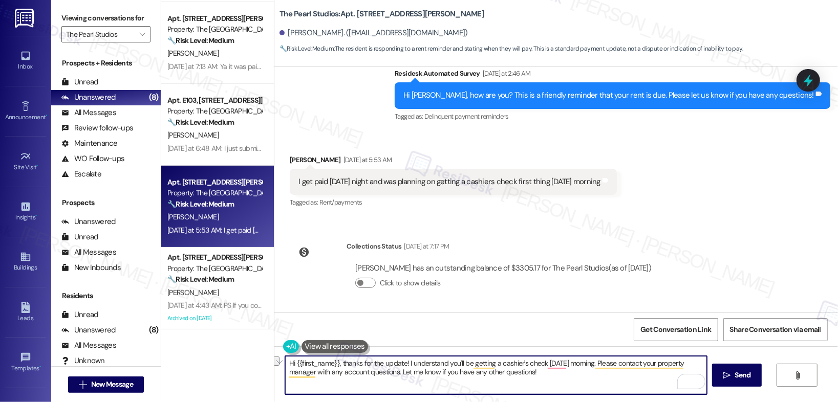
drag, startPoint x: 349, startPoint y: 363, endPoint x: 461, endPoint y: 365, distance: 112.1
click at [461, 365] on textarea "Hi {{first_name}}, thanks for the update! I understand you'll be getting a cash…" at bounding box center [496, 375] width 422 height 38
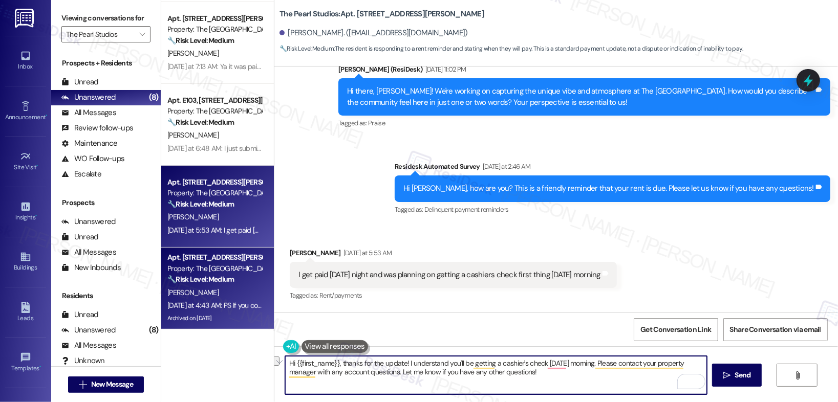
scroll to position [3474, 0]
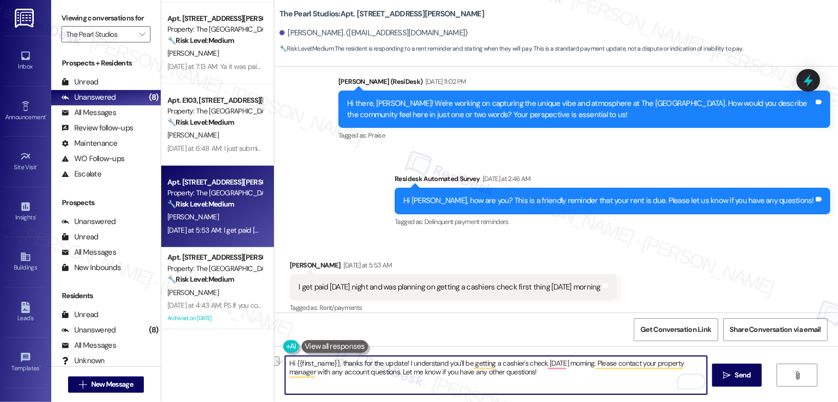
click at [516, 372] on textarea "Hi {{first_name}}, thanks for the update! I understand you'll be getting a cash…" at bounding box center [496, 375] width 422 height 38
click at [515, 372] on textarea "Hi {{first_name}}, thanks for the update! I understand you'll be getting a cash…" at bounding box center [496, 375] width 422 height 38
click at [561, 372] on textarea "Hi {{first_name}}, thanks for the update! I understand you'll be getting a cash…" at bounding box center [496, 375] width 422 height 38
drag, startPoint x: 549, startPoint y: 378, endPoint x: 403, endPoint y: 363, distance: 147.1
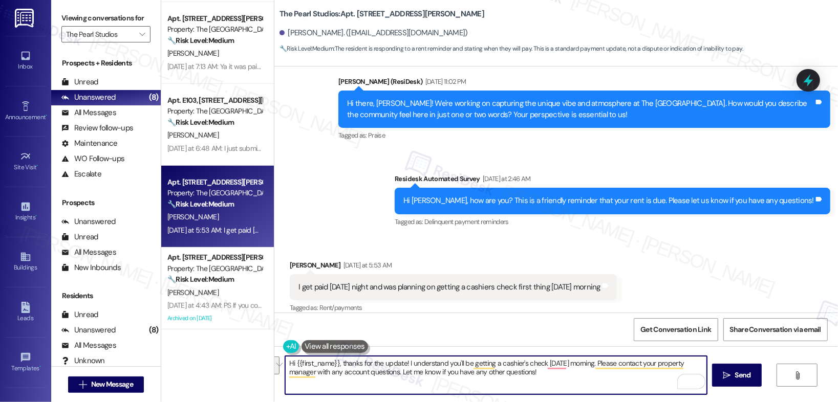
click at [403, 363] on textarea "Hi {{first_name}}, thanks for the update! I understand you'll be getting a cash…" at bounding box center [496, 375] width 422 height 38
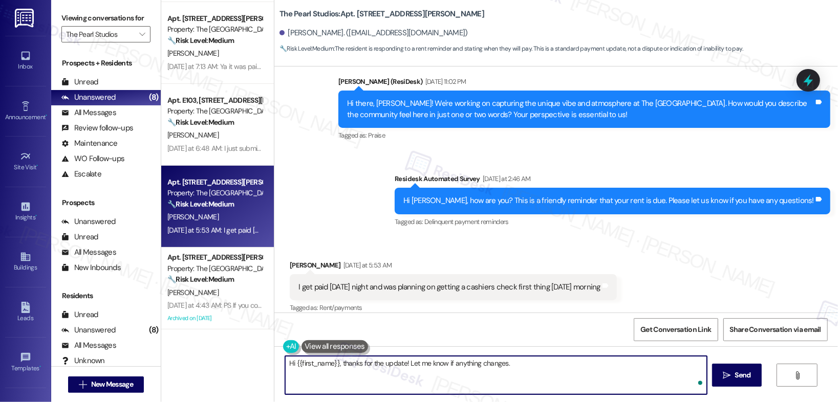
type textarea "Hi {{first_name}}, thanks for the update! Let me know if anything changes."
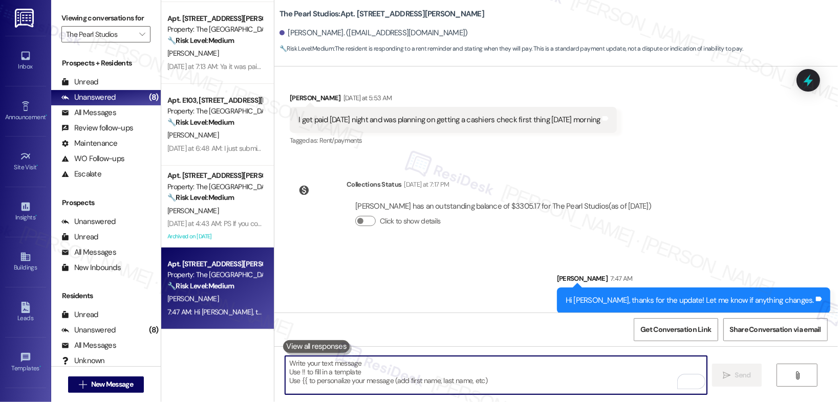
scroll to position [3660, 0]
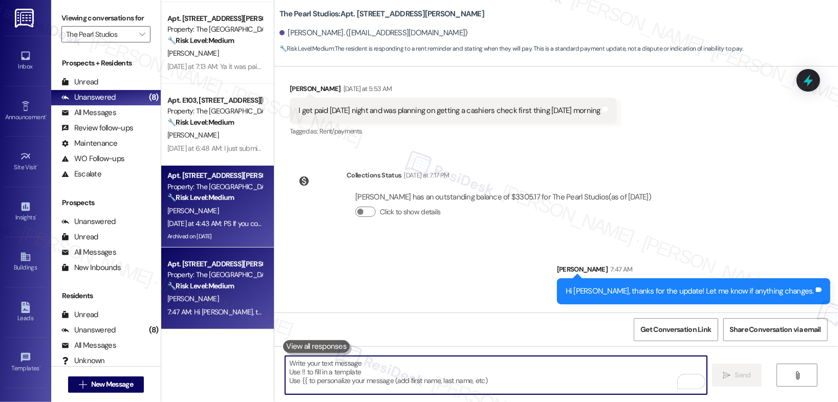
click at [215, 216] on div "[PERSON_NAME]" at bounding box center [214, 211] width 97 height 13
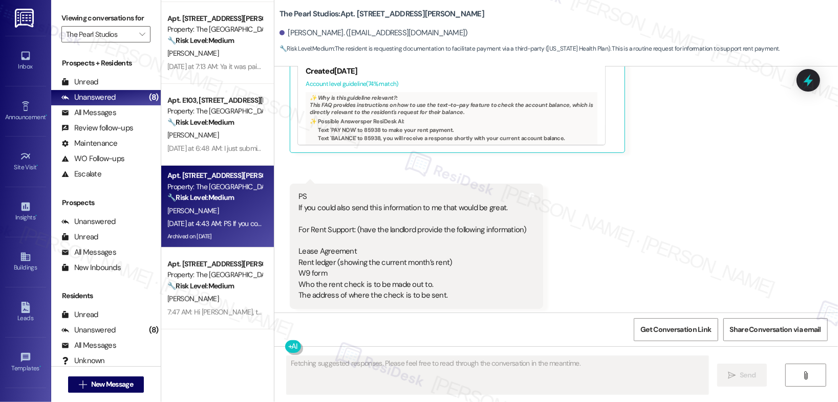
scroll to position [7168, 0]
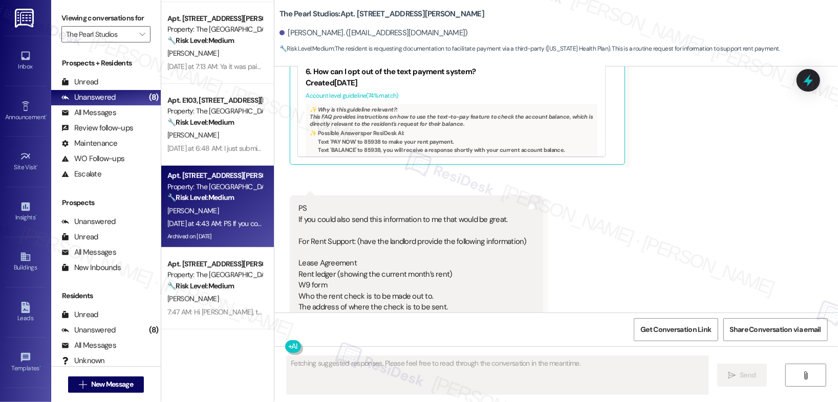
click at [354, 203] on div "PS If you could also send this information to me that would be great. For Rent …" at bounding box center [412, 258] width 228 height 110
click at [353, 203] on div "PS If you could also send this information to me that would be great. For Rent …" at bounding box center [412, 258] width 228 height 110
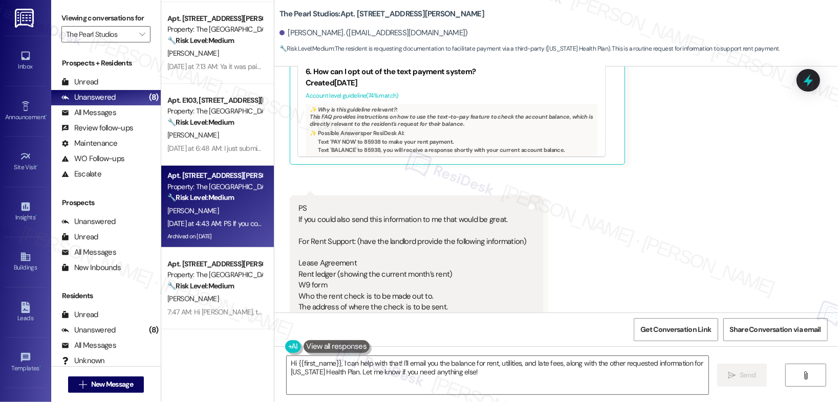
click at [361, 203] on div "PS If you could also send this information to me that would be great. For Rent …" at bounding box center [412, 258] width 228 height 110
click at [362, 203] on div "PS If you could also send this information to me that would be great. For Rent …" at bounding box center [412, 258] width 228 height 110
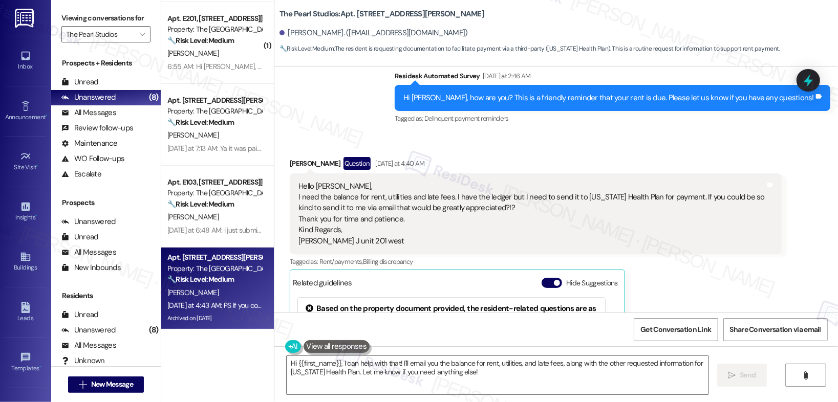
scroll to position [6870, 0]
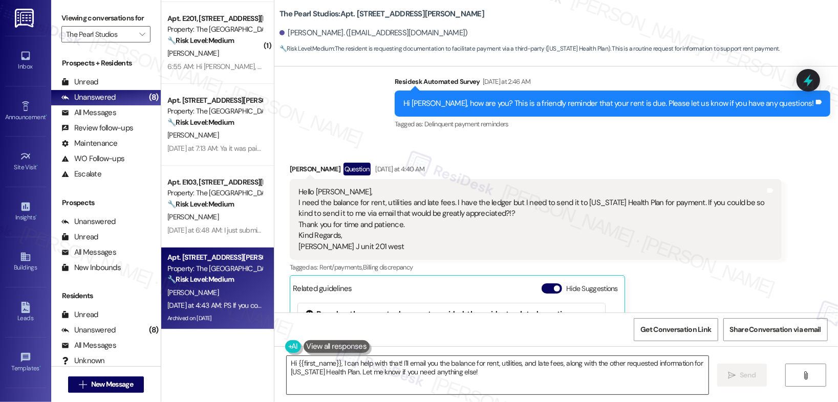
click at [475, 372] on textarea "Hi {{first_name}}, I can help with that! I'll email you the balance for rent, u…" at bounding box center [498, 375] width 422 height 38
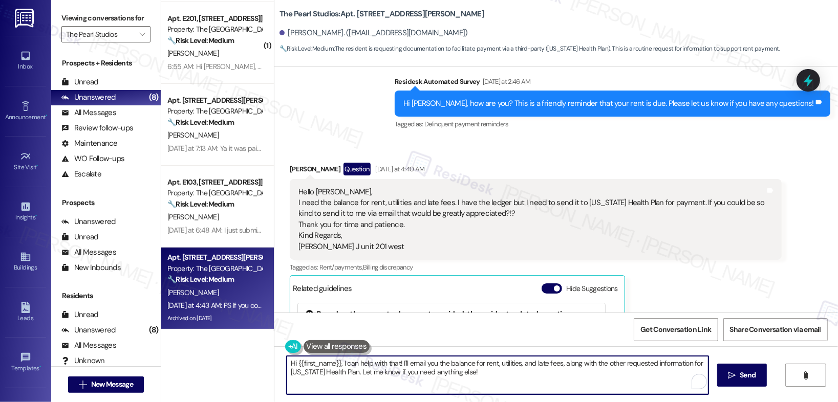
click at [475, 372] on textarea "Hi {{first_name}}, I can help with that! I'll email you the balance for rent, u…" at bounding box center [498, 375] width 422 height 38
click at [474, 372] on textarea "Hi {{first_name}}, I can help with that! I'll email you the balance for rent, u…" at bounding box center [498, 375] width 422 height 38
type textarea "Hi Bryan, appreciate you reaching out. Allow me to forward your request to our …"
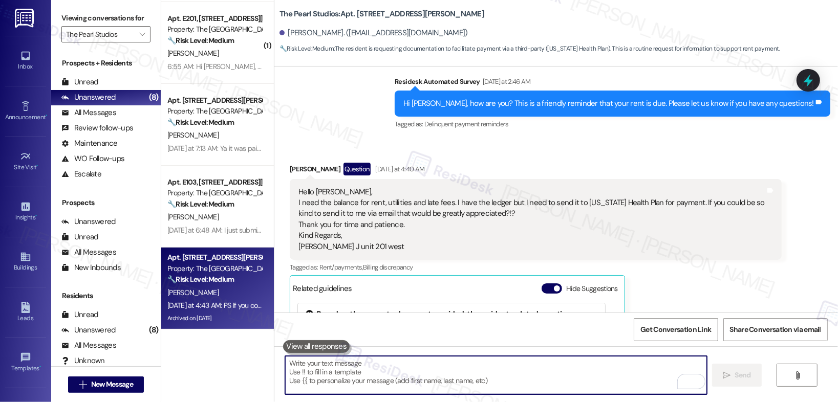
click at [351, 387] on textarea "To enrich screen reader interactions, please activate Accessibility in Grammarl…" at bounding box center [496, 375] width 422 height 38
paste textarea "Hi Bryan, thank you for reaching out. I’ll forward your request to our onsite o…"
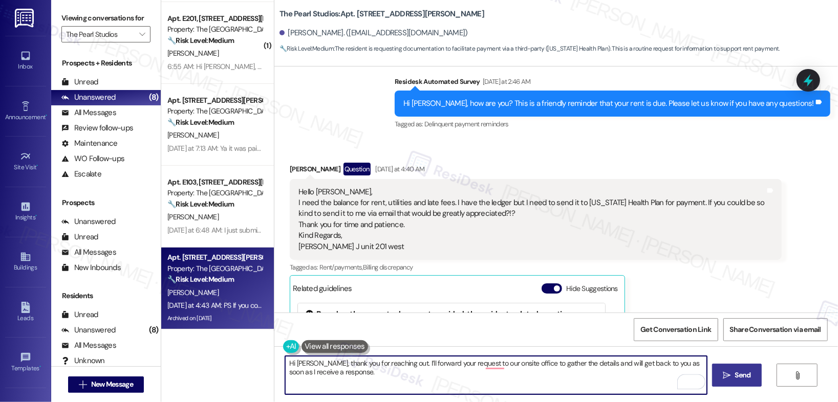
type textarea "Hi Bryan, thank you for reaching out. I’ll forward your request to our onsite o…"
click at [737, 381] on button " Send" at bounding box center [737, 375] width 50 height 23
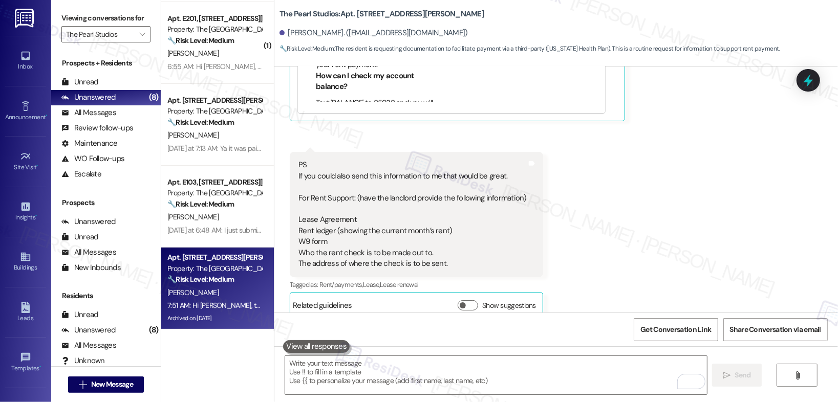
scroll to position [7366, 0]
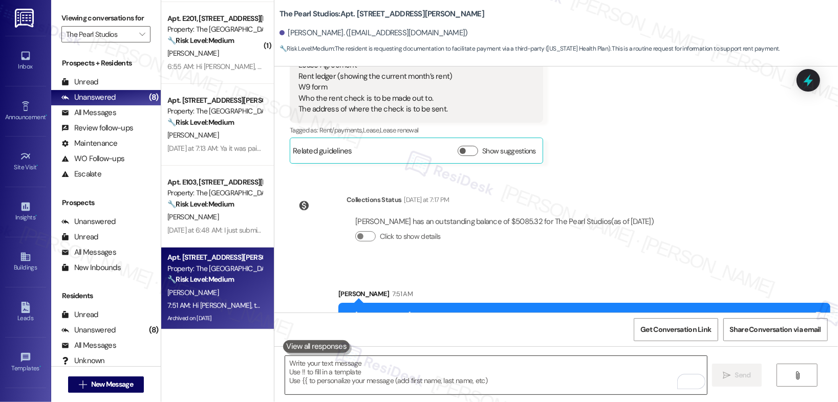
click at [465, 370] on textarea "To enrich screen reader interactions, please activate Accessibility in Grammarl…" at bounding box center [496, 375] width 422 height 38
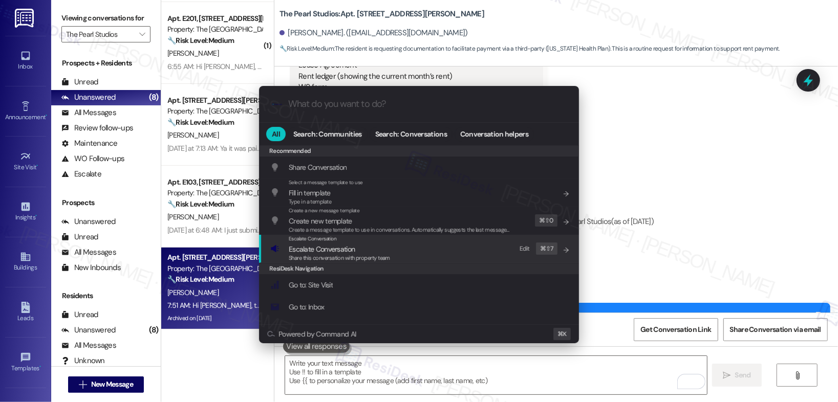
click at [400, 250] on div "Escalate Conversation Escalate Conversation Share this conversation with proper…" at bounding box center [420, 249] width 300 height 28
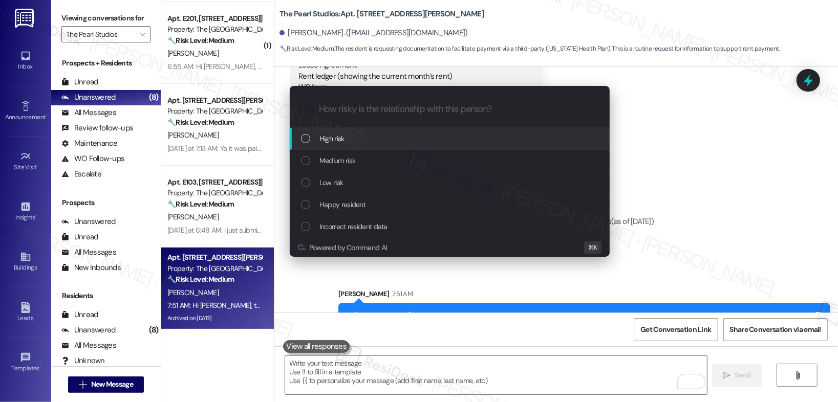
click at [400, 250] on button "Powered by Command AI" at bounding box center [435, 248] width 275 height 8
click at [319, 145] on div "High risk" at bounding box center [450, 139] width 320 height 22
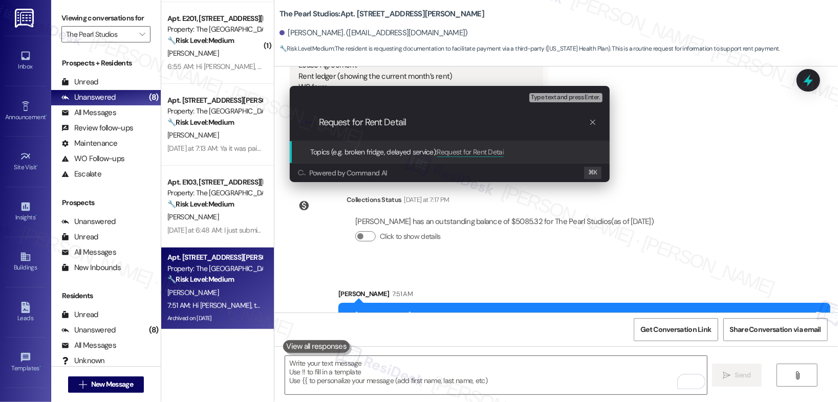
type input "Request for Rent Details"
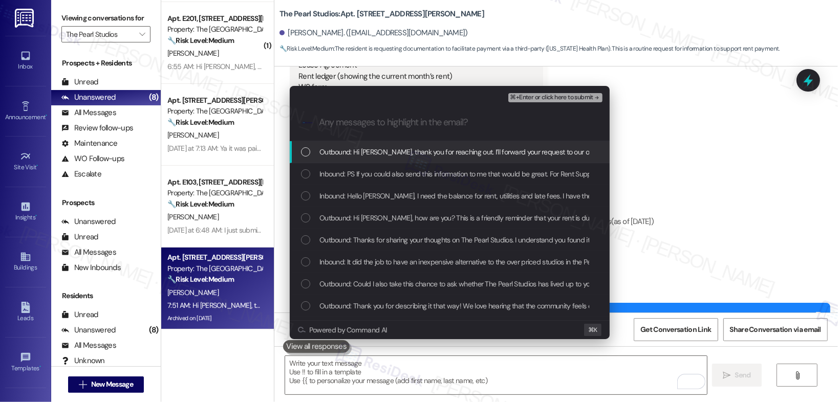
click at [503, 161] on div "Outbound: Hi Bryan, thank you for reaching out. I’ll forward your request to ou…" at bounding box center [450, 152] width 320 height 22
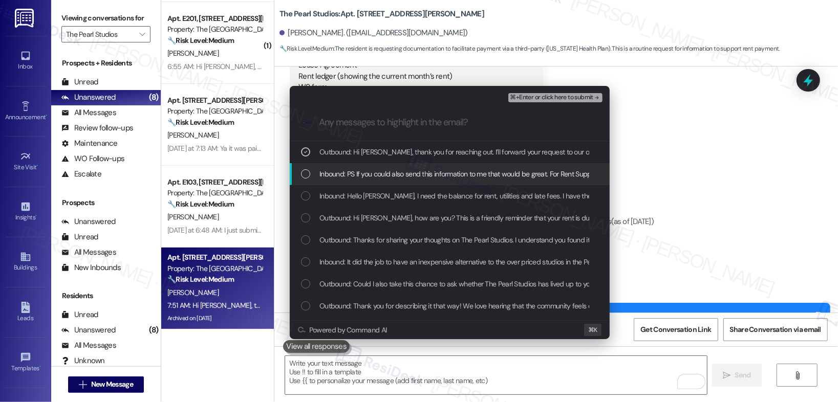
click at [493, 177] on span "Inbound: PS If you could also send this information to me that would be great. …" at bounding box center [779, 173] width 921 height 11
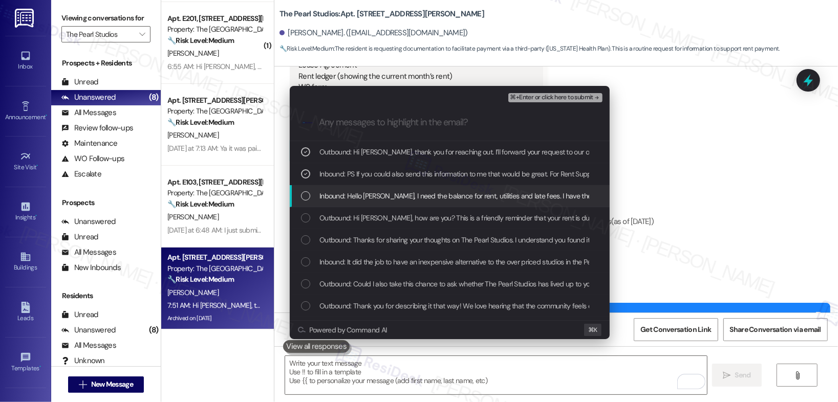
click at [486, 190] on span "Inbound: Hello Sarah, I need the balance for rent, utilities and late fees. I h…" at bounding box center [802, 195] width 967 height 11
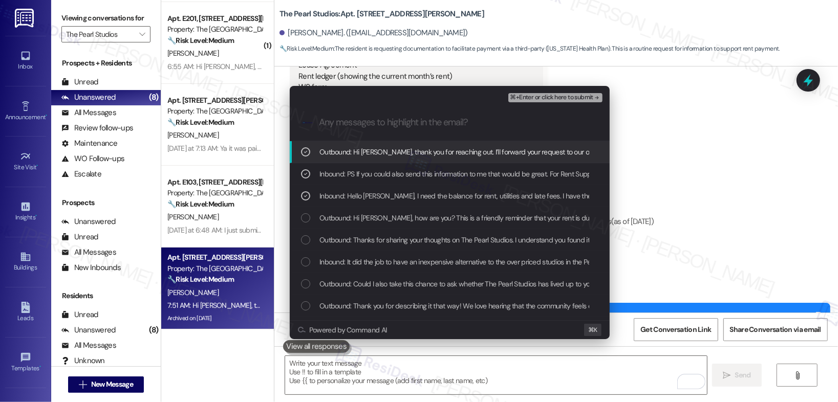
click at [569, 100] on span "⌘+Enter or click here to submit" at bounding box center [551, 97] width 83 height 7
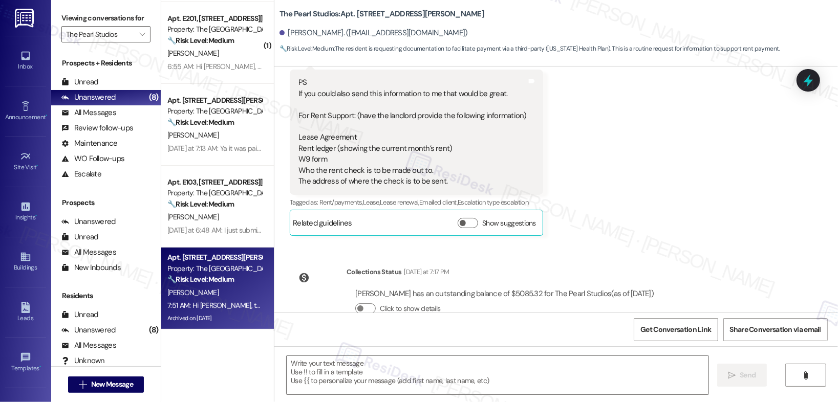
scroll to position [7189, 0]
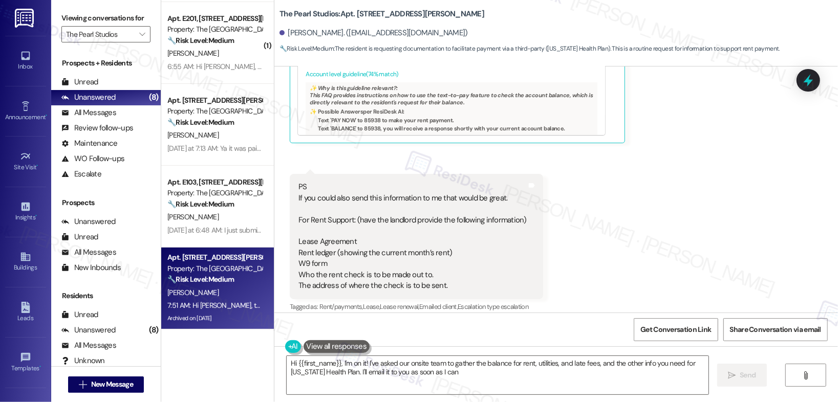
type textarea "Hi {{first_name}}, I'm on it! I've asked our onsite team to gather the balance …"
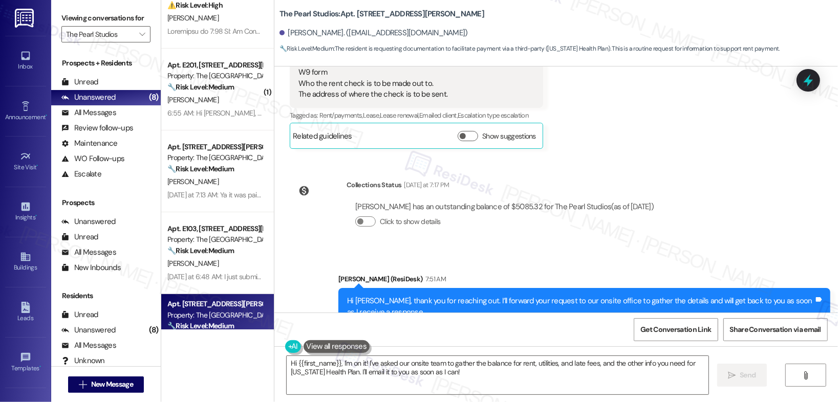
scroll to position [195, 0]
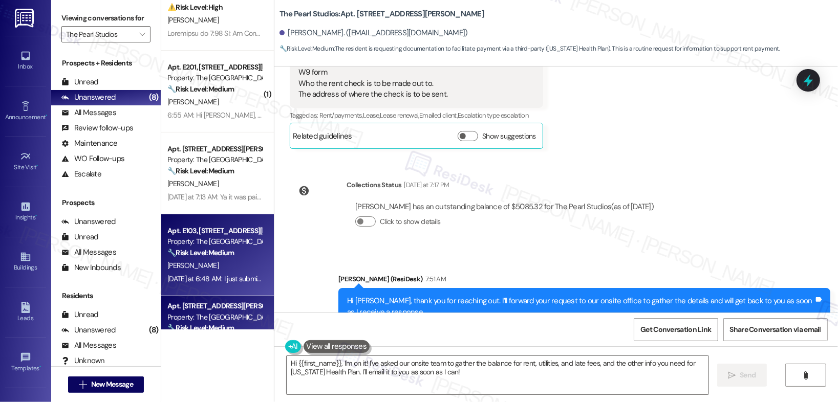
click at [217, 273] on div "Yesterday at 6:48 AM: I just submitted the payment Yesterday at 6:48 AM: I just…" at bounding box center [214, 279] width 97 height 13
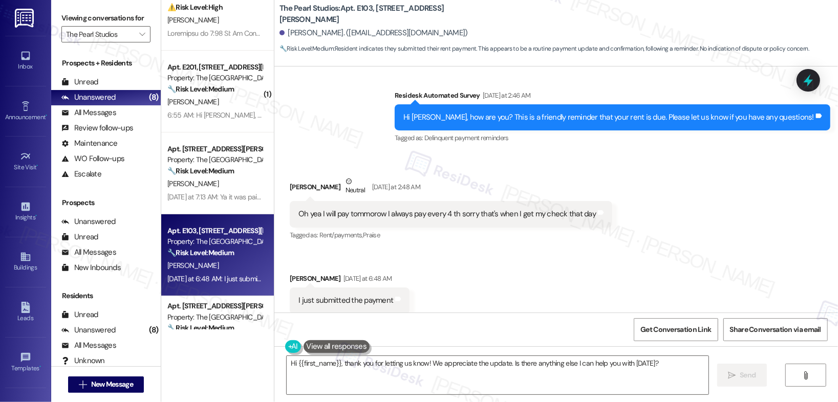
scroll to position [6251, 0]
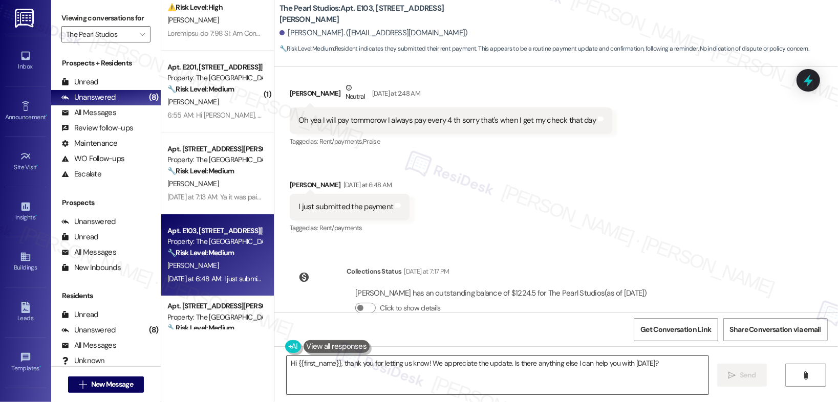
click at [540, 386] on textarea "Hi {{first_name}}, thank you for letting us know! We appreciate the update. Is …" at bounding box center [498, 375] width 422 height 38
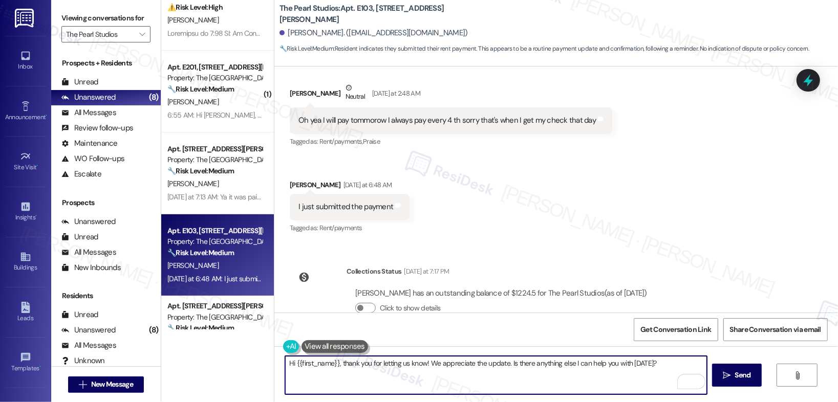
click at [321, 364] on textarea "Hi {{first_name}}, thank you for letting us know! We appreciate the update. Is …" at bounding box center [496, 375] width 422 height 38
click at [322, 364] on textarea "Hi {{first_name}}, thank you for letting us know! We appreciate the update. Is …" at bounding box center [496, 375] width 422 height 38
paste textarea "Thank you, {{first_name}}, for your payment! If there's anything we can help yo…"
type textarea "Thank you, {{first_name}}, for your payment! If there's anything we can help yo…"
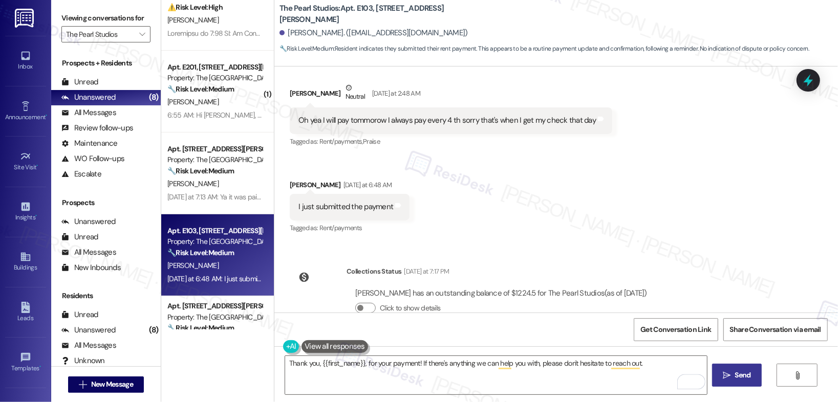
click at [730, 377] on span " Send" at bounding box center [737, 375] width 32 height 11
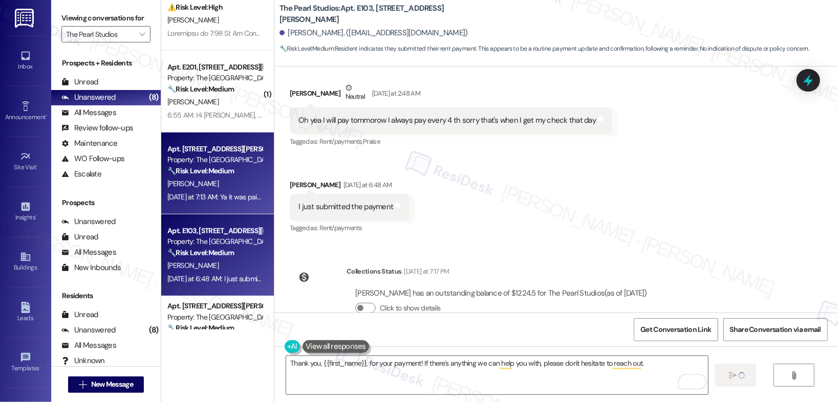
click at [207, 183] on div "[PERSON_NAME]" at bounding box center [214, 184] width 97 height 13
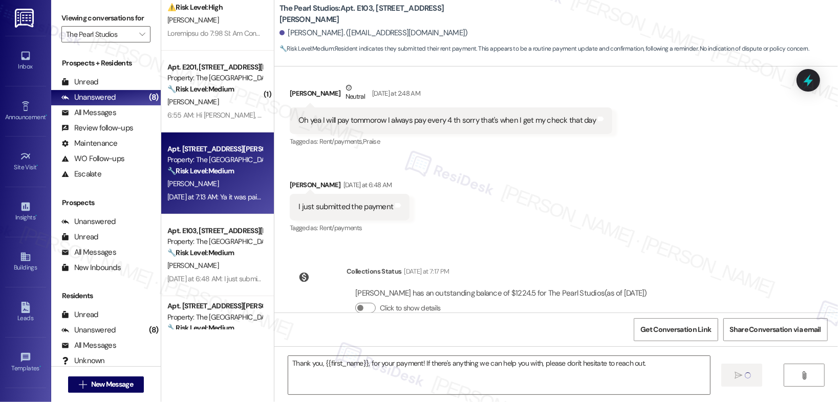
type textarea "Fetching suggested responses. Please feel free to read through the conversation…"
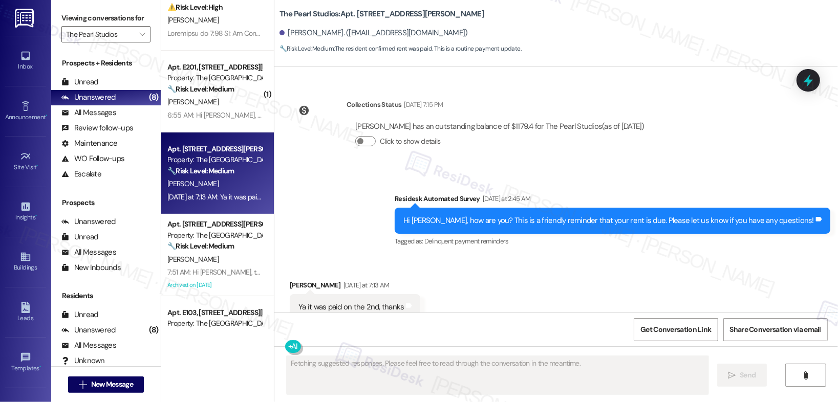
scroll to position [1282, 0]
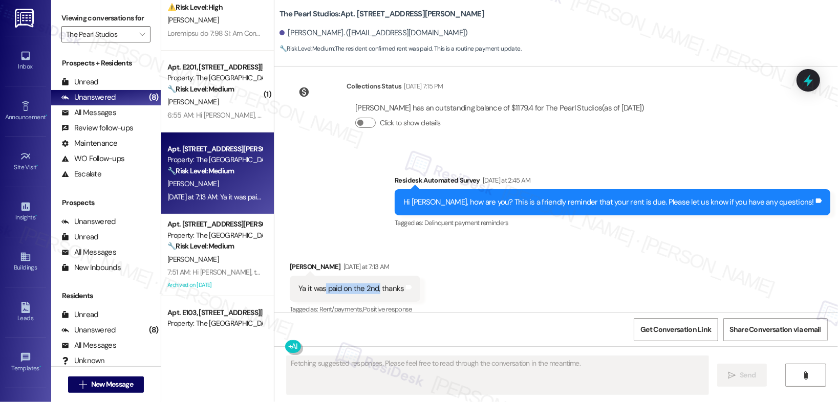
drag, startPoint x: 320, startPoint y: 276, endPoint x: 374, endPoint y: 290, distance: 55.6
click at [374, 284] on div "Ya it was paid on the 2nd, thanks" at bounding box center [350, 289] width 105 height 11
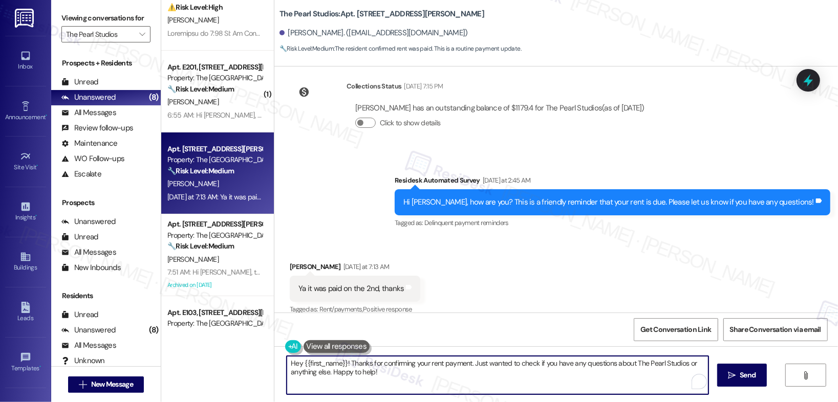
click at [329, 377] on textarea "Hey {{first_name}}! Thanks for confirming your rent payment. Just wanted to che…" at bounding box center [498, 375] width 422 height 38
click at [328, 377] on textarea "Hey {{first_name}}! Thanks for confirming your rent payment. Just wanted to che…" at bounding box center [498, 375] width 422 height 38
paste textarea "Thank you, {{first_name}}, for your payment! If there's anything we can help yo…"
type textarea "Thank you, {{first_name}}, for your payment! If there's anything we can help yo…"
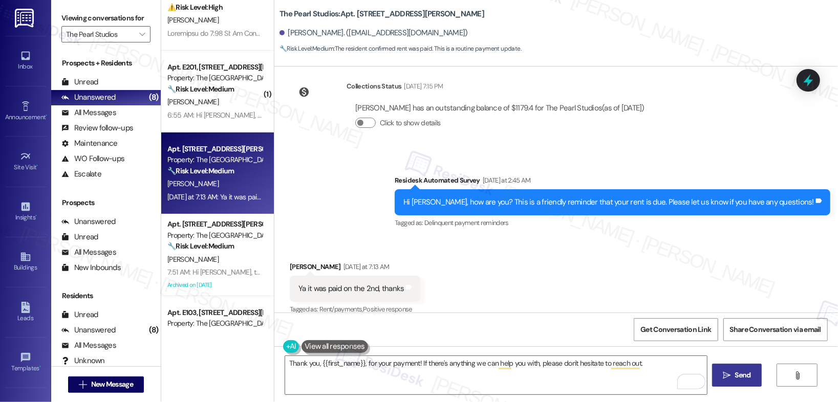
click at [720, 369] on button " Send" at bounding box center [737, 375] width 50 height 23
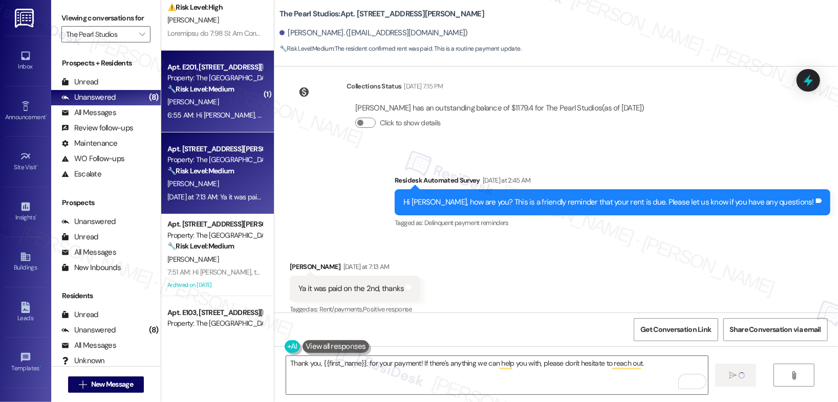
click at [195, 117] on div "6:55 AM: Hi [PERSON_NAME], thank you so much for getting back to me. I just sta…" at bounding box center [761, 115] width 1189 height 9
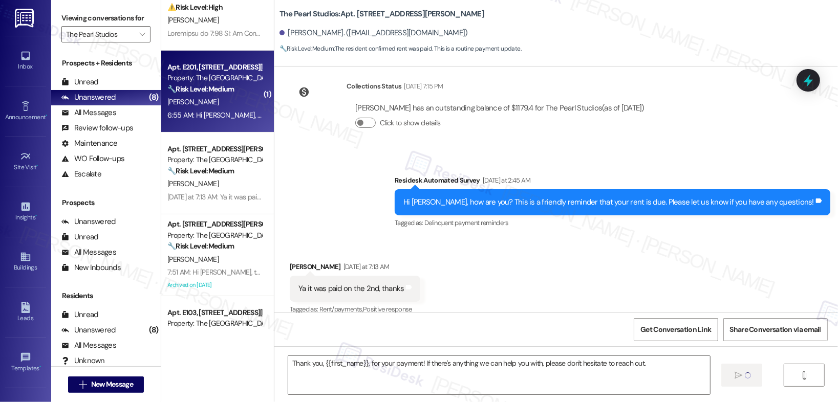
type textarea "Fetching suggested responses. Please feel free to read through the conversation…"
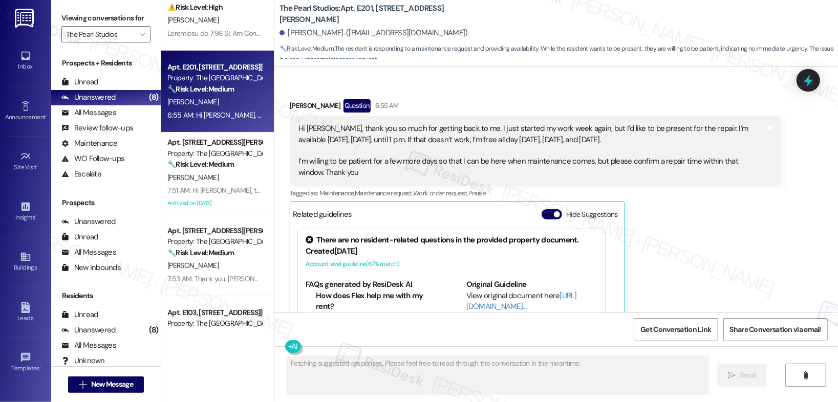
scroll to position [3080, 0]
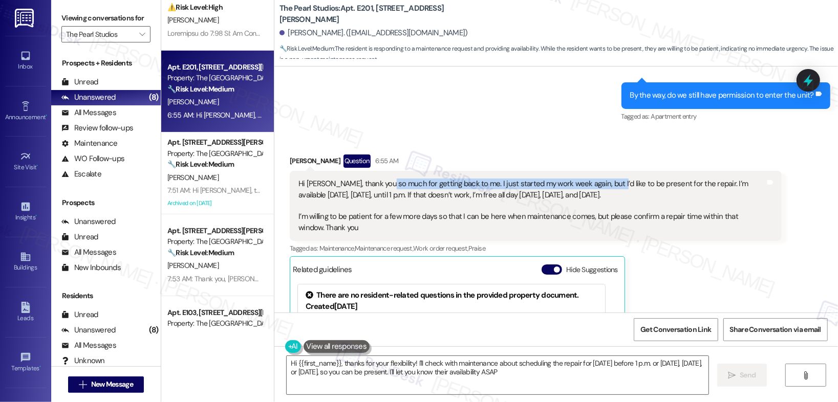
type textarea "Hi {{first_name}}, thanks for your flexibility! I'll check with maintenance abo…"
drag, startPoint x: 388, startPoint y: 172, endPoint x: 597, endPoint y: 175, distance: 208.9
click at [597, 179] on div "Hi [PERSON_NAME], thank you so much for getting back to me. I just started my w…" at bounding box center [531, 206] width 467 height 55
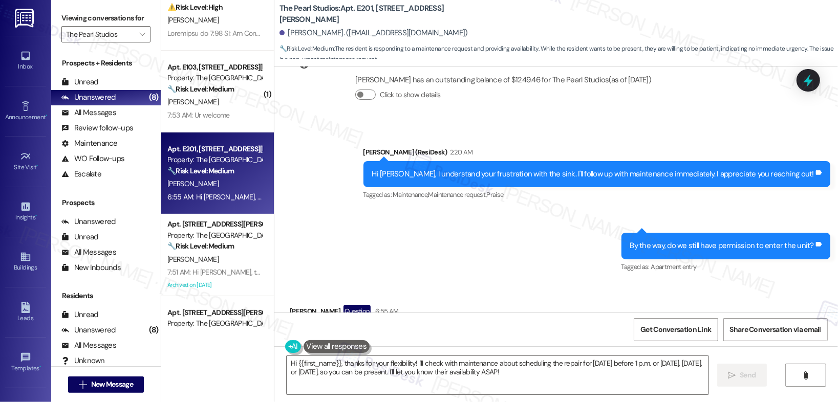
scroll to position [2864, 0]
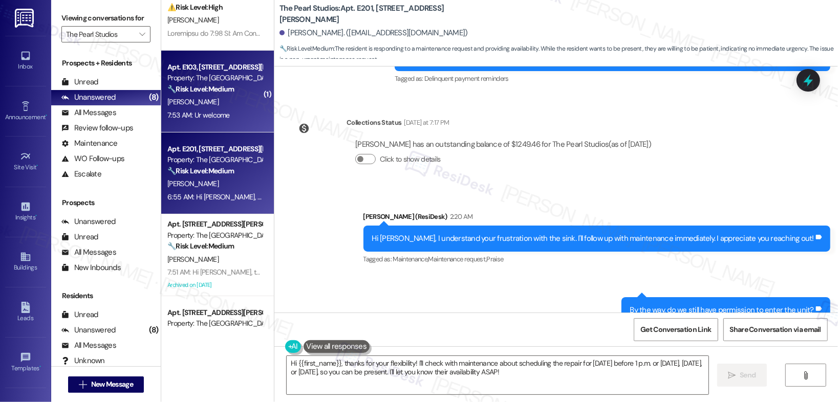
click at [228, 97] on div "[PERSON_NAME]" at bounding box center [214, 102] width 97 height 13
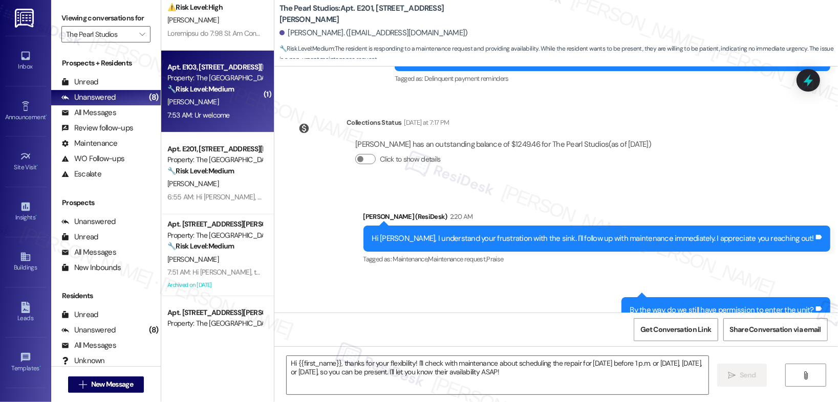
type textarea "Fetching suggested responses. Please feel free to read through the conversation…"
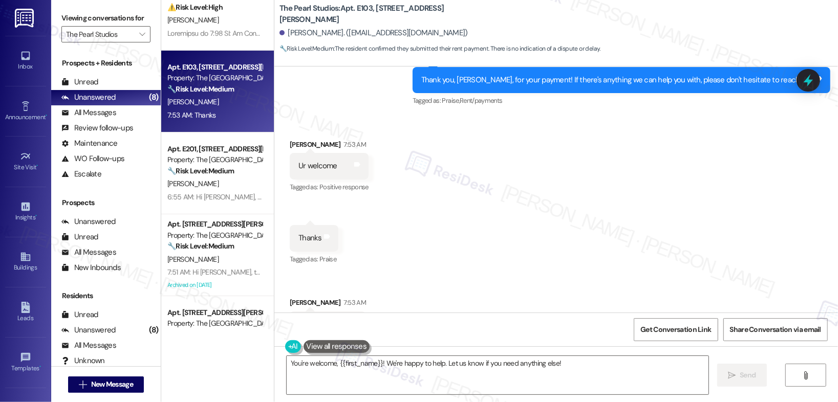
scroll to position [6639, 0]
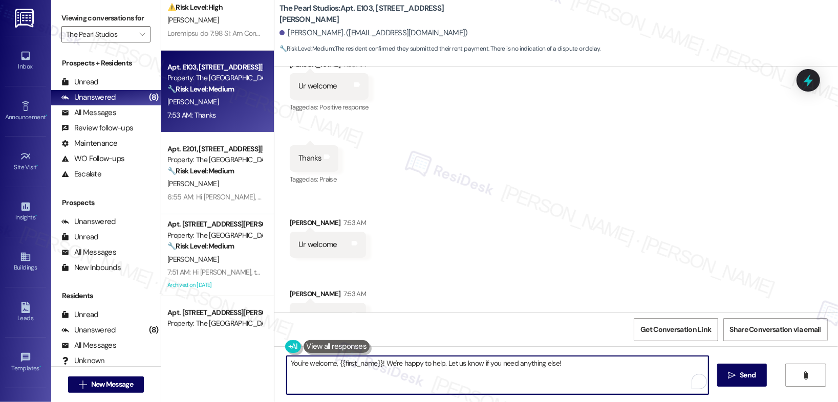
click at [380, 368] on textarea "You're welcome, {{first_name}}! We're happy to help. Let us know if you need an…" at bounding box center [498, 375] width 422 height 38
click at [510, 370] on textarea "You're welcome, {{first_name}}! We're happy to help. Let us know if you need an…" at bounding box center [496, 375] width 422 height 38
click at [510, 364] on textarea "You're welcome, {{first_name}}! We're happy to help. Let us know if you need an…" at bounding box center [496, 375] width 422 height 38
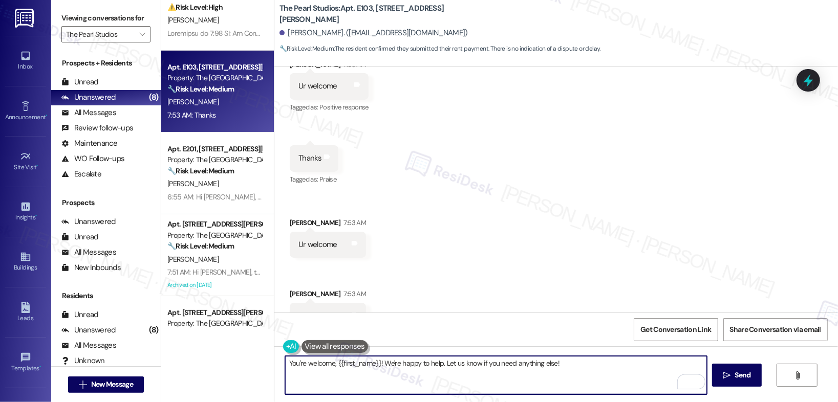
click at [509, 364] on textarea "You're welcome, {{first_name}}! We're happy to help. Let us know if you need an…" at bounding box center [496, 375] width 422 height 38
type textarea "Have a wonderful evening!"
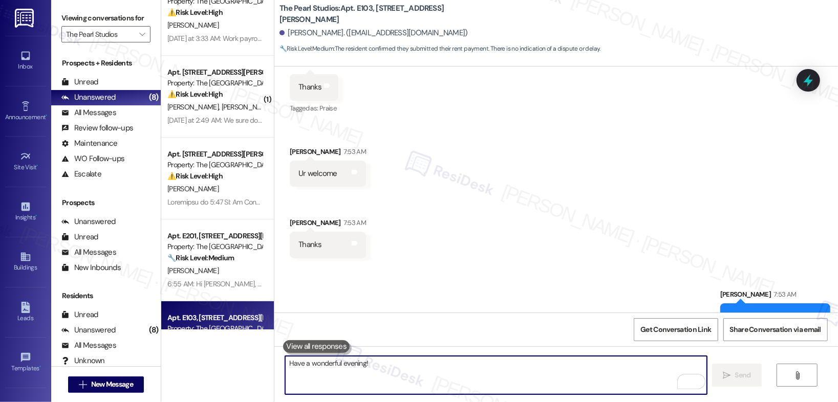
scroll to position [14, 0]
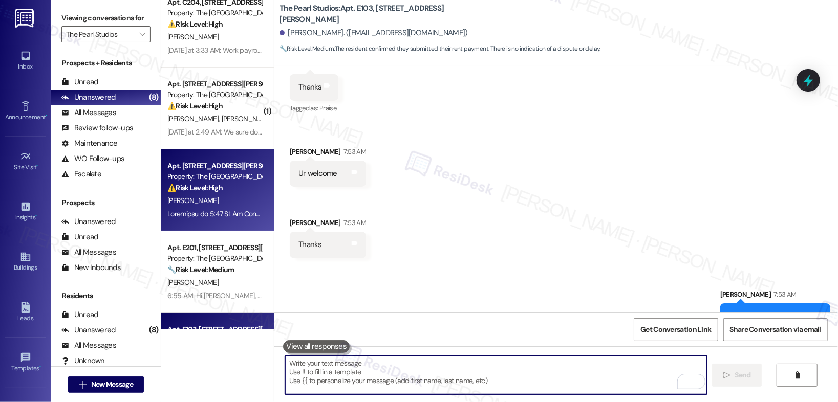
click at [225, 206] on div "[PERSON_NAME]" at bounding box center [214, 201] width 97 height 13
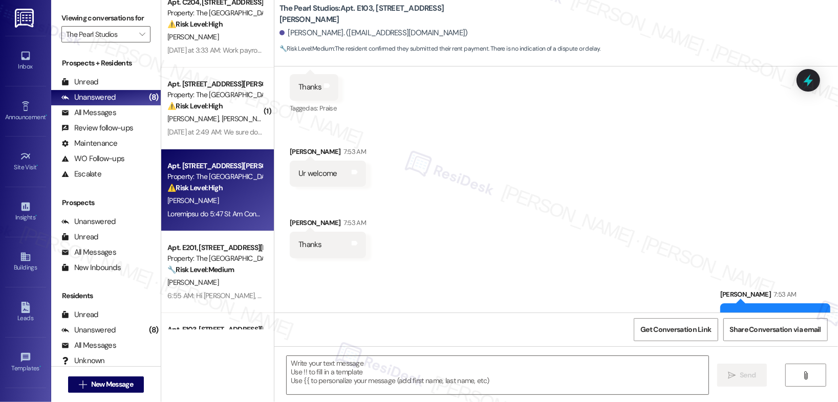
type textarea "Fetching suggested responses. Please feel free to read through the conversation…"
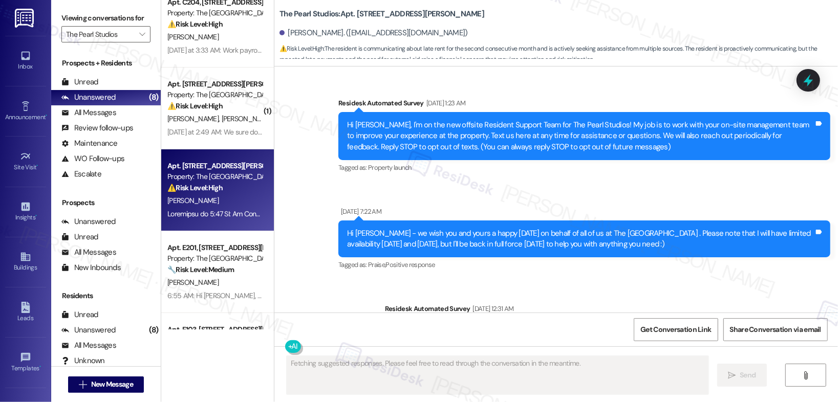
scroll to position [23380, 0]
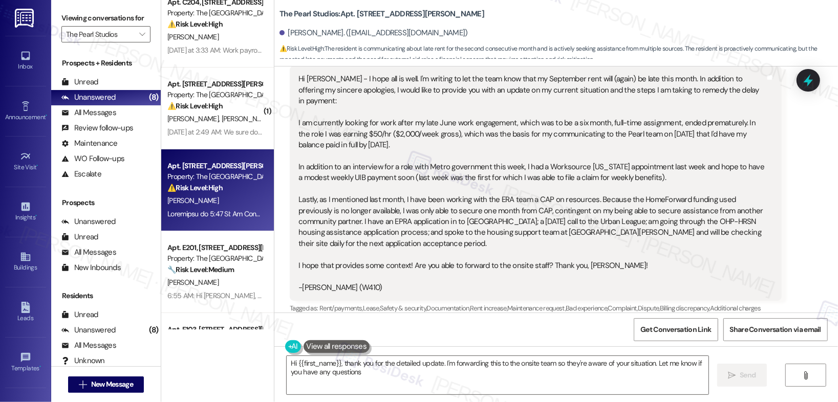
type textarea "Hi {{first_name}}, thank you for the detailed update. I'm forwarding this to th…"
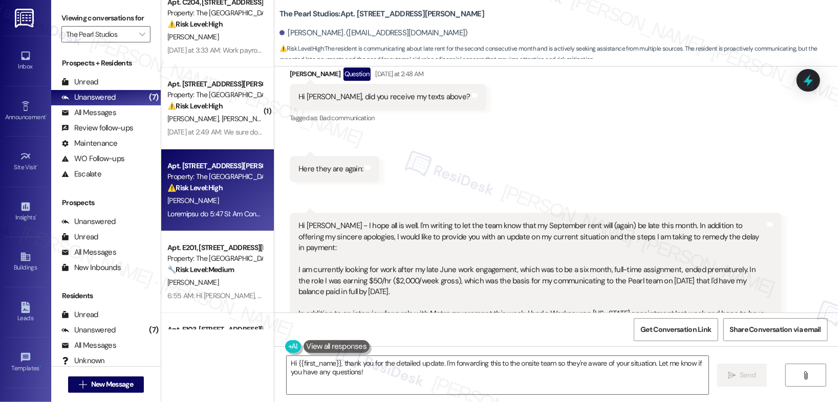
scroll to position [23234, 0]
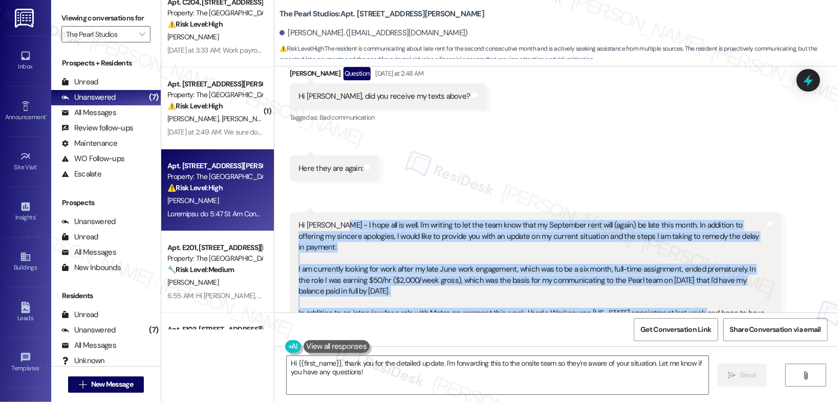
drag, startPoint x: 329, startPoint y: 94, endPoint x: 690, endPoint y: 166, distance: 368.1
click at [690, 220] on div "Hi [PERSON_NAME] - I hope all is well. I'm writing to let the team know that my…" at bounding box center [531, 329] width 467 height 219
click at [435, 220] on div "Hi [PERSON_NAME] - I hope all is well. I'm writing to let the team know that my…" at bounding box center [531, 329] width 467 height 219
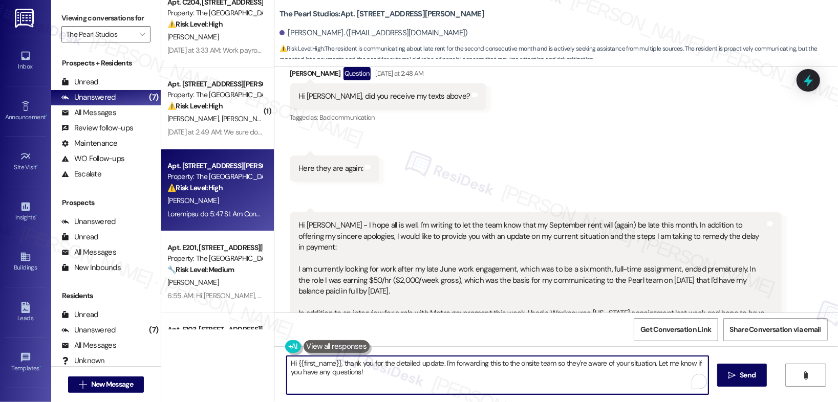
click at [490, 374] on textarea "Hi {{first_name}}, thank you for the detailed update. I'm forwarding this to th…" at bounding box center [498, 375] width 422 height 38
click at [290, 212] on div "Hi [PERSON_NAME] - I hope all is well. I'm writing to let the team know that my…" at bounding box center [536, 329] width 492 height 234
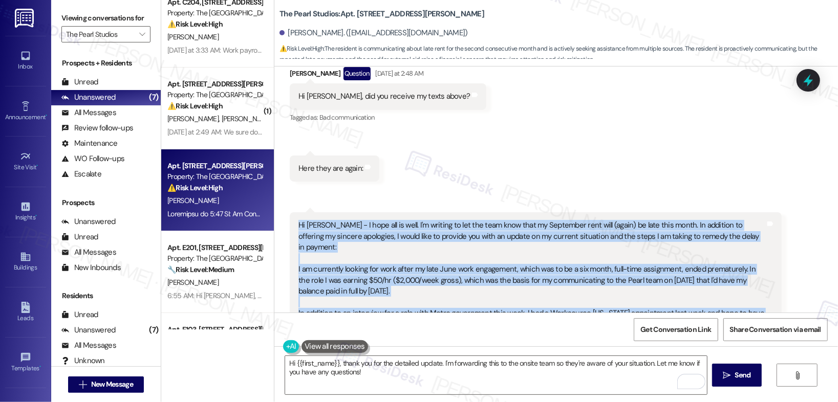
drag, startPoint x: 292, startPoint y: 93, endPoint x: 623, endPoint y: 272, distance: 376.2
click at [623, 272] on div "Hi [PERSON_NAME] - I hope all is well. I'm writing to let the team know that my…" at bounding box center [531, 329] width 467 height 219
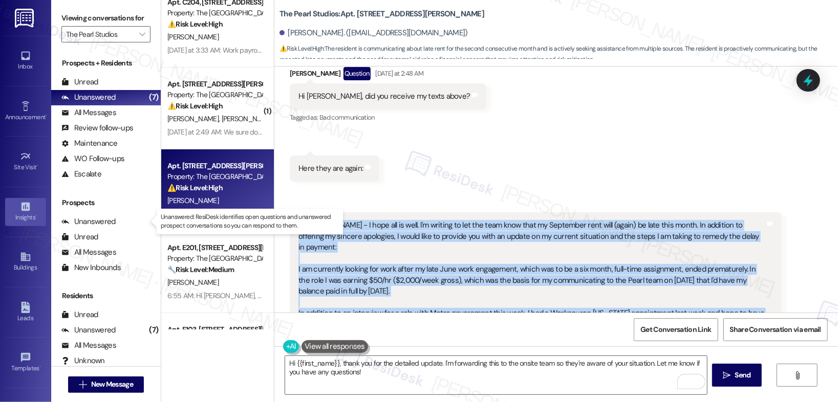
copy div "Hi [PERSON_NAME] - I hope all is well. I'm writing to let the team know that my…"
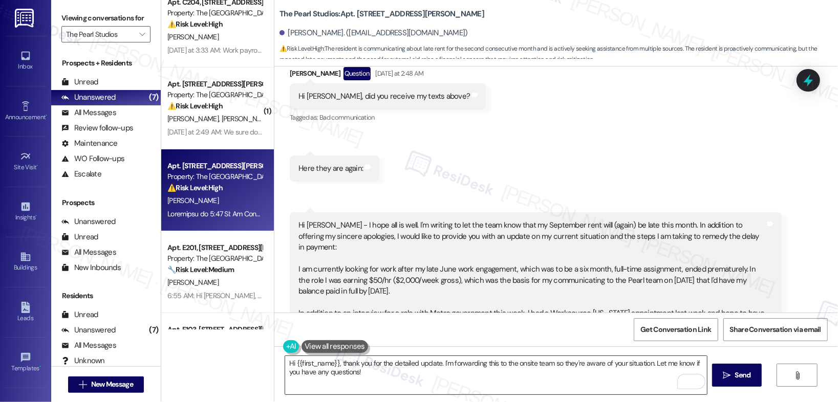
click at [376, 372] on textarea "Hi {{first_name}}, thank you for the detailed update. I'm forwarding this to th…" at bounding box center [496, 375] width 422 height 38
drag, startPoint x: 737, startPoint y: 373, endPoint x: 595, endPoint y: 353, distance: 142.7
click at [736, 373] on span "Send" at bounding box center [743, 375] width 16 height 11
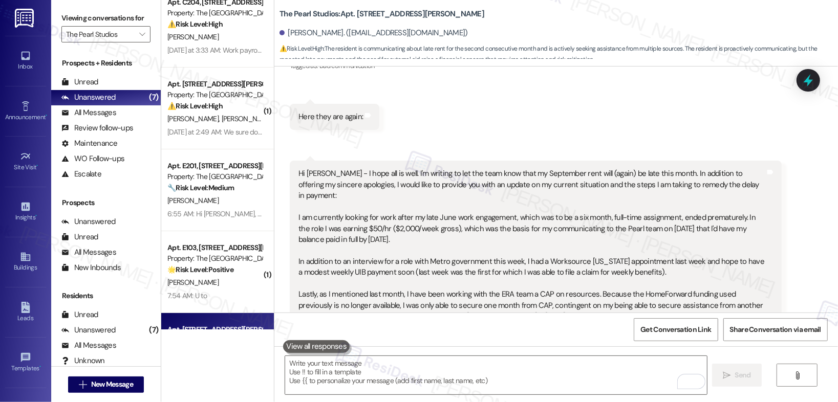
scroll to position [23463, 0]
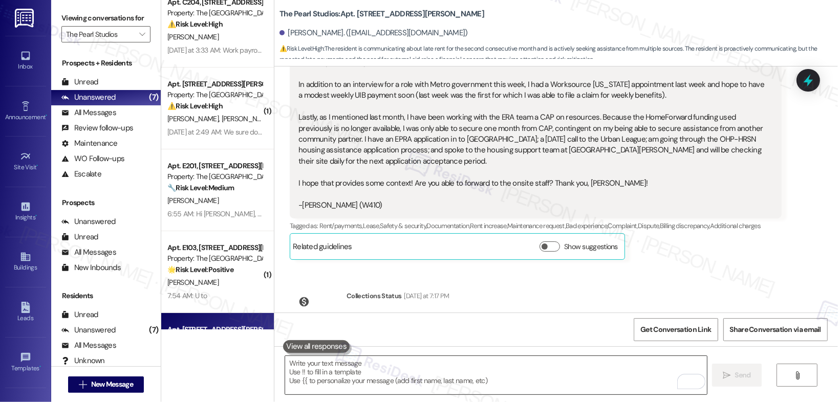
drag, startPoint x: 424, startPoint y: 385, endPoint x: 432, endPoint y: 383, distance: 7.5
click at [424, 385] on textarea "To enrich screen reader interactions, please activate Accessibility in Grammarl…" at bounding box center [496, 375] width 422 height 38
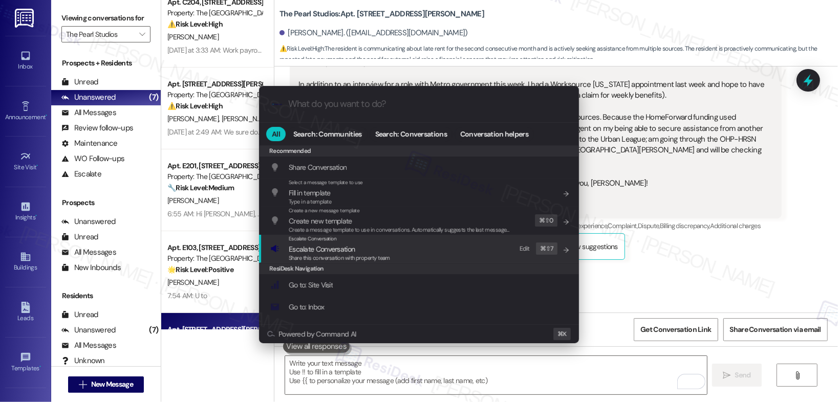
click at [380, 261] on span "Share this conversation with property team" at bounding box center [339, 257] width 101 height 7
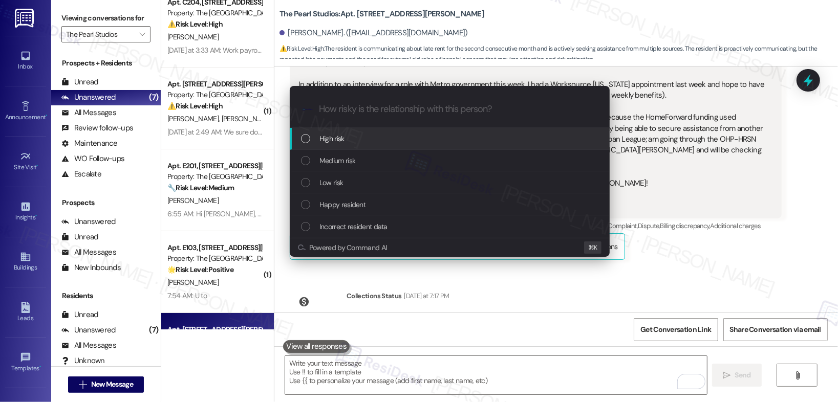
click at [394, 144] on div "High risk" at bounding box center [451, 138] width 300 height 11
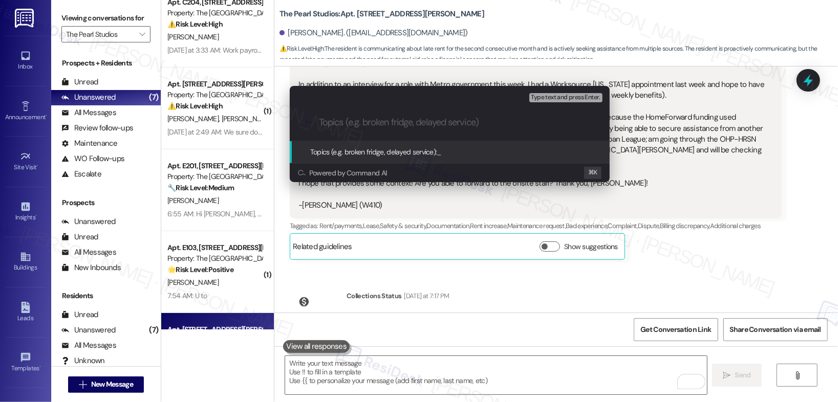
paste input "Request to Forward: Update on Rent Payment Situation"
type input "Request to Forward: Update on Rent Payment Situation"
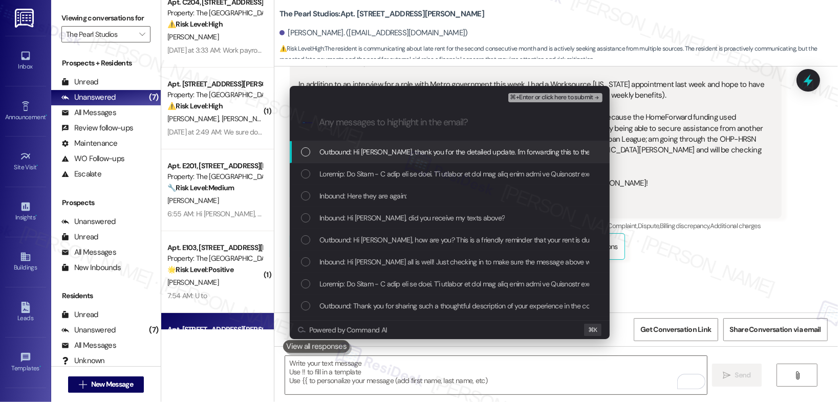
click at [394, 144] on div "Outbound: Hi [PERSON_NAME], thank you for the detailed update. I'm forwarding t…" at bounding box center [450, 152] width 320 height 22
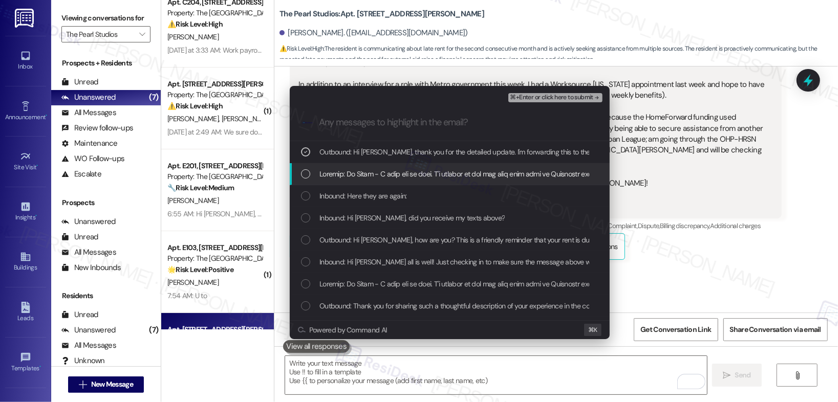
click at [386, 181] on div "List of options" at bounding box center [450, 174] width 320 height 22
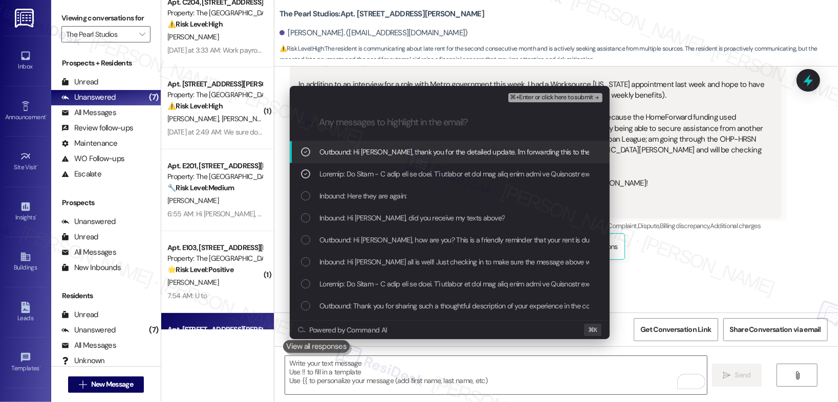
click at [540, 96] on span "⌘+Enter or click here to submit" at bounding box center [551, 97] width 83 height 7
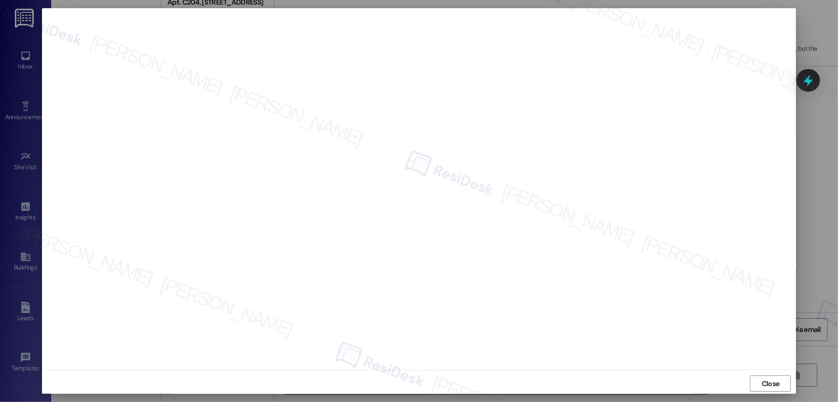
scroll to position [3, 0]
click at [772, 386] on span "Close" at bounding box center [771, 381] width 18 height 11
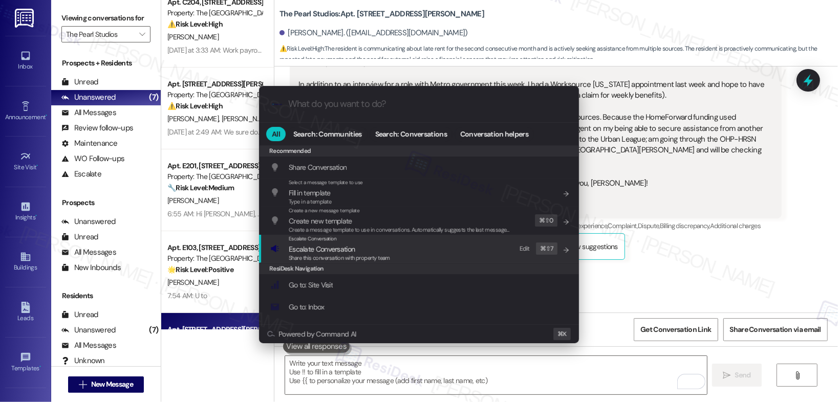
click at [421, 239] on div "Escalate Conversation Escalate Conversation Share this conversation with proper…" at bounding box center [420, 249] width 300 height 28
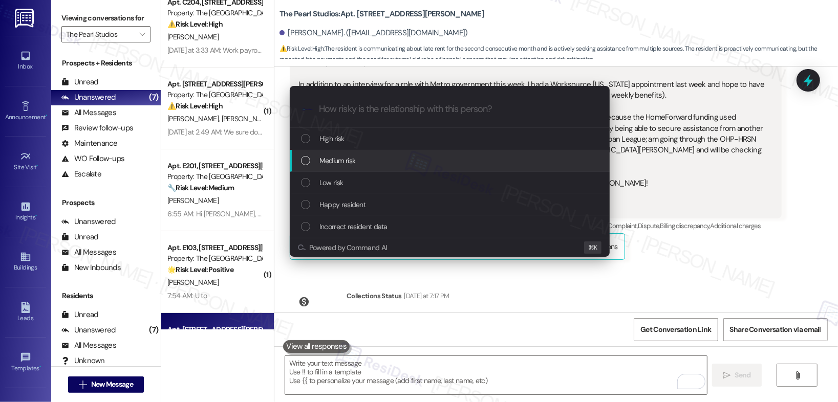
click at [426, 155] on div "Medium risk" at bounding box center [451, 160] width 300 height 11
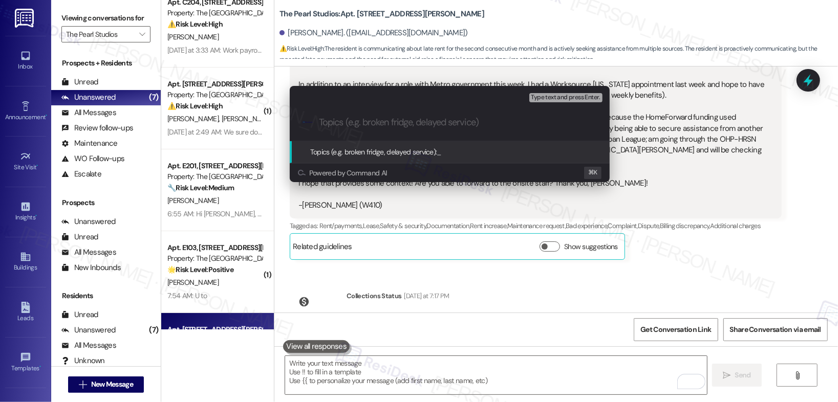
paste input "Request to Forward: Update on Rent Payment Situation"
type input "Request to Forward: Update on Rent Payment Situation"
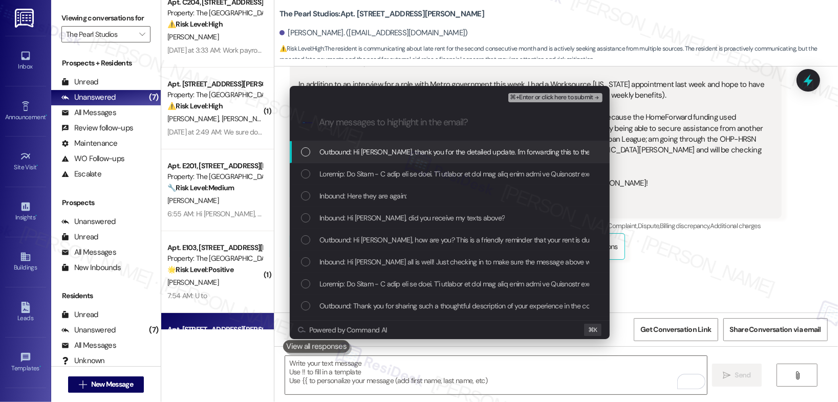
click at [400, 154] on span "Outbound: Hi [PERSON_NAME], thank you for the detailed update. I'm forwarding t…" at bounding box center [582, 151] width 527 height 11
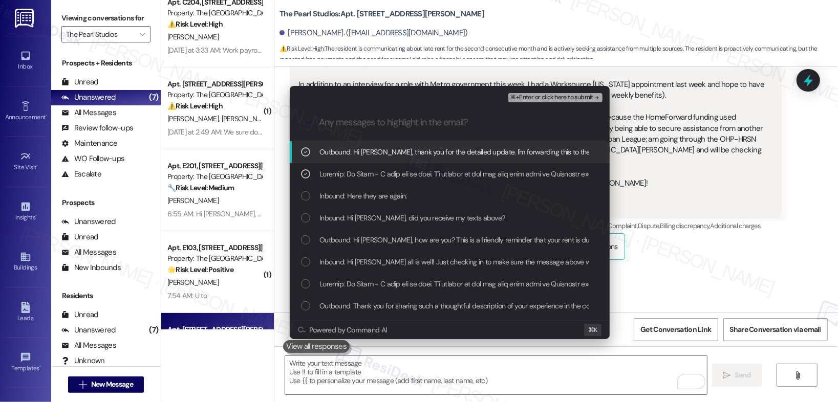
click at [519, 97] on span "⌘+Enter or click here to submit" at bounding box center [551, 97] width 83 height 7
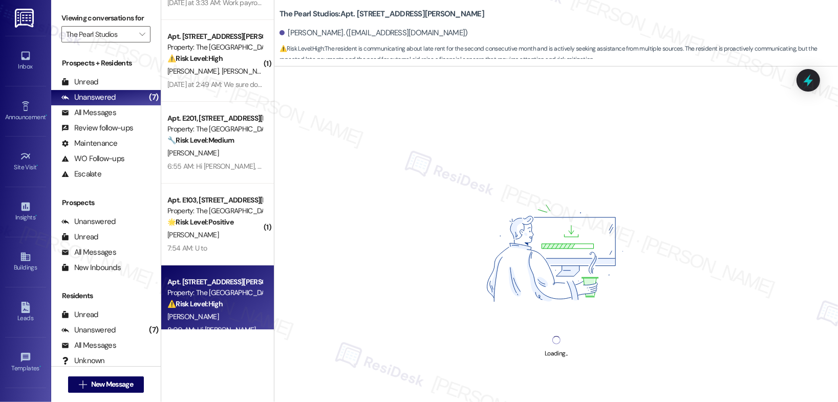
scroll to position [80, 0]
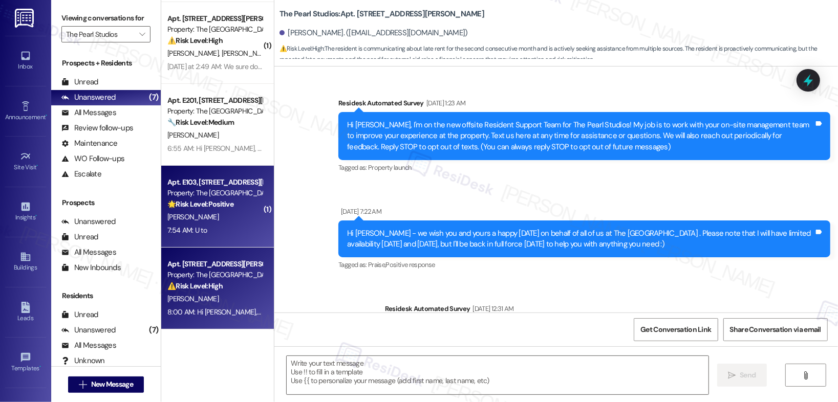
type textarea "Fetching suggested responses. Please feel free to read through the conversation…"
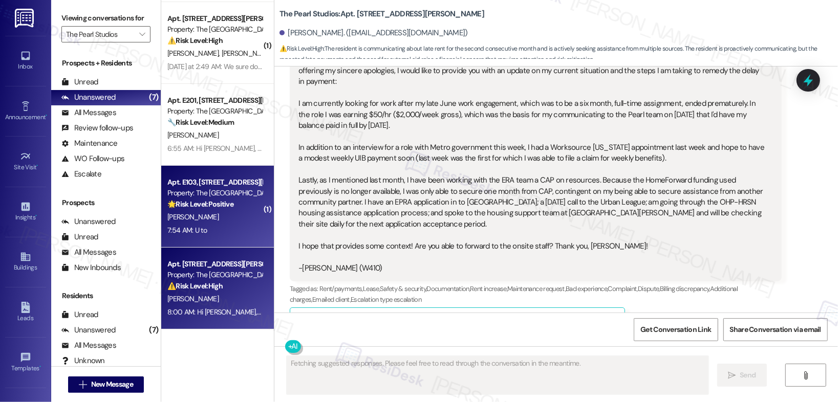
scroll to position [23285, 0]
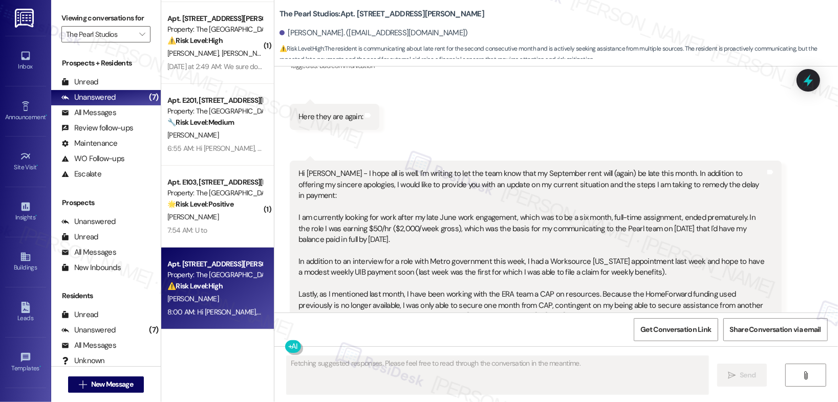
click at [237, 224] on div "7:54 AM: U to 7:54 AM: U to" at bounding box center [214, 230] width 97 height 13
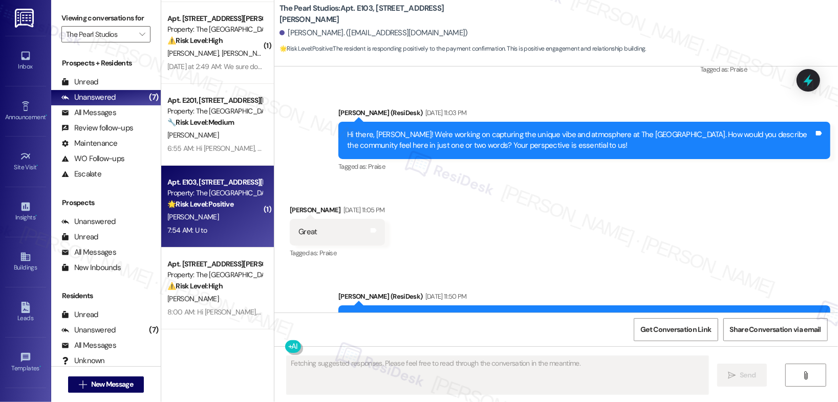
scroll to position [6654, 0]
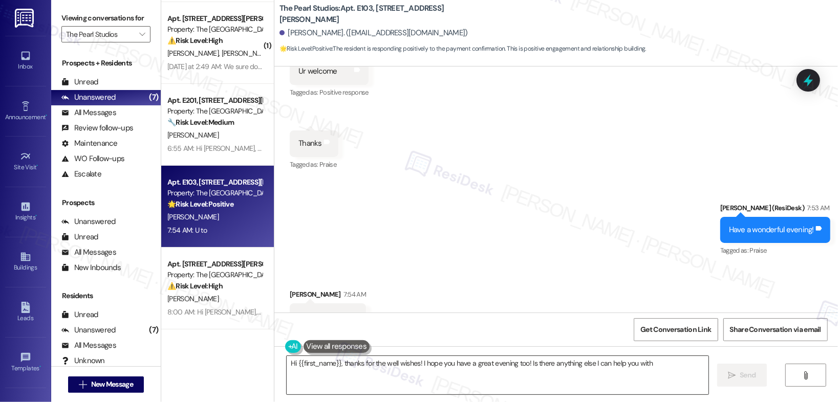
type textarea "Hi {{first_name}}, thanks for the well wishes! I hope you have a great evening …"
click at [332, 372] on textarea "Hi {{first_name}}, thanks for the well wishes! I hope you have a great evening …" at bounding box center [498, 375] width 422 height 38
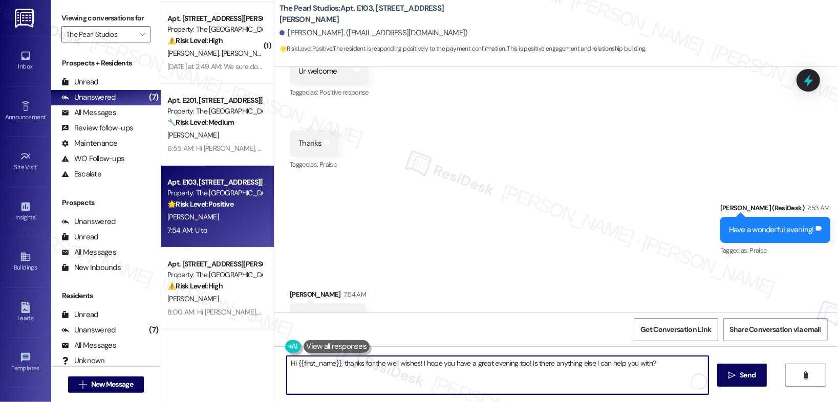
click at [332, 372] on textarea "Hi {{first_name}}, thanks for the well wishes! I hope you have a great evening …" at bounding box center [498, 375] width 422 height 38
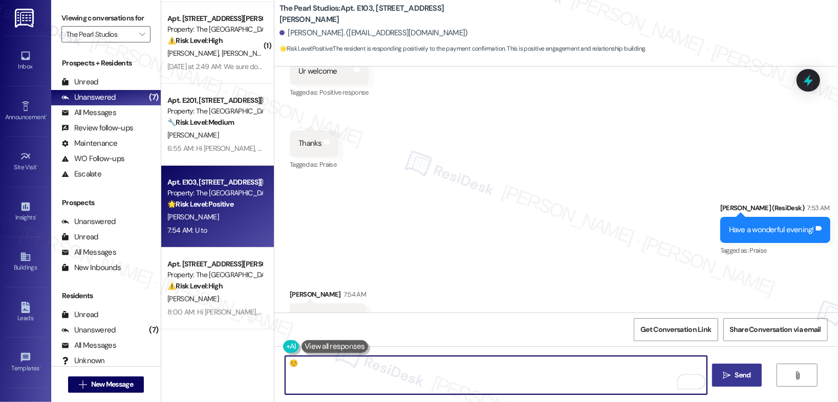
type textarea "☺️"
click at [729, 372] on icon "" at bounding box center [727, 376] width 8 height 8
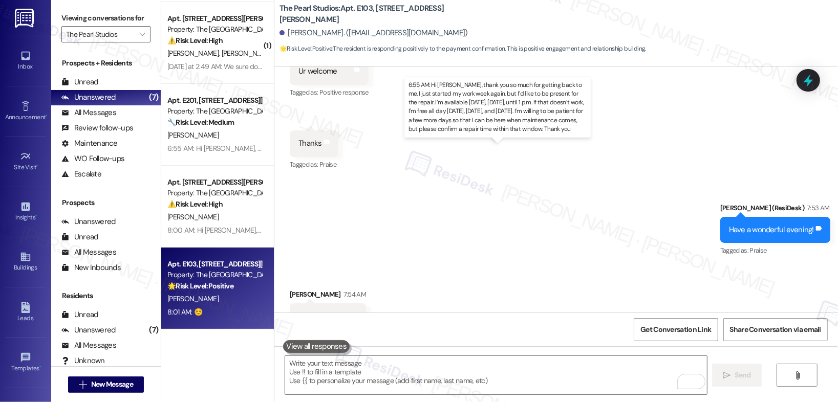
click at [207, 144] on div "6:55 AM: Hi [PERSON_NAME], thank you so much for getting back to me. I just sta…" at bounding box center [761, 148] width 1189 height 9
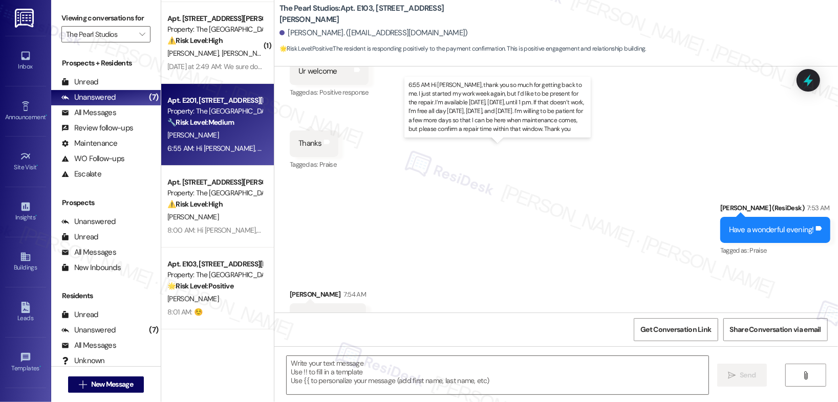
type textarea "Fetching suggested responses. Please feel free to read through the conversation…"
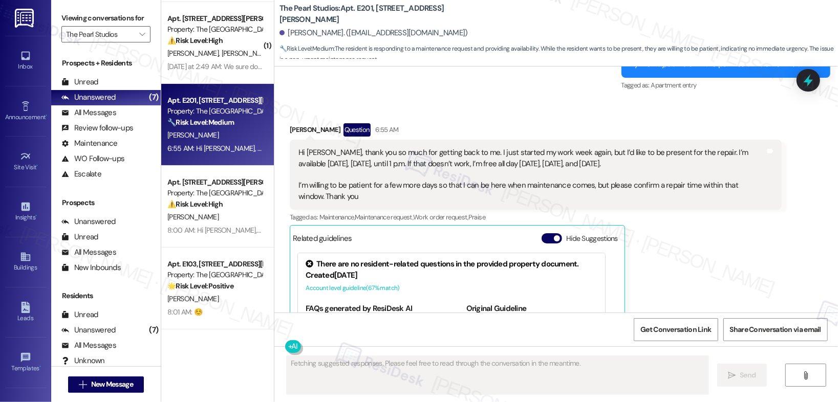
scroll to position [3054, 0]
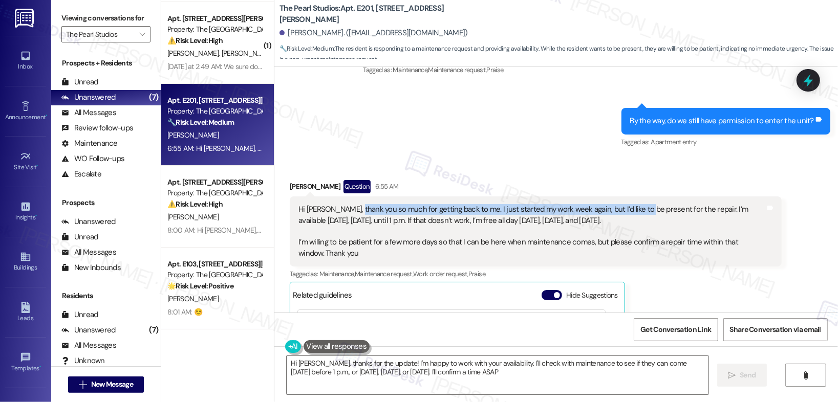
type textarea "Hi [PERSON_NAME], thanks for the update! I'm happy to work with your availabili…"
drag, startPoint x: 349, startPoint y: 200, endPoint x: 645, endPoint y: 206, distance: 296.0
click at [645, 206] on div "Hi [PERSON_NAME], thank you so much for getting back to me. I just started my w…" at bounding box center [531, 231] width 467 height 55
click at [340, 205] on div "Hi [PERSON_NAME], thank you so much for getting back to me. I just started my w…" at bounding box center [531, 231] width 467 height 55
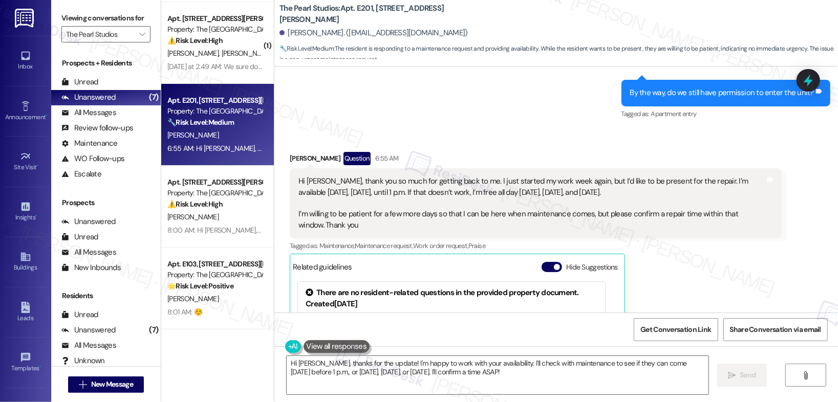
scroll to position [3066, 0]
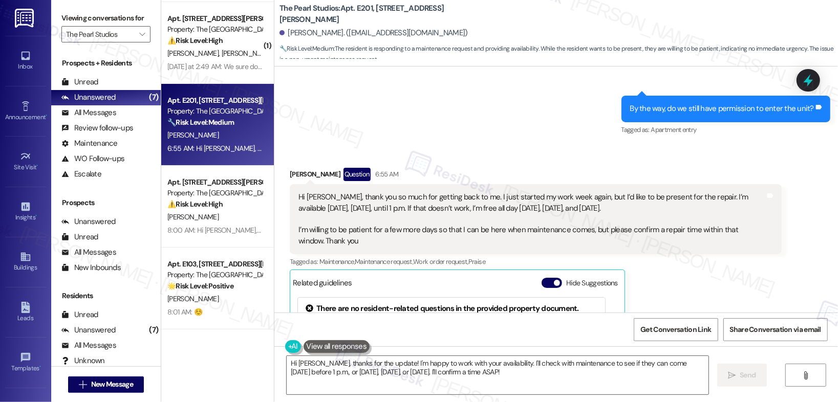
drag, startPoint x: 364, startPoint y: 194, endPoint x: 487, endPoint y: 196, distance: 122.9
click at [487, 196] on div "Hi [PERSON_NAME], thank you so much for getting back to me. I just started my w…" at bounding box center [531, 219] width 467 height 55
drag, startPoint x: 405, startPoint y: 200, endPoint x: 616, endPoint y: 199, distance: 210.9
click at [616, 199] on div "Hi [PERSON_NAME], thank you so much for getting back to me. I just started my w…" at bounding box center [531, 219] width 467 height 55
drag, startPoint x: 302, startPoint y: 223, endPoint x: 413, endPoint y: 223, distance: 110.6
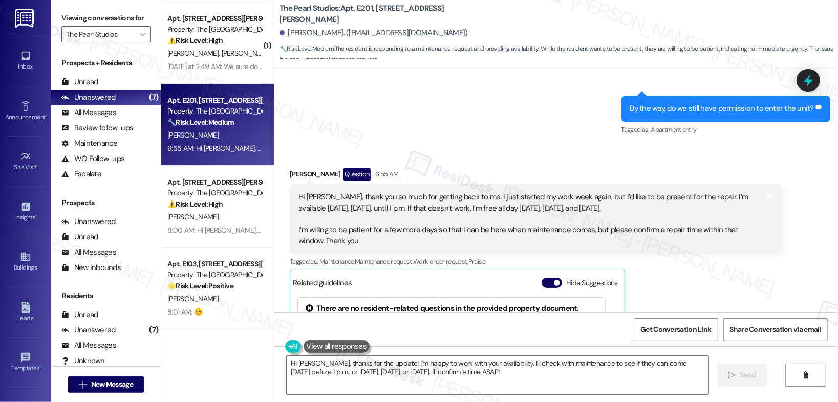
click at [413, 223] on div "Hi [PERSON_NAME], thank you so much for getting back to me. I just started my w…" at bounding box center [531, 219] width 467 height 55
drag, startPoint x: 354, startPoint y: 221, endPoint x: 416, endPoint y: 218, distance: 62.0
click at [416, 218] on div "Hi [PERSON_NAME], thank you so much for getting back to me. I just started my w…" at bounding box center [531, 219] width 467 height 55
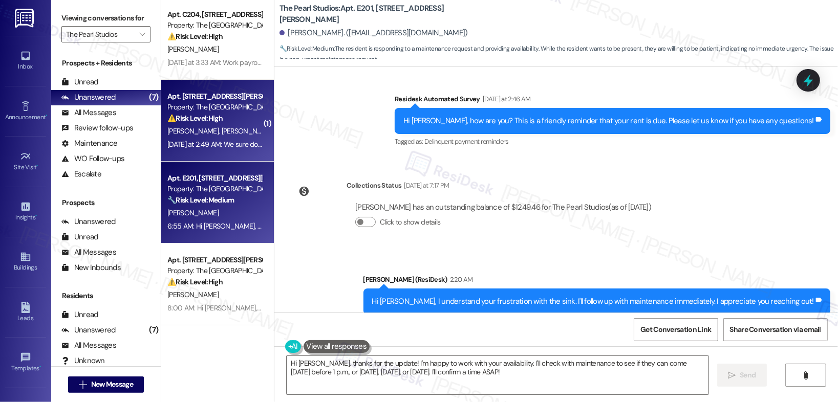
scroll to position [0, 0]
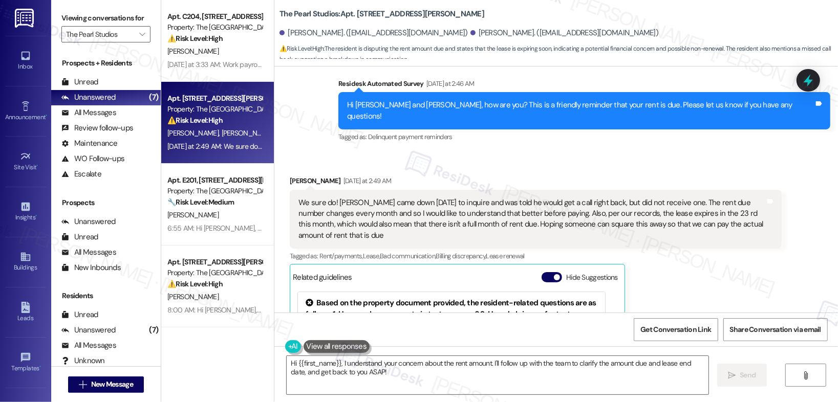
scroll to position [203, 0]
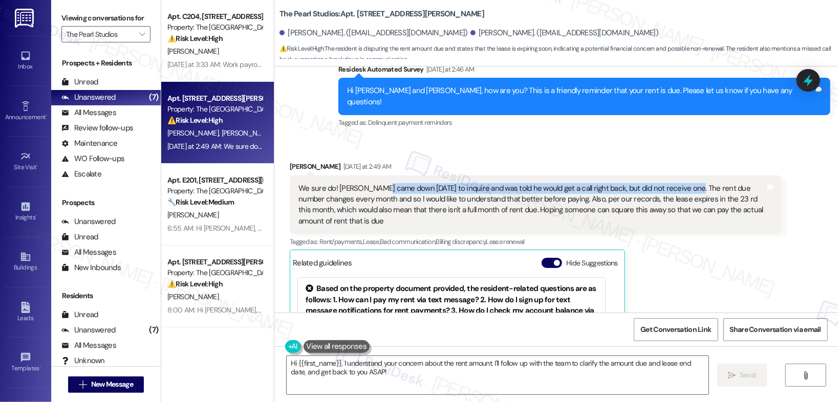
drag, startPoint x: 378, startPoint y: 167, endPoint x: 679, endPoint y: 168, distance: 301.0
click at [679, 183] on div "We sure do! [PERSON_NAME] came down [DATE] to inquire and was told he would get…" at bounding box center [531, 205] width 467 height 44
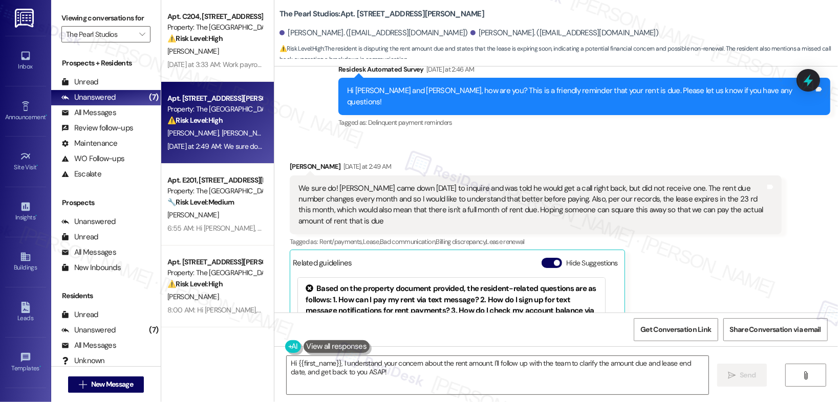
click at [382, 194] on div "We sure do! [PERSON_NAME] came down [DATE] to inquire and was told he would get…" at bounding box center [531, 205] width 467 height 44
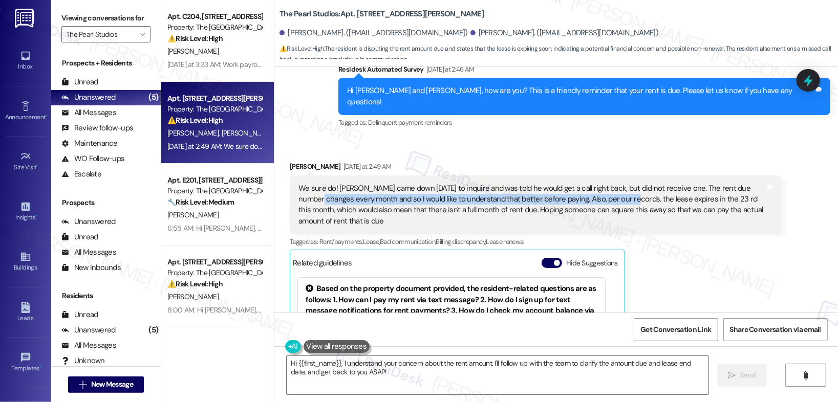
drag, startPoint x: 310, startPoint y: 177, endPoint x: 618, endPoint y: 182, distance: 308.2
click at [618, 183] on div "We sure do! [PERSON_NAME] came down [DATE] to inquire and was told he would get…" at bounding box center [531, 205] width 467 height 44
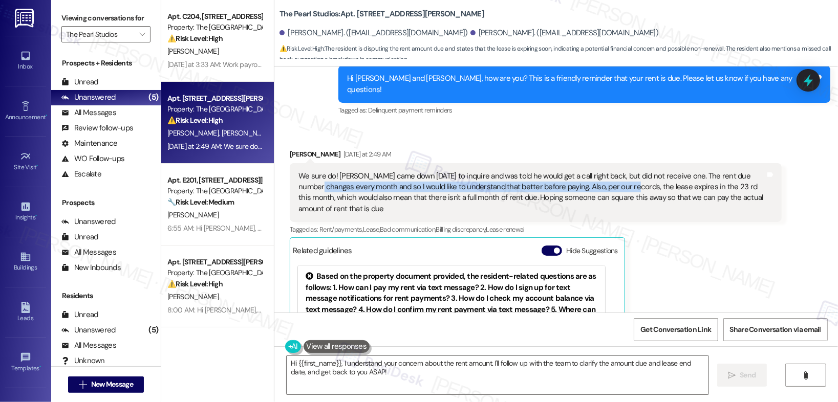
scroll to position [220, 0]
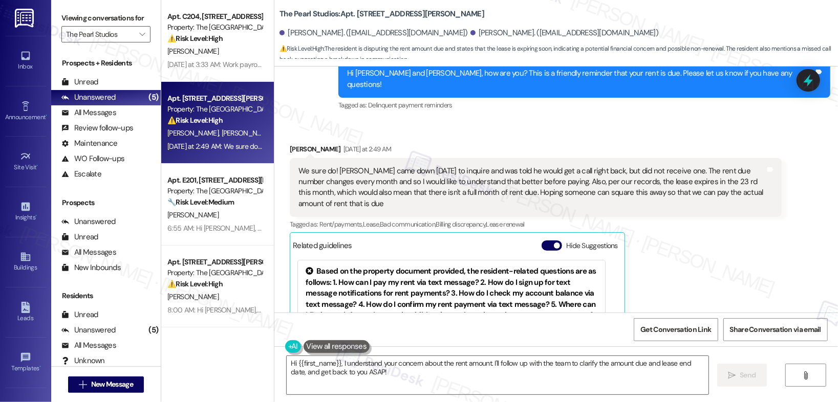
click at [594, 177] on div "We sure do! [PERSON_NAME] came down [DATE] to inquire and was told he would get…" at bounding box center [531, 188] width 467 height 44
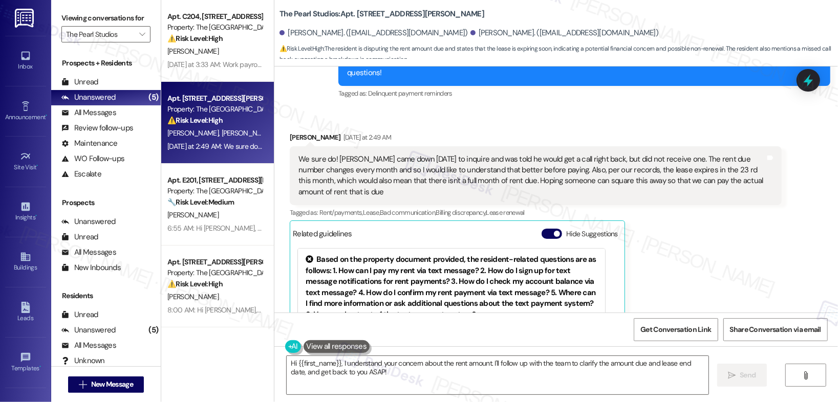
scroll to position [233, 0]
click at [555, 153] on div "We sure do! [PERSON_NAME] came down [DATE] to inquire and was told he would get…" at bounding box center [531, 175] width 467 height 44
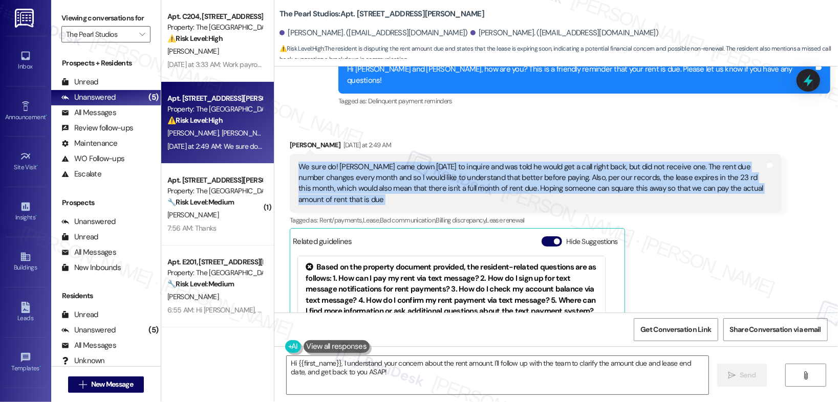
scroll to position [220, 0]
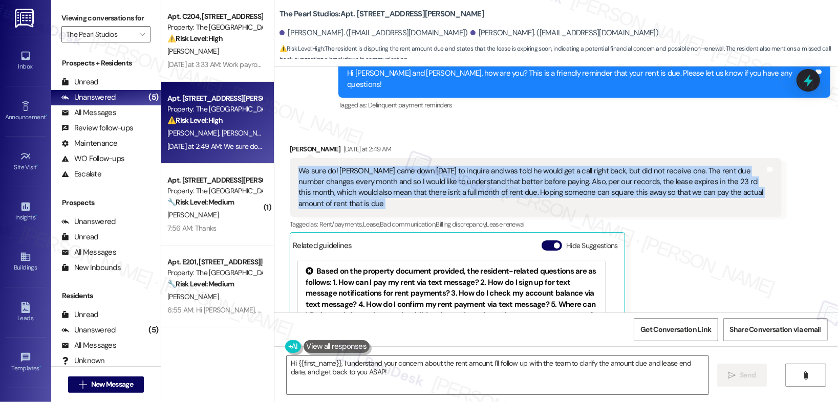
copy div "We sure do! [PERSON_NAME] came down [DATE] to inquire and was told he would get…"
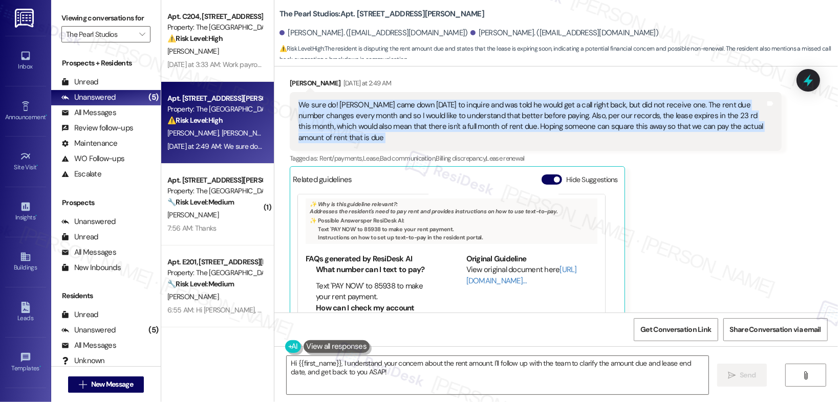
scroll to position [407, 0]
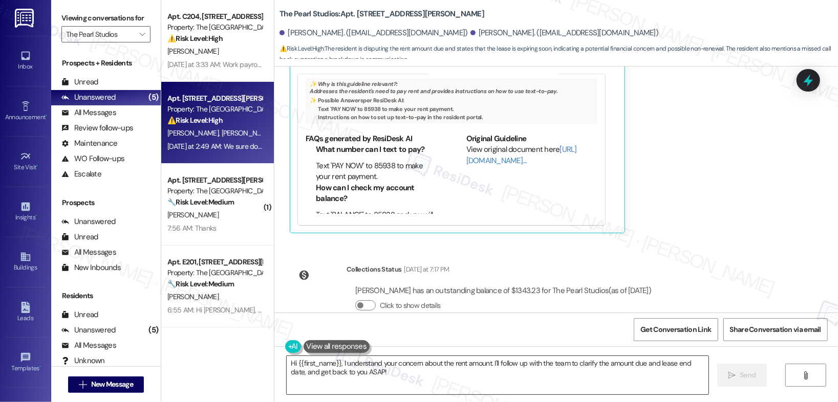
click at [468, 370] on textarea "Hi {{first_name}}, I understand your concern about the rent amount. I'll follow…" at bounding box center [498, 375] width 422 height 38
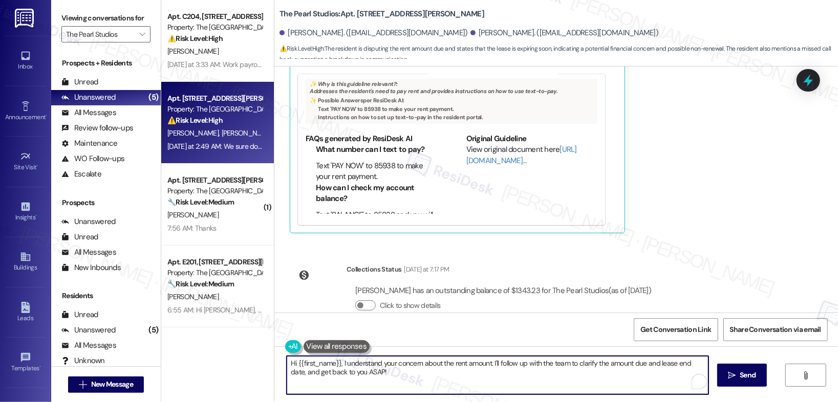
click at [468, 370] on textarea "Hi {{first_name}}, I understand your concern about the rent amount. I'll follow…" at bounding box center [498, 375] width 422 height 38
click at [479, 374] on textarea "Hi {{first_name}}, I understand your concern about the rent amount. I'll follow…" at bounding box center [498, 375] width 422 height 38
click at [479, 374] on textarea "Hi {{first_name}}, I understand your concern about the rent amount. I'll follow…" at bounding box center [496, 375] width 422 height 38
type textarea "Hi {{first_name}}, I understand your concern about the rent amount. I'll follow…"
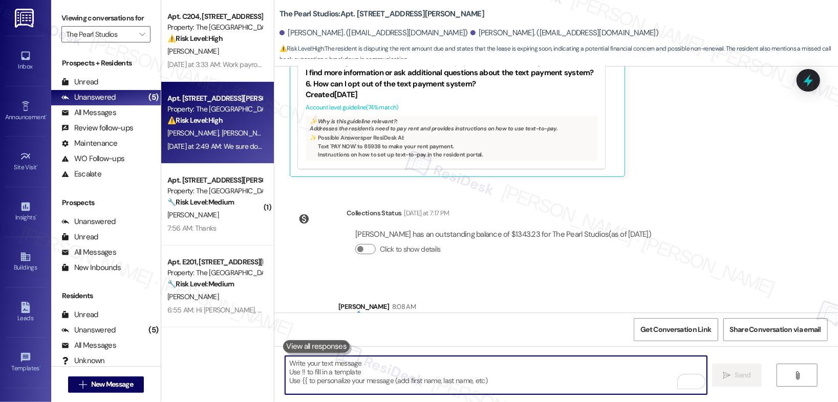
scroll to position [489, 0]
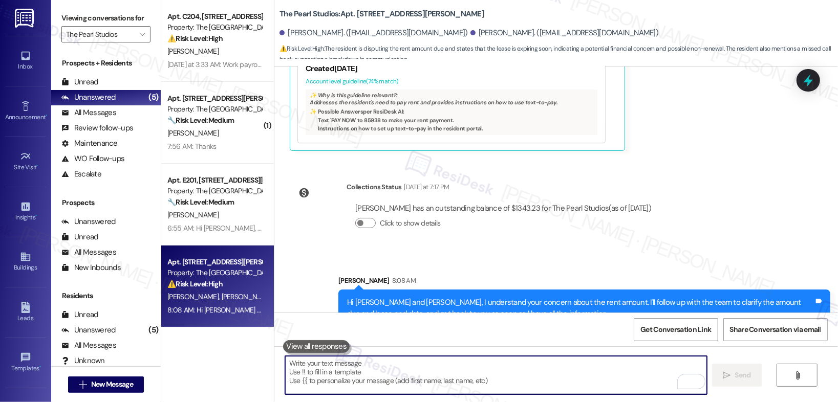
click at [487, 381] on textarea "To enrich screen reader interactions, please activate Accessibility in Grammarl…" at bounding box center [496, 375] width 422 height 38
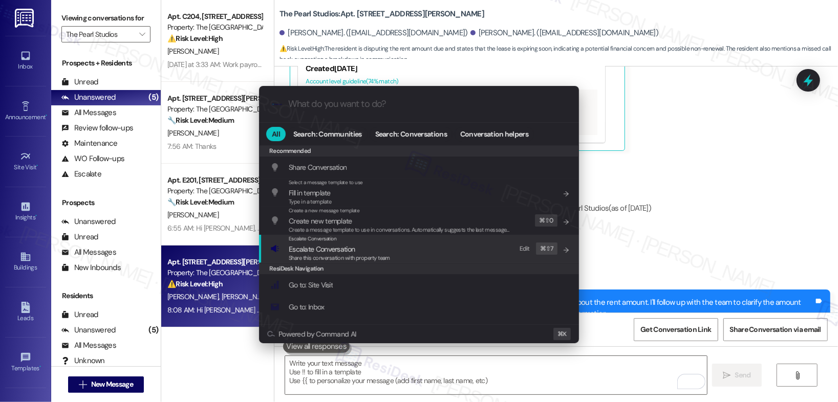
click at [356, 250] on span "Escalate Conversation" at bounding box center [339, 249] width 101 height 11
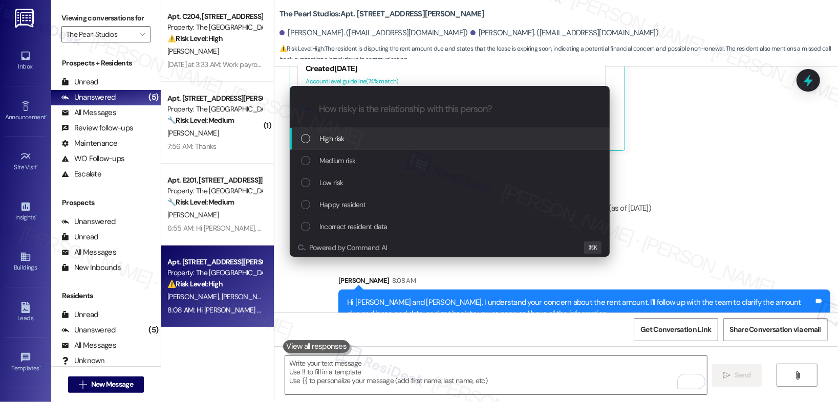
click at [381, 135] on div "High risk" at bounding box center [451, 138] width 300 height 11
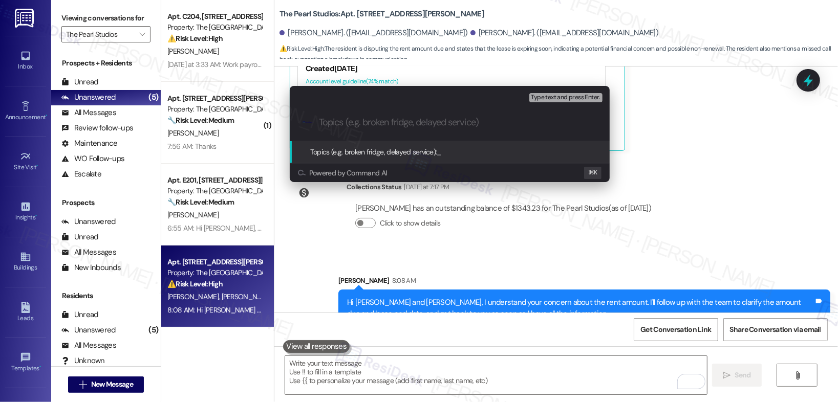
paste input "Clarification Needed on Rent Amount and Lease End Date"
type input "Clarification Needed on Rent Amount and Lease End Date"
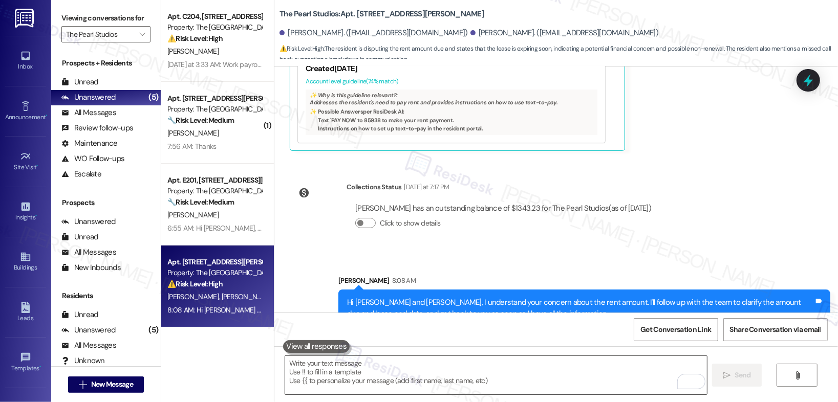
click at [325, 384] on textarea "To enrich screen reader interactions, please activate Accessibility in Grammarl…" at bounding box center [496, 375] width 422 height 38
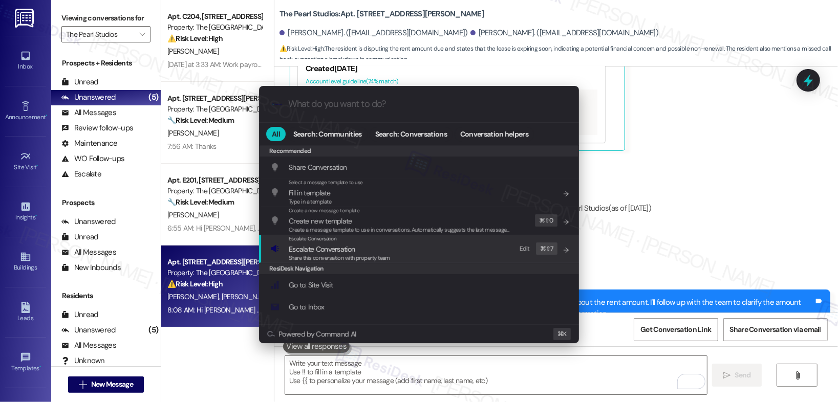
click at [328, 250] on span "Escalate Conversation" at bounding box center [322, 249] width 66 height 9
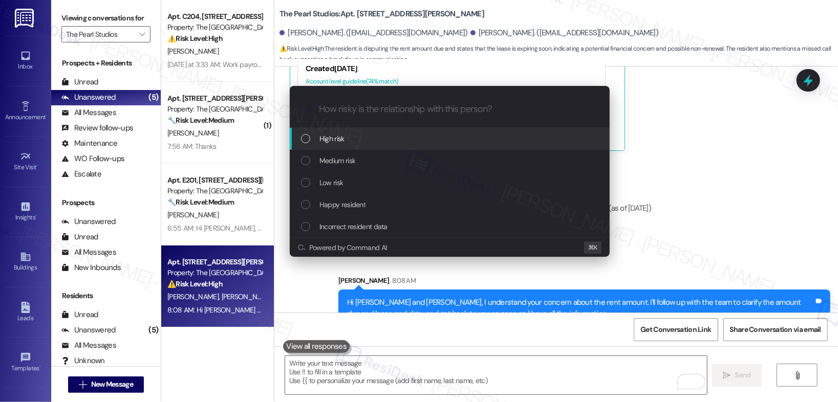
click at [358, 140] on div "High risk" at bounding box center [451, 138] width 300 height 11
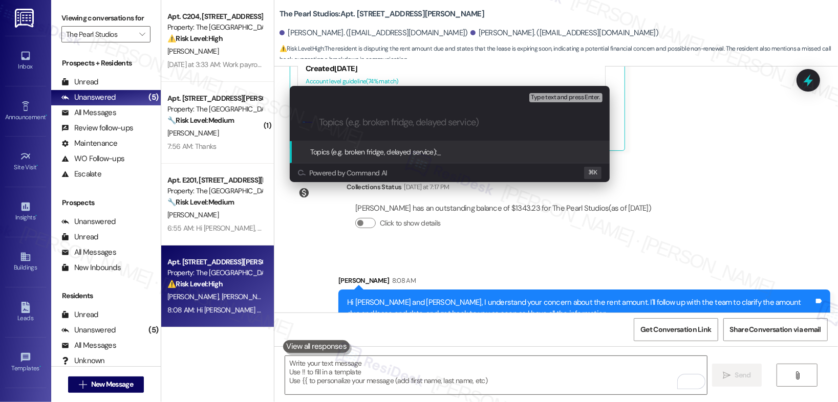
paste input "Clarification Needed on Rent Amount and Lease End Date"
type input "Clarification Needed on Rent Amount and Lease End Date"
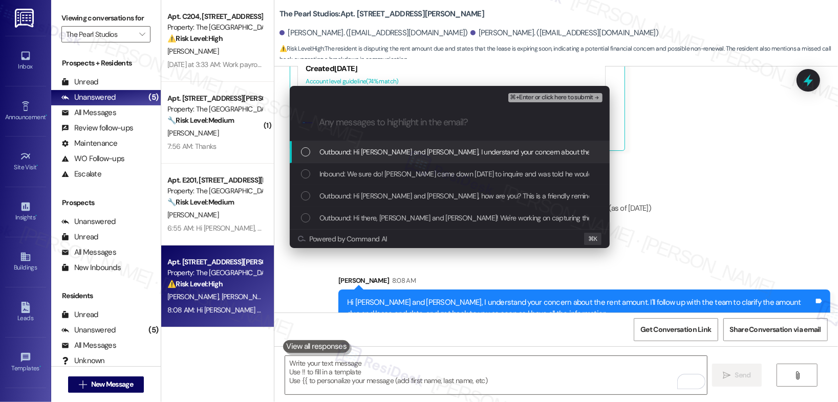
click at [391, 153] on span "Outbound: Hi [PERSON_NAME] and [PERSON_NAME], I understand your concern about t…" at bounding box center [666, 151] width 694 height 11
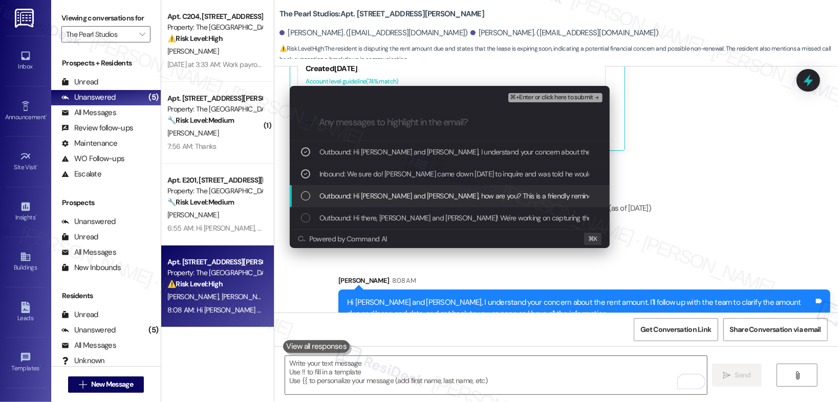
click at [382, 197] on span "Outbound: Hi [PERSON_NAME] and [PERSON_NAME], how are you? This is a friendly r…" at bounding box center [557, 195] width 477 height 11
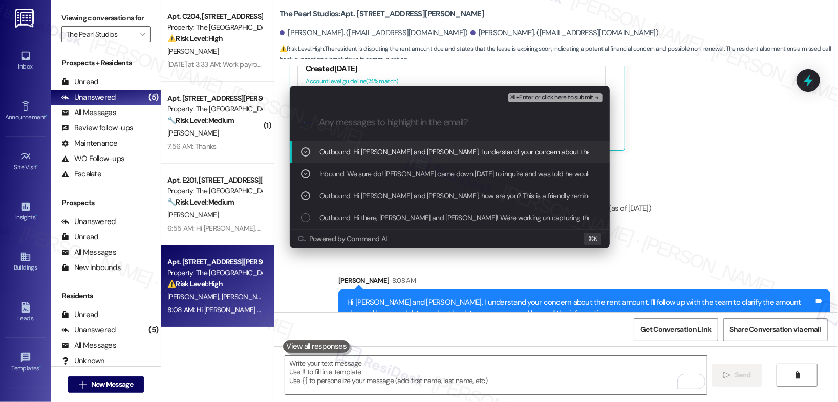
click at [529, 98] on span "⌘+Enter or click here to submit" at bounding box center [551, 97] width 83 height 7
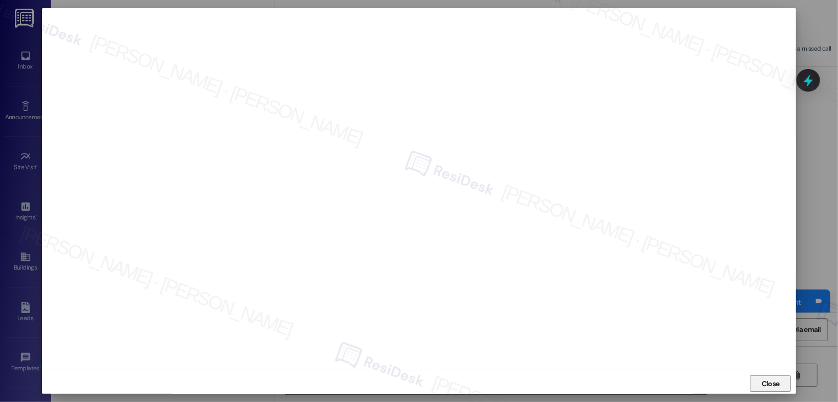
click at [754, 384] on button "Close" at bounding box center [770, 384] width 41 height 16
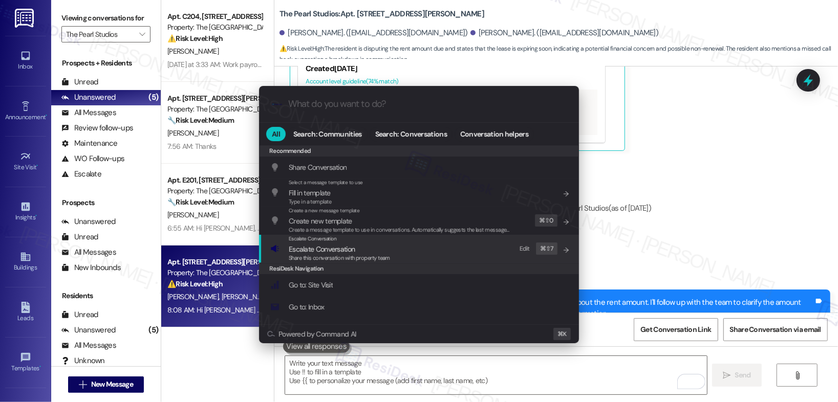
click at [350, 243] on div "Escalate Conversation" at bounding box center [339, 239] width 101 height 8
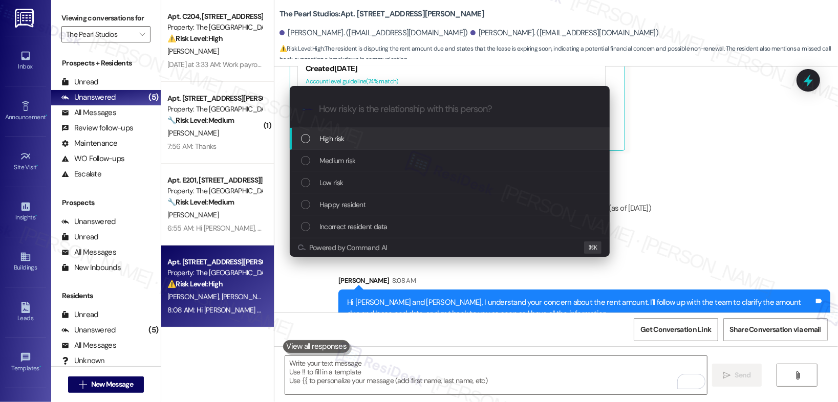
click at [370, 142] on div "High risk" at bounding box center [451, 138] width 300 height 11
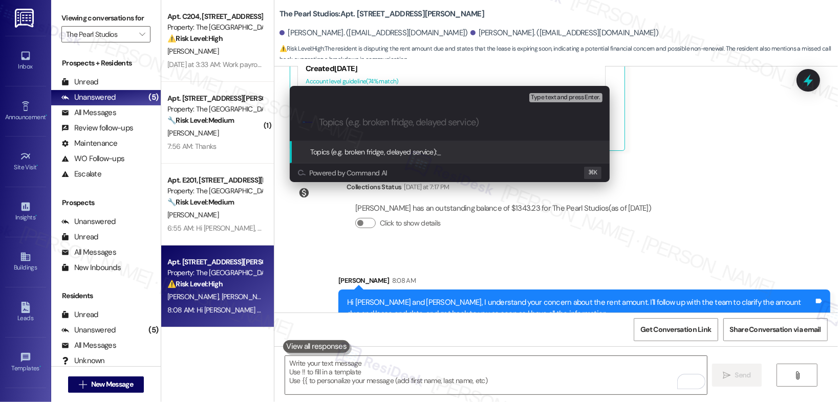
paste input "Clarification Needed on Rent Amount and Lease End Date"
type input "Clarification Needed on Rent Amount and Lease End Date"
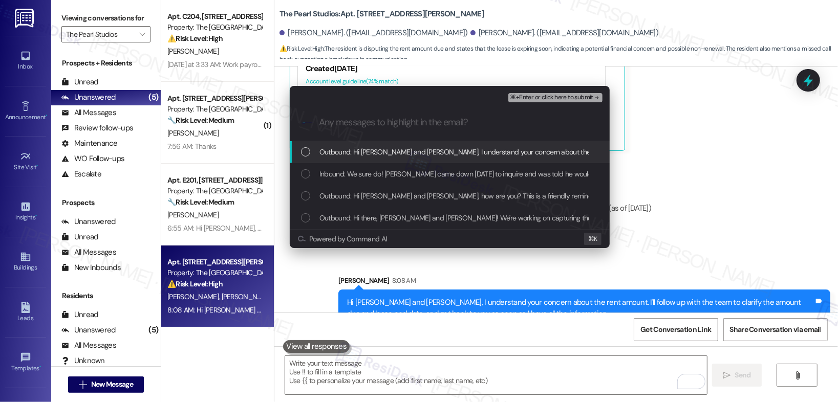
click at [371, 151] on span "Outbound: Hi [PERSON_NAME] and [PERSON_NAME], I understand your concern about t…" at bounding box center [666, 151] width 694 height 11
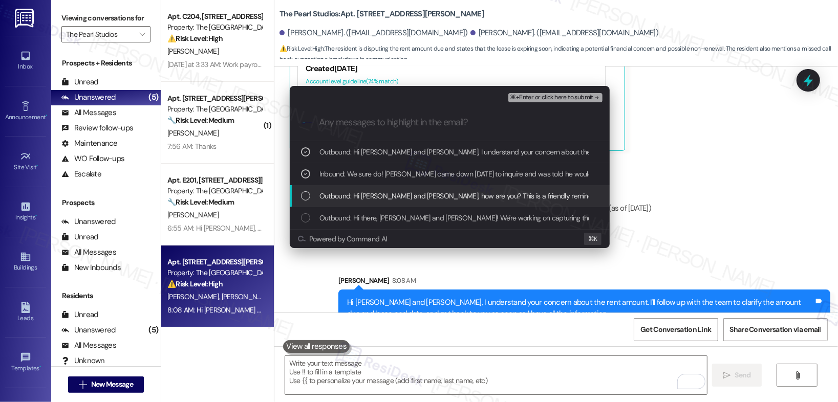
click at [354, 199] on span "Outbound: Hi [PERSON_NAME] and [PERSON_NAME], how are you? This is a friendly r…" at bounding box center [557, 195] width 477 height 11
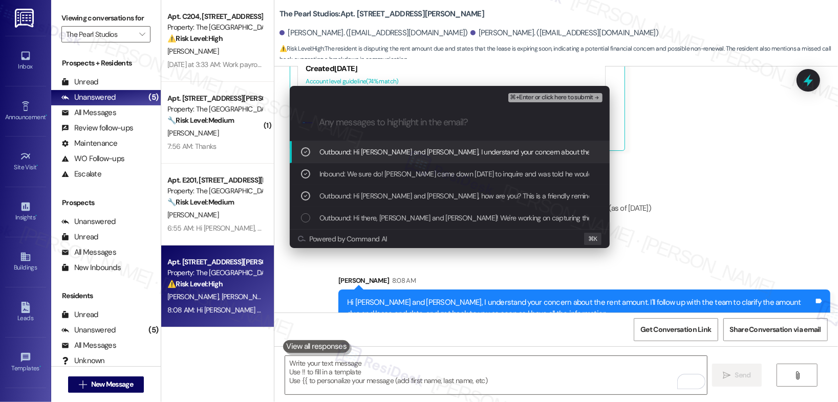
click at [540, 100] on span "⌘+Enter or click here to submit" at bounding box center [551, 97] width 83 height 7
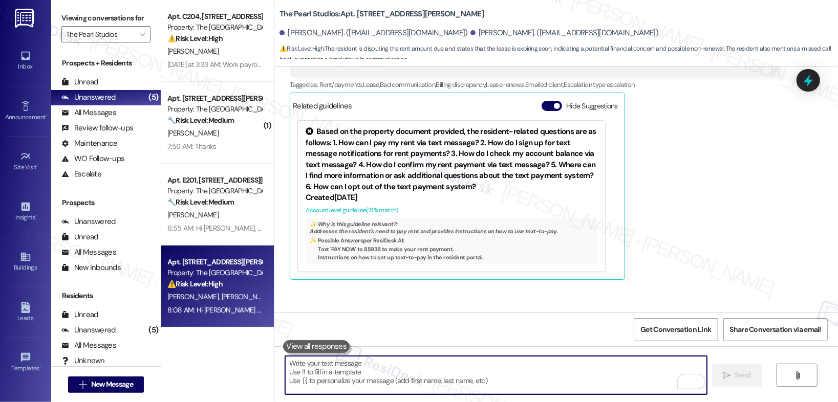
scroll to position [504, 0]
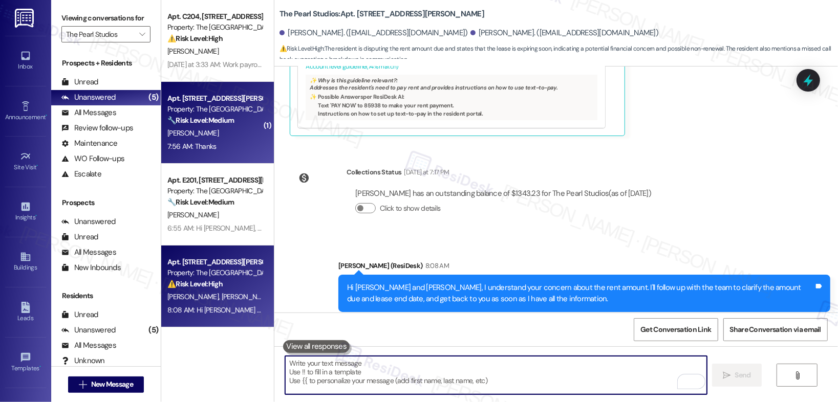
click at [227, 127] on div "[PERSON_NAME]" at bounding box center [214, 133] width 97 height 13
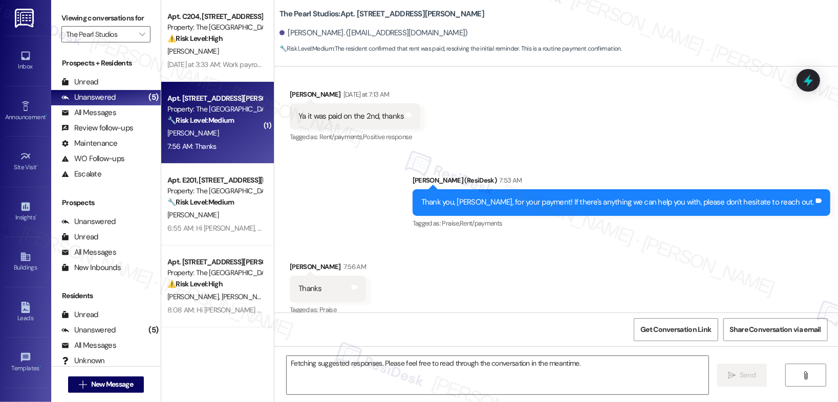
scroll to position [1456, 0]
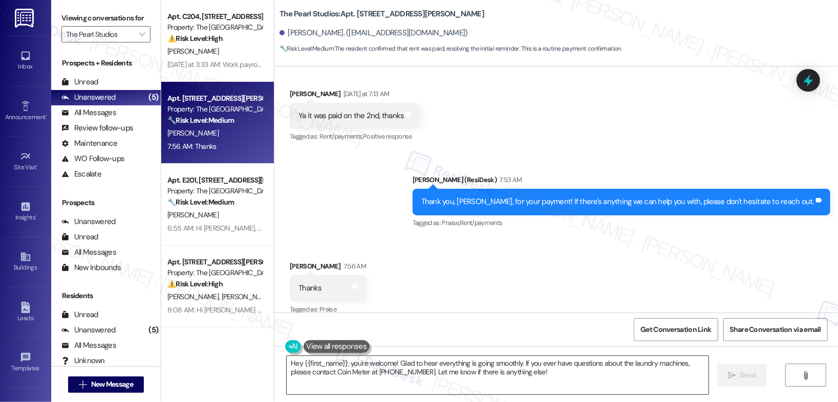
click at [326, 375] on textarea "Hey {{first_name}}, you're welcome! Glad to hear everything is going smoothly. …" at bounding box center [498, 375] width 422 height 38
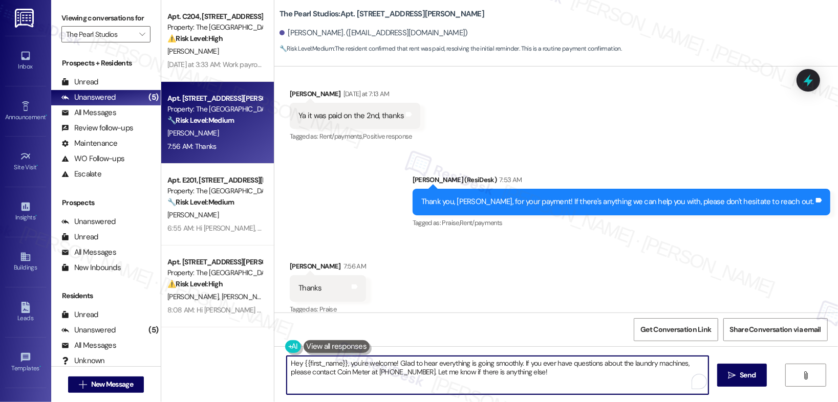
click at [326, 375] on textarea "Hey {{first_name}}, you're welcome! Glad to hear everything is going smoothly. …" at bounding box center [498, 375] width 422 height 38
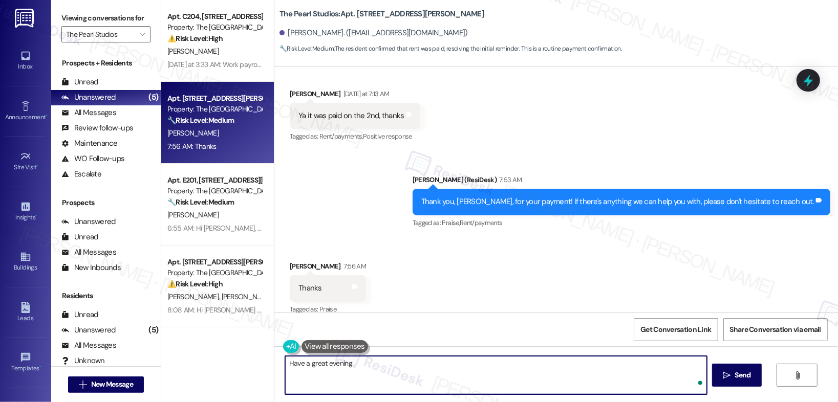
type textarea "Have a great evening!"
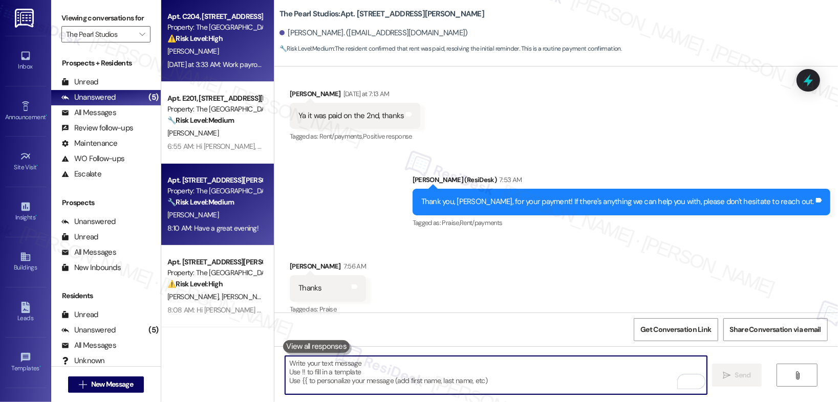
click at [213, 51] on div "[PERSON_NAME]" at bounding box center [214, 51] width 97 height 13
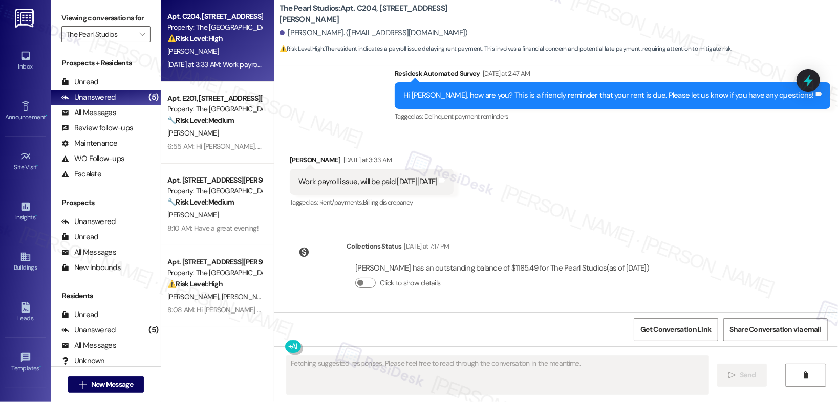
scroll to position [284, 0]
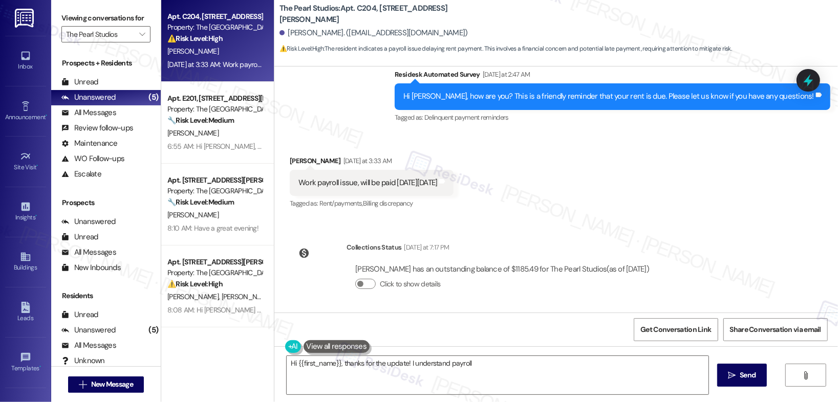
click at [382, 192] on div "Work payroll issue, will be paid [DATE][DATE] Tags and notes" at bounding box center [372, 183] width 164 height 26
click at [400, 374] on textarea "Hi {{first_name}}, thanks for the update! I understand payroll issues can happe…" at bounding box center [498, 375] width 422 height 38
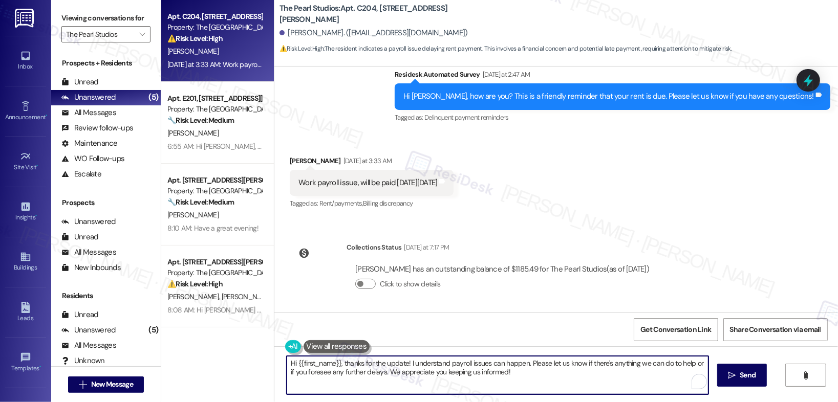
click at [517, 376] on textarea "Hi {{first_name}}, thanks for the update! I understand payroll issues can happe…" at bounding box center [498, 375] width 422 height 38
drag, startPoint x: 522, startPoint y: 362, endPoint x: 525, endPoint y: 372, distance: 9.6
click at [525, 373] on textarea "Hi {{first_name}}, thanks for the update! I understand payroll issues can happe…" at bounding box center [496, 375] width 422 height 38
type textarea "Hi {{first_name}}, thanks for the update! I understand payroll issues can happe…"
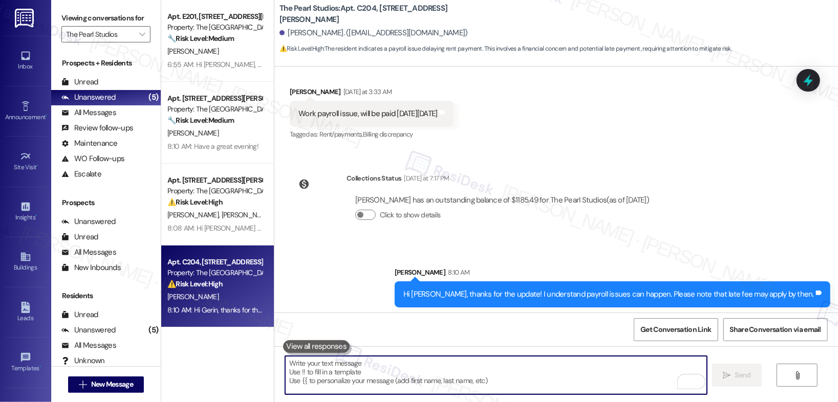
scroll to position [355, 0]
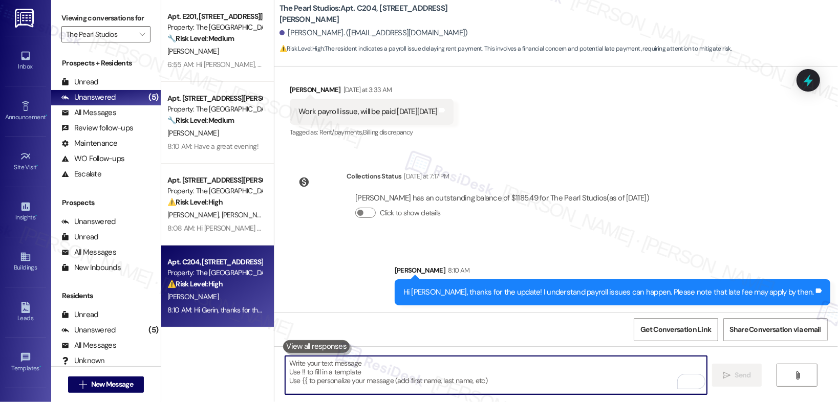
click at [475, 379] on textarea "To enrich screen reader interactions, please activate Accessibility in Grammarl…" at bounding box center [496, 375] width 422 height 38
click at [137, 38] on span "" at bounding box center [142, 34] width 10 height 16
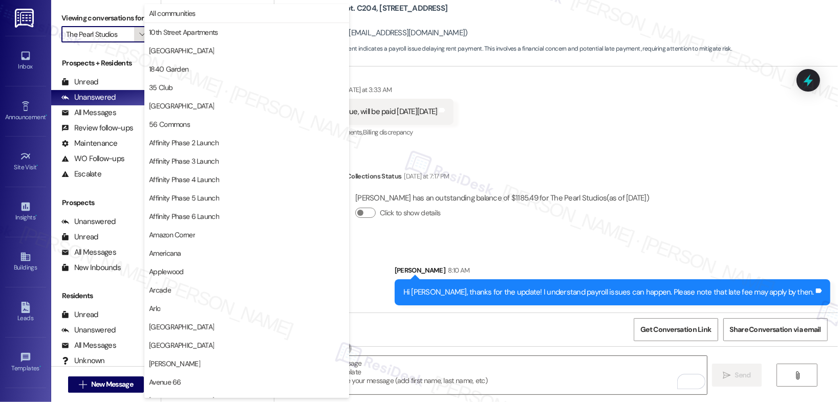
scroll to position [1786, 0]
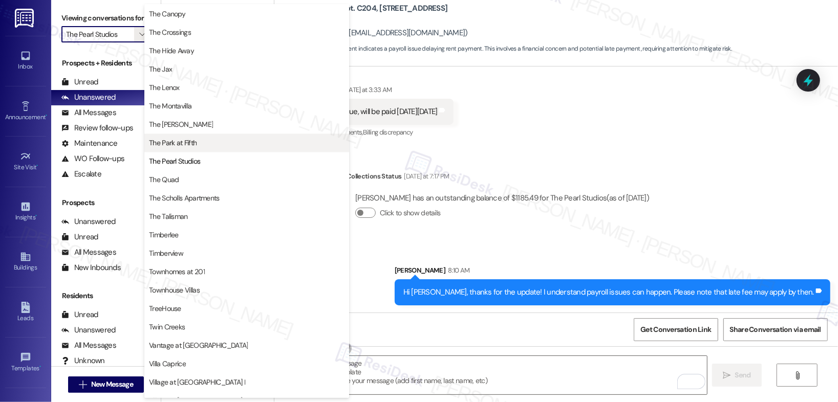
click at [190, 147] on span "The Park at Fifth" at bounding box center [173, 143] width 48 height 10
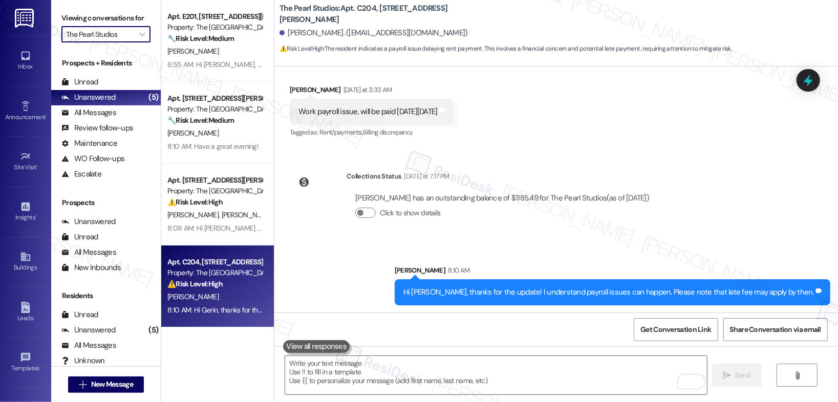
type input "The Park at Fifth"
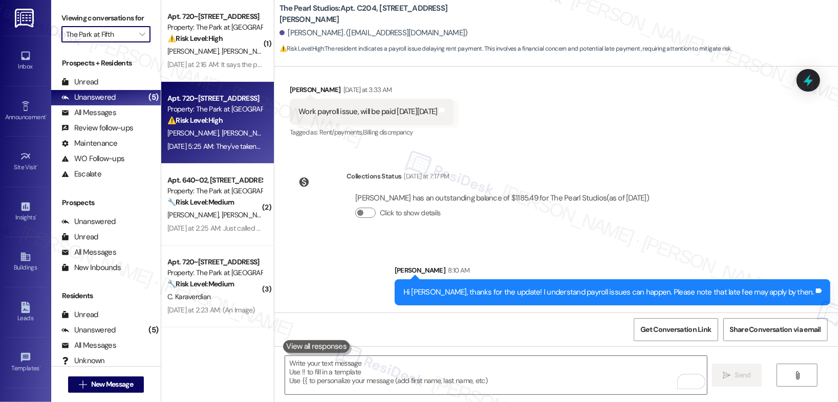
click at [221, 123] on div "⚠️ Risk Level: High The resident is reporting that someone is throwing items fr…" at bounding box center [214, 120] width 95 height 11
type textarea "Fetching suggested responses. Please feel free to read through the conversation…"
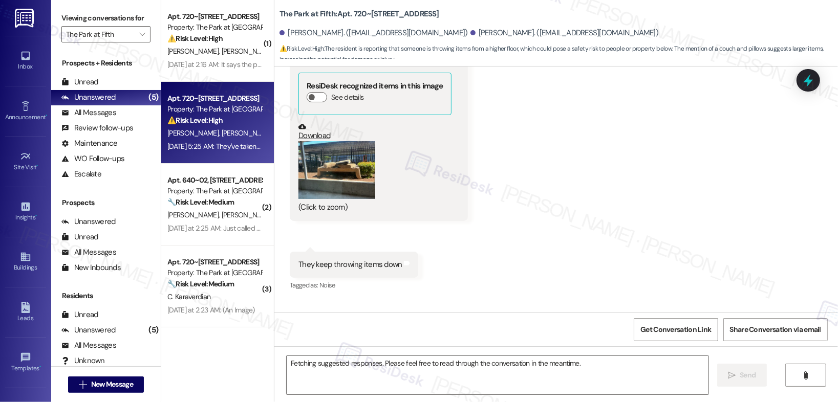
scroll to position [4764, 0]
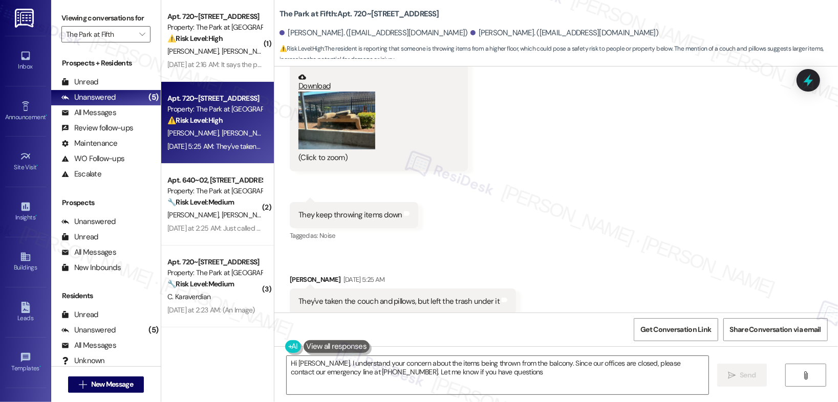
type textarea "Hi [PERSON_NAME], I understand your concern about the items being thrown from t…"
